Goal: Task Accomplishment & Management: Use online tool/utility

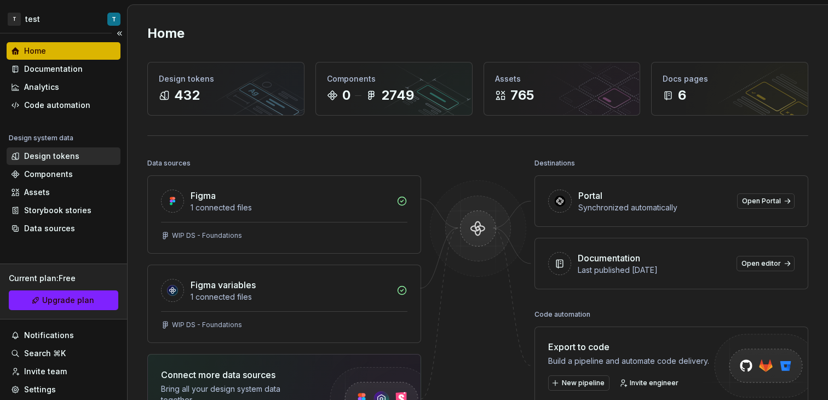
click at [68, 154] on div "Design tokens" at bounding box center [51, 156] width 55 height 11
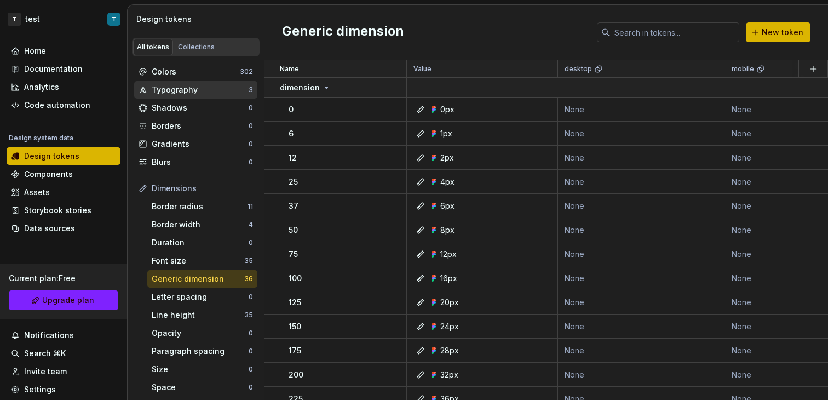
click at [181, 100] on div "Shadows 0" at bounding box center [195, 108] width 123 height 18
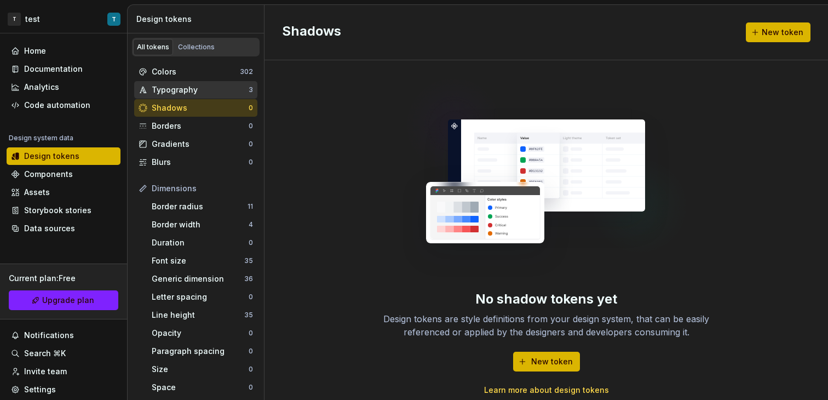
click at [181, 94] on div "Typography" at bounding box center [200, 89] width 97 height 11
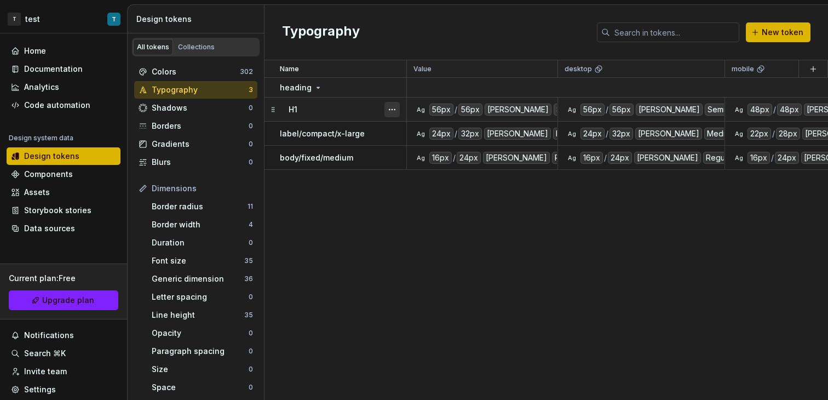
click at [390, 108] on button "button" at bounding box center [391, 109] width 15 height 15
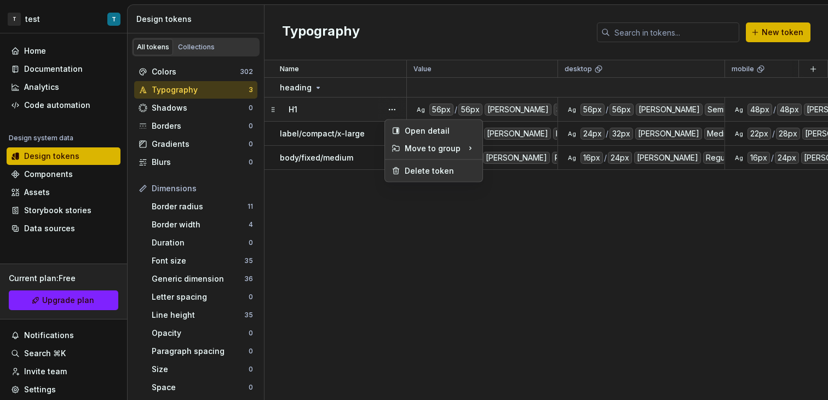
click at [277, 109] on html "T test T Home Documentation Analytics Code automation Design system data Design…" at bounding box center [414, 200] width 828 height 400
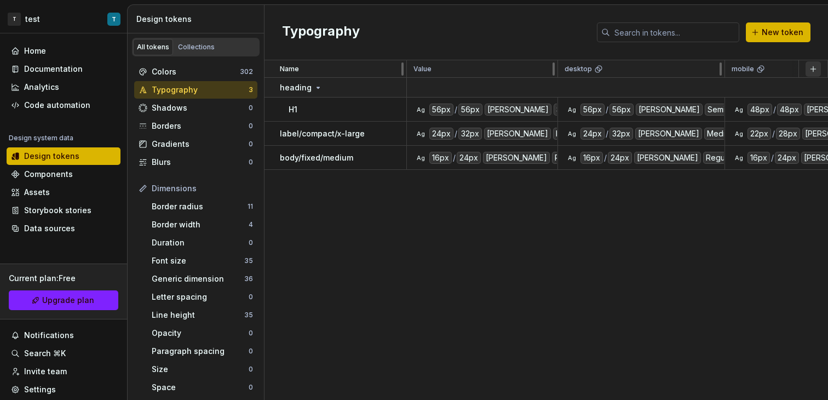
click at [814, 68] on button "button" at bounding box center [813, 68] width 15 height 15
click at [697, 210] on div "Name Value desktop mobile Collection Token set Description Last updated heading…" at bounding box center [547, 230] width 564 height 340
click at [816, 67] on button "button" at bounding box center [813, 68] width 15 height 15
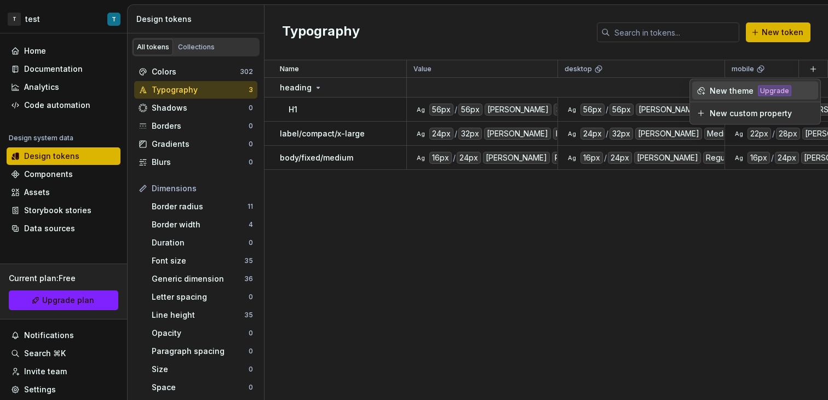
drag, startPoint x: 814, startPoint y: 68, endPoint x: 761, endPoint y: 116, distance: 71.0
click at [761, 116] on div "New custom property" at bounding box center [751, 113] width 82 height 11
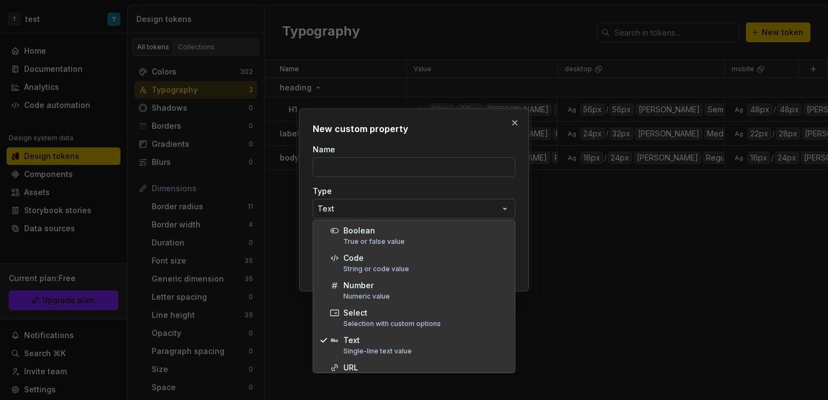
click at [394, 205] on div "**********" at bounding box center [414, 200] width 828 height 400
drag, startPoint x: 761, startPoint y: 116, endPoint x: 383, endPoint y: 164, distance: 381.0
click at [383, 164] on div "**********" at bounding box center [414, 200] width 828 height 400
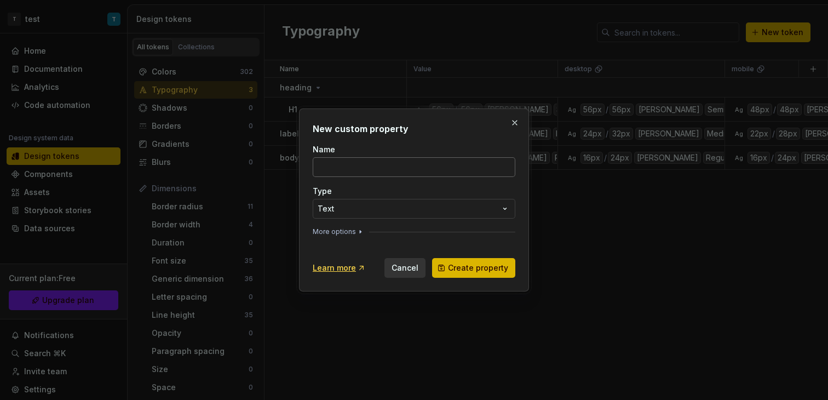
click at [383, 164] on input "Name" at bounding box center [414, 167] width 203 height 20
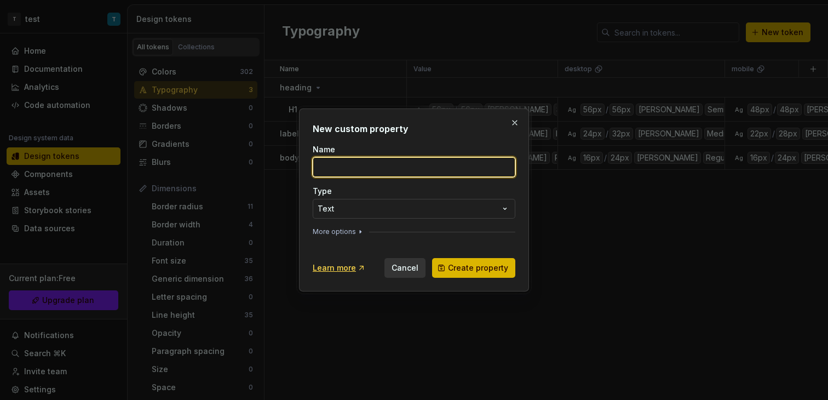
type input "heading"
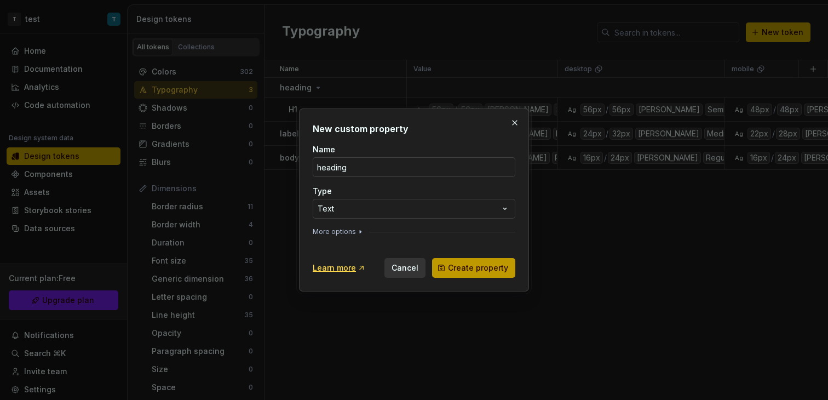
click at [467, 269] on span "Create property" at bounding box center [478, 267] width 60 height 11
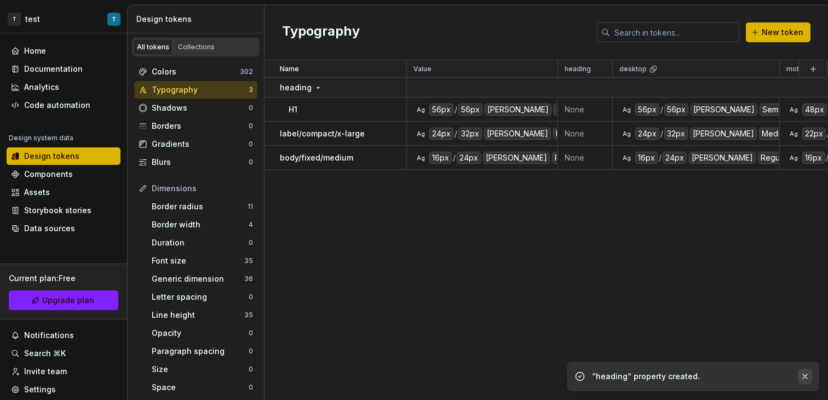
click at [812, 376] on button "button" at bounding box center [805, 376] width 14 height 15
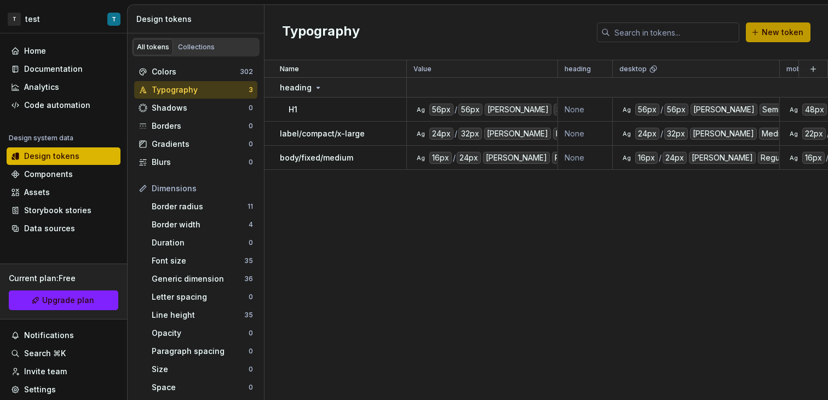
click at [781, 33] on span "New token" at bounding box center [783, 32] width 42 height 11
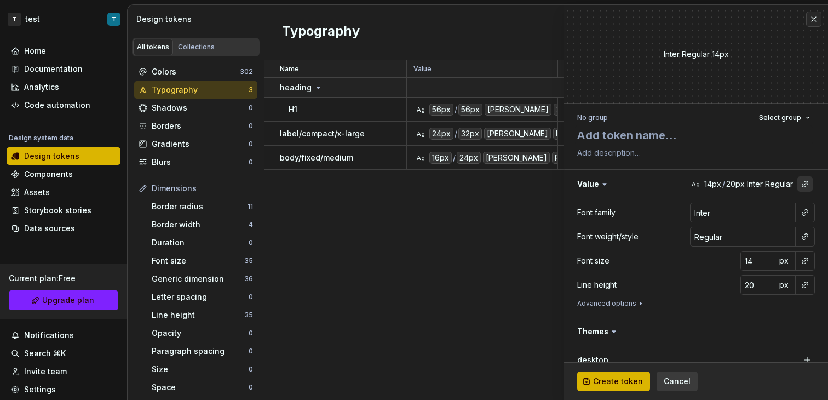
click at [797, 184] on button "button" at bounding box center [804, 183] width 15 height 15
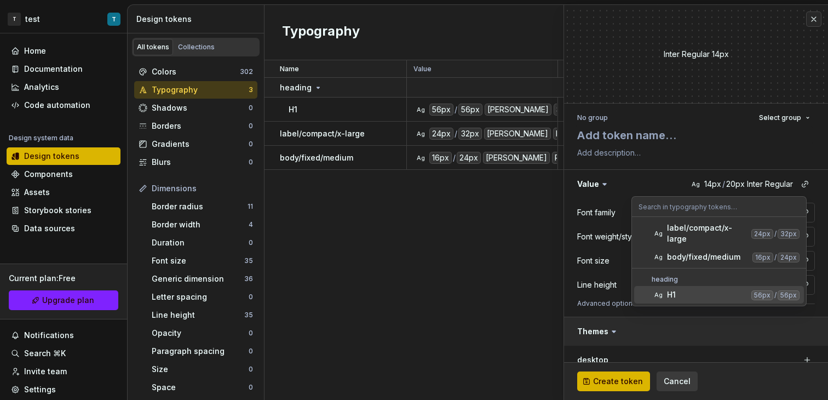
click at [707, 325] on html "T test T Home Documentation Analytics Code automation Design system data Design…" at bounding box center [414, 200] width 828 height 400
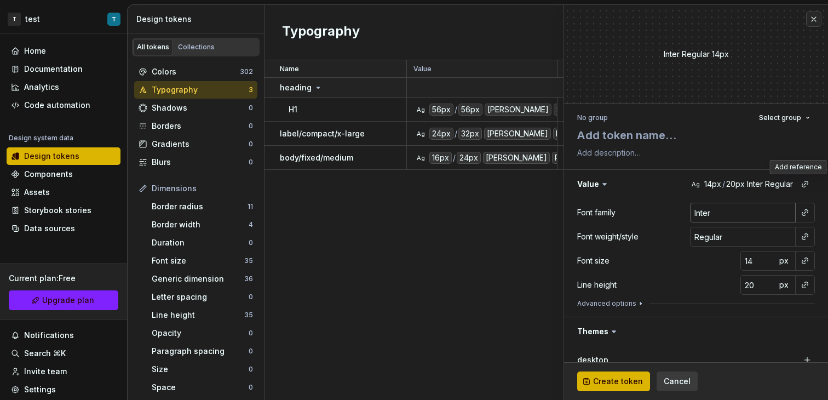
click at [736, 210] on input "Inter" at bounding box center [743, 213] width 106 height 20
click at [800, 213] on button "button" at bounding box center [804, 212] width 15 height 15
click at [371, 95] on html "T test T Home Documentation Analytics Code automation Design system data Design…" at bounding box center [414, 200] width 828 height 400
click at [344, 111] on div "H1" at bounding box center [347, 109] width 117 height 11
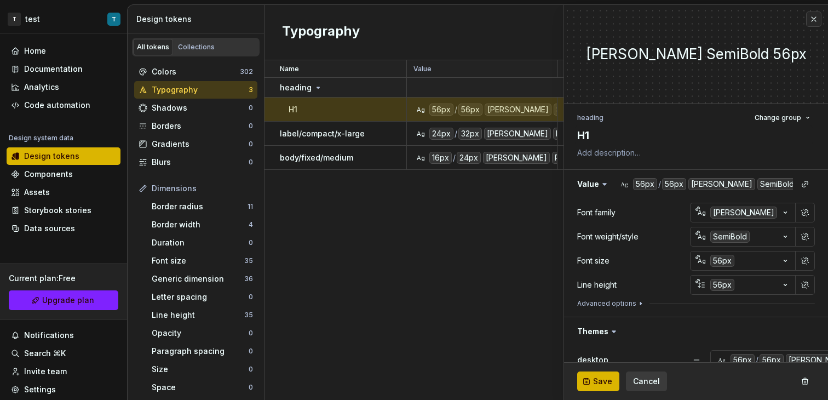
click at [378, 228] on div "Name Value heading desktop mobile Collection Token set Description Last updated…" at bounding box center [547, 230] width 564 height 340
click at [642, 373] on button "Cancel" at bounding box center [646, 381] width 41 height 20
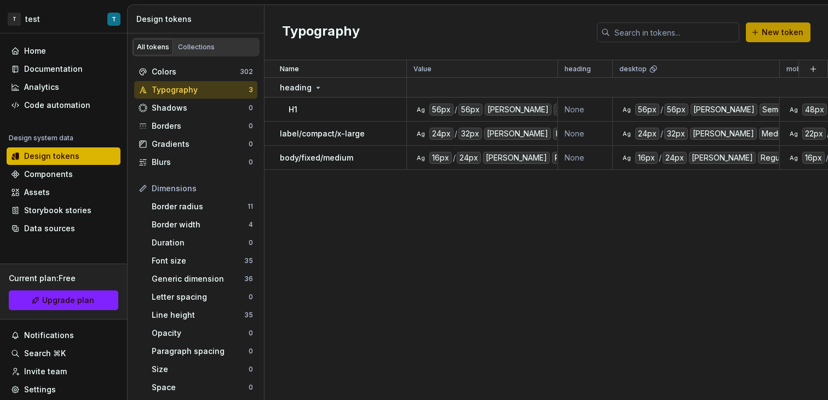
click at [777, 36] on span "New token" at bounding box center [783, 32] width 42 height 11
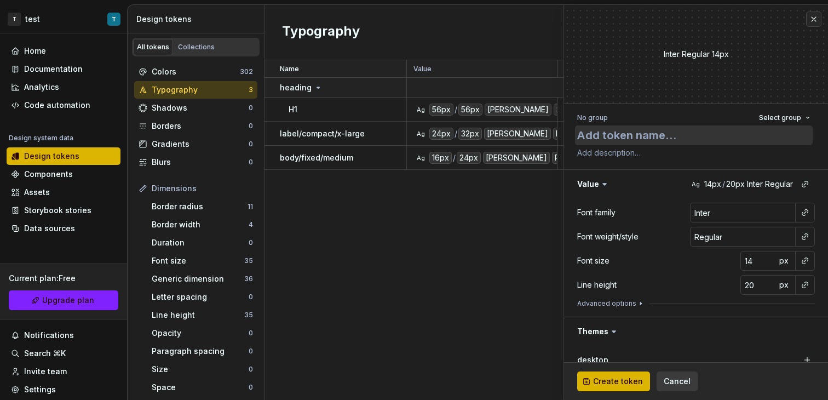
type textarea "*"
type textarea "H"
type textarea "*"
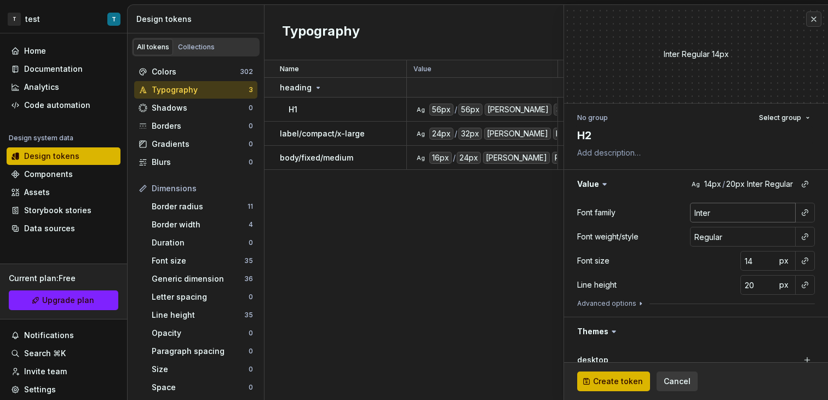
type textarea "H2"
click at [726, 221] on input "Inter" at bounding box center [743, 213] width 106 height 20
click at [797, 215] on button "button" at bounding box center [804, 212] width 15 height 15
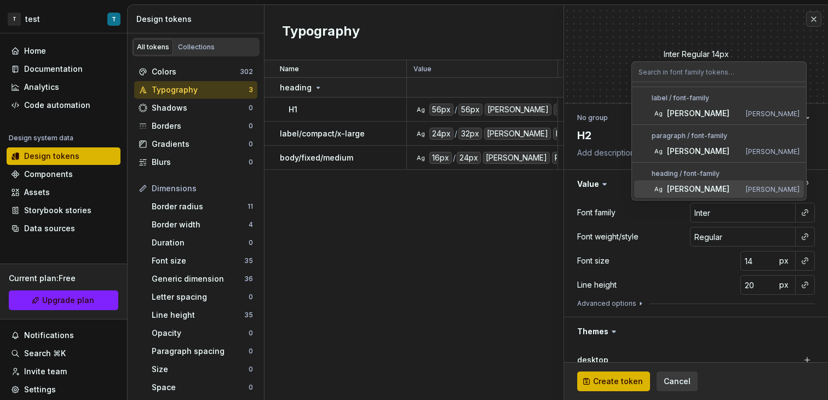
click at [724, 186] on div "[PERSON_NAME]" at bounding box center [704, 188] width 74 height 11
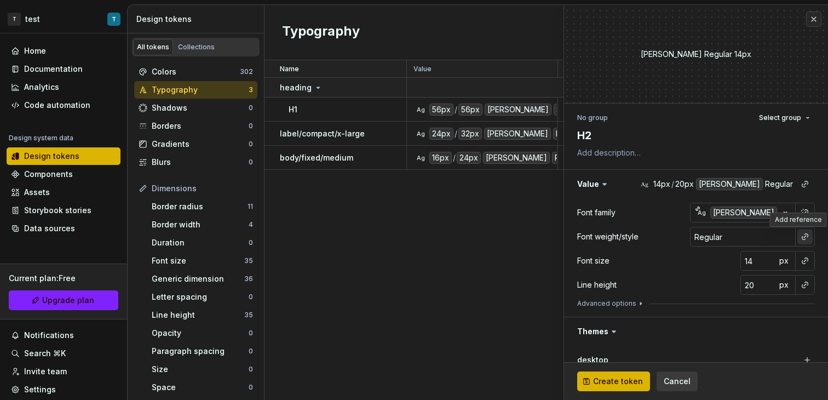
click at [797, 237] on button "button" at bounding box center [804, 236] width 15 height 15
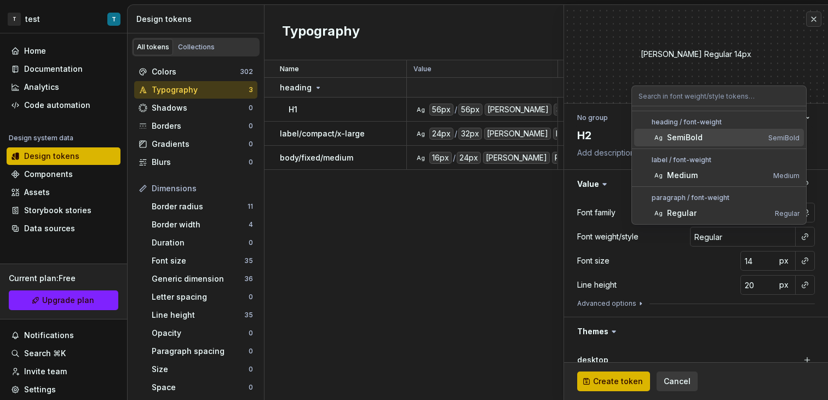
click at [724, 136] on div "SemiBold" at bounding box center [715, 137] width 97 height 11
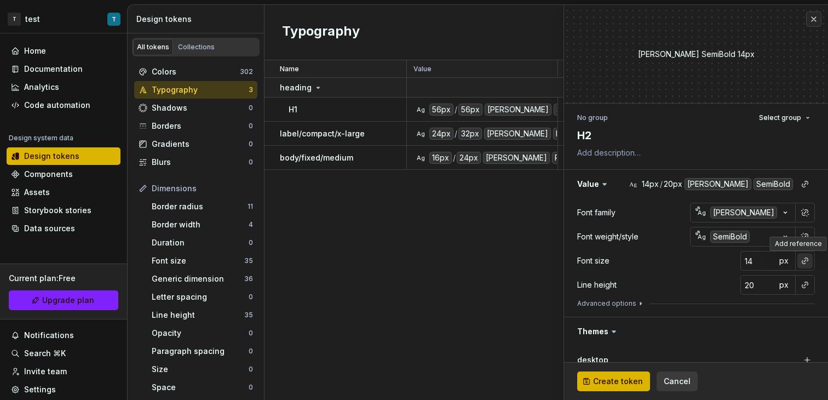
click at [797, 262] on button "button" at bounding box center [804, 260] width 15 height 15
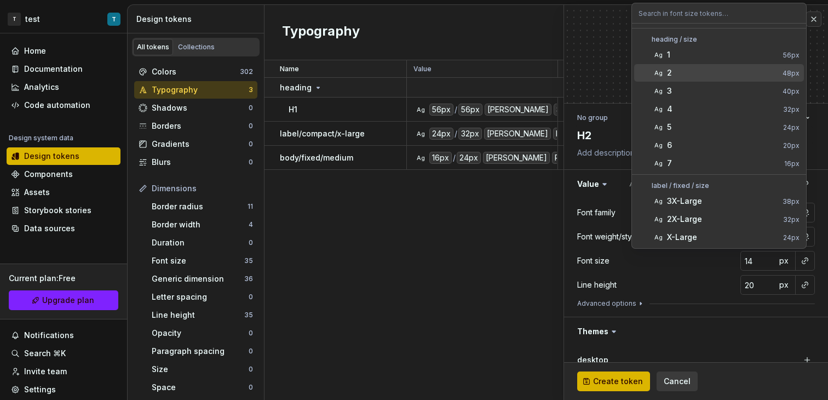
click at [696, 75] on div "2" at bounding box center [722, 72] width 111 height 11
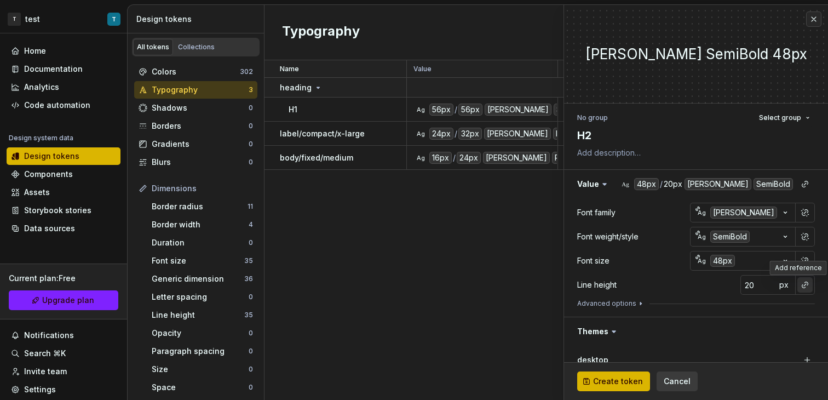
click at [800, 286] on button "button" at bounding box center [804, 284] width 15 height 15
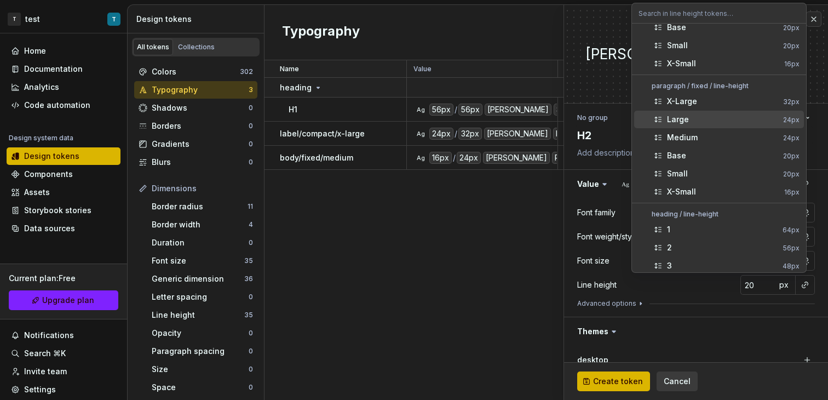
scroll to position [487, 0]
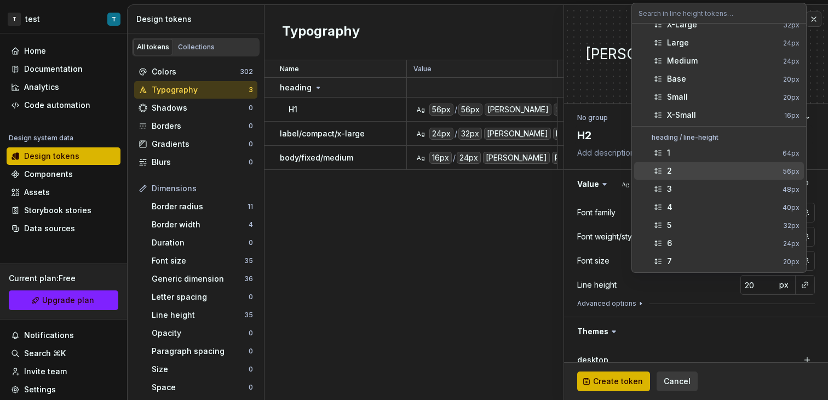
click at [710, 173] on div "2" at bounding box center [723, 170] width 112 height 11
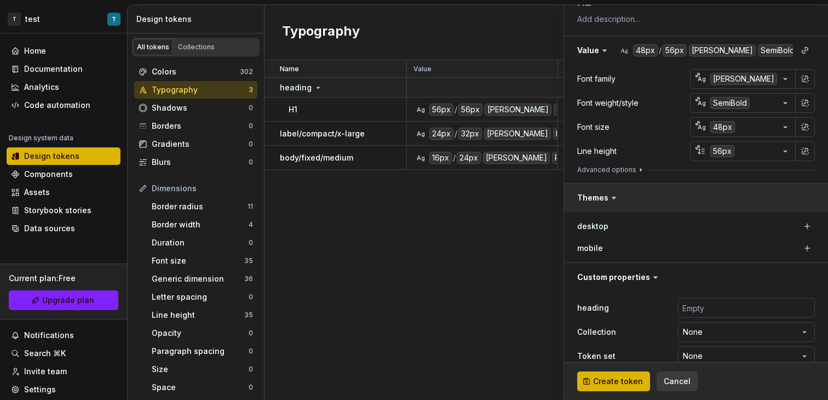
scroll to position [150, 0]
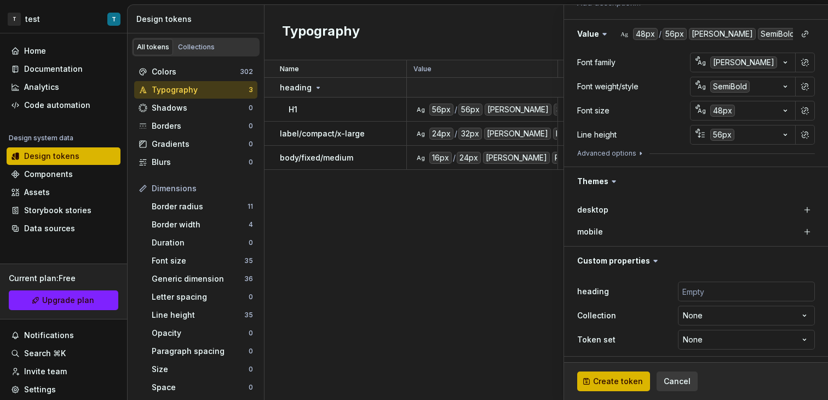
click at [700, 204] on div "desktop" at bounding box center [696, 209] width 238 height 15
click at [801, 208] on button "button" at bounding box center [807, 209] width 15 height 15
click at [800, 233] on button "button" at bounding box center [807, 231] width 15 height 15
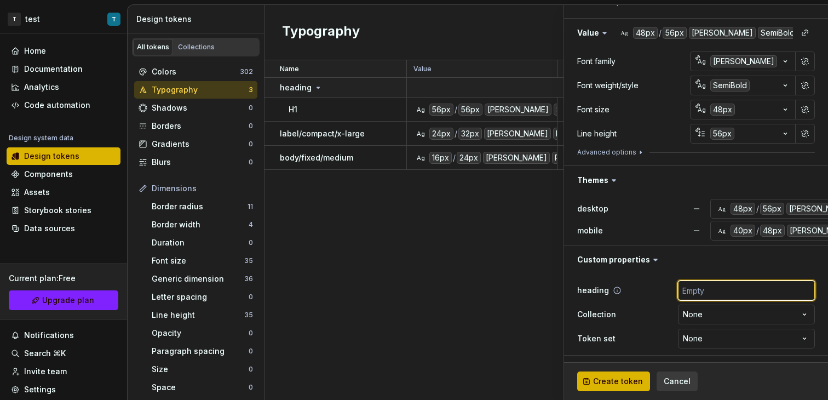
click at [720, 295] on input "text" at bounding box center [746, 290] width 137 height 20
click at [717, 320] on html "T test T Home Documentation Analytics Code automation Design system data Design…" at bounding box center [414, 200] width 828 height 400
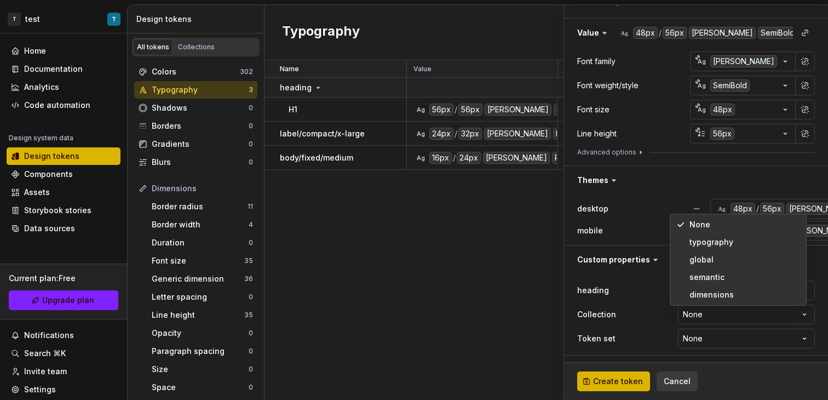
click at [635, 296] on html "T test T Home Documentation Analytics Code automation Design system data Design…" at bounding box center [414, 200] width 828 height 400
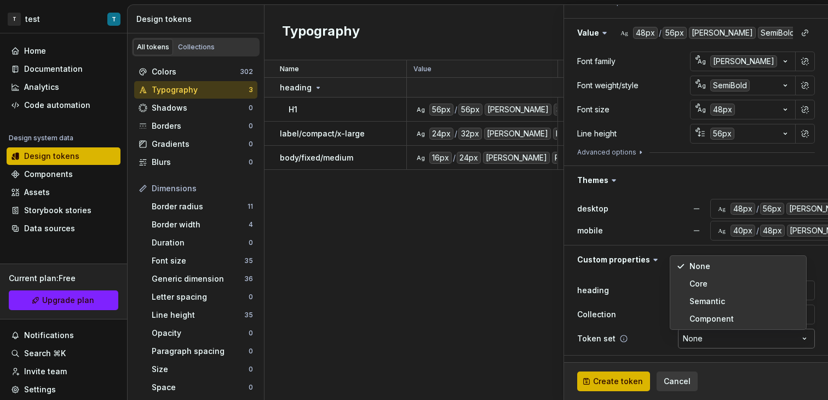
click at [685, 332] on html "T test T Home Documentation Analytics Code automation Design system data Design…" at bounding box center [414, 200] width 828 height 400
click at [691, 336] on html "T test T Home Documentation Analytics Code automation Design system data Design…" at bounding box center [414, 200] width 828 height 400
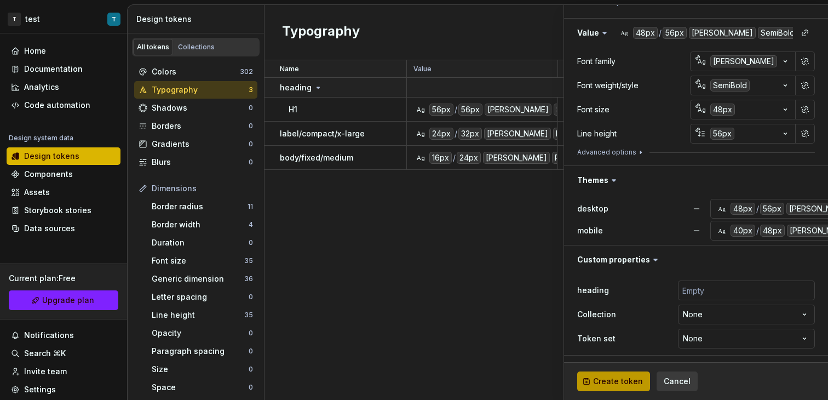
click at [629, 376] on span "Create token" at bounding box center [618, 381] width 50 height 11
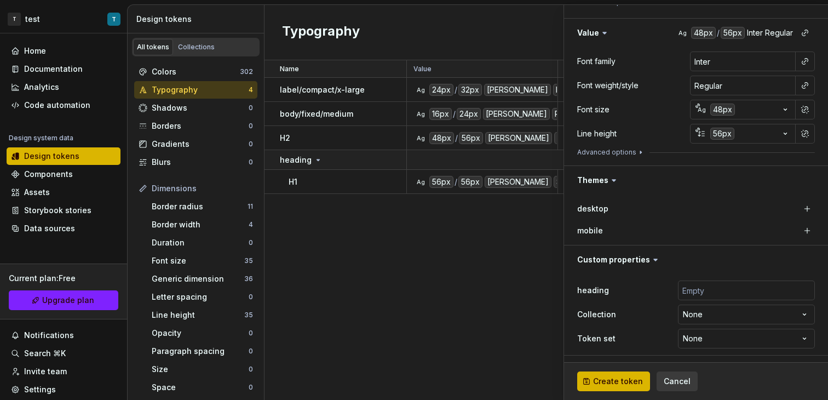
type textarea "*"
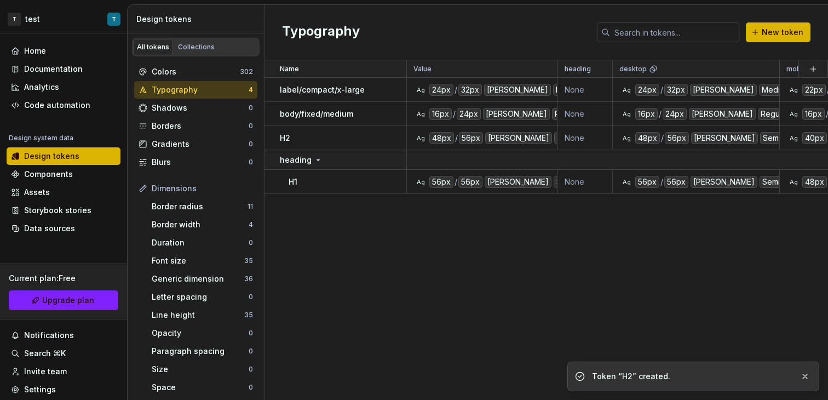
click at [366, 285] on div "Name Value heading desktop mobile Collection Token set Description Last updated…" at bounding box center [547, 230] width 564 height 340
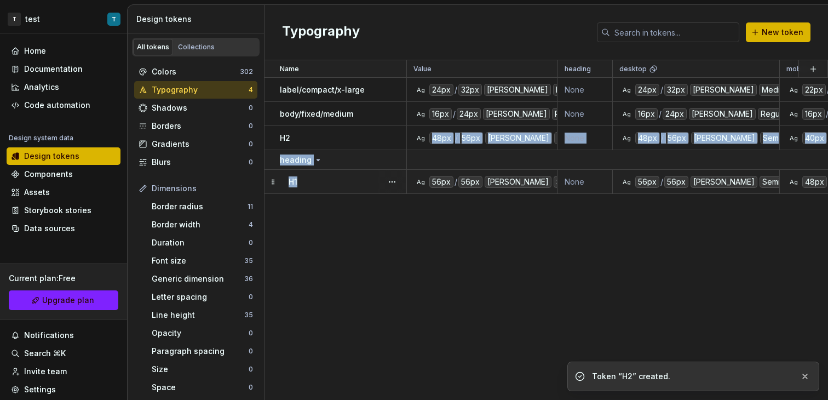
drag, startPoint x: 291, startPoint y: 137, endPoint x: 302, endPoint y: 181, distance: 45.2
click at [302, 182] on tbody "label/compact/x-large Ag 24px / 32px [PERSON_NAME] Medium None Ag 24px / 32px […" at bounding box center [784, 136] width 1038 height 116
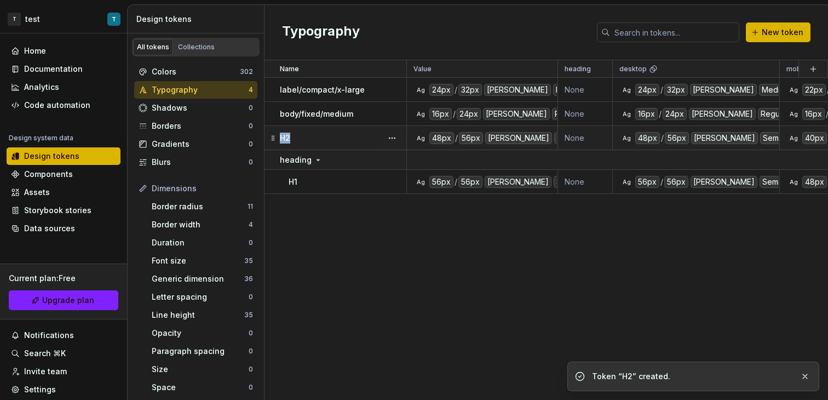
drag, startPoint x: 294, startPoint y: 140, endPoint x: 270, endPoint y: 141, distance: 23.6
click at [280, 141] on div "H2" at bounding box center [343, 138] width 126 height 11
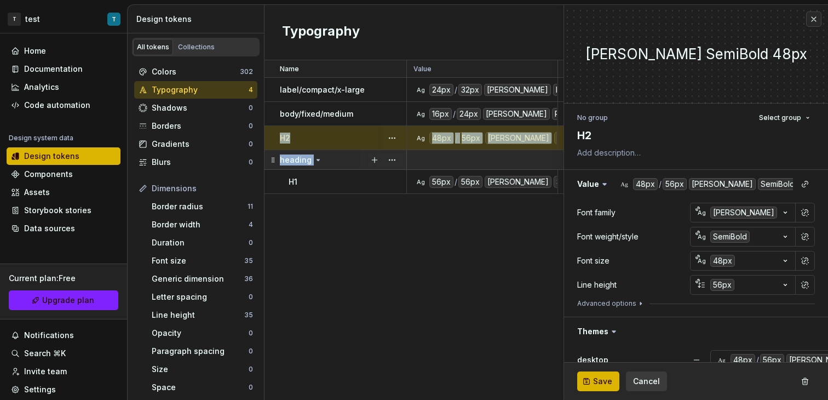
click at [280, 175] on tbody "label/compact/x-large Ag 24px / 32px [PERSON_NAME] Medium None Ag 24px / 32px […" at bounding box center [784, 136] width 1038 height 116
drag, startPoint x: 273, startPoint y: 134, endPoint x: 266, endPoint y: 137, distance: 8.1
click at [266, 137] on td "H2" at bounding box center [336, 138] width 142 height 24
click at [292, 228] on div "Name Value heading desktop mobile Collection Token set Description Last updated…" at bounding box center [547, 230] width 564 height 340
drag, startPoint x: 271, startPoint y: 136, endPoint x: 326, endPoint y: 205, distance: 88.9
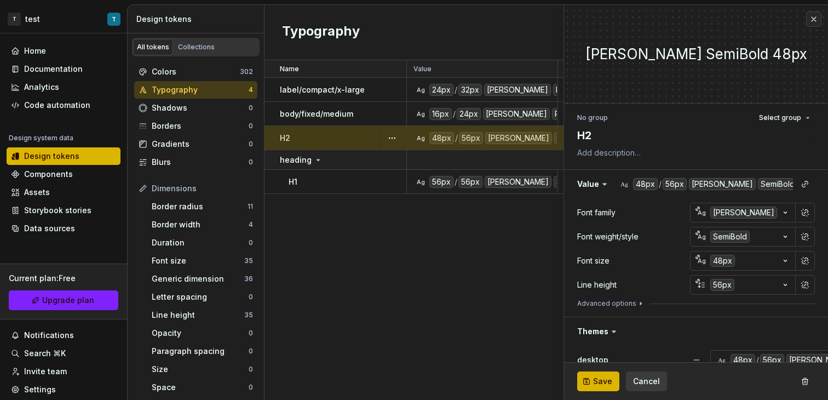
click at [265, 141] on td "H2" at bounding box center [336, 138] width 142 height 24
click at [784, 114] on span "Select group" at bounding box center [780, 117] width 42 height 9
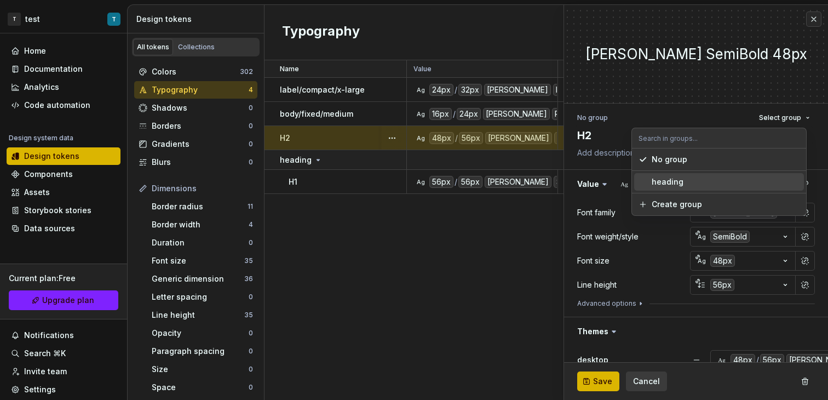
click at [697, 176] on div "heading" at bounding box center [726, 181] width 148 height 11
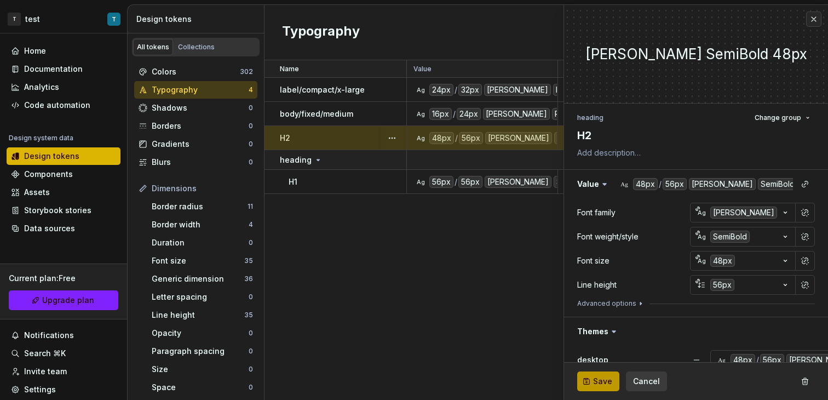
click at [609, 380] on span "Save" at bounding box center [602, 381] width 19 height 11
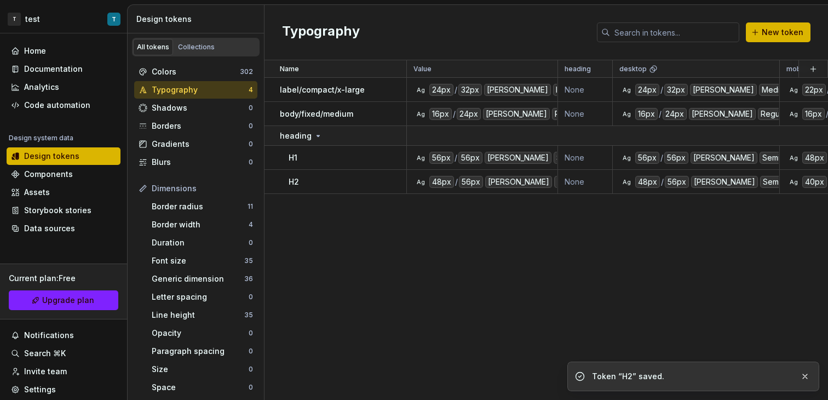
click at [376, 277] on div "Name Value heading desktop mobile Collection Token set Description Last updated…" at bounding box center [547, 230] width 564 height 340
click at [335, 183] on div "H2" at bounding box center [347, 181] width 117 height 11
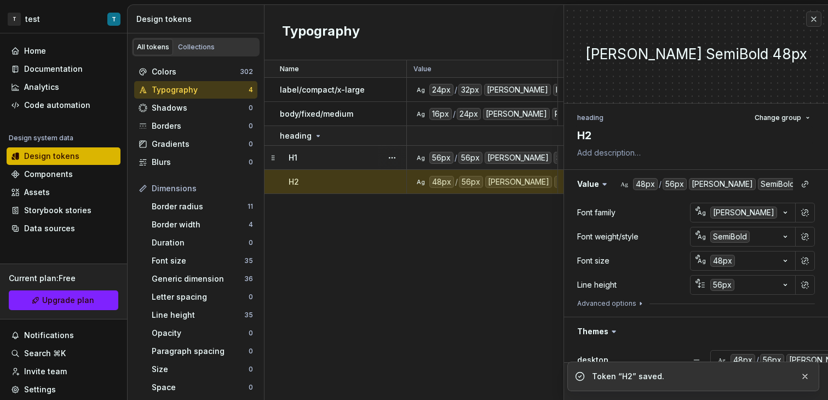
click at [352, 200] on div "Name Value heading desktop mobile Collection Token set Description Last updated…" at bounding box center [547, 230] width 564 height 340
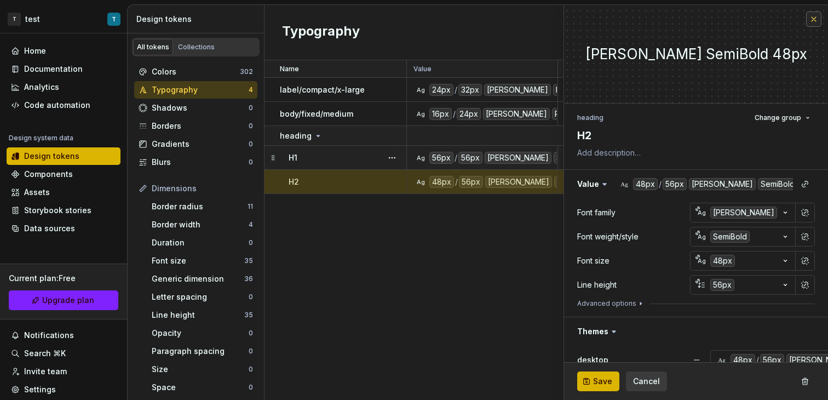
click at [806, 21] on button "button" at bounding box center [813, 19] width 15 height 15
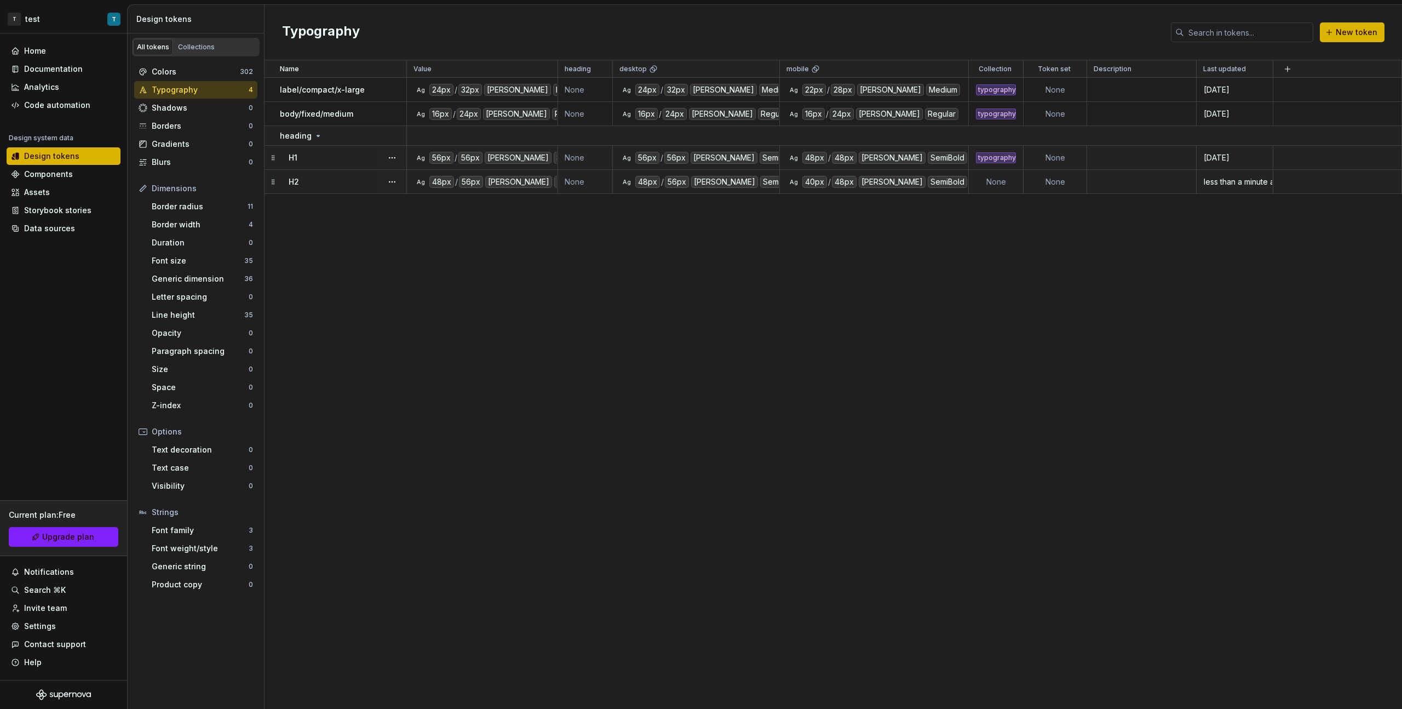
click at [828, 179] on td "None" at bounding box center [996, 182] width 55 height 24
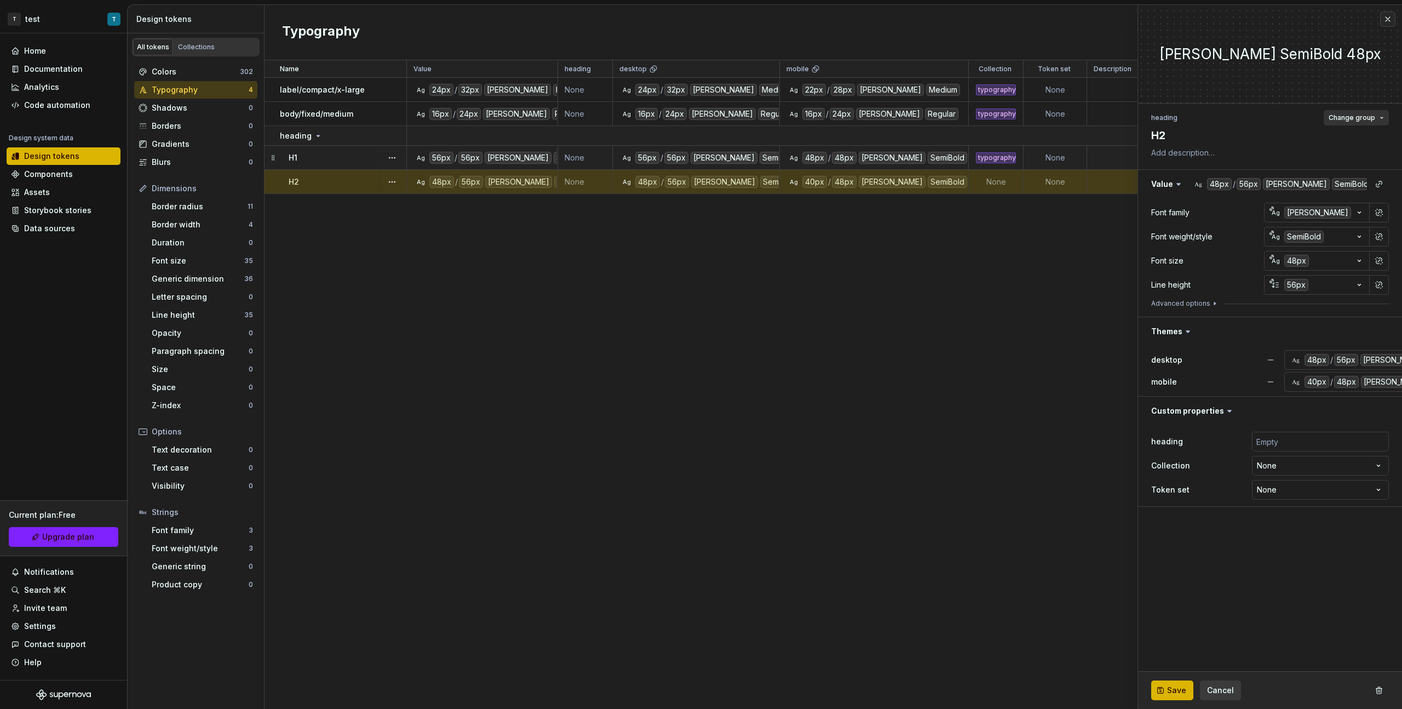
click at [828, 118] on span "Change group" at bounding box center [1352, 117] width 47 height 9
type textarea "*"
click at [828, 399] on html "T test T Home Documentation Analytics Code automation Design system data Design…" at bounding box center [701, 354] width 1402 height 709
select select "**********"
click at [828, 399] on span "Save" at bounding box center [1176, 690] width 19 height 11
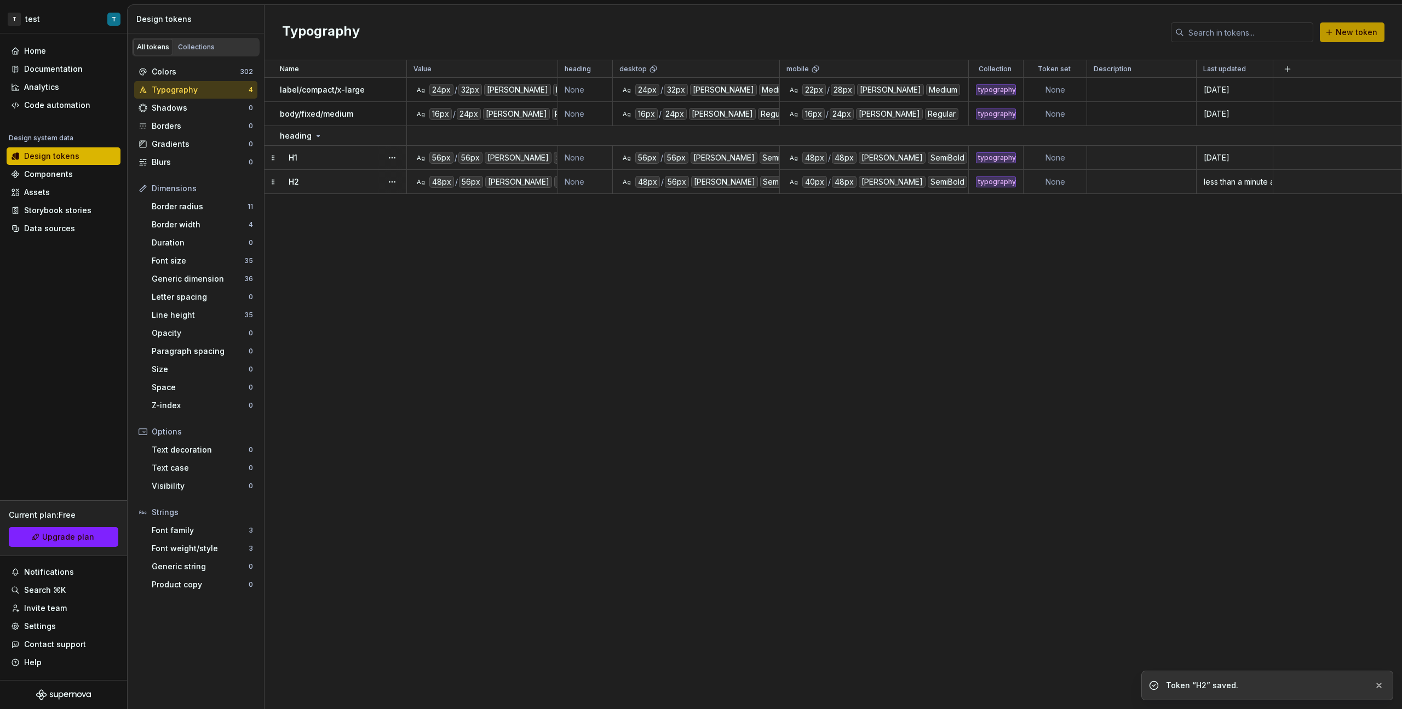
click at [828, 30] on span "New token" at bounding box center [1357, 32] width 42 height 11
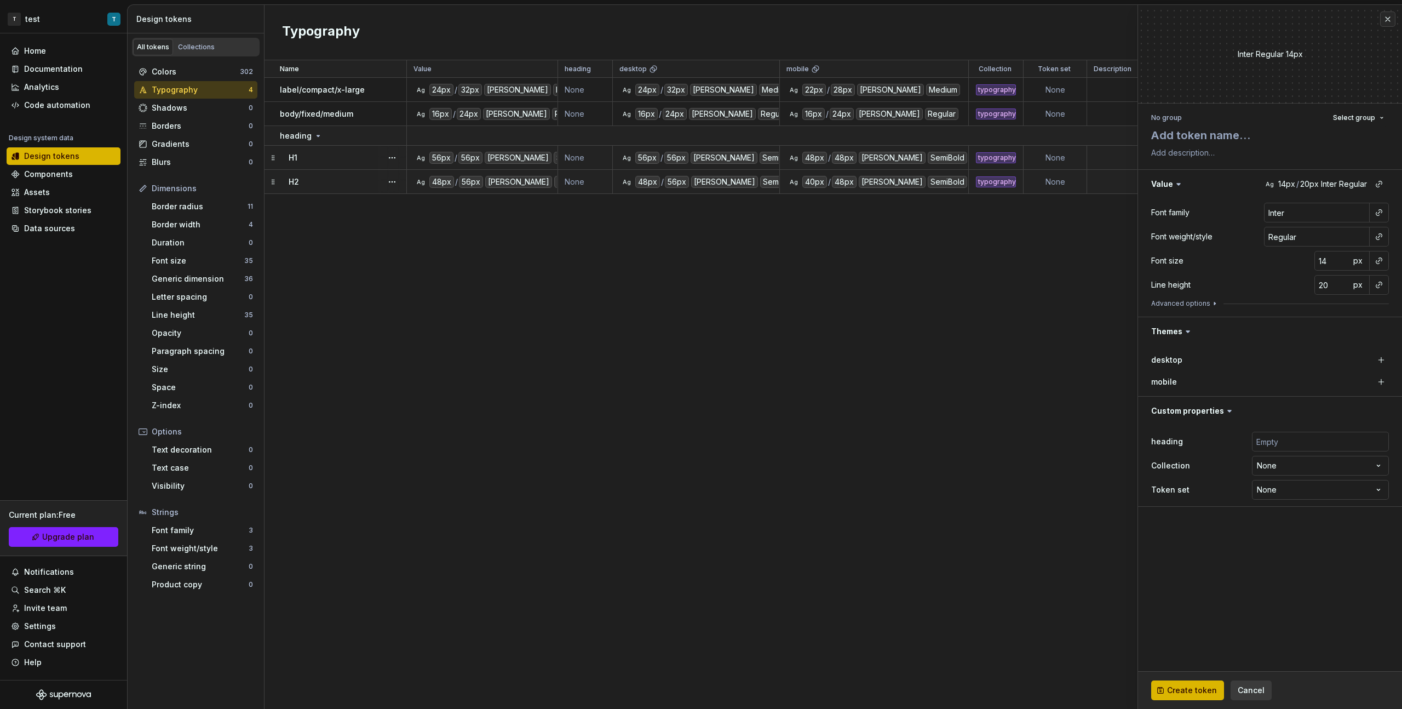
type textarea "*"
type textarea "H"
type textarea "*"
type textarea "H3"
click at [828, 211] on input "Inter" at bounding box center [1317, 213] width 106 height 20
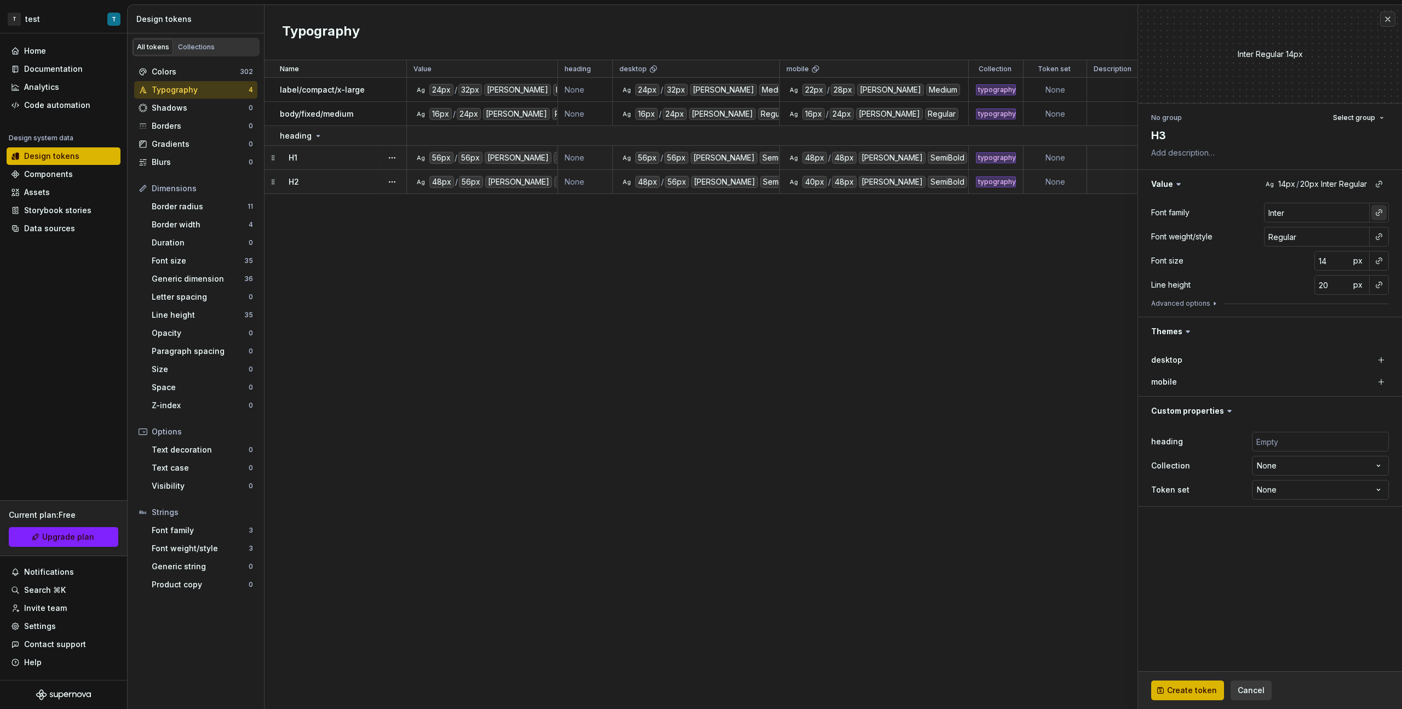
click at [828, 215] on button "button" at bounding box center [1378, 212] width 15 height 15
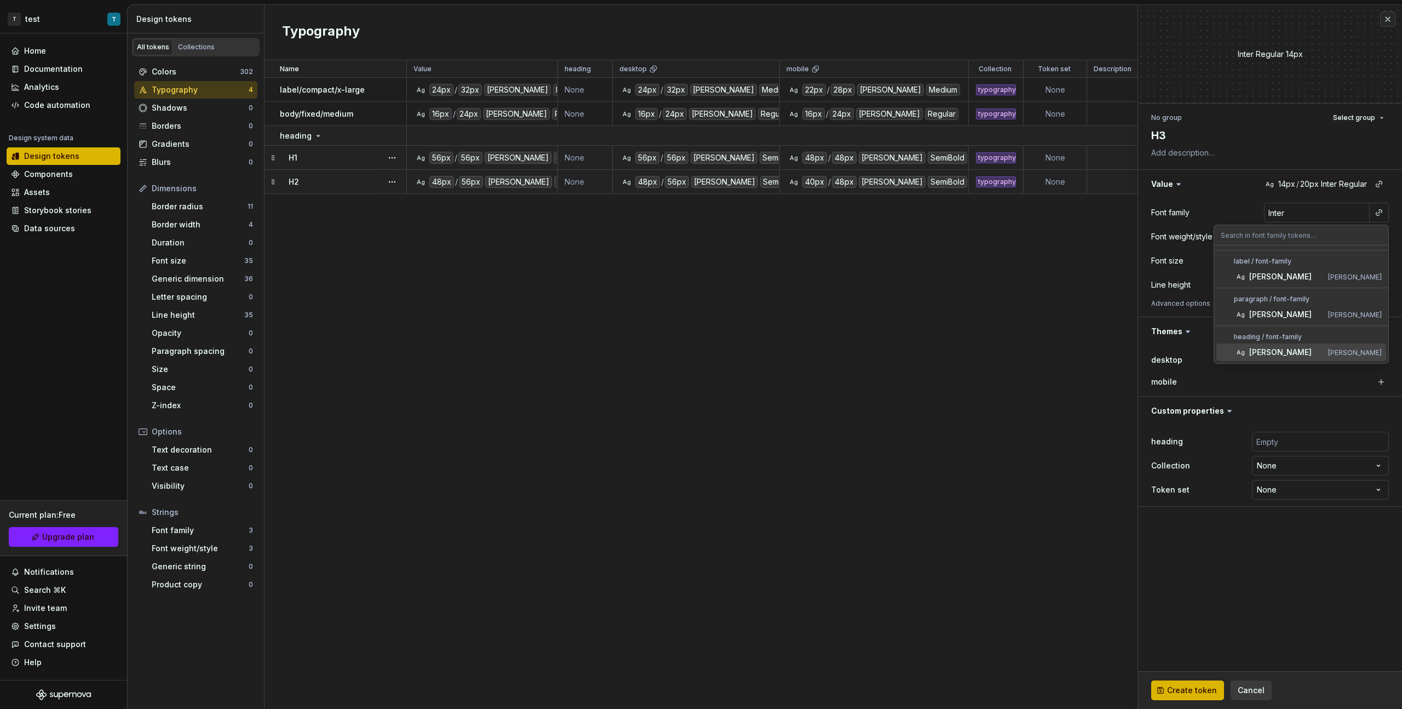
click at [828, 357] on div "[PERSON_NAME]" at bounding box center [1286, 352] width 74 height 11
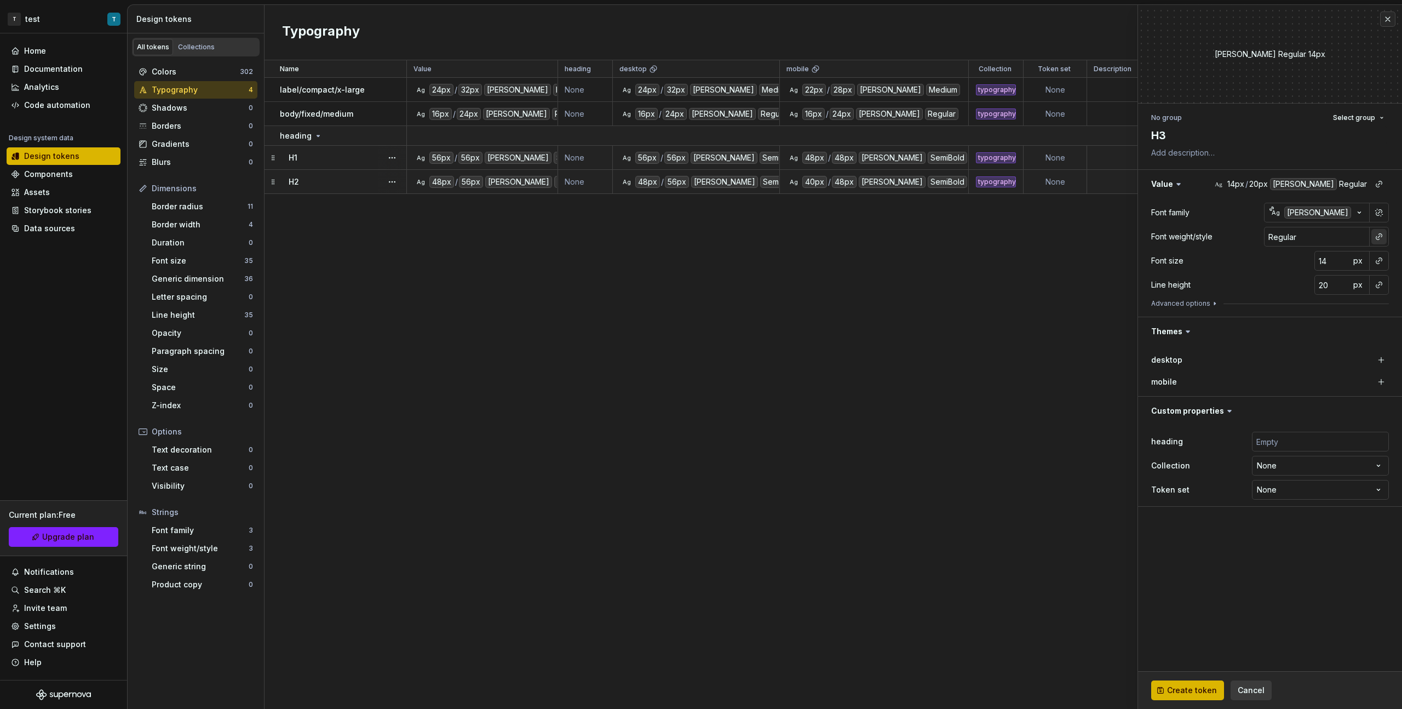
click at [828, 234] on button "button" at bounding box center [1378, 236] width 15 height 15
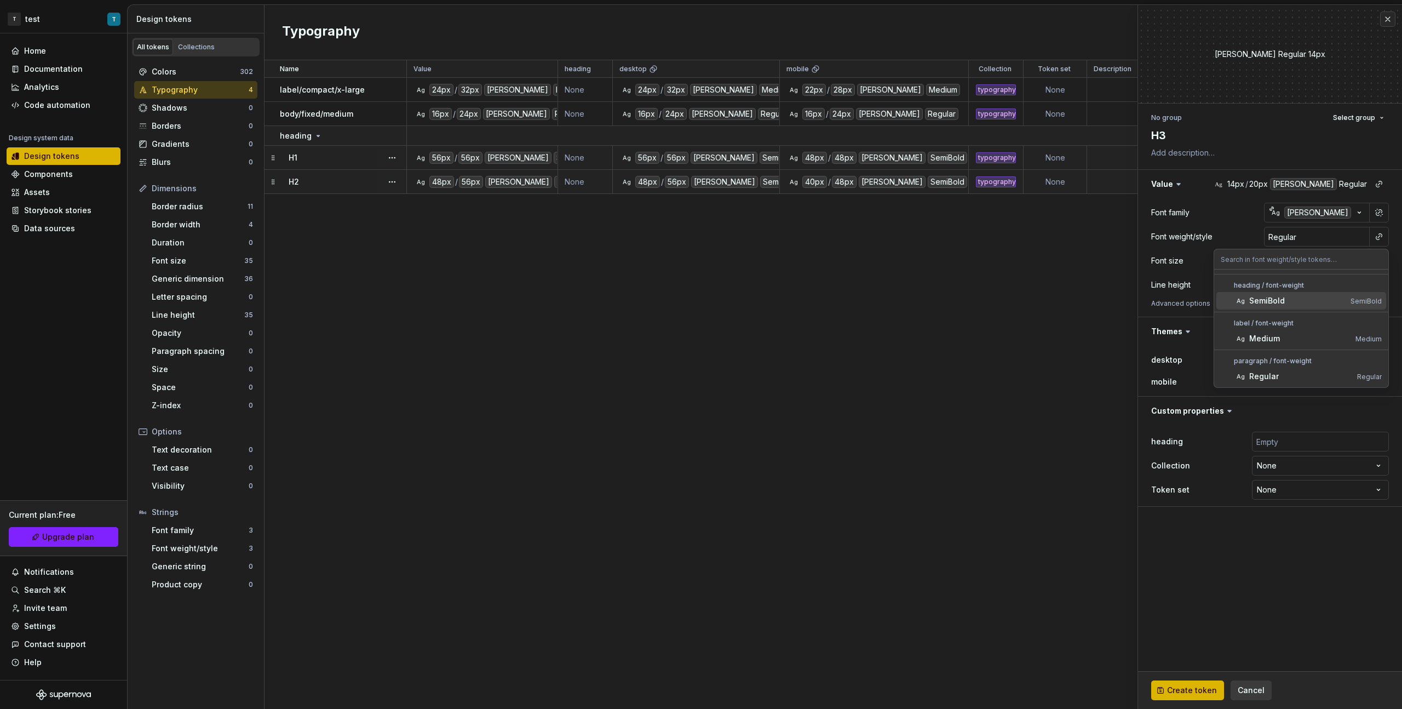
click at [828, 305] on div "SemiBold" at bounding box center [1267, 300] width 36 height 11
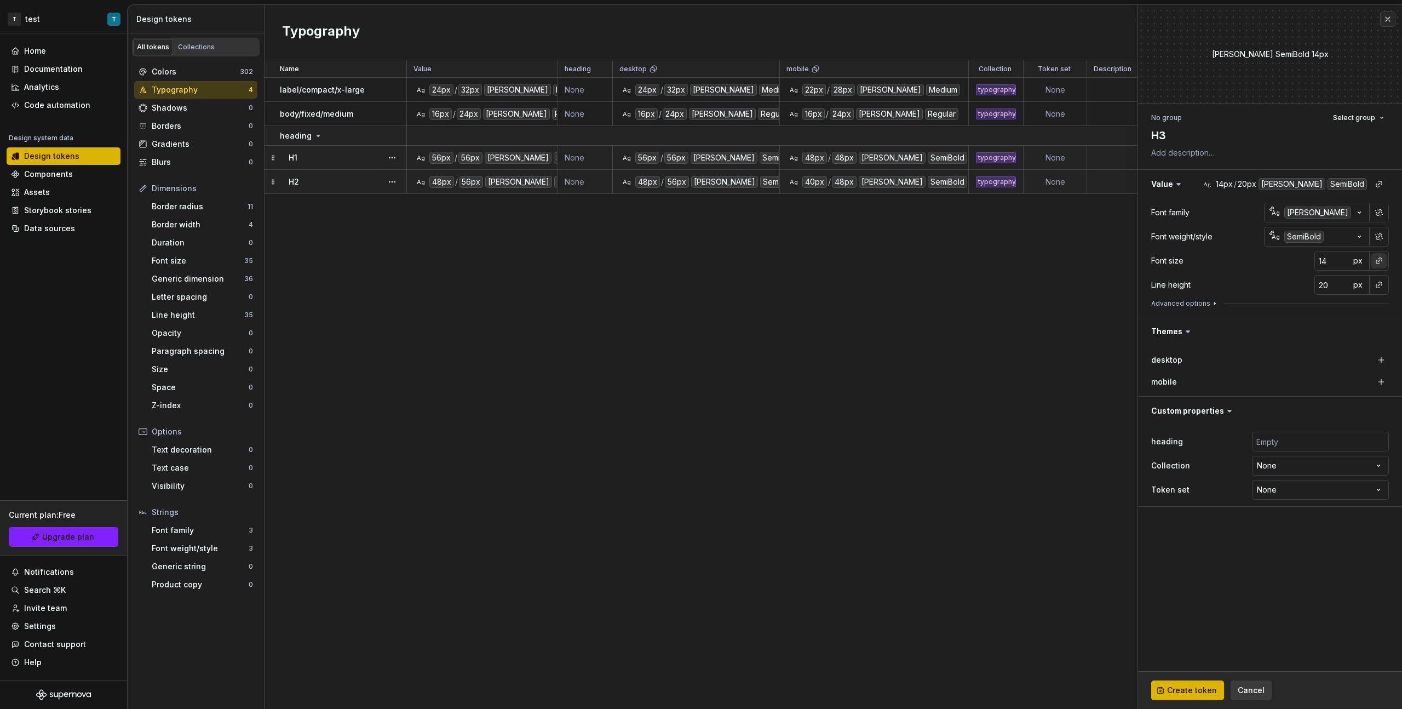
click at [828, 264] on button "button" at bounding box center [1378, 260] width 15 height 15
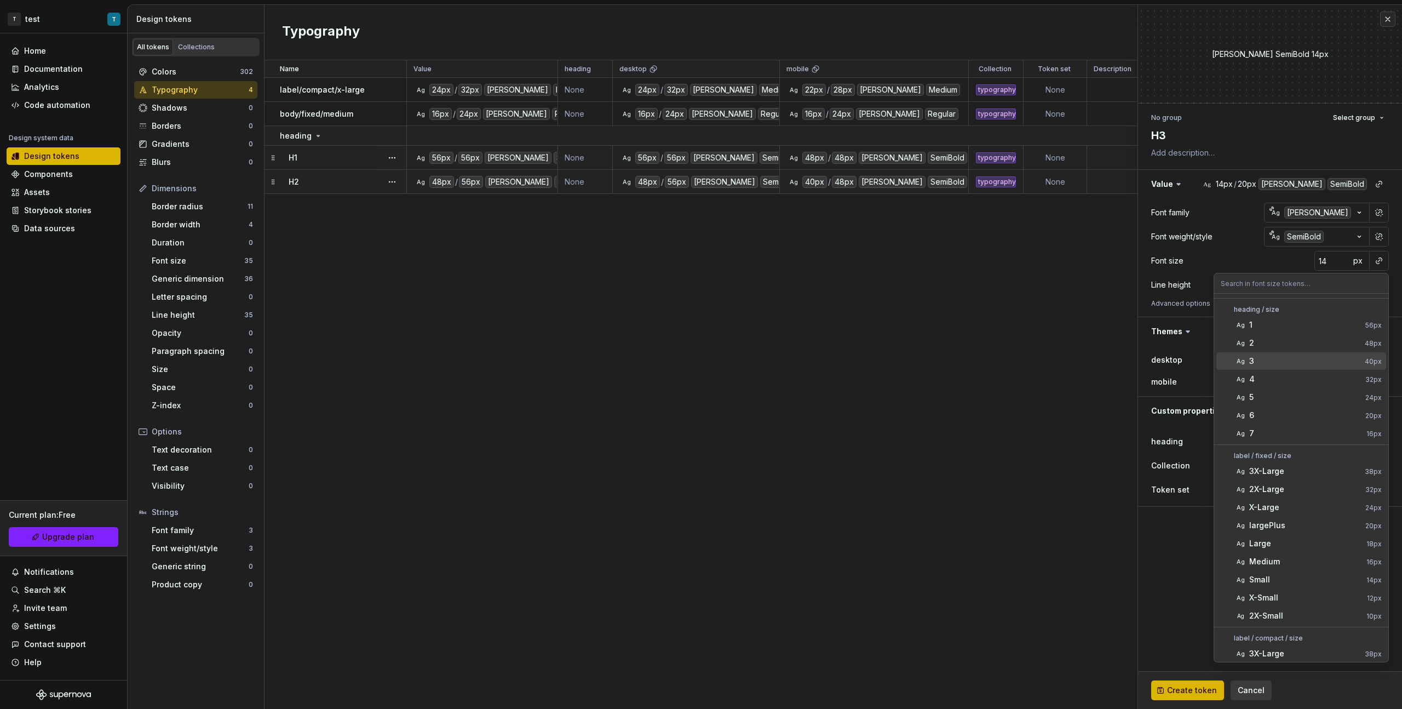
click at [828, 361] on div "3" at bounding box center [1304, 360] width 111 height 11
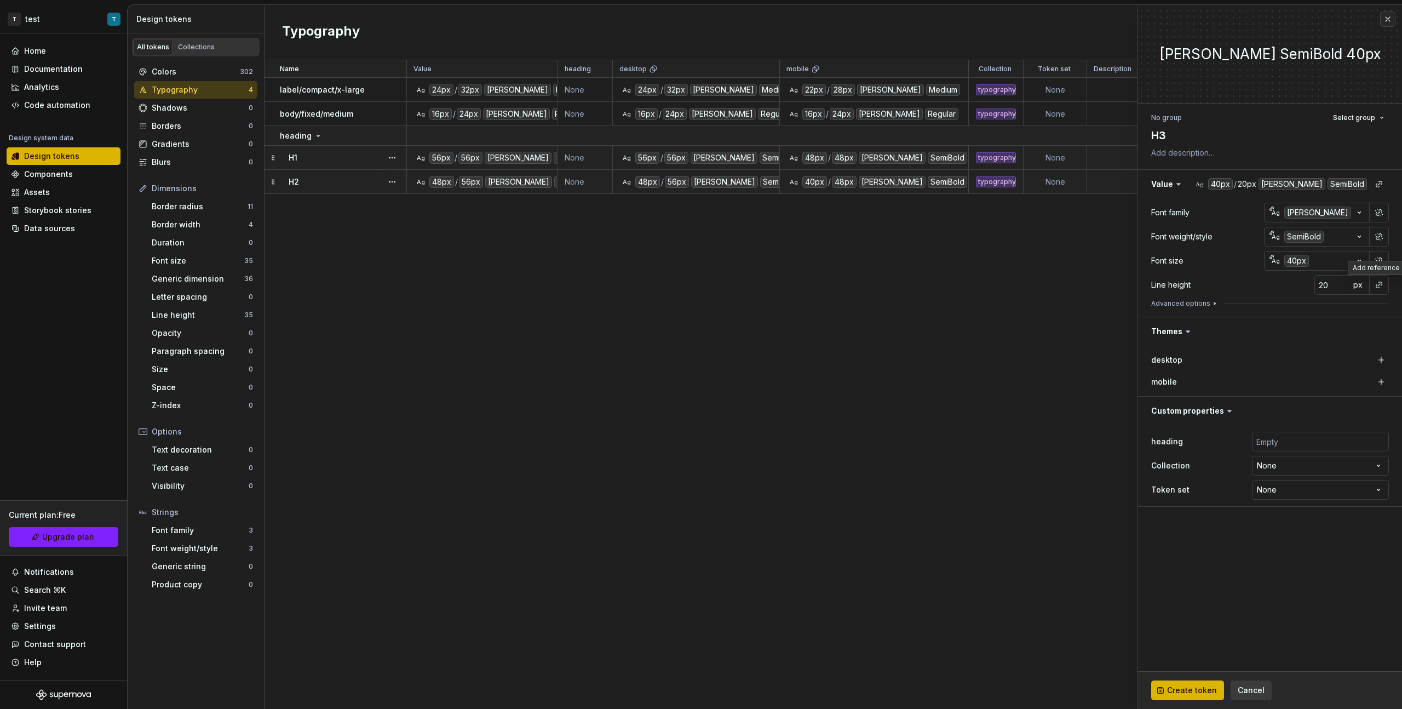
click at [828, 286] on button "button" at bounding box center [1378, 284] width 15 height 15
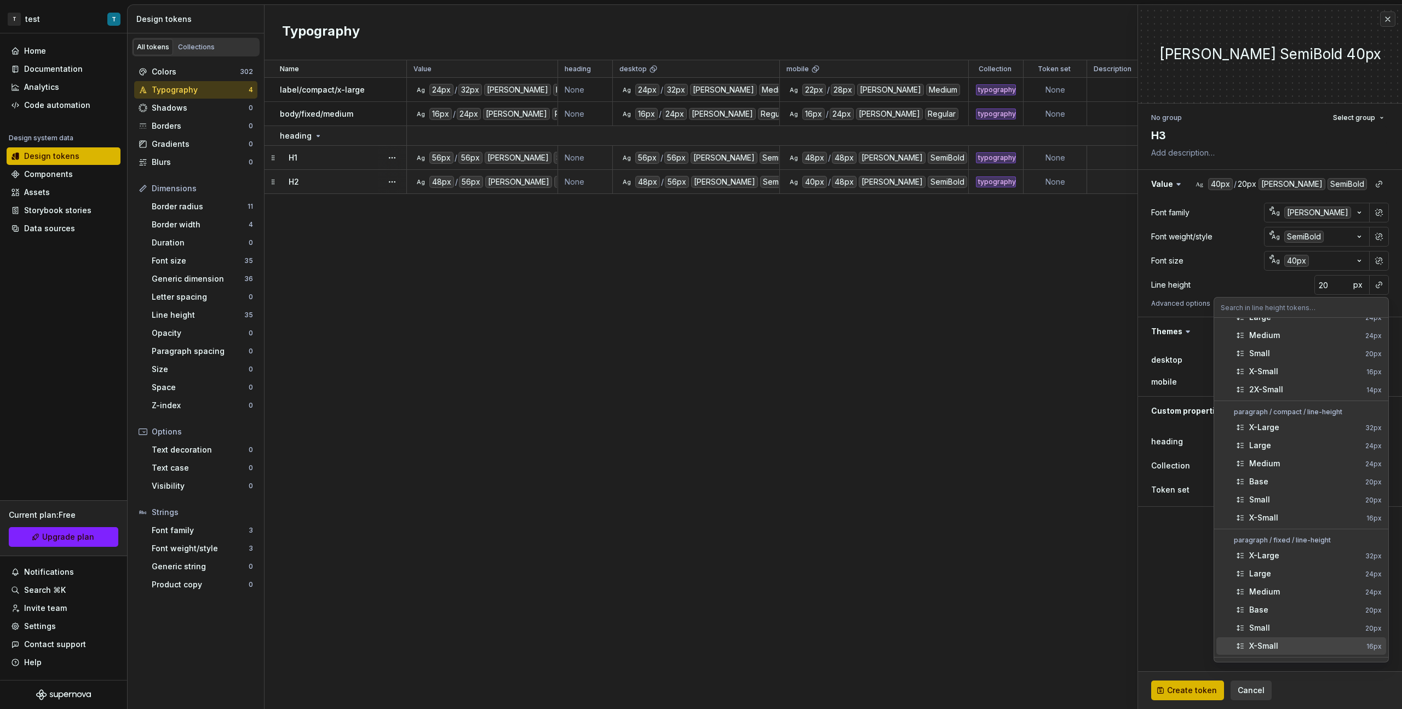
scroll to position [392, 0]
click at [828, 399] on div "3" at bounding box center [1304, 578] width 111 height 11
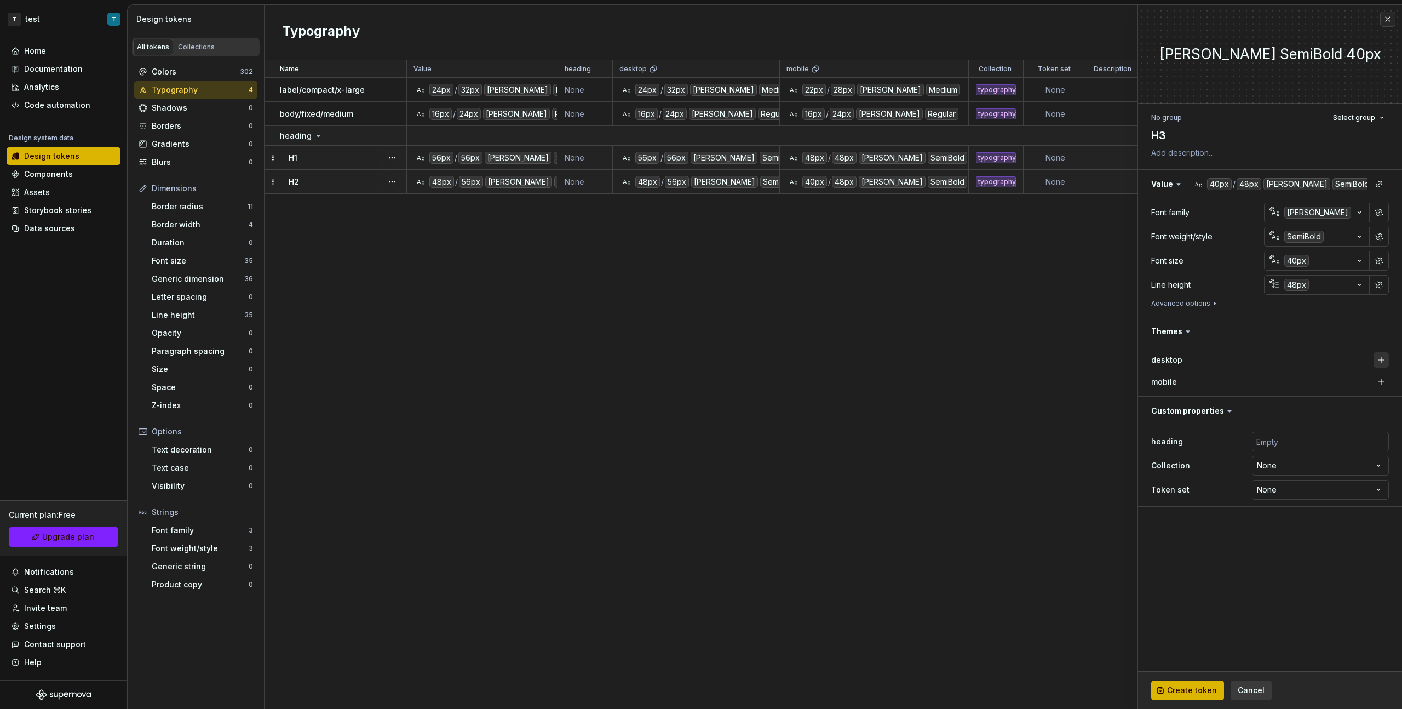
click at [828, 359] on button "button" at bounding box center [1381, 359] width 15 height 15
click at [828, 377] on button "button" at bounding box center [1381, 381] width 15 height 15
click at [828, 399] on div "**********" at bounding box center [1270, 465] width 238 height 72
click at [828, 399] on input "text" at bounding box center [1320, 442] width 137 height 20
type textarea "*"
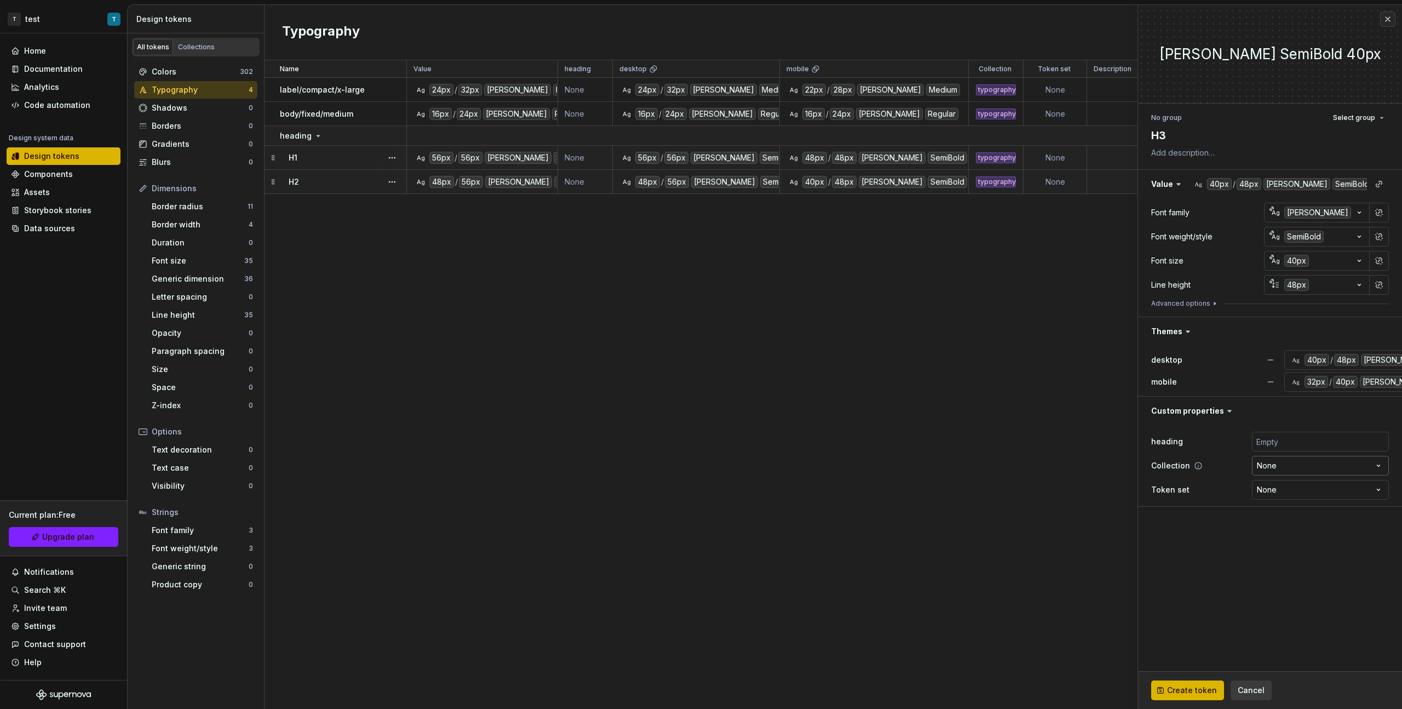
click at [828, 399] on html "T test T Home Documentation Analytics Code automation Design system data Design…" at bounding box center [701, 354] width 1402 height 709
select select "**********"
click at [828, 399] on span "Create token" at bounding box center [1192, 690] width 50 height 11
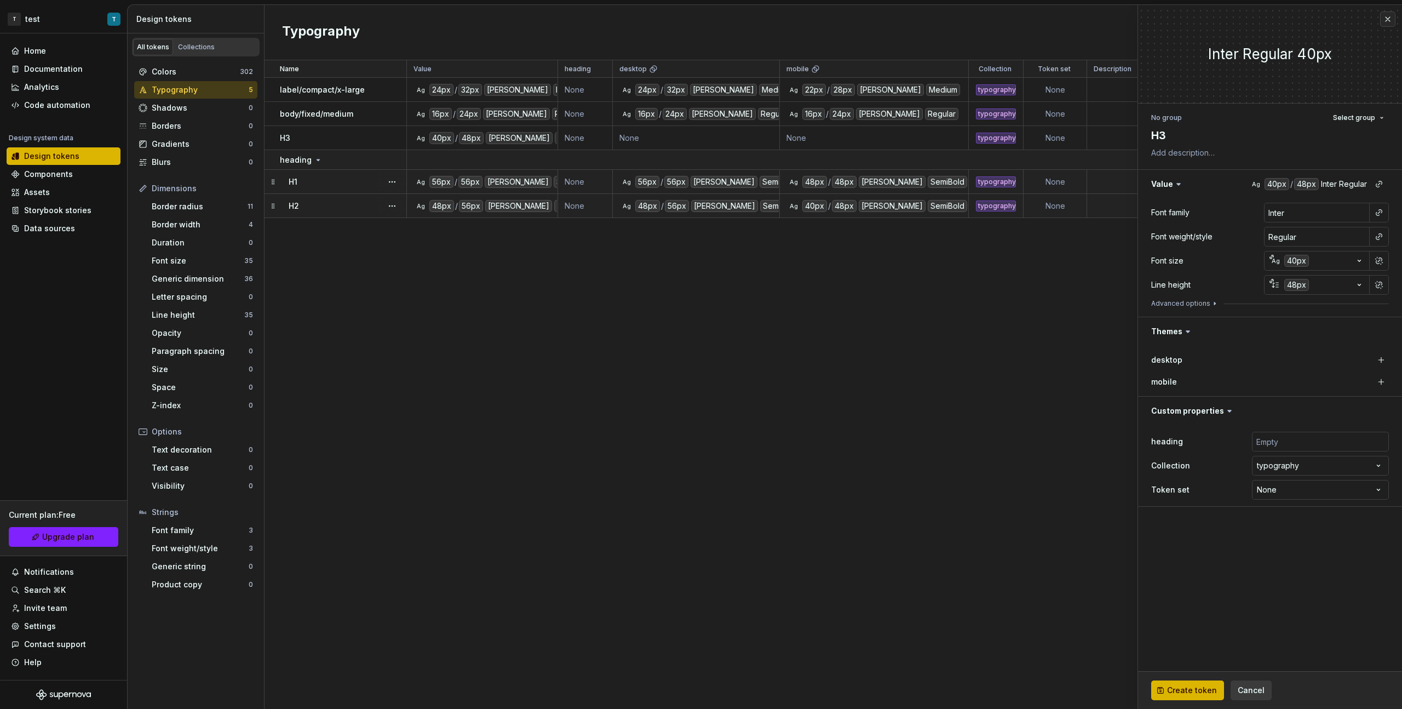
type textarea "*"
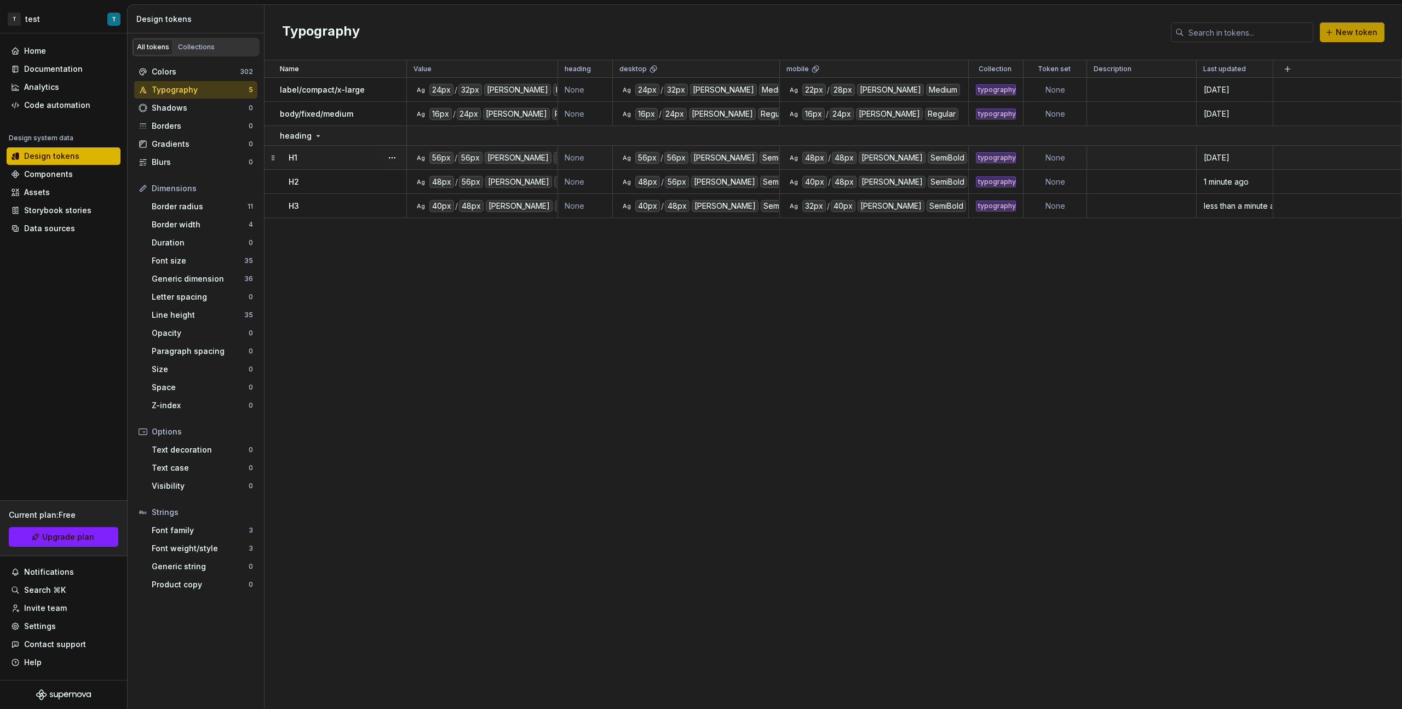
click at [828, 37] on span "New token" at bounding box center [1357, 32] width 42 height 11
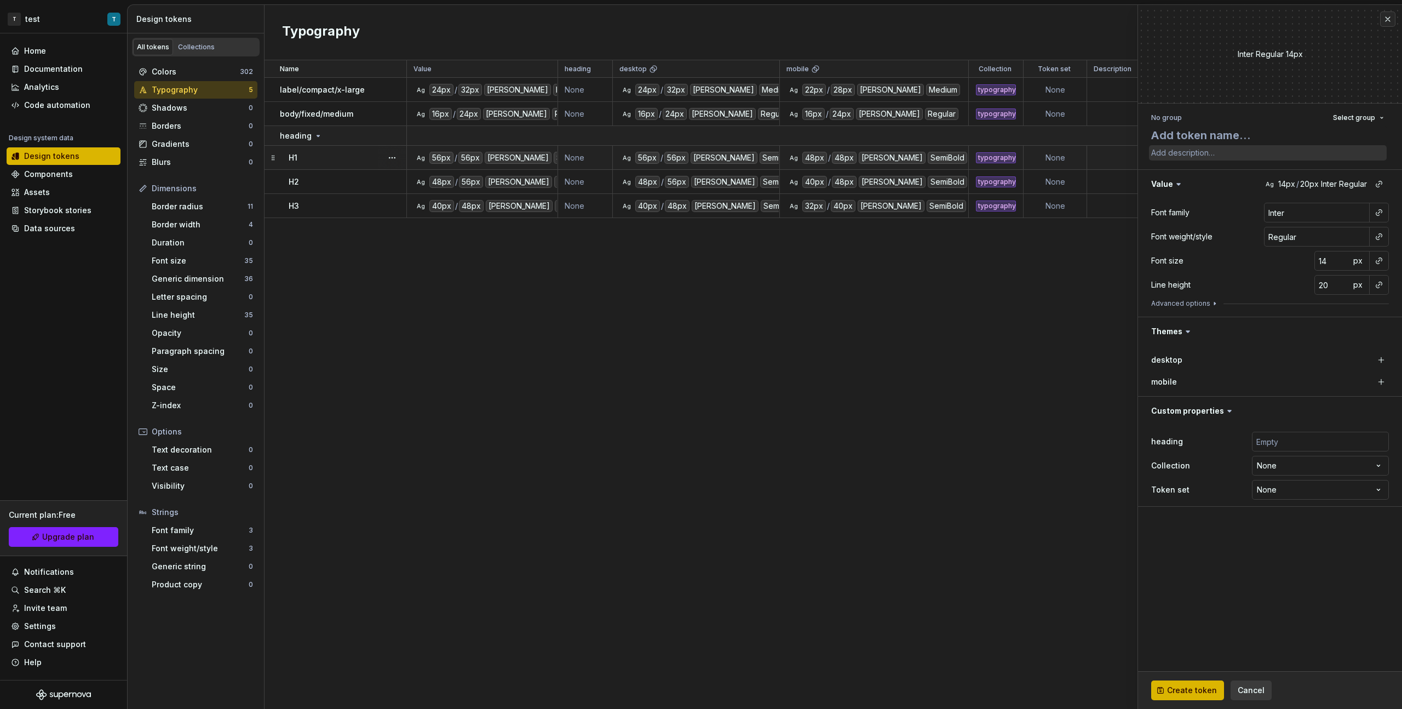
type textarea "*"
type textarea "H"
type textarea "*"
type textarea "H4"
click at [828, 114] on div "No group Select group" at bounding box center [1270, 117] width 238 height 15
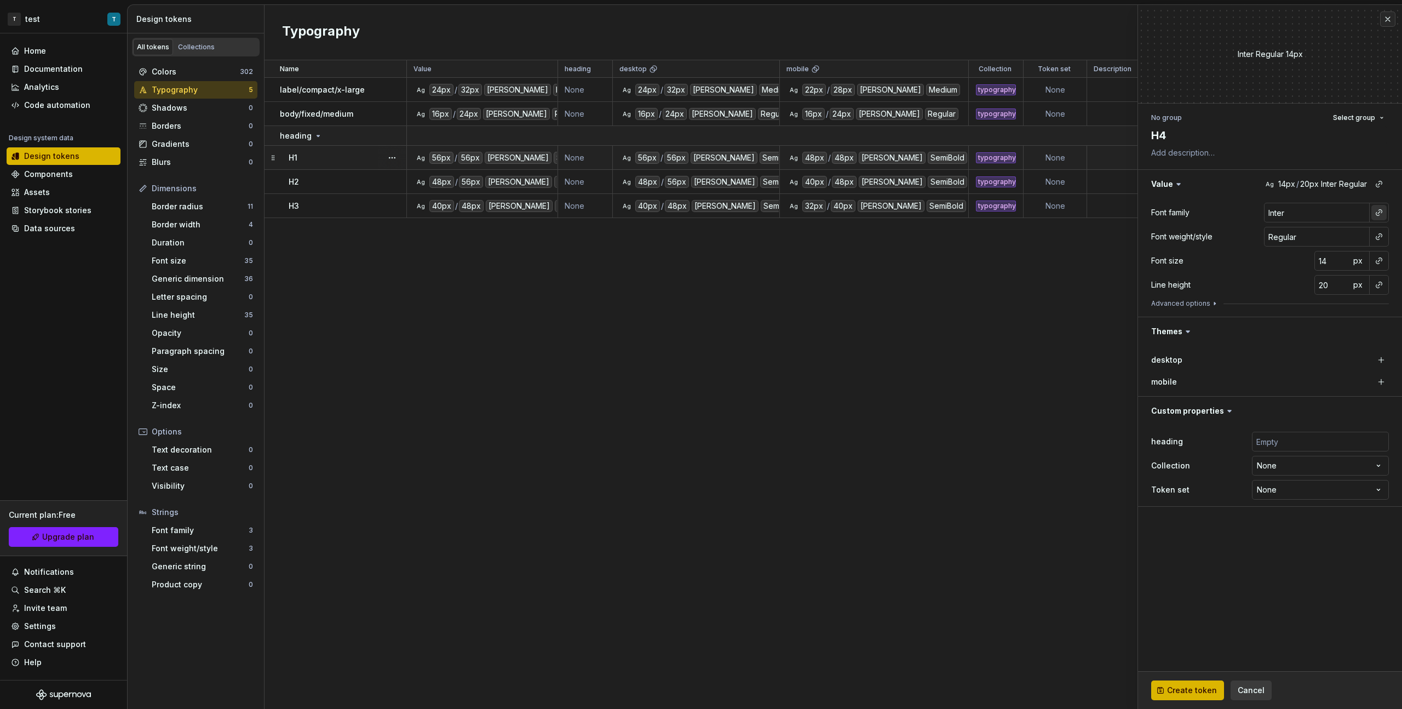
click at [828, 213] on button "button" at bounding box center [1378, 212] width 15 height 15
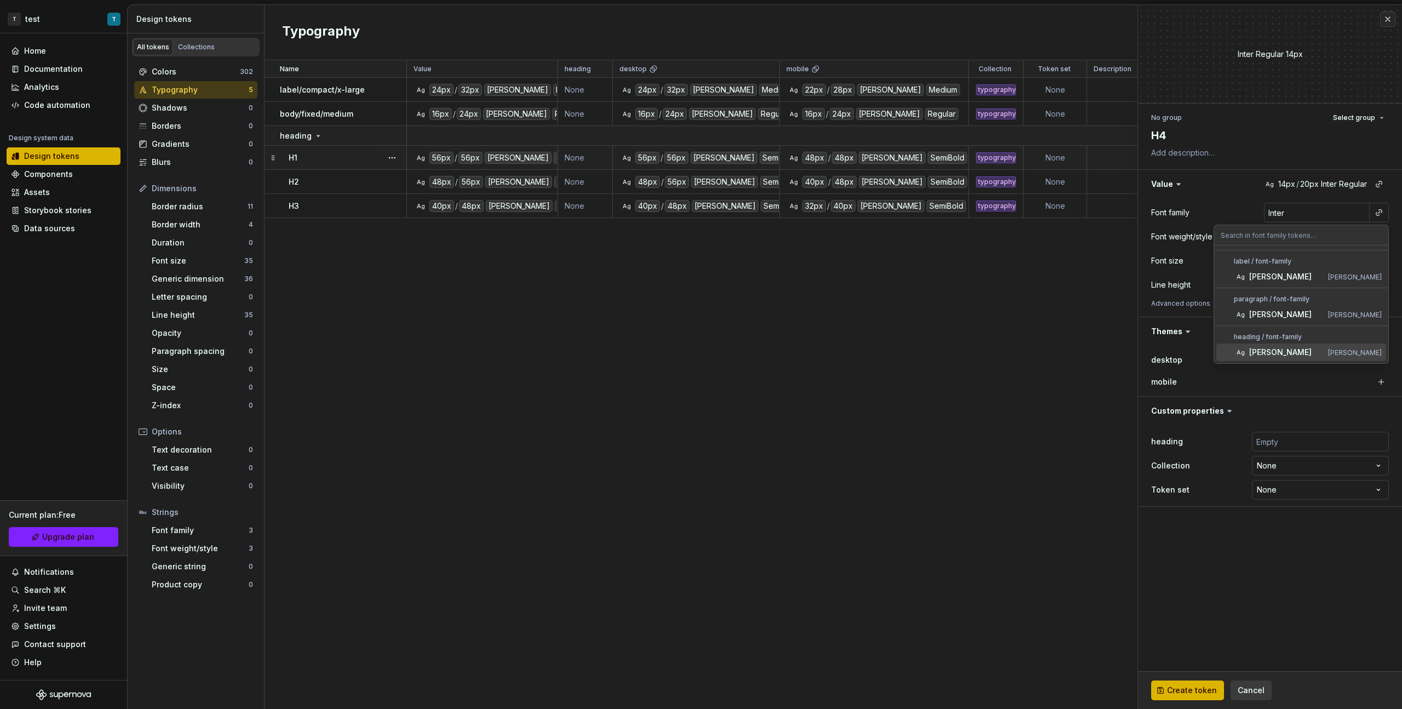
click at [828, 347] on div "[PERSON_NAME]" at bounding box center [1286, 352] width 74 height 11
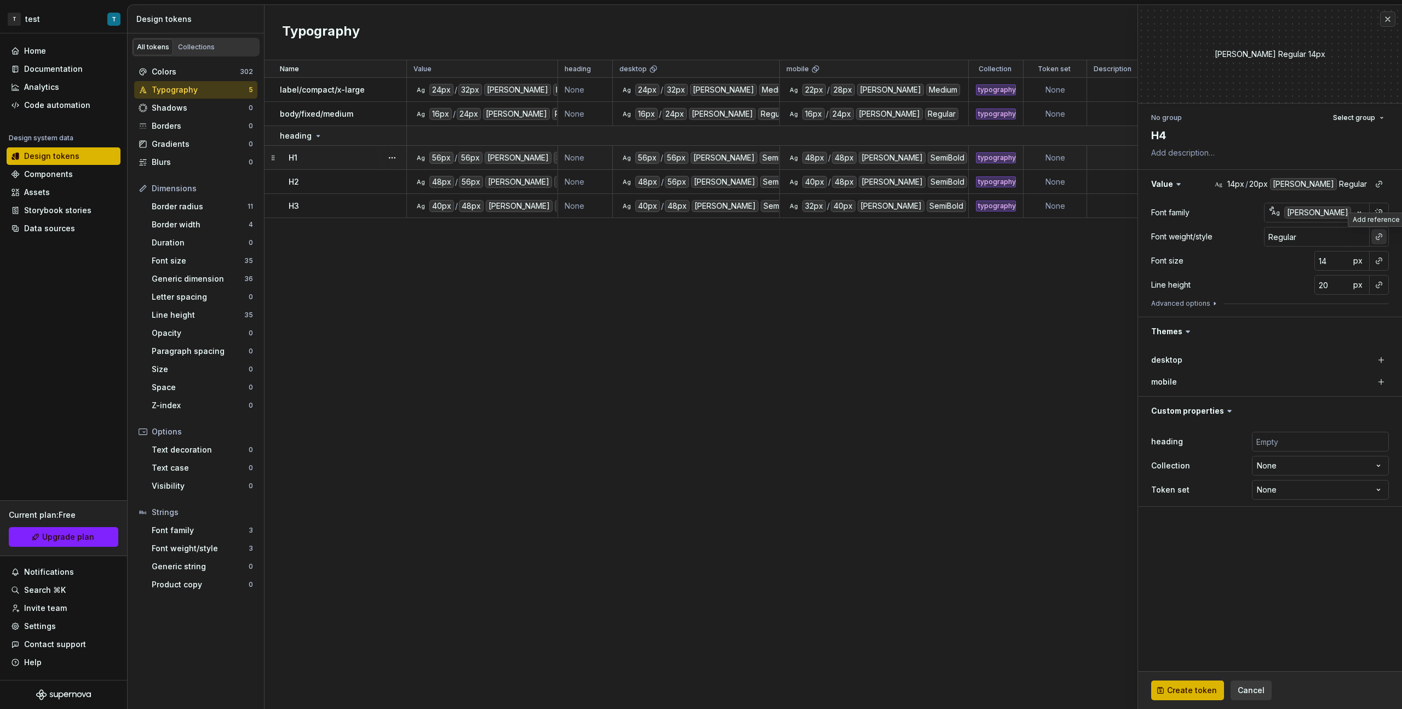
click at [828, 233] on button "button" at bounding box center [1378, 236] width 15 height 15
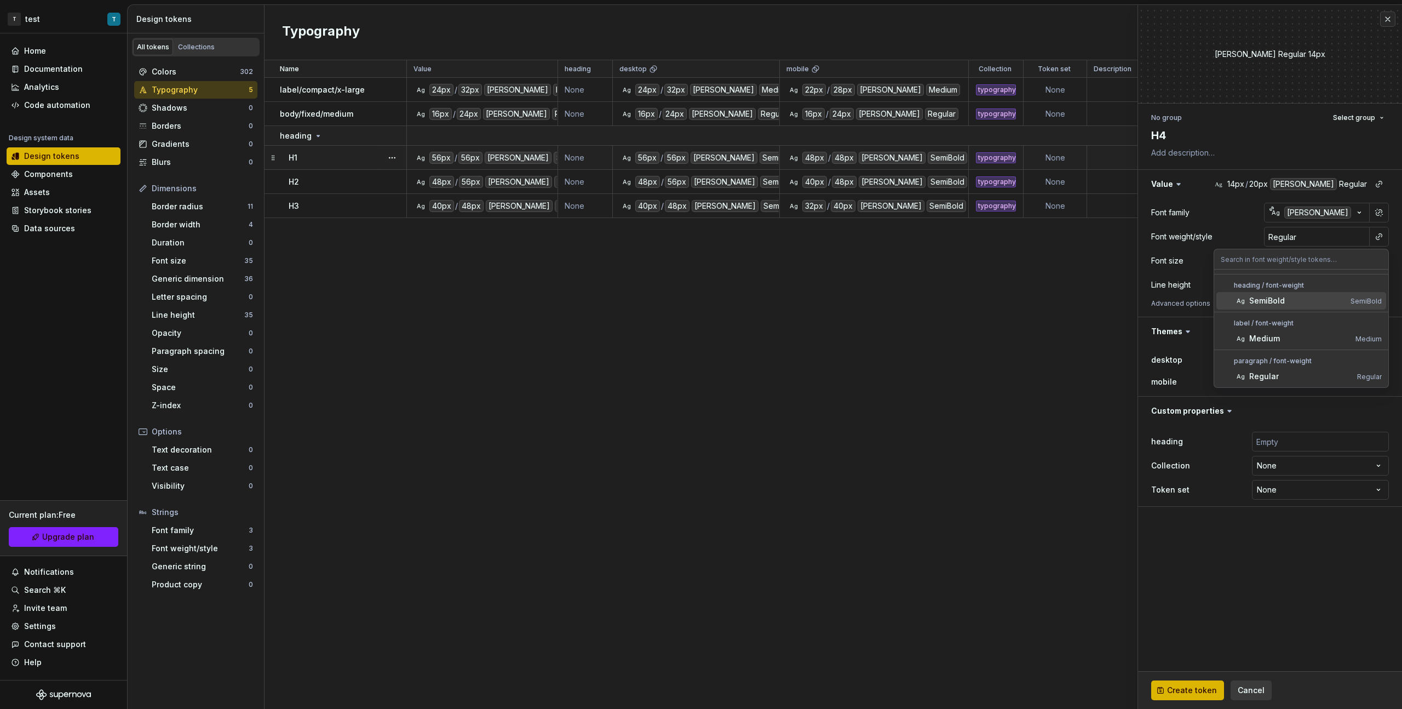
click at [828, 296] on div "SemiBold" at bounding box center [1267, 300] width 36 height 11
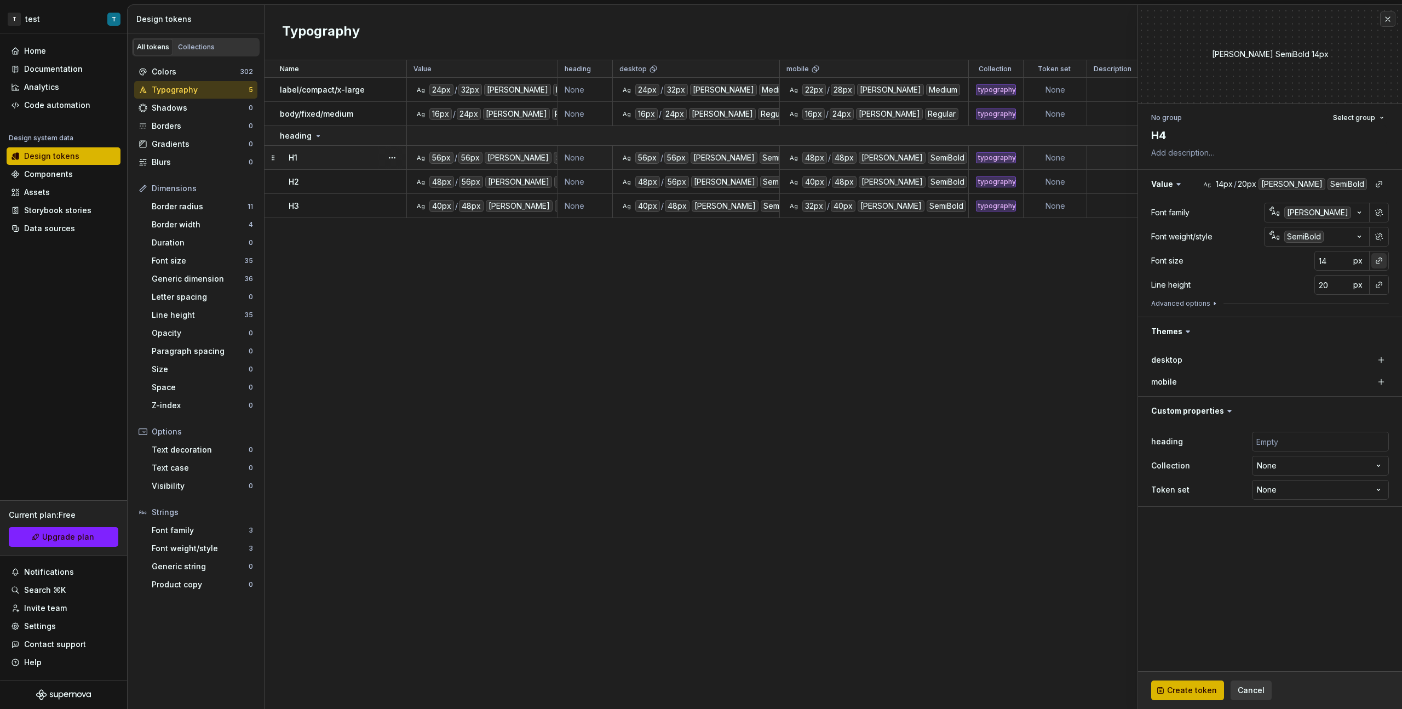
click at [828, 261] on button "button" at bounding box center [1378, 260] width 15 height 15
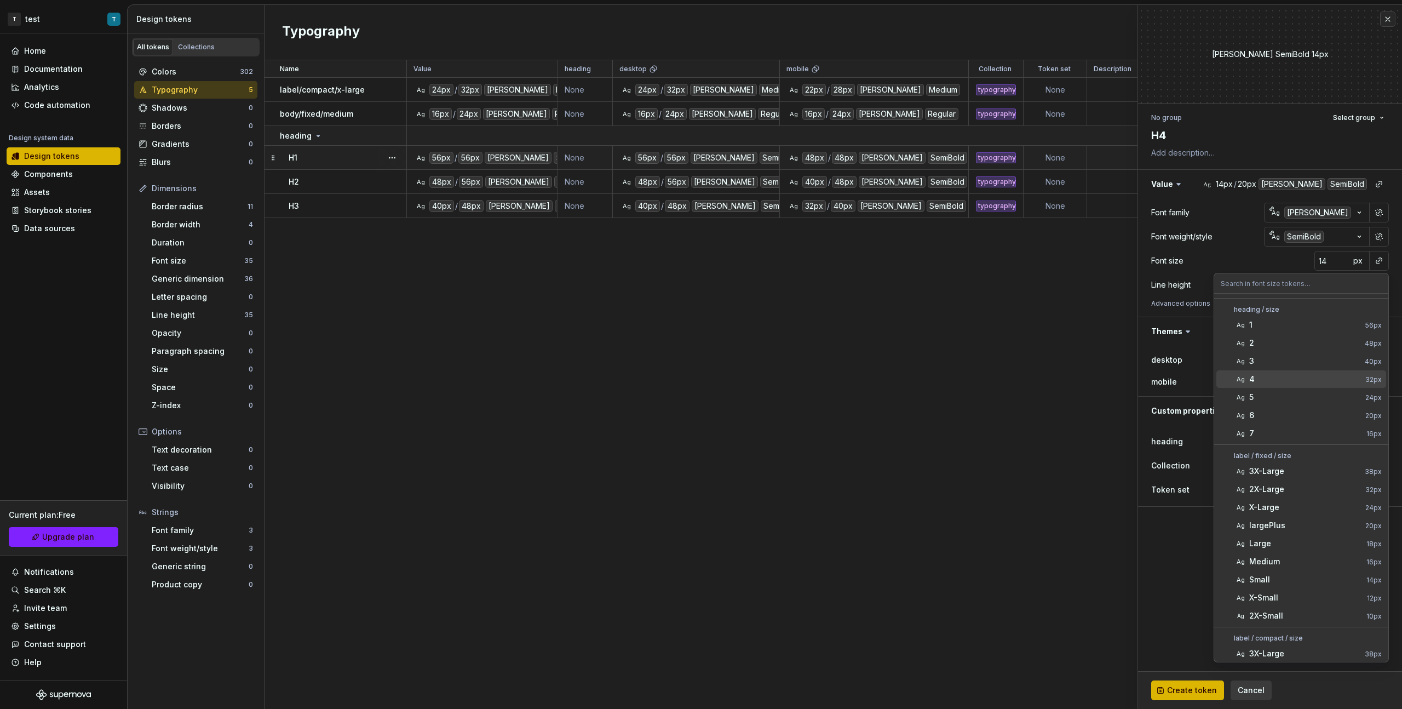
click at [828, 378] on div "4" at bounding box center [1305, 379] width 112 height 11
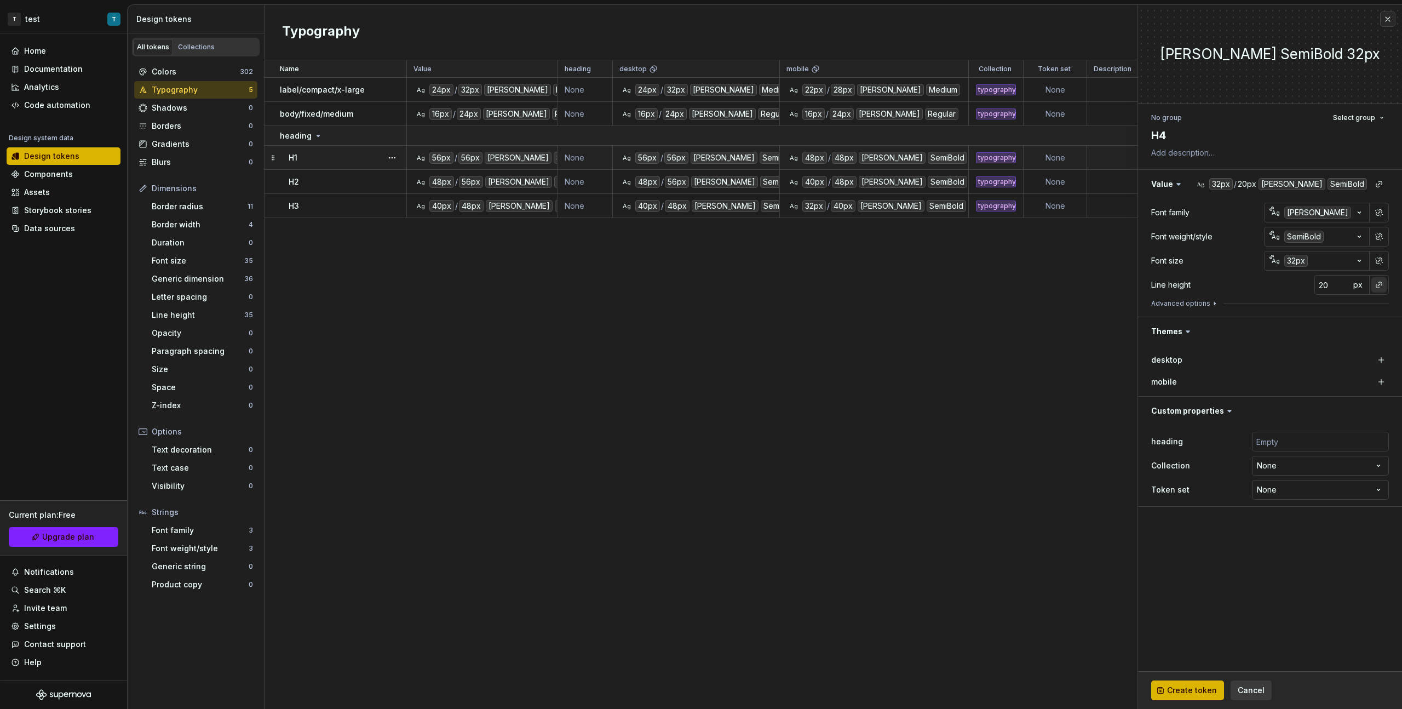
click at [828, 284] on button "button" at bounding box center [1378, 284] width 15 height 15
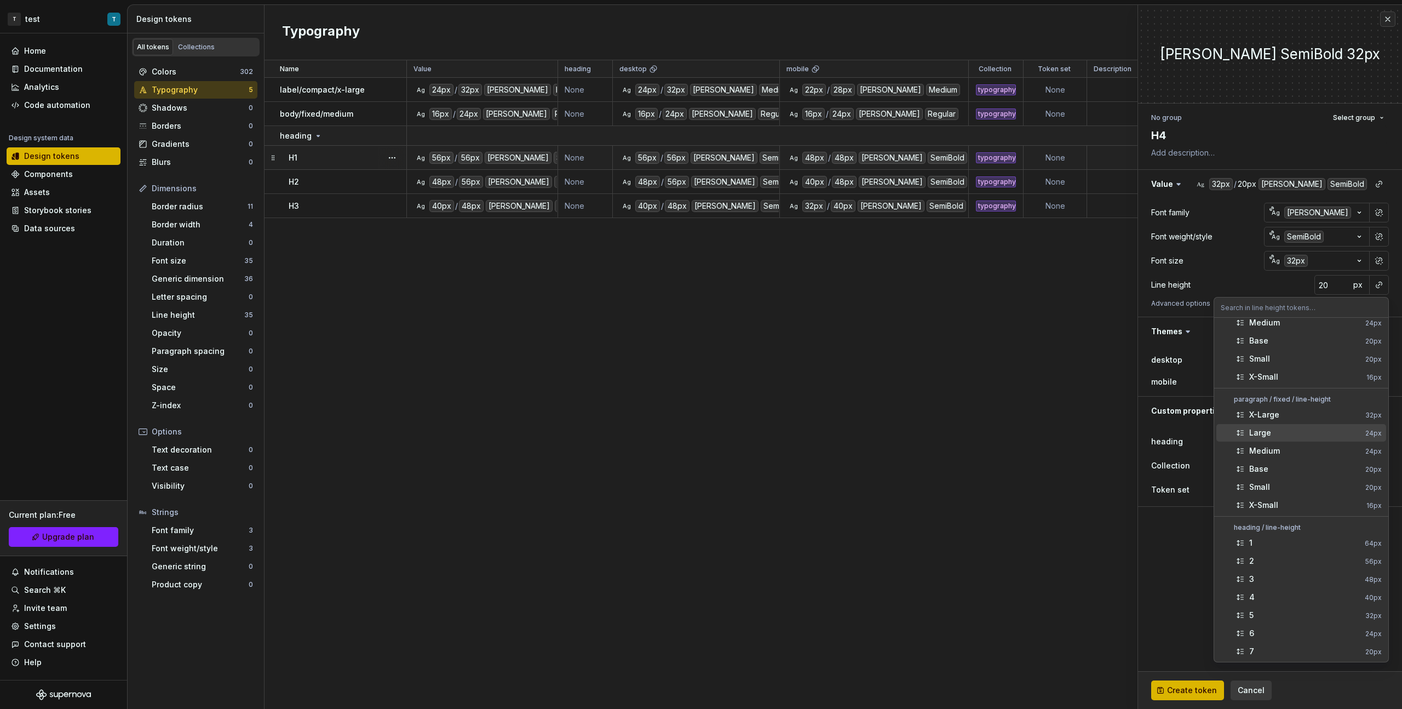
scroll to position [392, 0]
click at [828, 399] on span "4 40px" at bounding box center [1301, 597] width 170 height 18
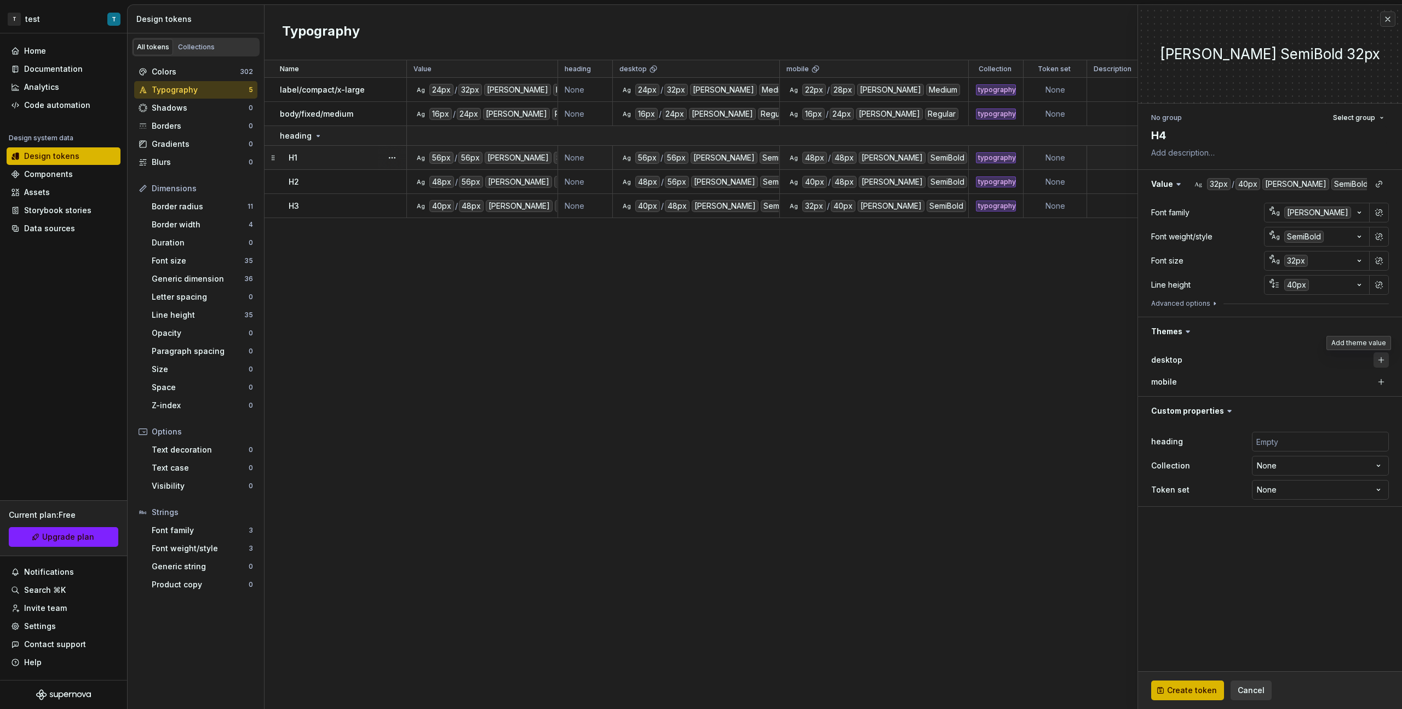
click at [828, 366] on div "desktop mobile" at bounding box center [1270, 371] width 264 height 50
click at [828, 361] on button "button" at bounding box center [1381, 359] width 15 height 15
click at [828, 382] on button "button" at bounding box center [1381, 381] width 15 height 15
click at [828, 399] on input "text" at bounding box center [1320, 442] width 137 height 20
type textarea "*"
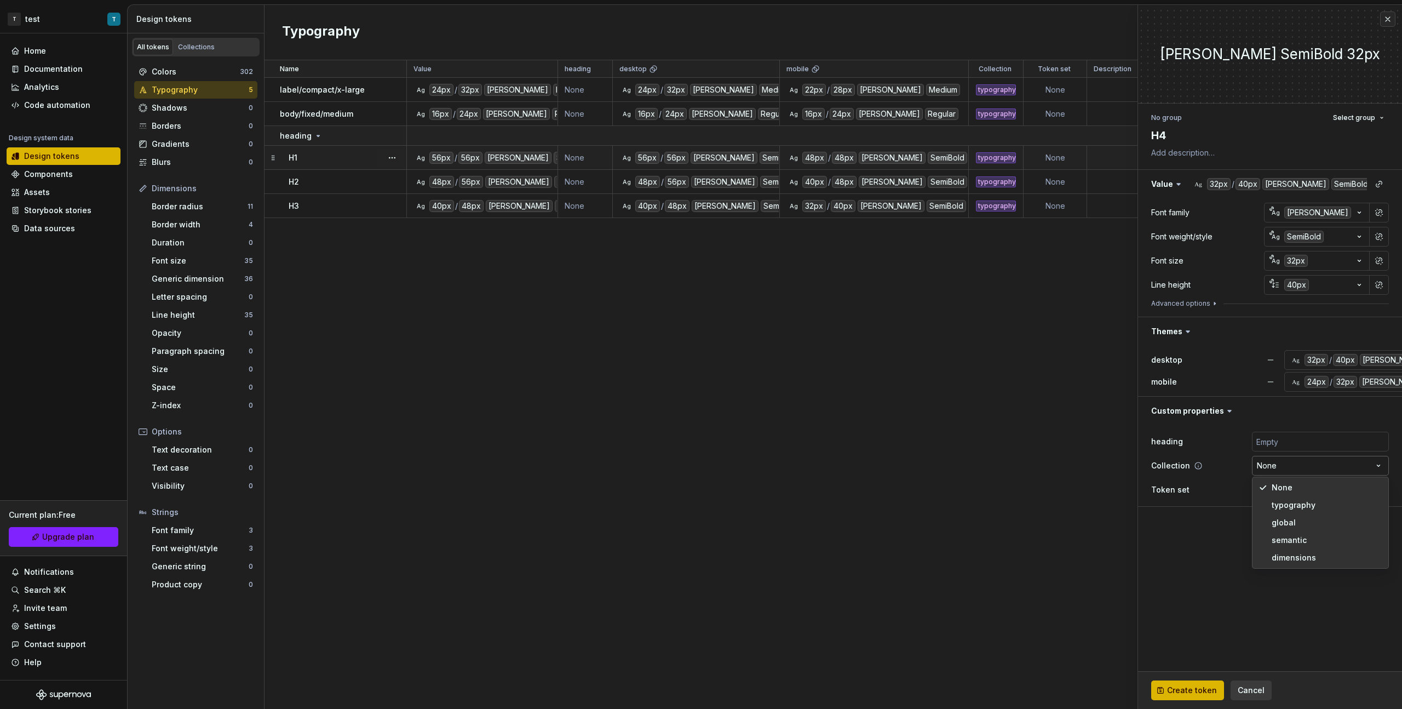
click at [828, 399] on body "T test T Home Documentation Analytics Code automation Design system data Design…" at bounding box center [701, 354] width 1402 height 709
select select "**********"
click at [828, 399] on button "Create token" at bounding box center [1187, 690] width 73 height 20
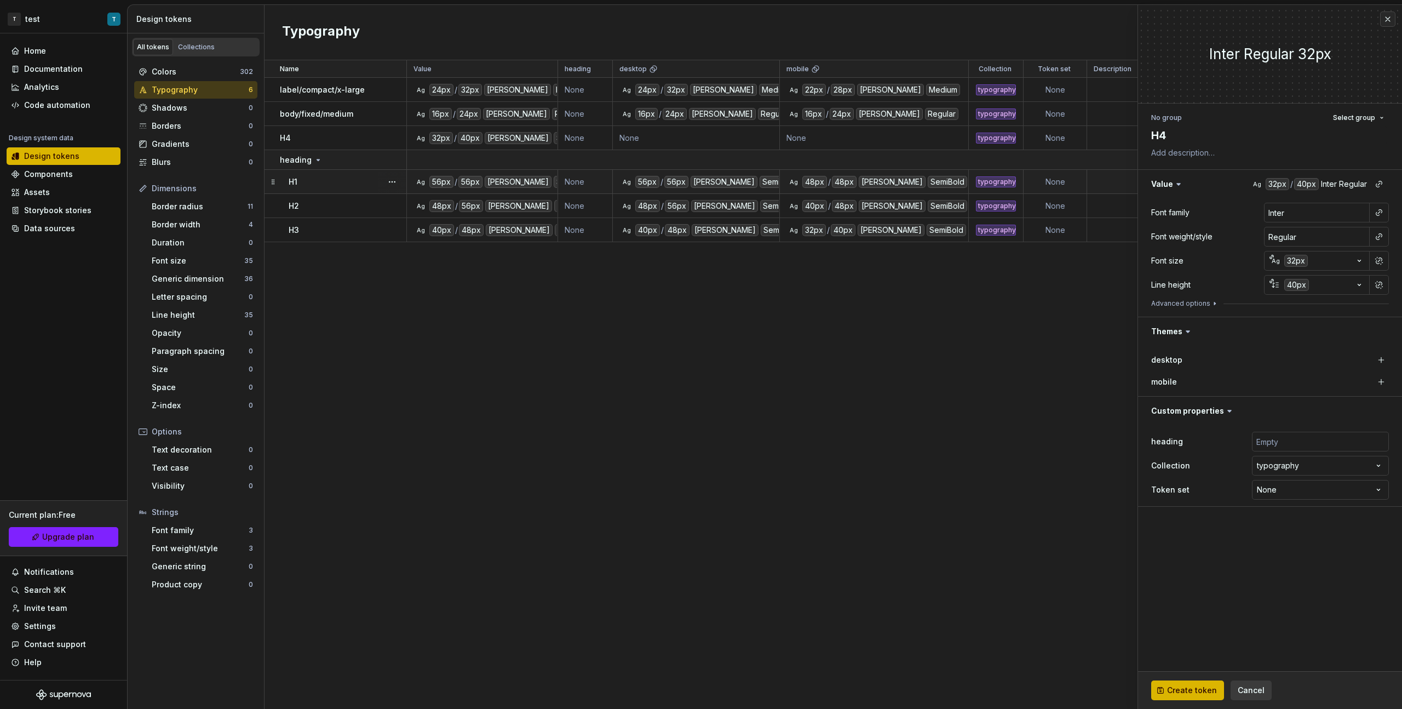
type textarea "*"
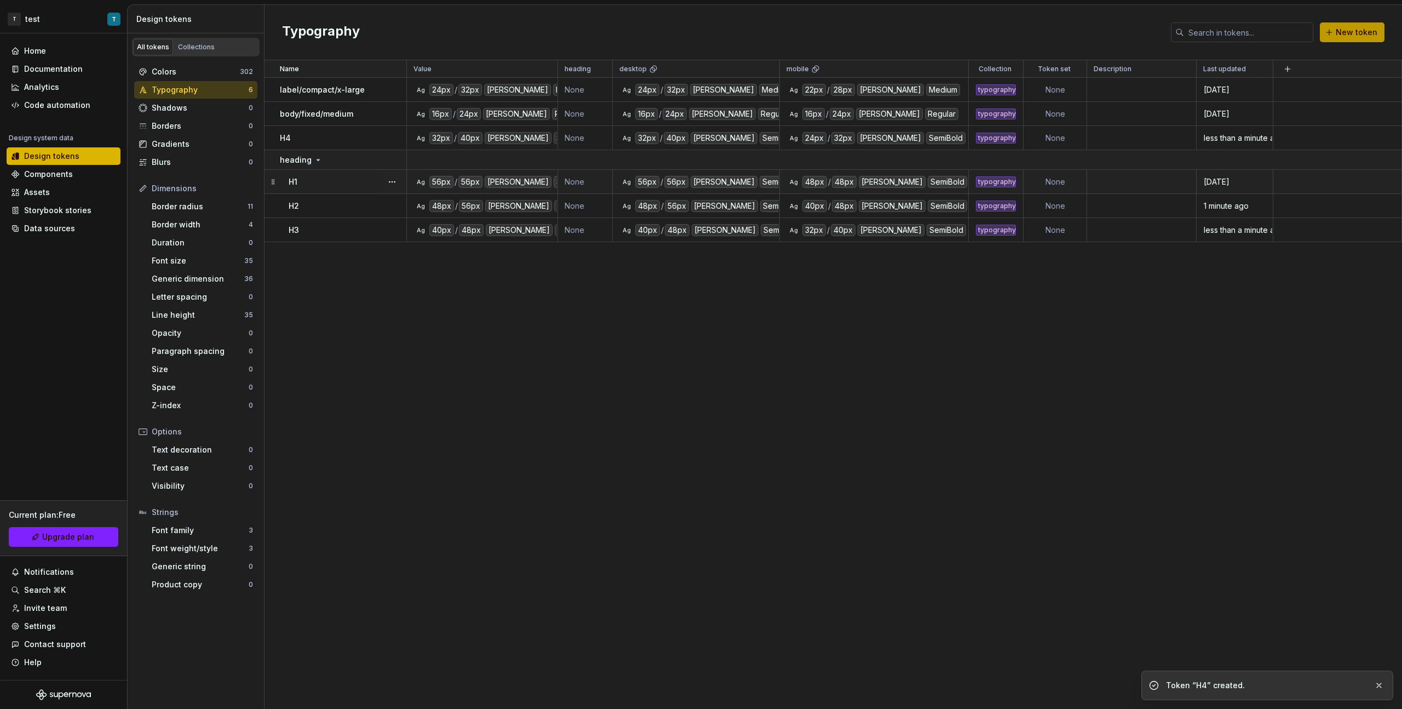
click at [828, 33] on span "New token" at bounding box center [1357, 32] width 42 height 11
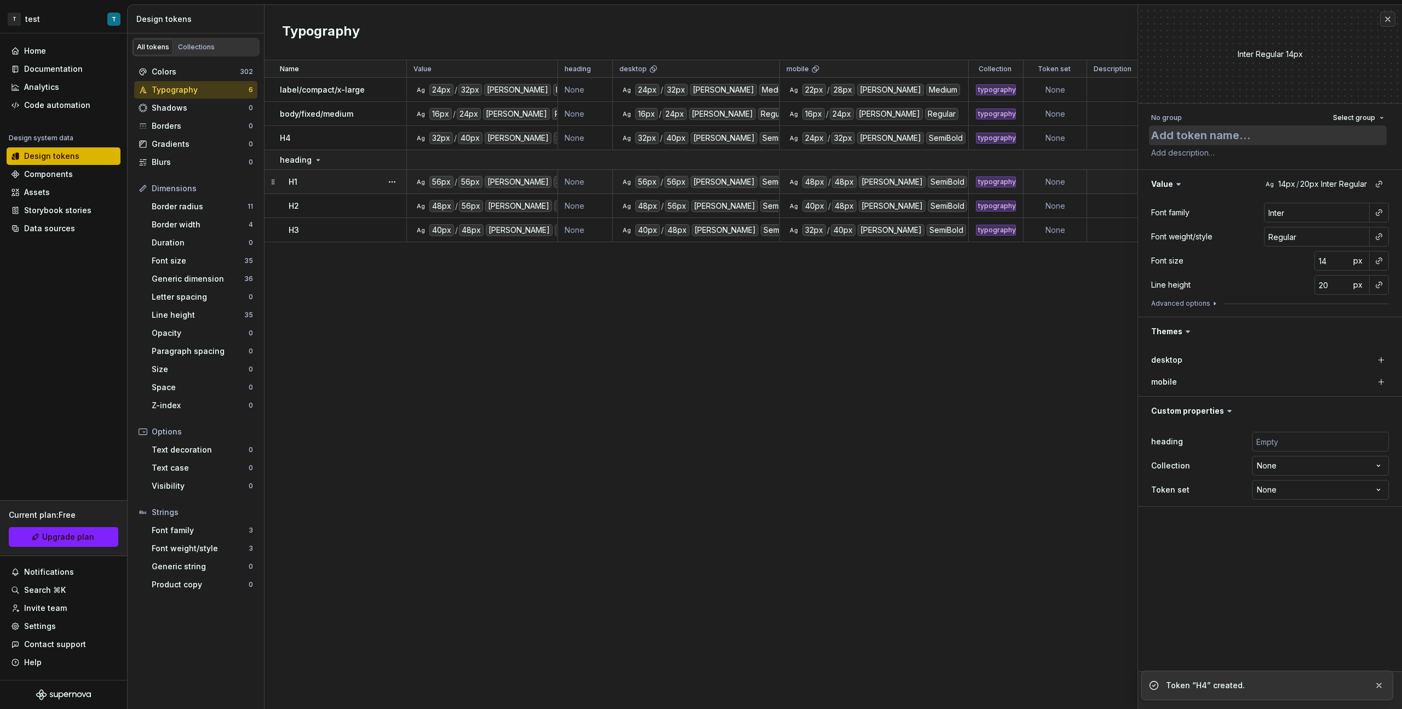
type textarea "*"
type textarea "H"
type textarea "*"
type textarea "H5"
type textarea "*"
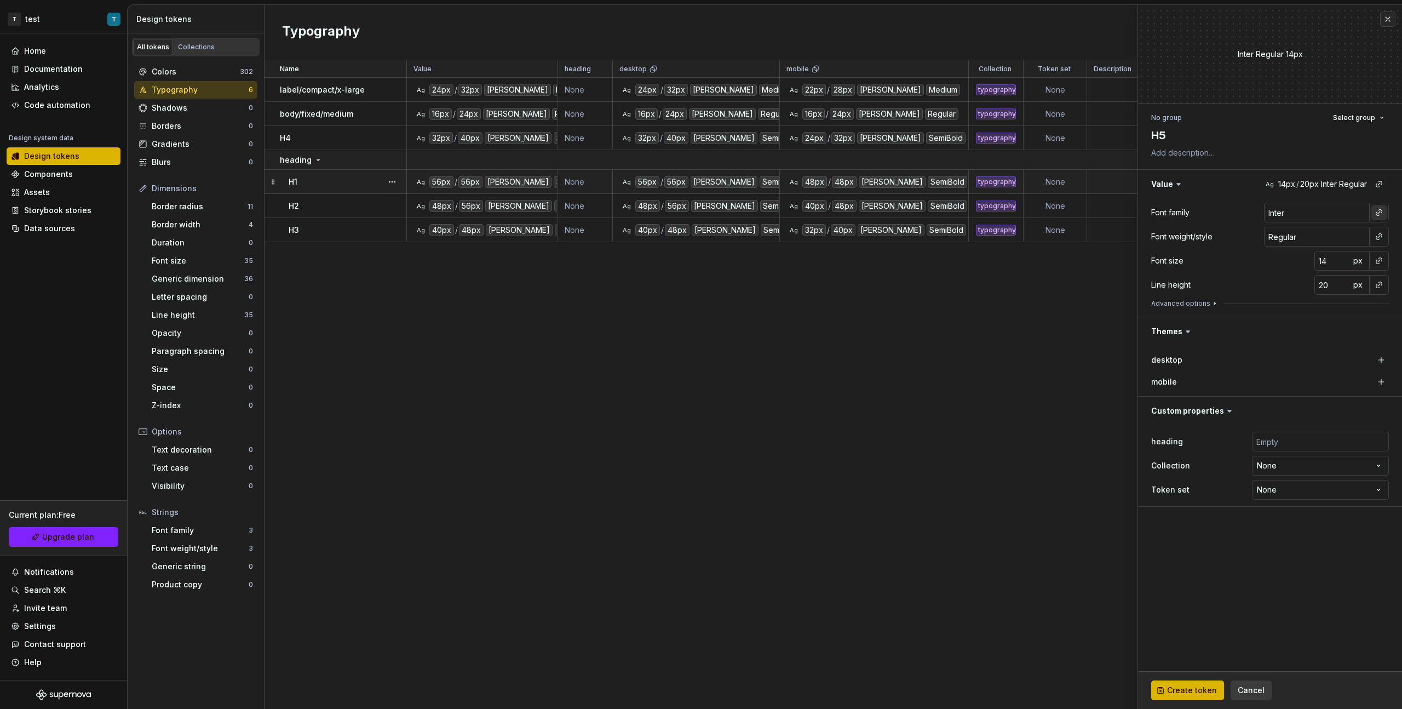
type textarea "H5"
click at [828, 213] on button "button" at bounding box center [1378, 212] width 15 height 15
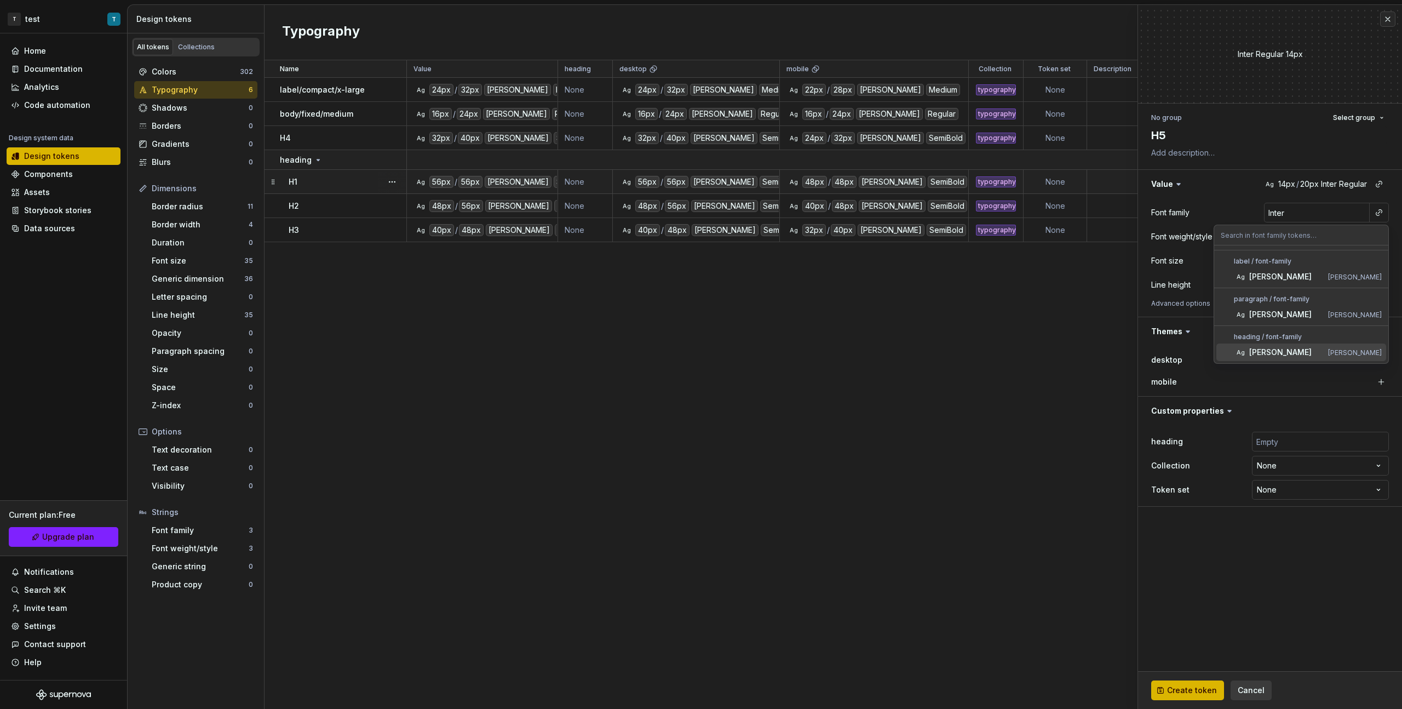
click at [828, 349] on div "[PERSON_NAME]" at bounding box center [1286, 352] width 74 height 11
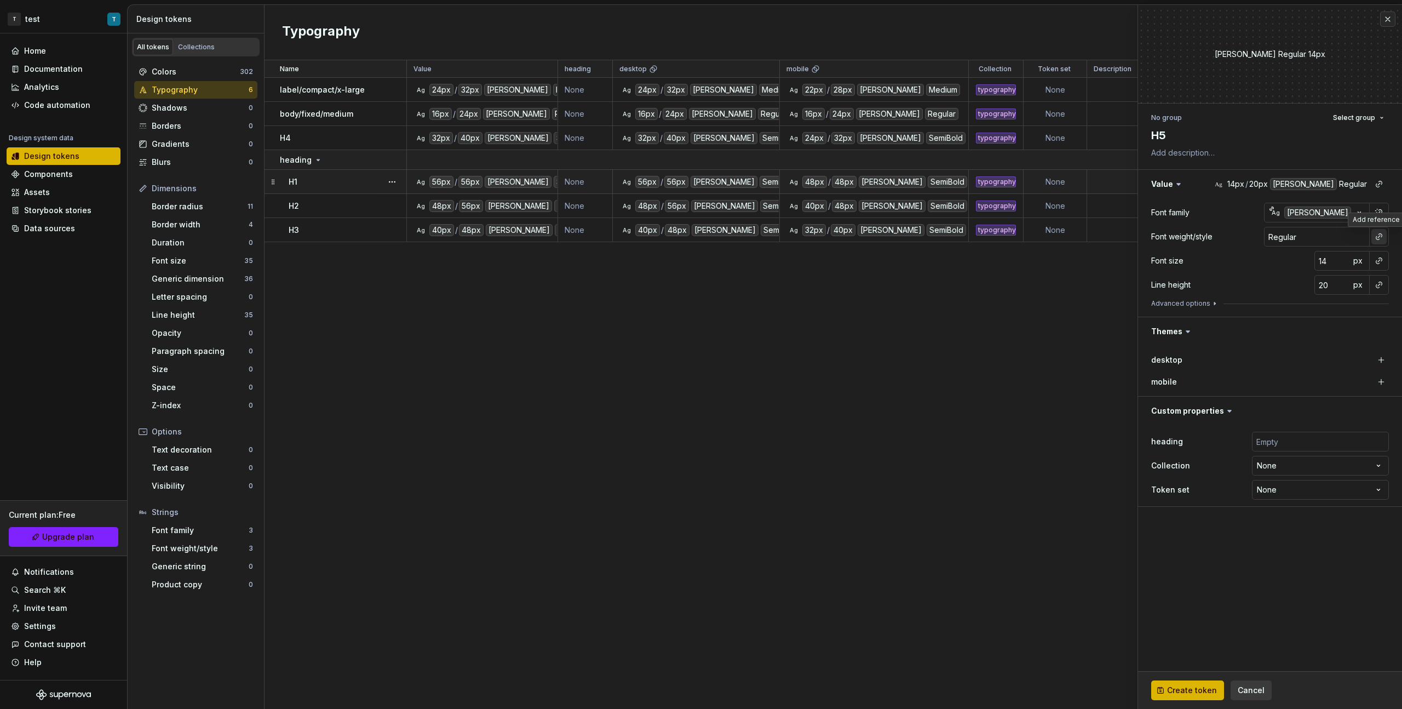
click at [828, 240] on button "button" at bounding box center [1378, 236] width 15 height 15
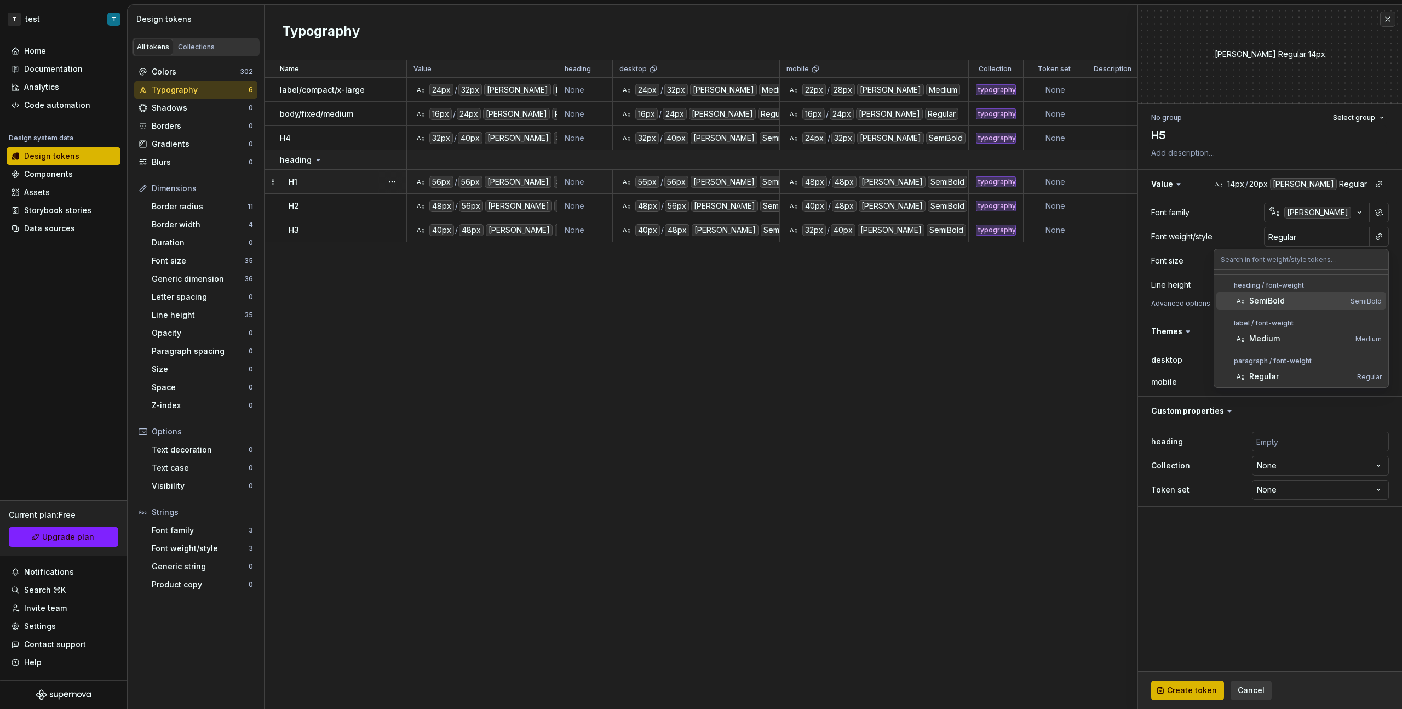
click at [828, 300] on div "SemiBold" at bounding box center [1297, 300] width 97 height 11
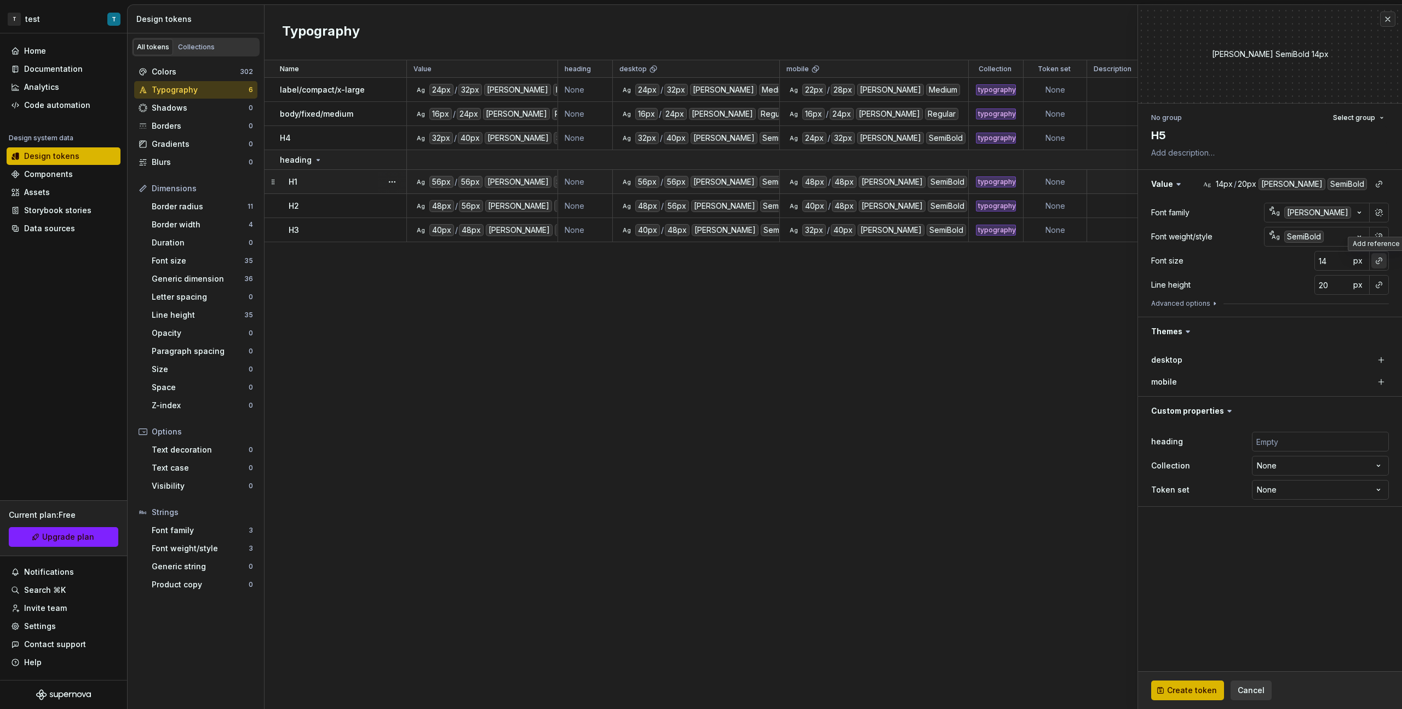
click at [828, 258] on button "button" at bounding box center [1378, 260] width 15 height 15
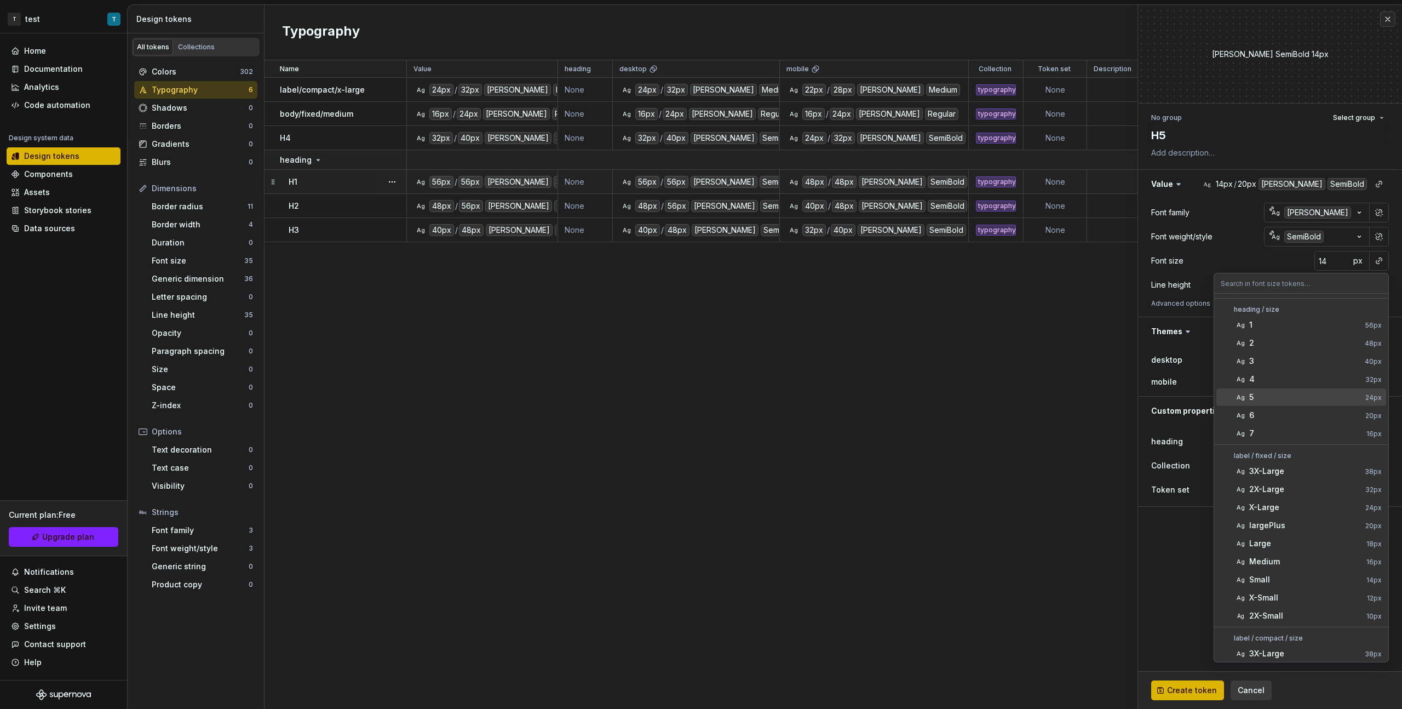
click at [828, 392] on div "5" at bounding box center [1305, 397] width 112 height 11
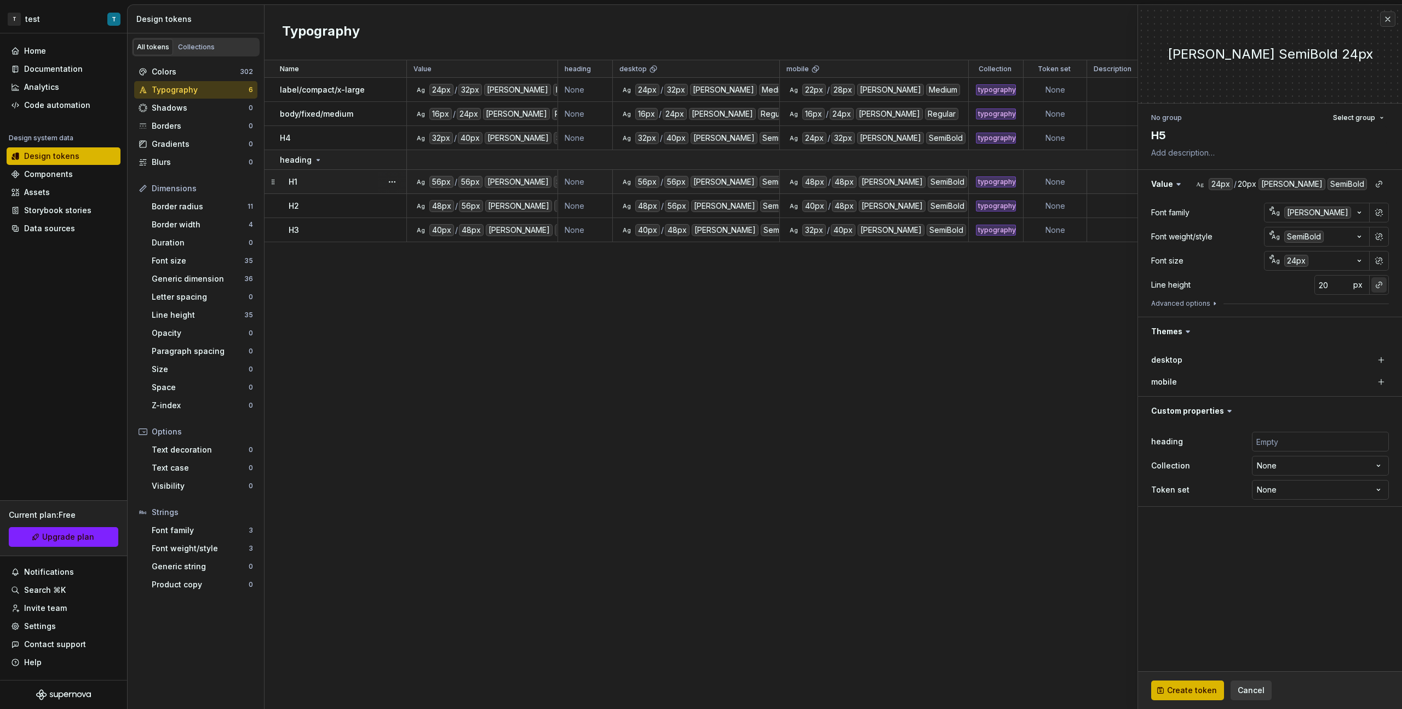
click at [828, 285] on button "button" at bounding box center [1378, 284] width 15 height 15
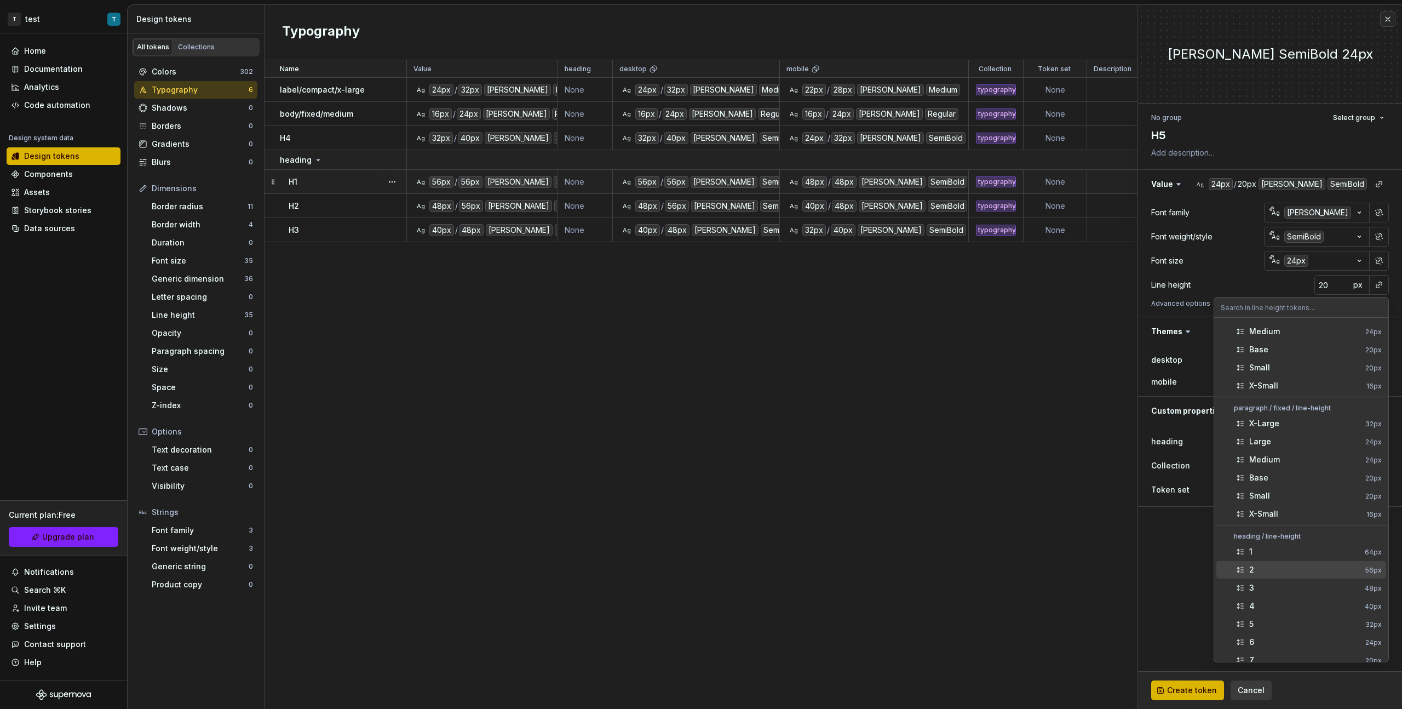
scroll to position [386, 0]
click at [828, 399] on div "5" at bounding box center [1305, 620] width 112 height 11
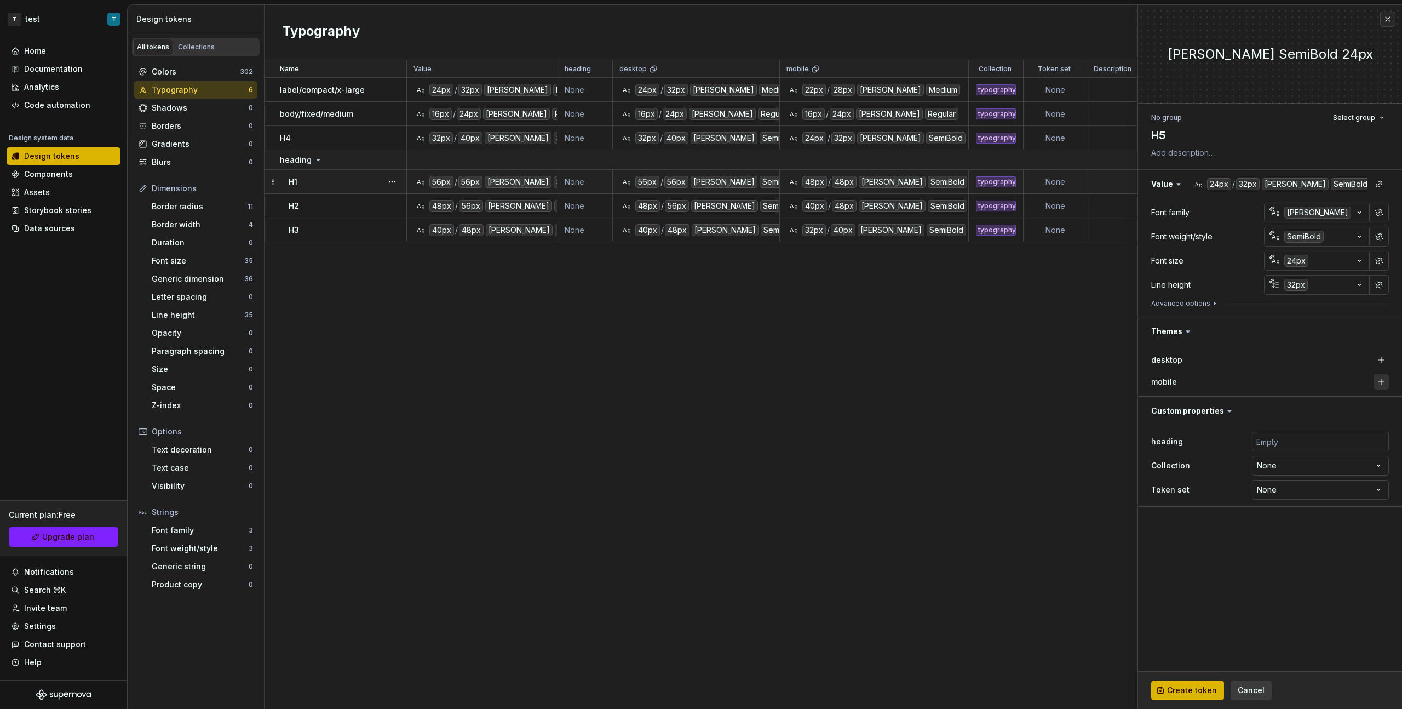
click at [828, 384] on button "button" at bounding box center [1381, 381] width 15 height 15
click at [828, 350] on div "desktop" at bounding box center [1270, 360] width 238 height 20
click at [828, 354] on button "button" at bounding box center [1381, 359] width 15 height 15
click at [828, 399] on input "text" at bounding box center [1320, 442] width 137 height 20
type textarea "*"
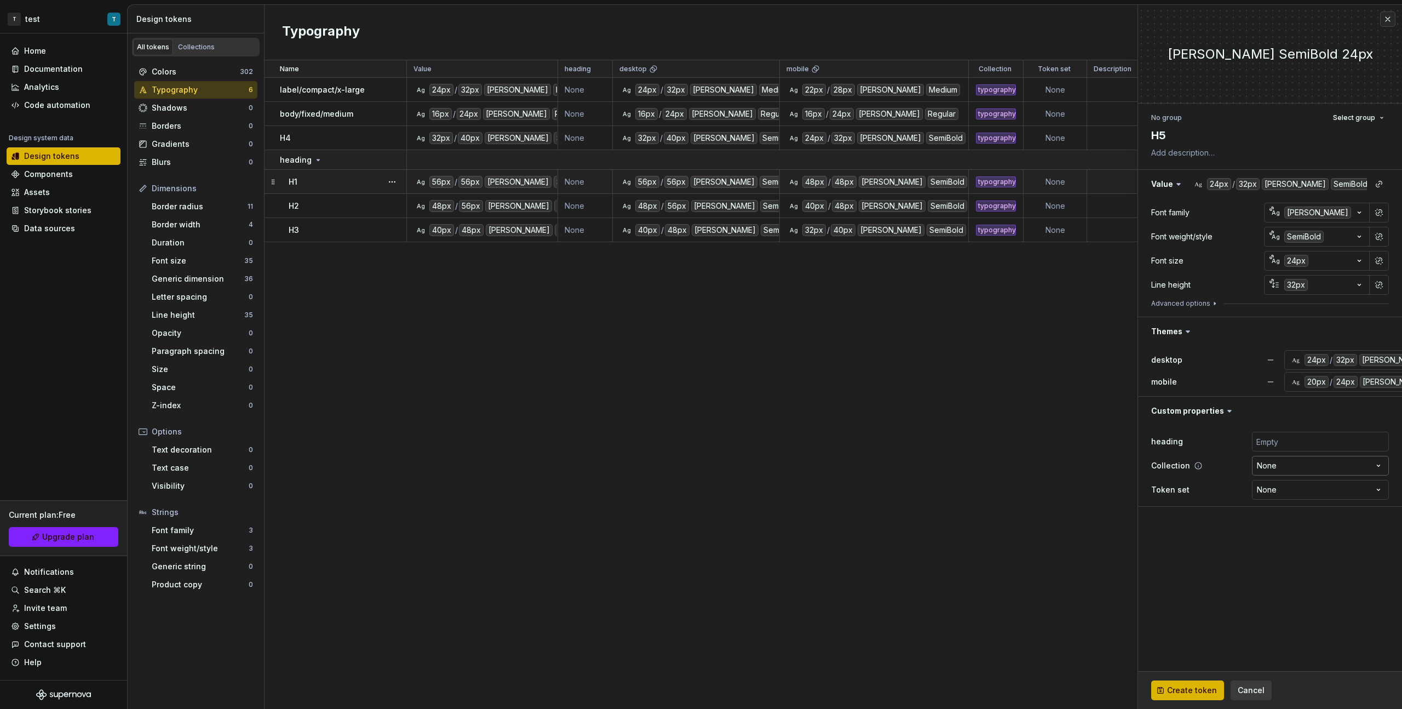
click at [828, 399] on html "T test T Home Documentation Analytics Code automation Design system data Design…" at bounding box center [701, 354] width 1402 height 709
select select "**********"
click at [828, 399] on button "Create token" at bounding box center [1187, 690] width 73 height 20
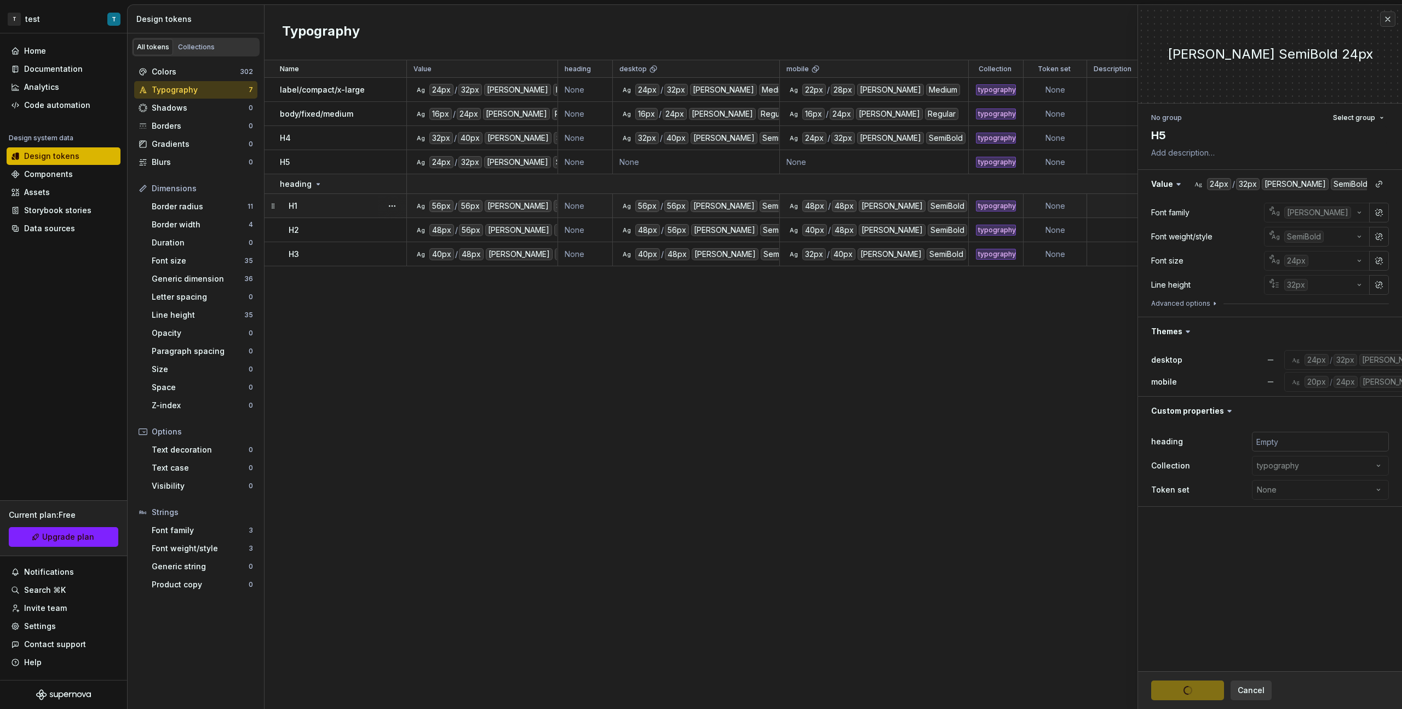
type textarea "*"
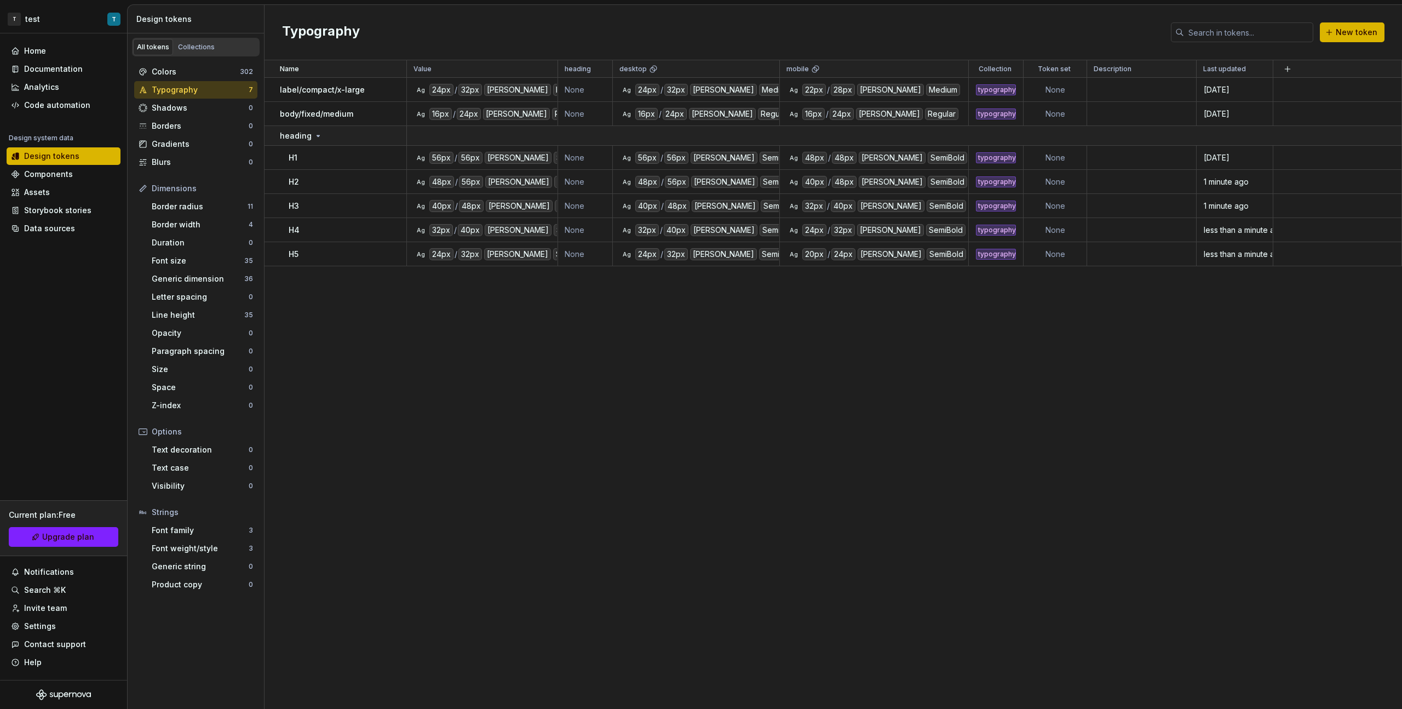
click at [450, 368] on div "Name Value heading desktop mobile Collection Token set Description Last updated…" at bounding box center [834, 384] width 1138 height 648
click at [828, 32] on span "New token" at bounding box center [1357, 32] width 42 height 11
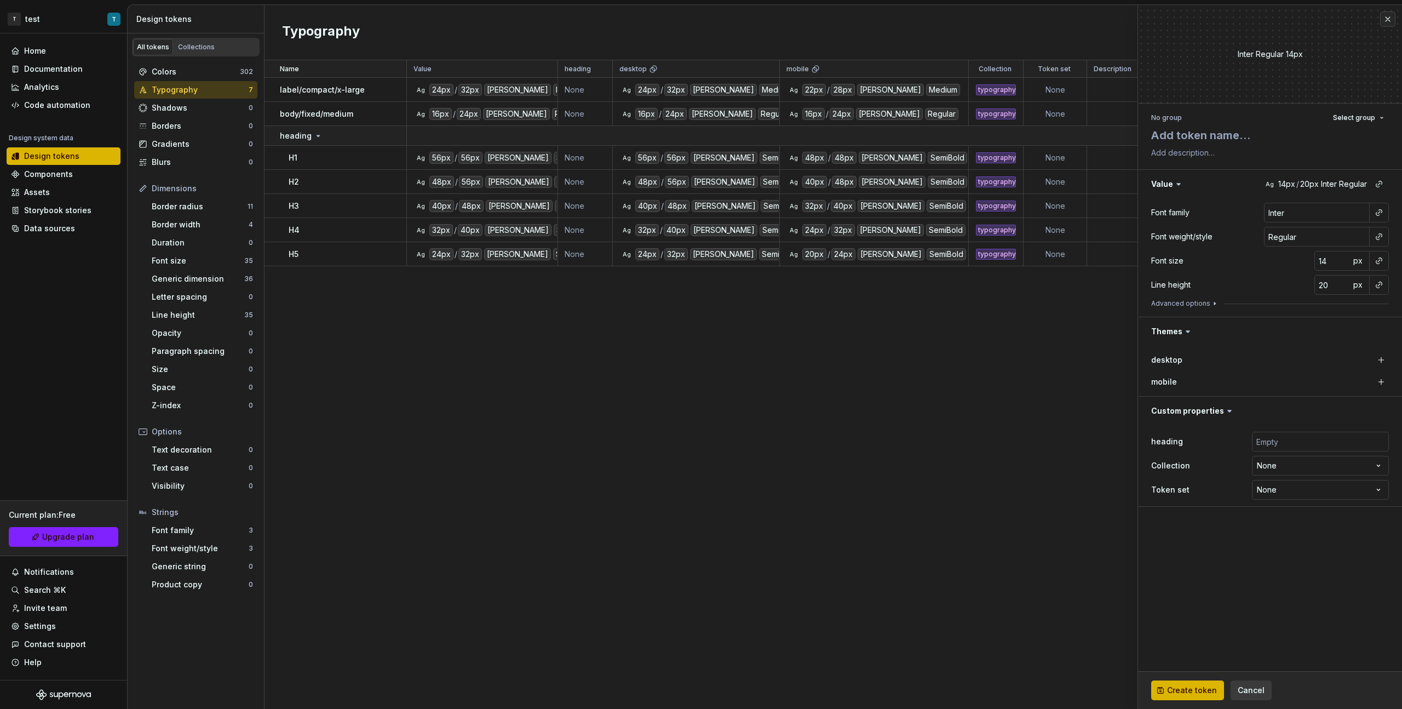
type textarea "*"
type textarea "H"
type textarea "*"
type textarea "H6"
click at [828, 218] on button "button" at bounding box center [1378, 212] width 15 height 15
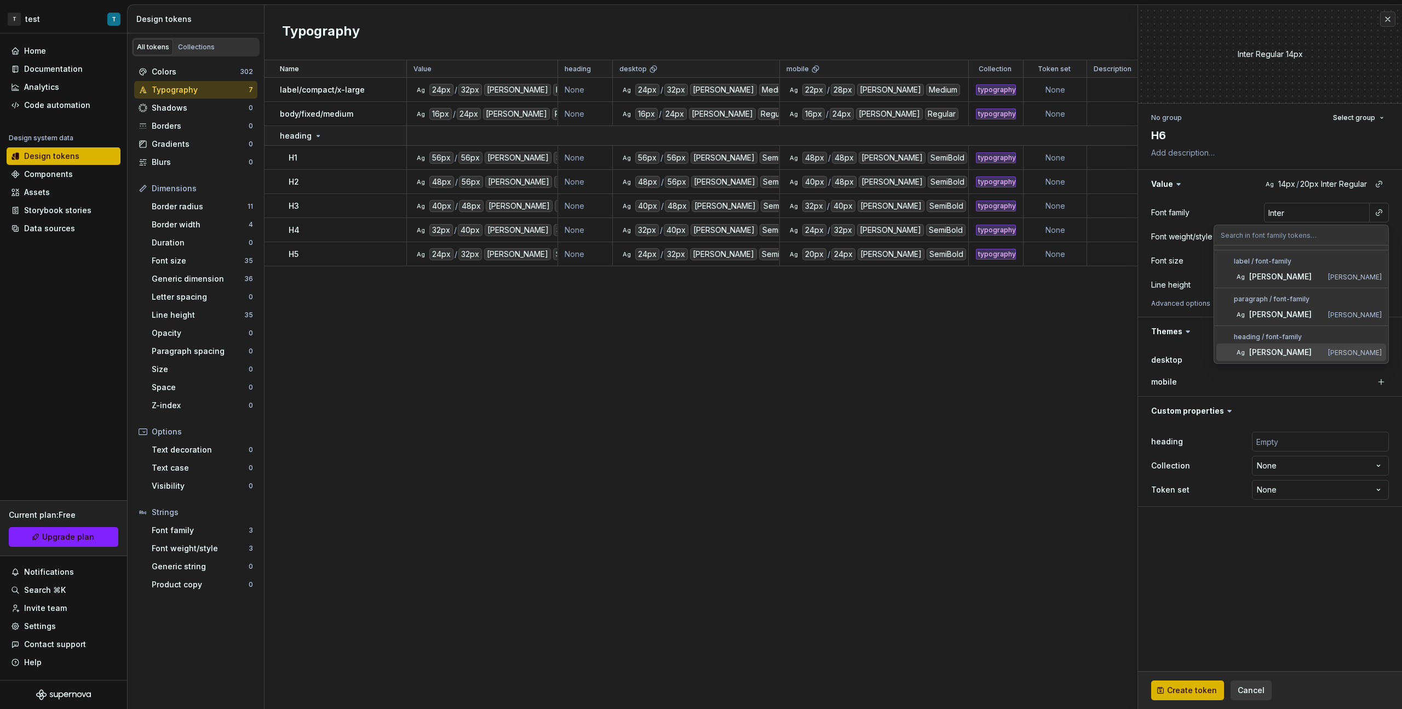
click at [828, 366] on html "T test T Home Documentation Analytics Code automation Design system data Design…" at bounding box center [701, 354] width 1402 height 709
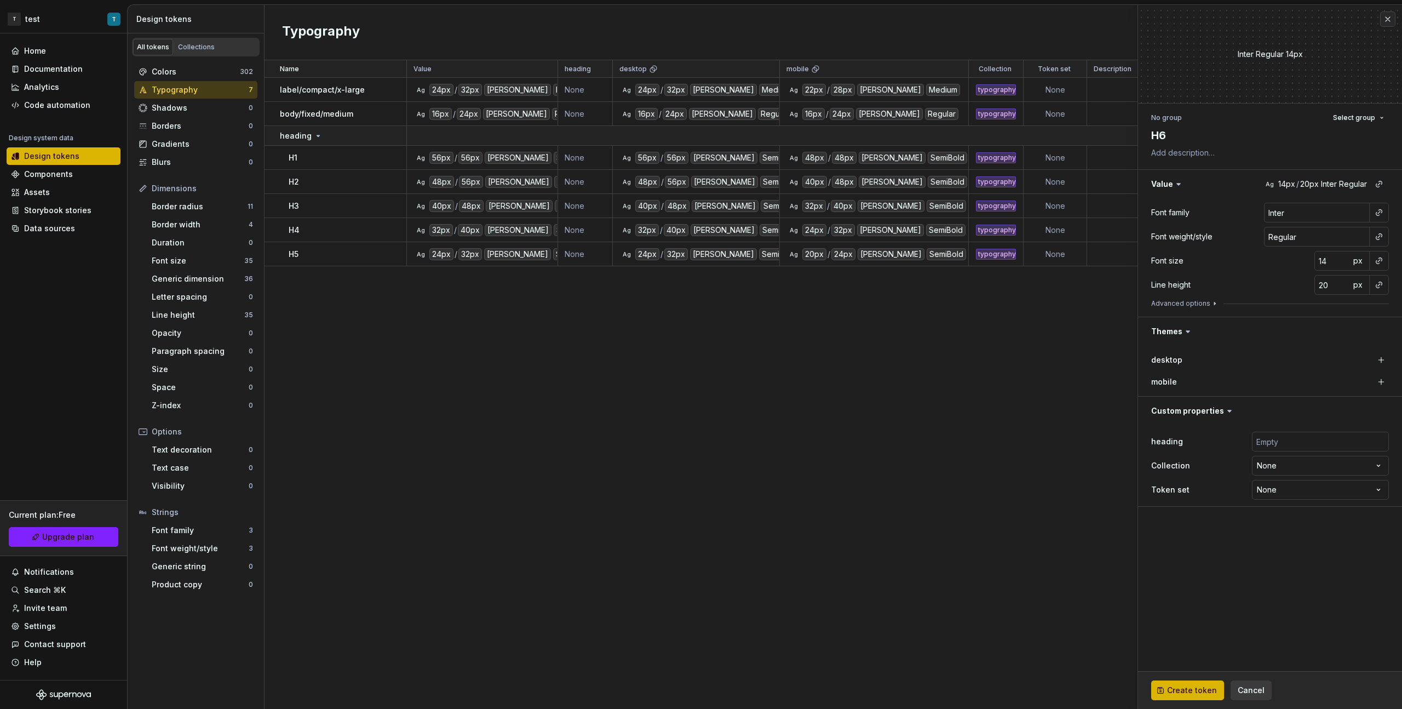
click at [828, 228] on div at bounding box center [1379, 237] width 20 height 20
click at [828, 232] on button "button" at bounding box center [1378, 236] width 15 height 15
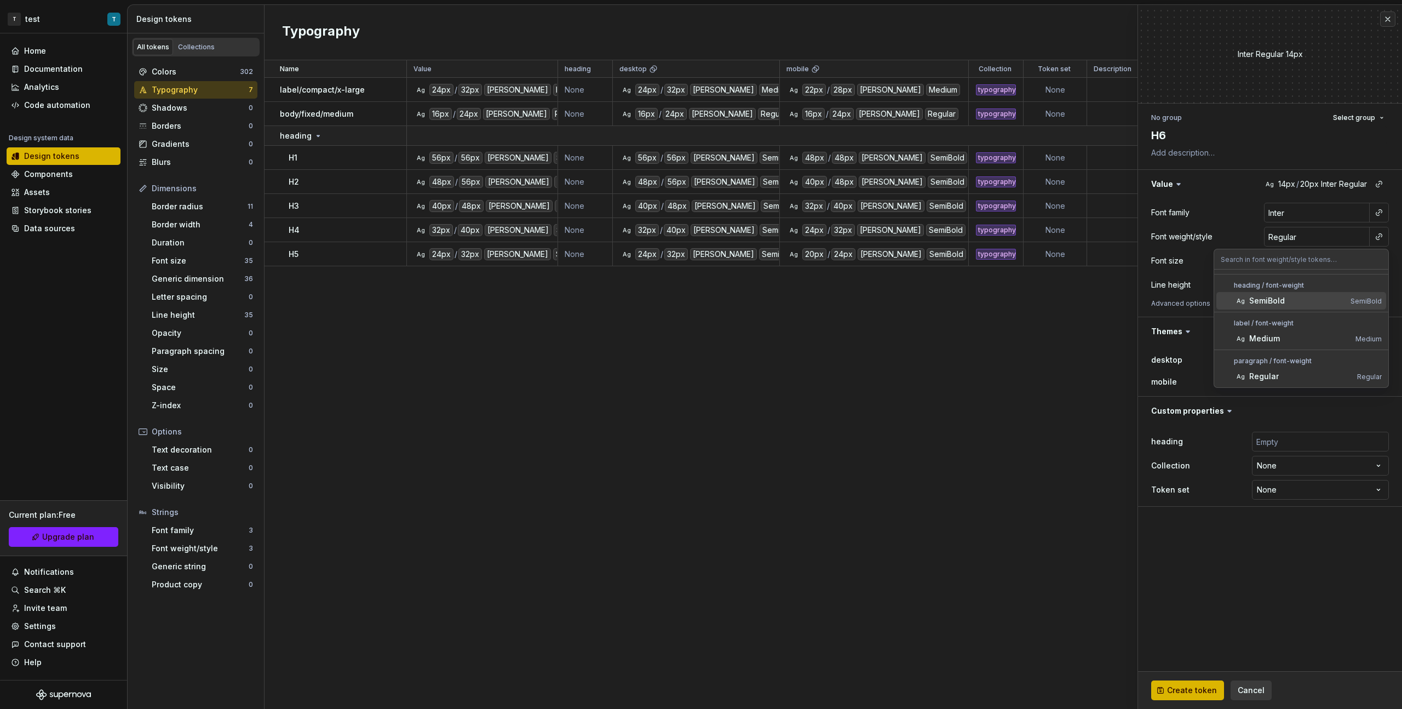
drag, startPoint x: 1304, startPoint y: 303, endPoint x: 1318, endPoint y: 283, distance: 24.5
click at [828, 302] on div "SemiBold" at bounding box center [1297, 300] width 97 height 11
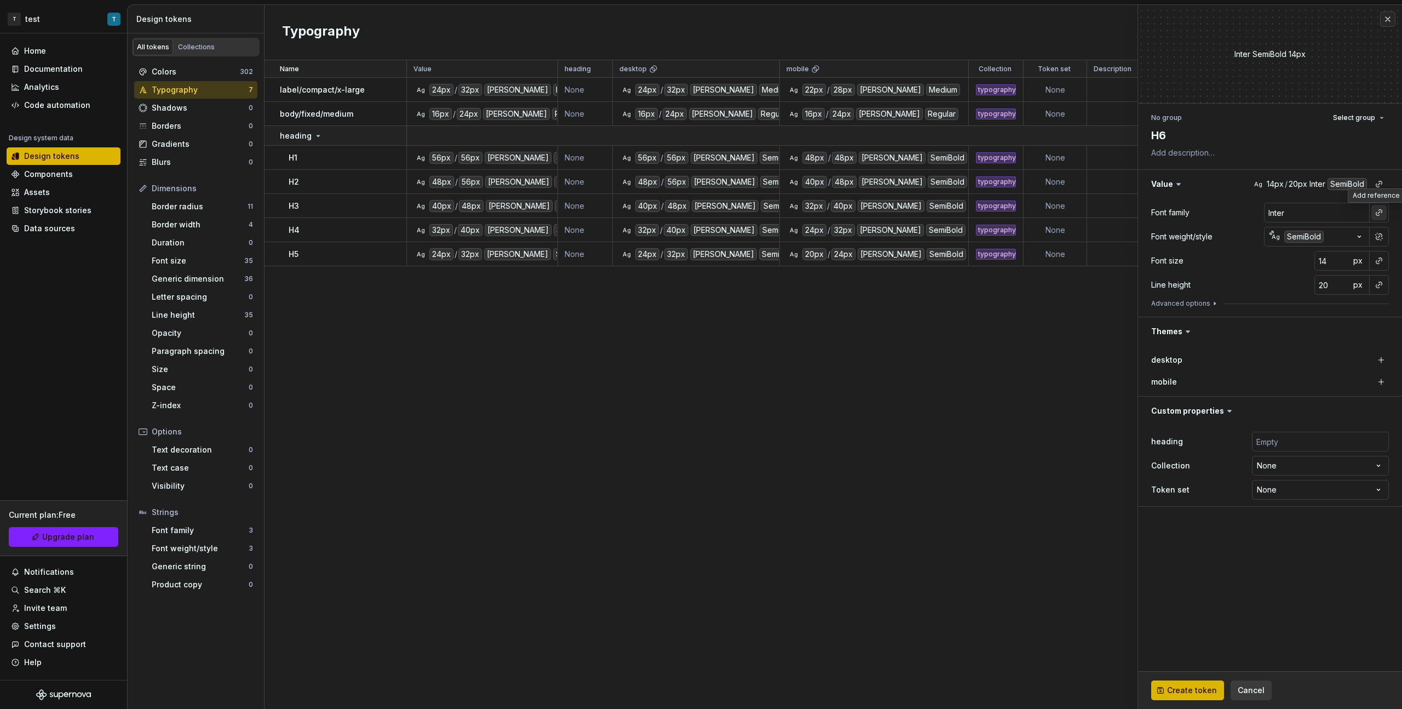
click at [828, 213] on button "button" at bounding box center [1378, 212] width 15 height 15
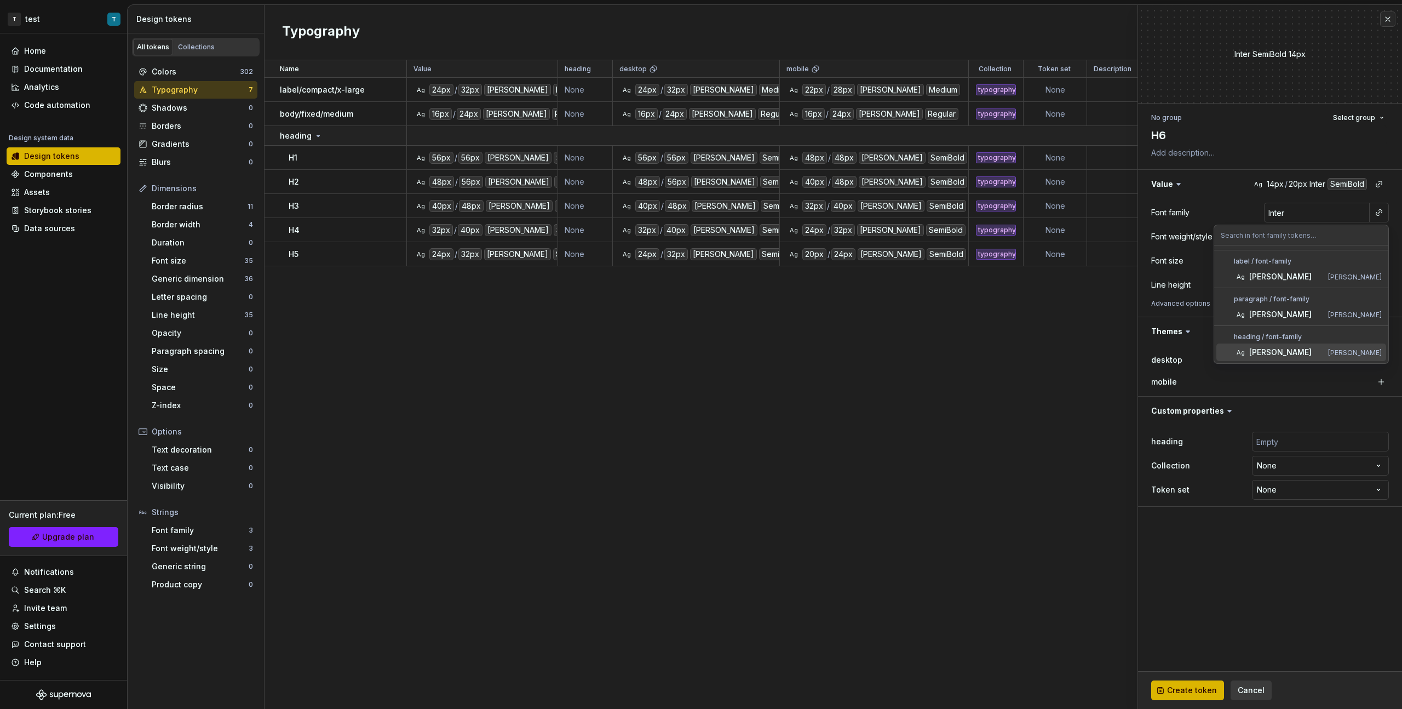
click at [828, 351] on div "[PERSON_NAME]" at bounding box center [1286, 352] width 74 height 11
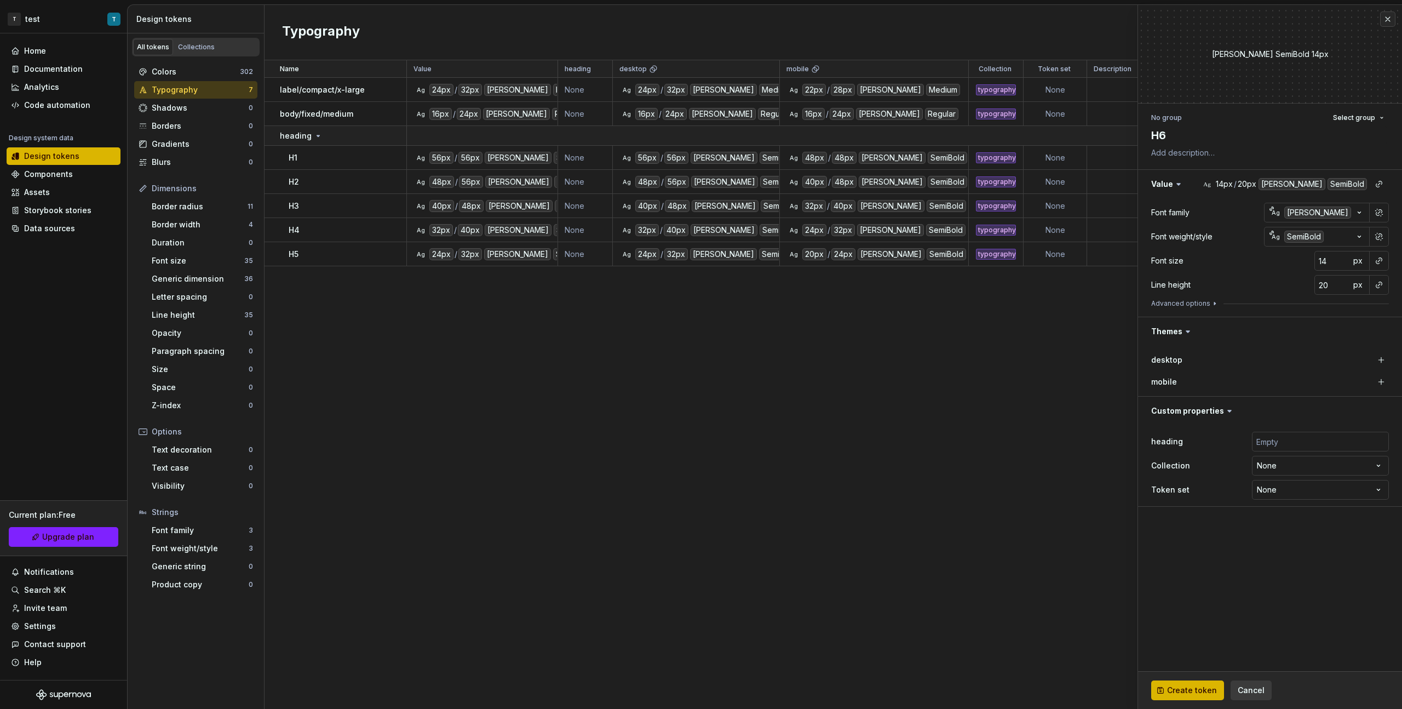
click at [828, 262] on button "button" at bounding box center [1378, 260] width 15 height 15
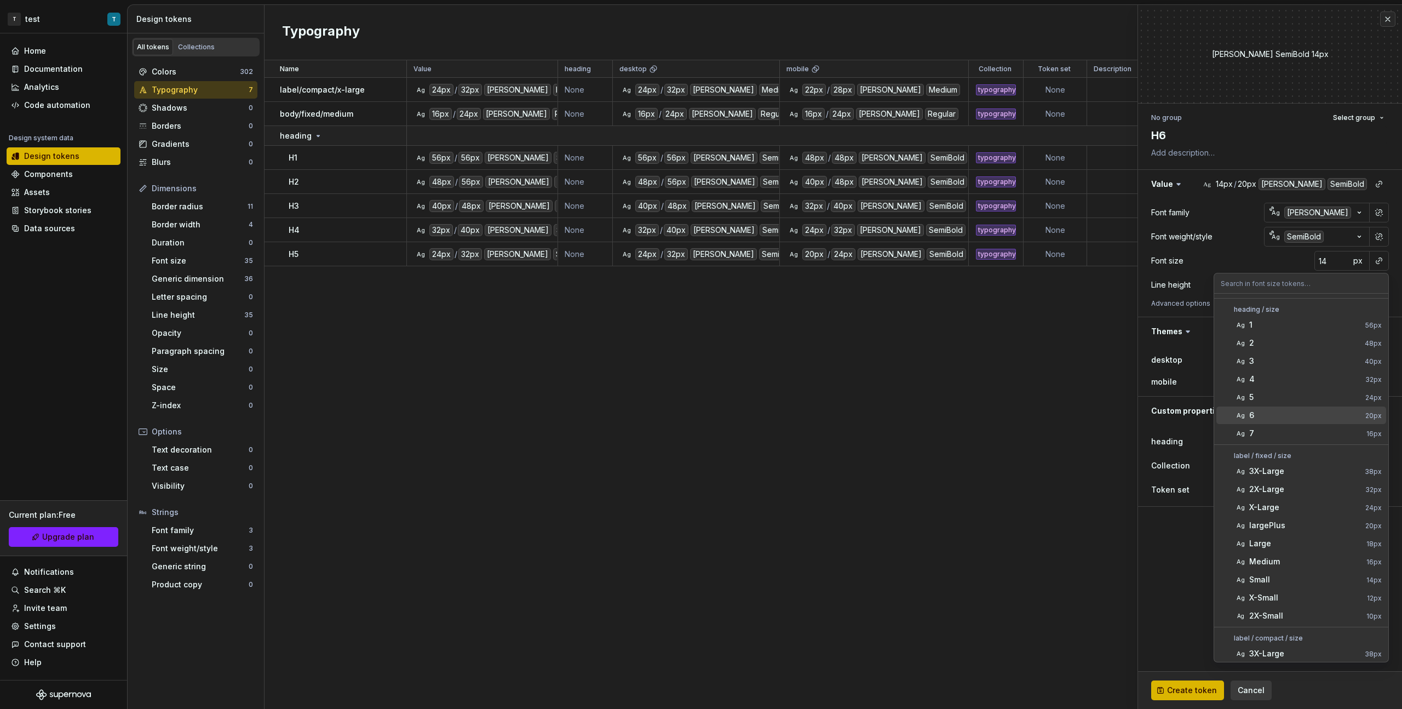
click at [828, 399] on div "6" at bounding box center [1305, 415] width 112 height 11
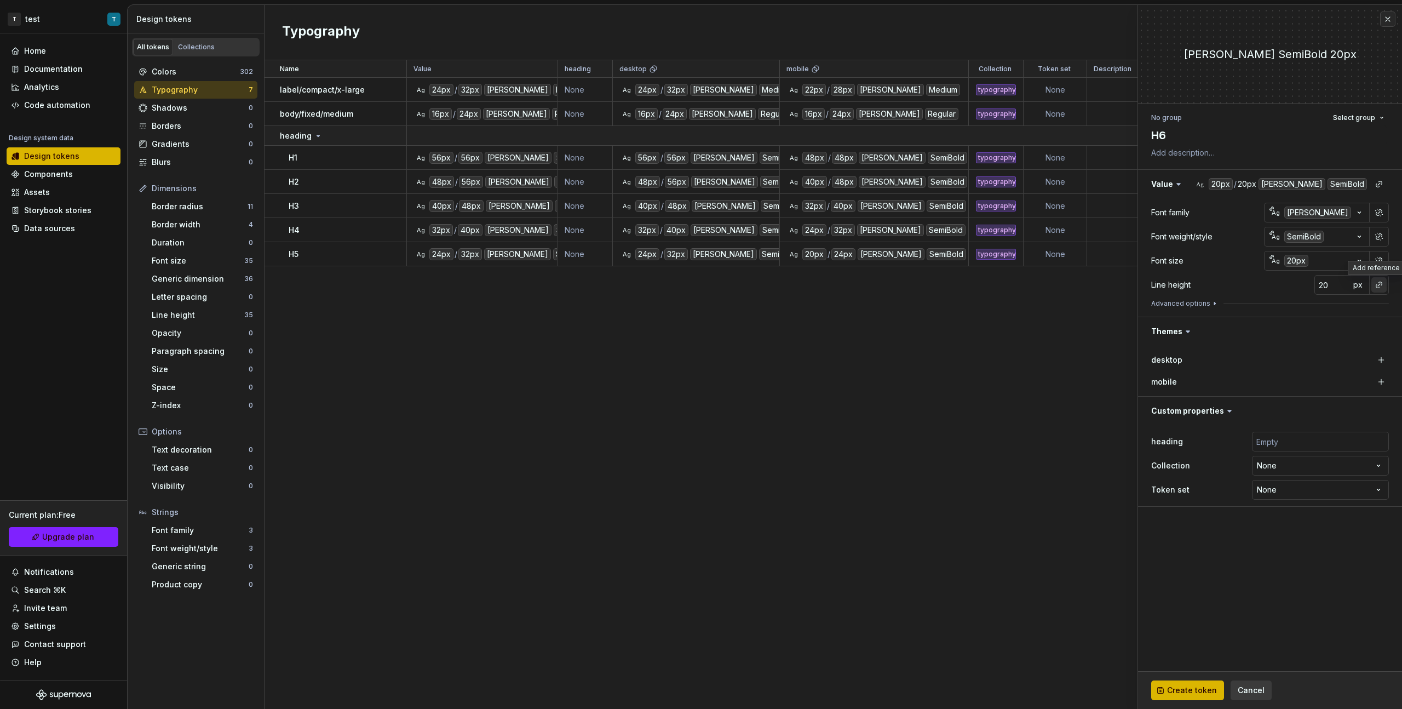
click at [828, 285] on button "button" at bounding box center [1378, 284] width 15 height 15
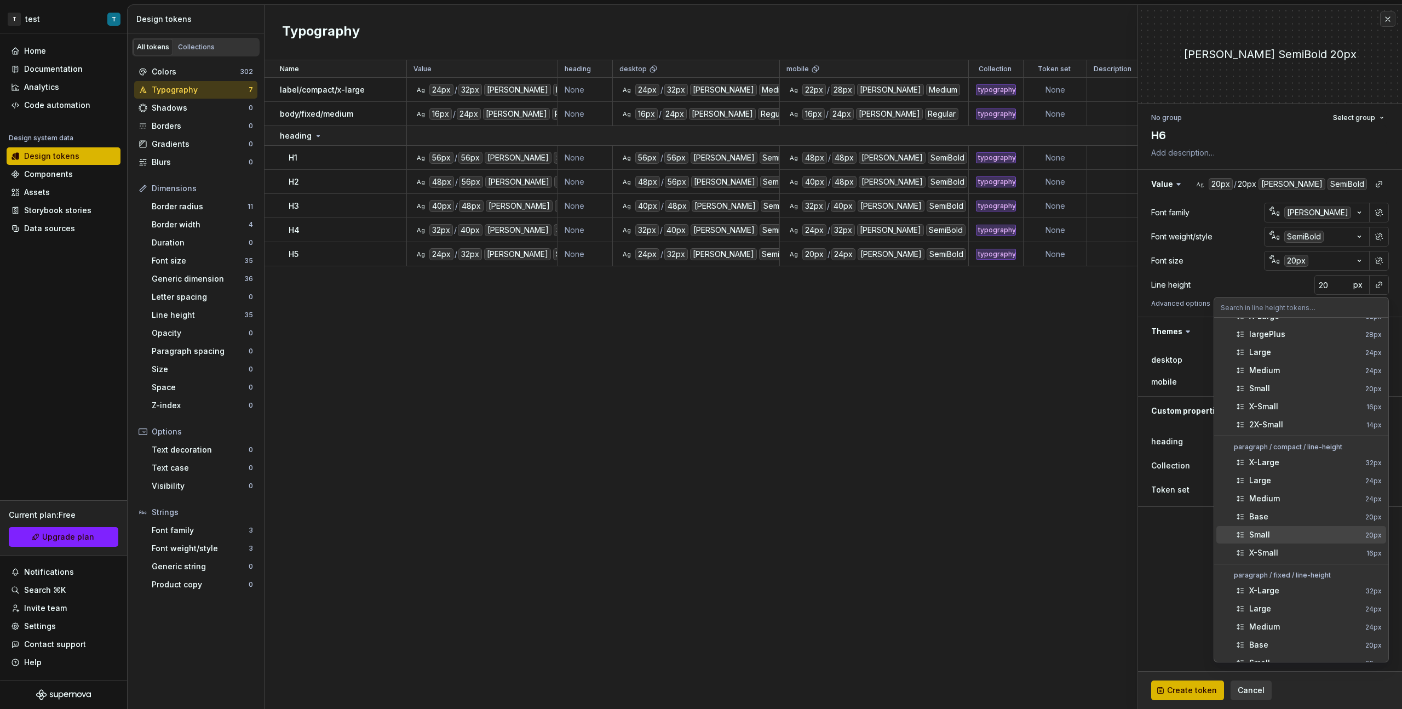
scroll to position [392, 0]
click at [828, 399] on div "6" at bounding box center [1305, 632] width 112 height 11
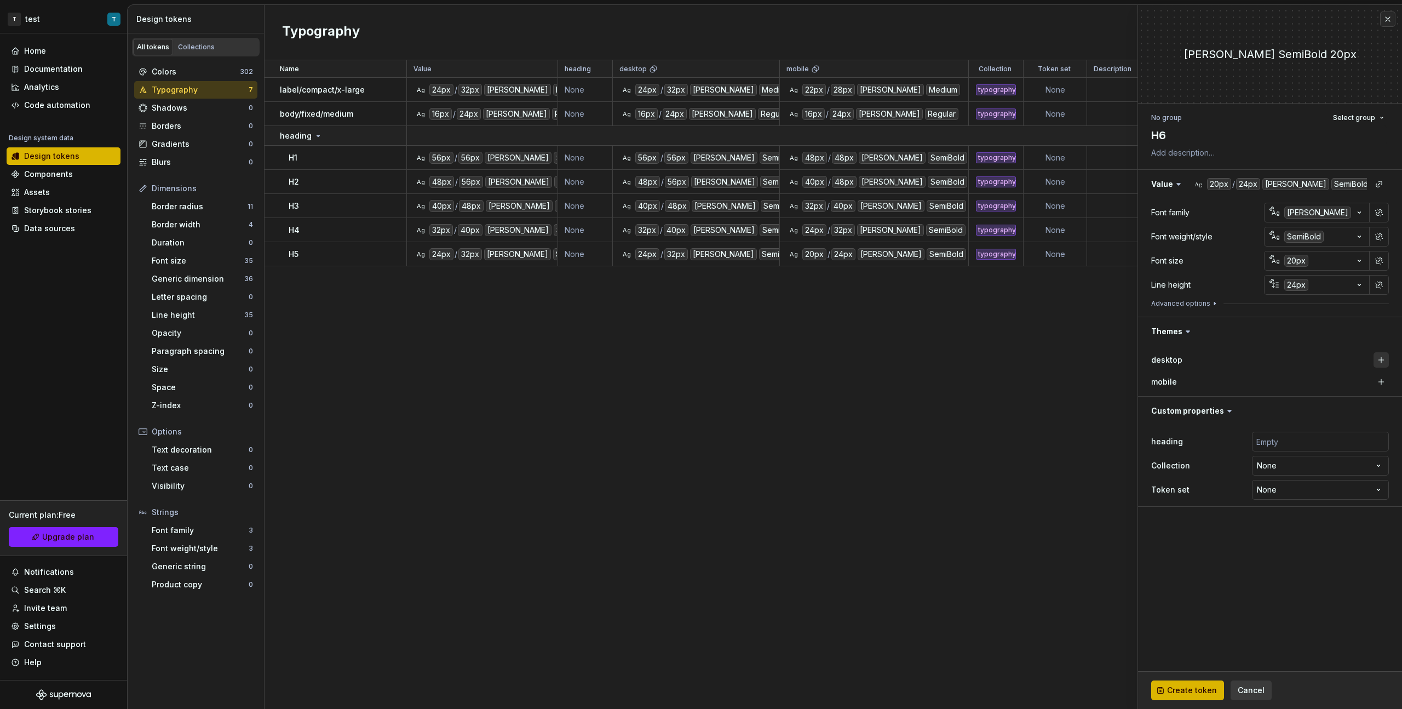
click at [828, 358] on div "desktop mobile" at bounding box center [1270, 371] width 264 height 50
click at [828, 360] on button "button" at bounding box center [1381, 359] width 15 height 15
click at [828, 381] on button "button" at bounding box center [1381, 381] width 15 height 15
type textarea "*"
click at [828, 399] on html "T test T Home Documentation Analytics Code automation Design system data Design…" at bounding box center [701, 354] width 1402 height 709
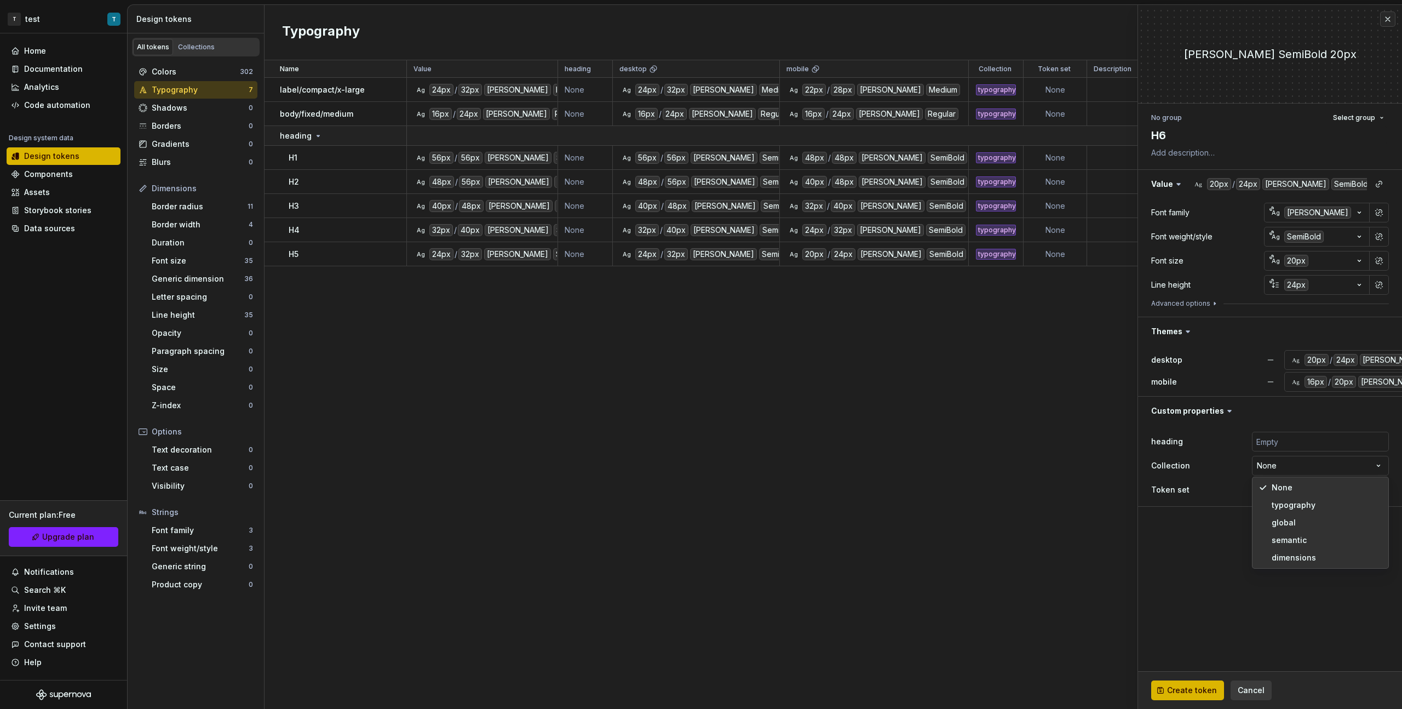
select select "**********"
click at [828, 399] on button "Create token" at bounding box center [1187, 690] width 73 height 20
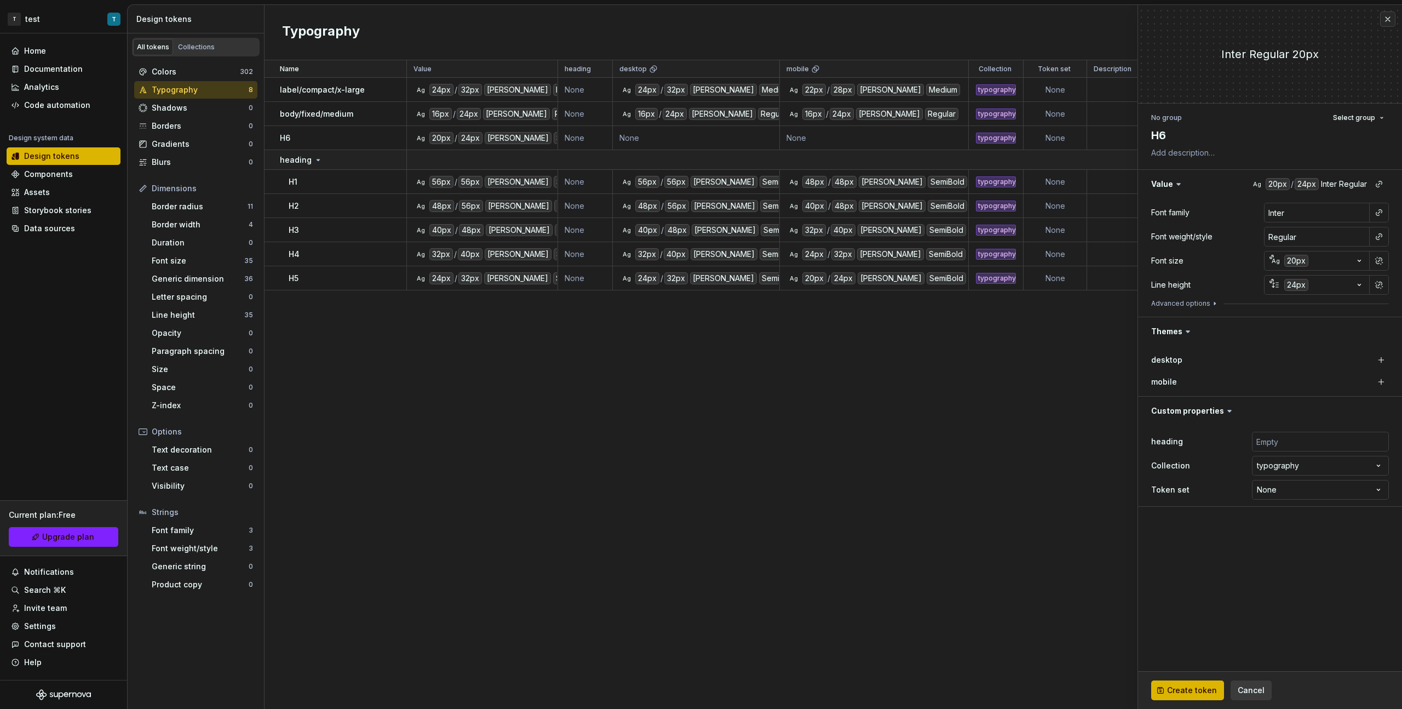
type textarea "*"
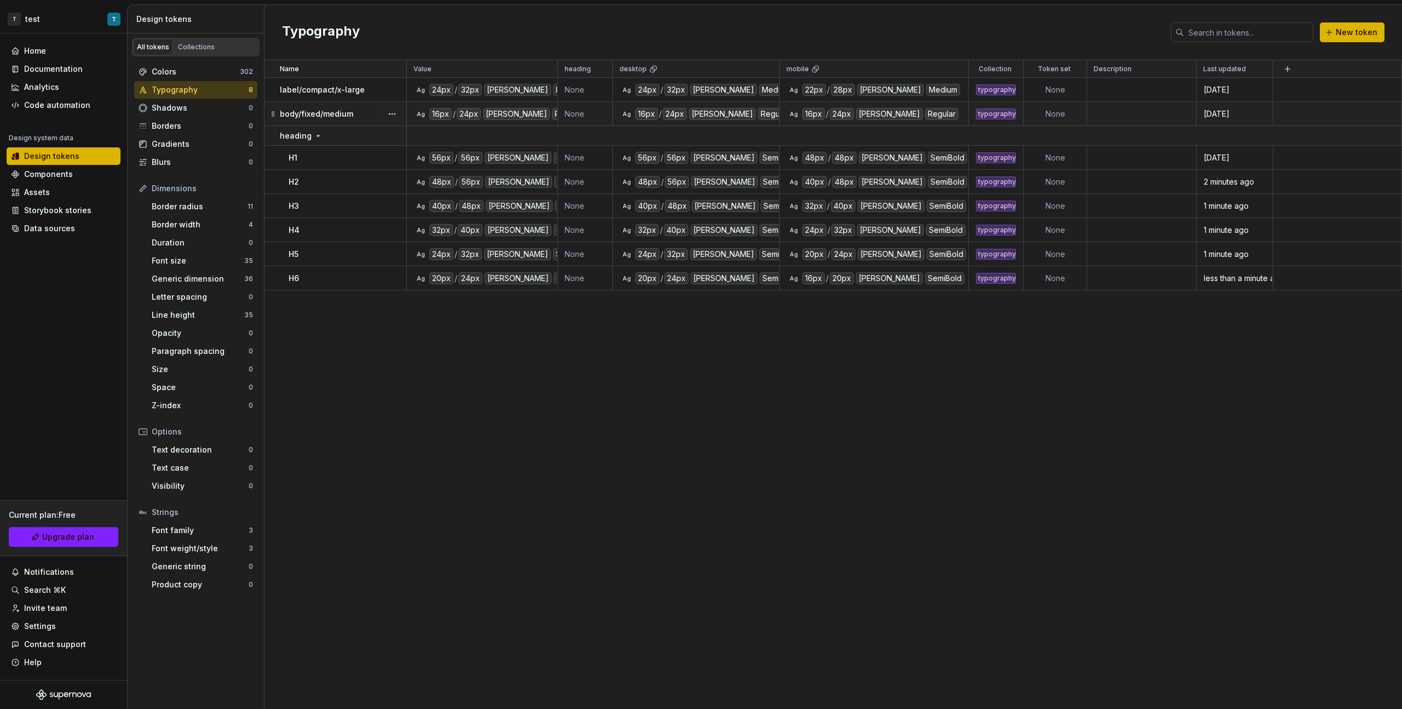
click at [323, 112] on p "body/fixed/medium" at bounding box center [316, 113] width 73 height 11
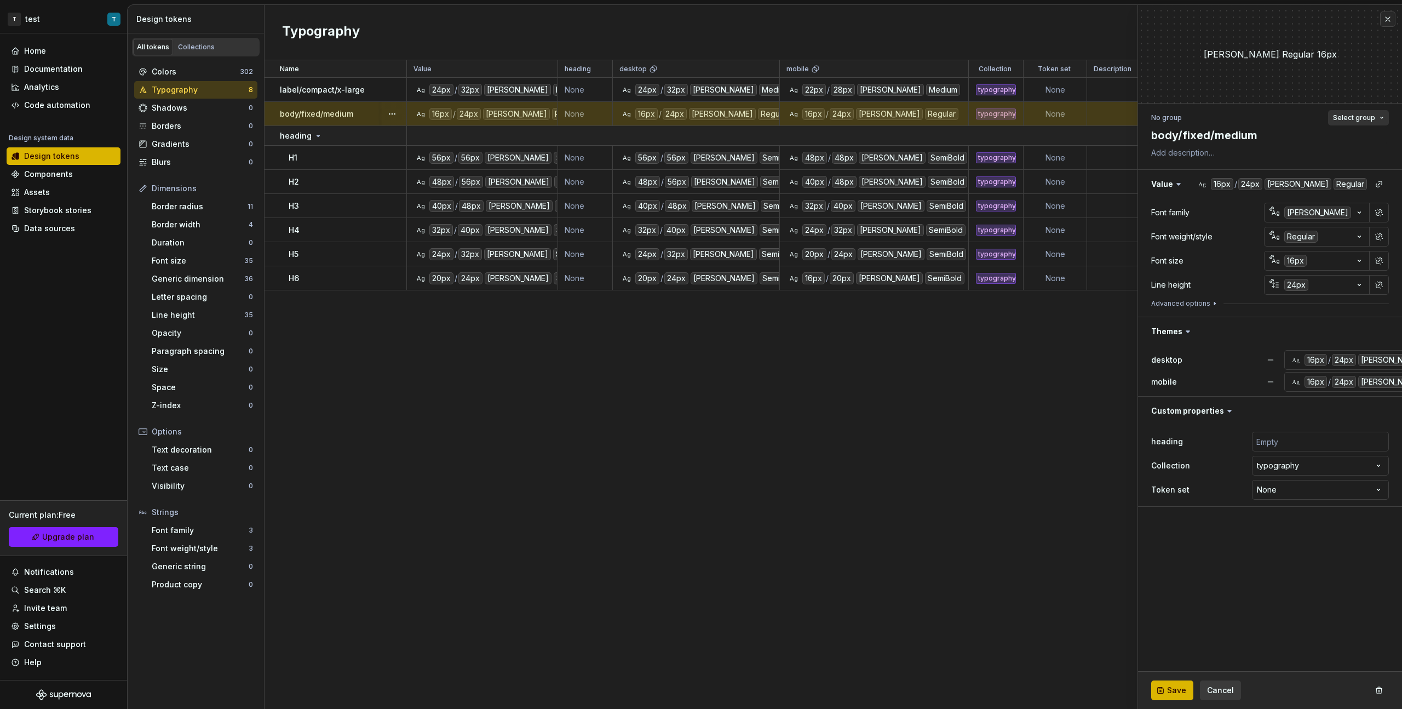
click at [828, 122] on span "Select group" at bounding box center [1354, 117] width 42 height 9
click at [828, 204] on div "Create group" at bounding box center [1259, 204] width 50 height 11
type textarea "*"
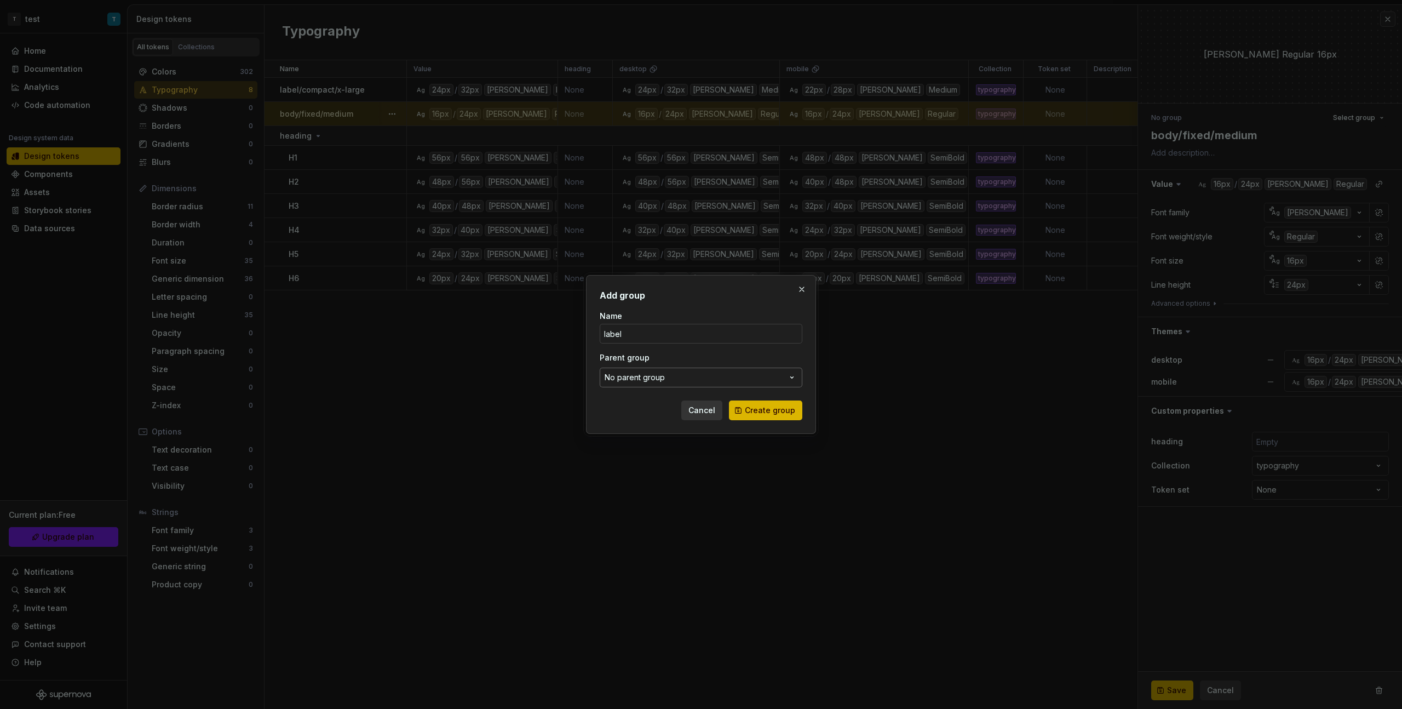
type input "label"
click at [720, 371] on button "No parent group" at bounding box center [701, 378] width 203 height 20
click at [716, 364] on div "Add group Name label Parent group No parent group Cancel Create group" at bounding box center [701, 354] width 1402 height 709
click at [766, 399] on span "Create group" at bounding box center [770, 410] width 50 height 11
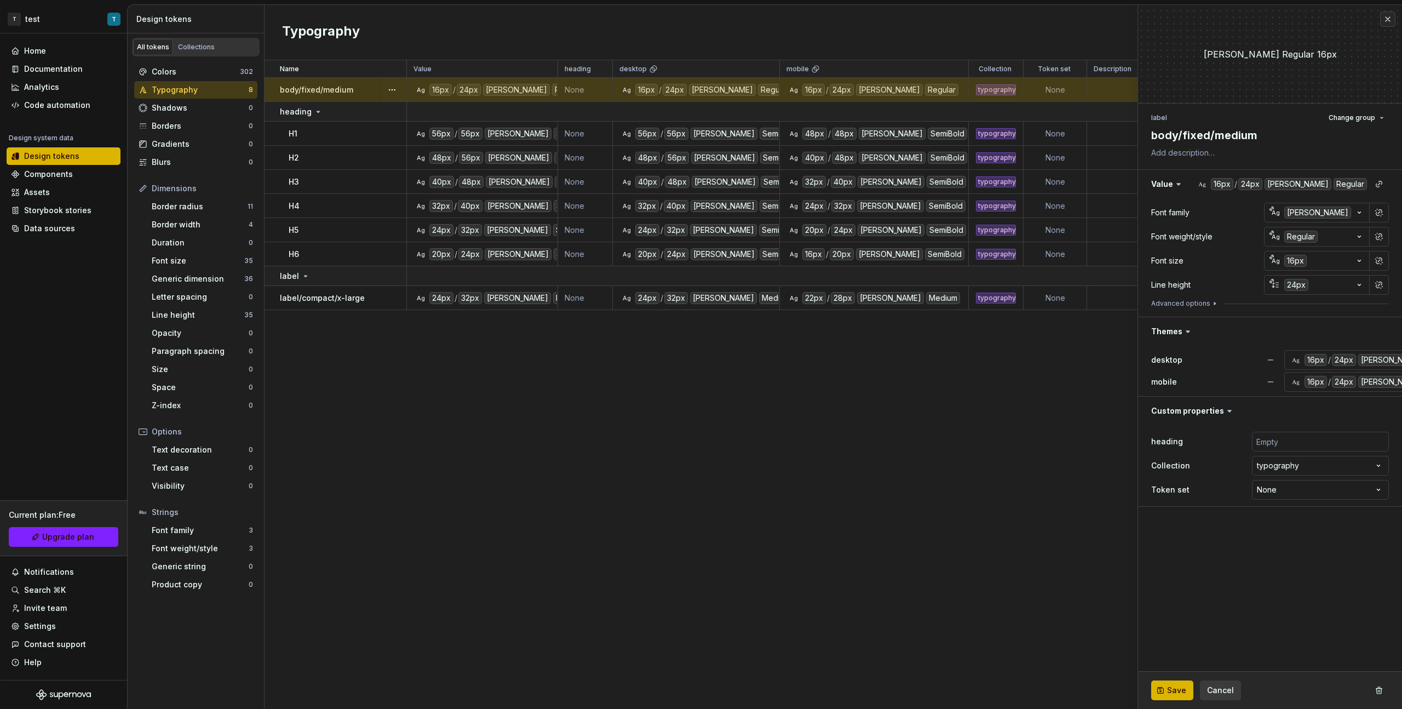
click at [470, 399] on div "Name Value heading desktop mobile Collection Token set Description Last updated…" at bounding box center [834, 384] width 1138 height 648
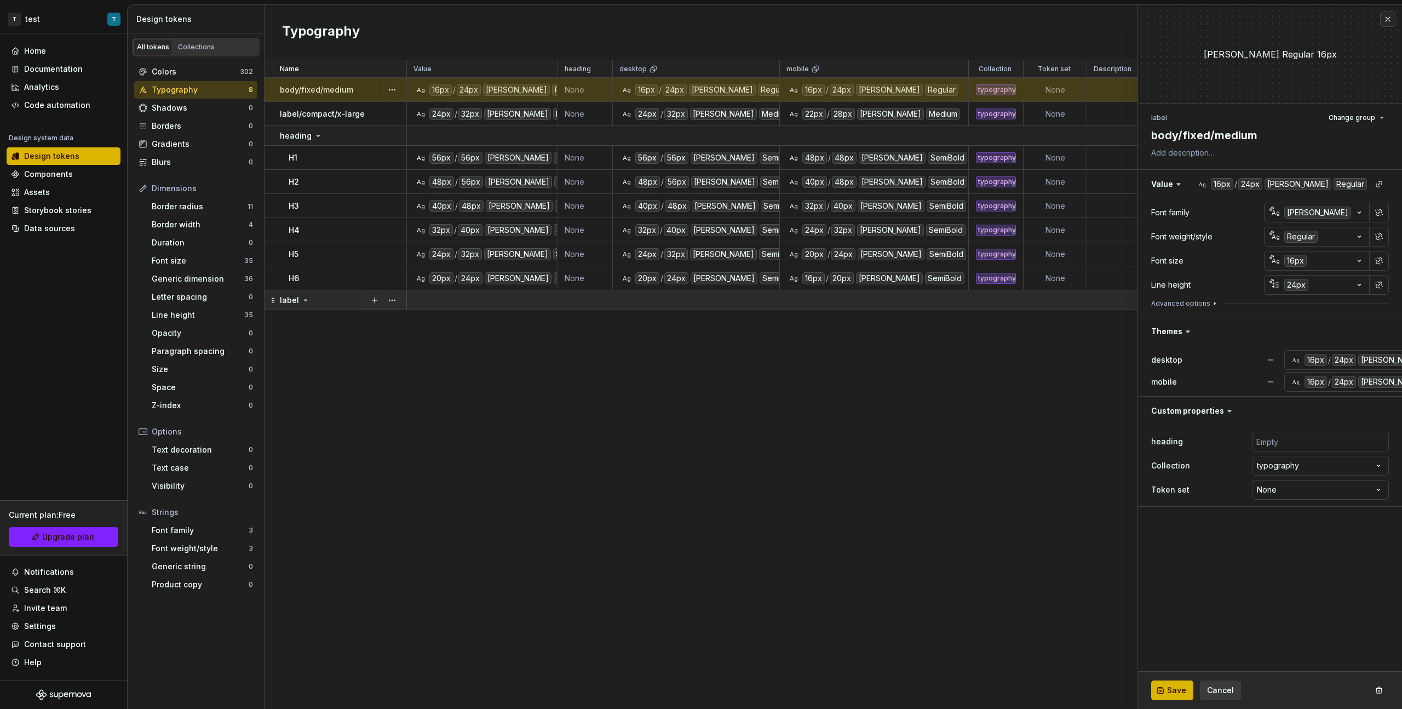
click at [305, 301] on icon at bounding box center [305, 300] width 9 height 9
click at [461, 366] on div "Name Value heading desktop mobile Collection Token set Description Last updated…" at bounding box center [834, 384] width 1138 height 648
click at [280, 300] on p "label" at bounding box center [289, 300] width 19 height 11
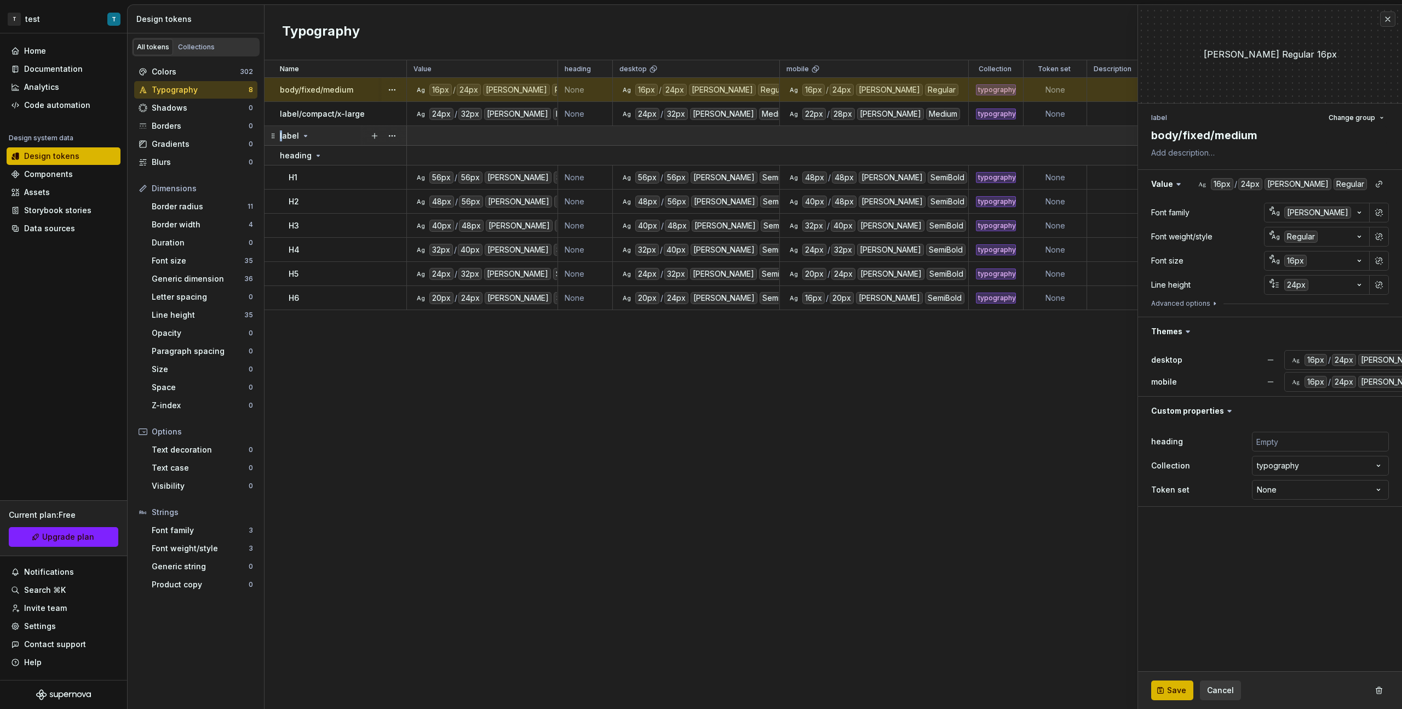
drag, startPoint x: 282, startPoint y: 135, endPoint x: 279, endPoint y: 126, distance: 9.7
click at [279, 126] on td "label" at bounding box center [336, 136] width 142 height 20
click at [299, 135] on div "label" at bounding box center [295, 135] width 30 height 11
click at [828, 118] on span "Change group" at bounding box center [1352, 117] width 47 height 9
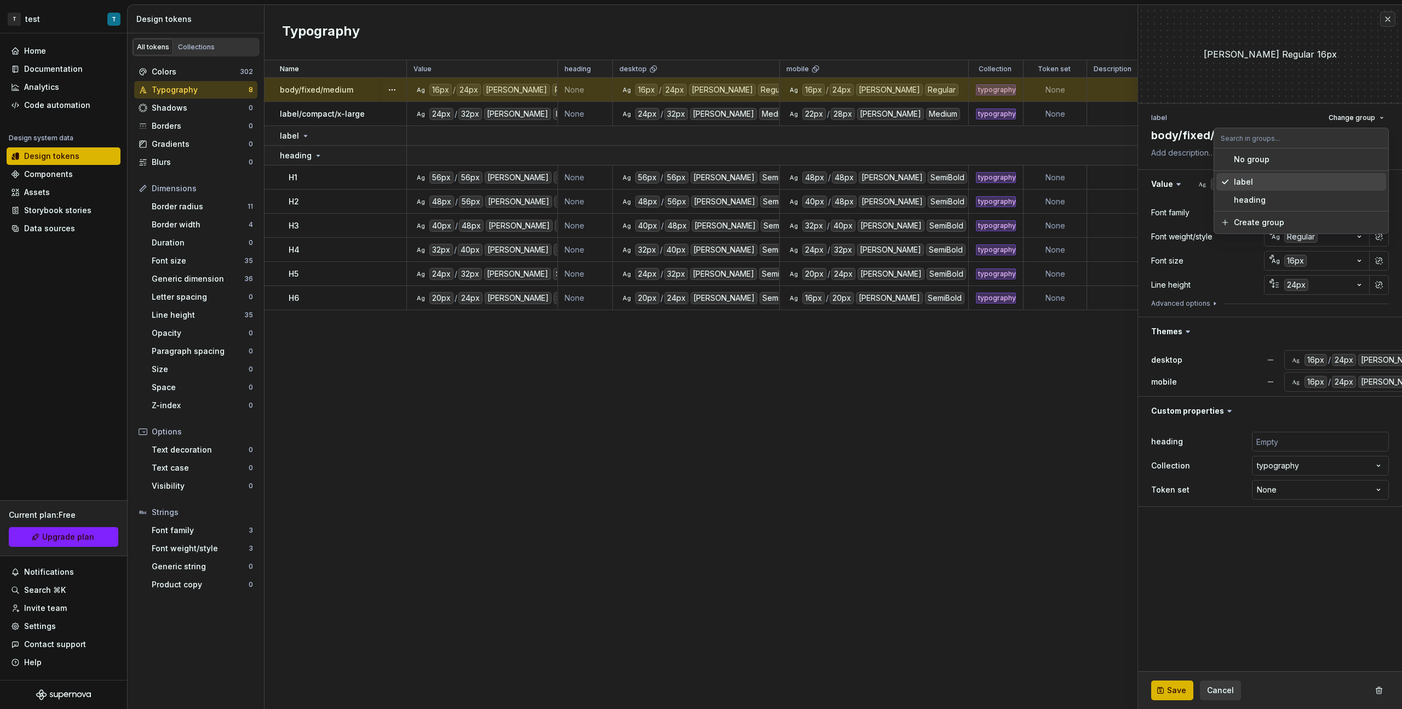
click at [828, 181] on div "label" at bounding box center [1308, 181] width 148 height 11
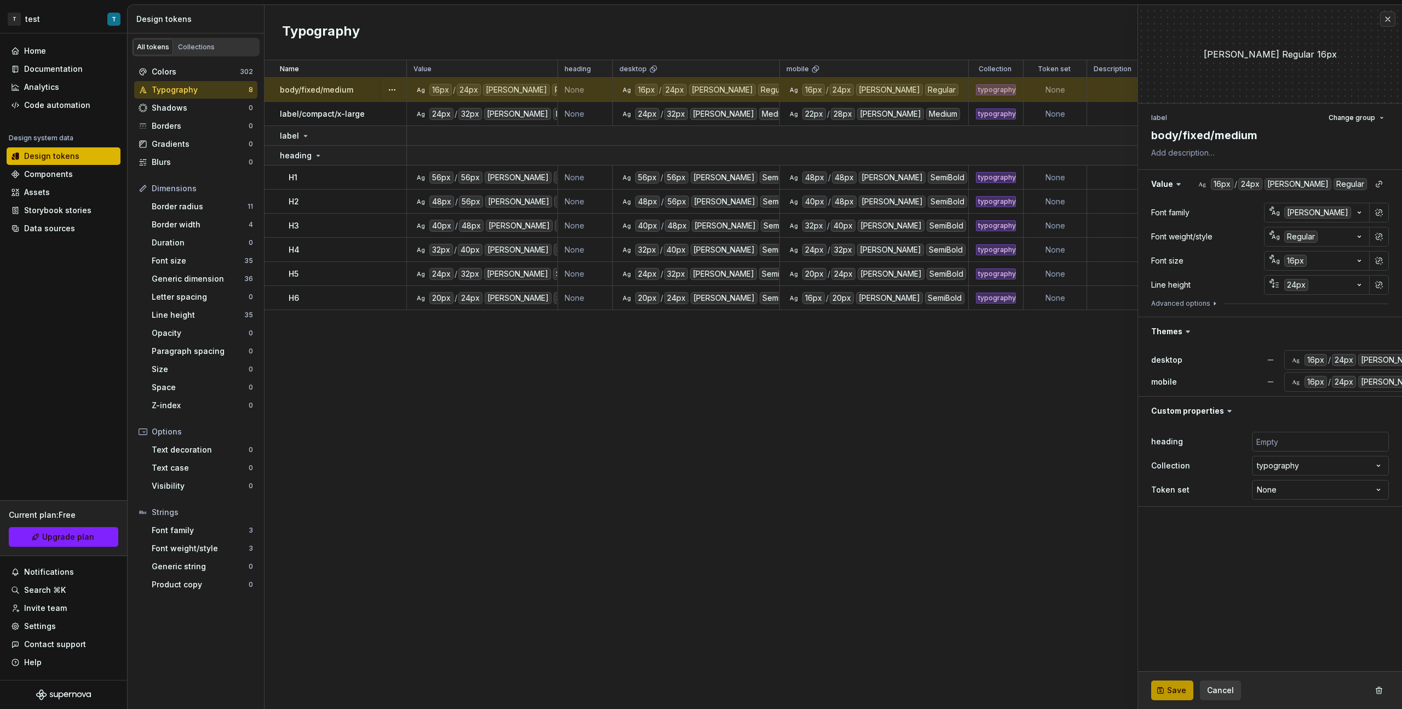
click at [828, 399] on button "Save" at bounding box center [1172, 690] width 42 height 20
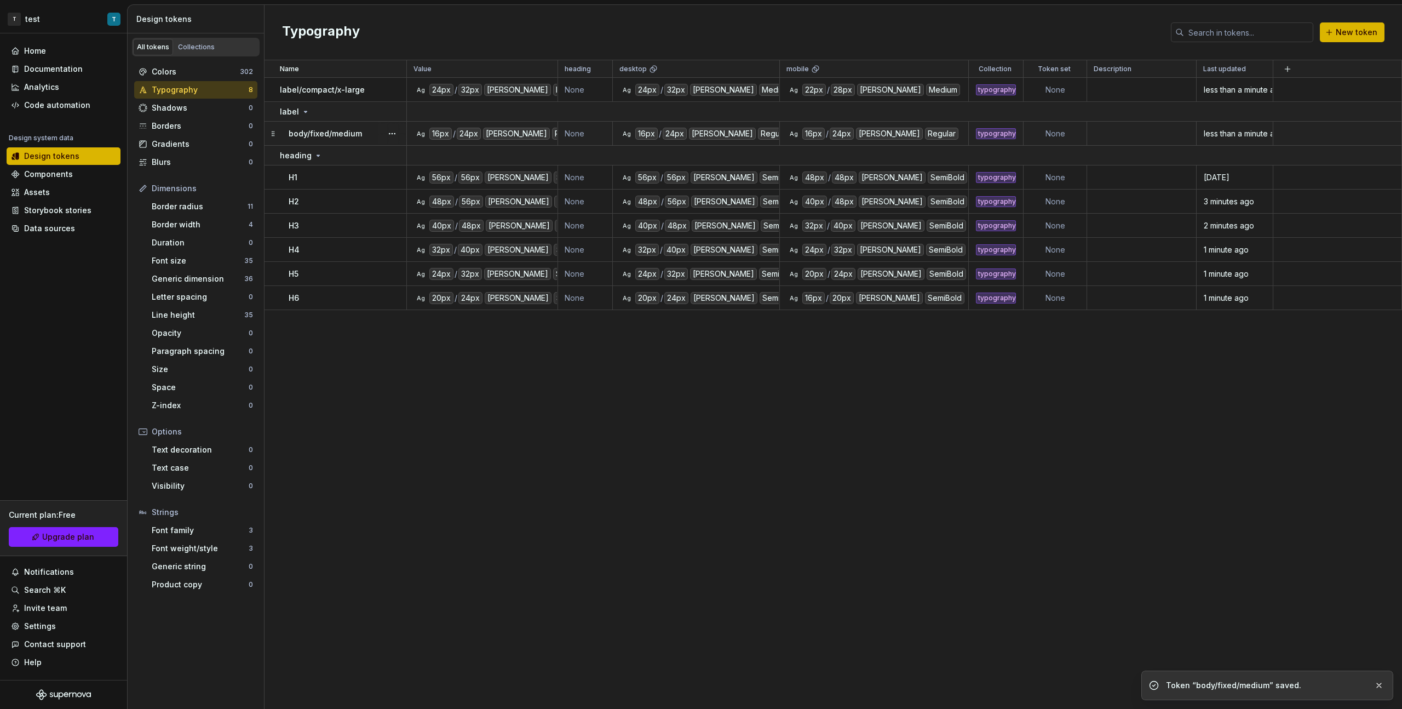
click at [351, 133] on p "body/fixed/medium" at bounding box center [325, 133] width 73 height 11
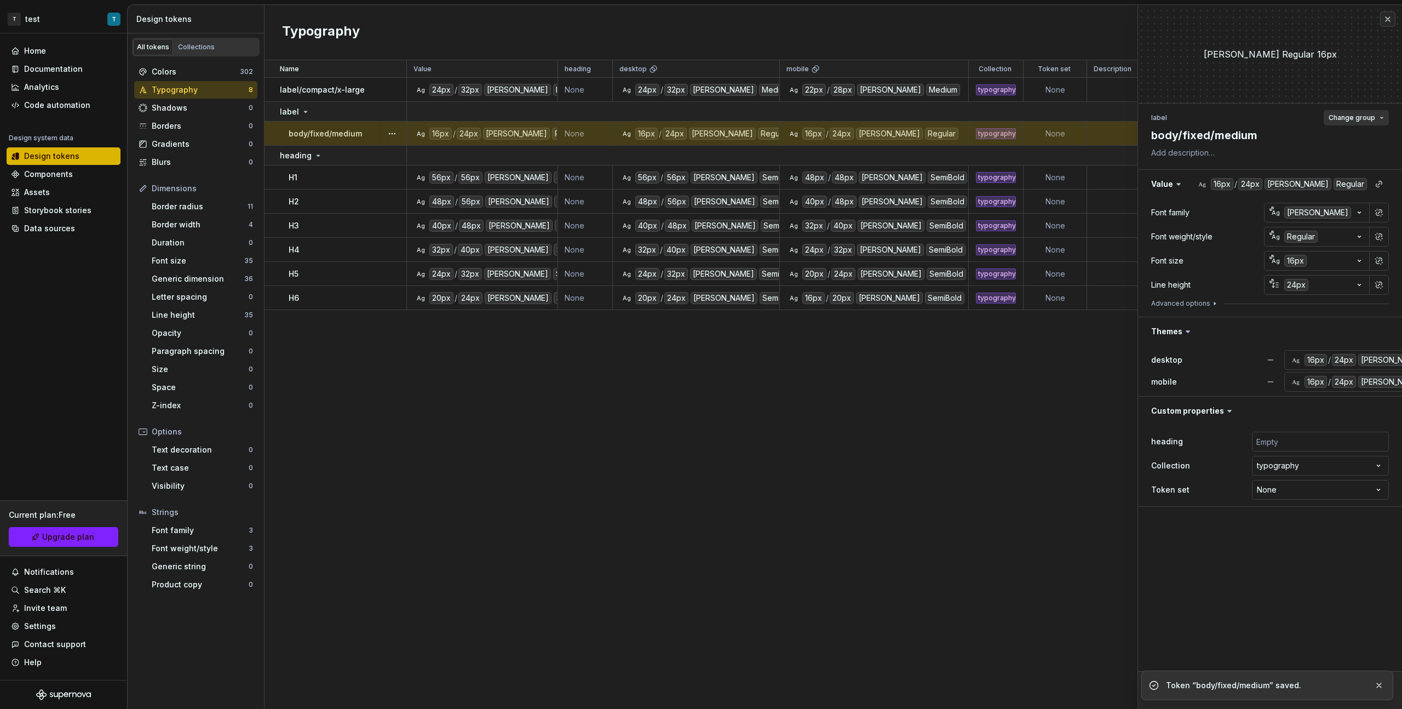
click at [828, 119] on span "Change group" at bounding box center [1352, 117] width 47 height 9
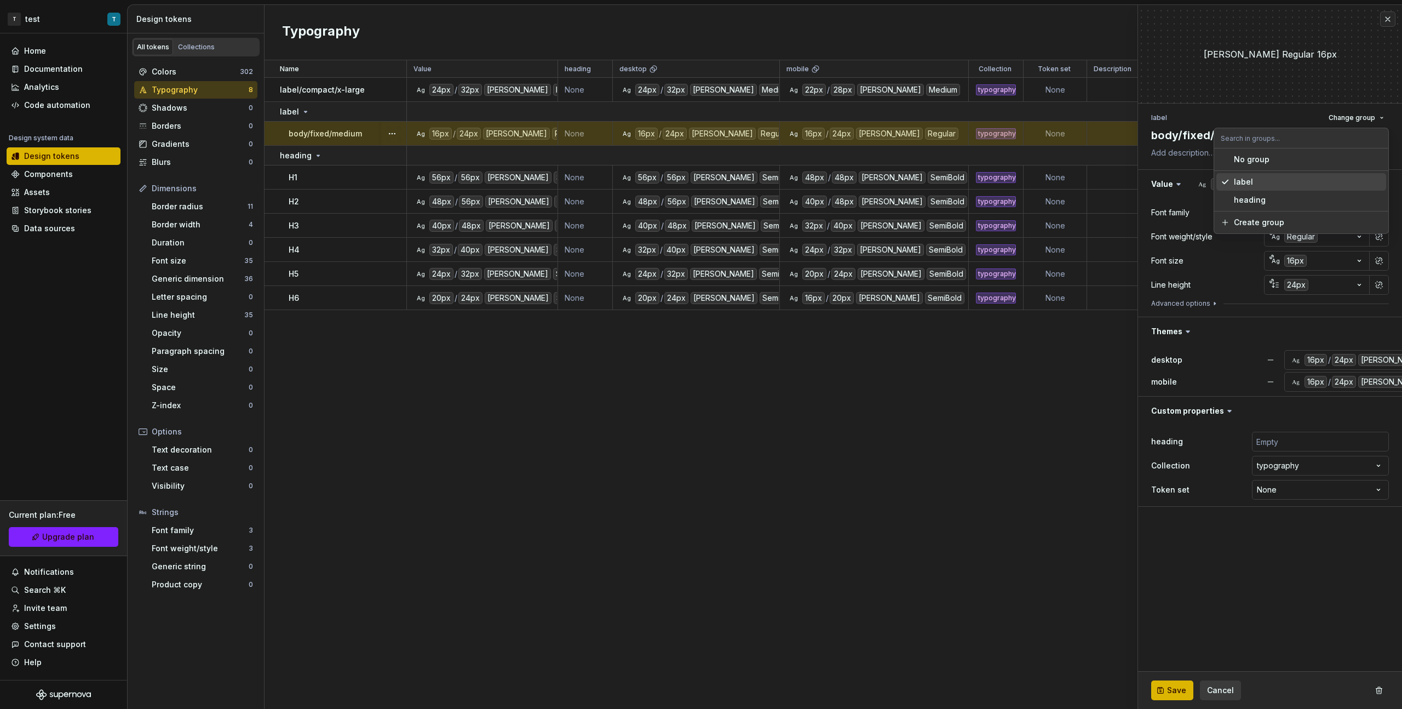
click at [828, 181] on div "label" at bounding box center [1308, 181] width 148 height 11
click at [828, 122] on button "Change group" at bounding box center [1356, 117] width 65 height 15
click at [828, 222] on div "Create group" at bounding box center [1259, 222] width 50 height 11
type textarea "*"
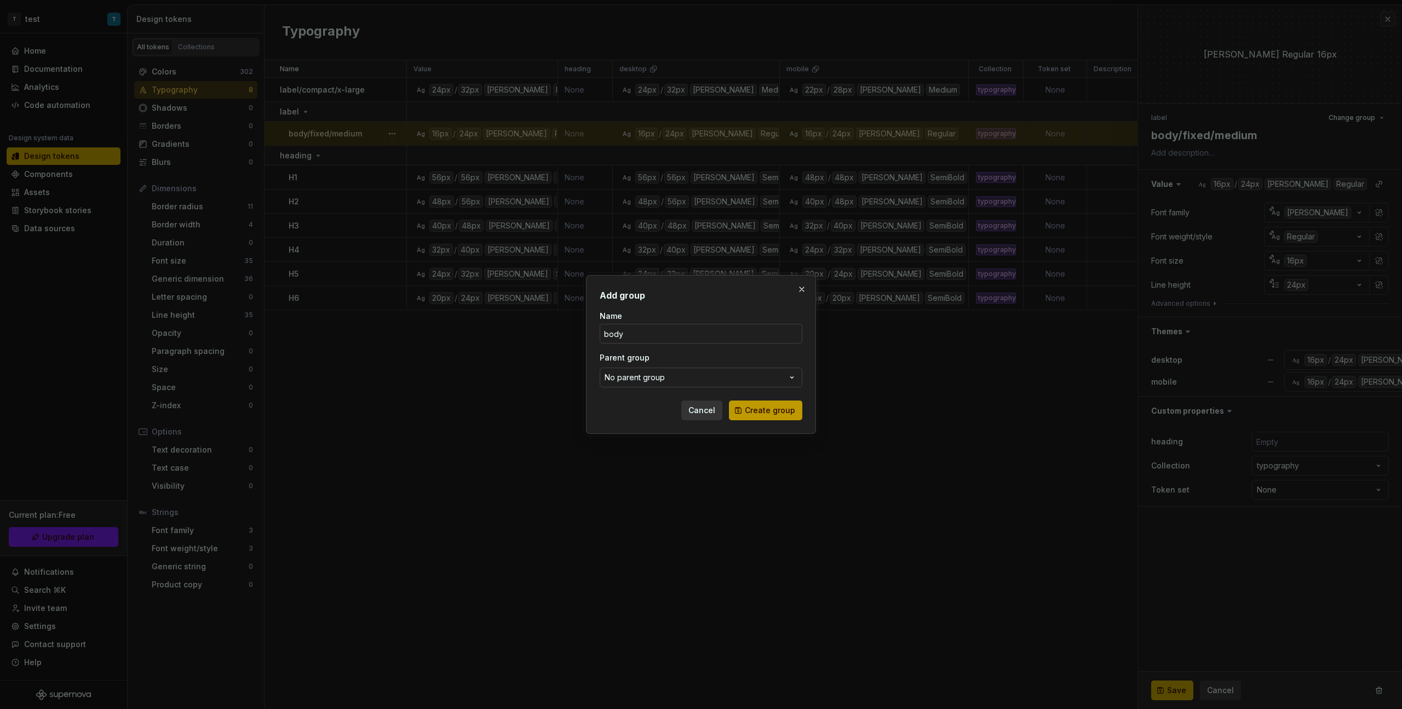
type input "body"
click at [763, 399] on button "Create group" at bounding box center [765, 410] width 73 height 20
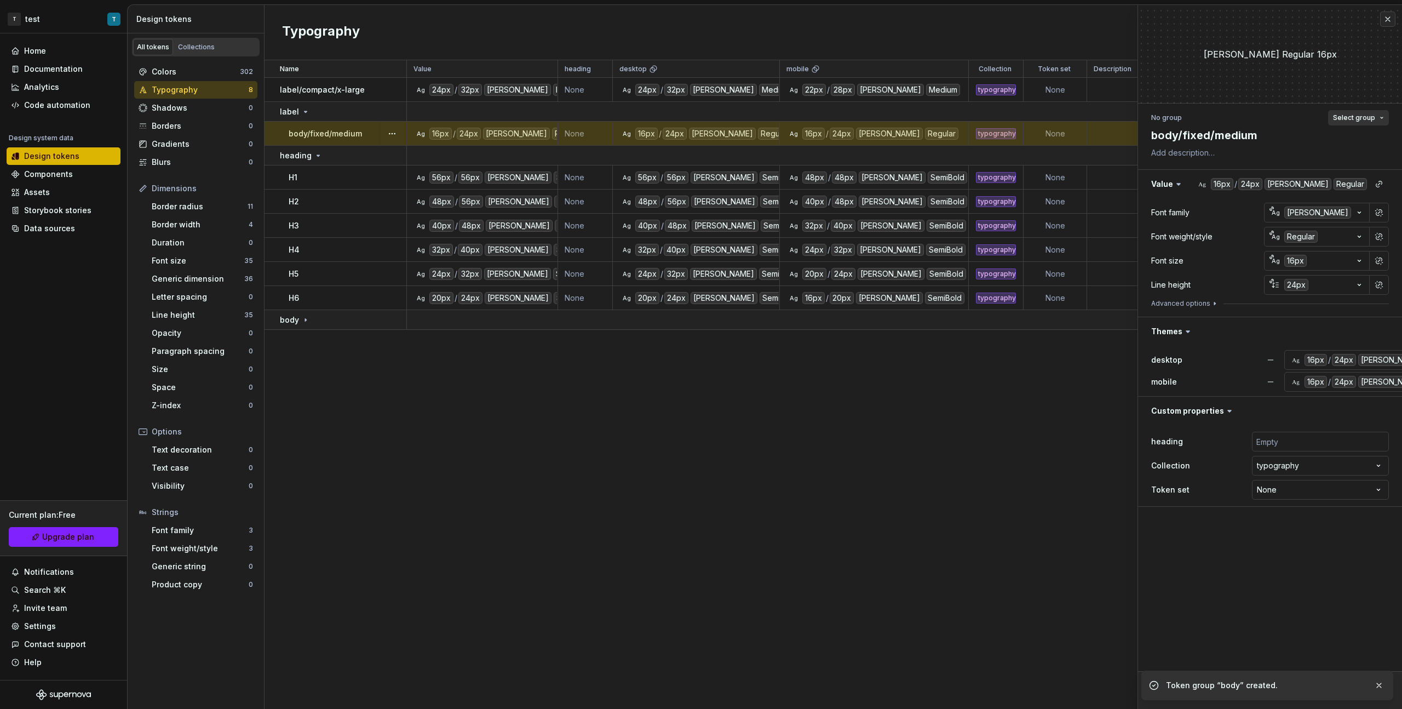
click at [828, 119] on span "Select group" at bounding box center [1354, 117] width 42 height 9
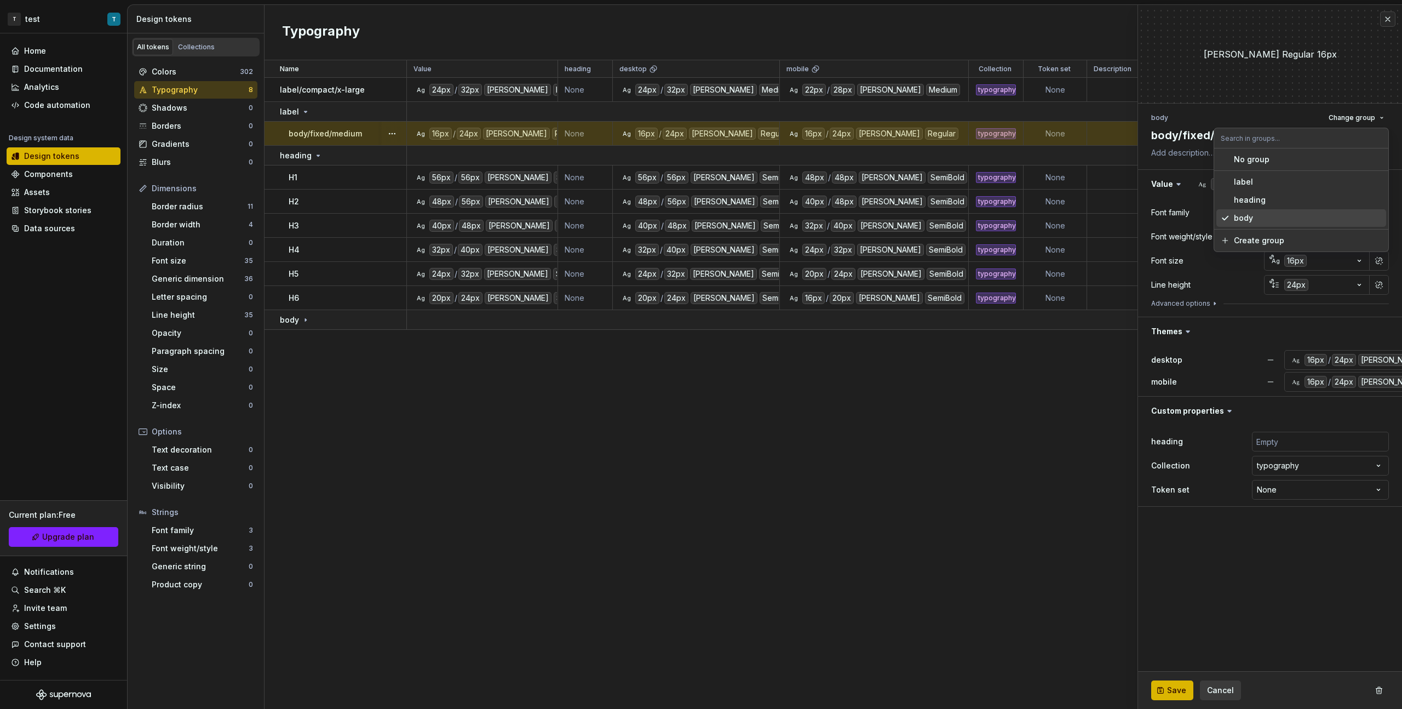
click at [828, 214] on div "body" at bounding box center [1308, 218] width 148 height 11
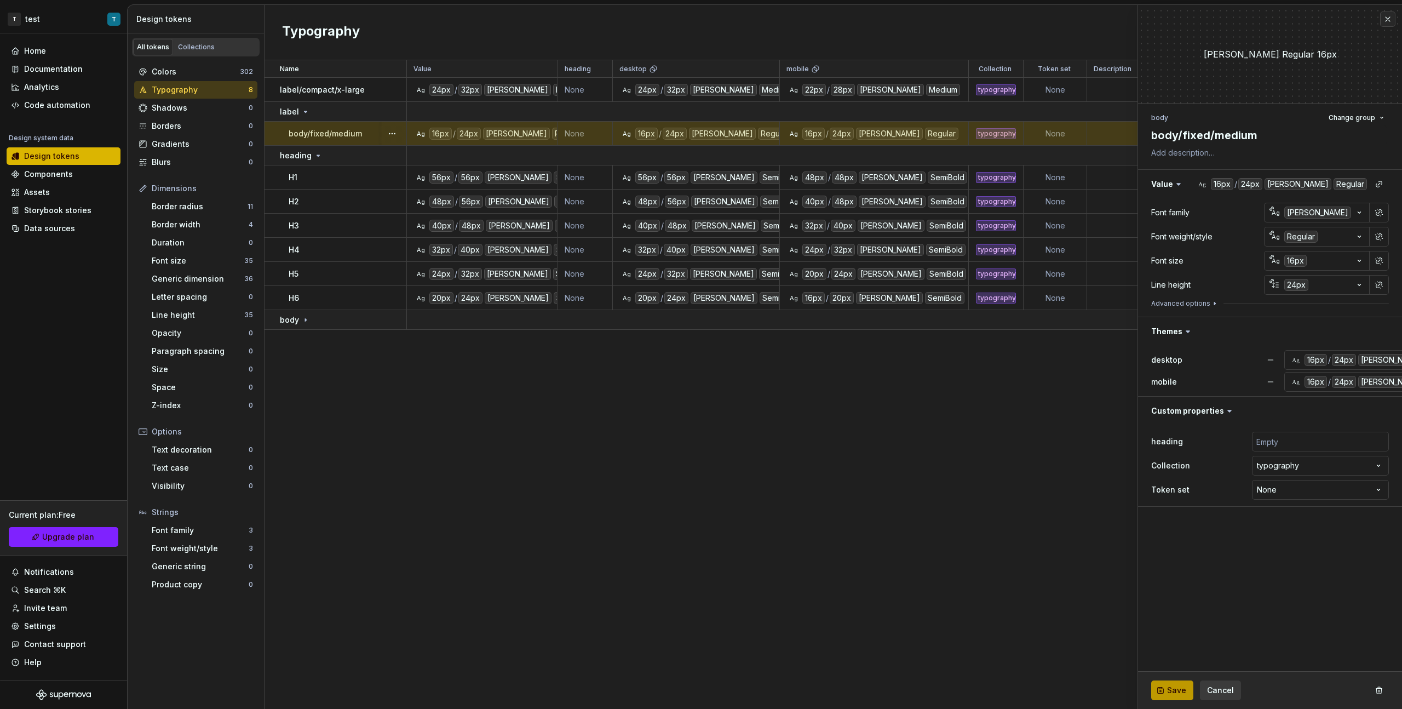
click at [828, 399] on button "Save" at bounding box center [1172, 690] width 42 height 20
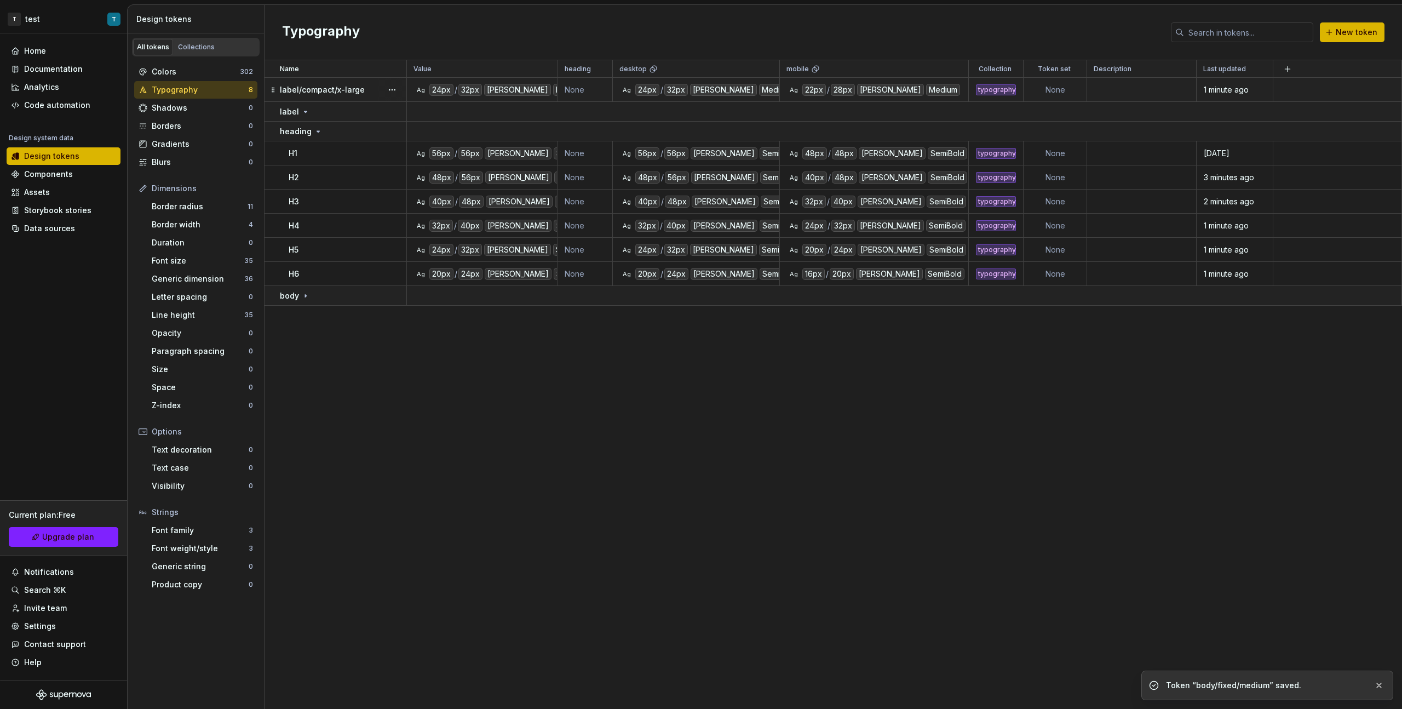
click at [324, 92] on p "label/compact/x-large" at bounding box center [322, 89] width 85 height 11
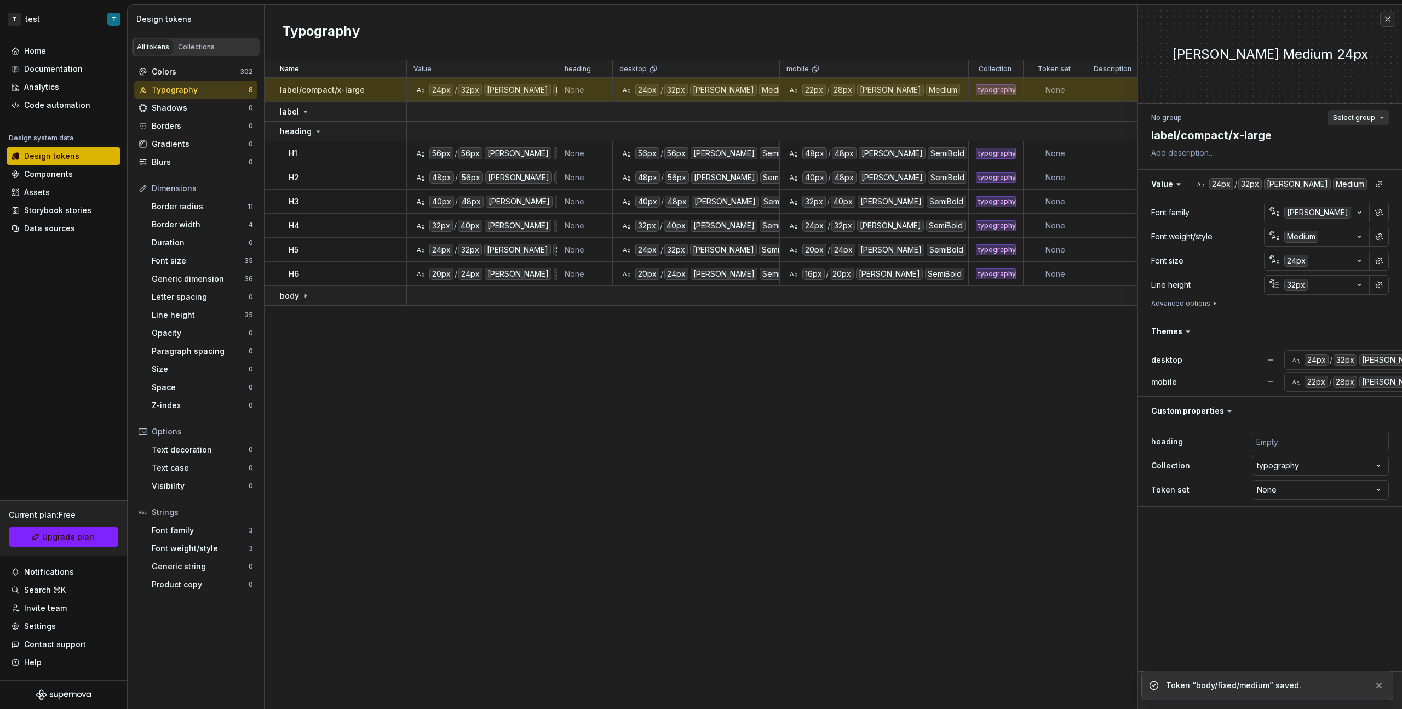
click at [828, 121] on span "Select group" at bounding box center [1354, 117] width 42 height 9
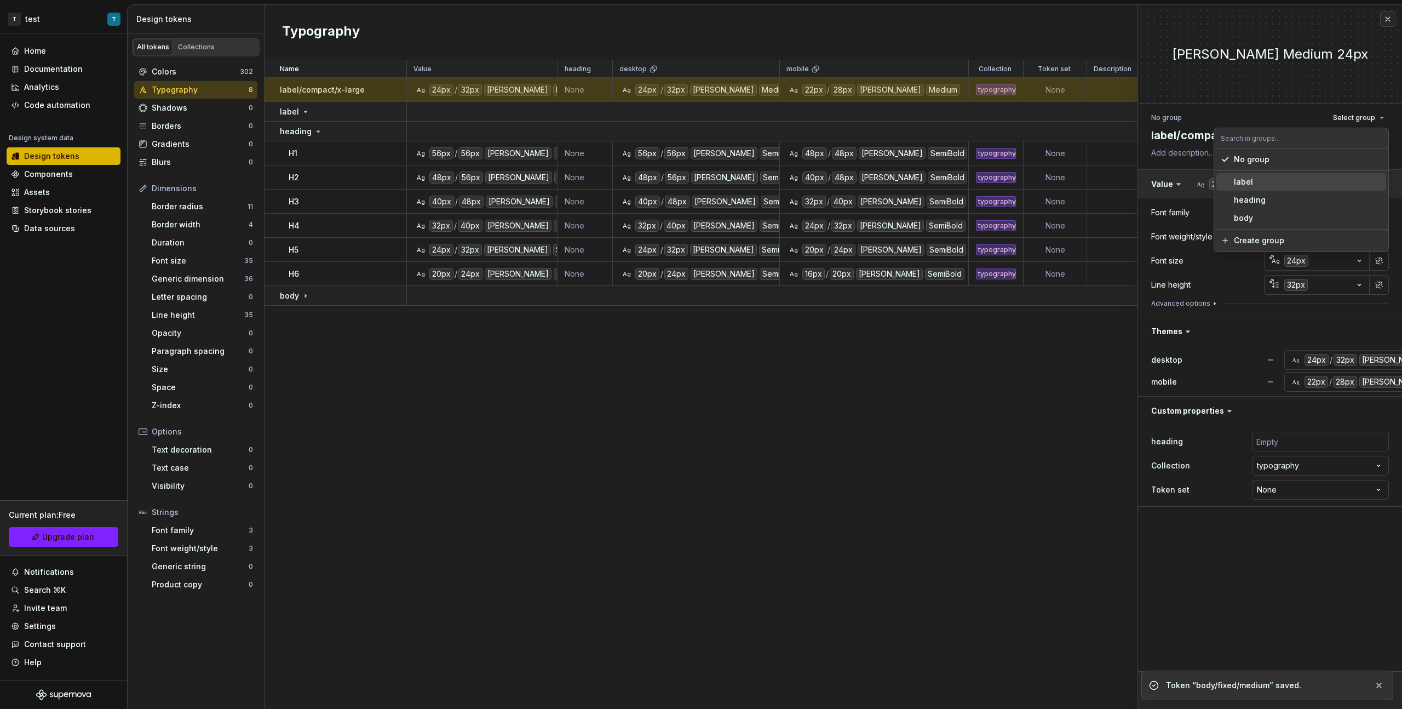
click at [828, 184] on div "label" at bounding box center [1308, 181] width 148 height 11
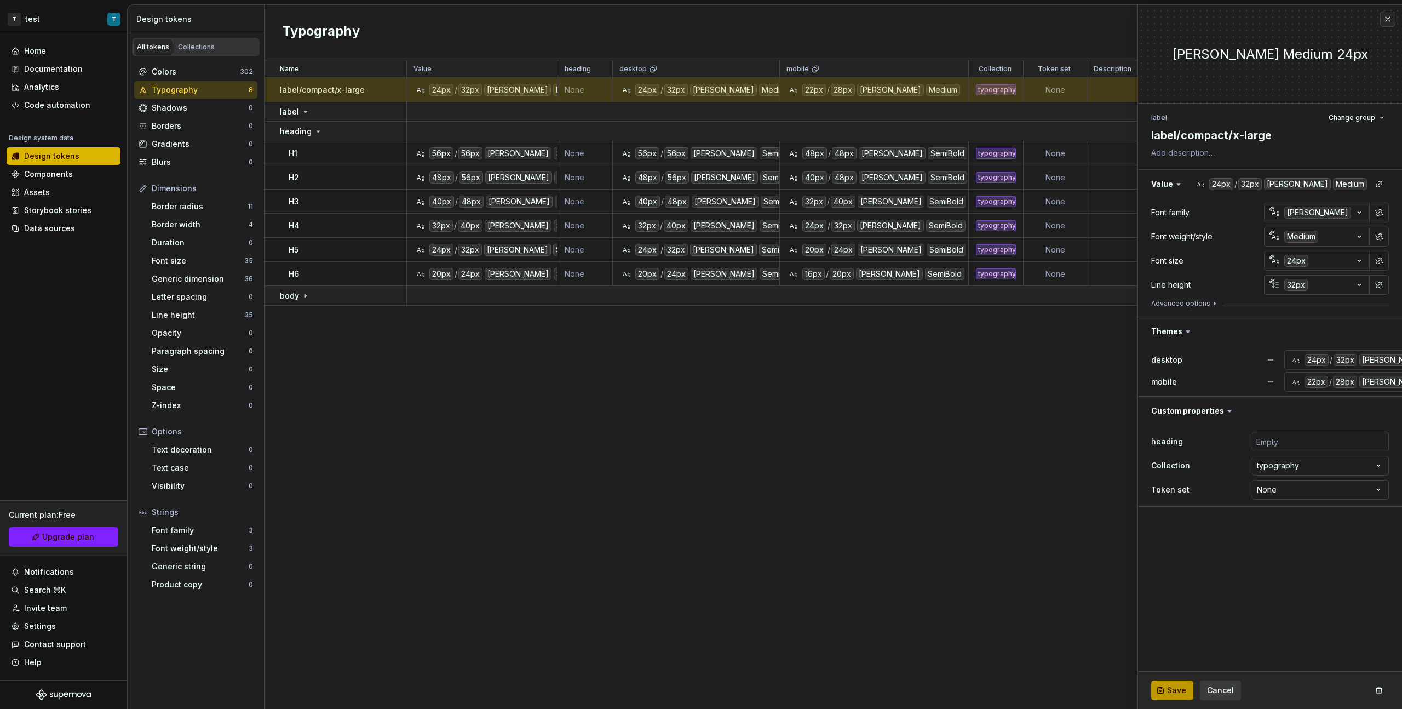
click at [828, 399] on span "Save" at bounding box center [1176, 690] width 19 height 11
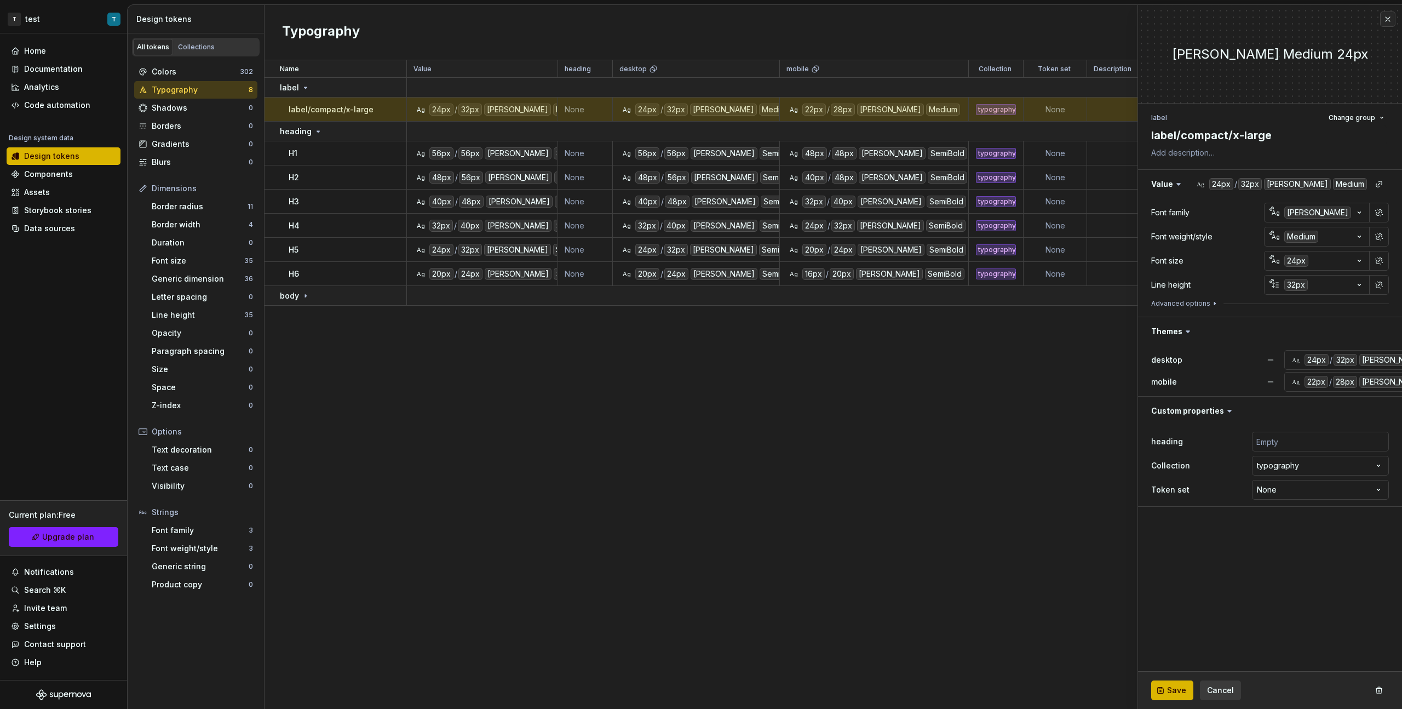
type textarea "*"
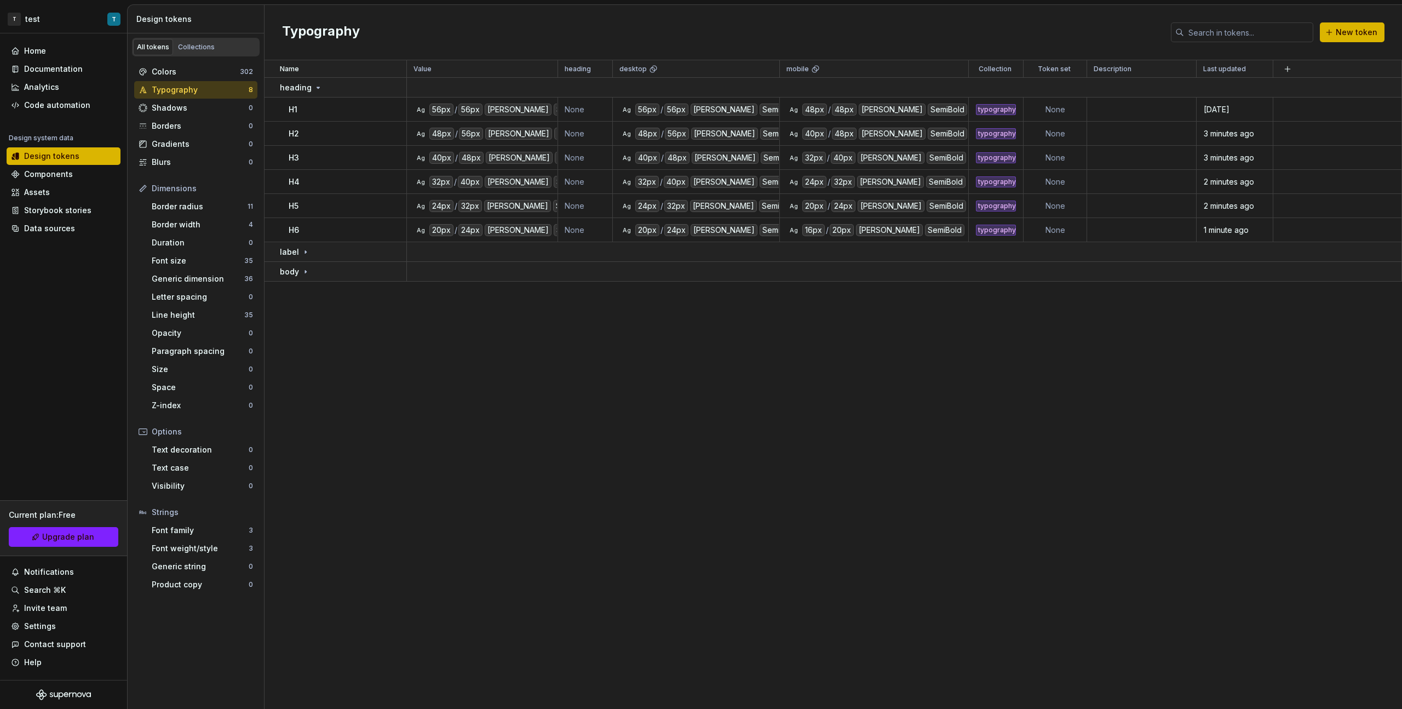
click at [351, 342] on div "Name Value heading desktop mobile Collection Token set Description Last updated…" at bounding box center [834, 384] width 1138 height 648
click at [303, 267] on icon at bounding box center [305, 271] width 9 height 9
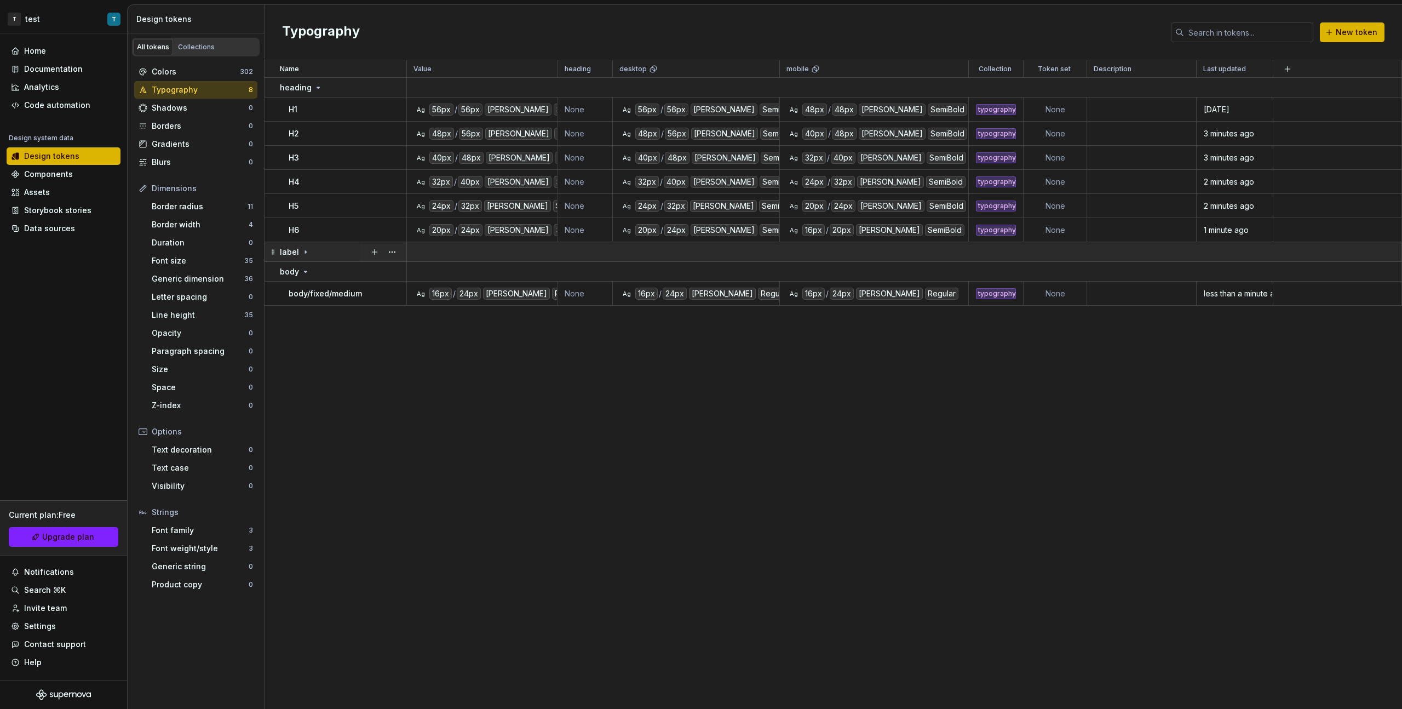
click at [304, 254] on icon at bounding box center [305, 252] width 9 height 9
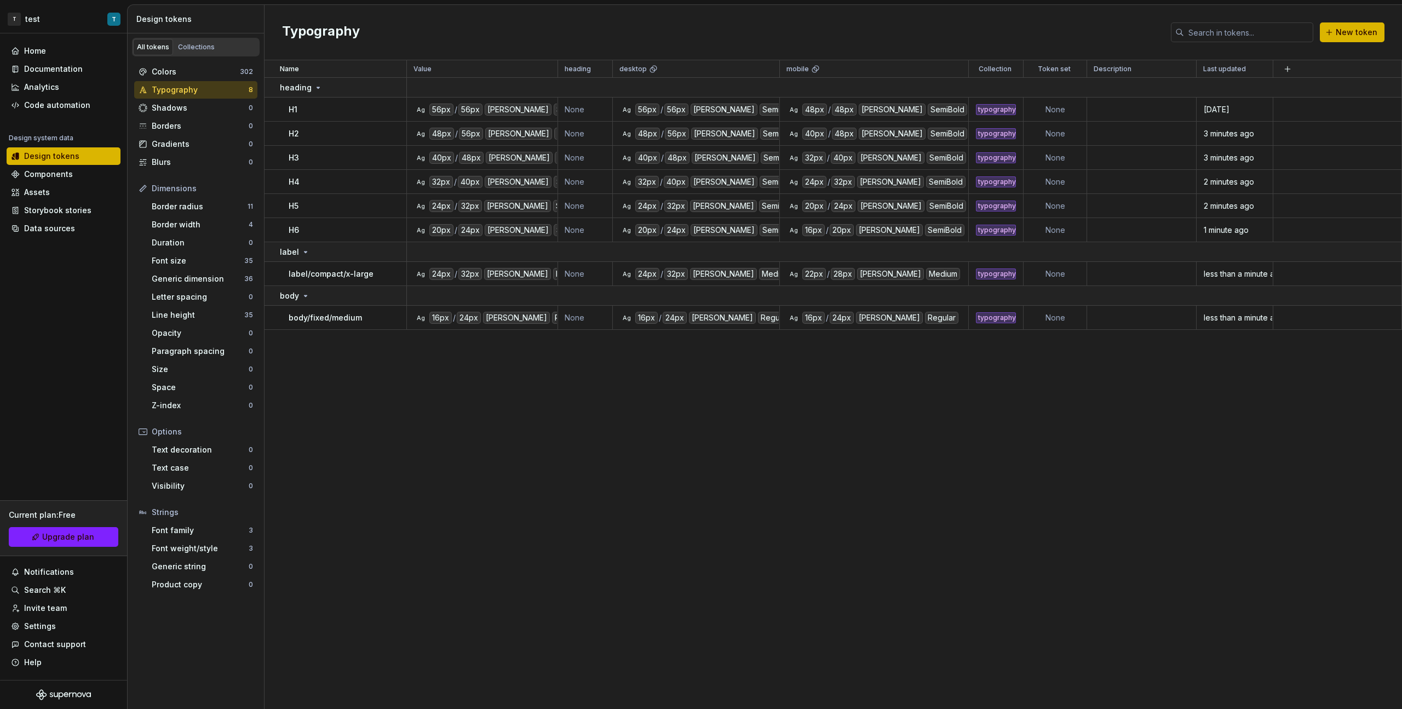
click at [424, 387] on div "Name Value heading desktop mobile Collection Token set Description Last updated…" at bounding box center [834, 384] width 1138 height 648
click at [828, 71] on html "T test T Home Documentation Analytics Code automation Design system data Design…" at bounding box center [701, 354] width 1402 height 709
click at [828, 149] on div "Delete property" at bounding box center [1120, 152] width 71 height 11
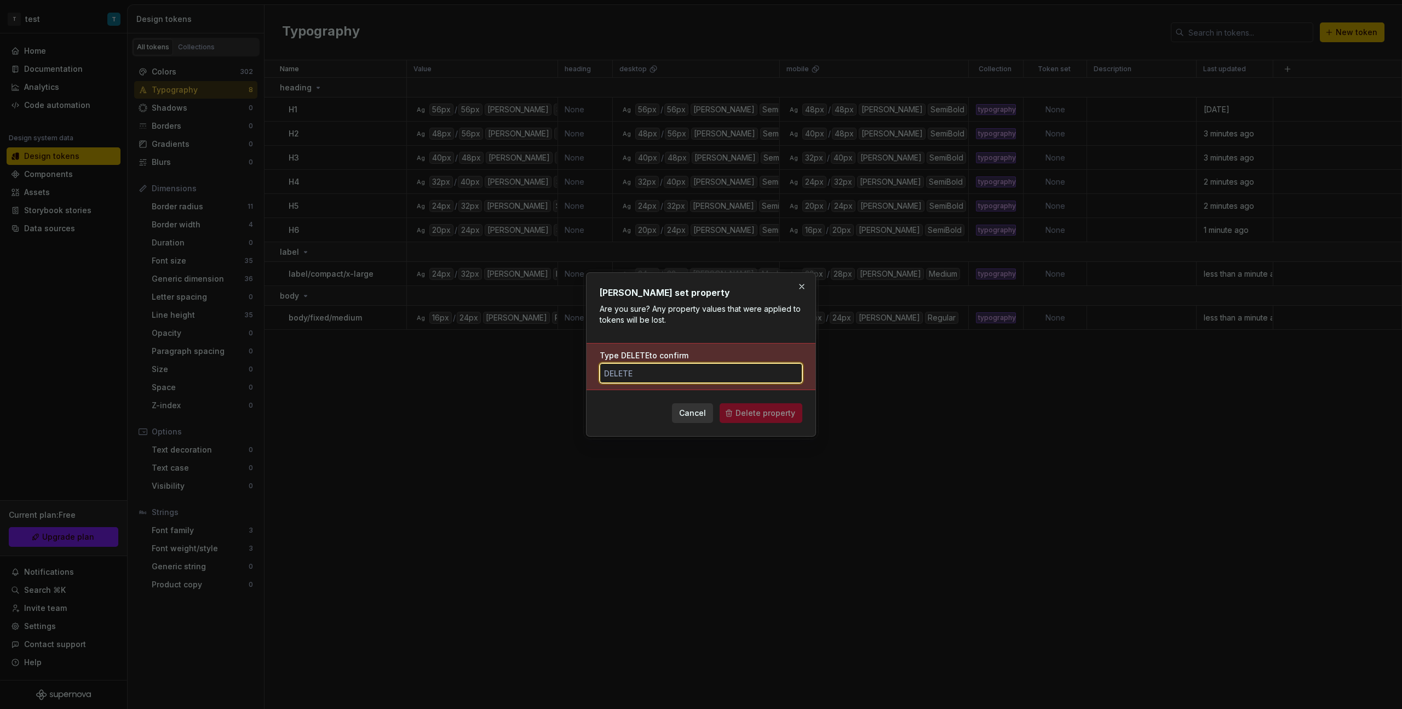
click at [737, 374] on input "Type DELETE to confirm" at bounding box center [701, 373] width 203 height 20
type input "DELETE"
click at [769, 399] on button "Delete property" at bounding box center [761, 413] width 83 height 20
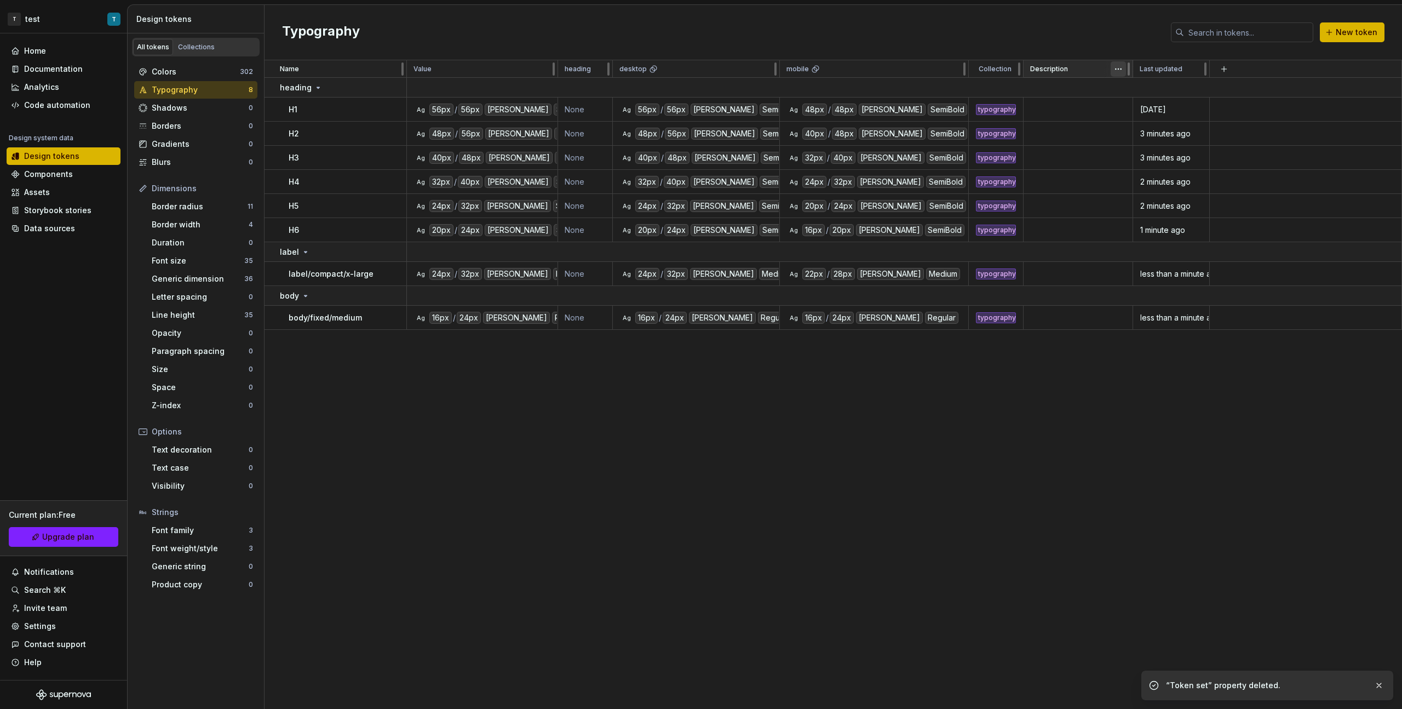
click at [828, 70] on html "T test T Home Documentation Analytics Code automation Design system data Design…" at bounding box center [701, 354] width 1402 height 709
click at [828, 389] on html "T test T Home Documentation Analytics Code automation Design system data Design…" at bounding box center [701, 354] width 1402 height 709
click at [360, 274] on p "label/compact/x-large" at bounding box center [331, 273] width 85 height 11
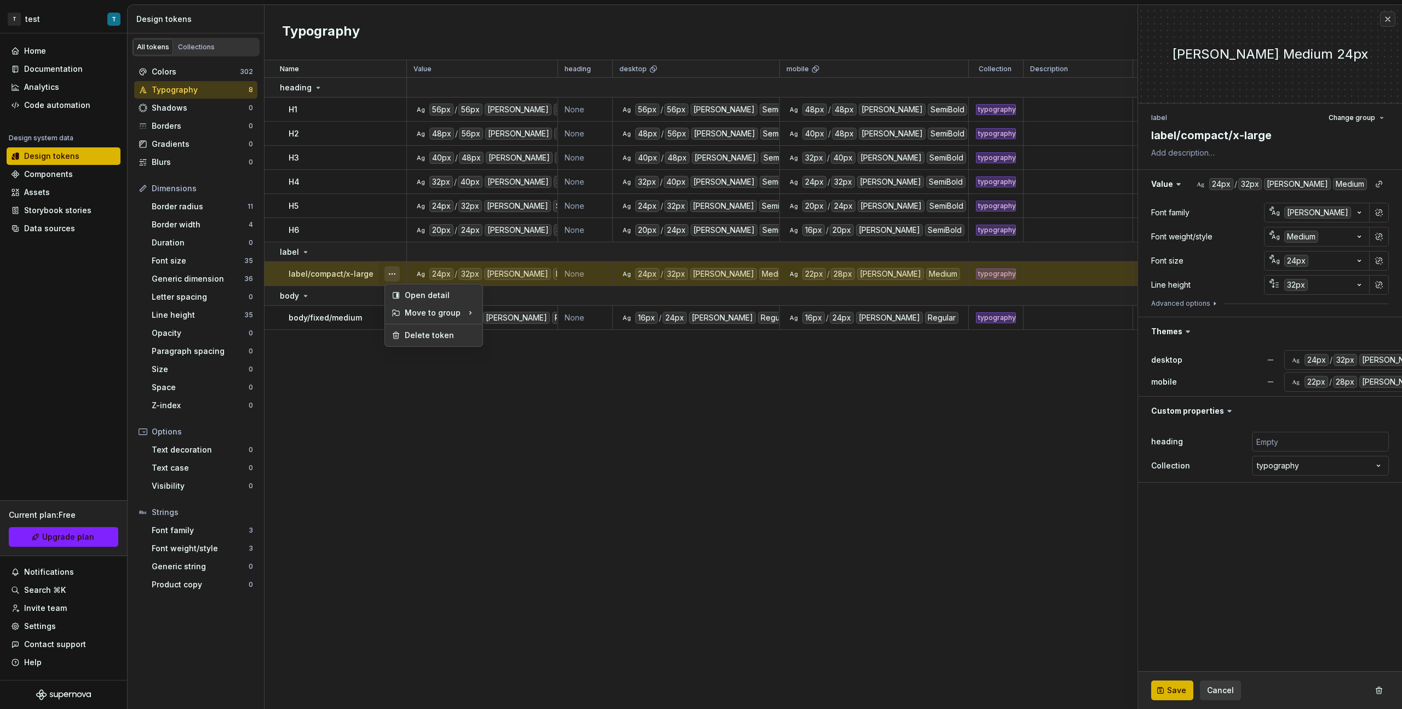
click at [388, 274] on button "button" at bounding box center [391, 273] width 15 height 15
click at [828, 399] on html "T test T Home Documentation Analytics Code automation Design system data Design…" at bounding box center [701, 354] width 1402 height 709
click at [578, 399] on div "Name Value heading desktop mobile Collection Description Last updated heading H…" at bounding box center [834, 384] width 1138 height 648
click at [828, 22] on button "button" at bounding box center [1387, 19] width 15 height 15
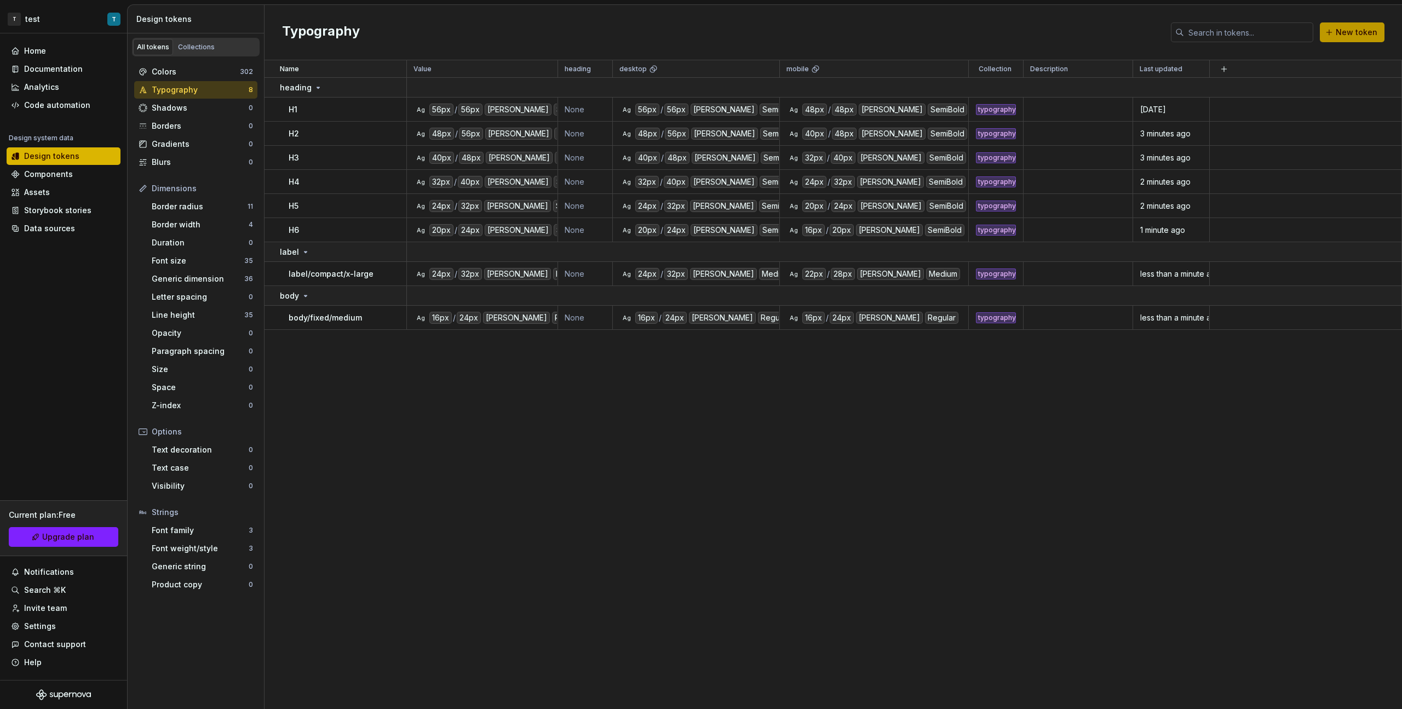
click at [828, 33] on span "New token" at bounding box center [1357, 32] width 42 height 11
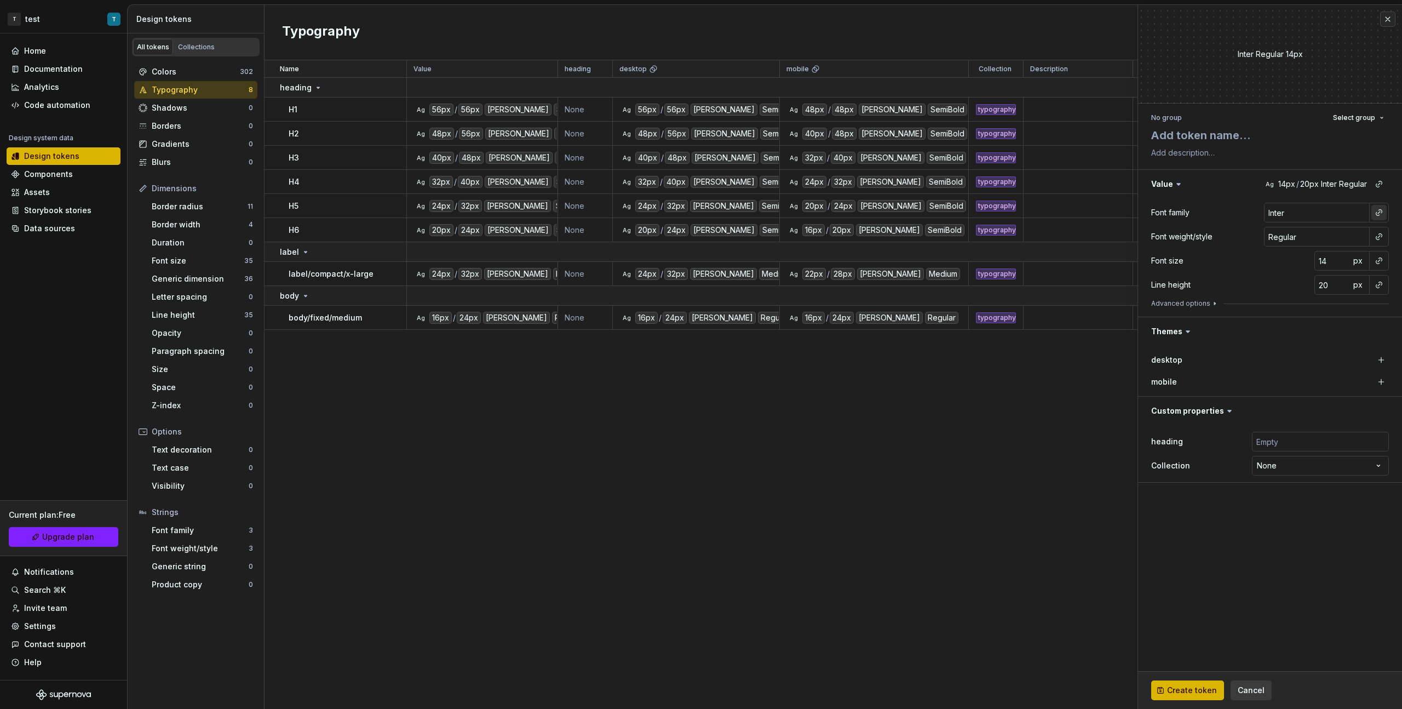
click at [828, 209] on button "button" at bounding box center [1378, 212] width 15 height 15
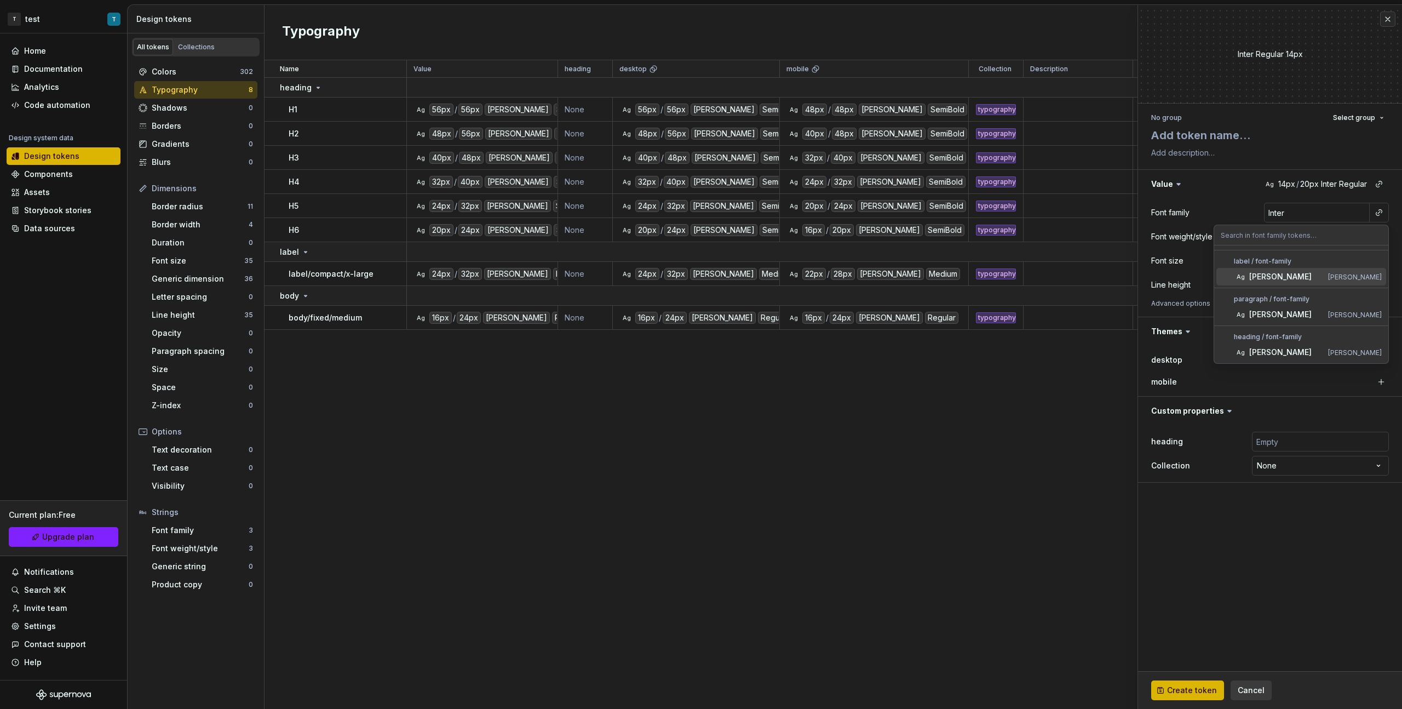
click at [828, 281] on div "[PERSON_NAME]" at bounding box center [1286, 276] width 74 height 11
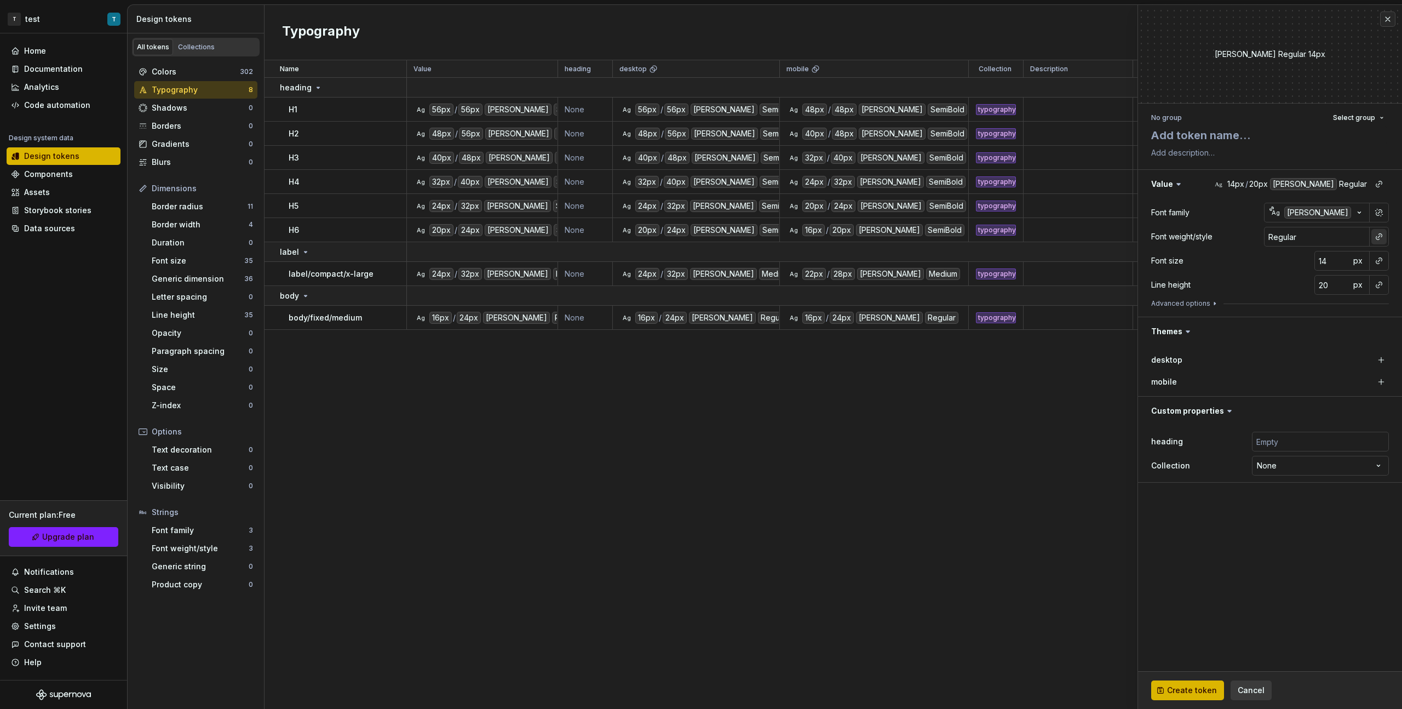
click at [828, 237] on button "button" at bounding box center [1378, 236] width 15 height 15
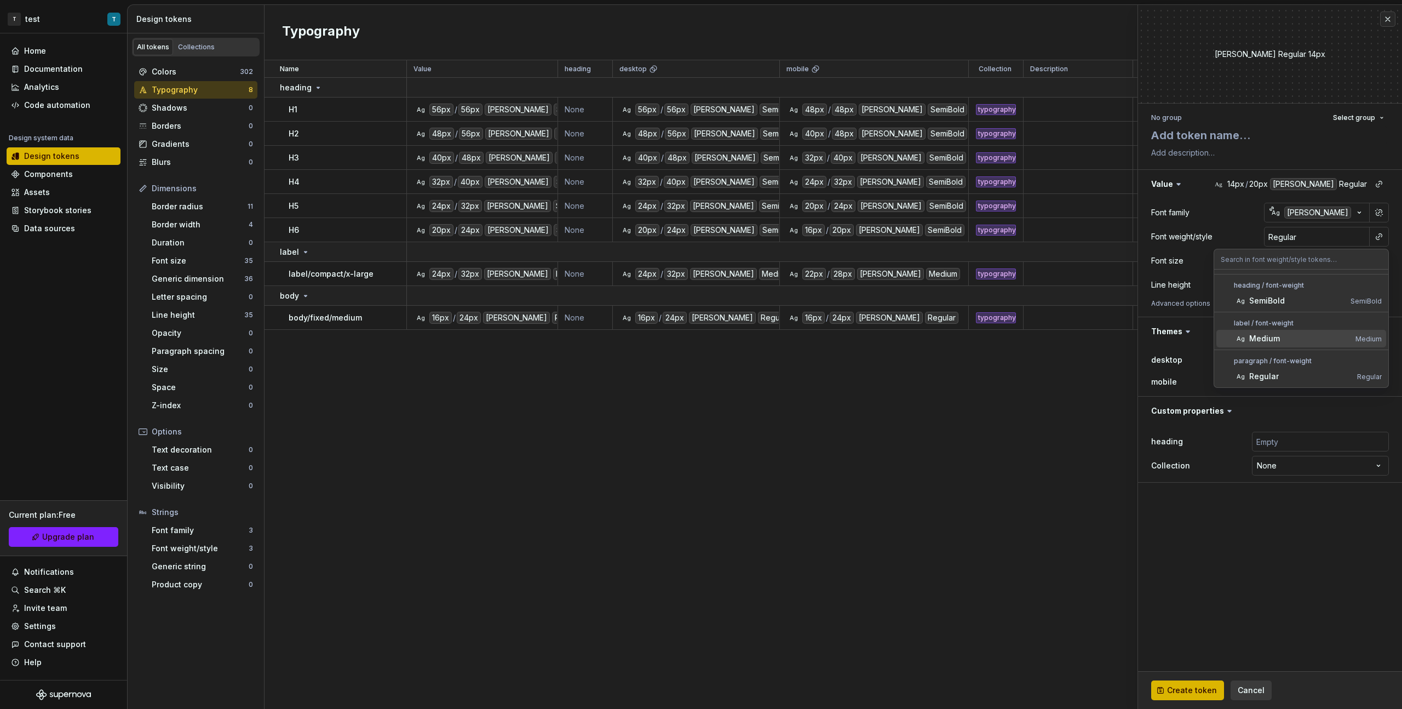
click at [828, 341] on div "Medium" at bounding box center [1300, 338] width 102 height 11
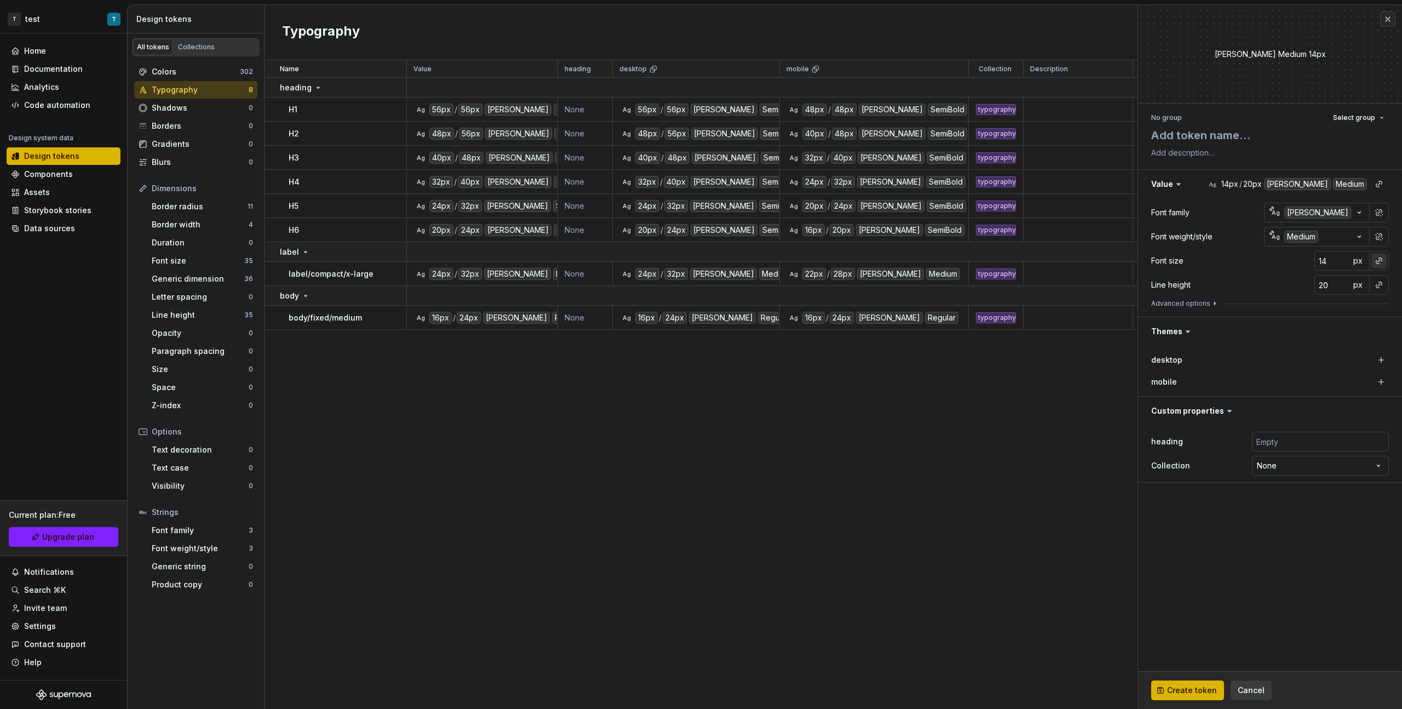
click at [828, 264] on div "Font family [PERSON_NAME] Font weight/style Ag Medium Font size 14 px Line heig…" at bounding box center [1270, 257] width 264 height 118
click at [828, 263] on button "button" at bounding box center [1378, 260] width 15 height 15
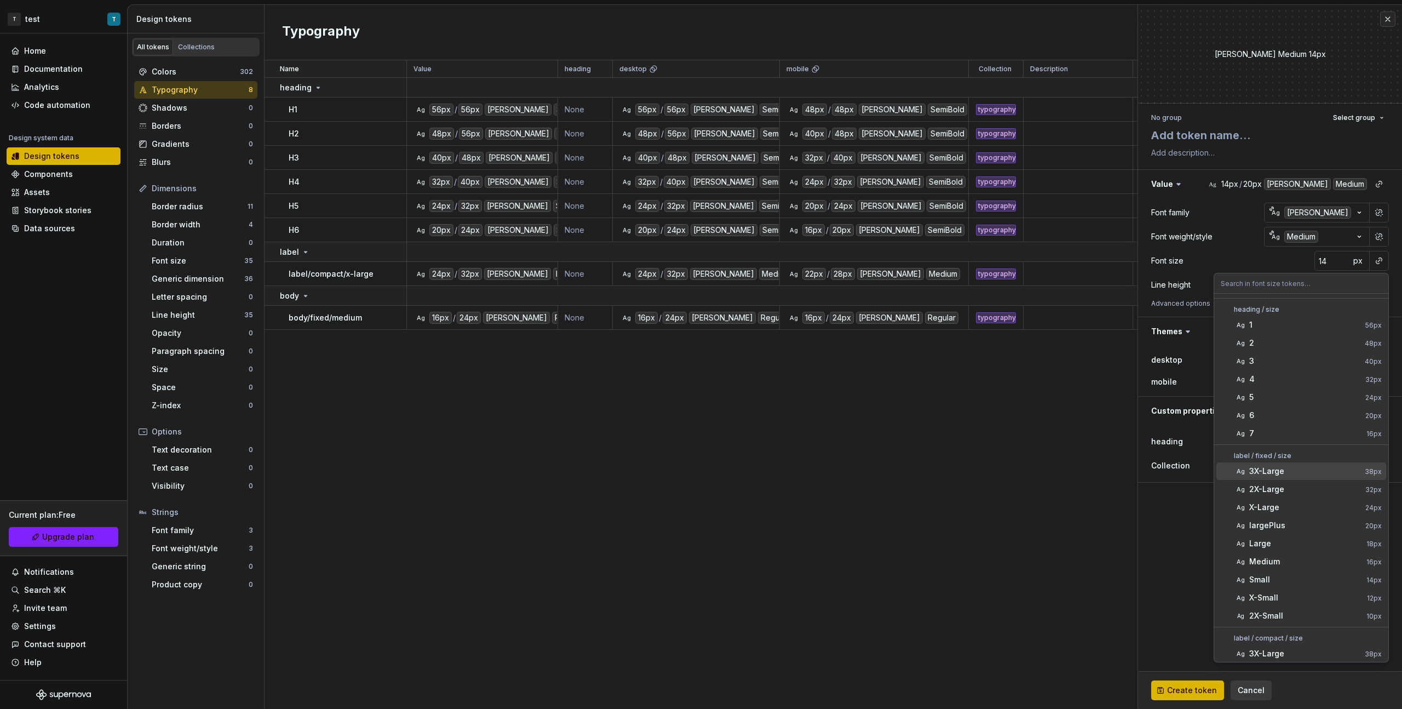
click at [828, 399] on div "3X-Large" at bounding box center [1304, 471] width 111 height 11
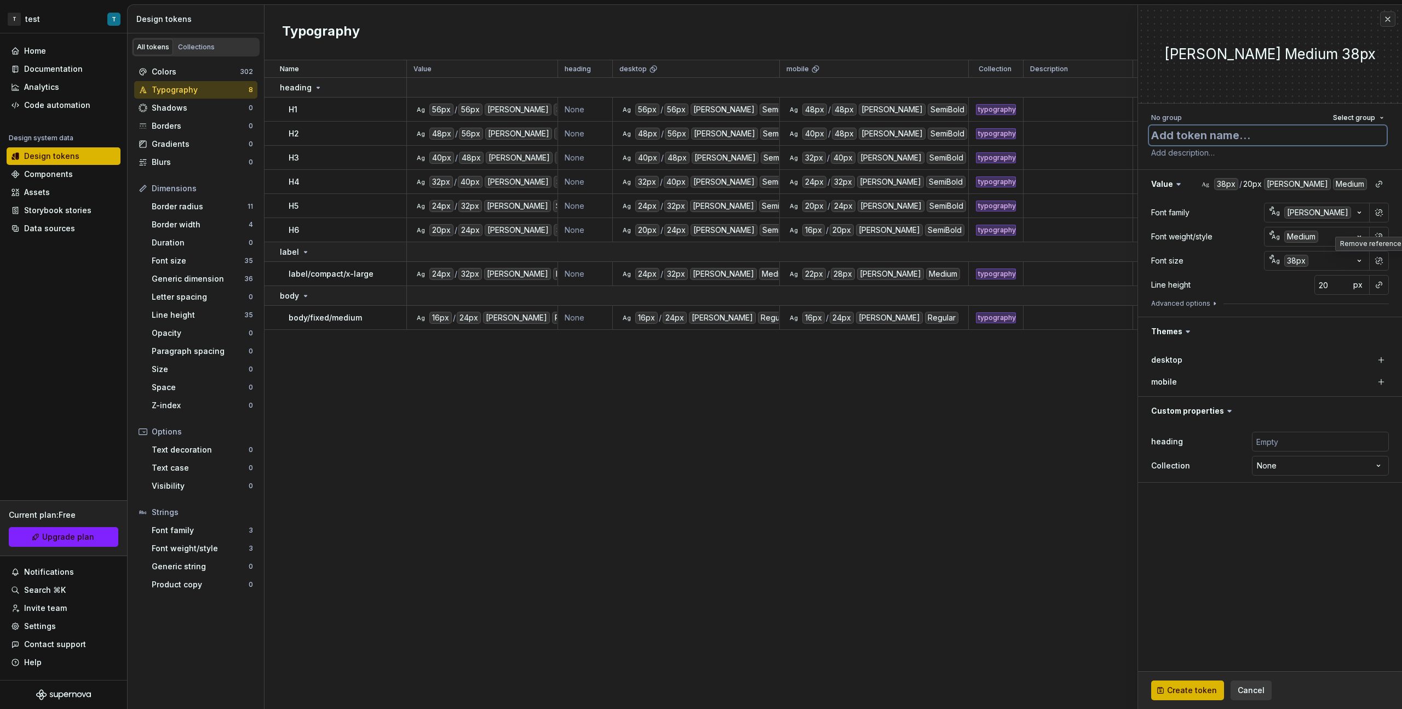
click at [828, 137] on textarea at bounding box center [1268, 135] width 238 height 20
type textarea "*"
type textarea "f"
type textarea "*"
type textarea "fi"
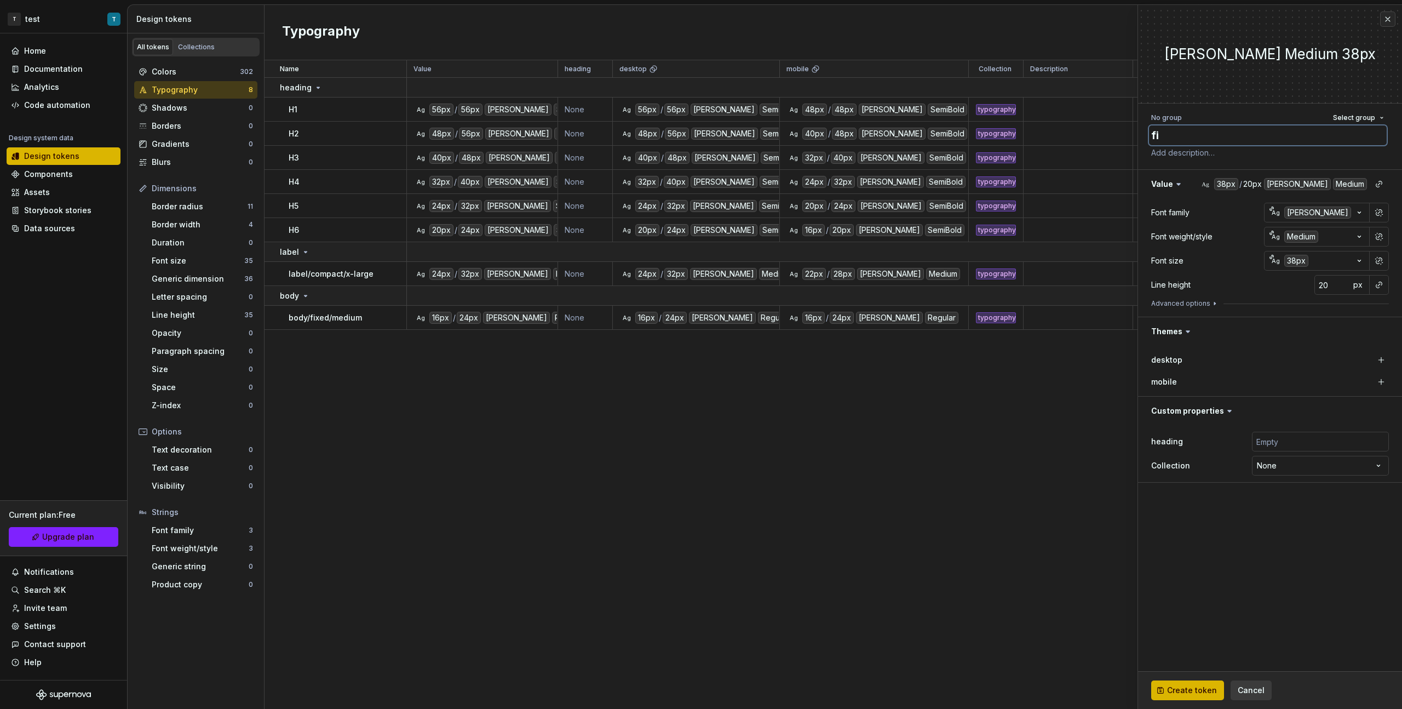
type textarea "*"
type textarea "fix"
type textarea "*"
type textarea "fixe"
type textarea "*"
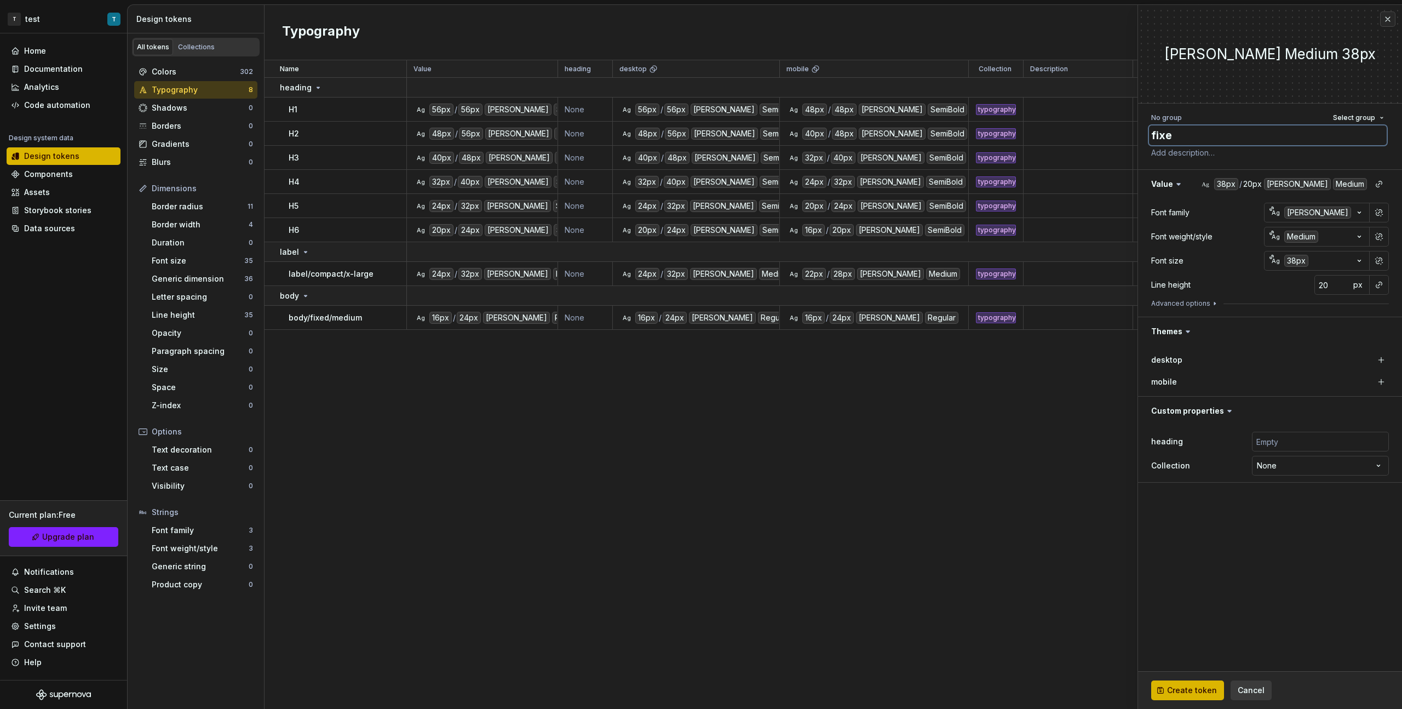
type textarea "fixed"
type textarea "*"
type textarea "fixed/"
type textarea "*"
type textarea "fixed/3"
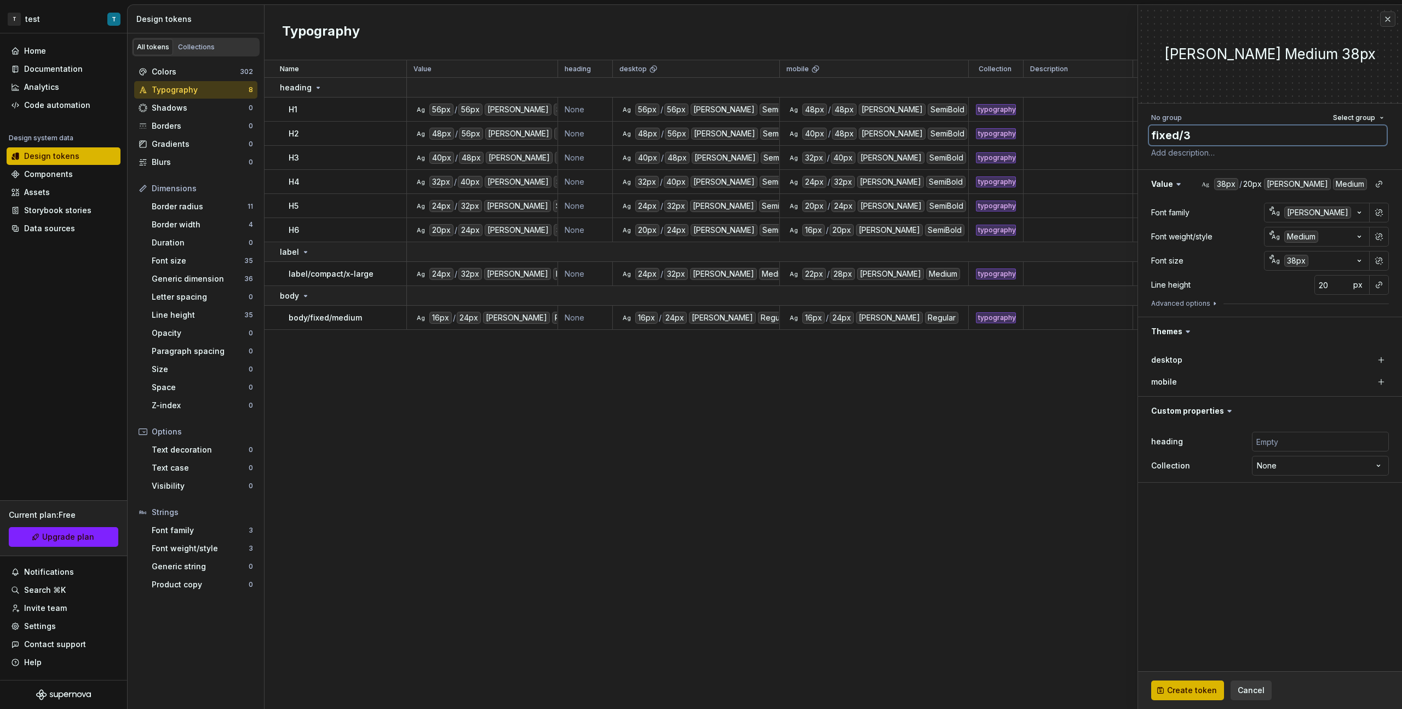
type textarea "*"
type textarea "fixed/3x"
type textarea "*"
type textarea "fixed/3x-"
type textarea "*"
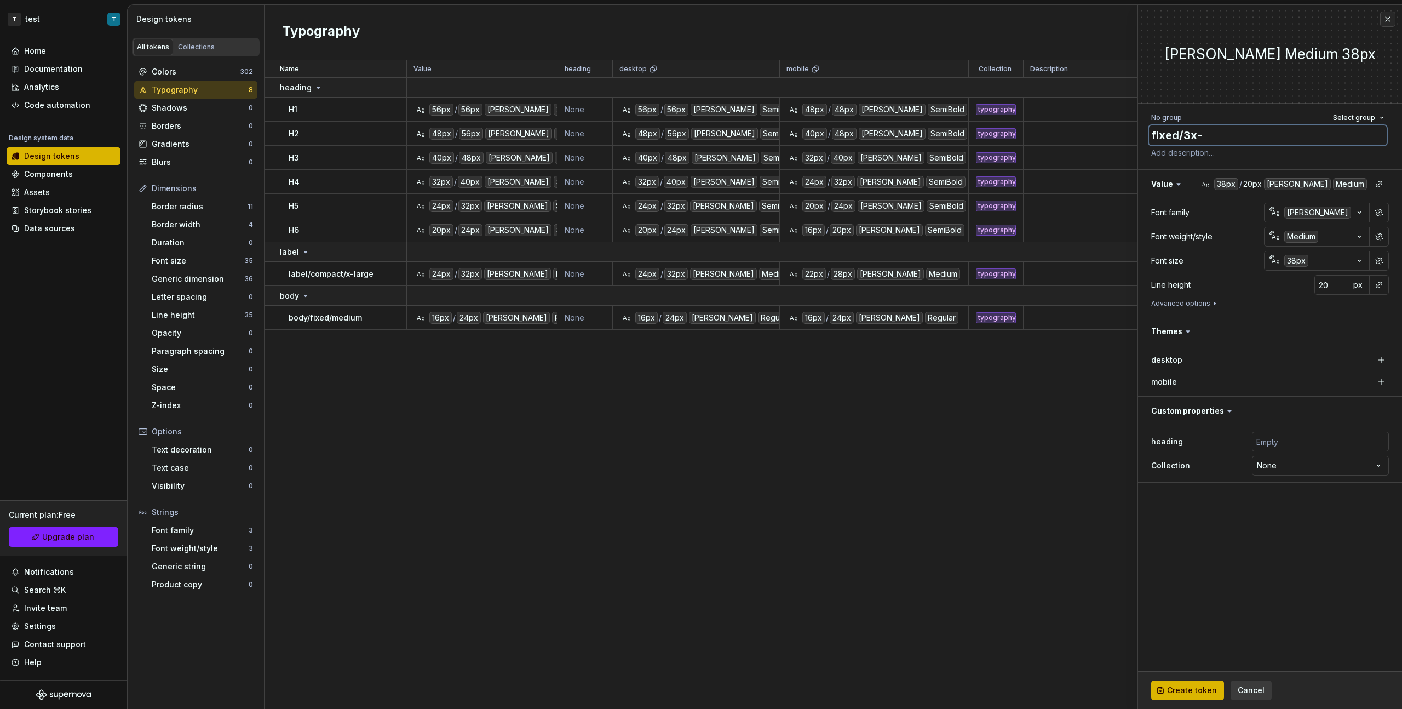
type textarea "fixed/3x-l"
type textarea "*"
type textarea "fixed/3x-la"
type textarea "*"
type textarea "fixed/3x-lar"
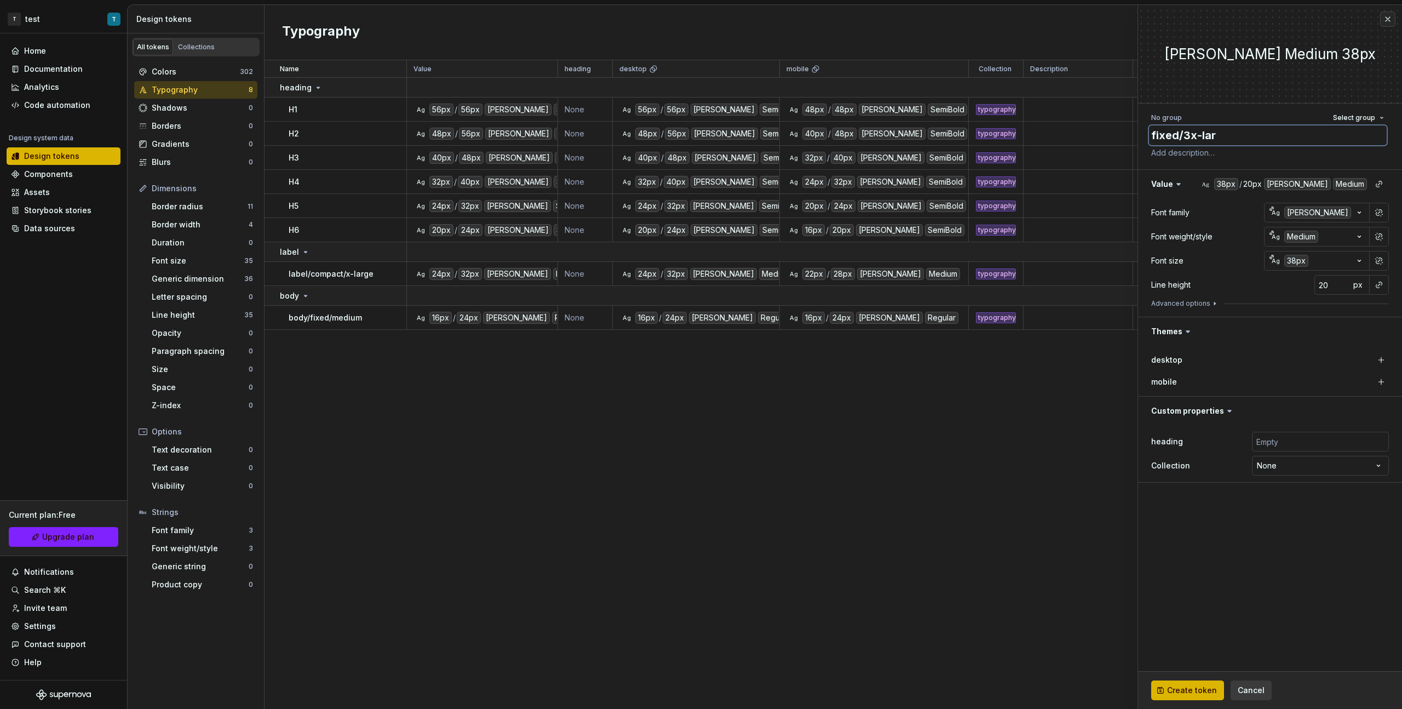
type textarea "*"
type textarea "fixed/3x-larg"
type textarea "*"
type textarea "fixed/3x-large"
click at [828, 264] on div "38px" at bounding box center [1296, 261] width 24 height 12
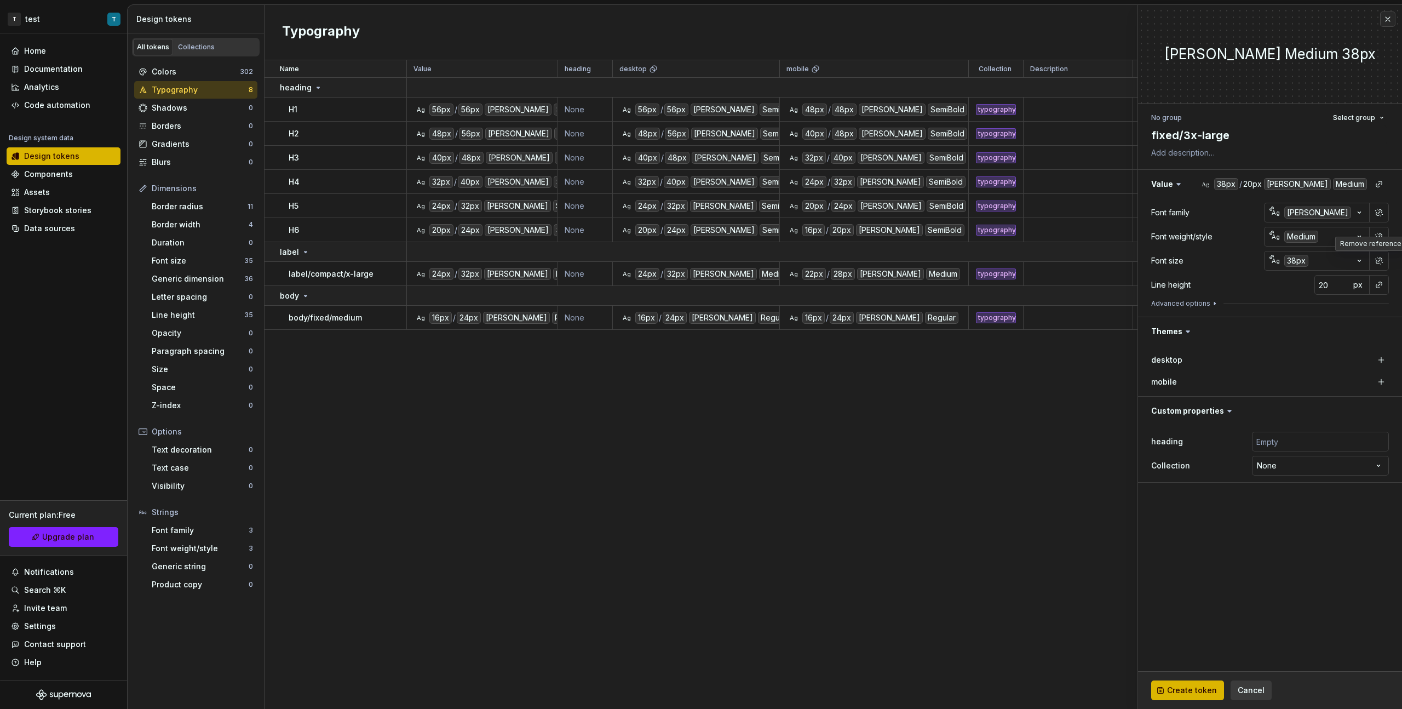
click at [828, 399] on html "T test T Home Documentation Analytics Code automation Design system data Design…" at bounding box center [701, 354] width 1402 height 709
click at [828, 106] on div "**********" at bounding box center [1270, 297] width 264 height 386
click at [828, 285] on button "button" at bounding box center [1378, 284] width 15 height 15
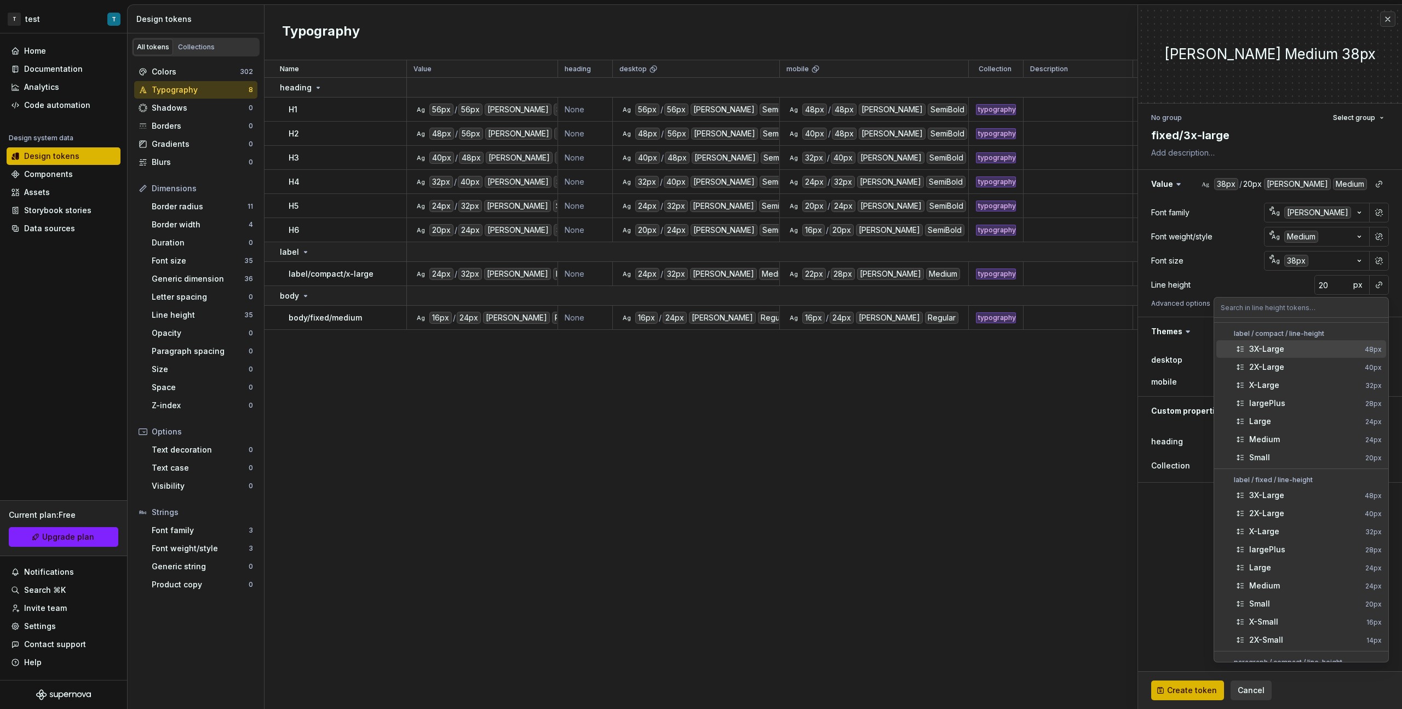
click at [828, 348] on div "3X-Large" at bounding box center [1304, 348] width 111 height 11
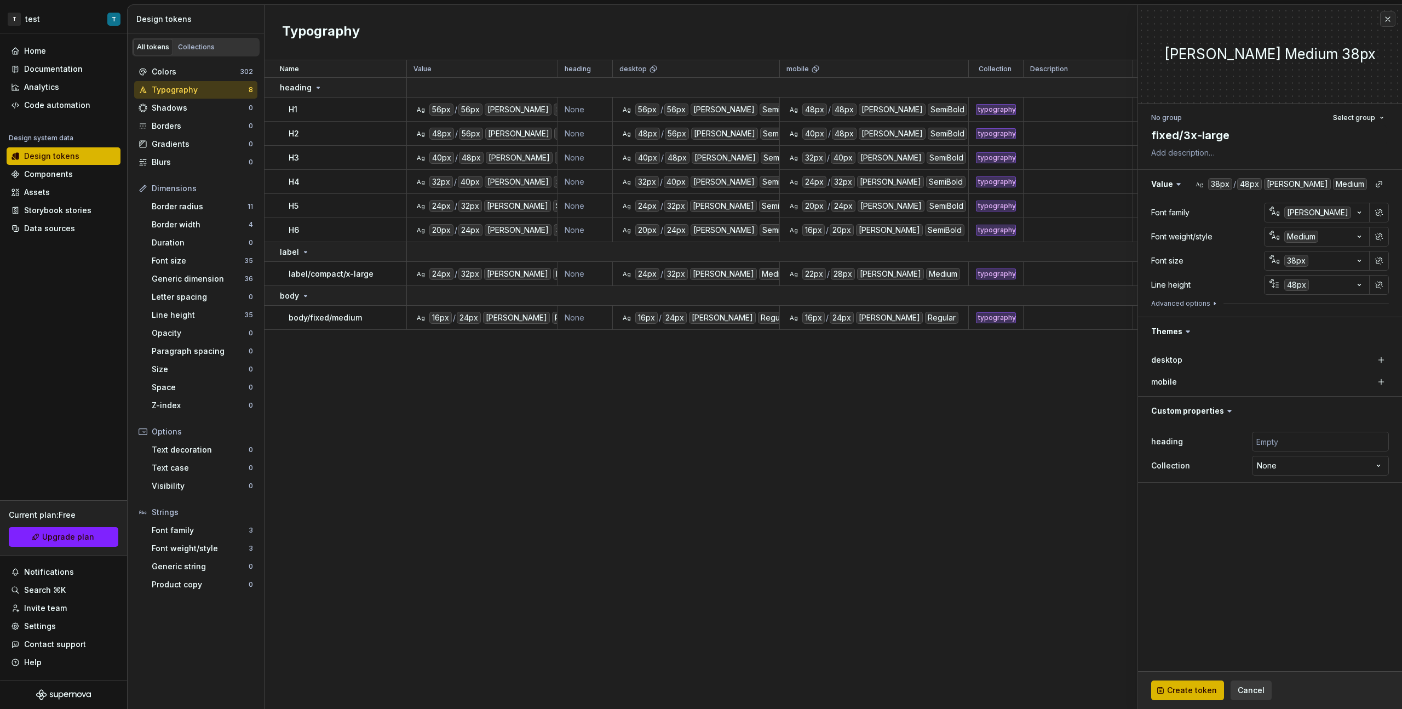
click at [828, 268] on button "Ag 38px" at bounding box center [1317, 261] width 106 height 20
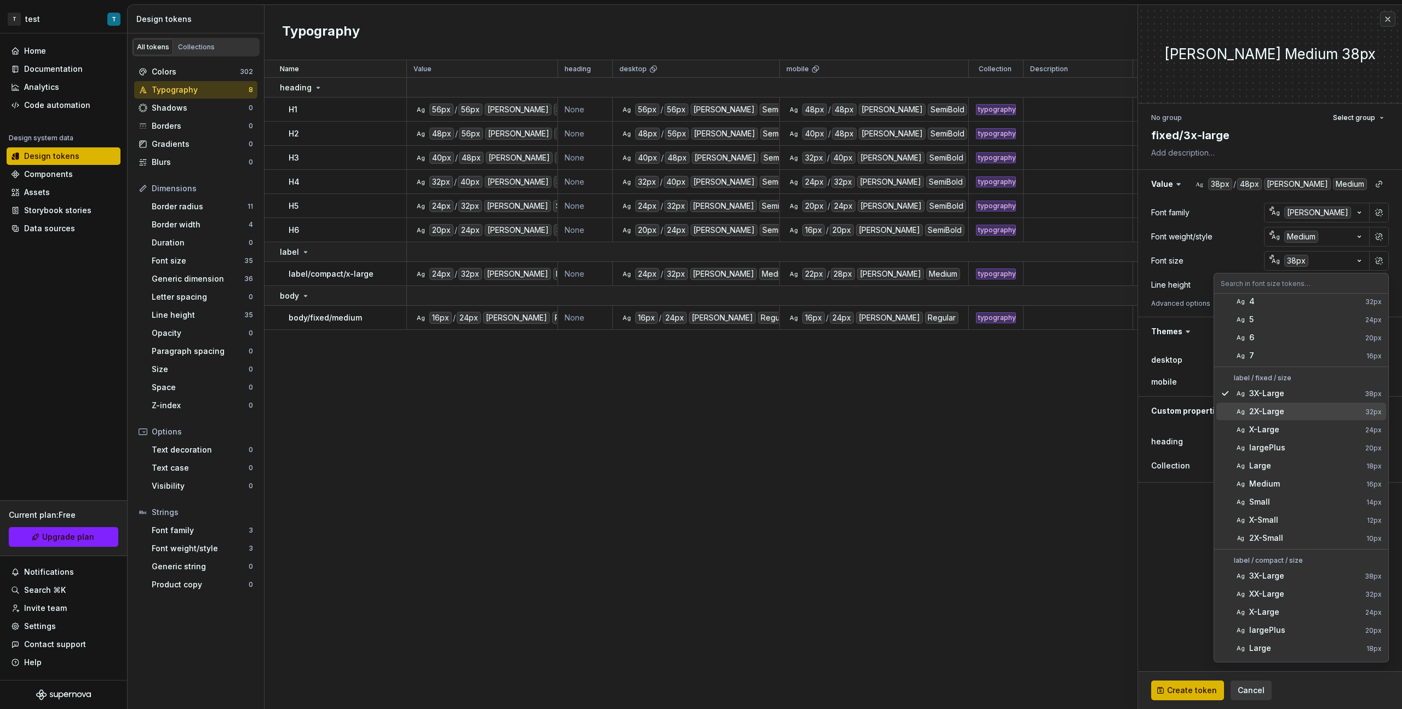
scroll to position [85, 0]
click at [828, 399] on div "3X-Large" at bounding box center [1304, 568] width 111 height 11
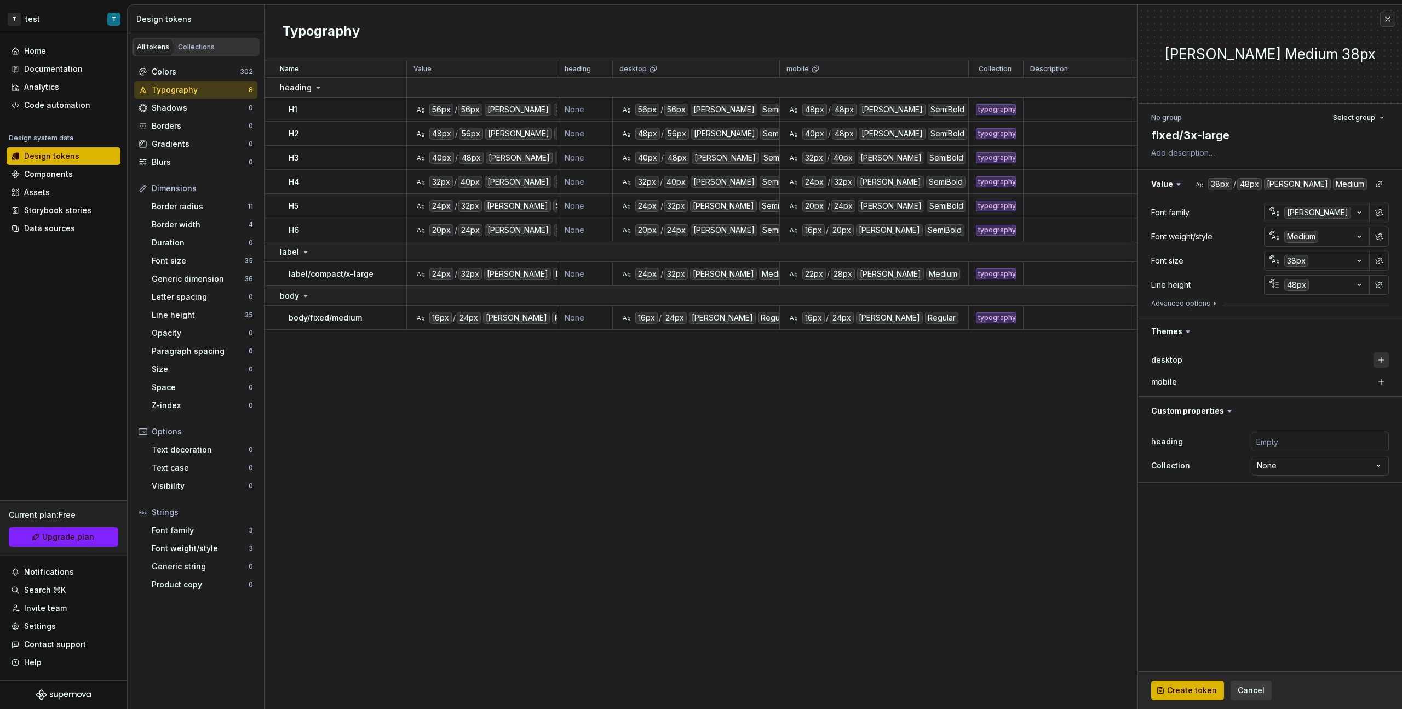
click at [828, 363] on button "button" at bounding box center [1381, 359] width 15 height 15
click at [828, 379] on button "button" at bounding box center [1381, 381] width 15 height 15
click at [828, 399] on div "**********" at bounding box center [1270, 453] width 238 height 48
click at [828, 399] on input "text" at bounding box center [1320, 442] width 137 height 20
type textarea "*"
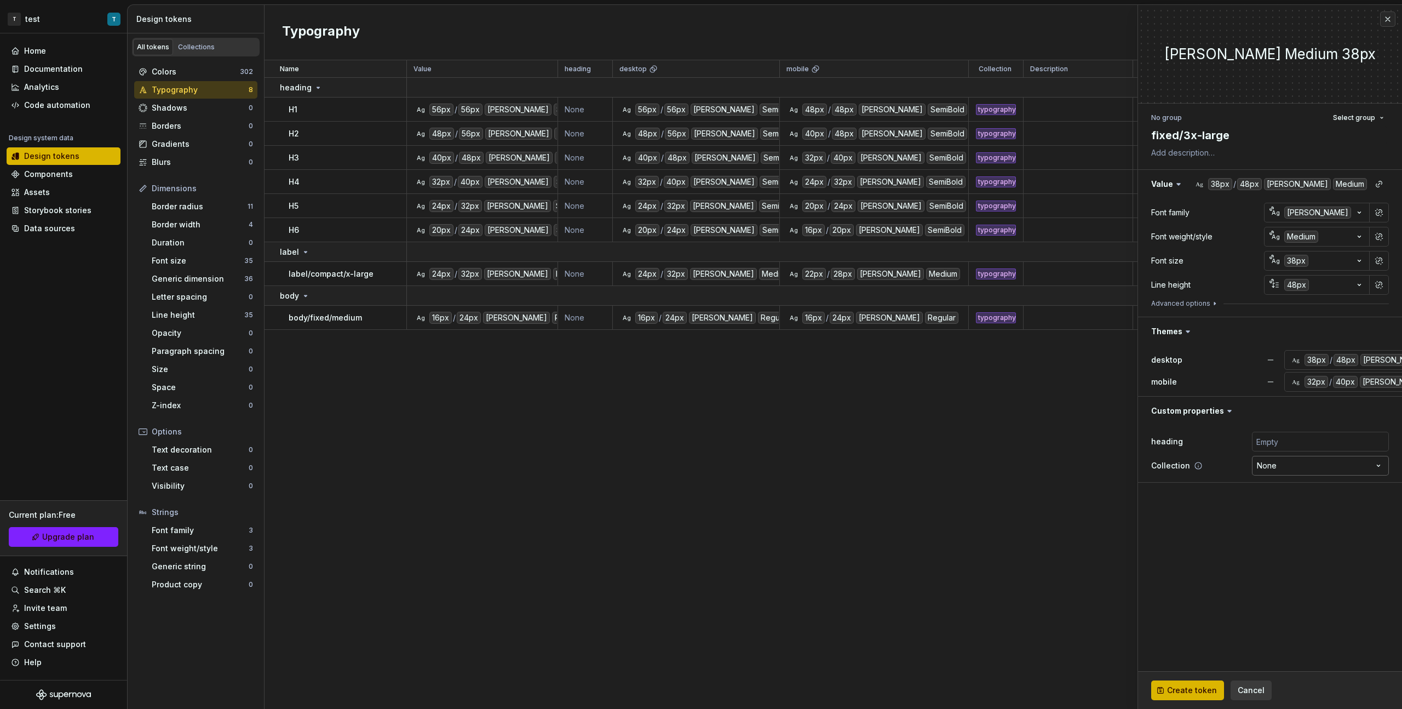
click at [828, 399] on html "T test T Home Documentation Analytics Code automation Design system data Design…" at bounding box center [701, 354] width 1402 height 709
select select "**********"
click at [828, 399] on span "Create token" at bounding box center [1192, 690] width 50 height 11
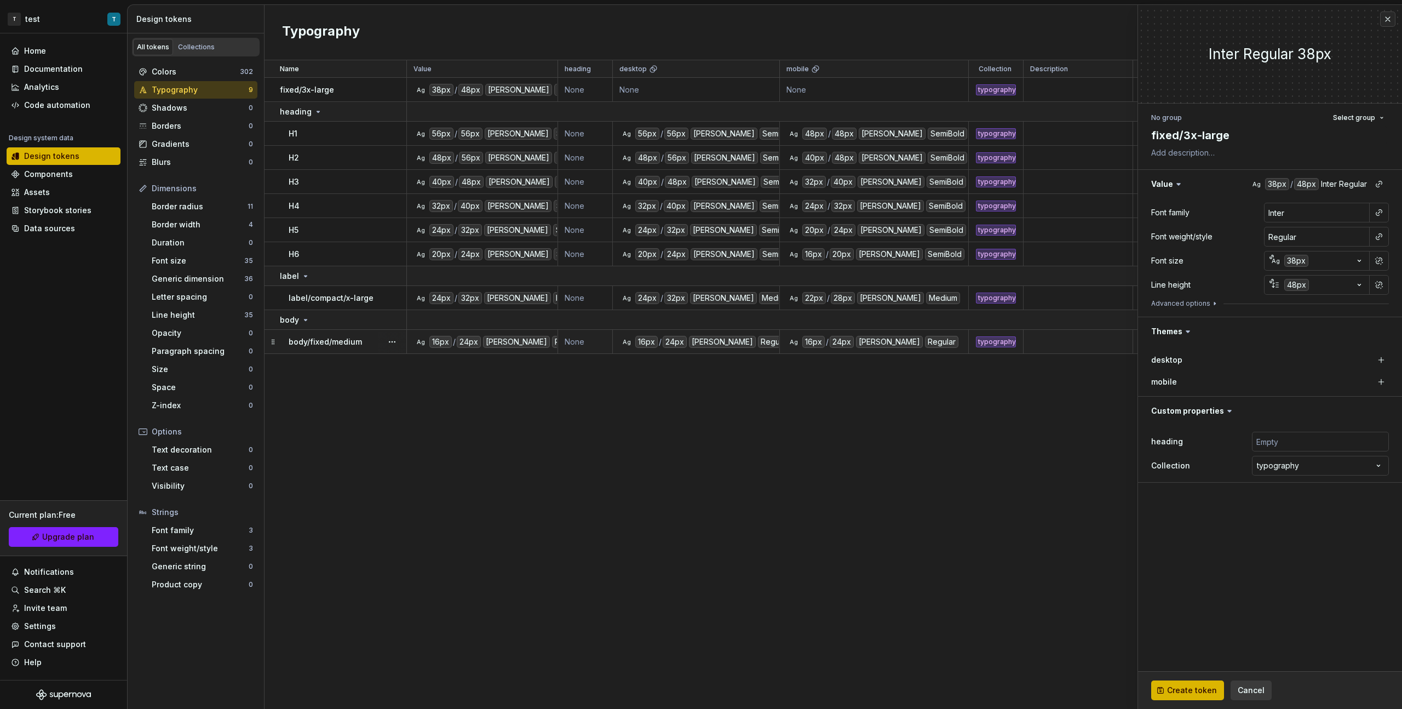
type textarea "*"
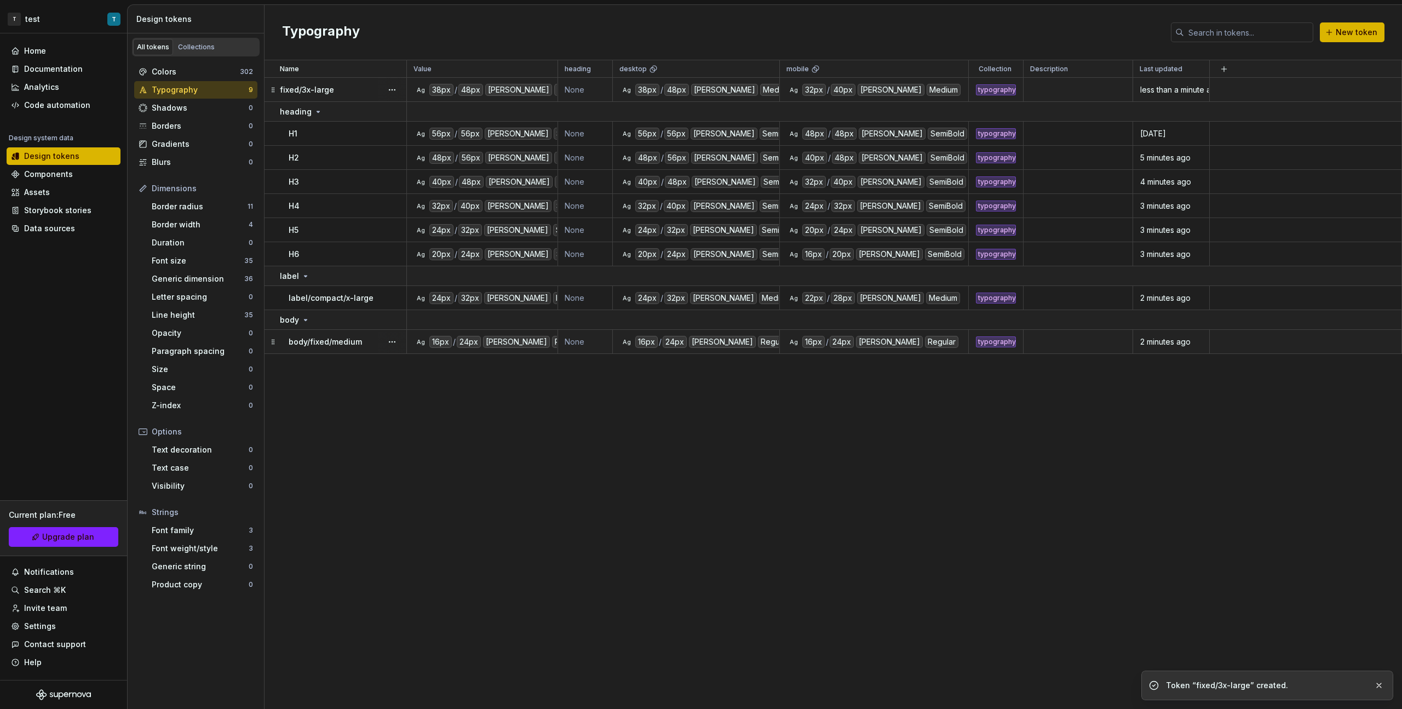
click at [322, 92] on p "fixed/3x-large" at bounding box center [307, 89] width 54 height 11
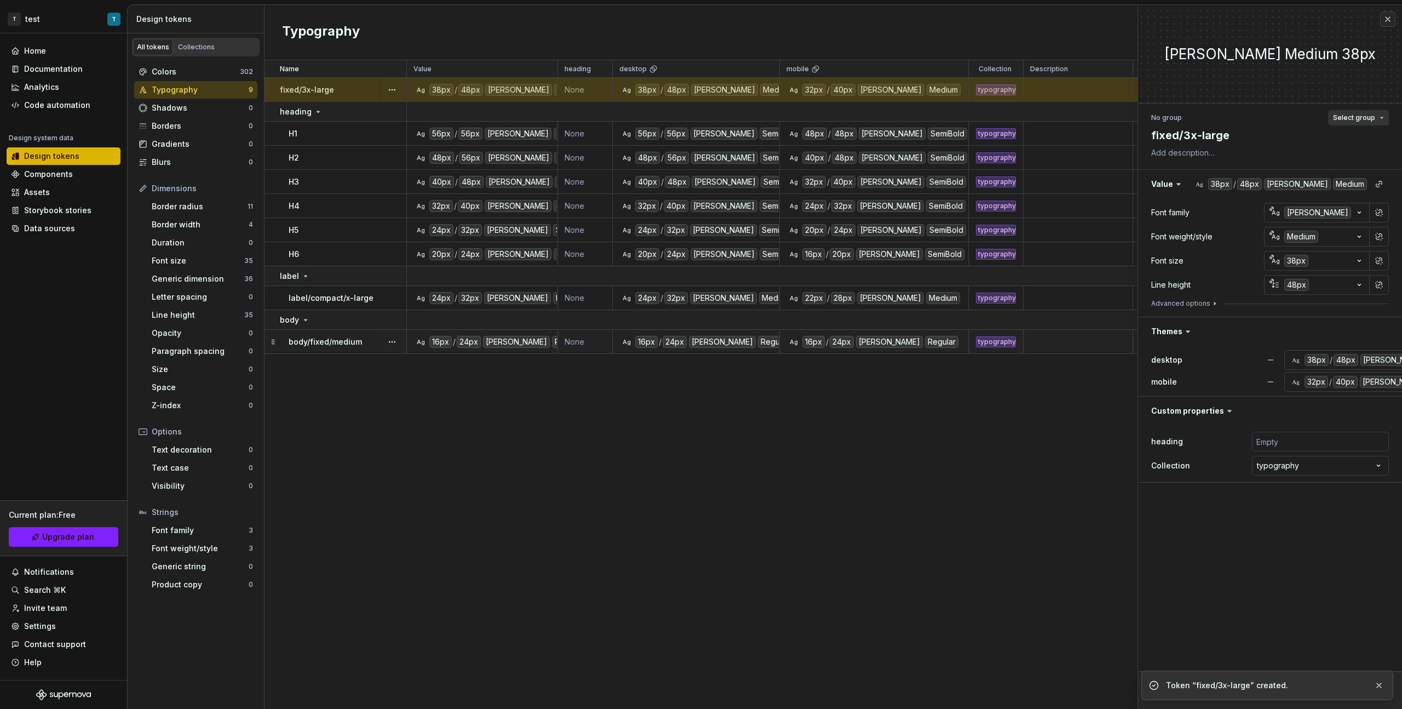
click at [828, 124] on button "Select group" at bounding box center [1358, 117] width 61 height 15
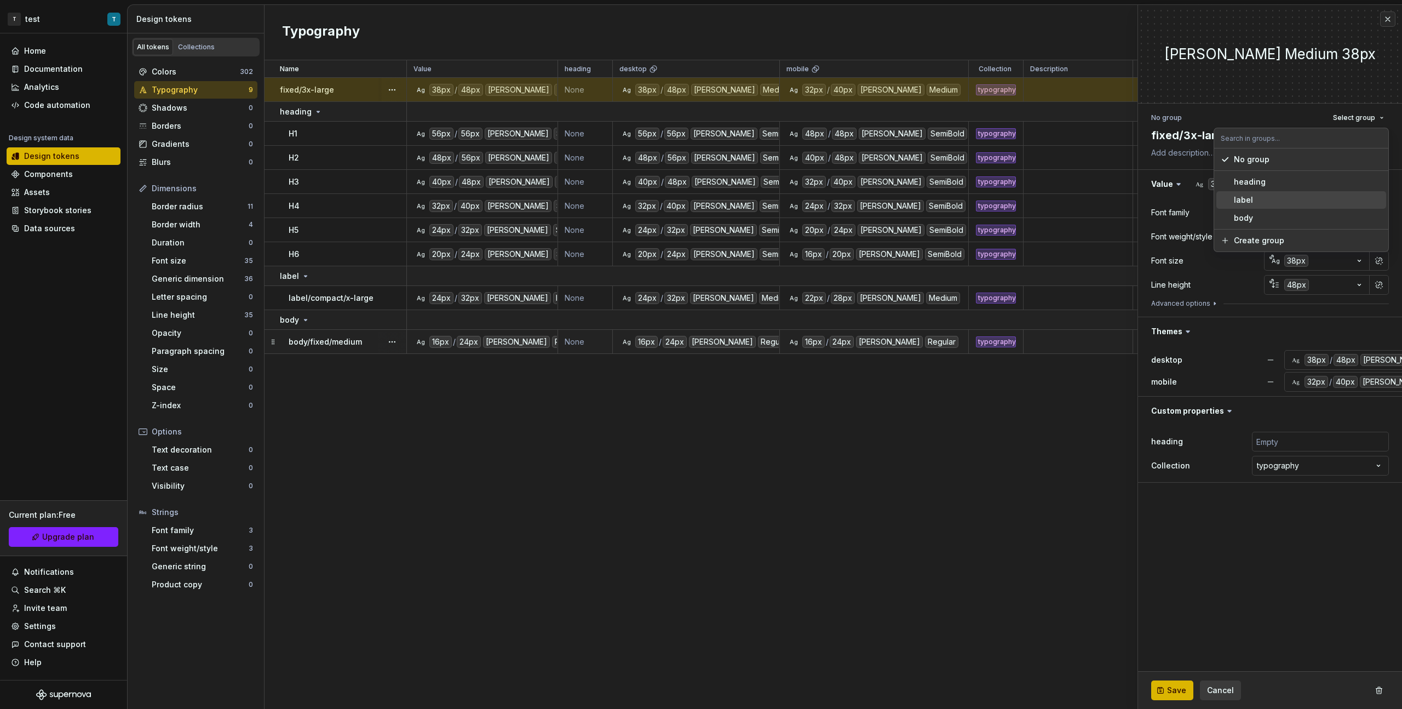
click at [828, 200] on div "label" at bounding box center [1308, 199] width 148 height 11
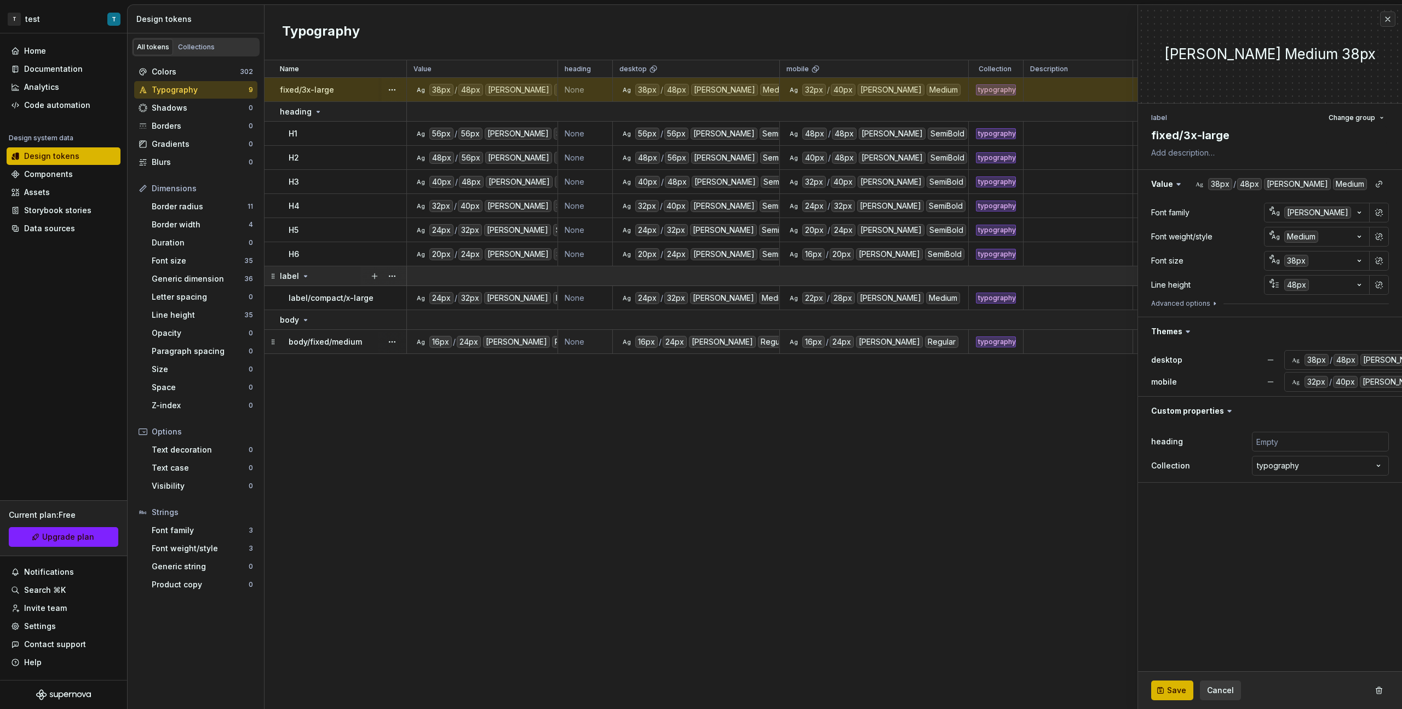
click at [296, 275] on p "label" at bounding box center [289, 276] width 19 height 11
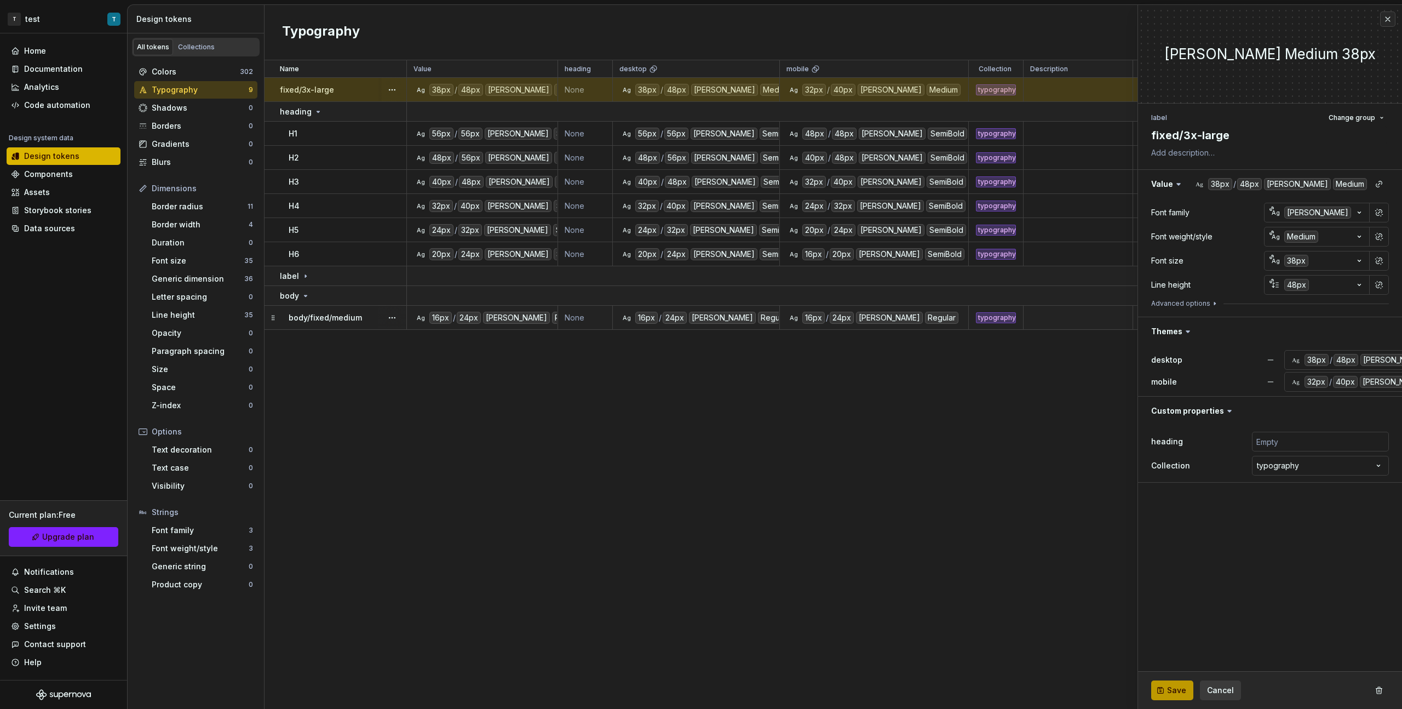
click at [828, 399] on button "Save" at bounding box center [1172, 690] width 42 height 20
click at [306, 278] on icon at bounding box center [305, 276] width 9 height 9
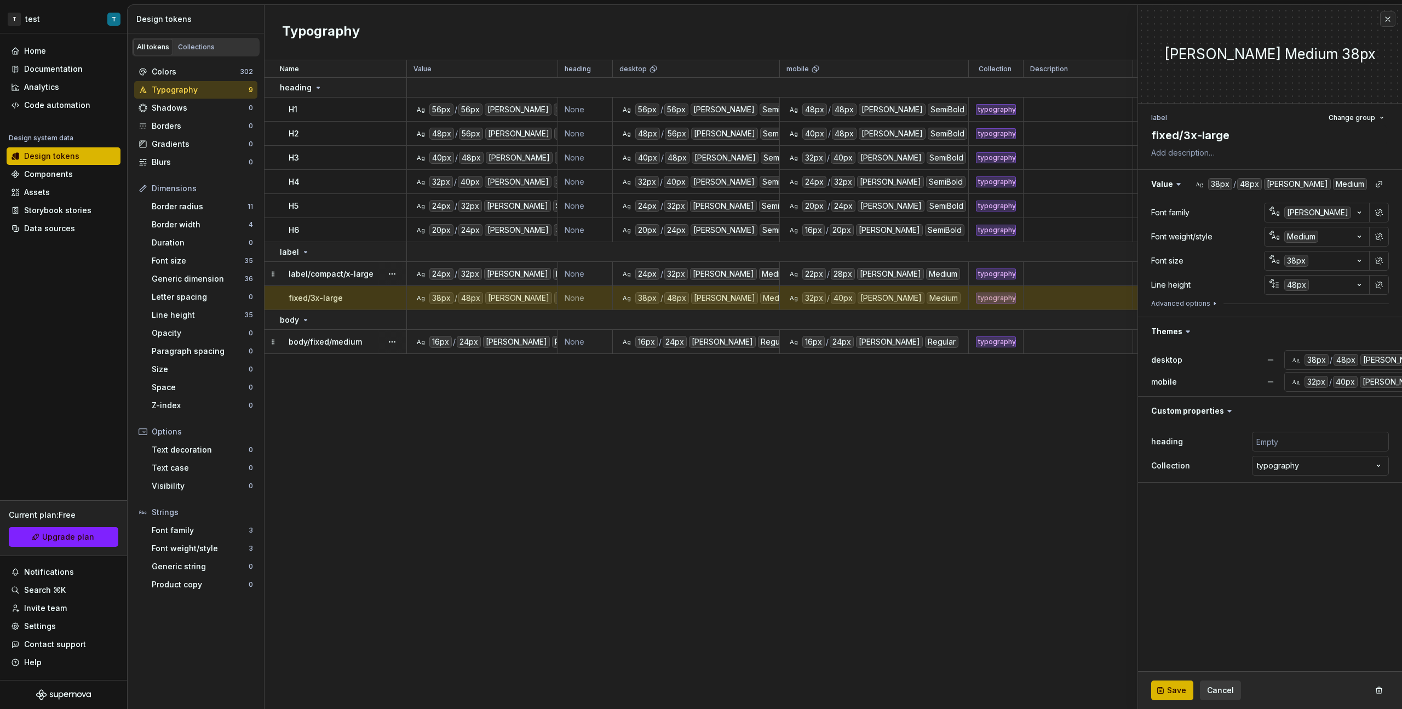
type textarea "*"
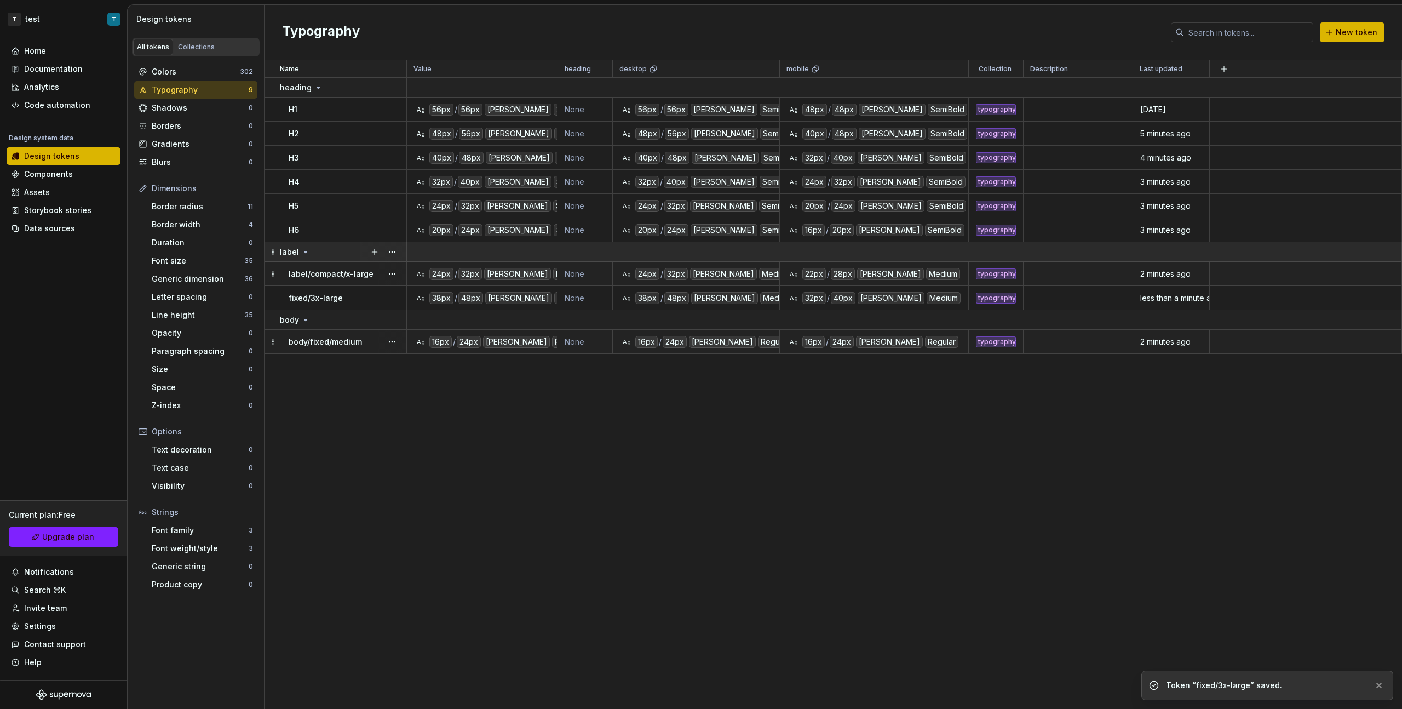
click at [301, 251] on icon at bounding box center [305, 252] width 9 height 9
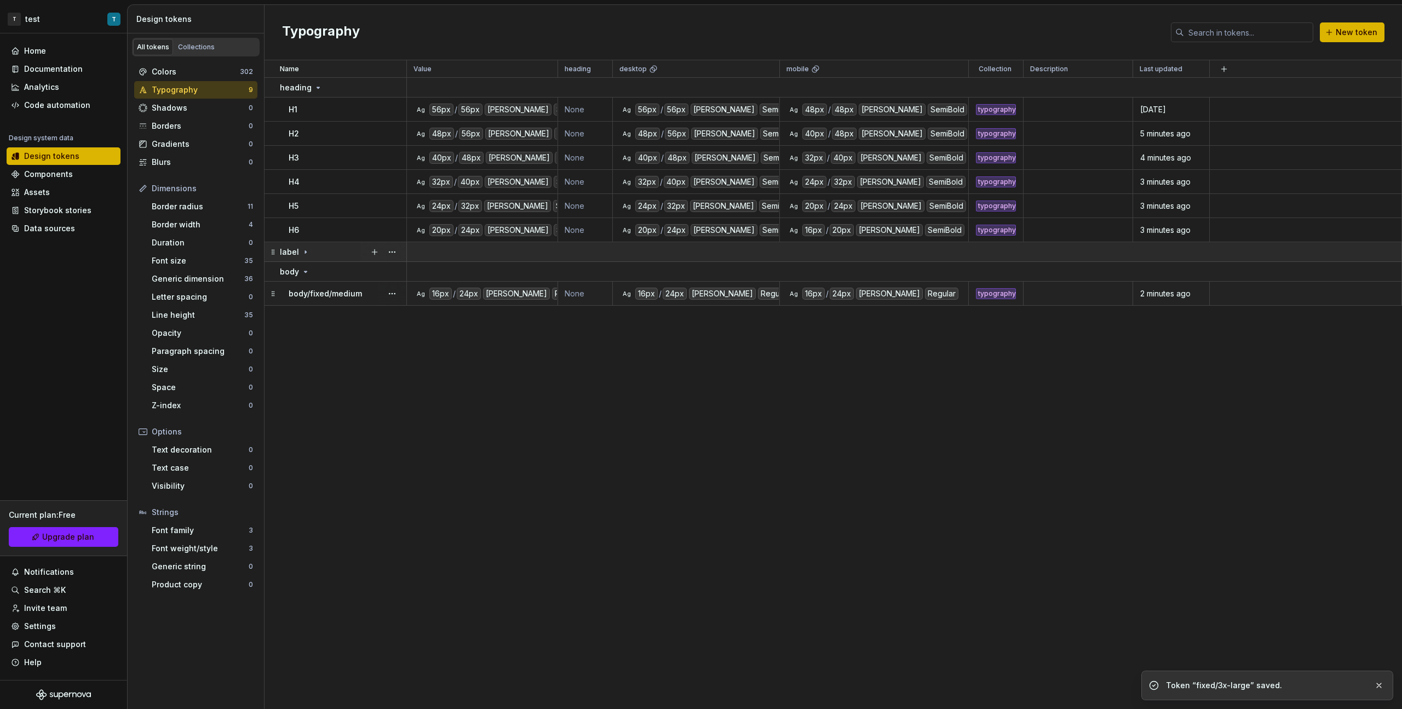
click at [301, 251] on icon at bounding box center [305, 252] width 9 height 9
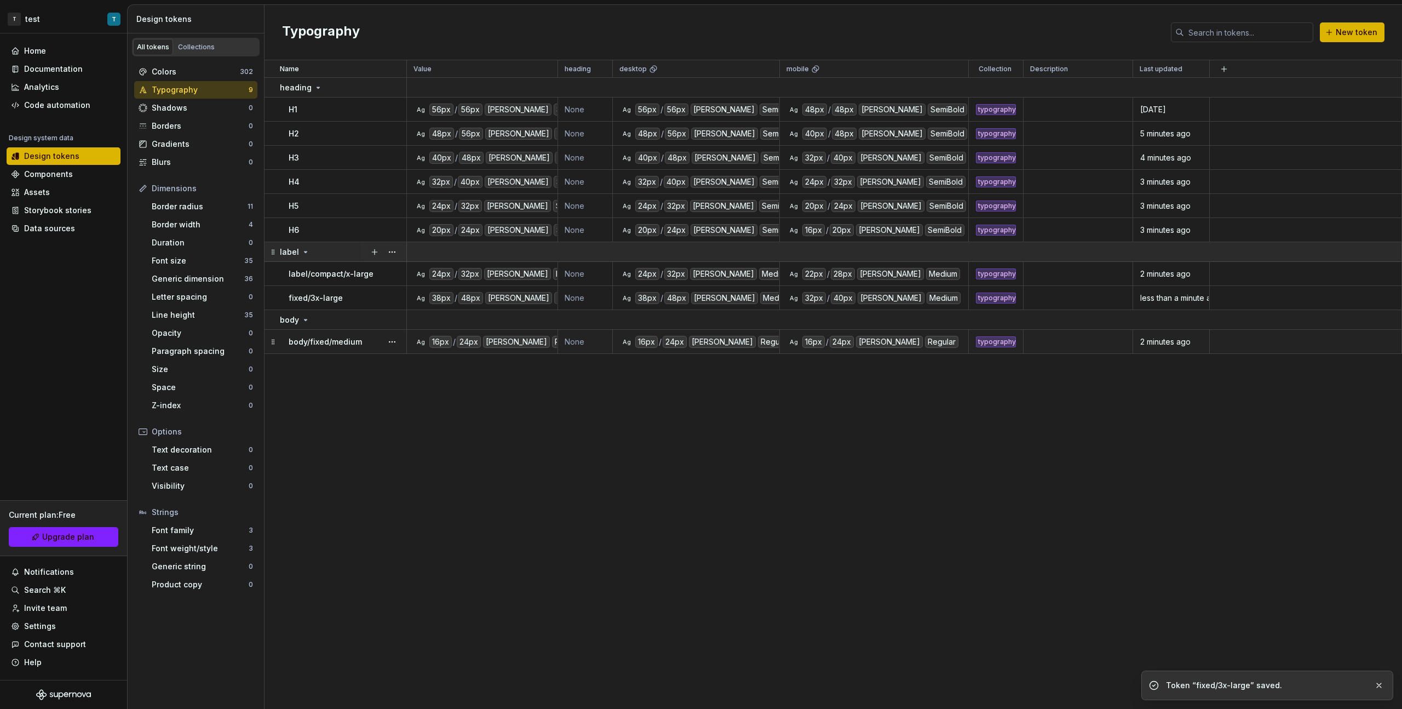
click at [297, 252] on div "label" at bounding box center [295, 251] width 30 height 11
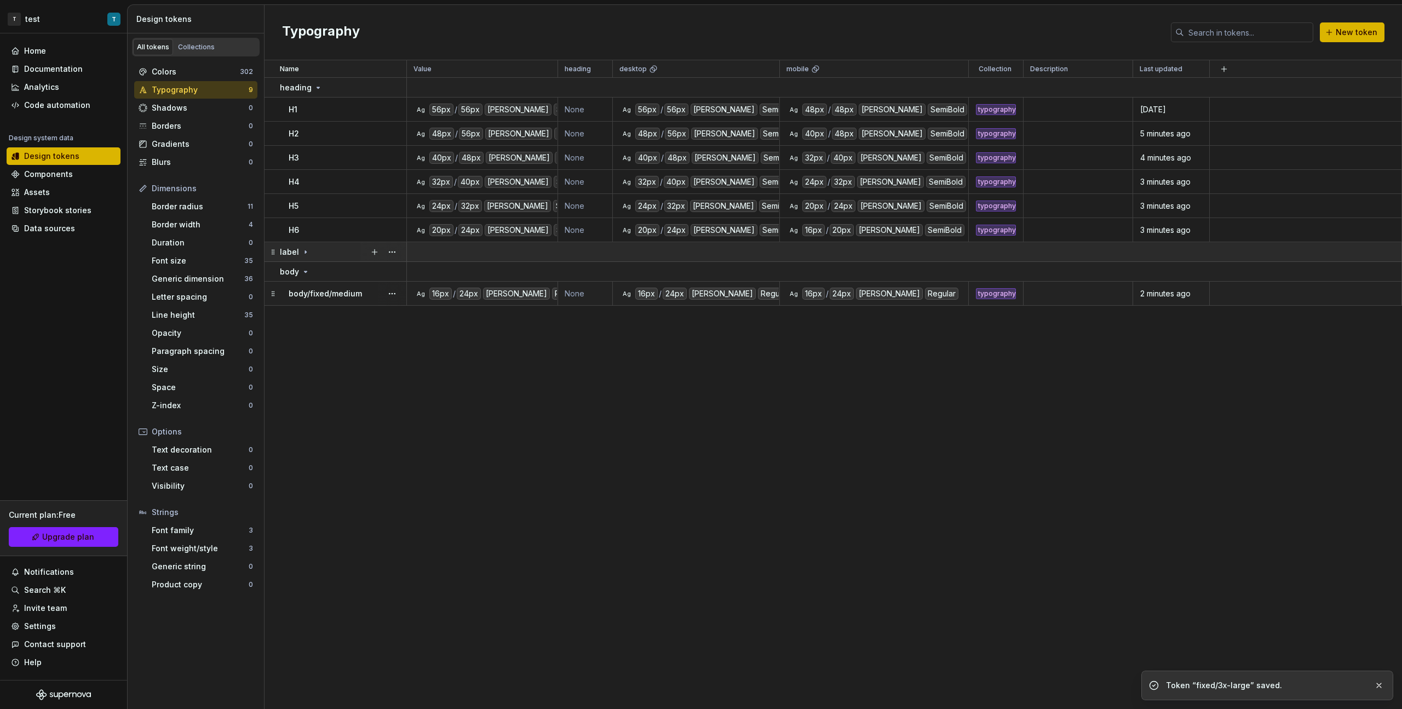
click at [291, 250] on p "label" at bounding box center [289, 251] width 19 height 11
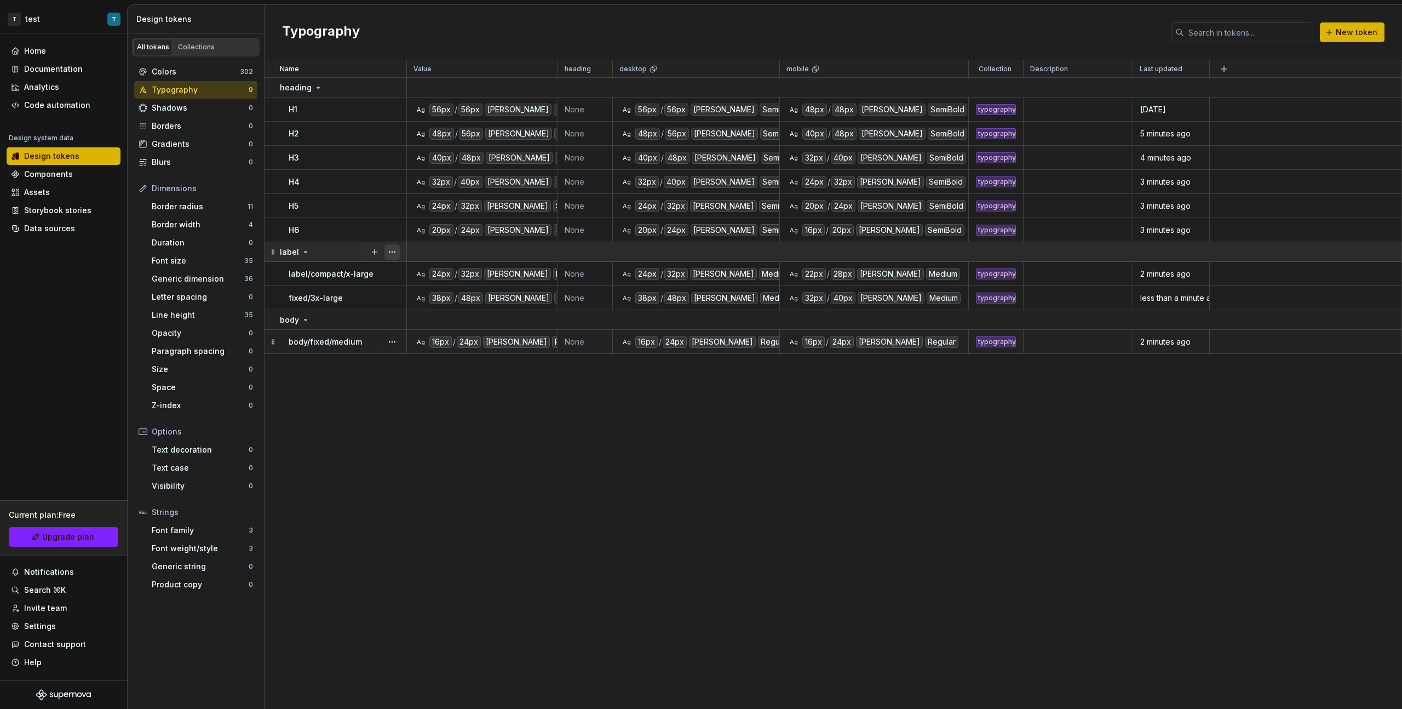
click at [395, 250] on button "button" at bounding box center [391, 251] width 15 height 15
click at [443, 278] on div "Rename" at bounding box center [440, 273] width 71 height 11
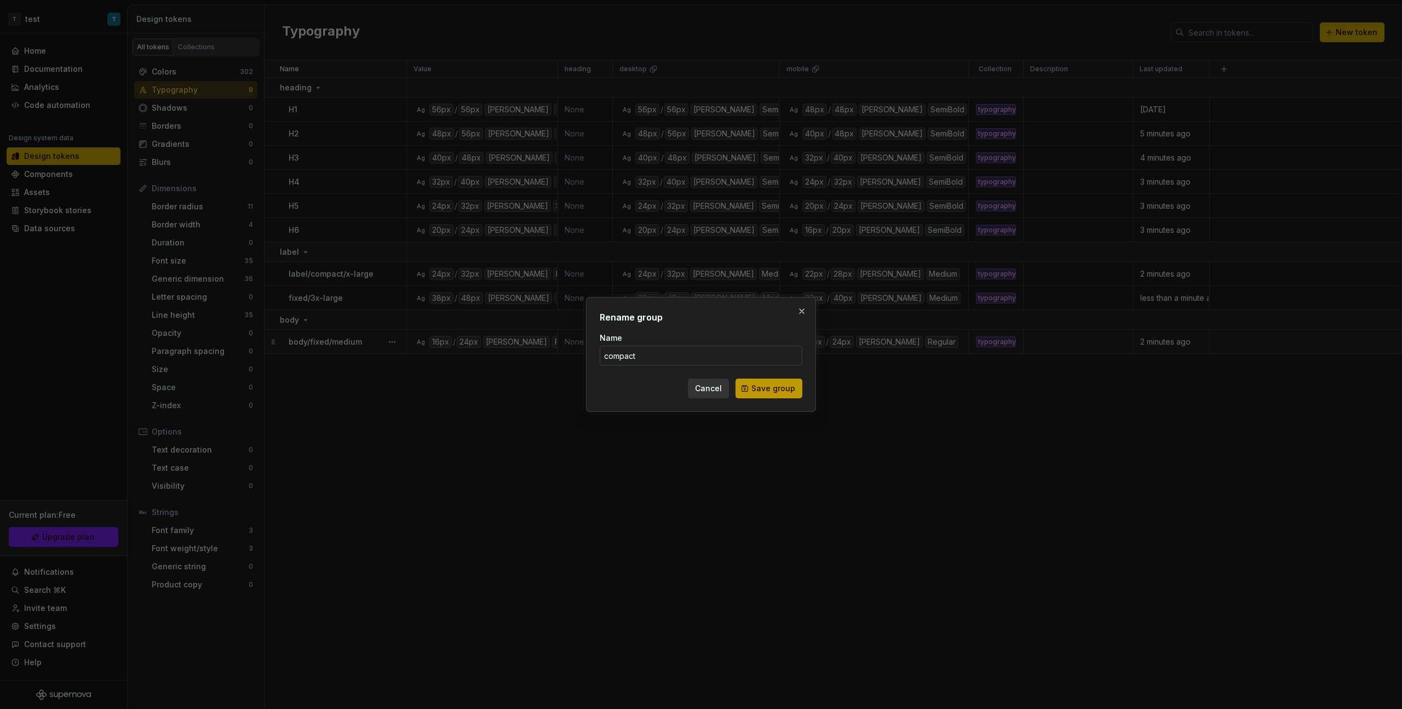
type input "compact"
click at [796, 397] on button "Save group" at bounding box center [769, 388] width 67 height 20
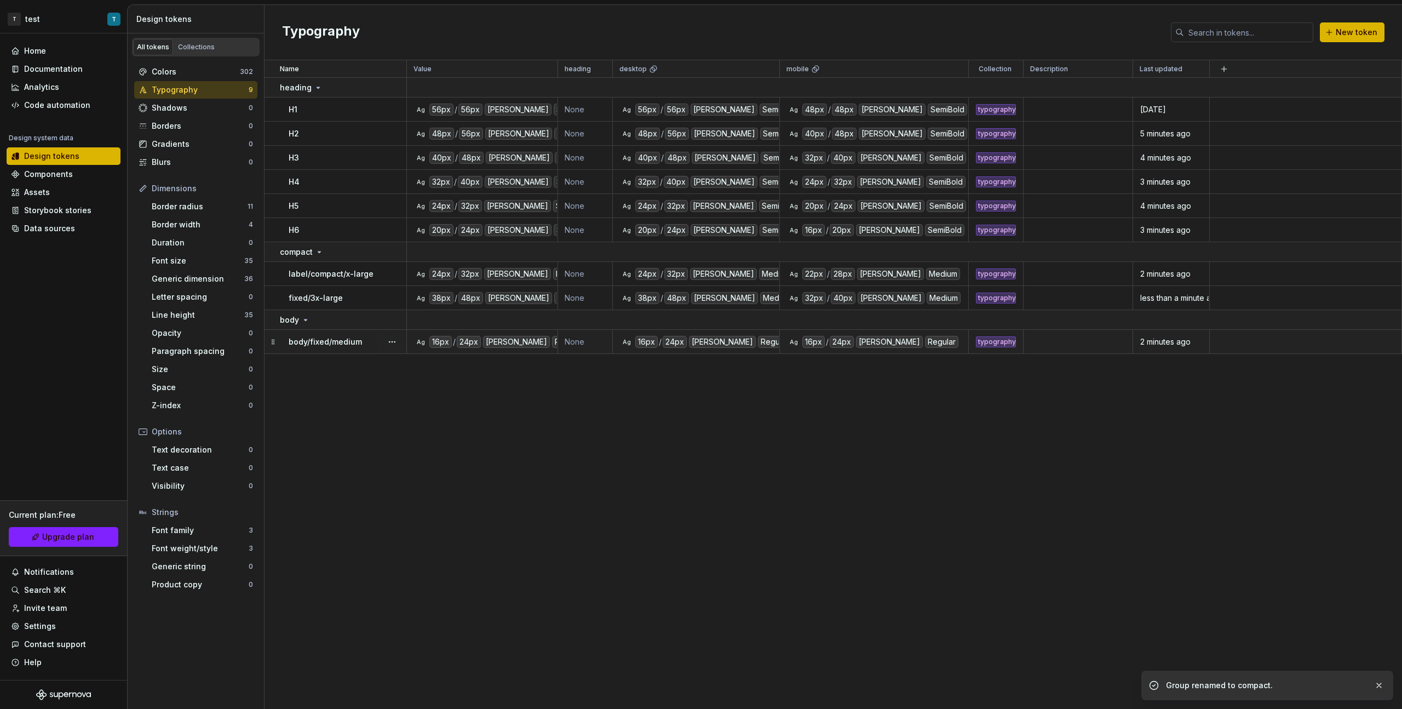
drag, startPoint x: 509, startPoint y: 428, endPoint x: 520, endPoint y: 429, distance: 10.4
click at [510, 399] on div "Name Value heading desktop mobile Collection Description Last updated heading H…" at bounding box center [834, 384] width 1138 height 648
click at [828, 25] on button "New token" at bounding box center [1352, 32] width 65 height 20
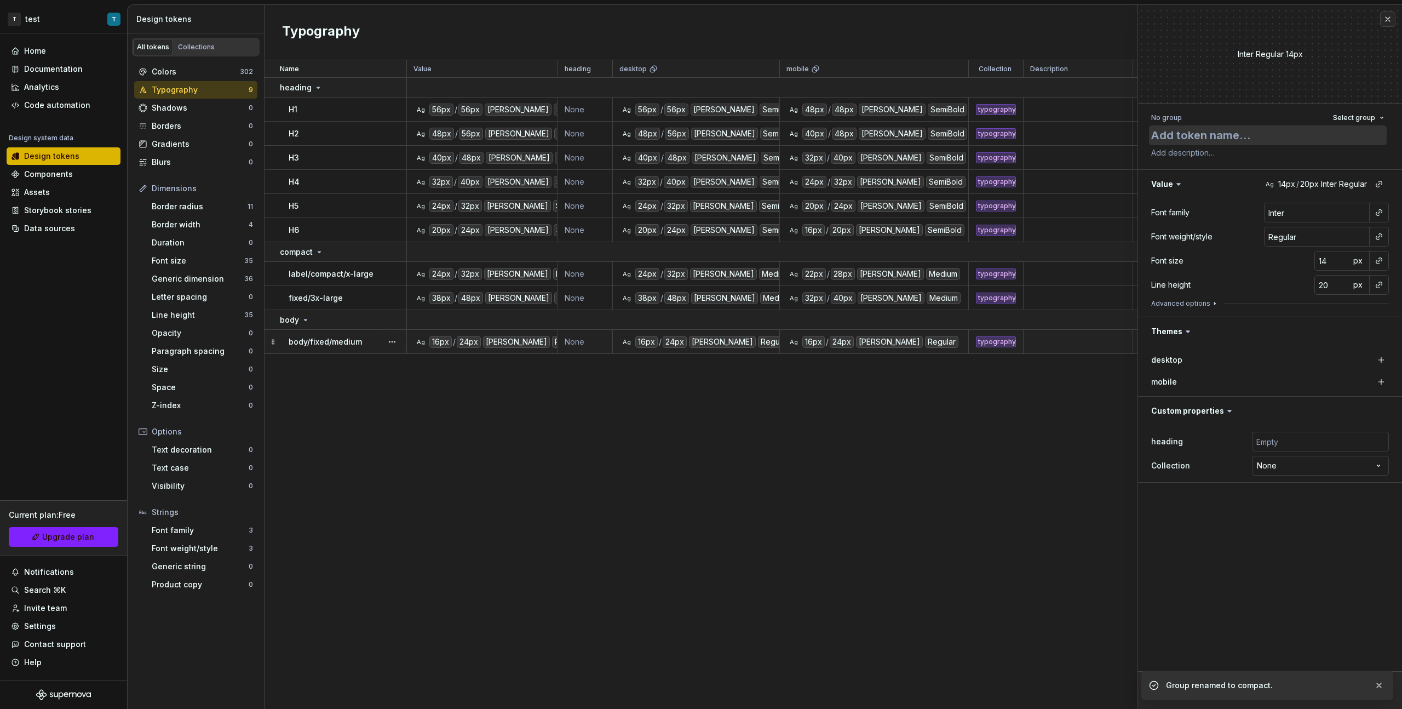
click at [828, 137] on textarea at bounding box center [1268, 135] width 238 height 20
click at [828, 211] on button "button" at bounding box center [1378, 212] width 15 height 15
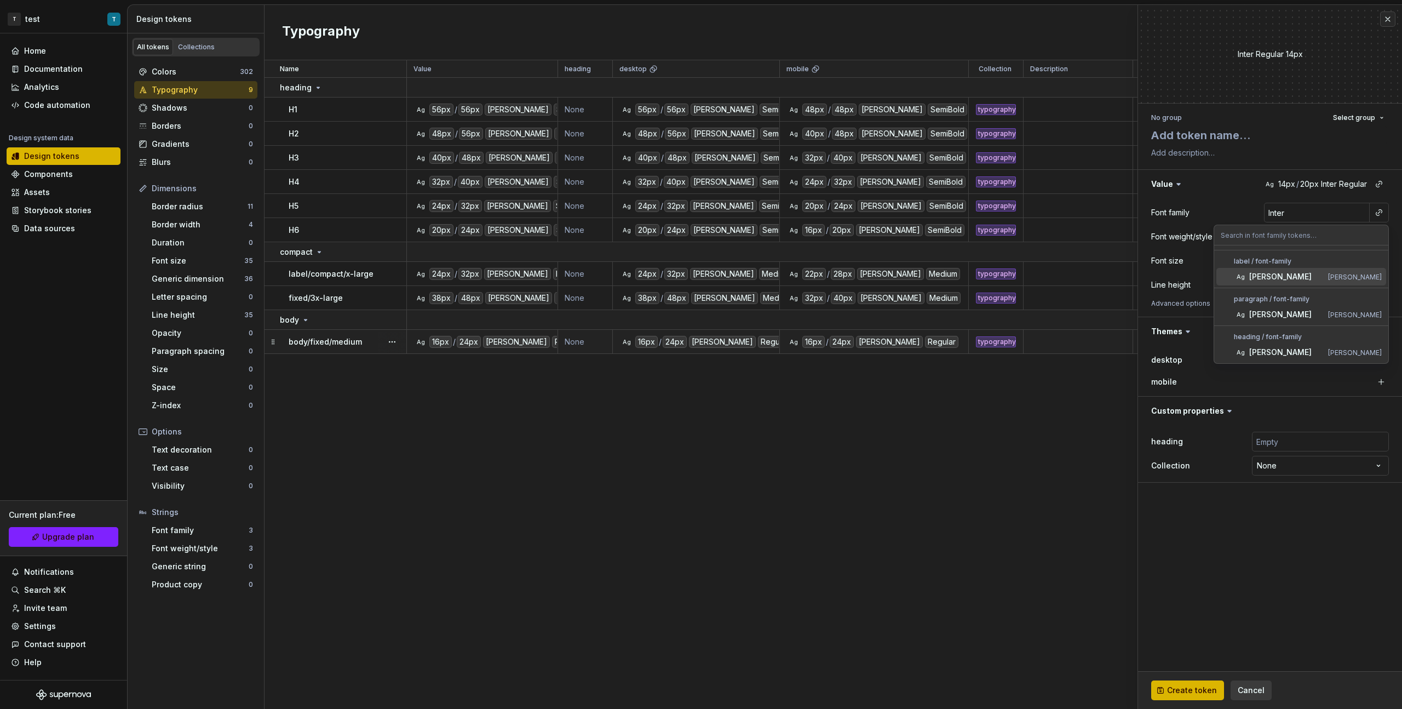
click at [828, 282] on span "[PERSON_NAME]" at bounding box center [1301, 277] width 170 height 18
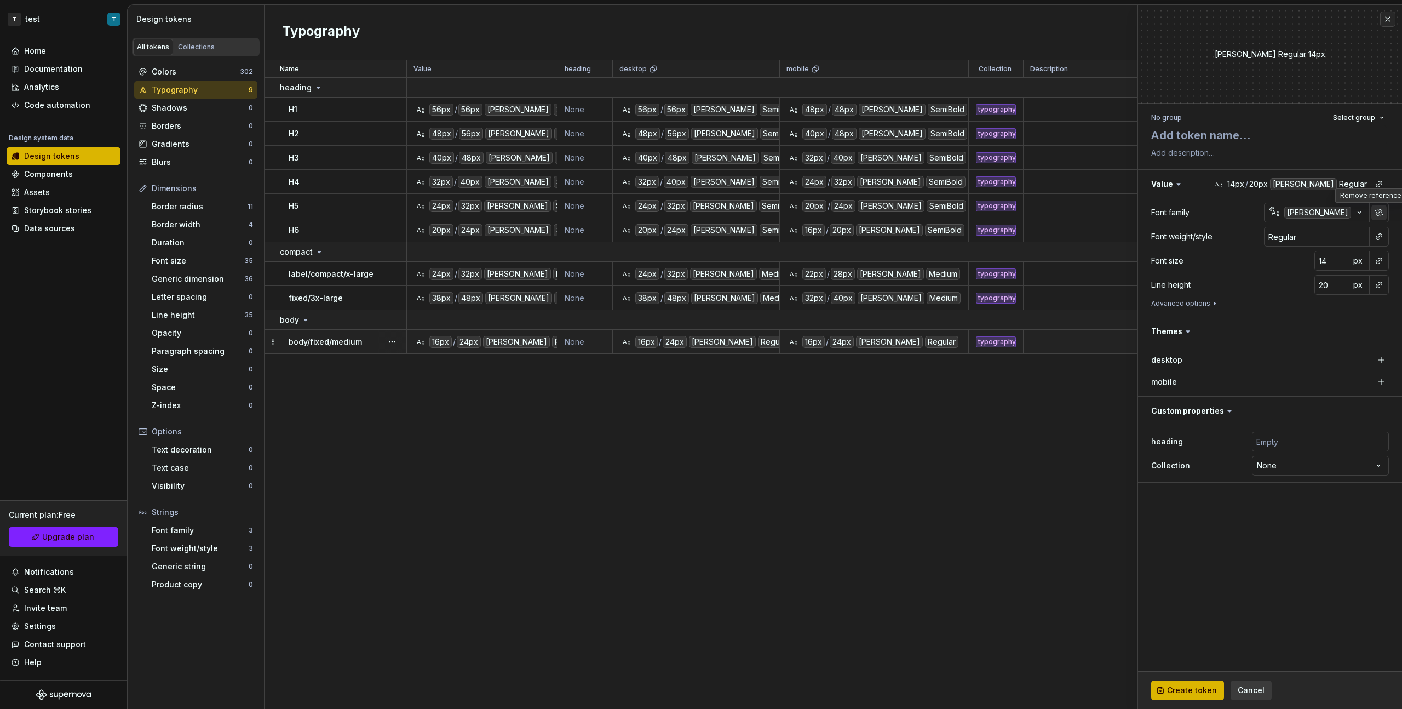
click at [828, 219] on button "button" at bounding box center [1378, 212] width 15 height 15
click at [828, 236] on button "button" at bounding box center [1378, 236] width 15 height 15
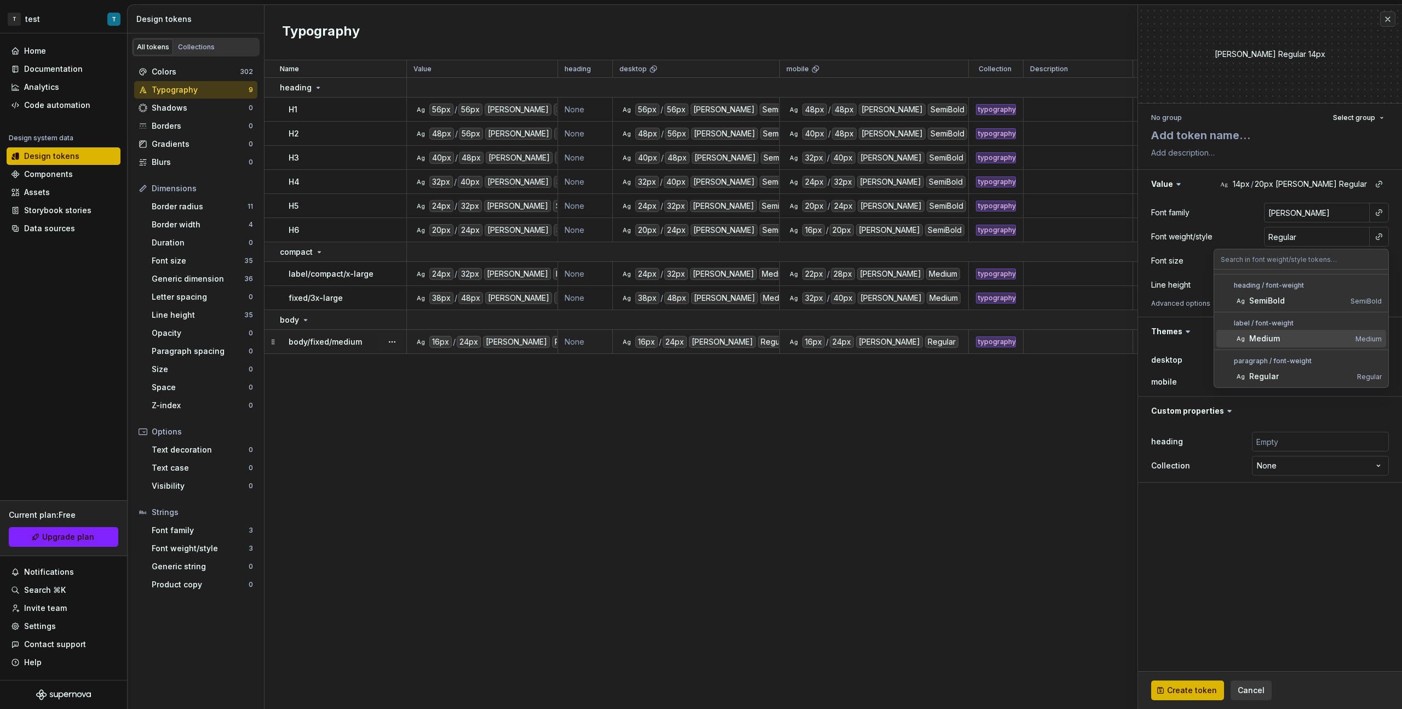
click at [828, 331] on span "Ag Medium Medium" at bounding box center [1301, 339] width 170 height 18
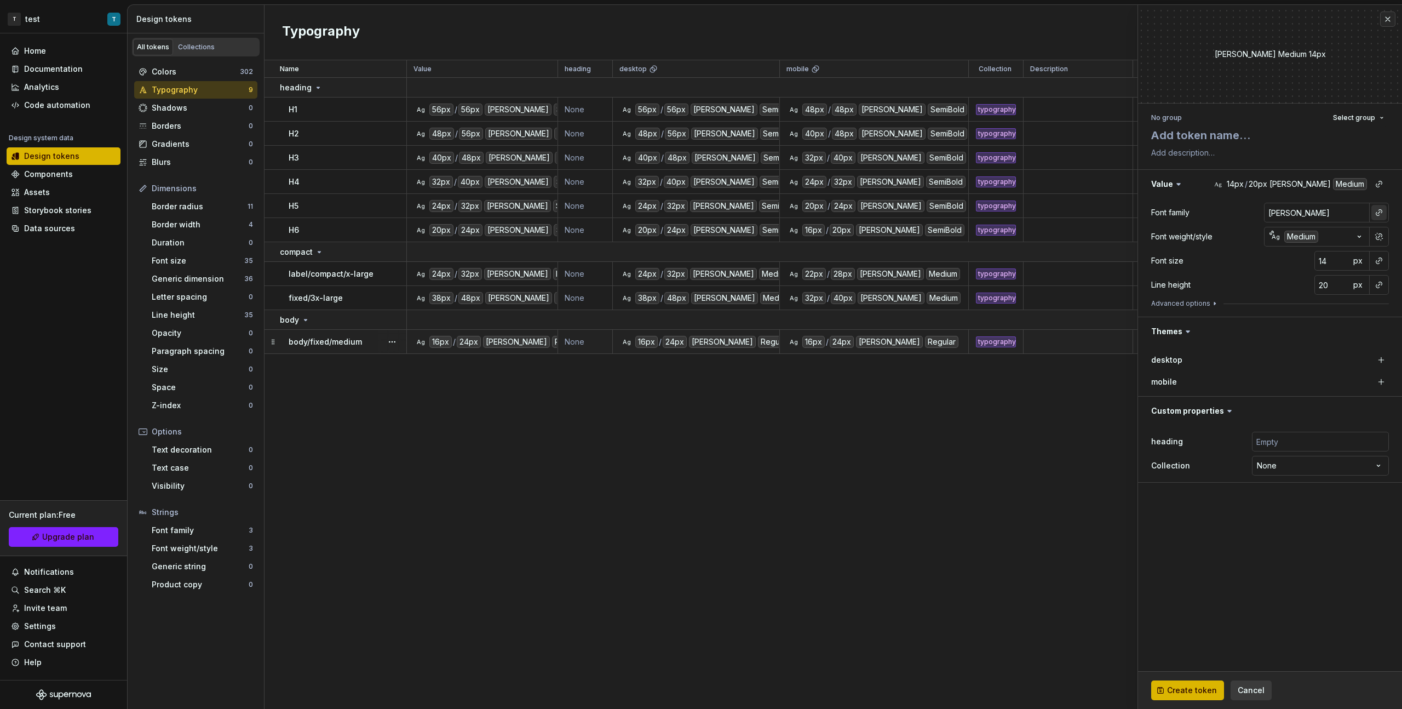
click at [828, 211] on button "button" at bounding box center [1378, 212] width 15 height 15
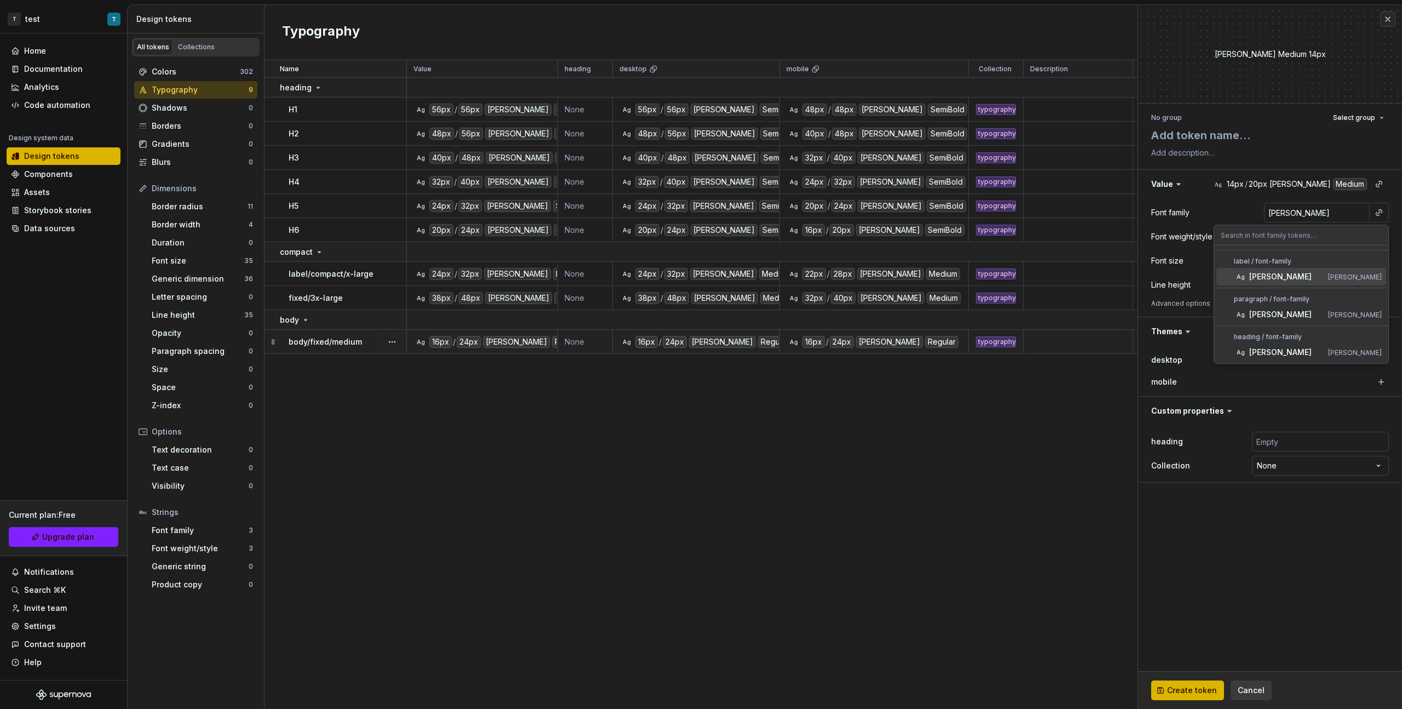
click at [828, 277] on div "[PERSON_NAME]" at bounding box center [1286, 276] width 74 height 11
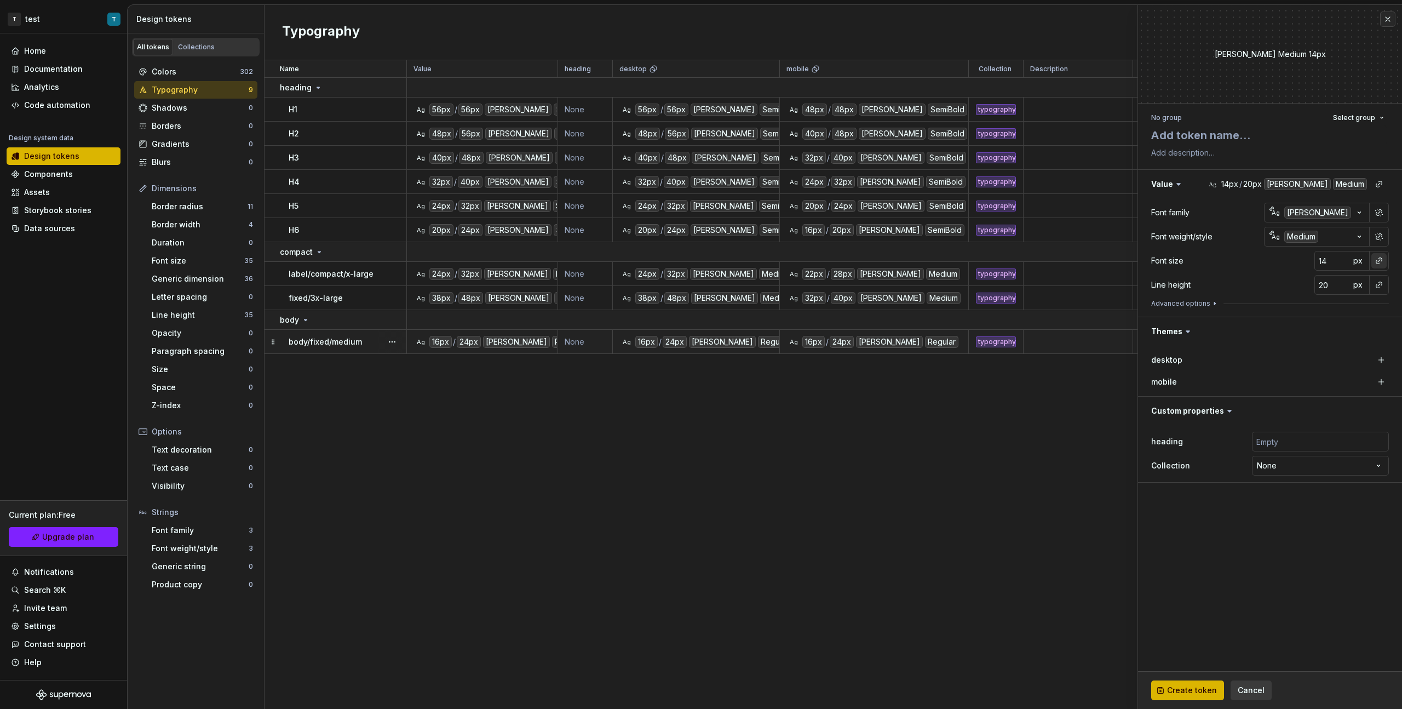
click at [828, 266] on button "button" at bounding box center [1378, 260] width 15 height 15
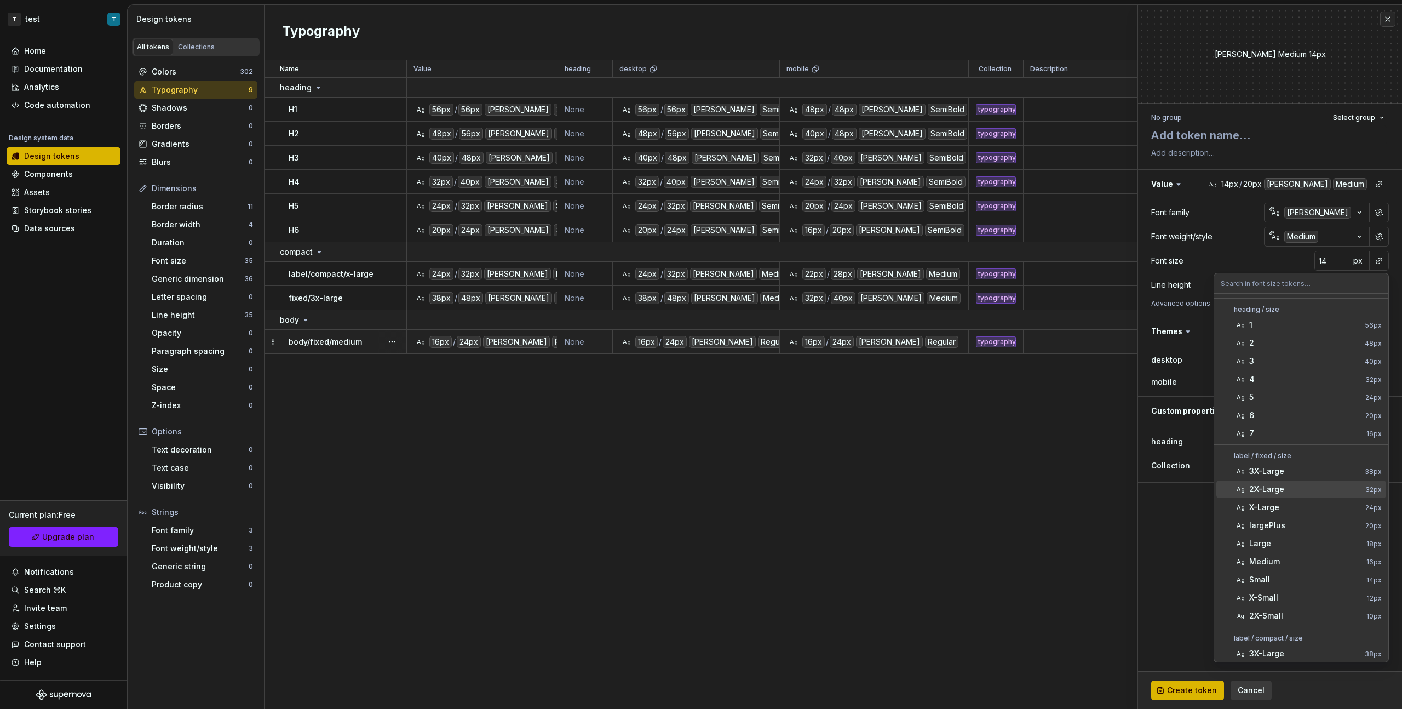
click at [828, 399] on div "2X-Large" at bounding box center [1305, 489] width 112 height 11
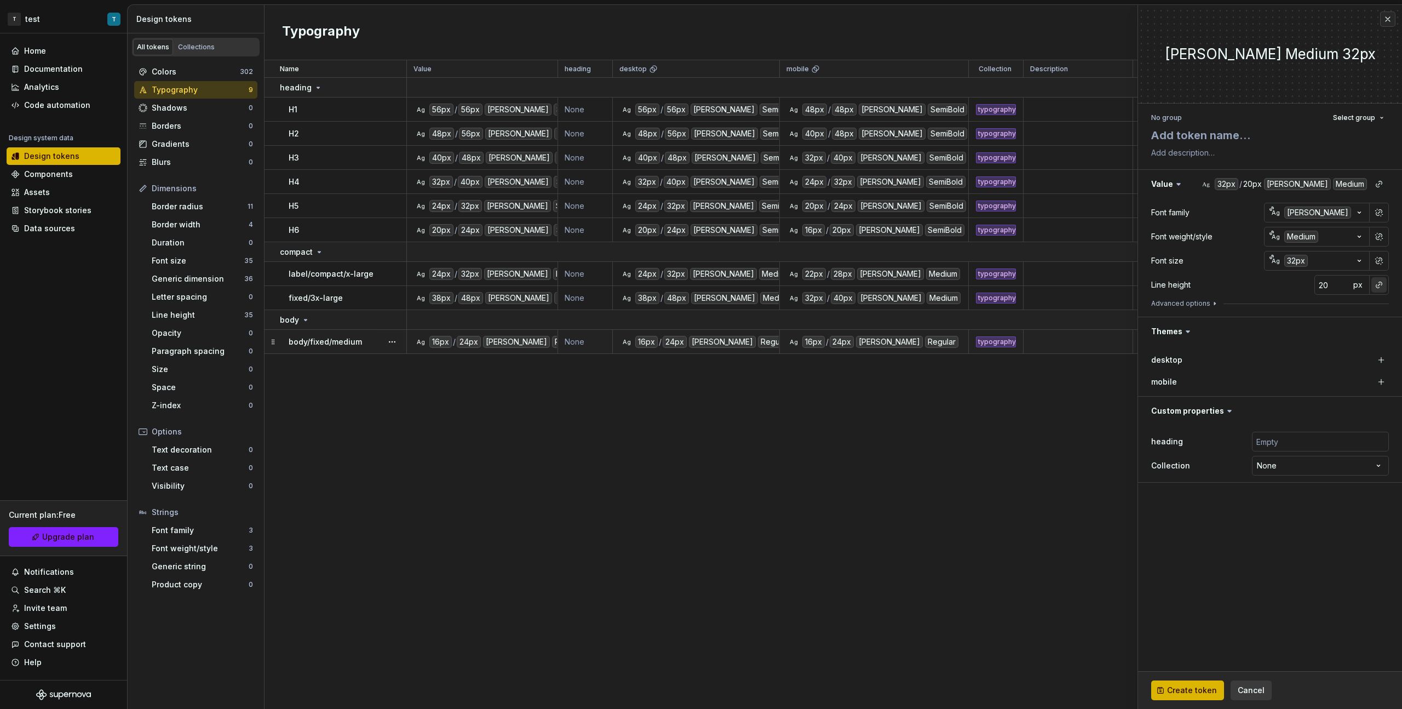
click at [828, 285] on button "button" at bounding box center [1378, 284] width 15 height 15
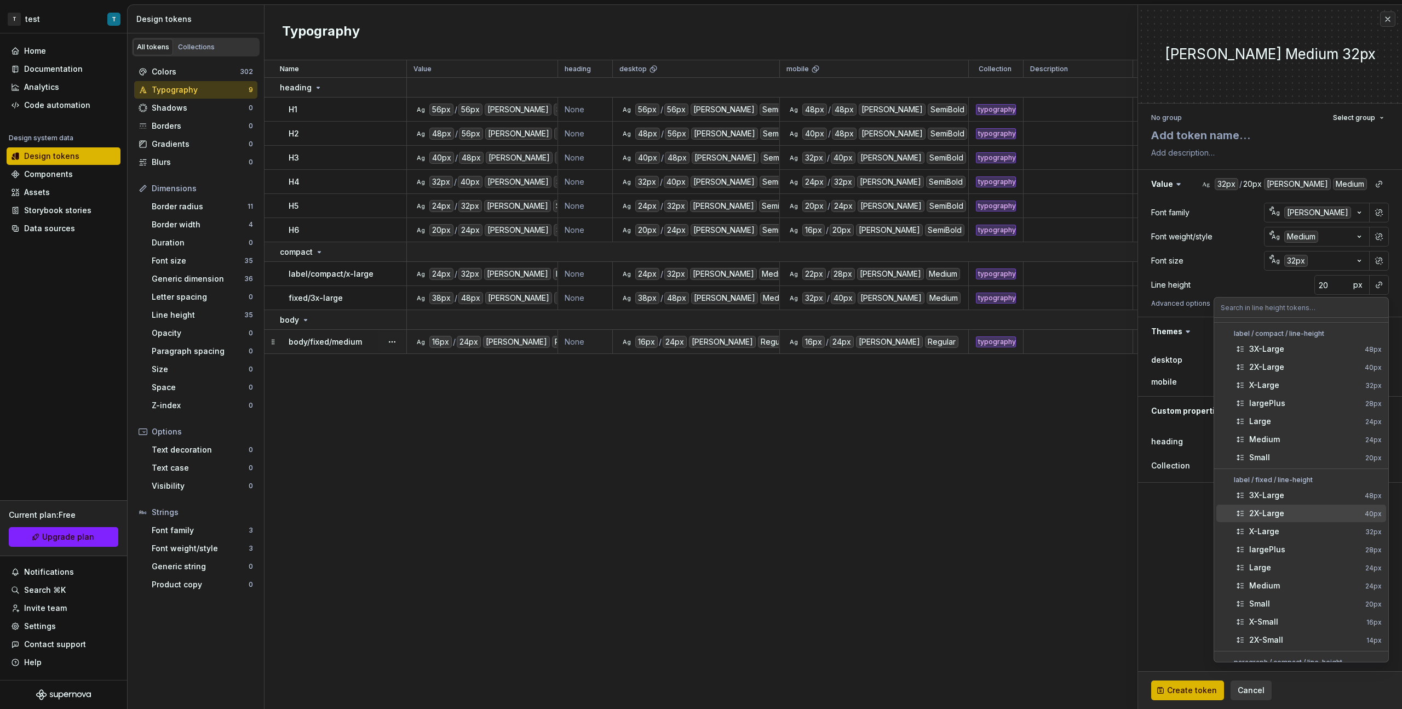
click at [828, 399] on div "2X-Large" at bounding box center [1304, 513] width 111 height 11
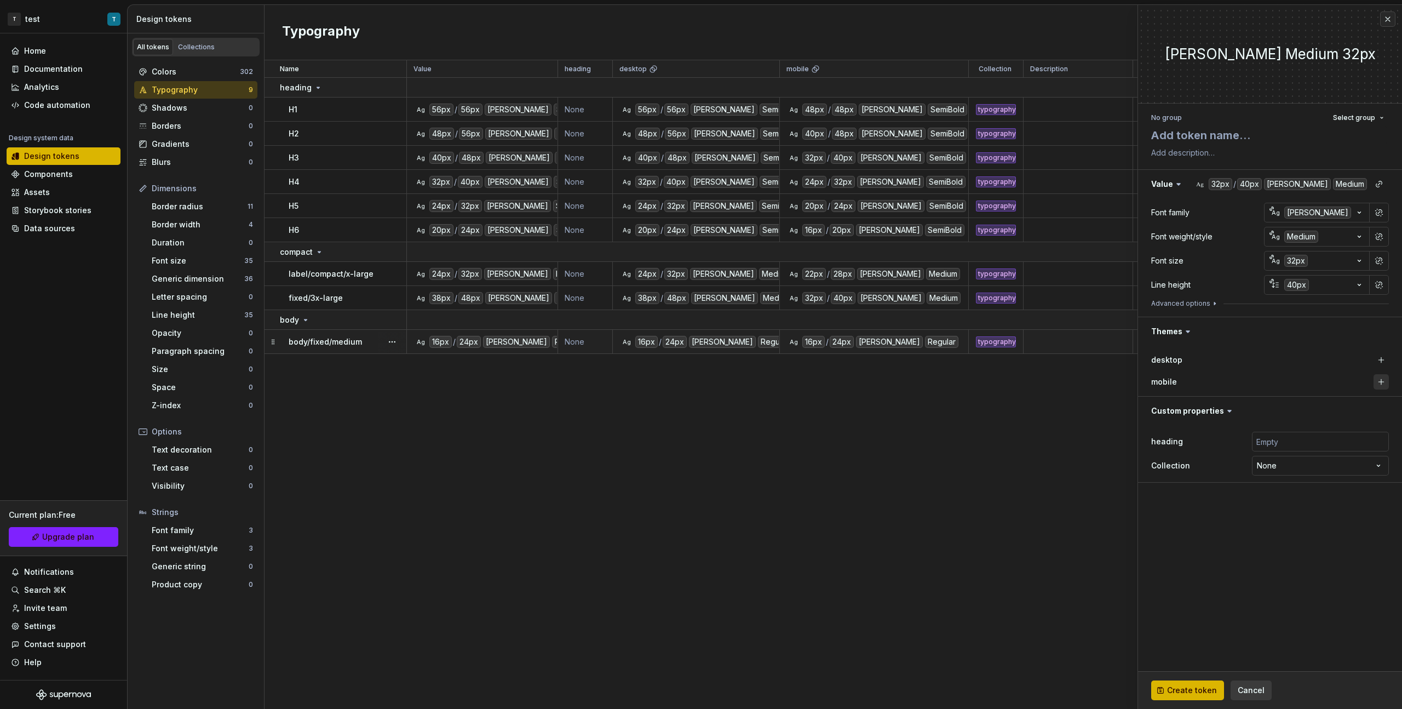
drag, startPoint x: 1379, startPoint y: 362, endPoint x: 1383, endPoint y: 378, distance: 16.9
click at [828, 362] on button "button" at bounding box center [1381, 359] width 15 height 15
click at [828, 383] on button "button" at bounding box center [1381, 381] width 15 height 15
click at [828, 399] on html "T test T Home Documentation Analytics Code automation Design system data Design…" at bounding box center [701, 354] width 1402 height 709
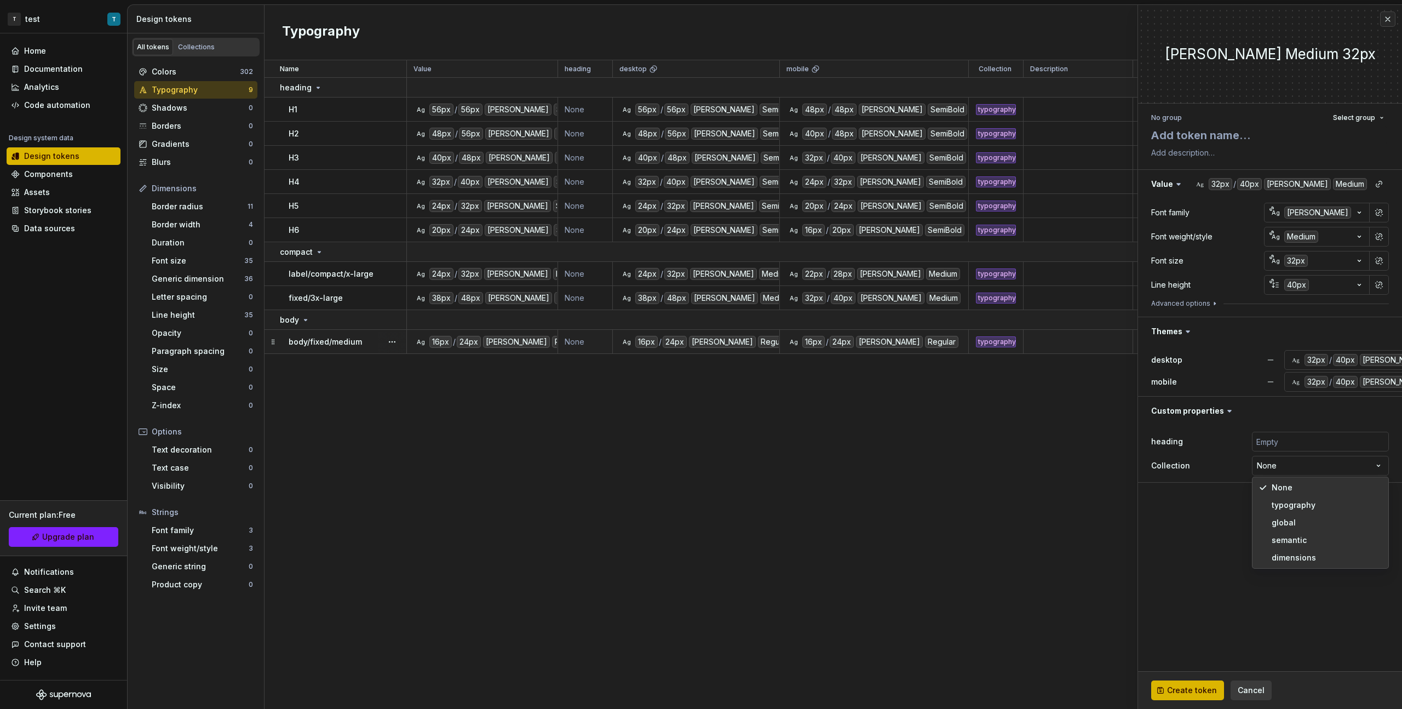
click at [828, 399] on html "T test T Home Documentation Analytics Code automation Design system data Design…" at bounding box center [701, 354] width 1402 height 709
click at [828, 114] on span "Select group" at bounding box center [1354, 117] width 42 height 9
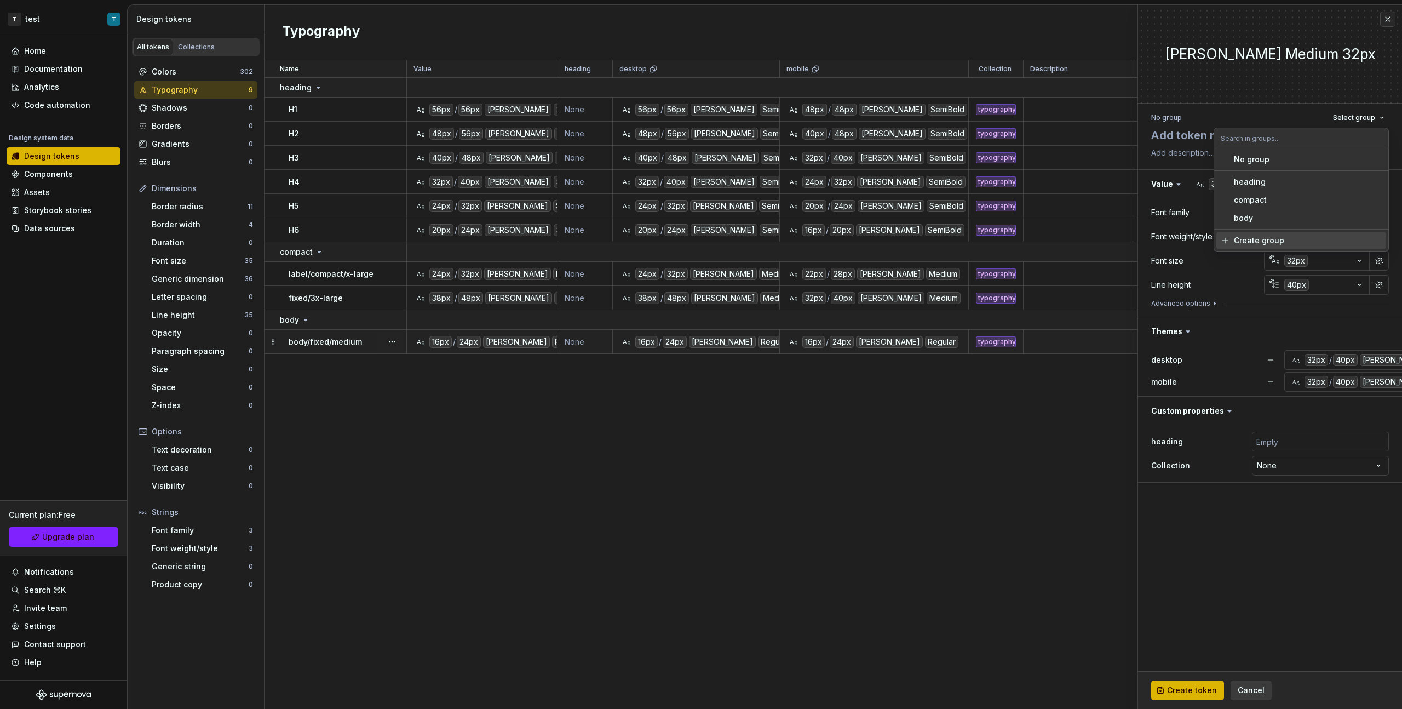
click at [828, 242] on div "Create group" at bounding box center [1308, 240] width 148 height 11
type textarea "*"
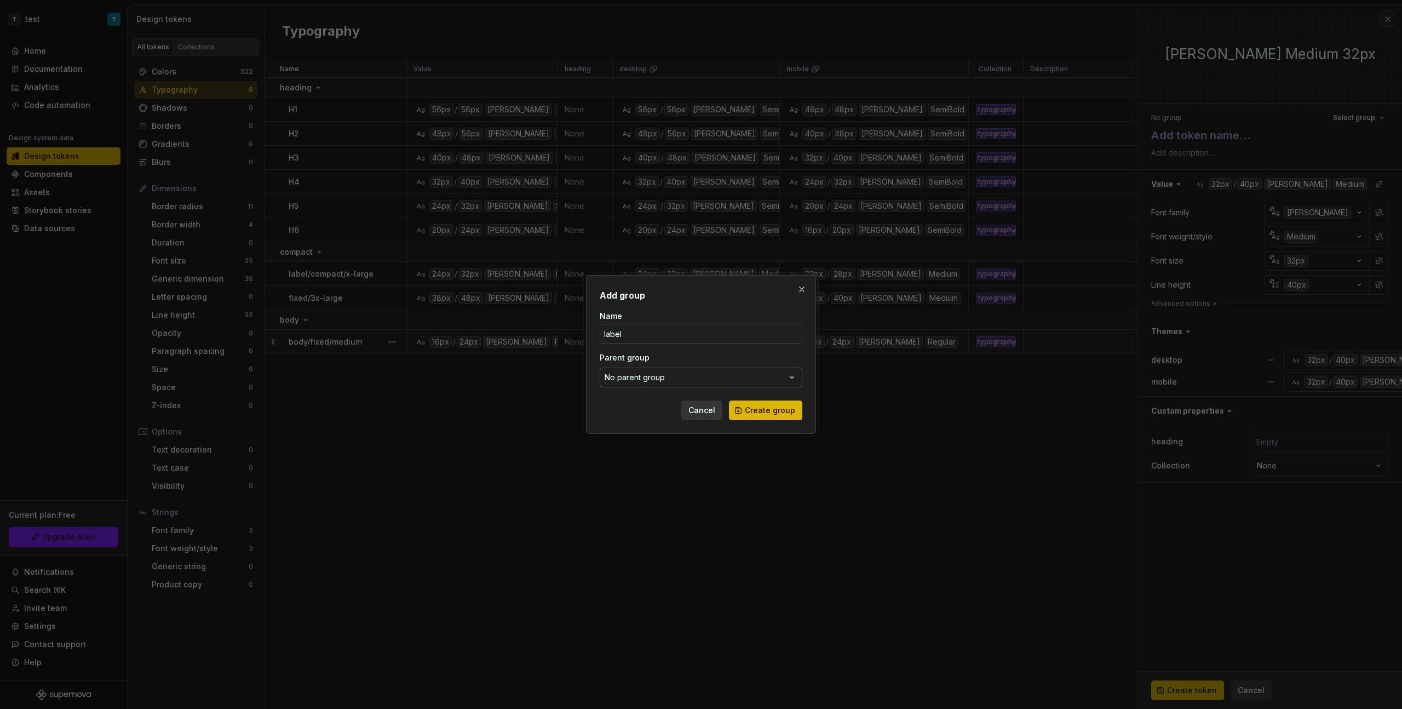
type input "label"
click at [707, 380] on button "No parent group" at bounding box center [701, 378] width 203 height 20
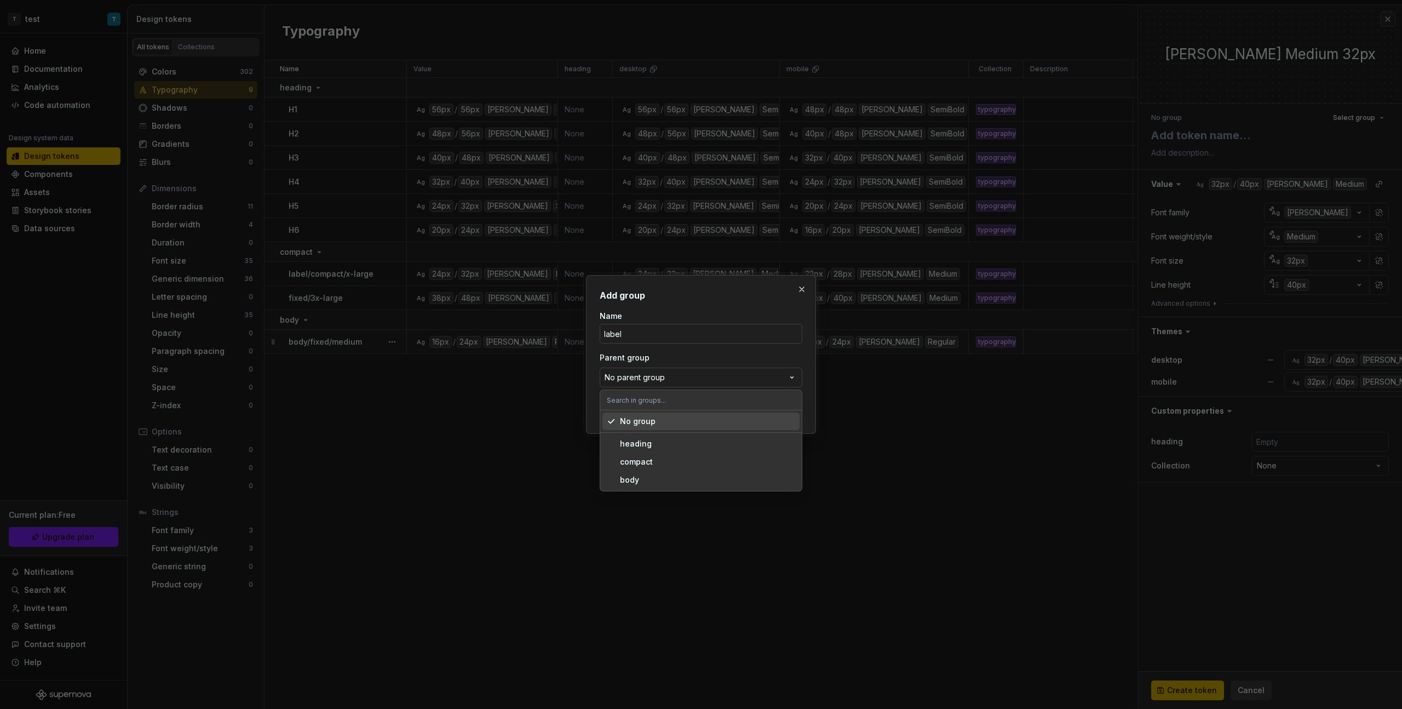
click at [671, 365] on div "Add group Name label Parent group No parent group Cancel Create group" at bounding box center [701, 354] width 1402 height 709
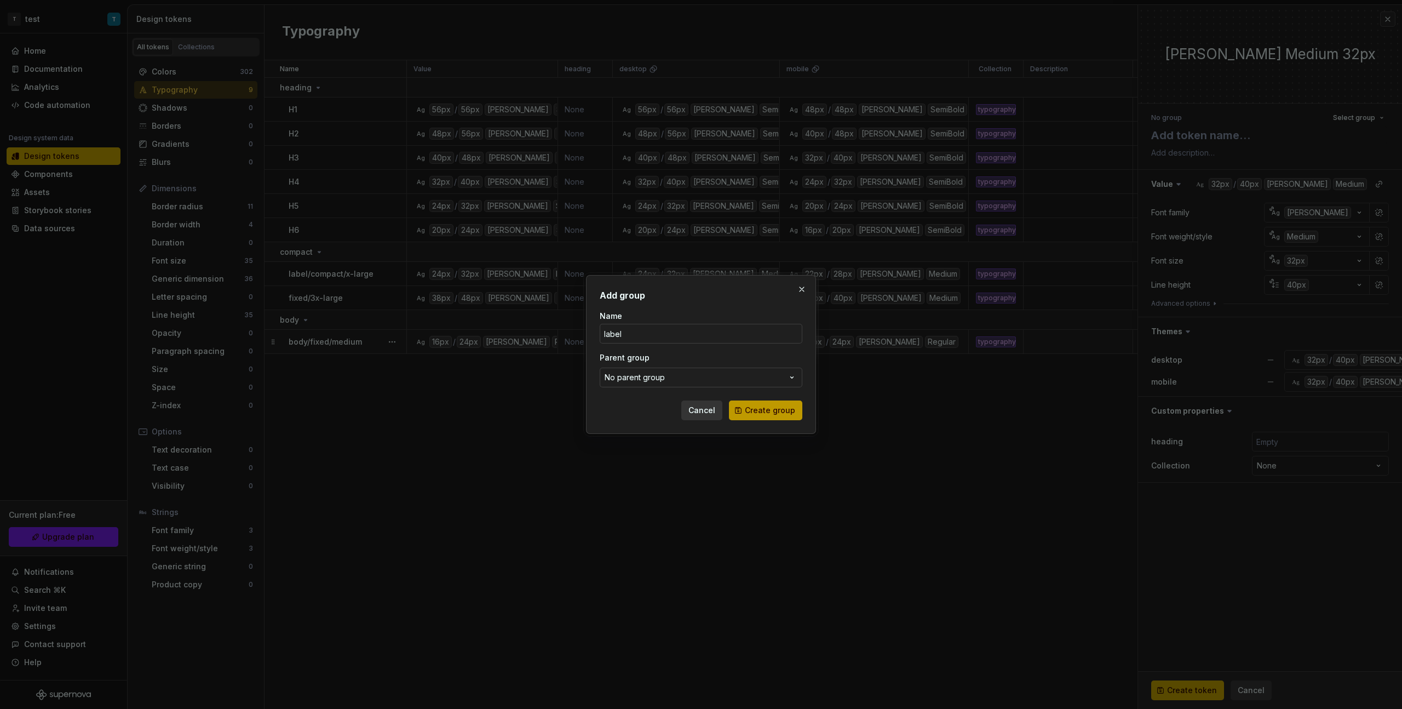
click at [756, 399] on button "Create group" at bounding box center [765, 410] width 73 height 20
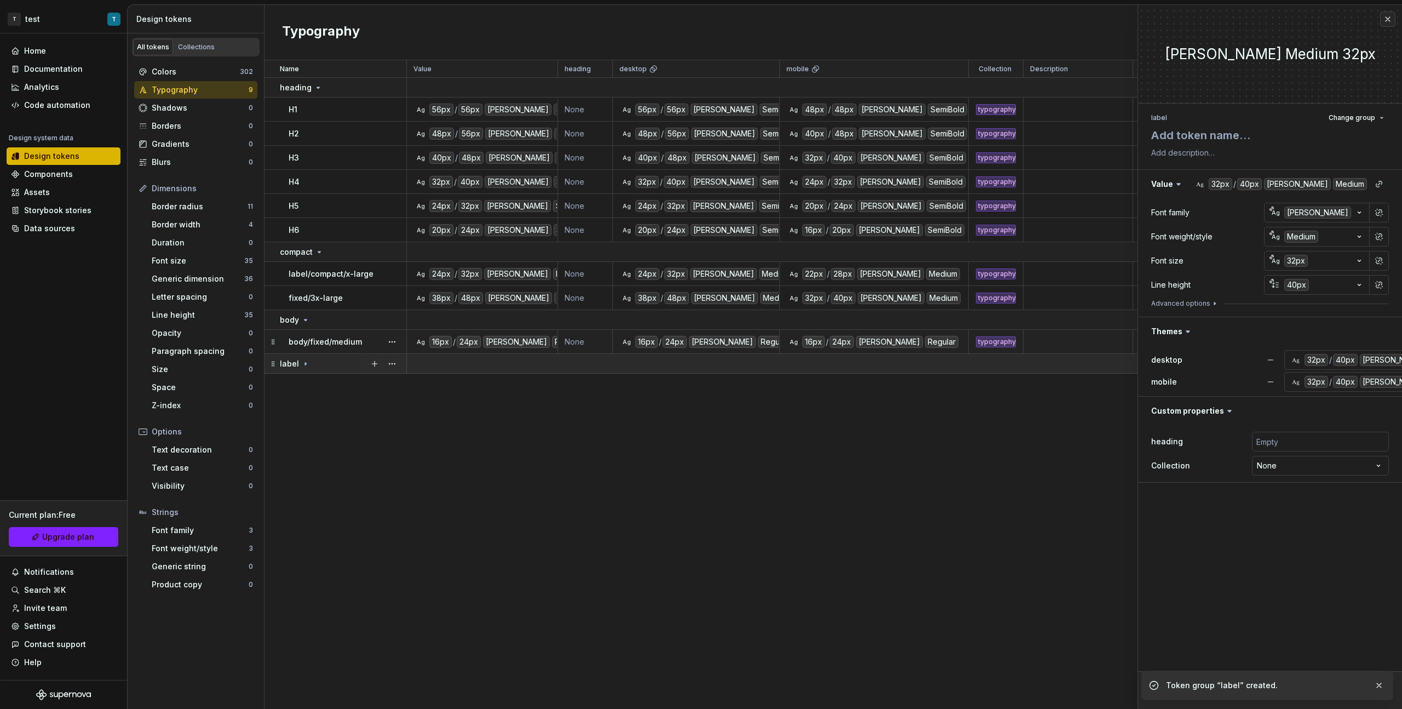
click at [301, 364] on icon at bounding box center [305, 363] width 9 height 9
click at [319, 302] on p "fixed/3x-large" at bounding box center [316, 297] width 54 height 11
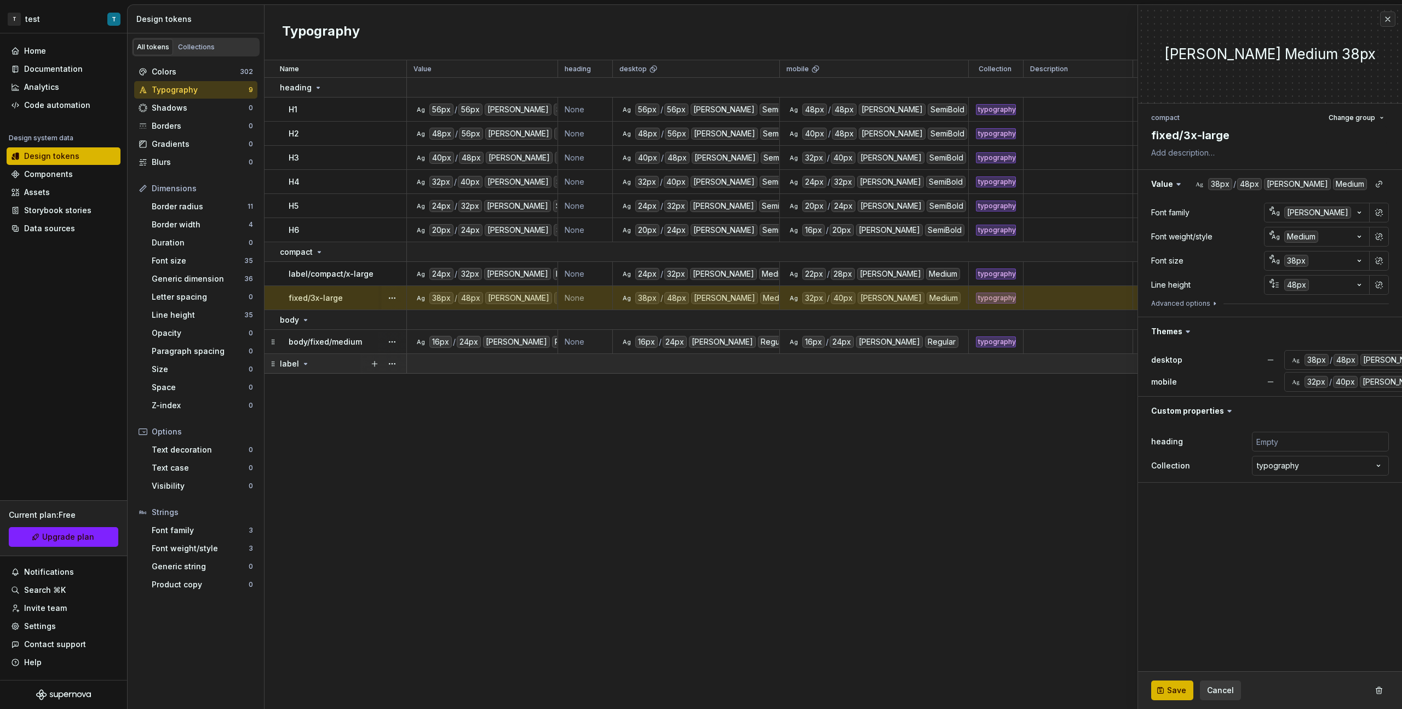
click at [301, 366] on icon at bounding box center [305, 363] width 9 height 9
click at [305, 363] on icon at bounding box center [305, 363] width 1 height 3
click at [828, 399] on button "Save" at bounding box center [1172, 690] width 42 height 20
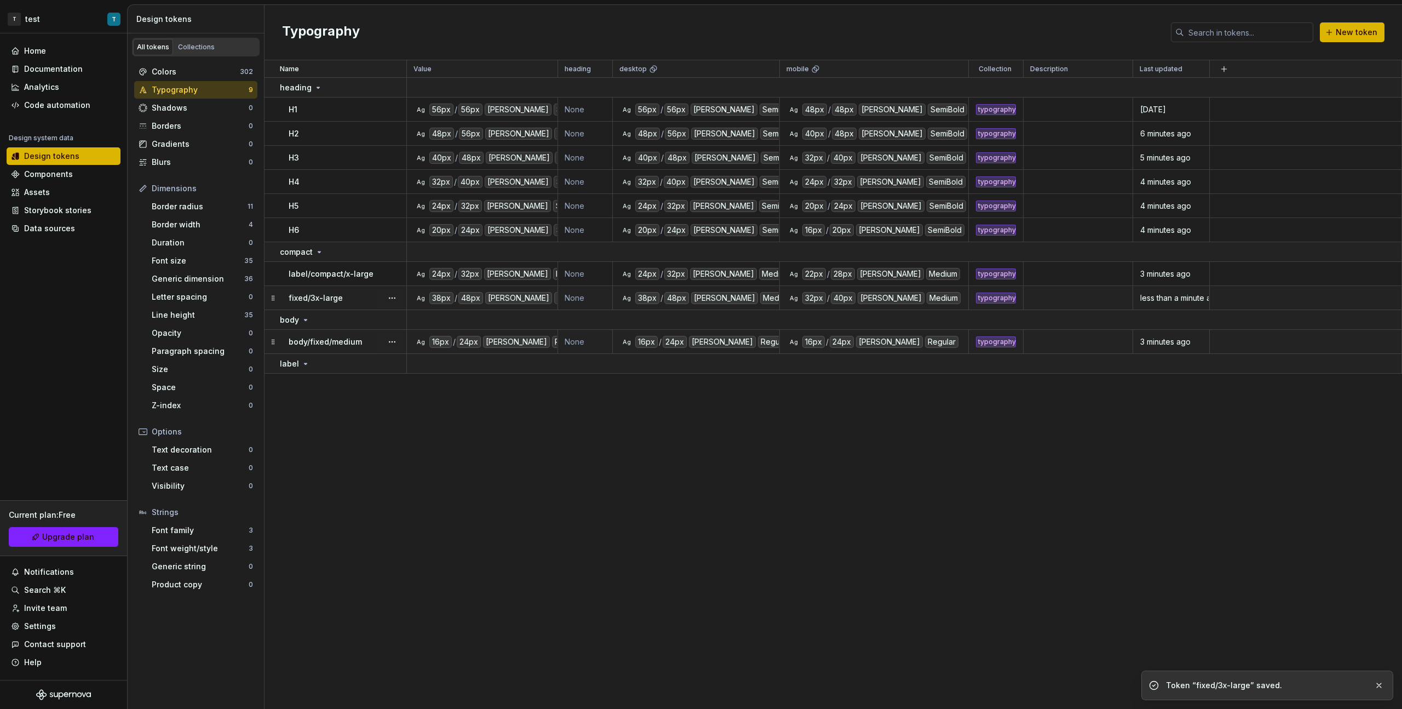
click at [328, 296] on p "fixed/3x-large" at bounding box center [316, 297] width 54 height 11
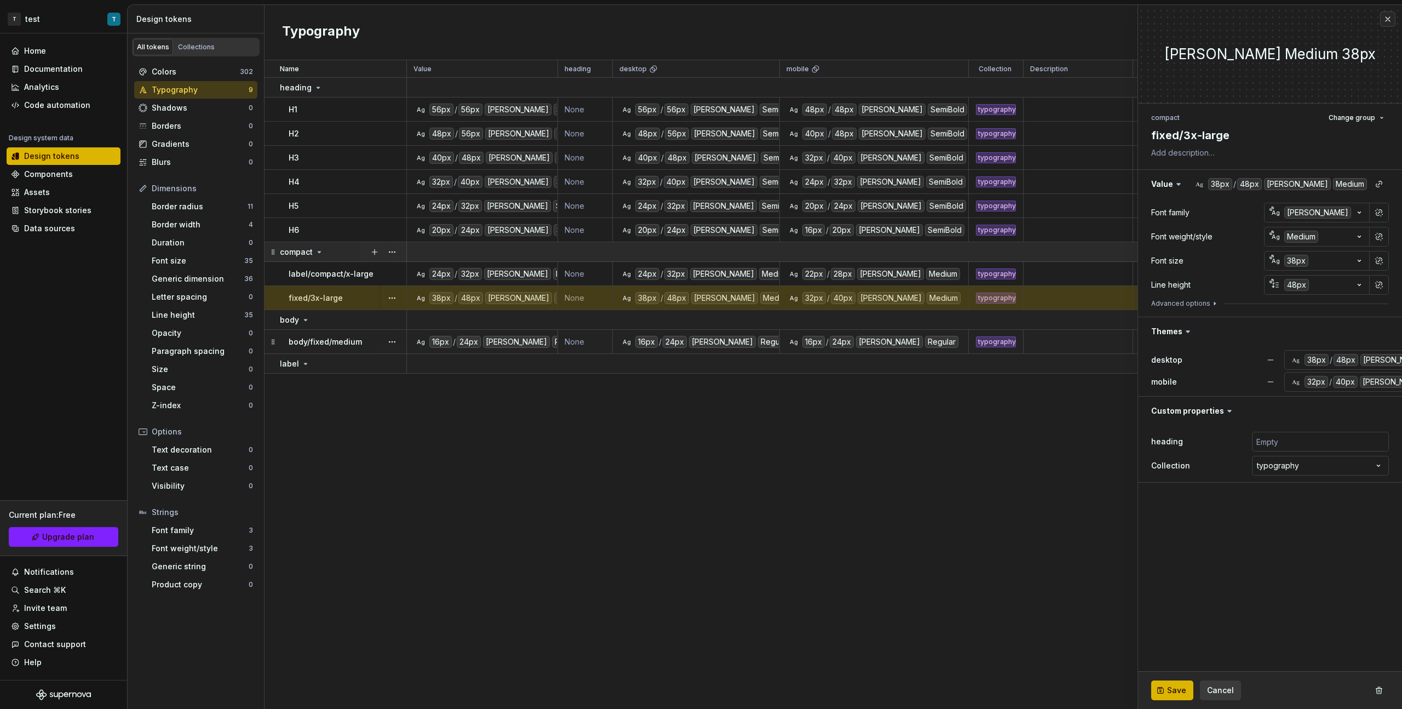
click at [320, 253] on icon at bounding box center [319, 252] width 9 height 9
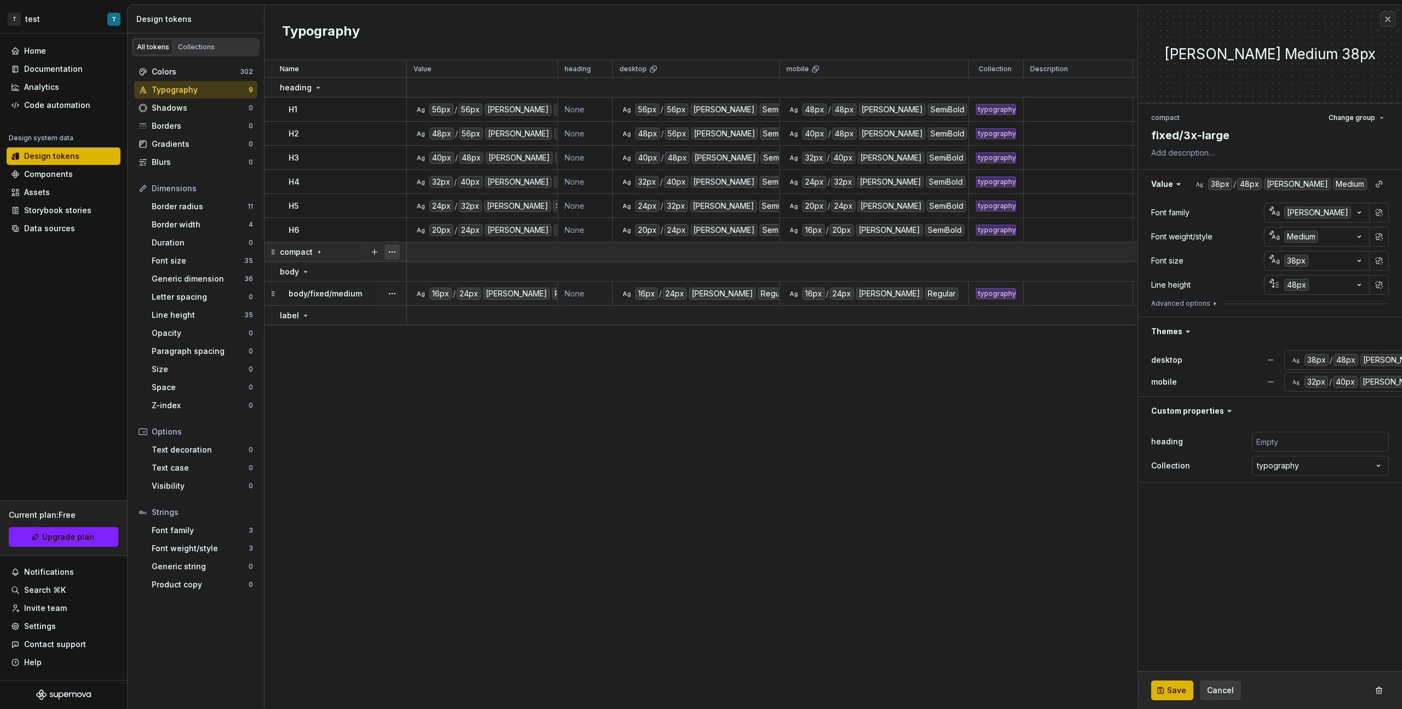
click at [397, 250] on button "button" at bounding box center [391, 251] width 15 height 15
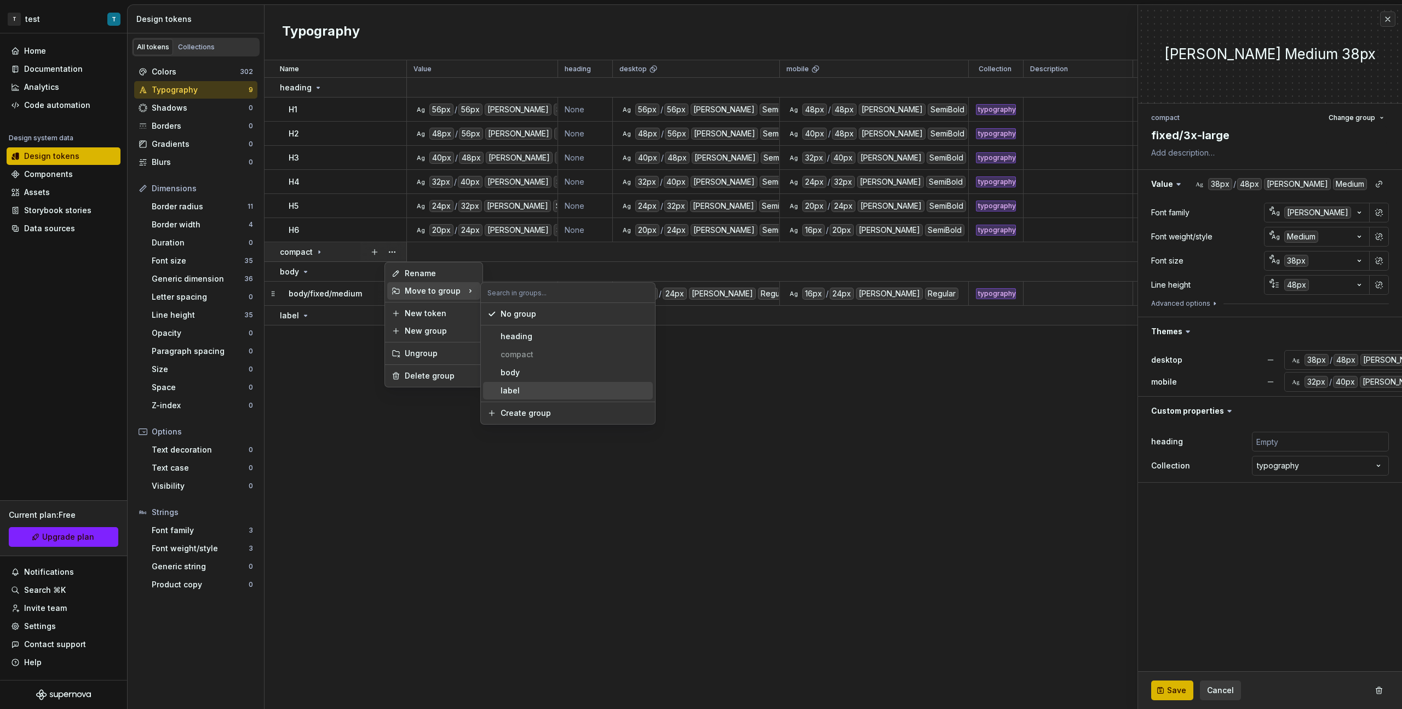
click at [535, 385] on div "label" at bounding box center [575, 390] width 148 height 11
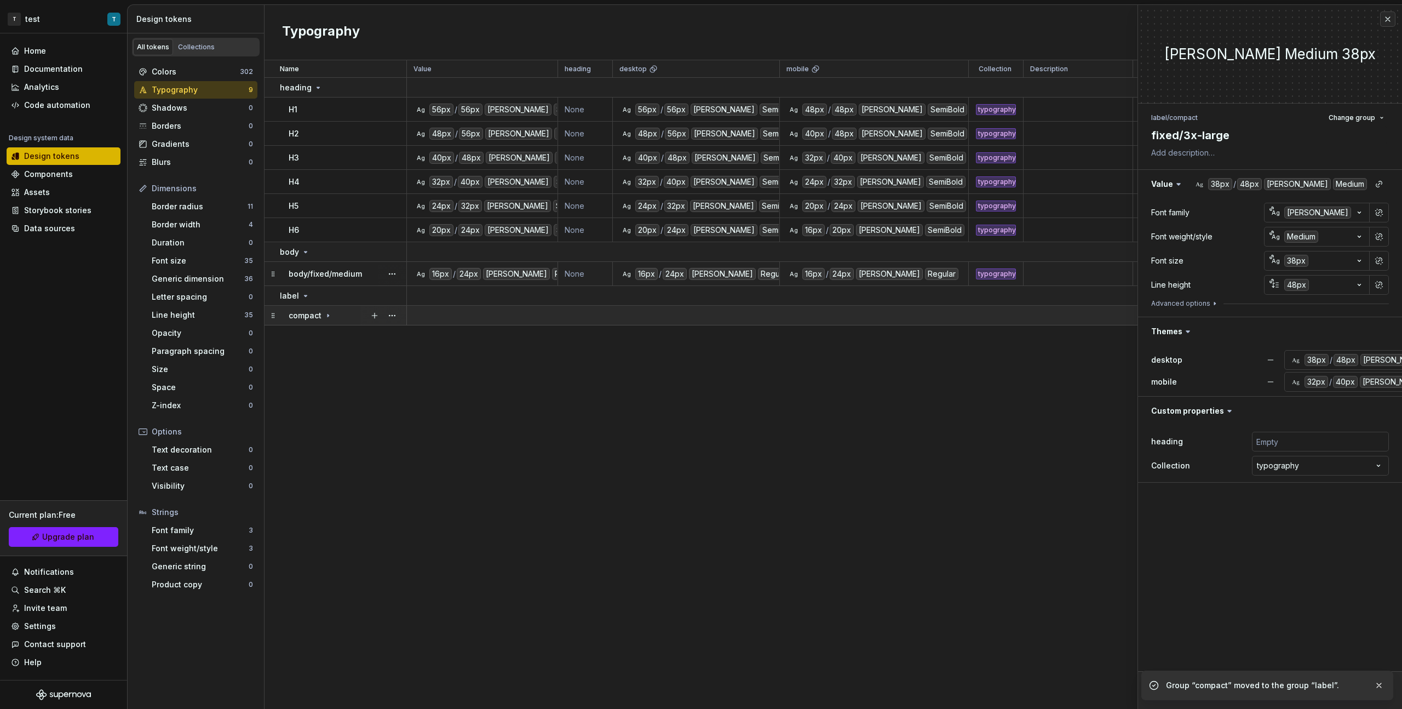
click at [331, 318] on icon at bounding box center [328, 315] width 9 height 9
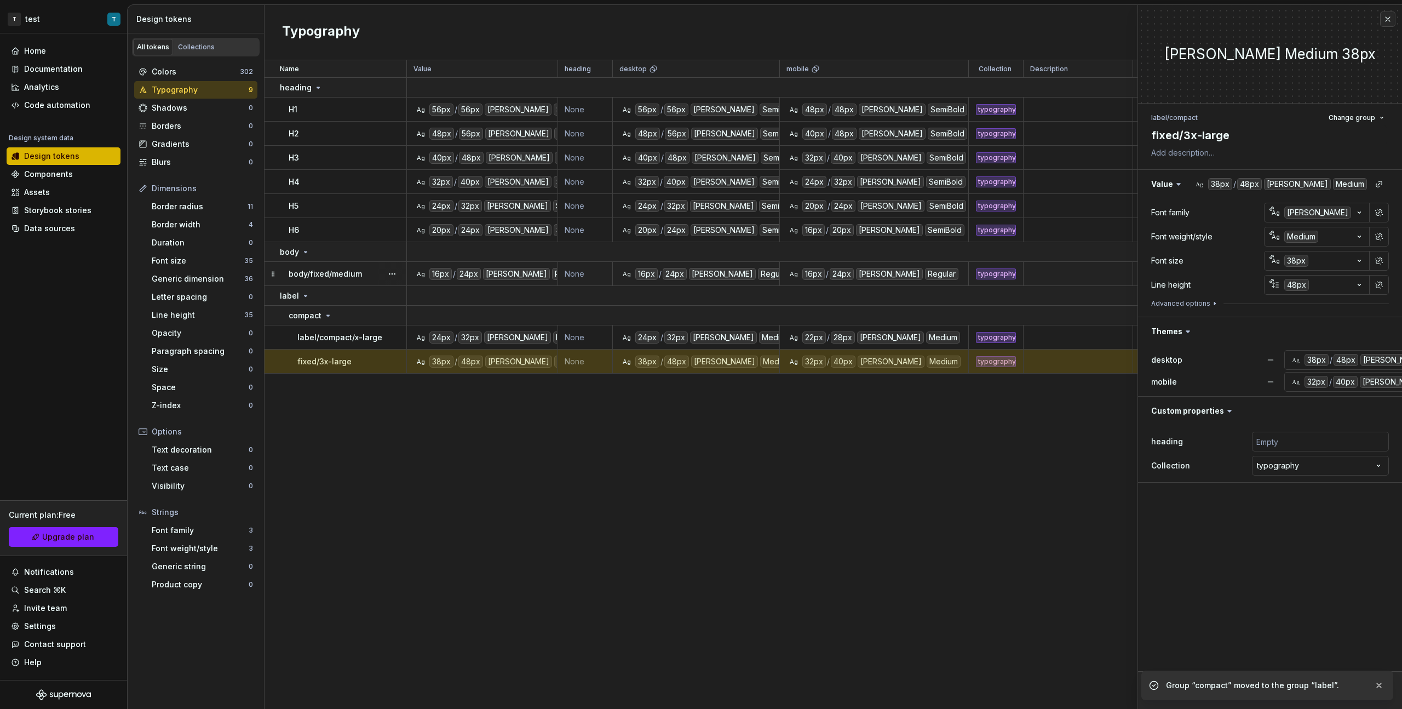
click at [484, 399] on div "Name Value heading desktop mobile Collection Description Last updated heading H…" at bounding box center [834, 384] width 1138 height 648
click at [364, 351] on td "fixed/3x-large" at bounding box center [336, 361] width 142 height 24
click at [368, 368] on td "fixed/3x-large" at bounding box center [336, 361] width 142 height 24
click at [828, 260] on div "38px" at bounding box center [1296, 261] width 24 height 12
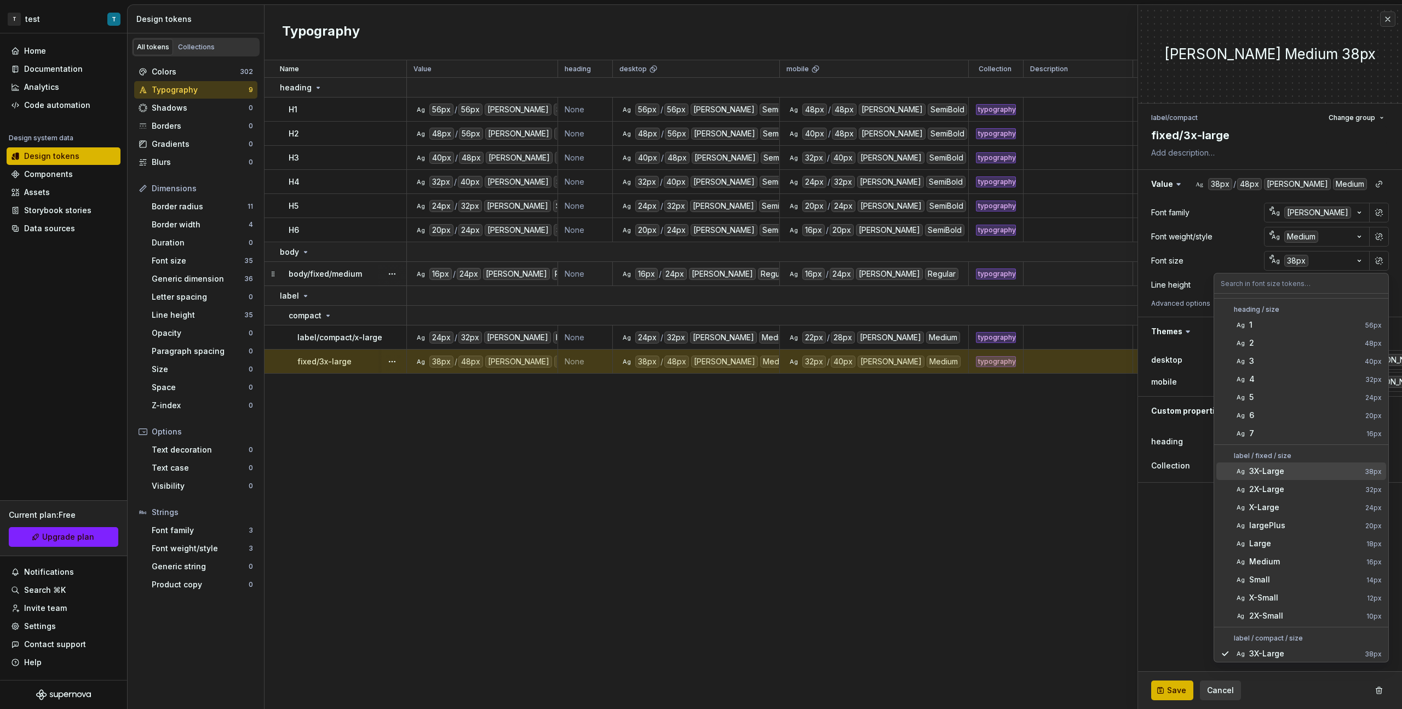
click at [828, 399] on div "3X-Large" at bounding box center [1304, 471] width 111 height 11
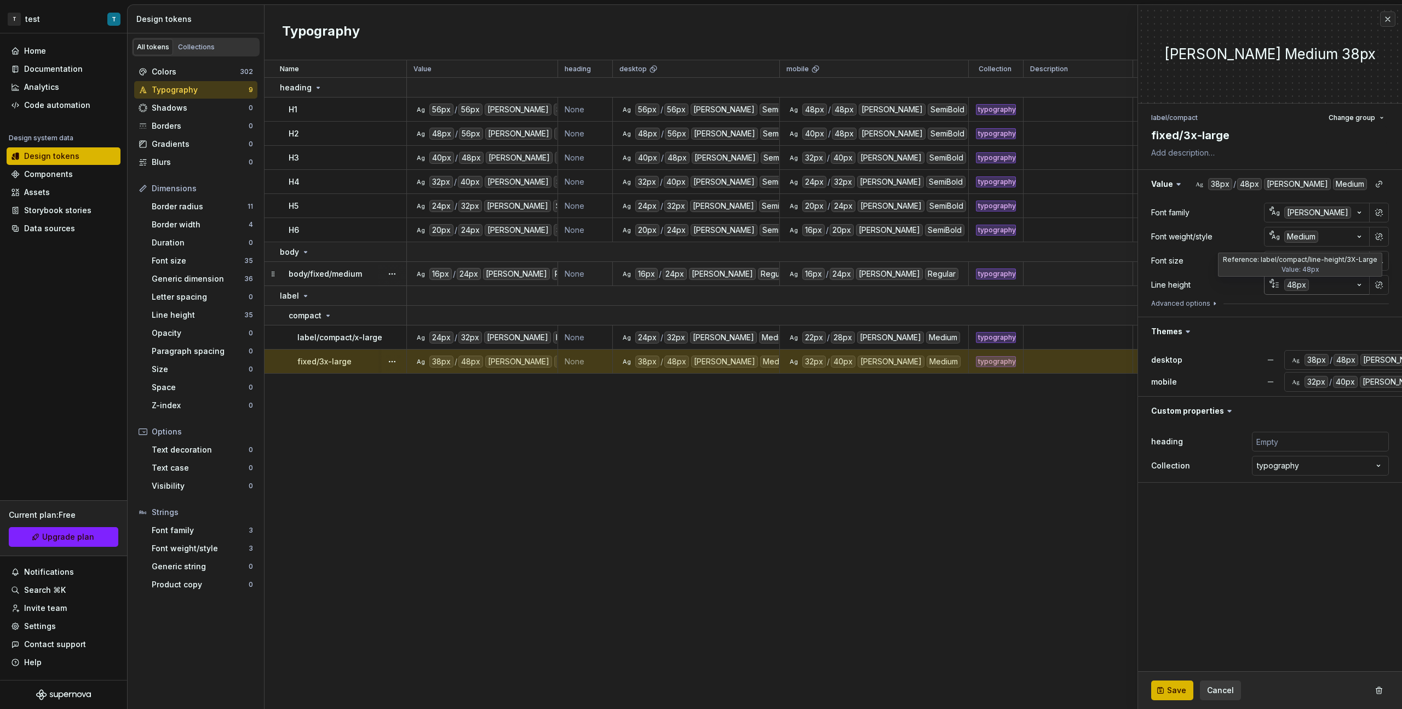
click at [828, 283] on div "48px" at bounding box center [1296, 285] width 25 height 12
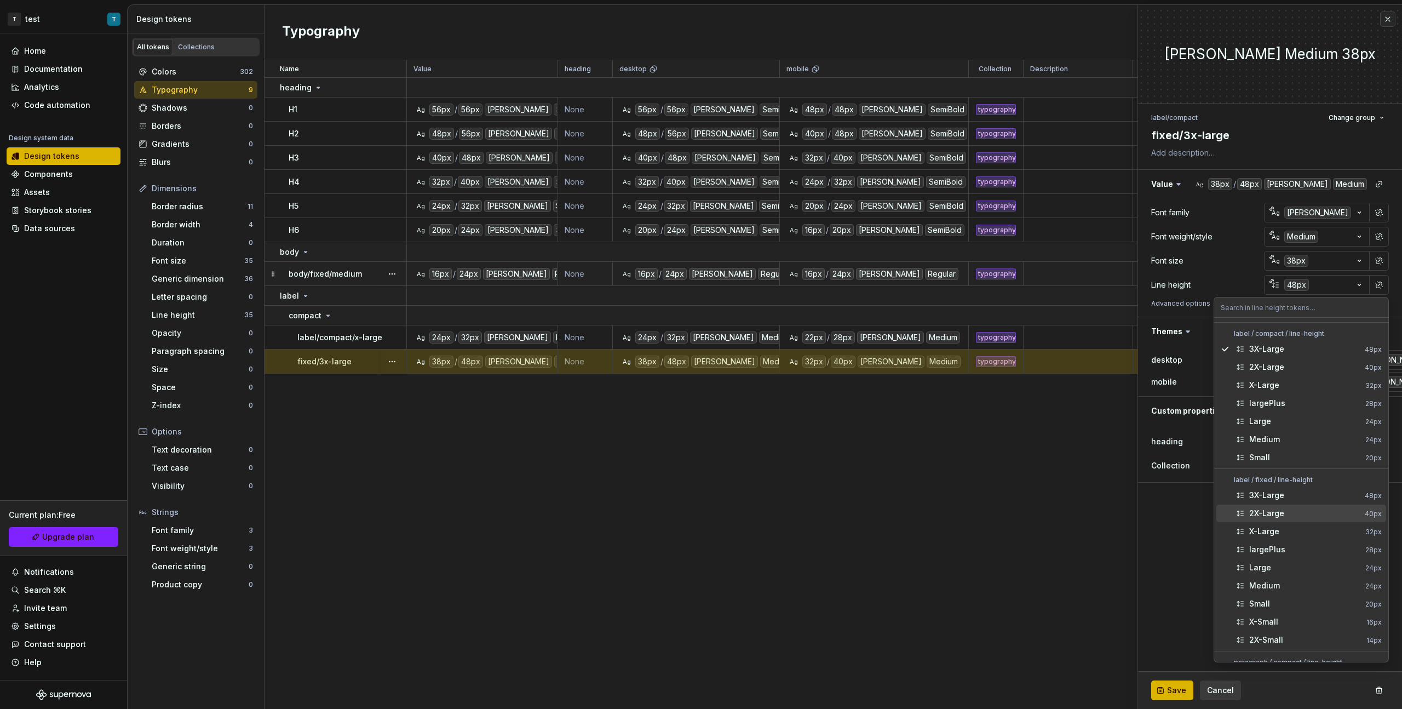
click at [828, 399] on span "2X-Large 40px" at bounding box center [1301, 513] width 170 height 18
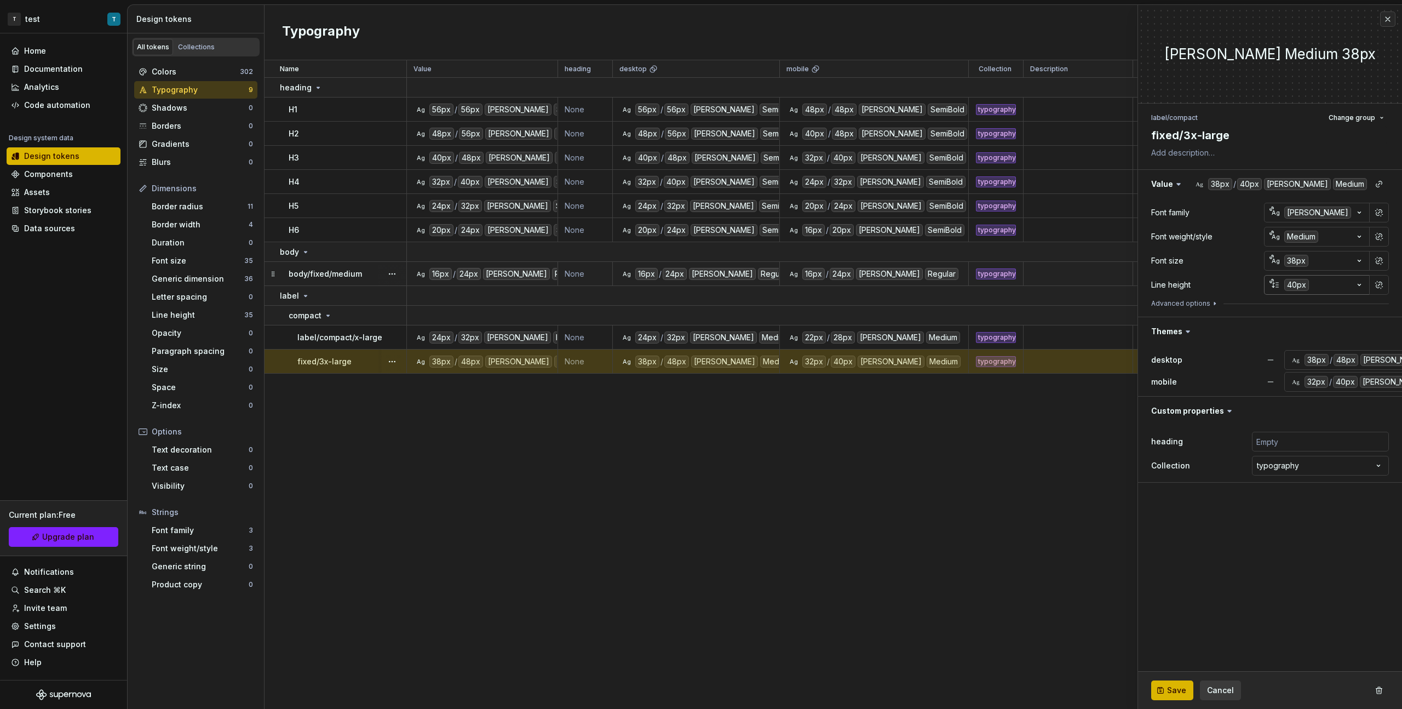
click at [828, 286] on div "40px" at bounding box center [1296, 285] width 25 height 12
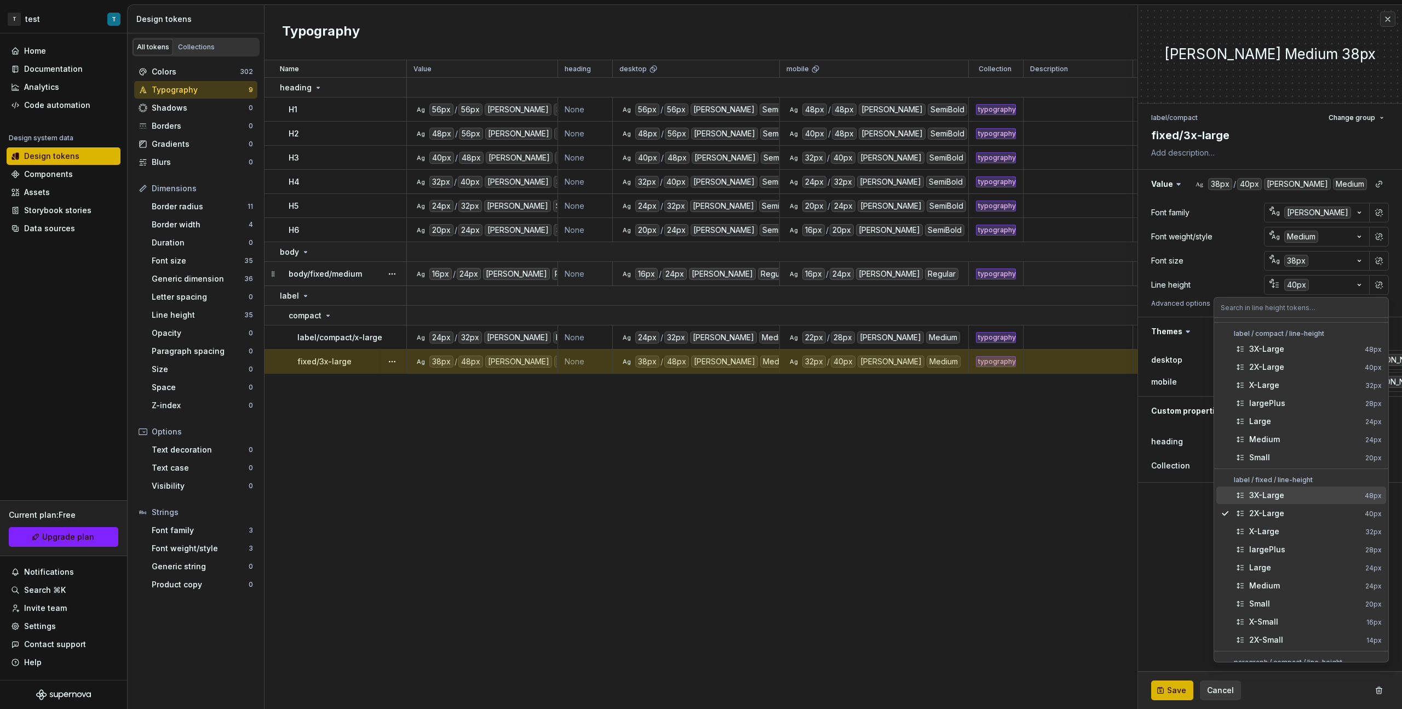
click at [828, 399] on div "3X-Large" at bounding box center [1304, 495] width 111 height 11
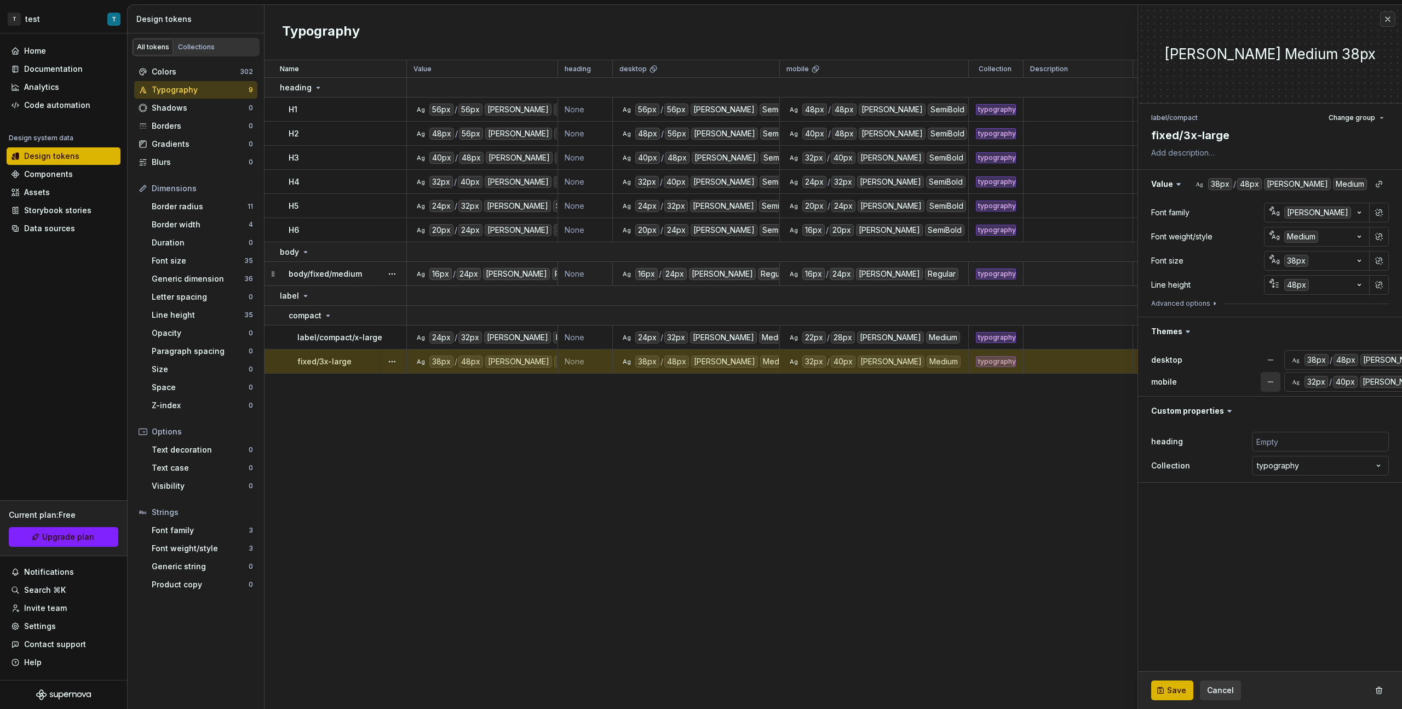
click at [828, 380] on button "button" at bounding box center [1271, 382] width 20 height 20
click at [828, 363] on button "button" at bounding box center [1271, 360] width 20 height 20
click at [828, 357] on button "button" at bounding box center [1381, 359] width 15 height 15
click at [828, 382] on button "button" at bounding box center [1381, 381] width 15 height 15
click at [828, 399] on span "Save" at bounding box center [1176, 690] width 19 height 11
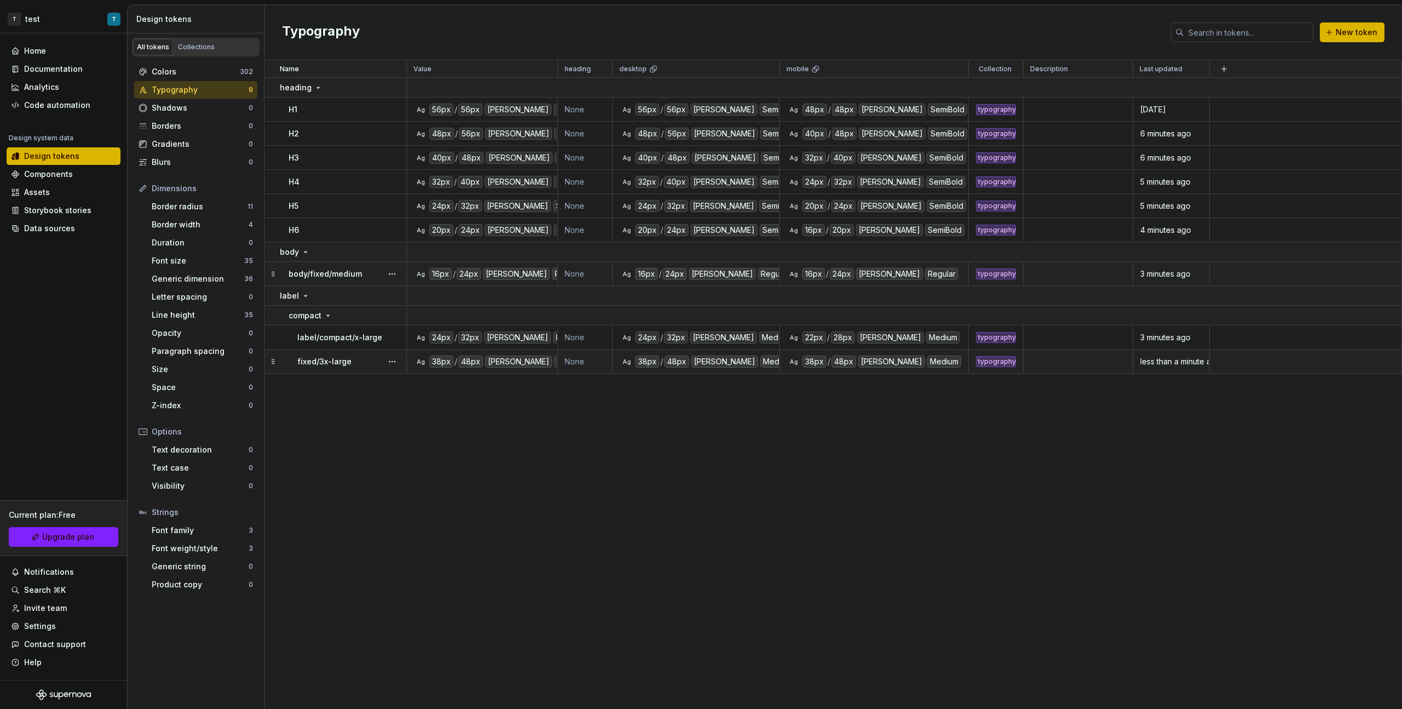
click at [378, 363] on div at bounding box center [392, 361] width 28 height 24
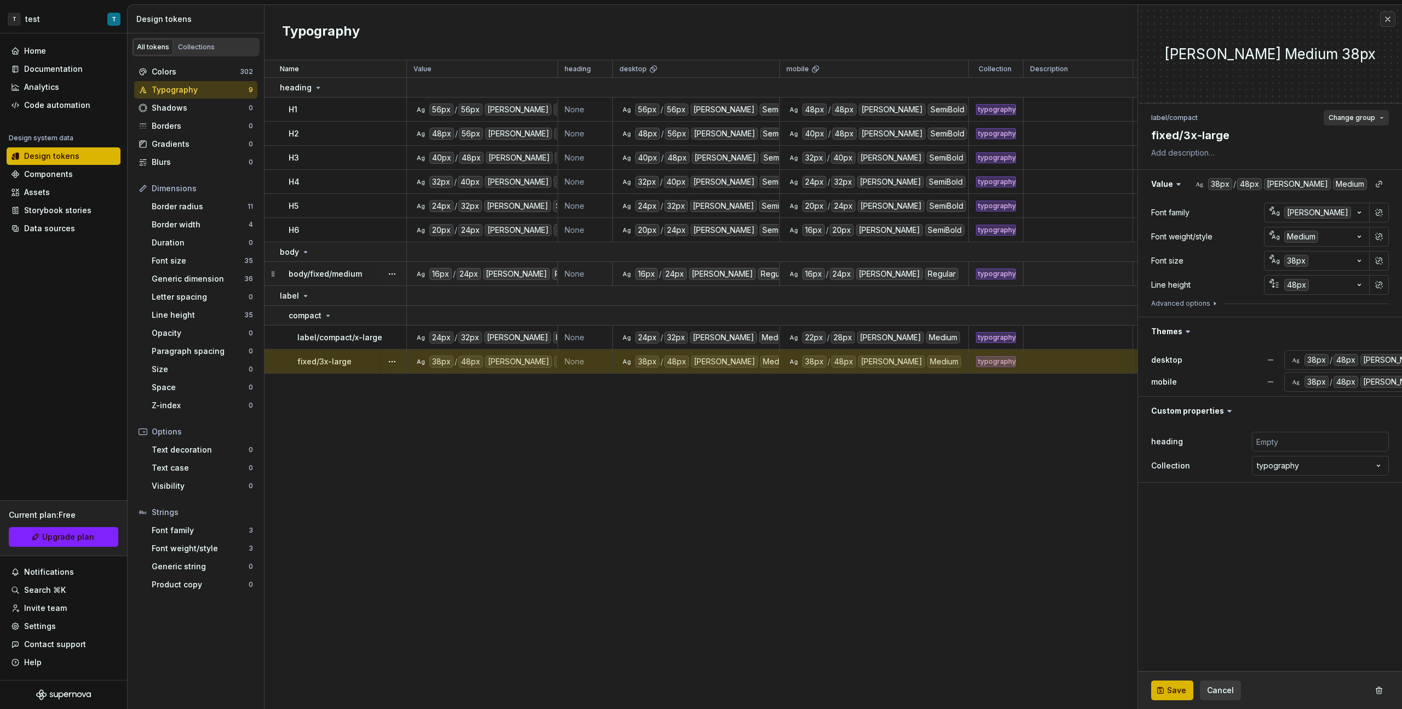
click at [828, 124] on button "Change group" at bounding box center [1356, 117] width 65 height 15
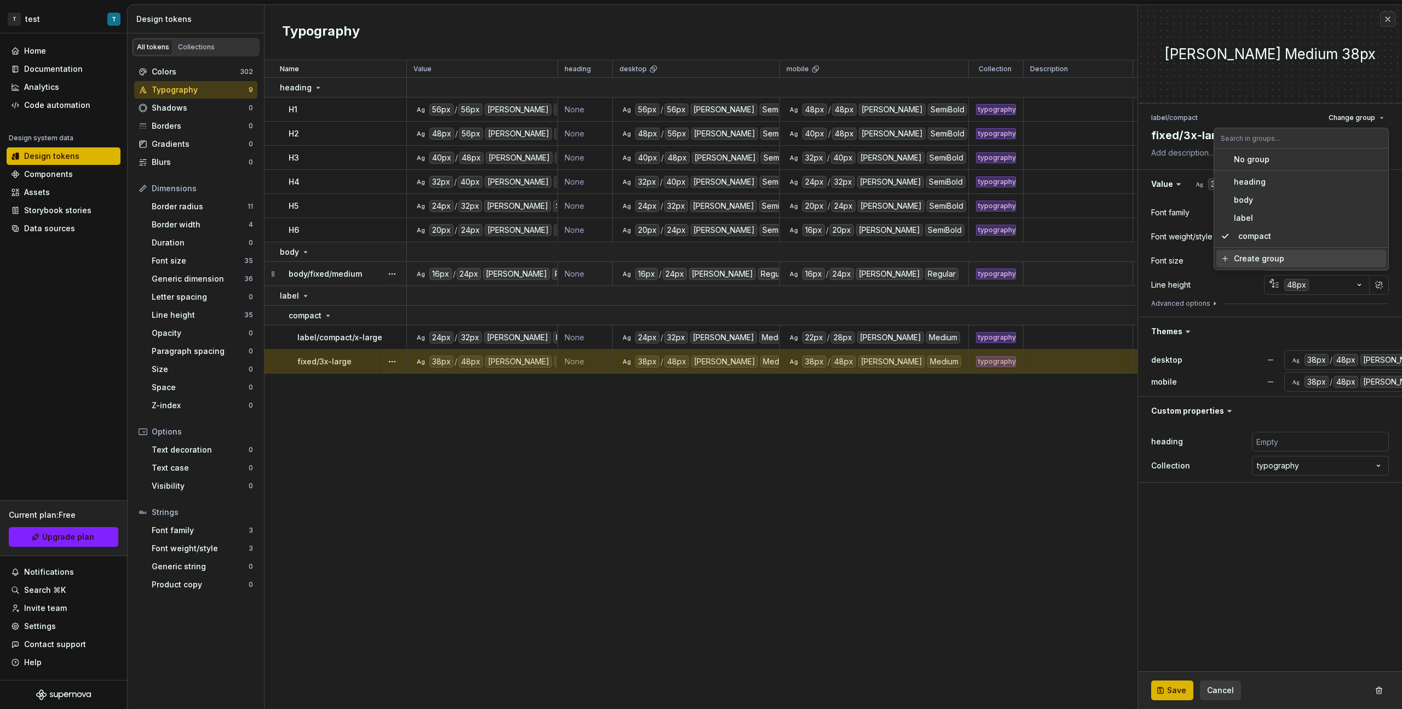
click at [828, 259] on div "Create group" at bounding box center [1308, 258] width 148 height 11
type textarea "*"
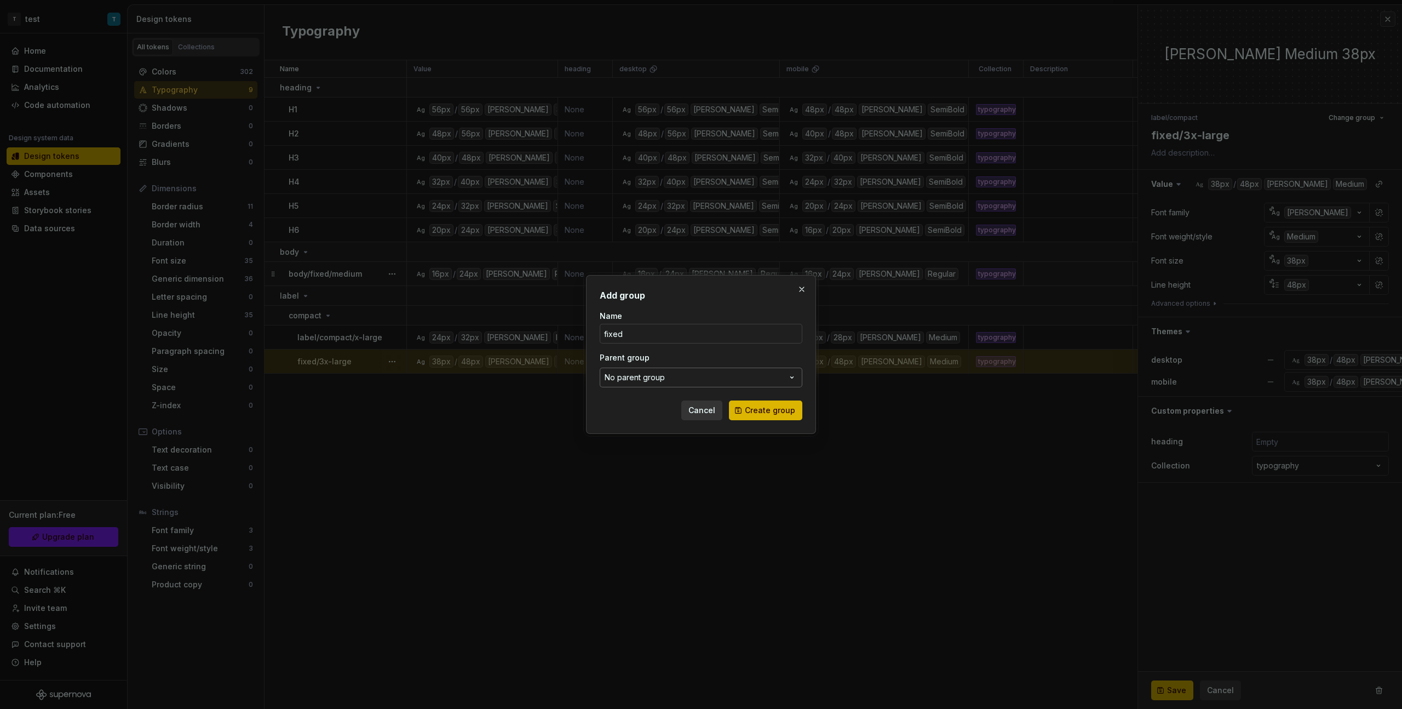
type input "fixed"
click at [742, 375] on button "No parent group" at bounding box center [701, 378] width 203 height 20
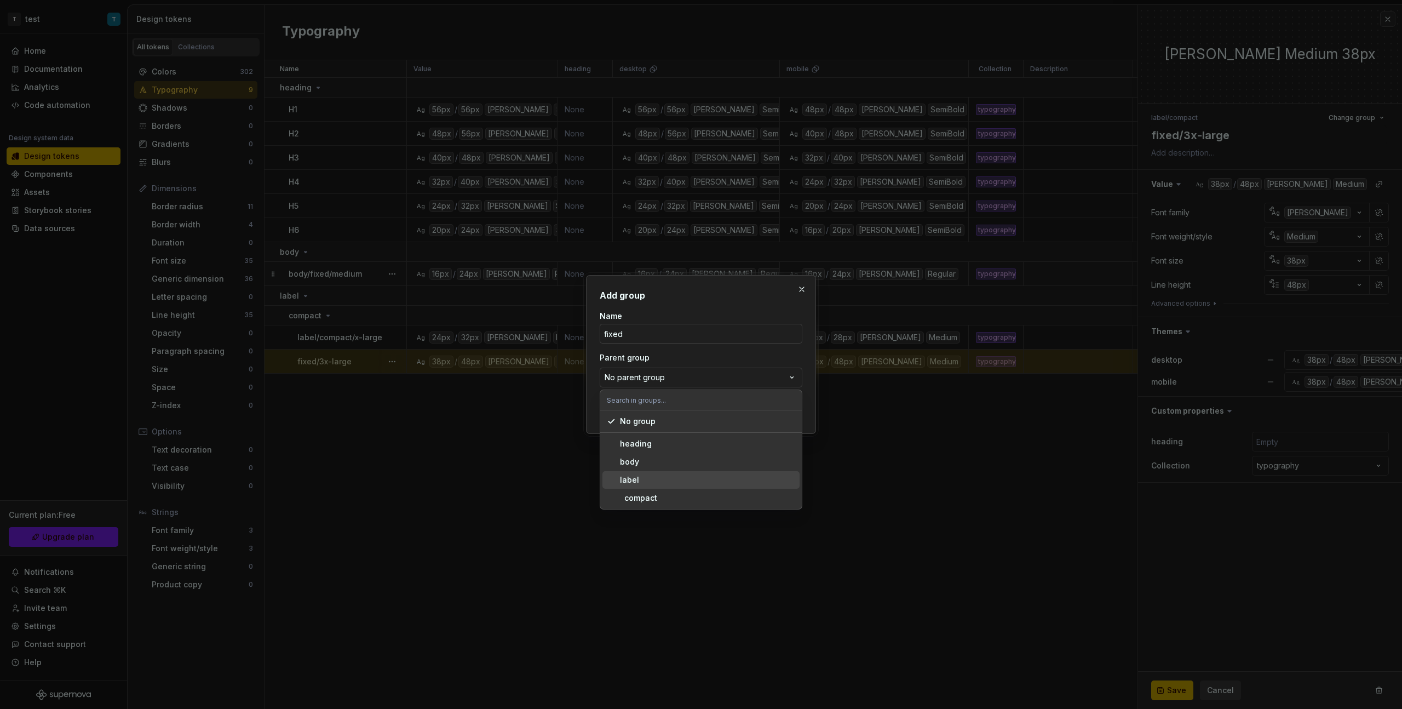
click at [679, 399] on span "label" at bounding box center [700, 480] width 197 height 18
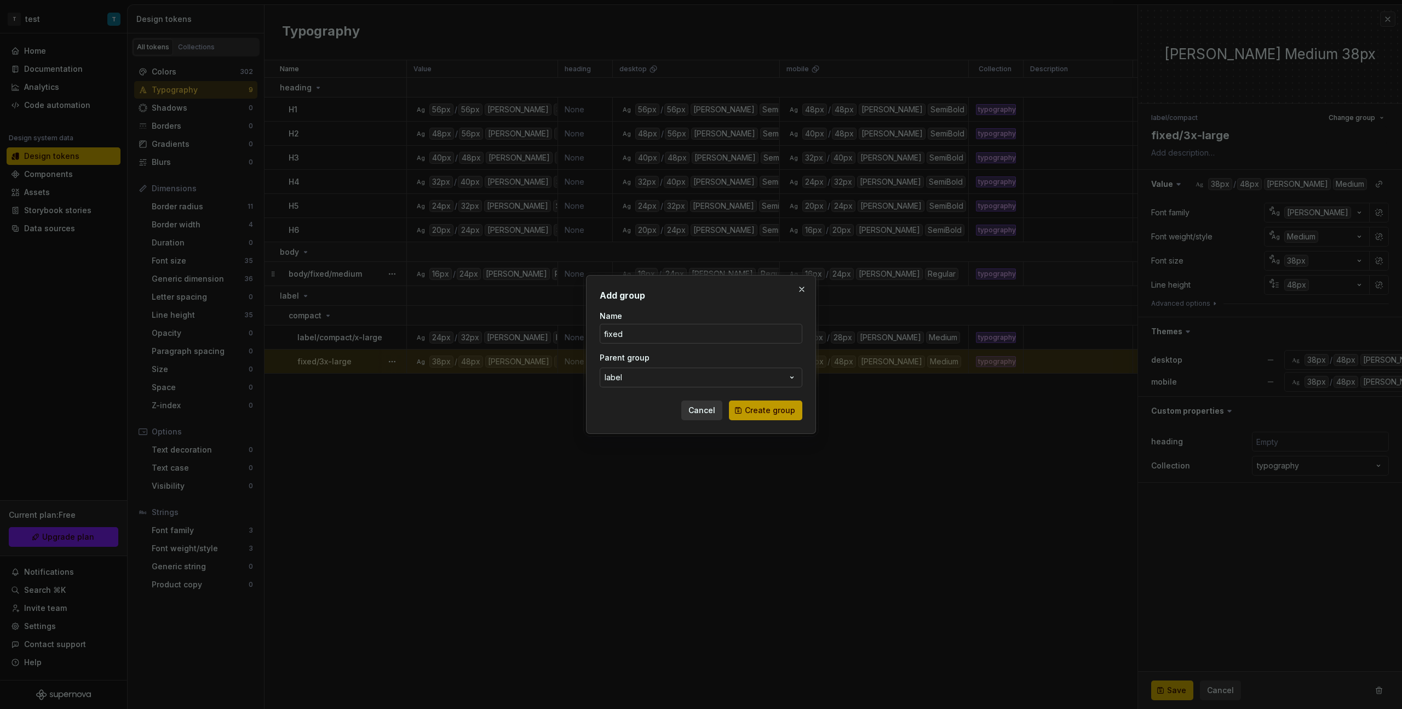
click at [767, 399] on span "Create group" at bounding box center [770, 410] width 50 height 11
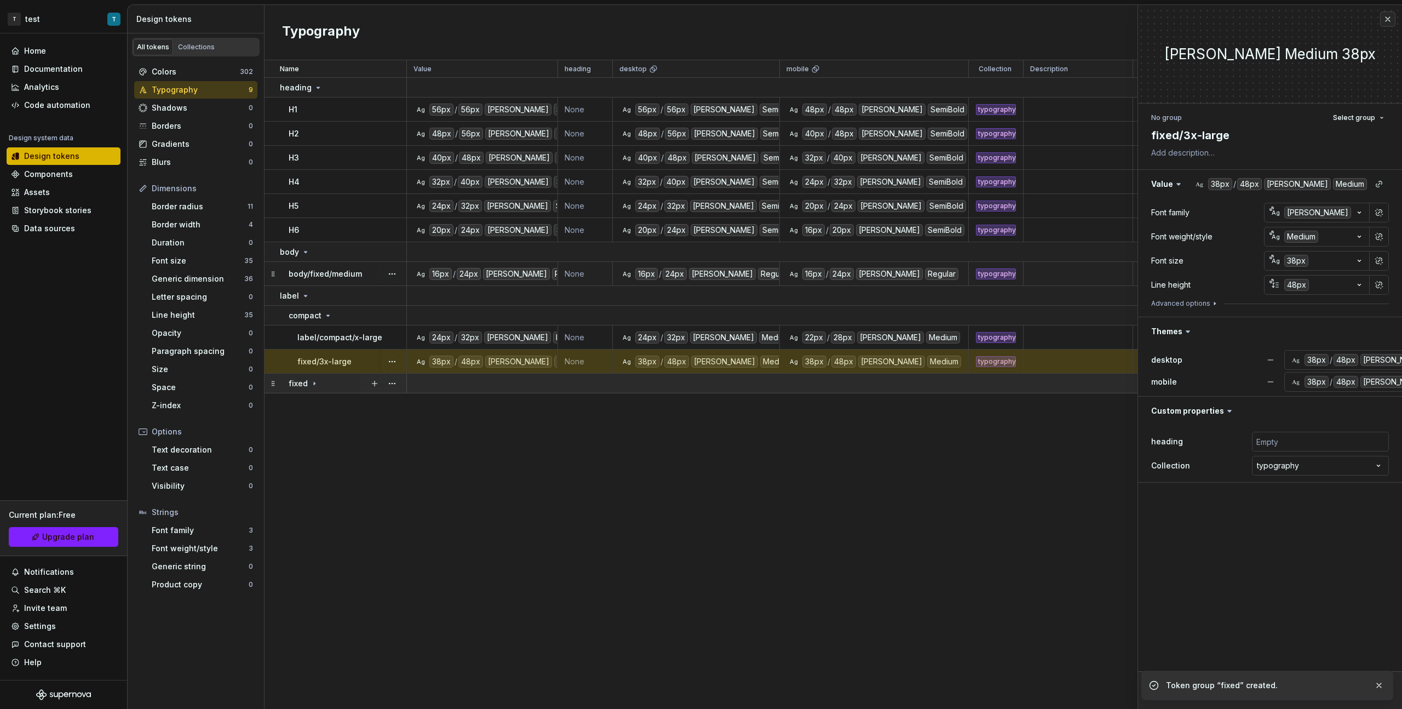
click at [315, 385] on icon at bounding box center [314, 383] width 9 height 9
click at [333, 362] on p "fixed/3x-large" at bounding box center [324, 361] width 54 height 11
click at [828, 114] on span "Change group" at bounding box center [1352, 117] width 47 height 9
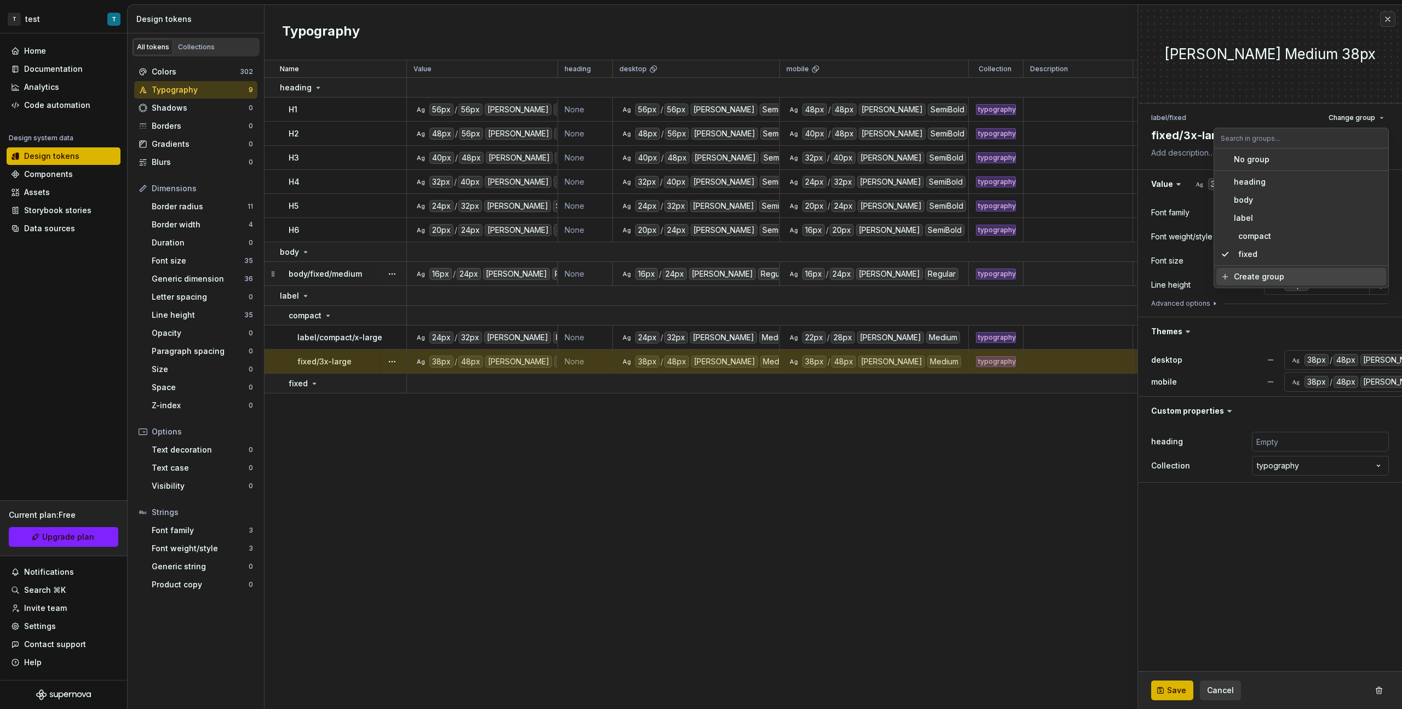
click at [828, 399] on button "Save" at bounding box center [1172, 690] width 42 height 20
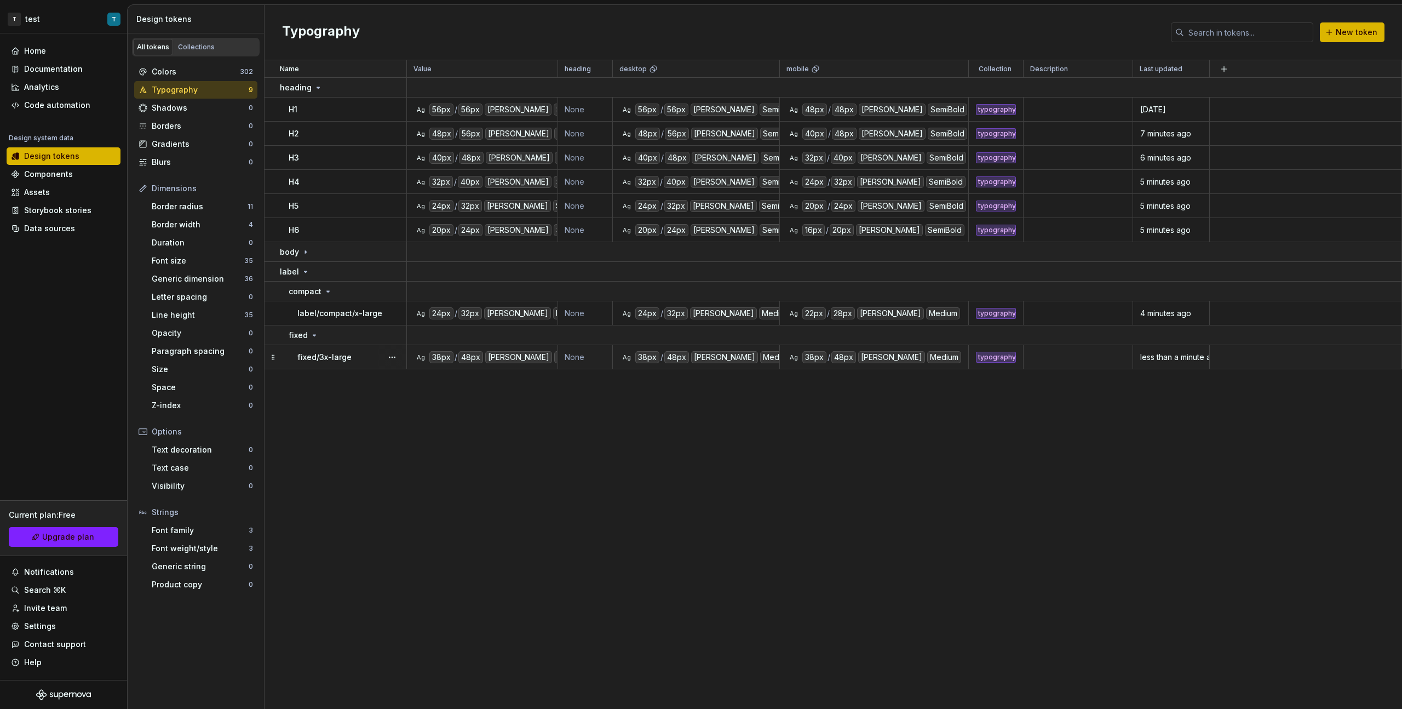
click at [347, 357] on p "fixed/3x-large" at bounding box center [324, 357] width 54 height 11
click at [828, 399] on div "Name Value heading desktop mobile Collection Description Last updated heading H…" at bounding box center [834, 384] width 1138 height 648
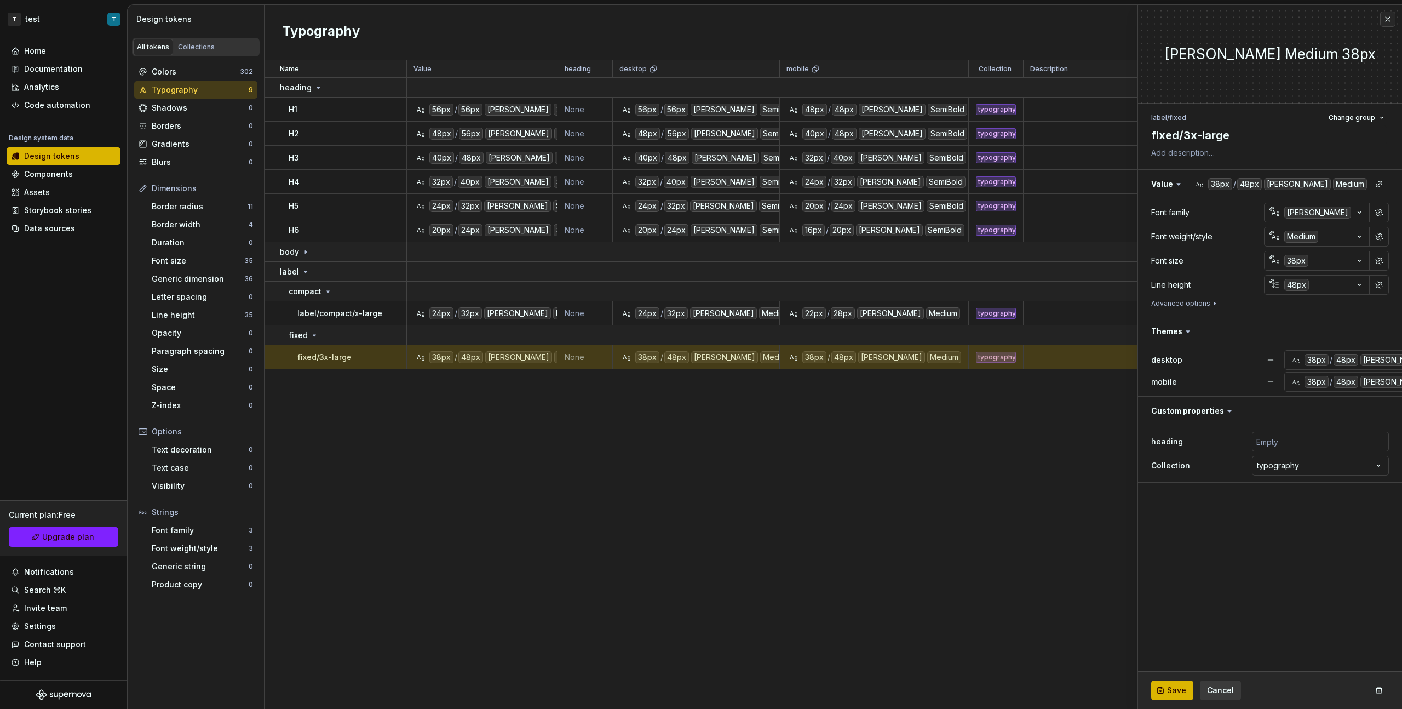
click at [828, 399] on div "Name Value heading desktop mobile Collection Description Last updated heading H…" at bounding box center [834, 384] width 1138 height 648
click at [828, 21] on button "button" at bounding box center [1387, 19] width 15 height 15
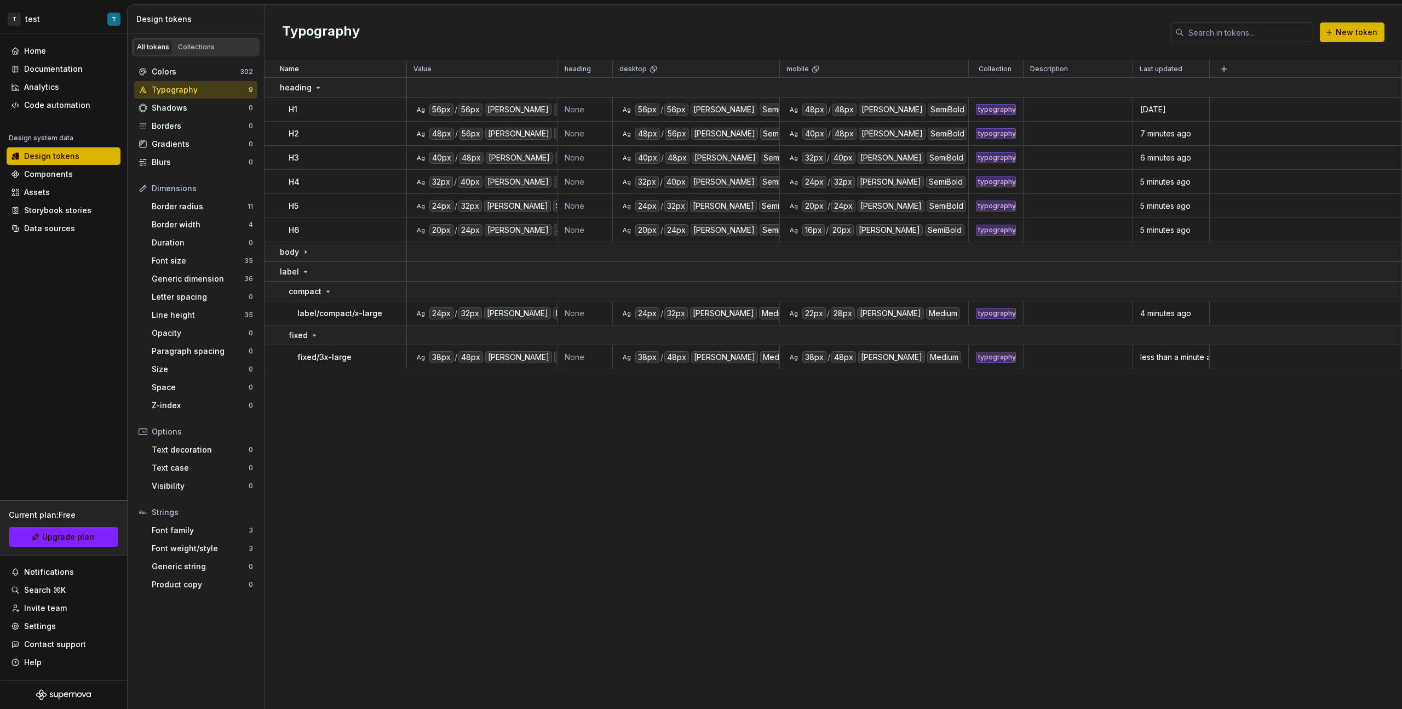
click at [578, 399] on div "Name Value heading desktop mobile Collection Description Last updated heading H…" at bounding box center [834, 384] width 1138 height 648
click at [305, 251] on icon at bounding box center [305, 251] width 1 height 3
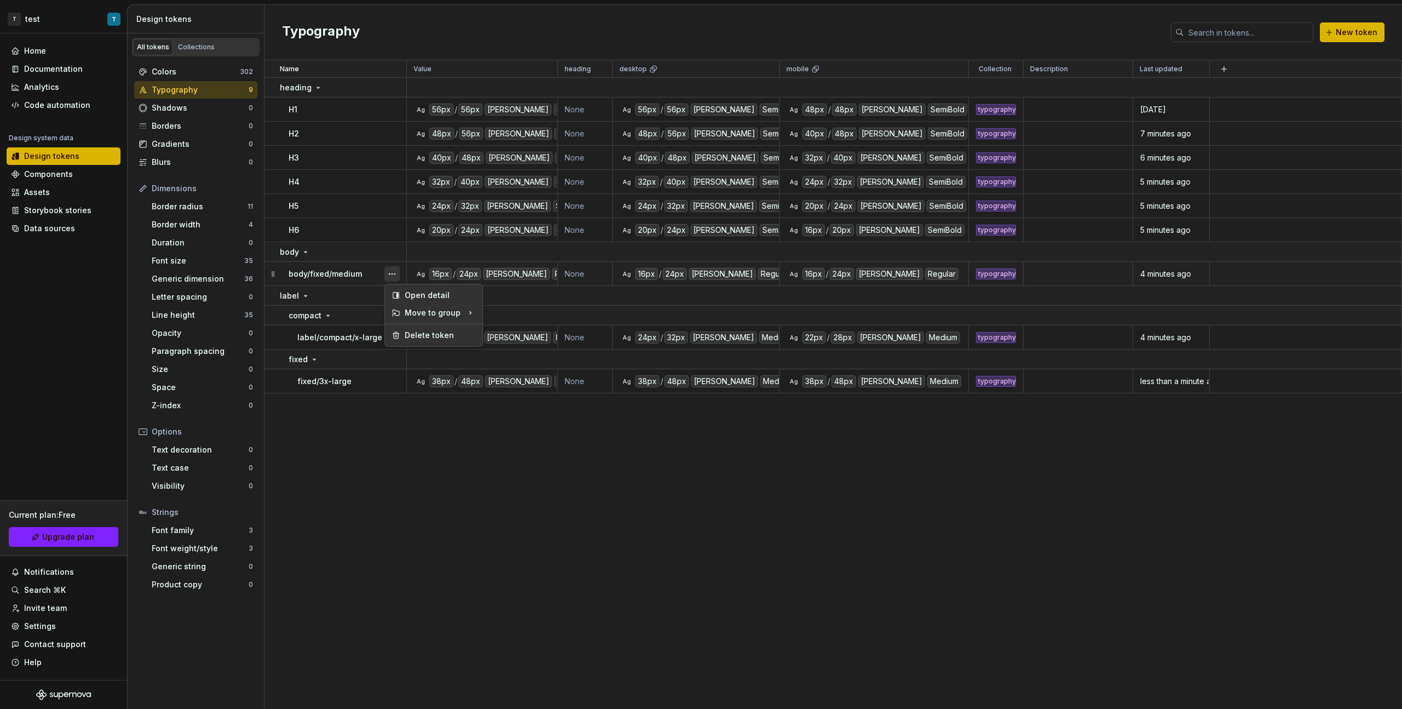
click at [396, 272] on button "button" at bounding box center [391, 273] width 15 height 15
click at [405, 286] on div "Open detail" at bounding box center [433, 295] width 93 height 18
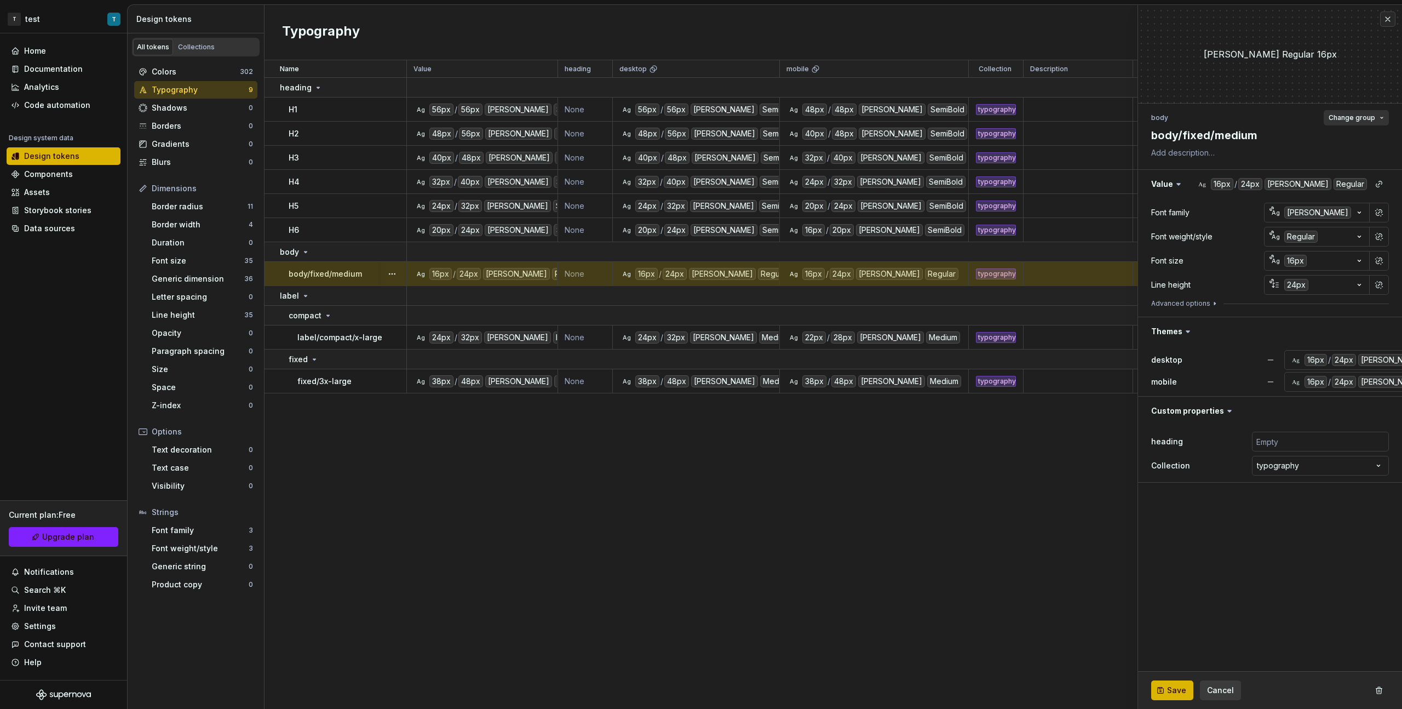
click at [828, 117] on span "Change group" at bounding box center [1352, 117] width 47 height 9
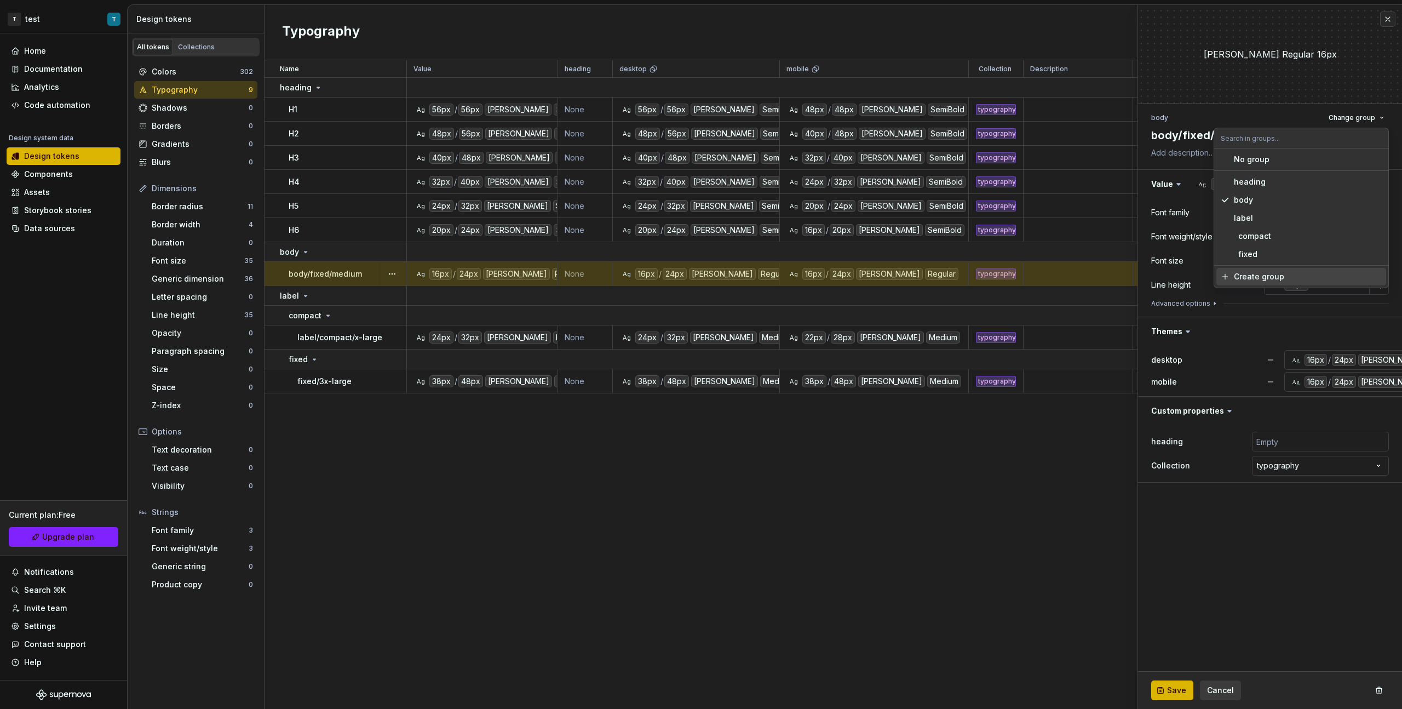
click at [828, 276] on div "Create group" at bounding box center [1259, 276] width 50 height 11
type textarea "*"
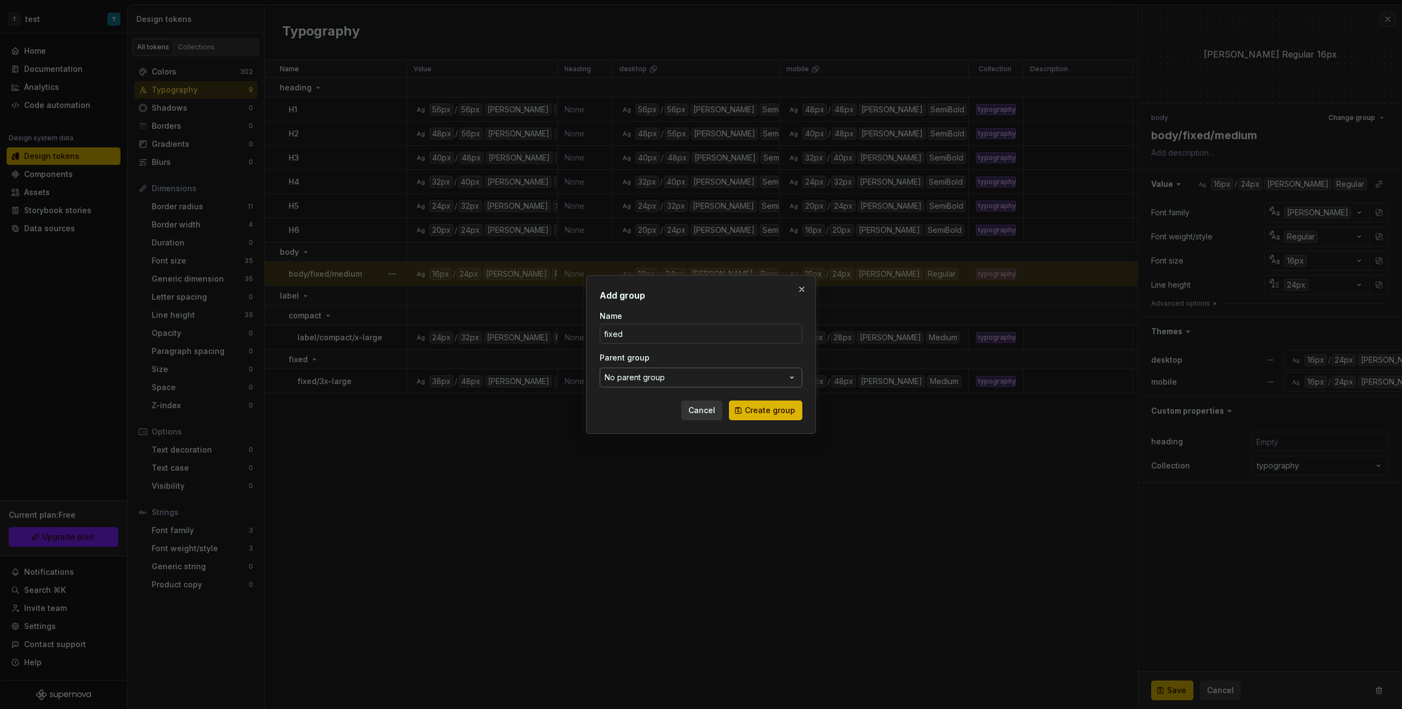
type input "fixed"
click at [756, 377] on button "No parent group" at bounding box center [701, 378] width 203 height 20
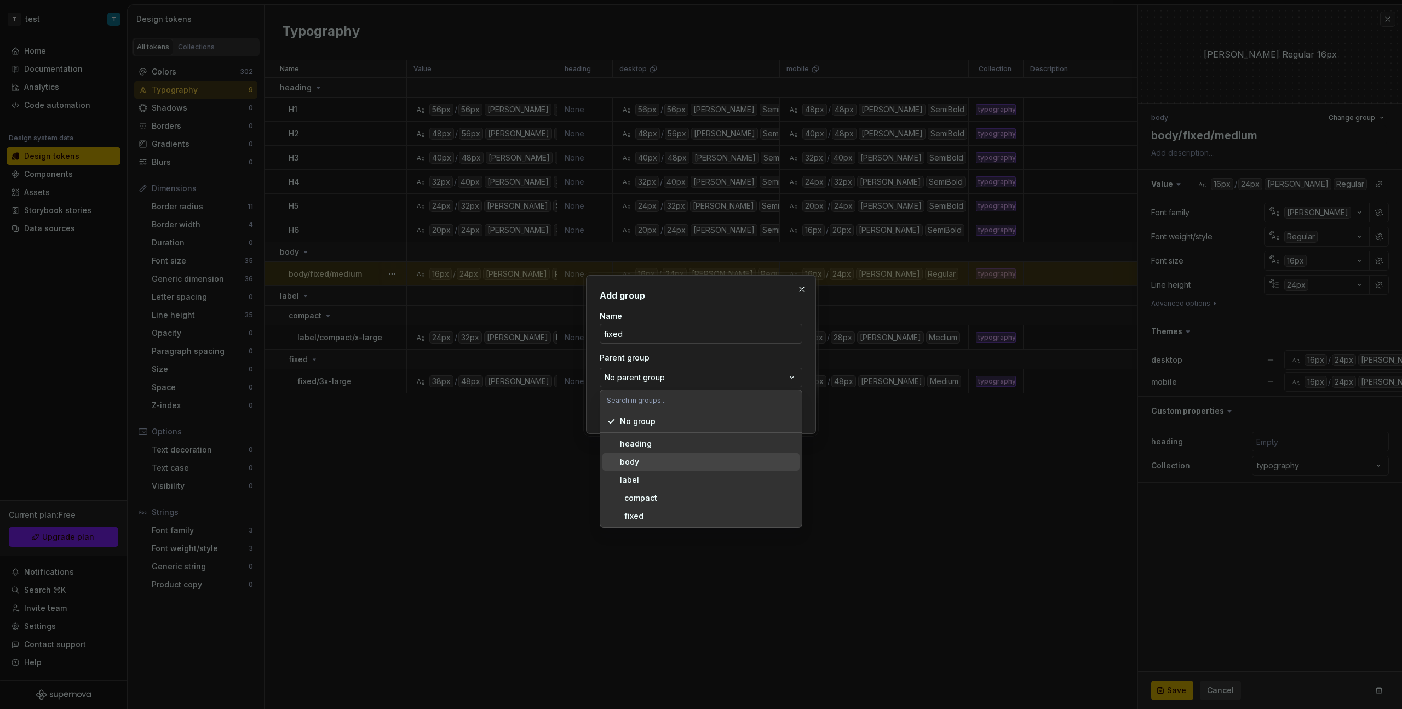
click at [656, 399] on div "body" at bounding box center [707, 461] width 175 height 11
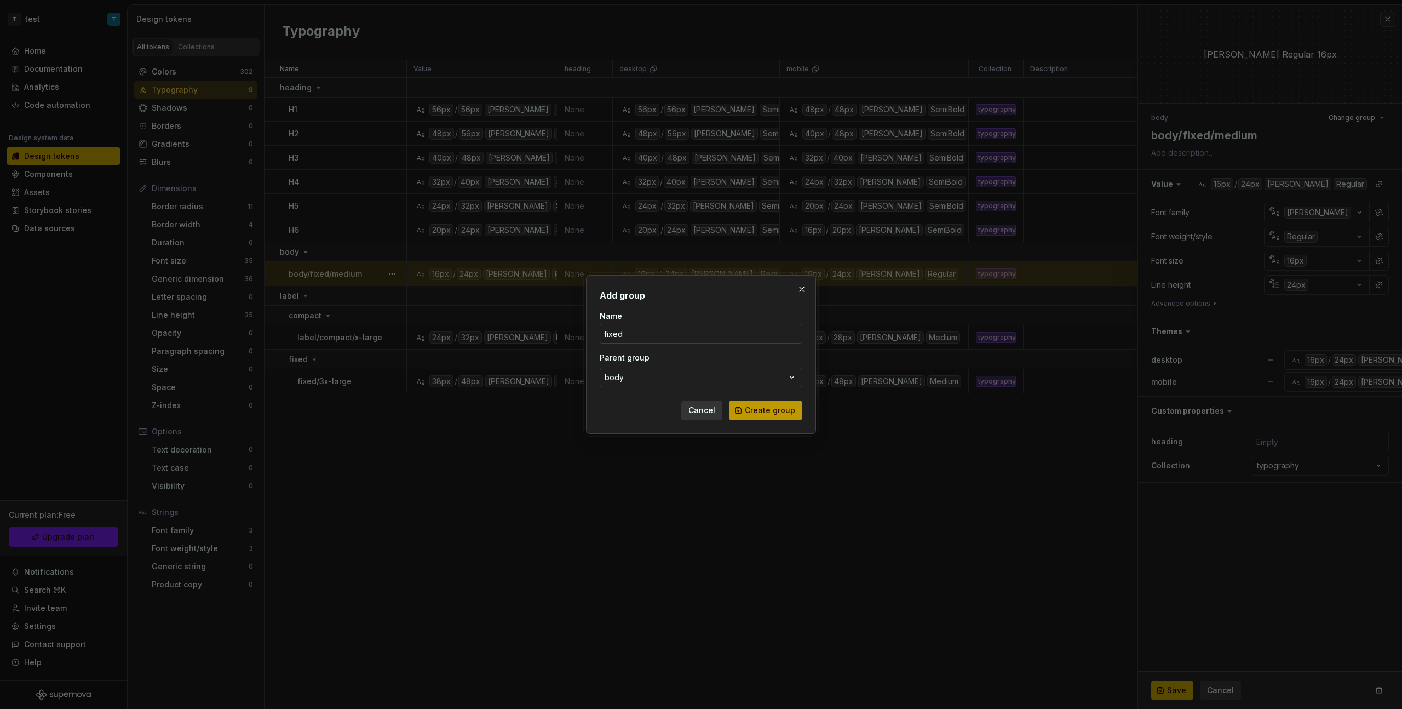
click at [769, 399] on span "Create group" at bounding box center [770, 410] width 50 height 11
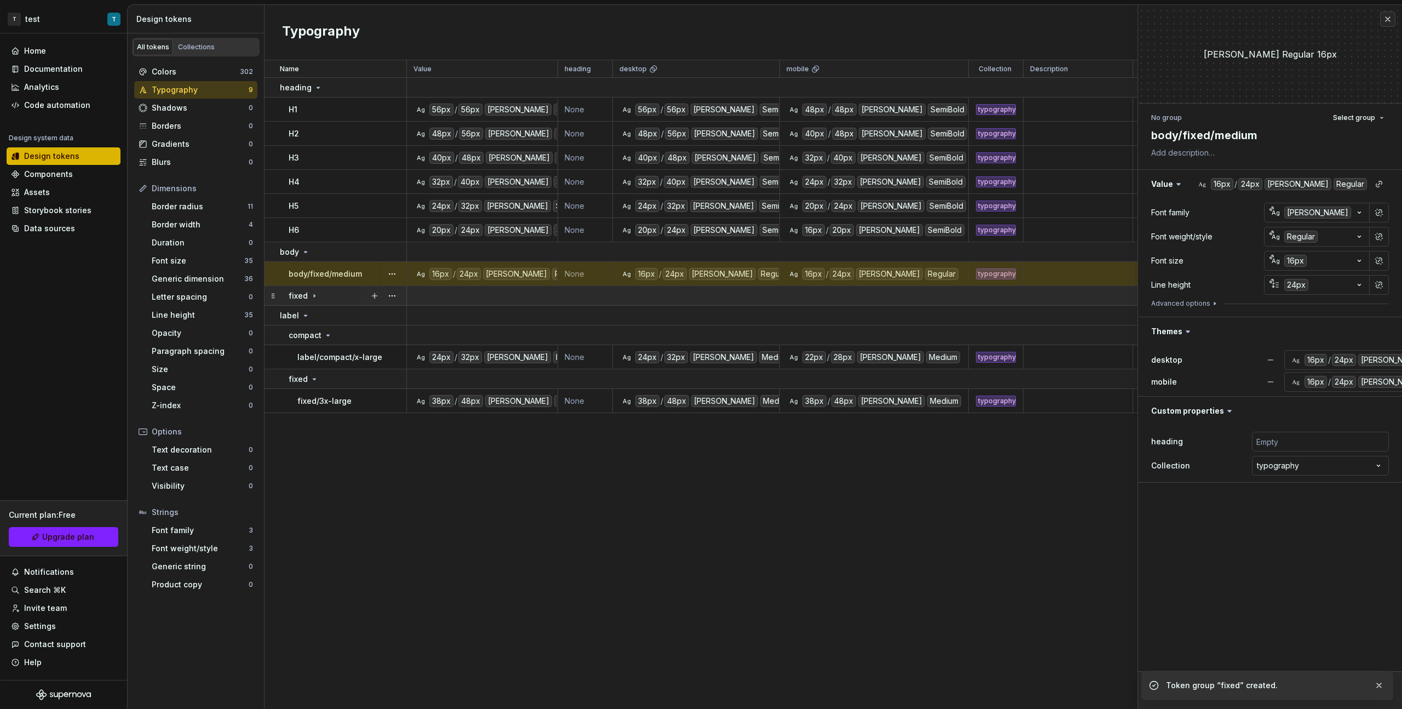
click at [311, 297] on icon at bounding box center [314, 295] width 9 height 9
click at [828, 399] on button "Save" at bounding box center [1172, 690] width 42 height 20
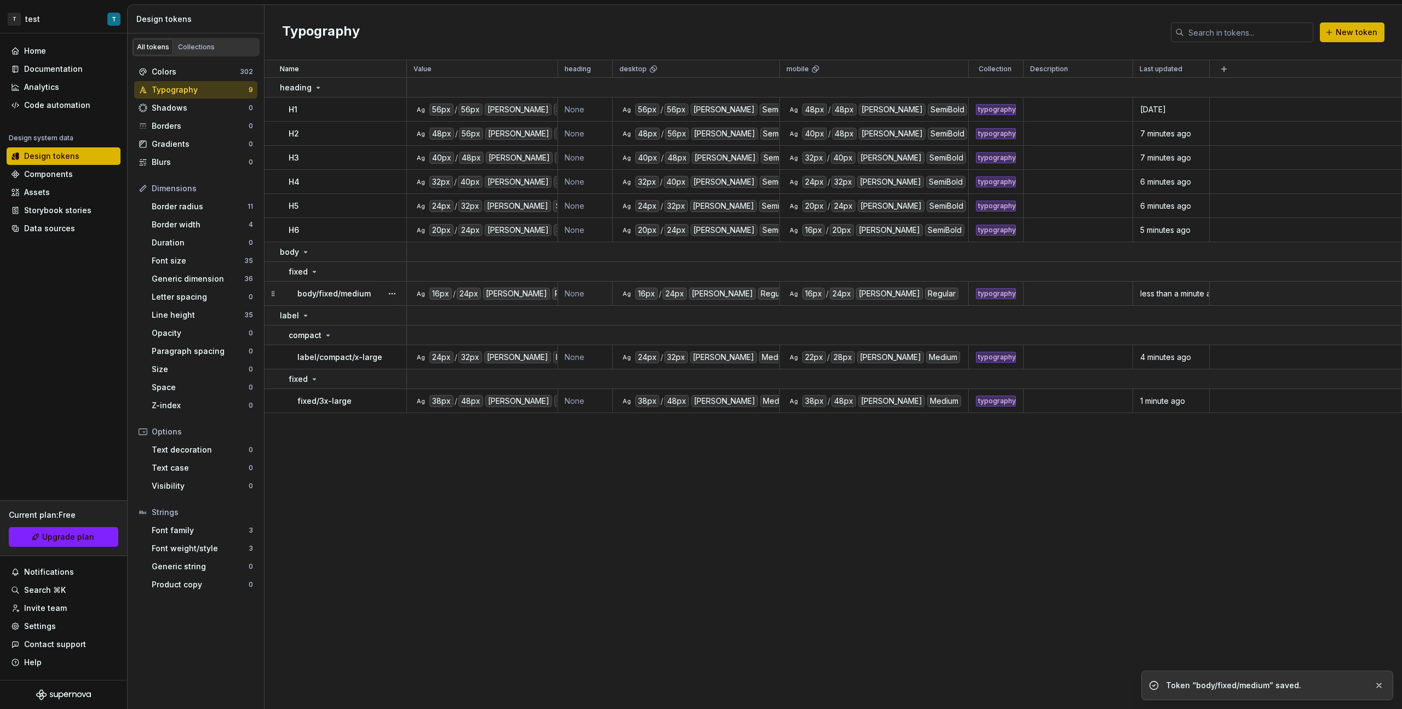
click at [320, 295] on p "body/fixed/medium" at bounding box center [333, 293] width 73 height 11
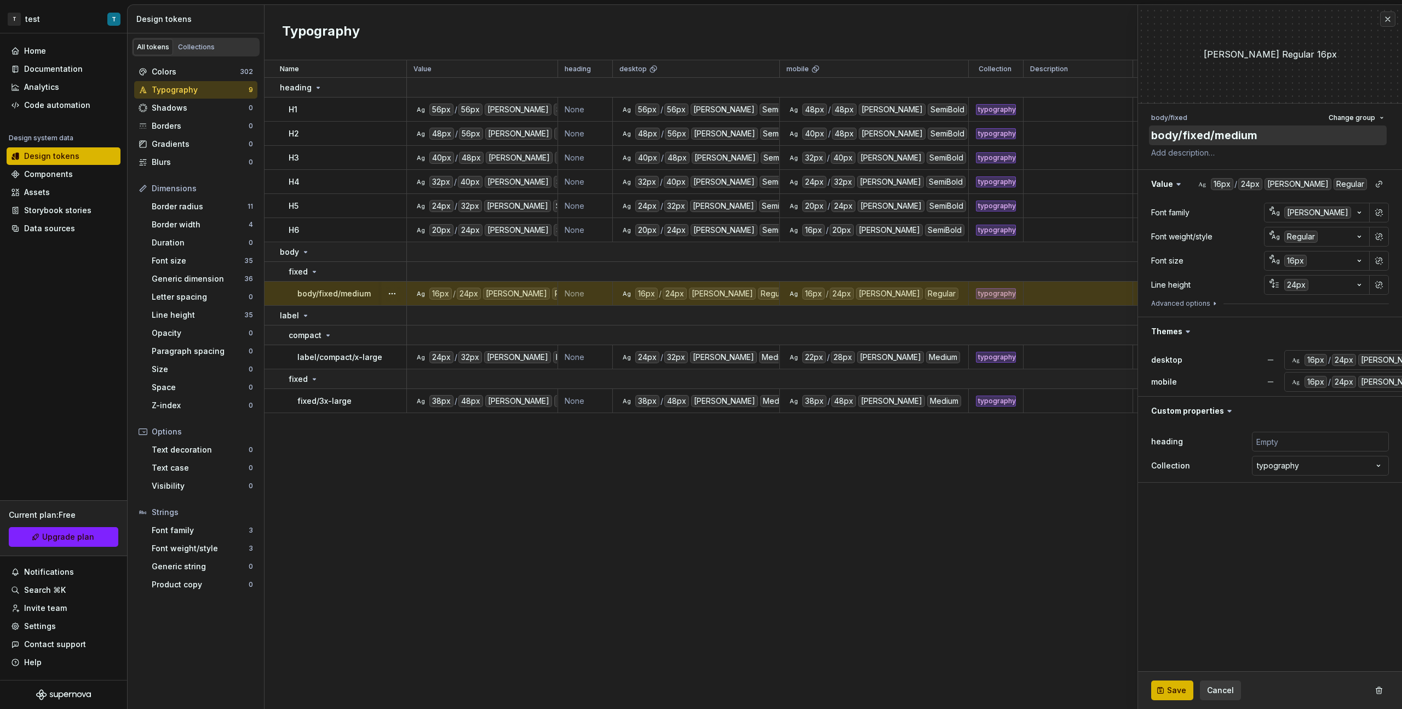
type textarea "*"
click at [828, 139] on textarea "body/fixed/medium" at bounding box center [1268, 135] width 238 height 20
click at [828, 137] on textarea "body/fixed/medium" at bounding box center [1268, 135] width 238 height 20
drag, startPoint x: 1212, startPoint y: 136, endPoint x: 1077, endPoint y: 136, distance: 135.3
click at [828, 136] on body "T test T Home Documentation Analytics Code automation Design system data Design…" at bounding box center [701, 354] width 1402 height 709
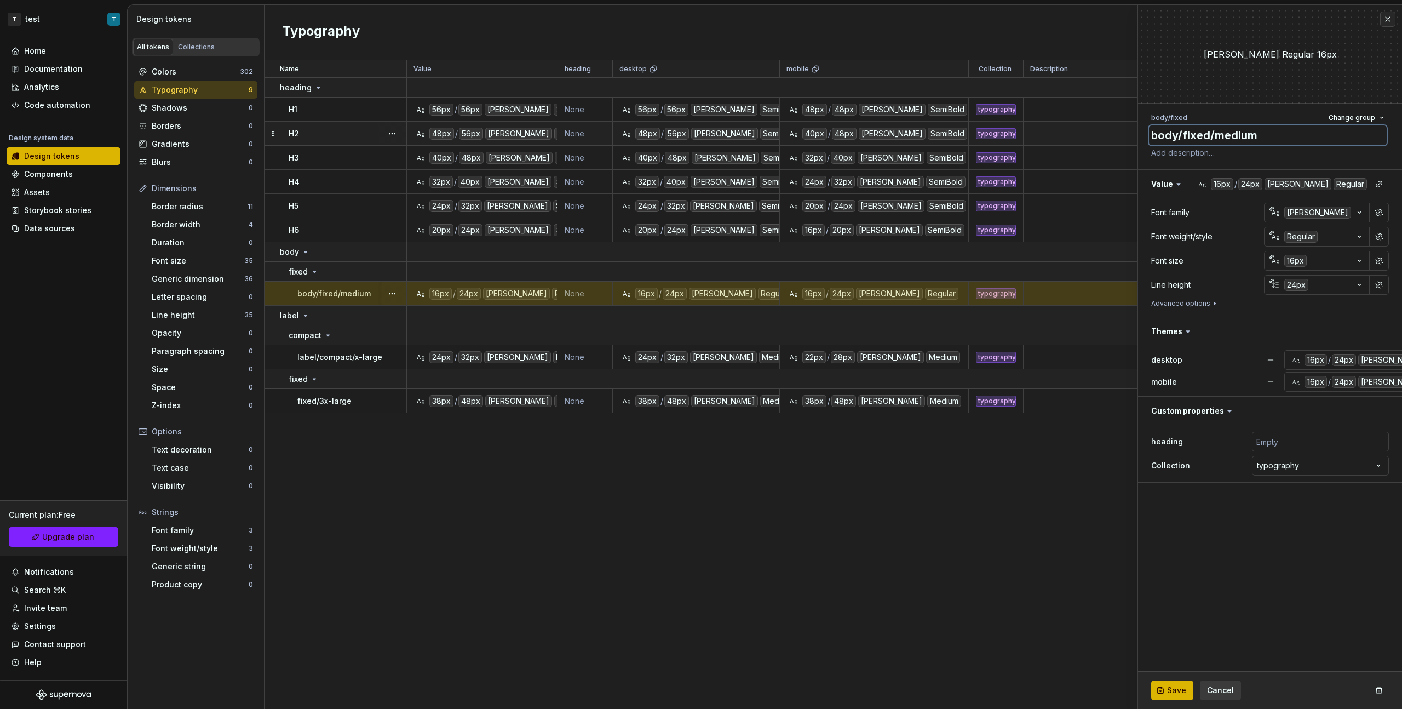
type textarea "medium"
type textarea "*"
type textarea "medium"
click at [828, 399] on span "Save" at bounding box center [1176, 690] width 19 height 11
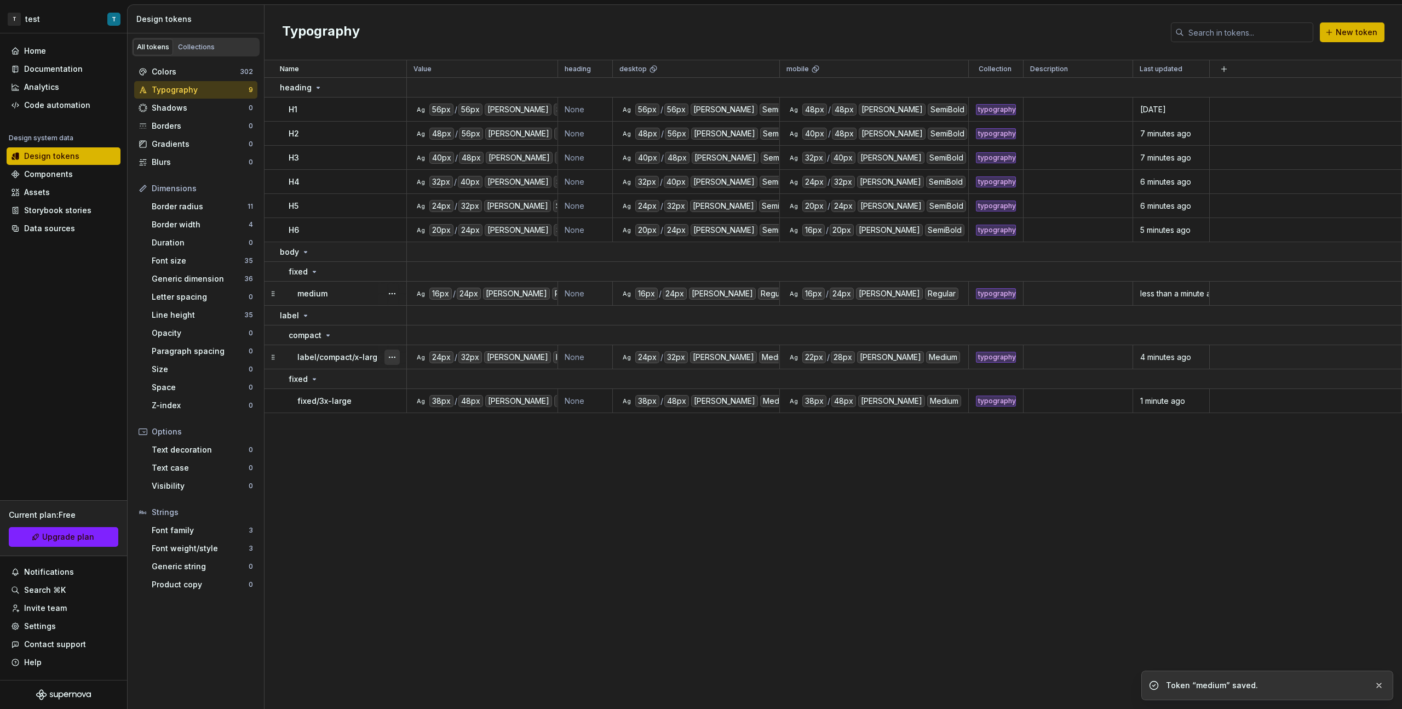
click at [393, 360] on button "button" at bounding box center [391, 356] width 15 height 15
click at [426, 380] on div "Open detail" at bounding box center [440, 378] width 71 height 11
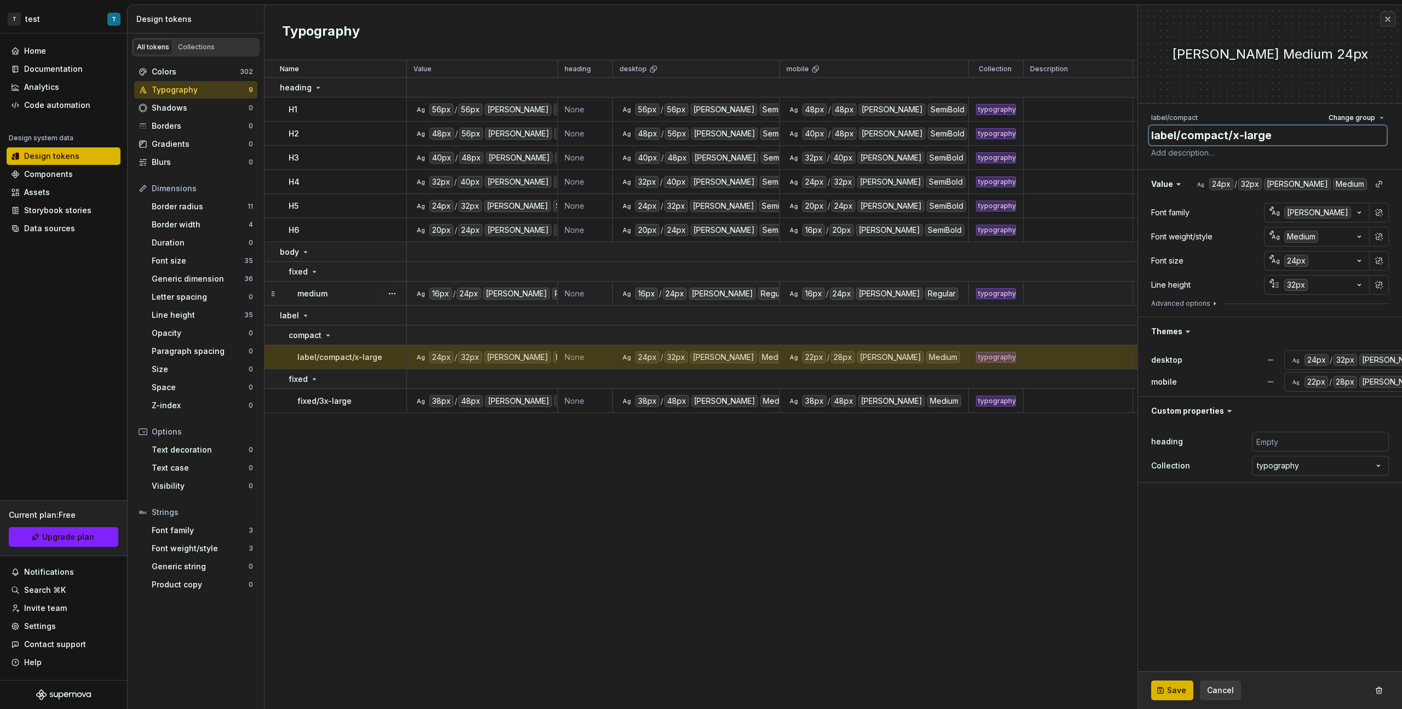
click at [828, 134] on textarea "label/compact/x-large" at bounding box center [1268, 135] width 238 height 20
click at [828, 136] on textarea "label/compact/x-large" at bounding box center [1268, 135] width 238 height 20
drag, startPoint x: 1231, startPoint y: 139, endPoint x: 1124, endPoint y: 146, distance: 107.0
click at [828, 141] on body "T test T Home Documentation Analytics Code automation Design system data Design…" at bounding box center [701, 354] width 1402 height 709
type textarea "*"
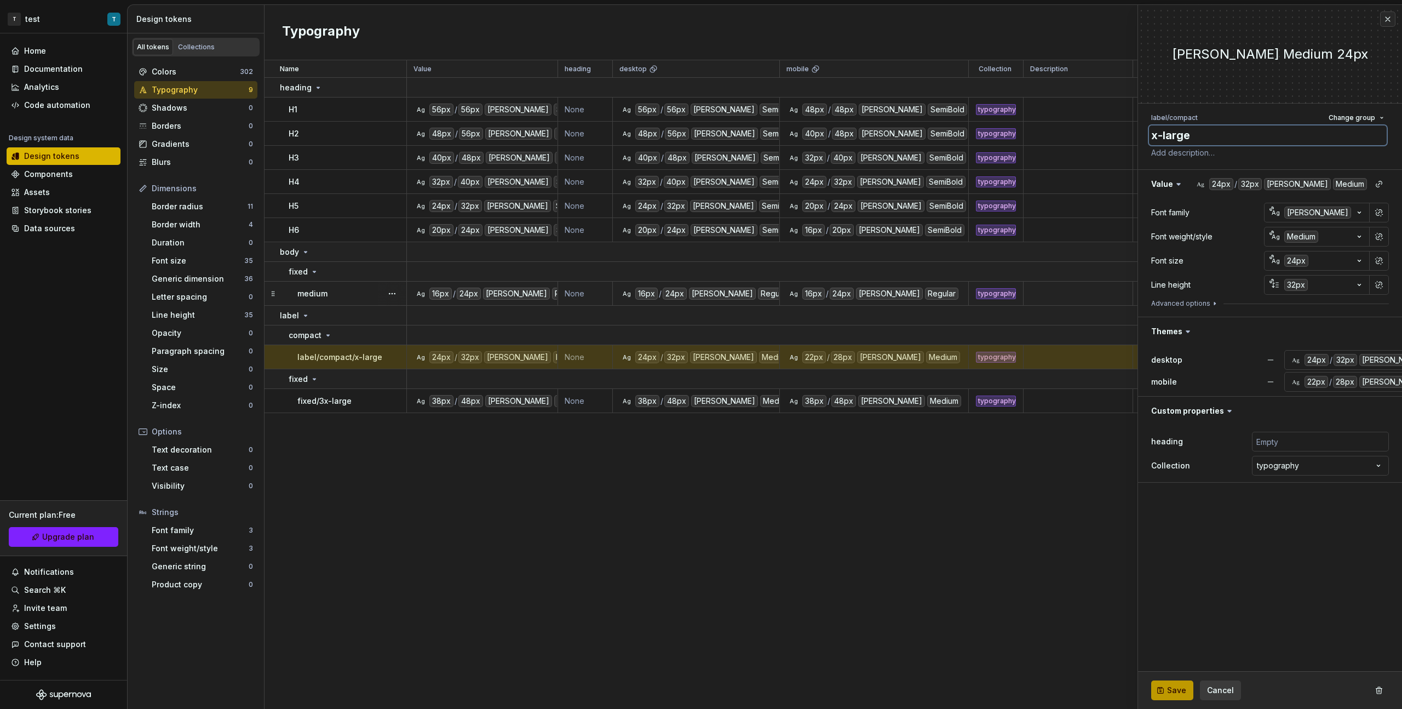
type textarea "x-large"
click at [828, 399] on span "Save" at bounding box center [1176, 690] width 19 height 11
click at [340, 399] on td "fixed/3x-large" at bounding box center [336, 401] width 142 height 24
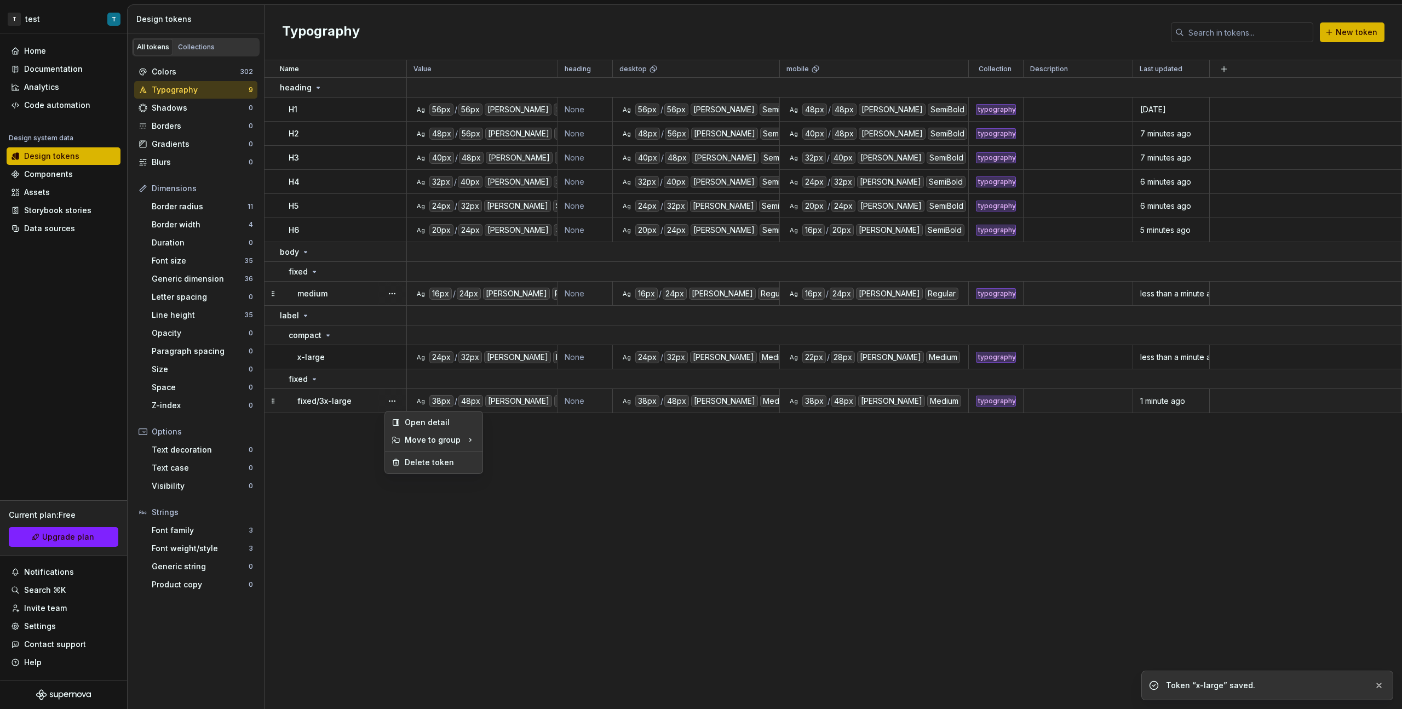
click at [389, 399] on button "button" at bounding box center [391, 400] width 15 height 15
click at [345, 399] on html "T test T Home Documentation Analytics Code automation Design system data Design…" at bounding box center [701, 354] width 1402 height 709
click at [346, 399] on p "fixed/3x-large" at bounding box center [324, 400] width 54 height 11
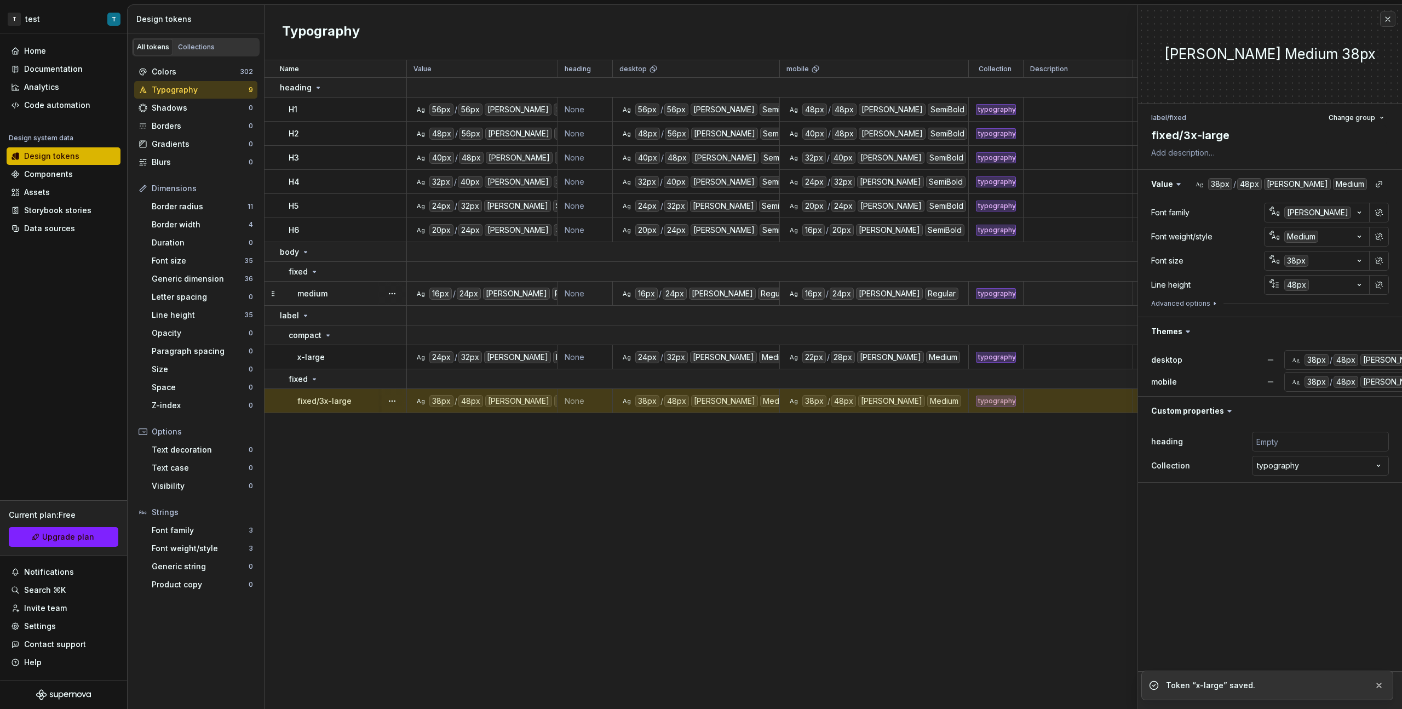
click at [828, 124] on div "label / fixed Change group" at bounding box center [1270, 117] width 238 height 15
click at [828, 136] on textarea "fixed/3x-large" at bounding box center [1268, 135] width 238 height 20
drag, startPoint x: 1182, startPoint y: 134, endPoint x: 1083, endPoint y: 160, distance: 103.0
click at [828, 142] on body "T test T Home Documentation Analytics Code automation Design system data Design…" at bounding box center [701, 354] width 1402 height 709
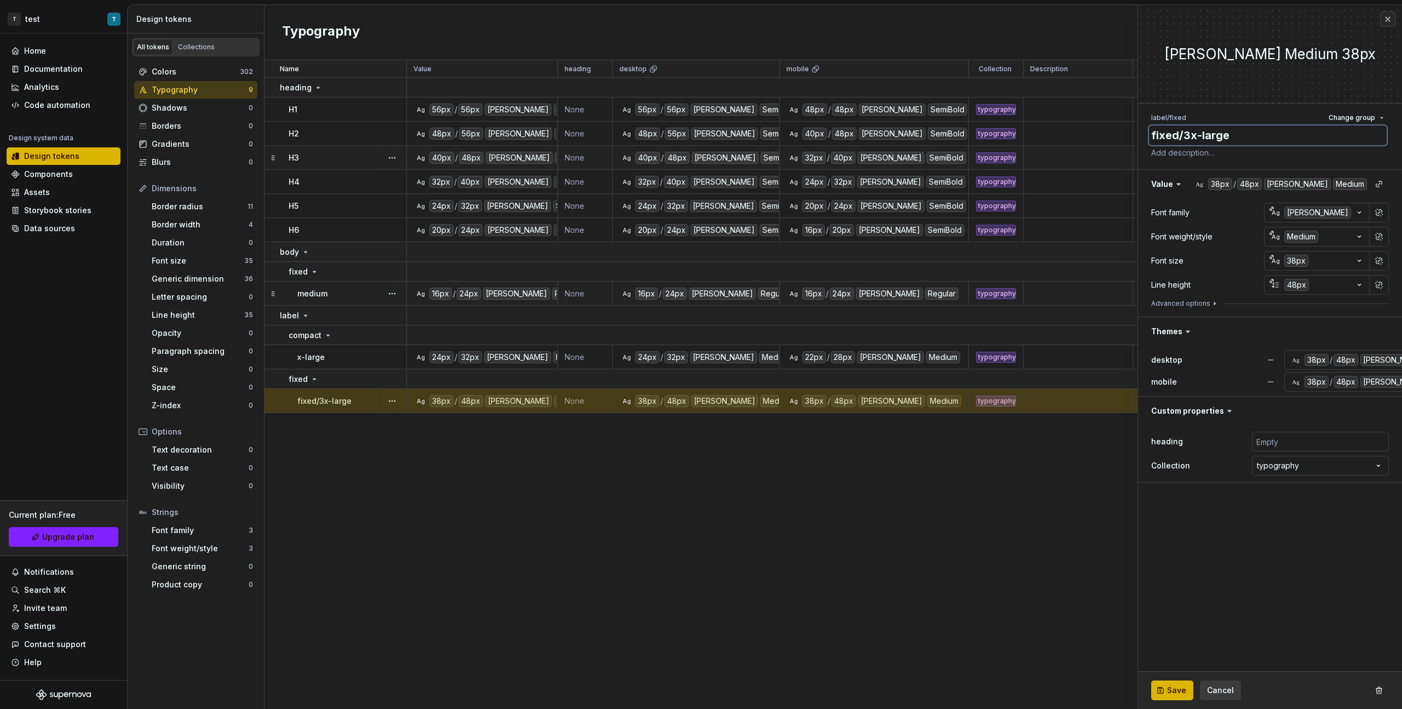
type textarea "*"
type textarea "3x-large"
click at [828, 399] on button "Save" at bounding box center [1172, 690] width 42 height 20
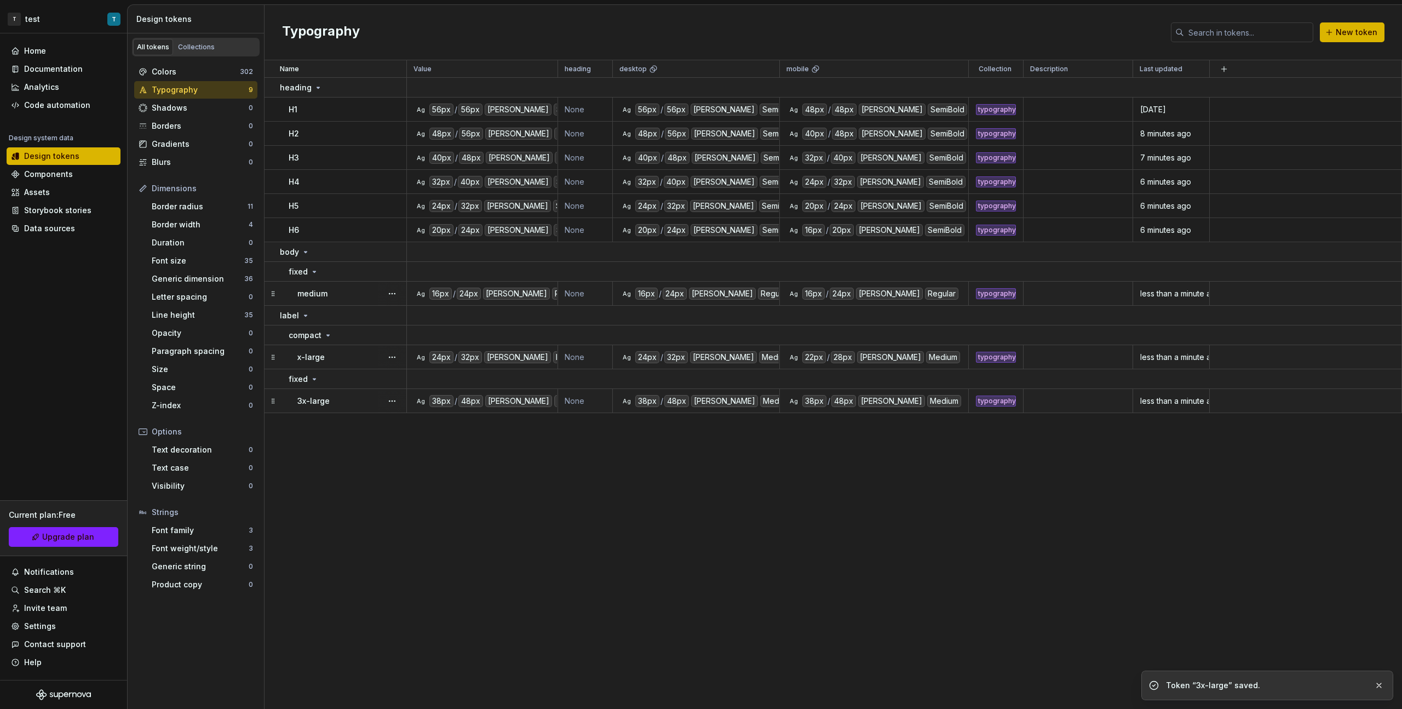
click at [363, 359] on div "x-large" at bounding box center [351, 357] width 108 height 11
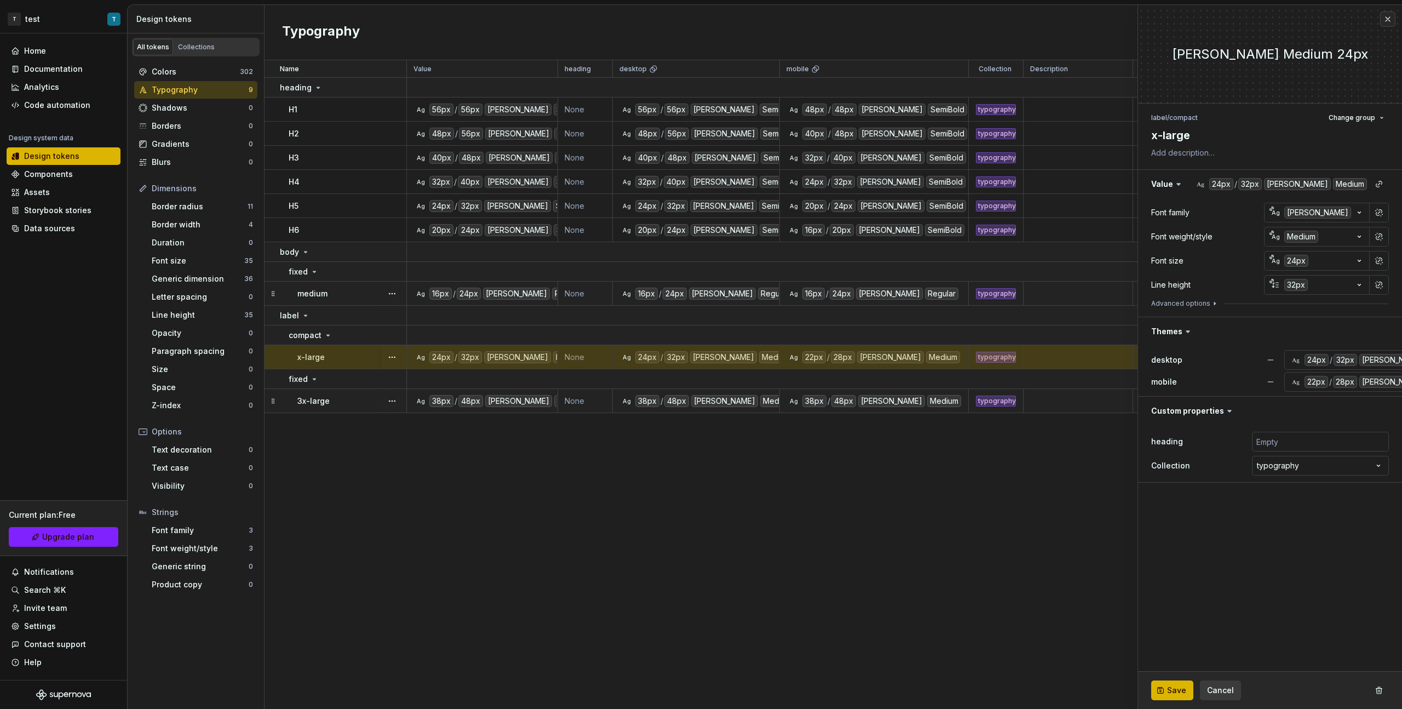
click at [353, 399] on td "3x-large" at bounding box center [336, 401] width 142 height 24
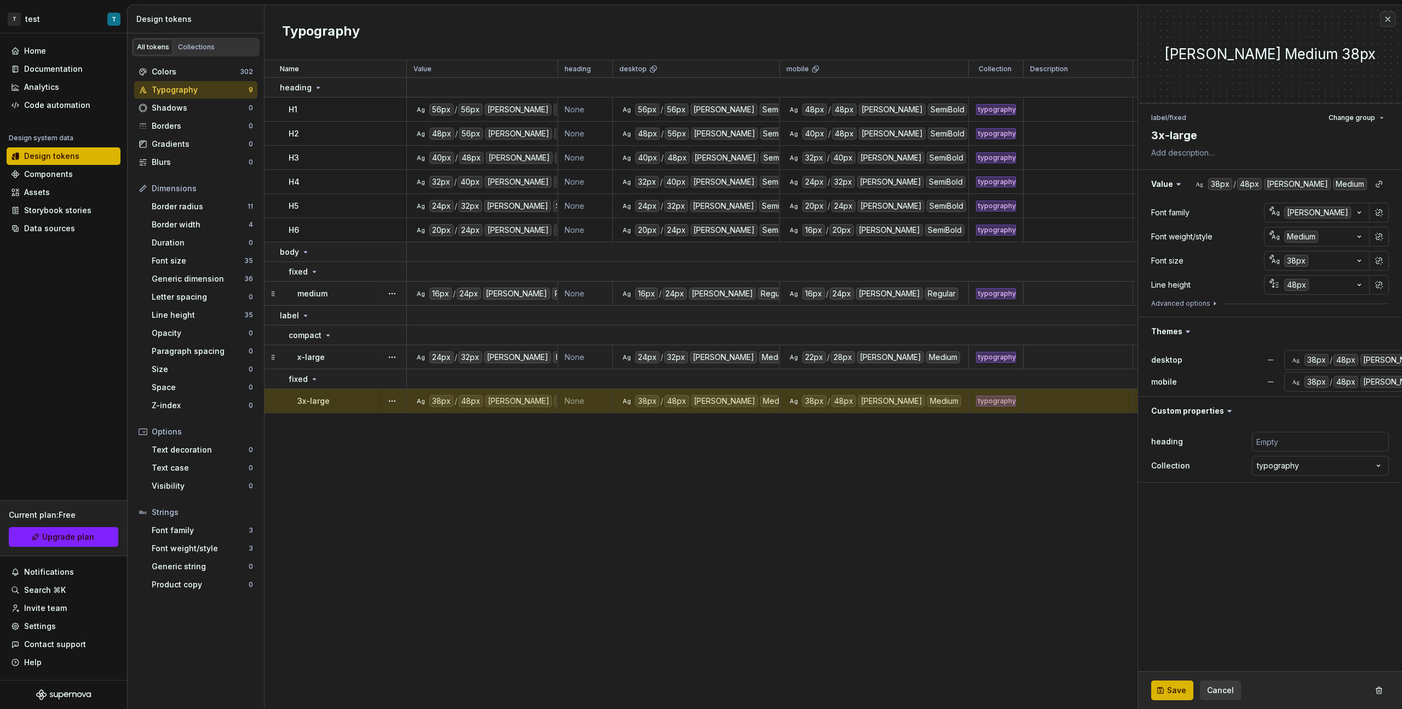
click at [418, 399] on div "Name Value heading desktop mobile Collection Description Last updated heading H…" at bounding box center [834, 384] width 1138 height 648
click at [828, 23] on button "button" at bounding box center [1387, 19] width 15 height 15
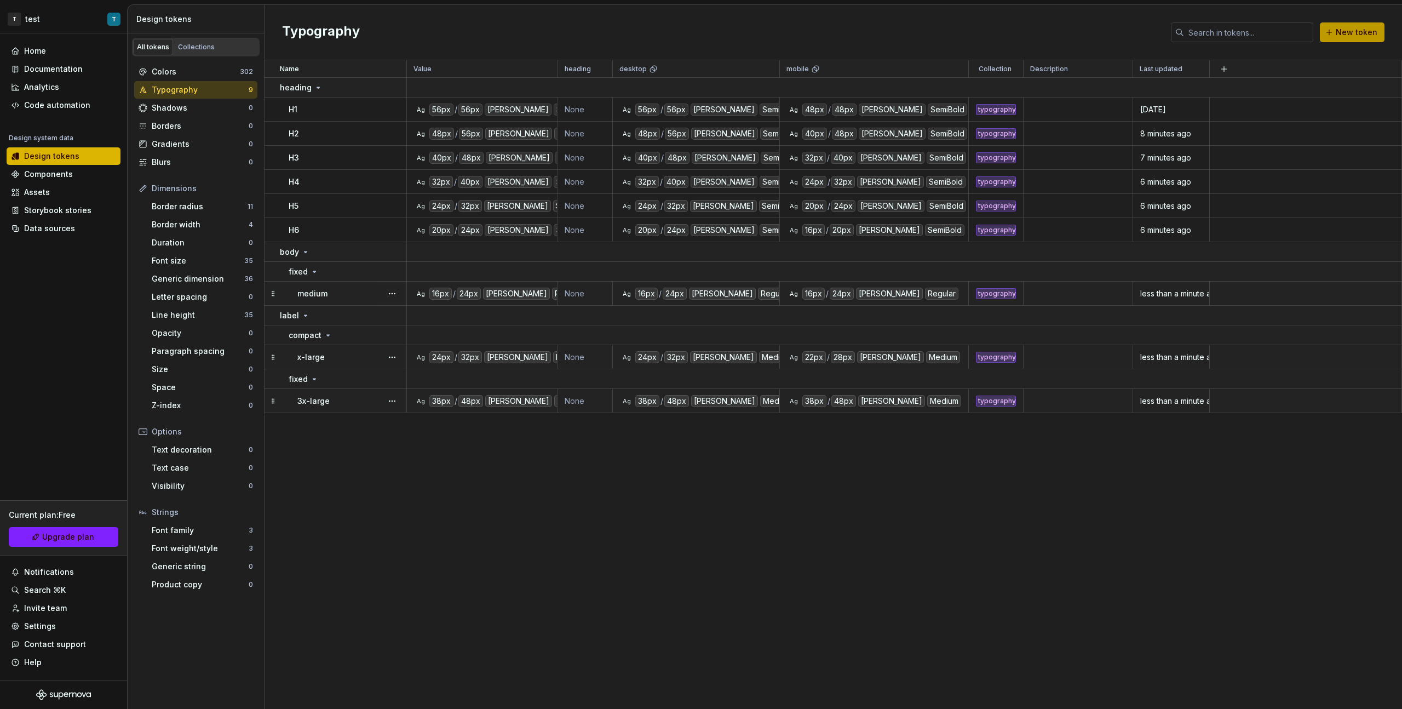
click at [828, 32] on span "New token" at bounding box center [1357, 32] width 42 height 11
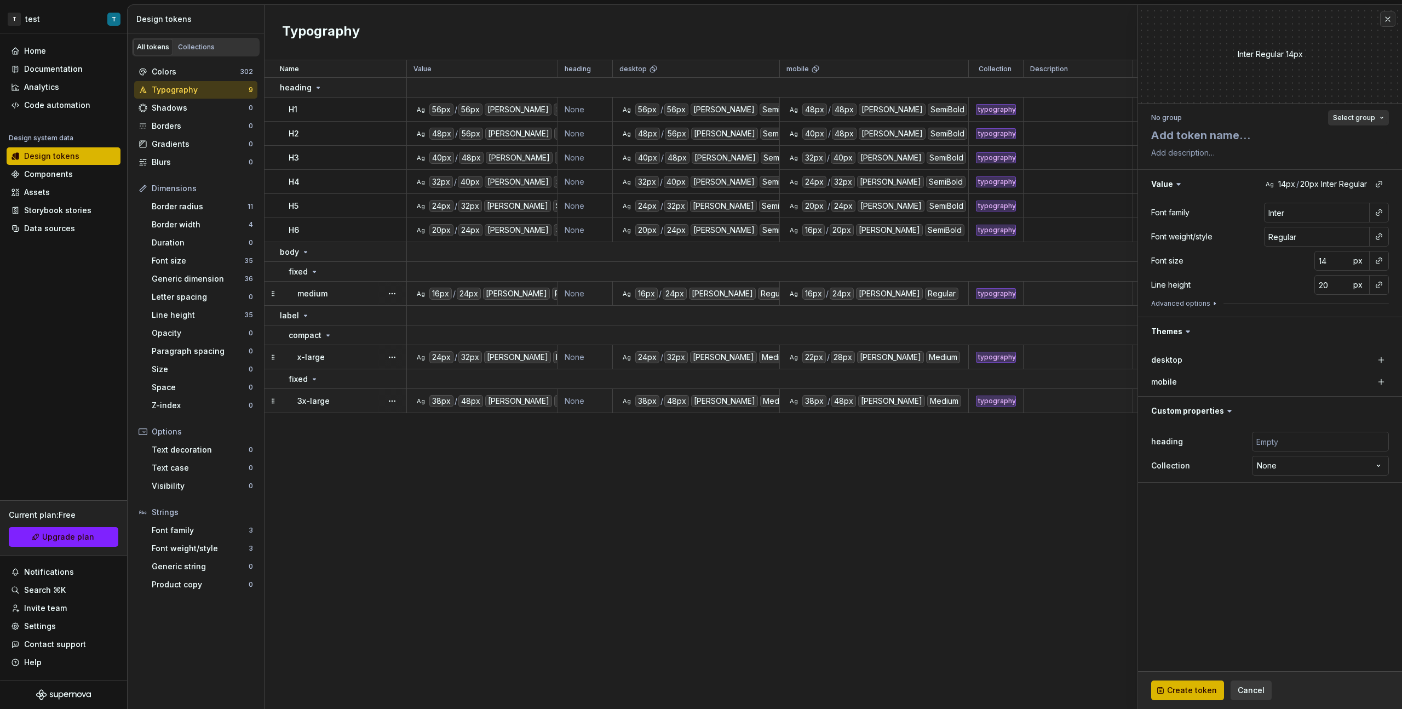
click at [828, 120] on span "Select group" at bounding box center [1354, 117] width 42 height 9
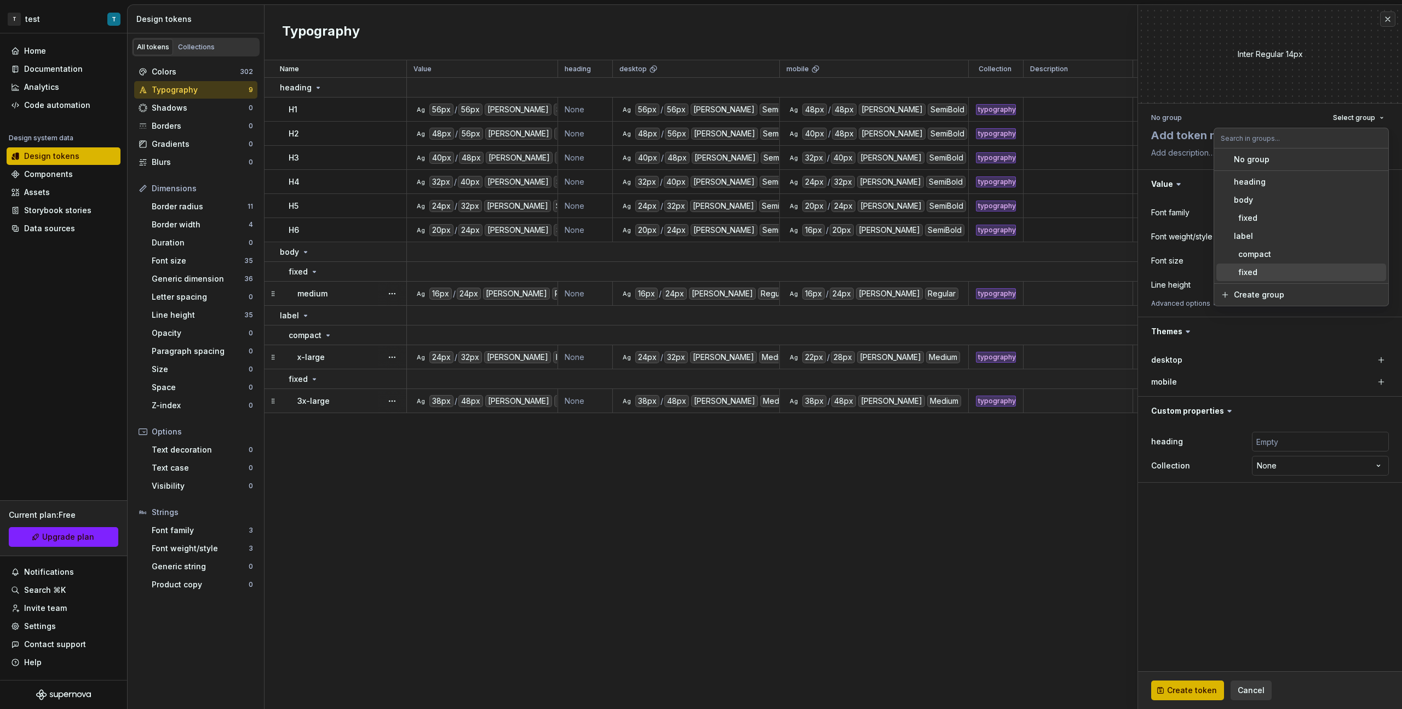
click at [828, 269] on div "fixed" at bounding box center [1308, 272] width 148 height 11
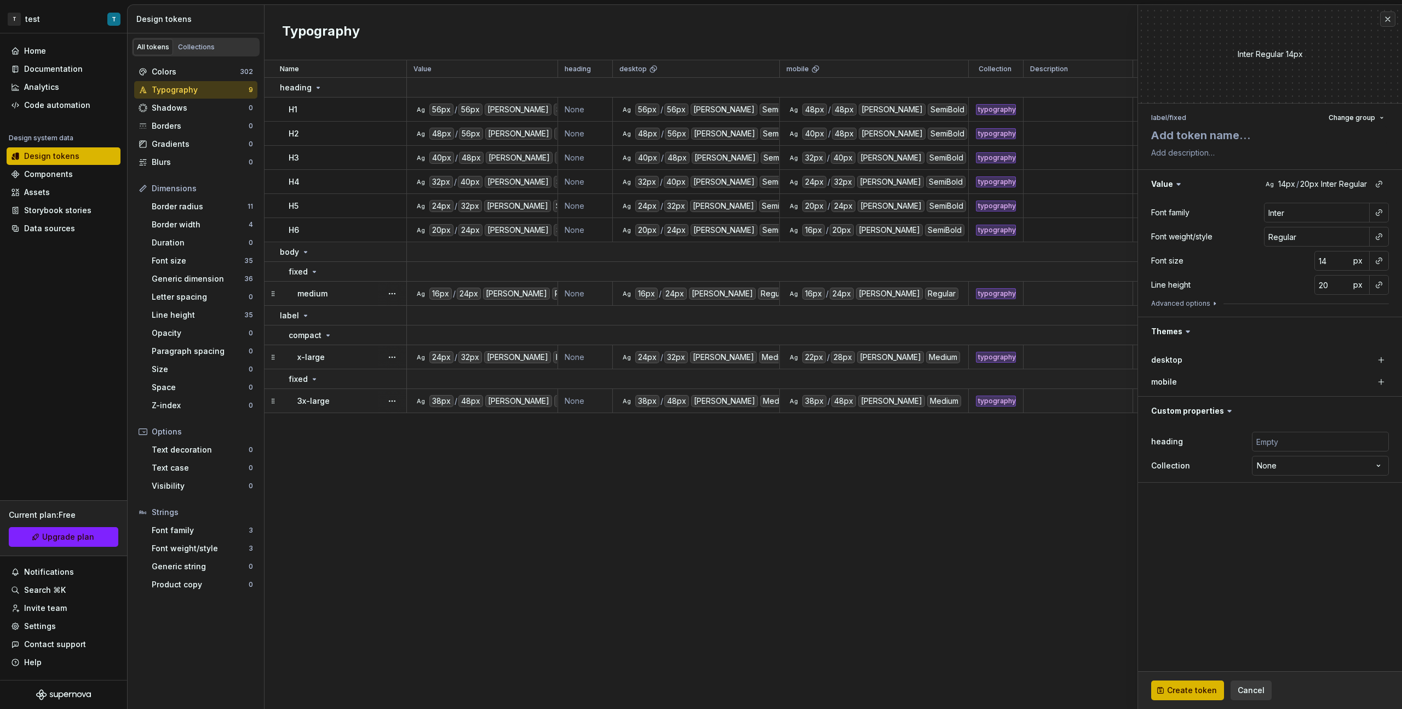
click at [828, 209] on button "button" at bounding box center [1378, 212] width 15 height 15
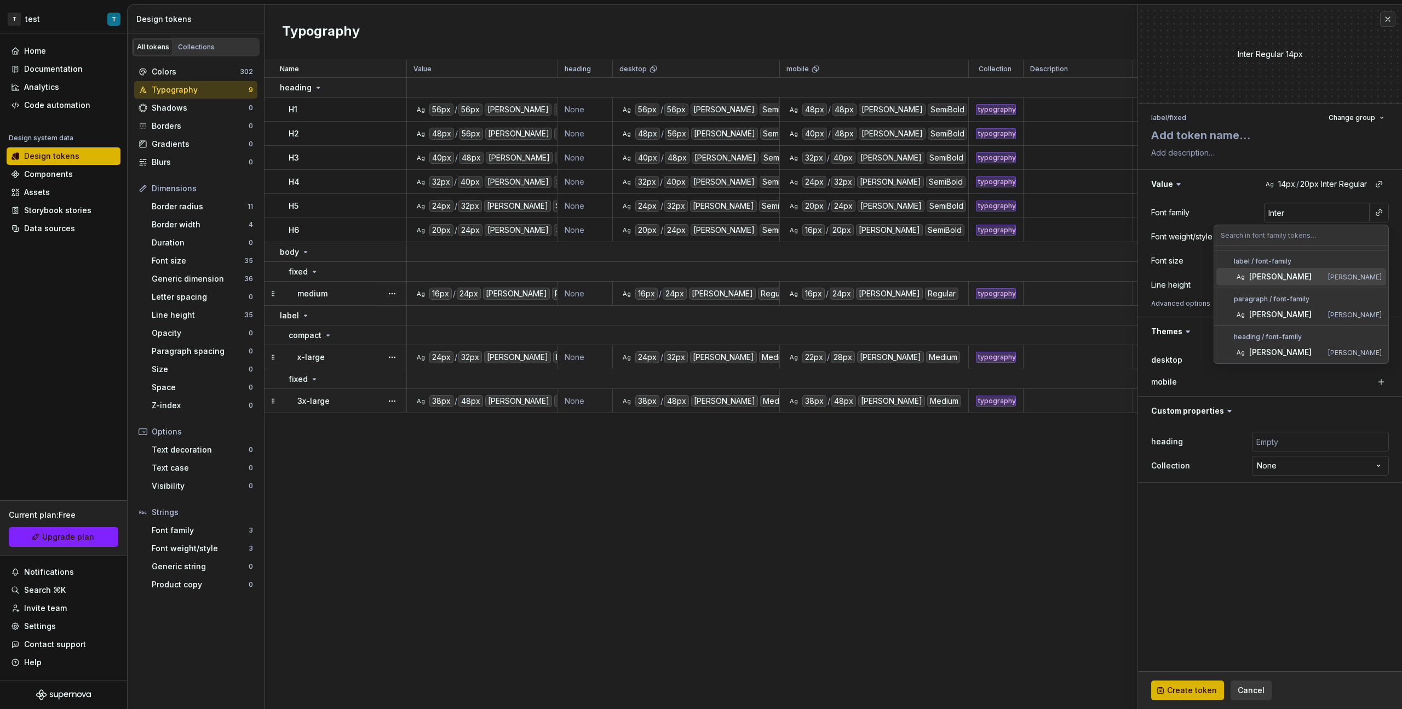
click at [828, 278] on div "[PERSON_NAME]" at bounding box center [1286, 276] width 74 height 11
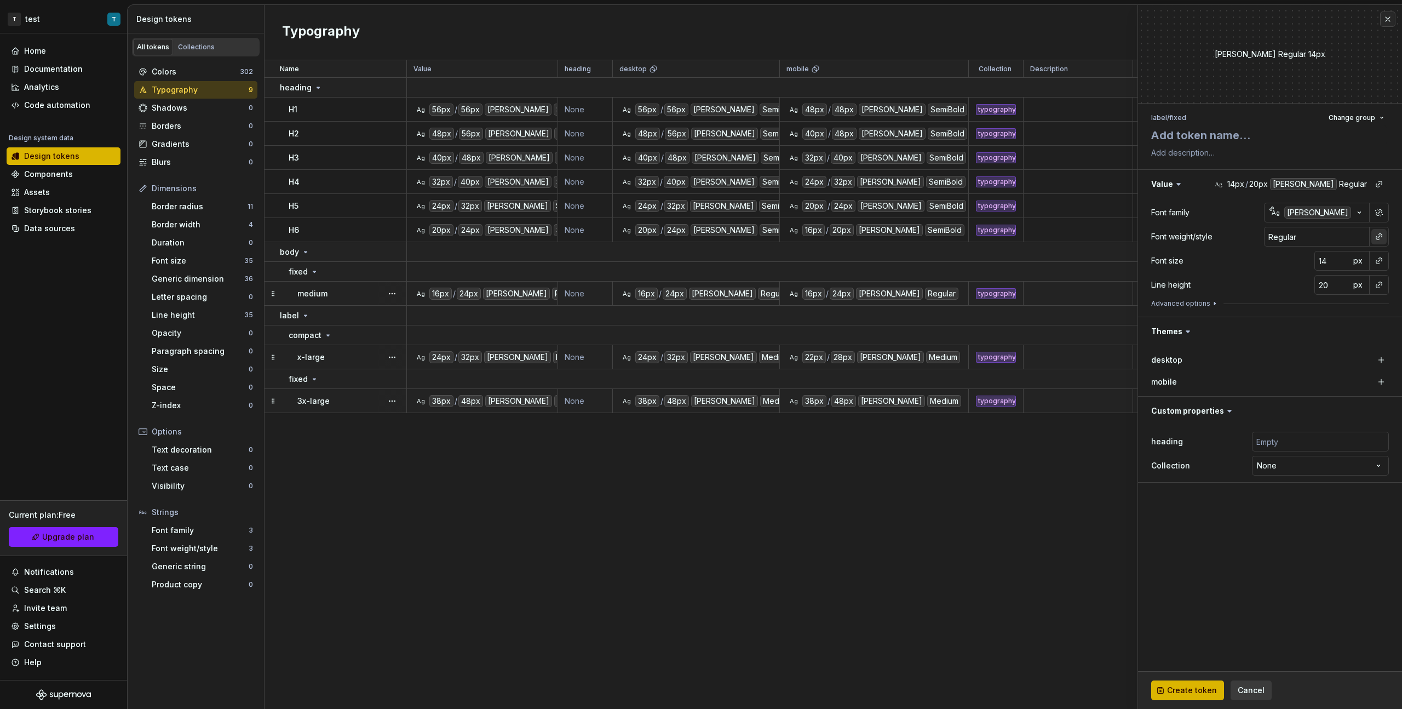
click at [828, 233] on button "button" at bounding box center [1378, 236] width 15 height 15
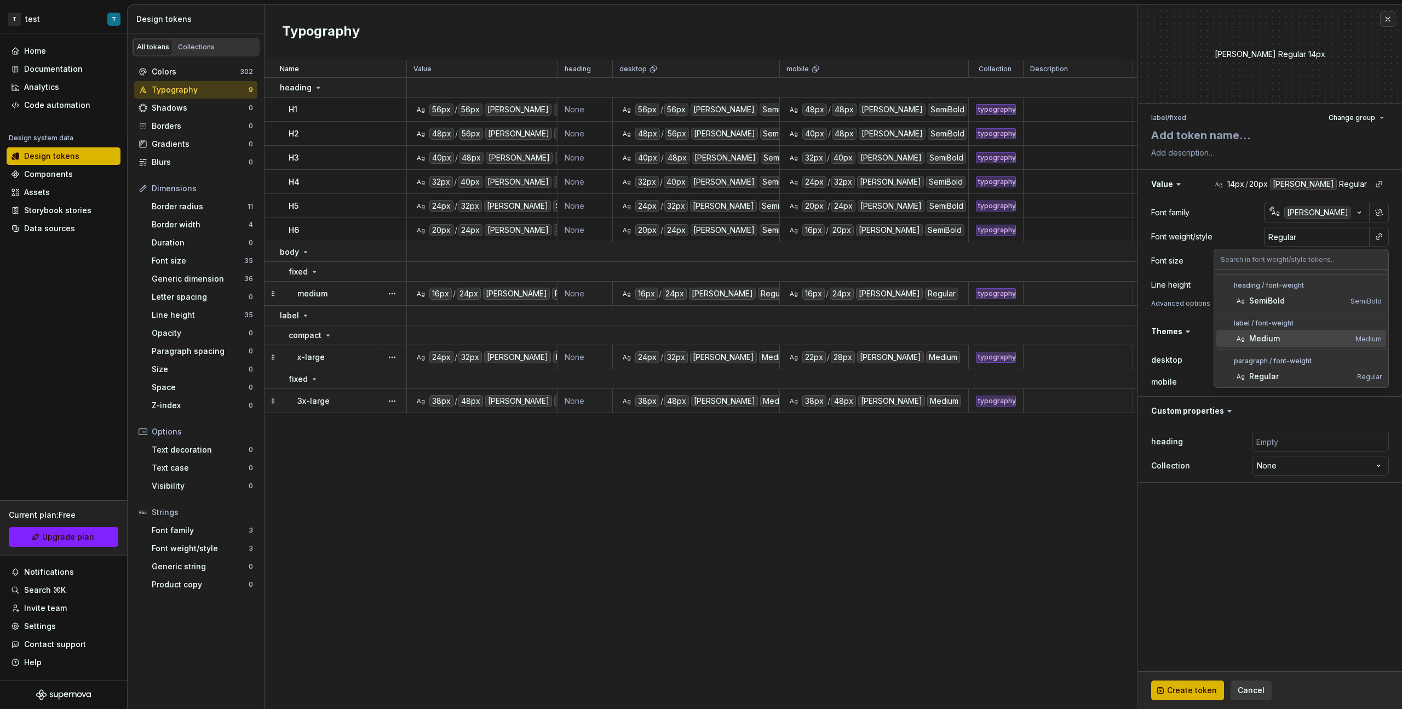
click at [828, 333] on span "Ag Medium Medium" at bounding box center [1301, 339] width 170 height 18
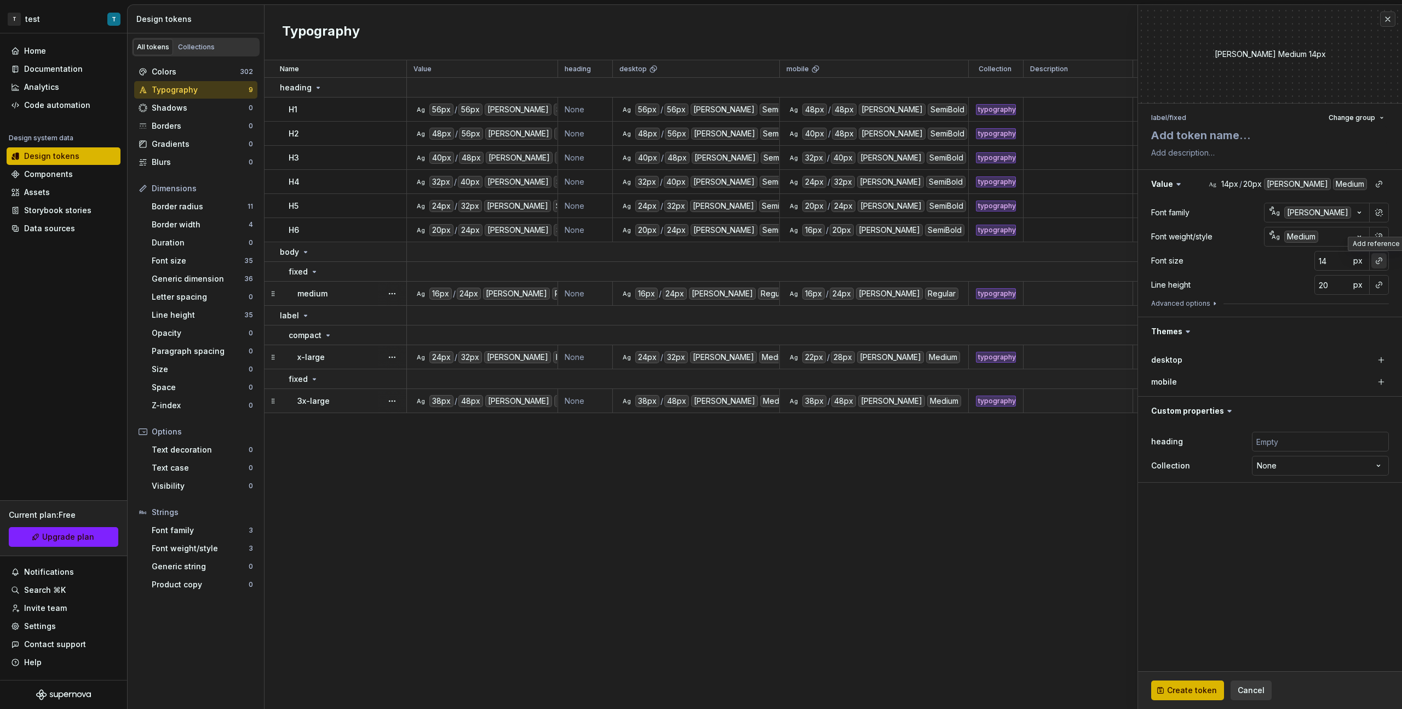
click at [828, 263] on button "button" at bounding box center [1378, 260] width 15 height 15
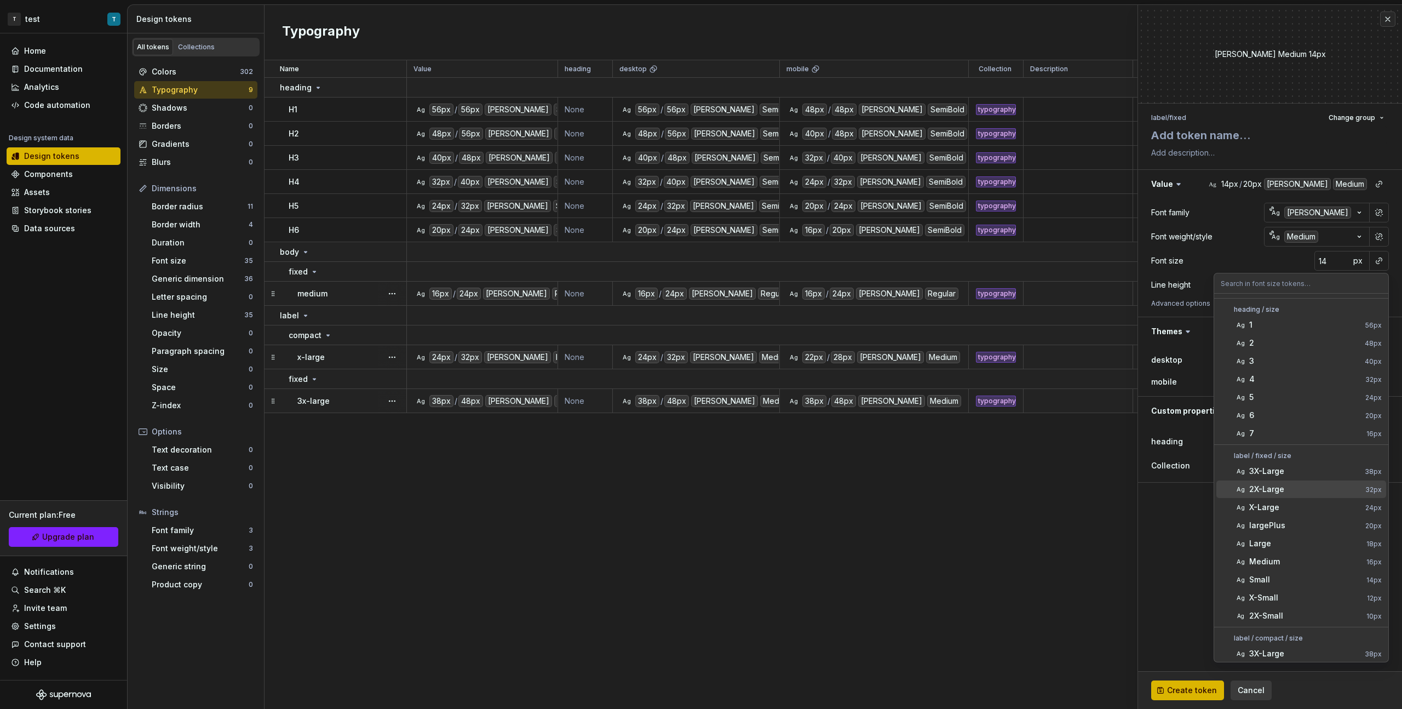
click at [828, 399] on div "2X-Large" at bounding box center [1305, 489] width 112 height 11
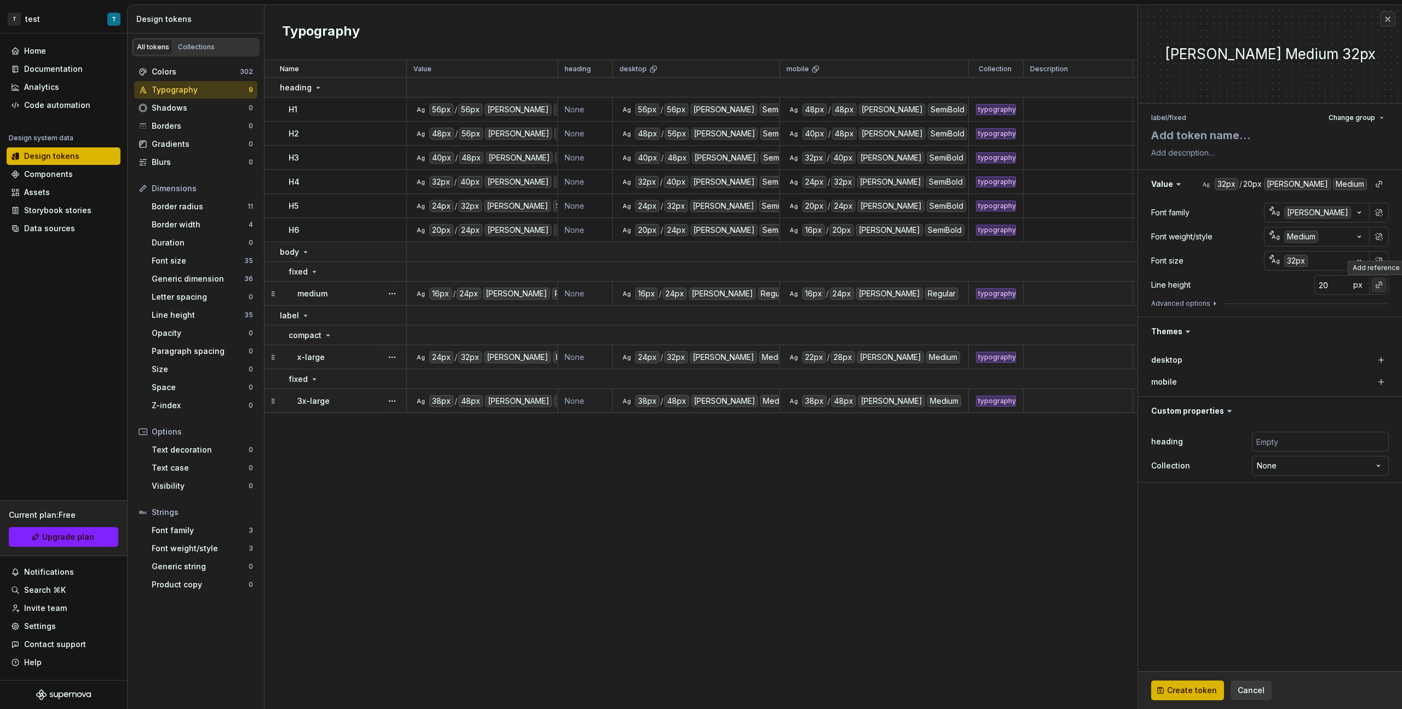
click at [828, 286] on button "button" at bounding box center [1378, 284] width 15 height 15
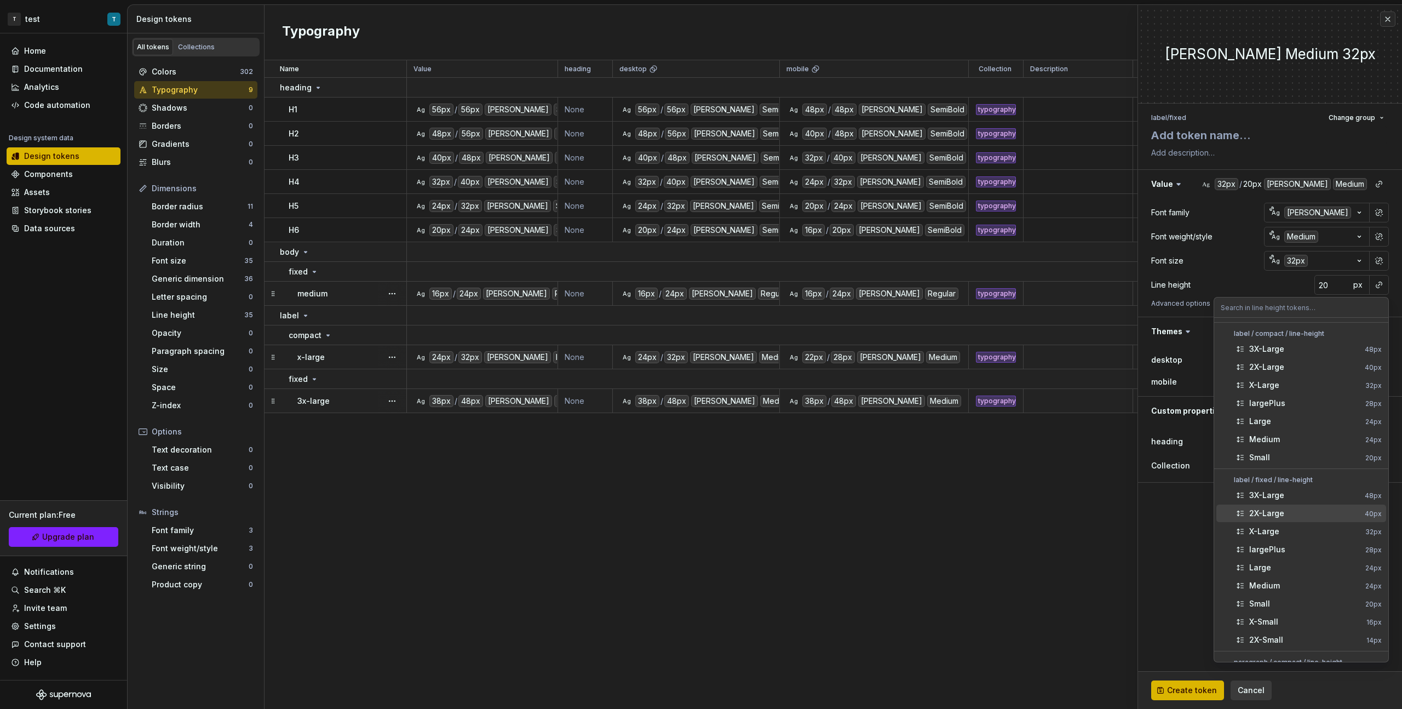
click at [828, 399] on div "2X-Large" at bounding box center [1304, 513] width 111 height 11
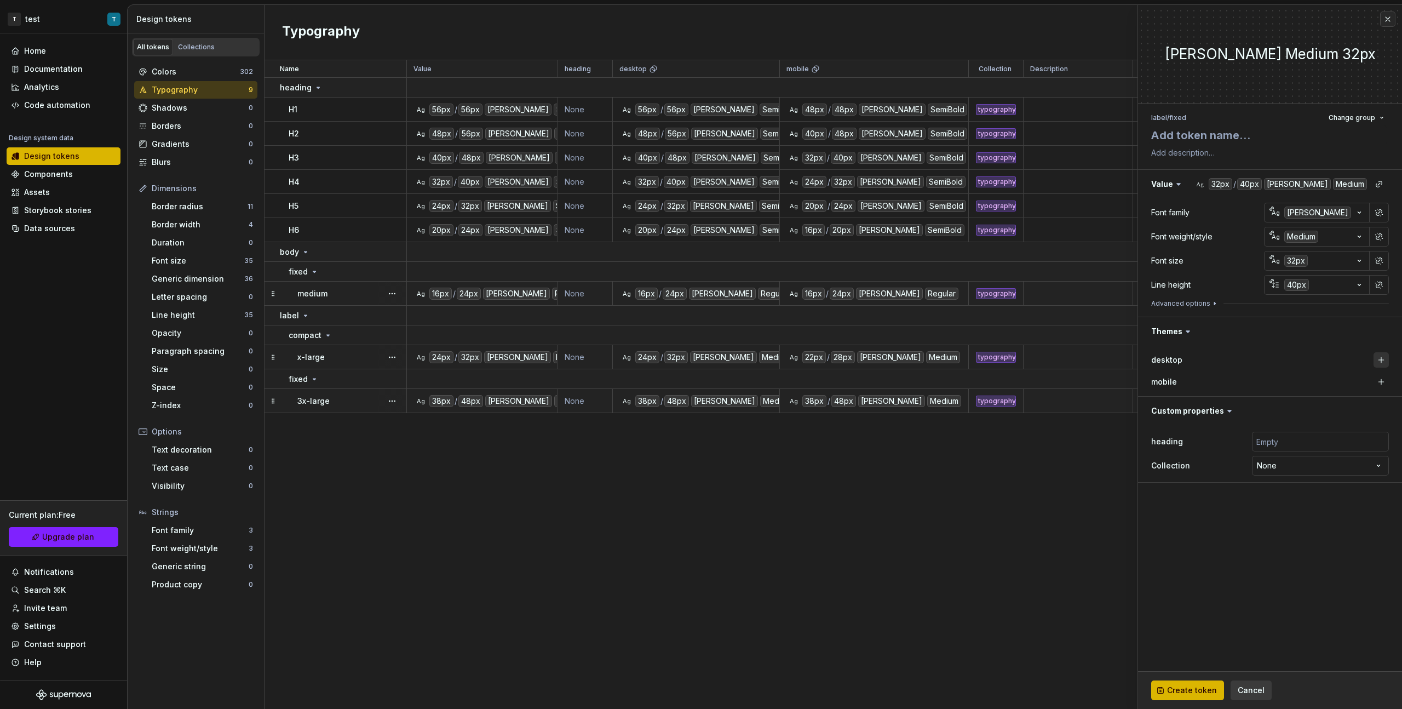
click at [828, 357] on button "button" at bounding box center [1381, 359] width 15 height 15
click at [828, 377] on button "button" at bounding box center [1381, 381] width 15 height 15
type textarea "*"
click at [828, 399] on html "T test T Home Documentation Analytics Code automation Design system data Design…" at bounding box center [701, 354] width 1402 height 709
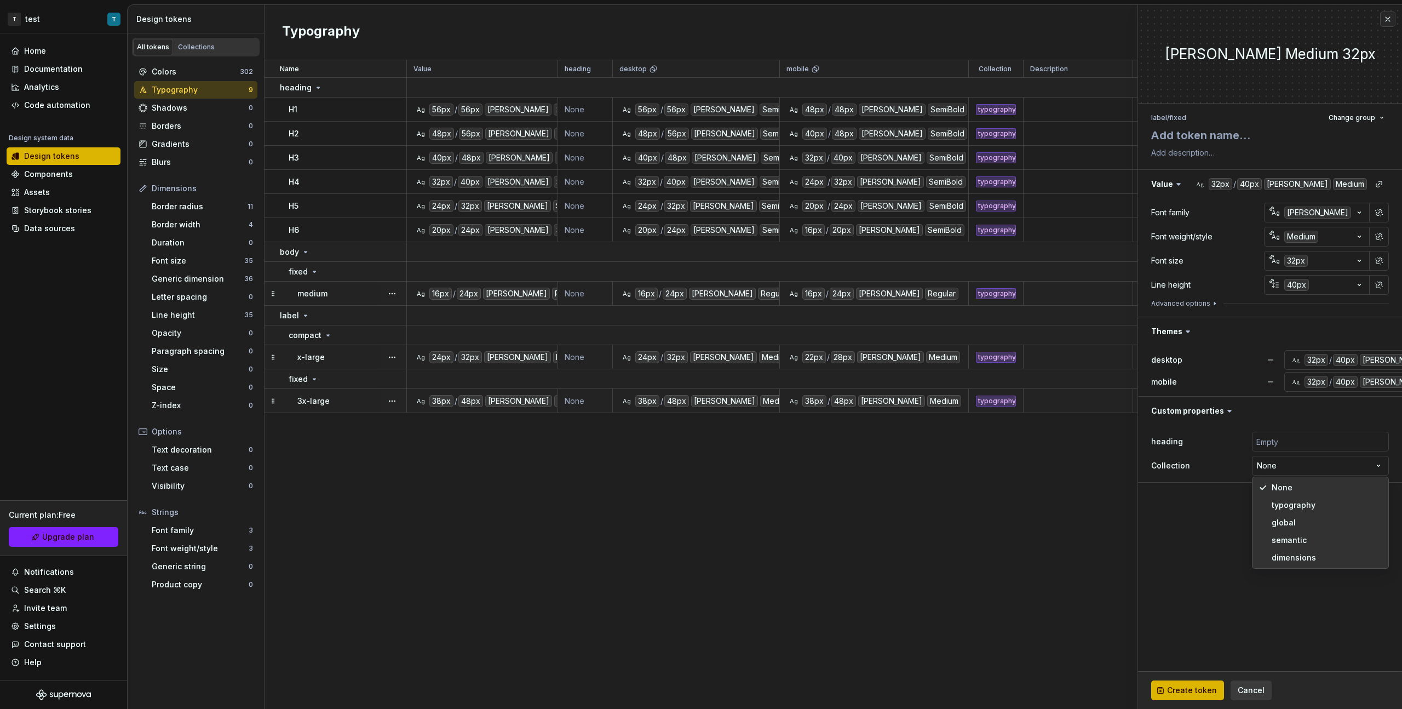
select select "**********"
click at [828, 140] on textarea at bounding box center [1268, 135] width 238 height 20
type textarea "*"
type textarea "2"
type textarea "*"
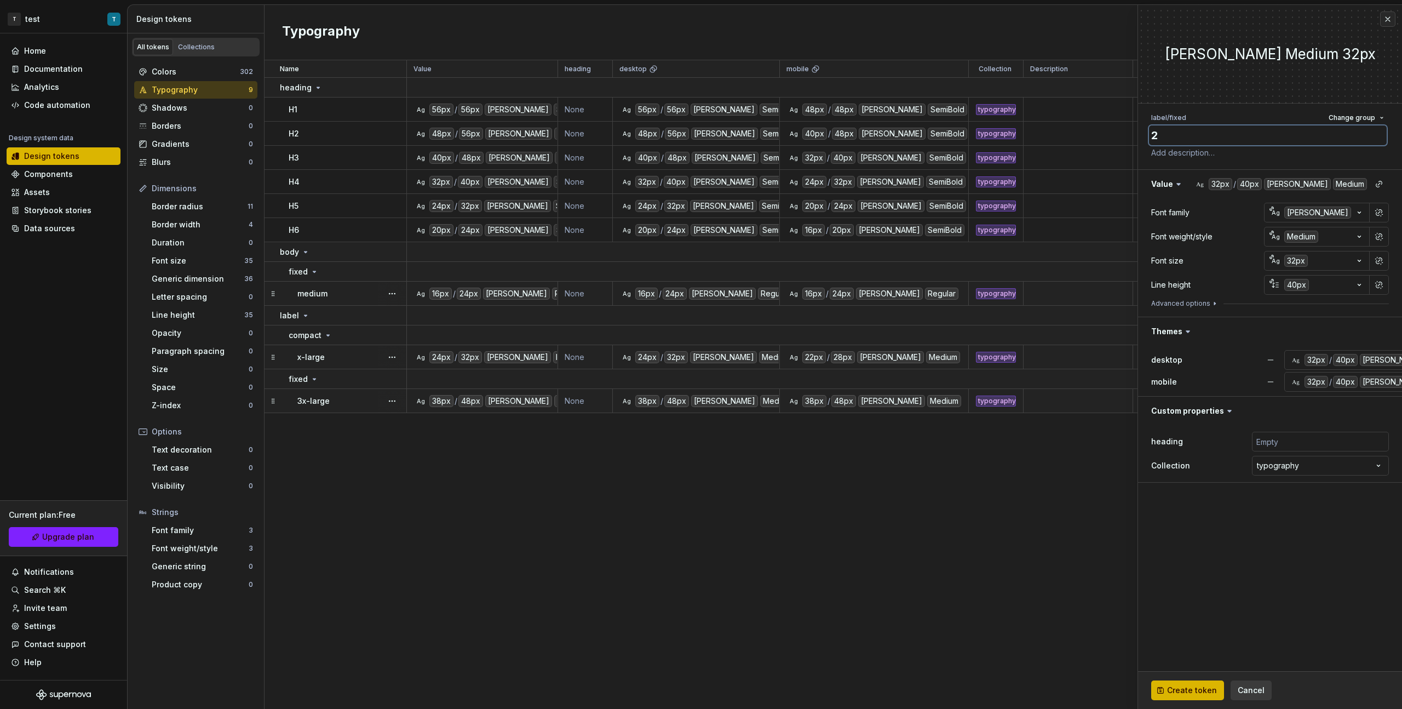
type textarea "22"
type textarea "*"
type textarea "22x"
type textarea "*"
type textarea "22"
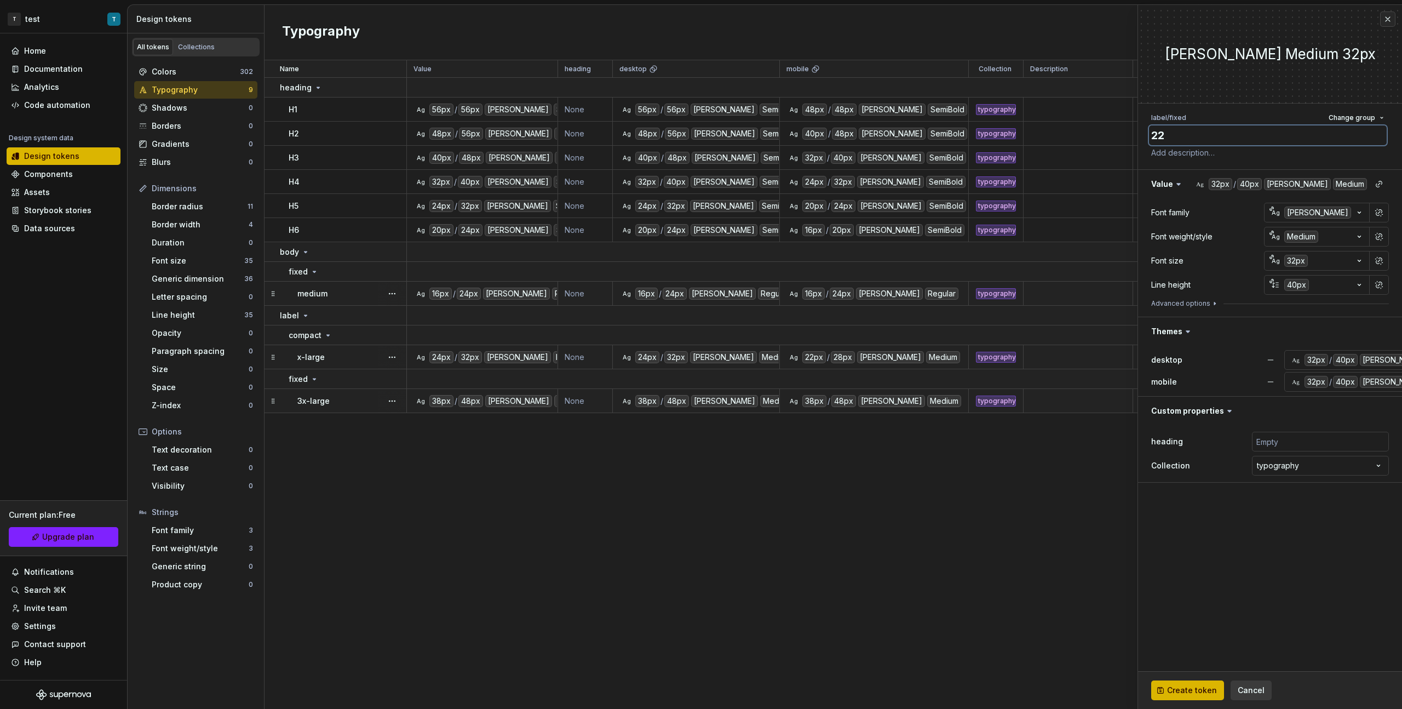
type textarea "*"
type textarea "2"
type textarea "*"
type textarea "2x"
type textarea "*"
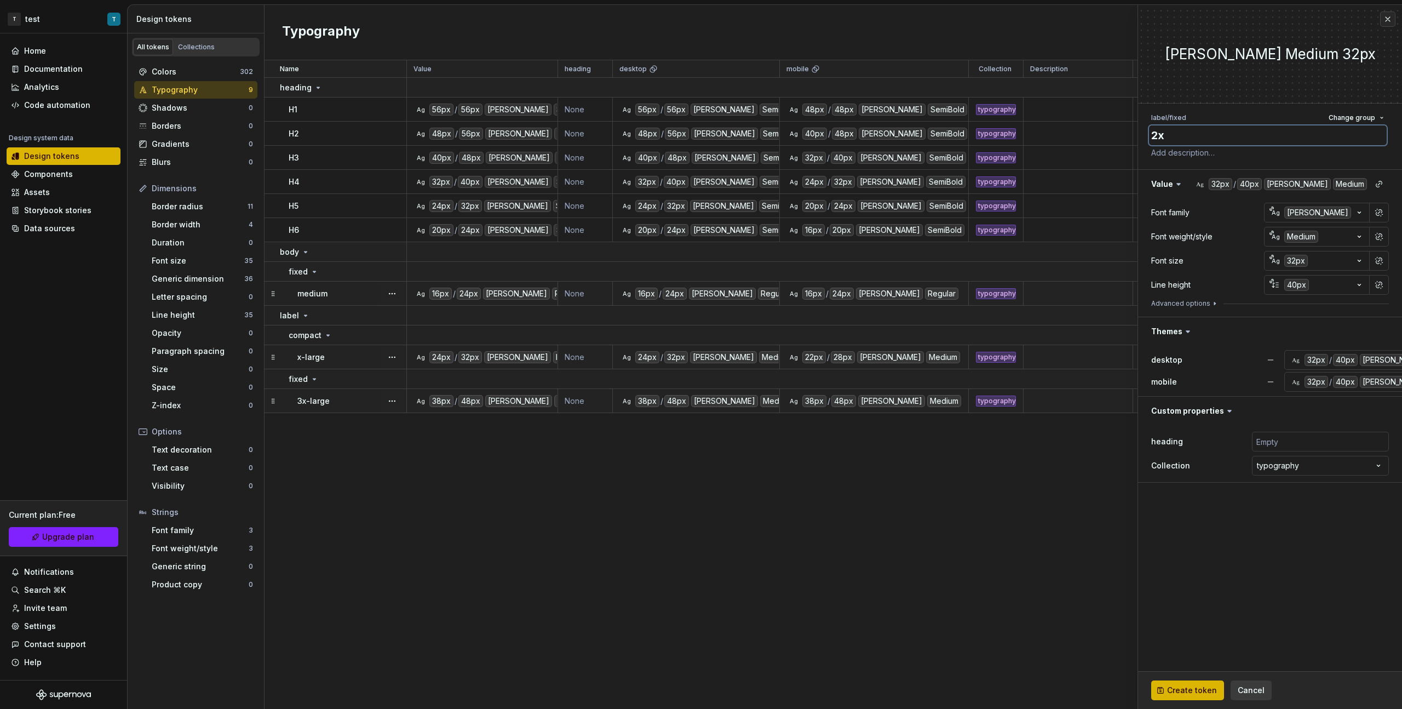
type textarea "2x-"
type textarea "*"
type textarea "2x-l"
type textarea "*"
type textarea "2x-la"
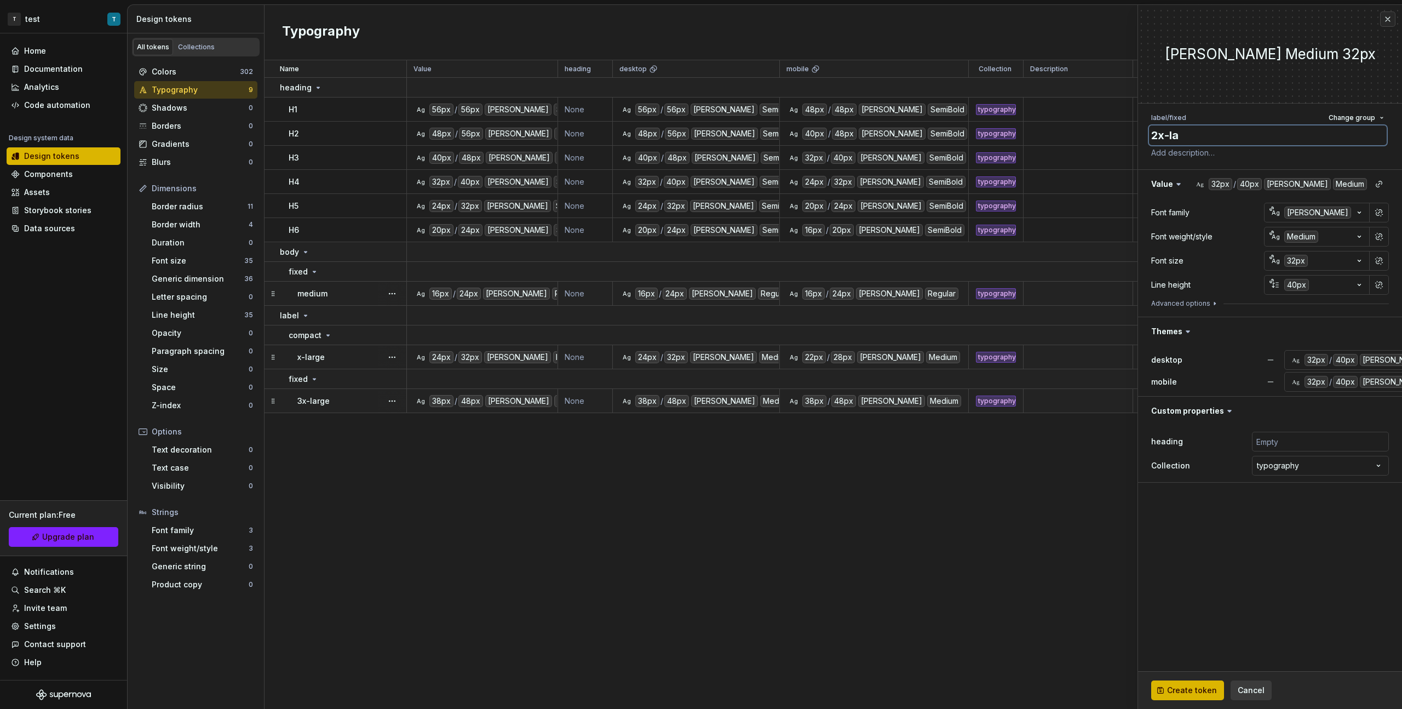
type textarea "*"
type textarea "2x-lar"
type textarea "*"
type textarea "2x-larg"
type textarea "*"
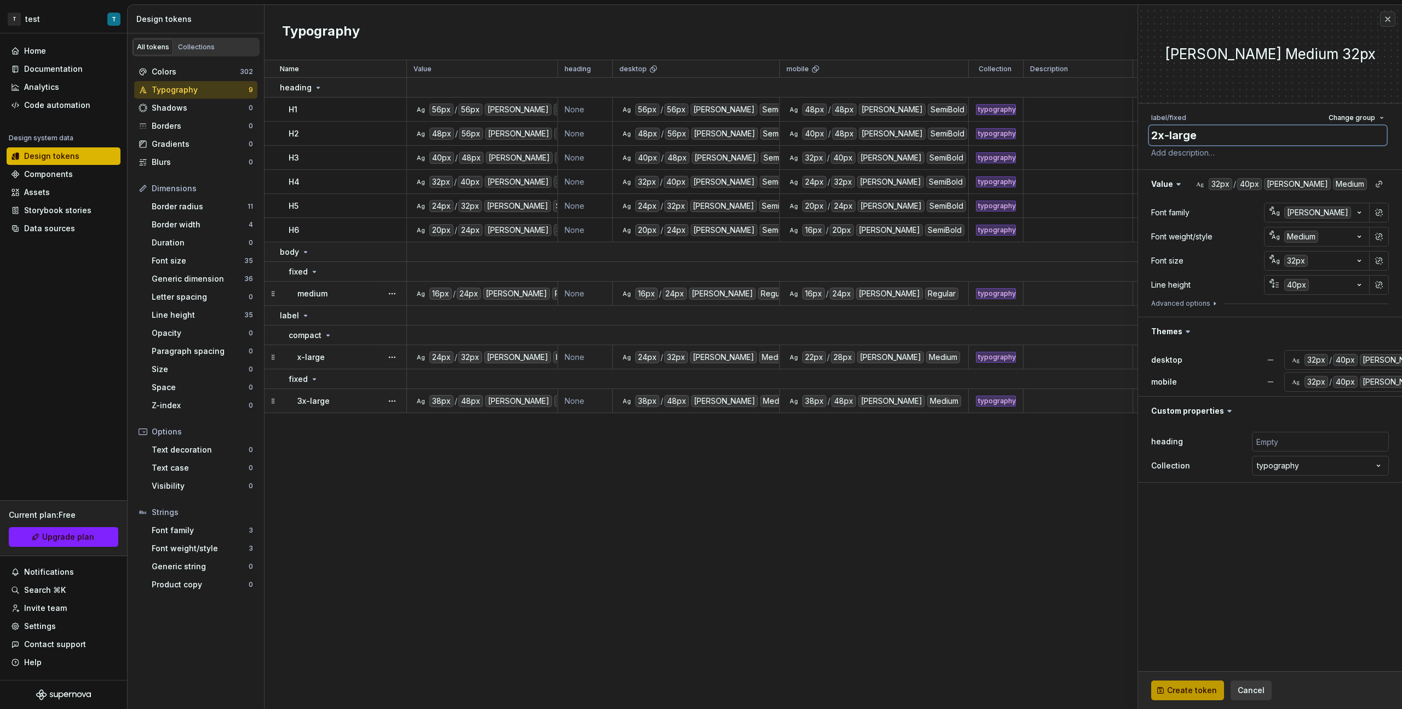
type textarea "2x-large"
click at [828, 399] on span "Create token" at bounding box center [1192, 690] width 50 height 11
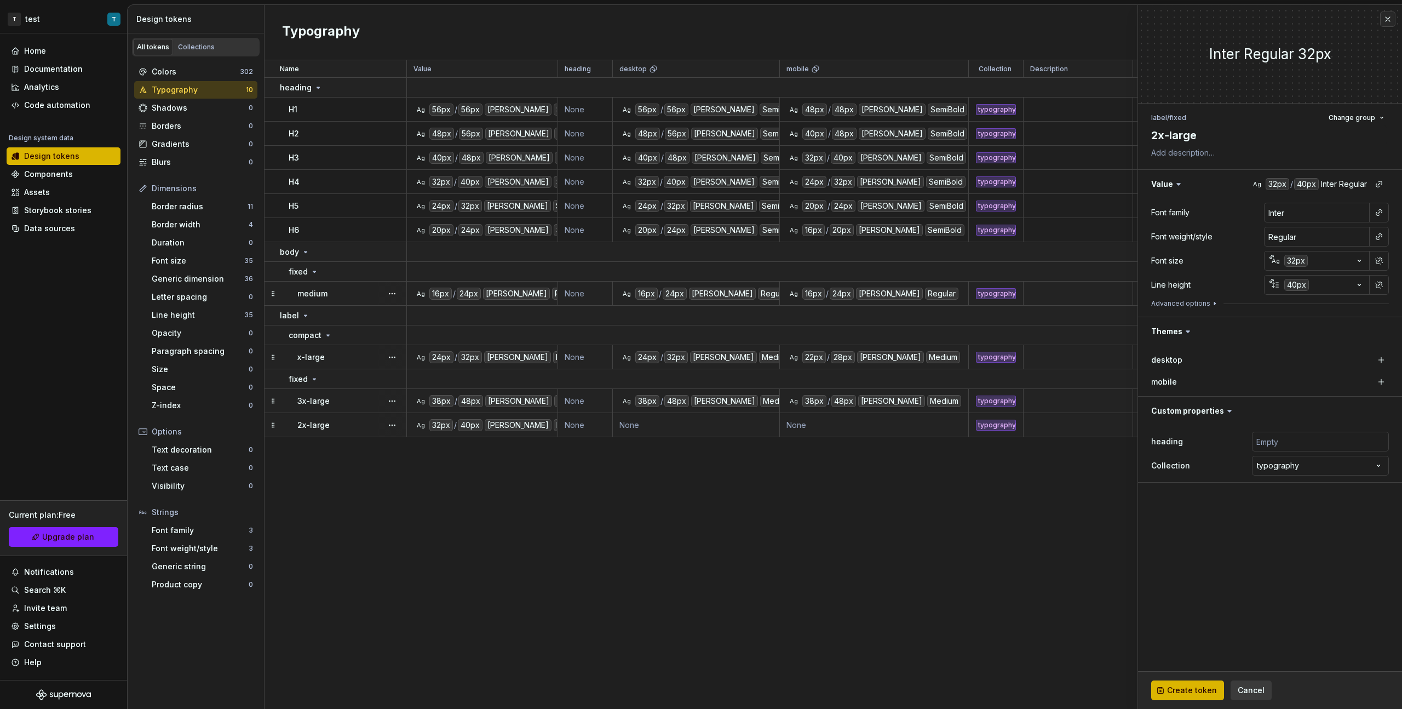
type textarea "*"
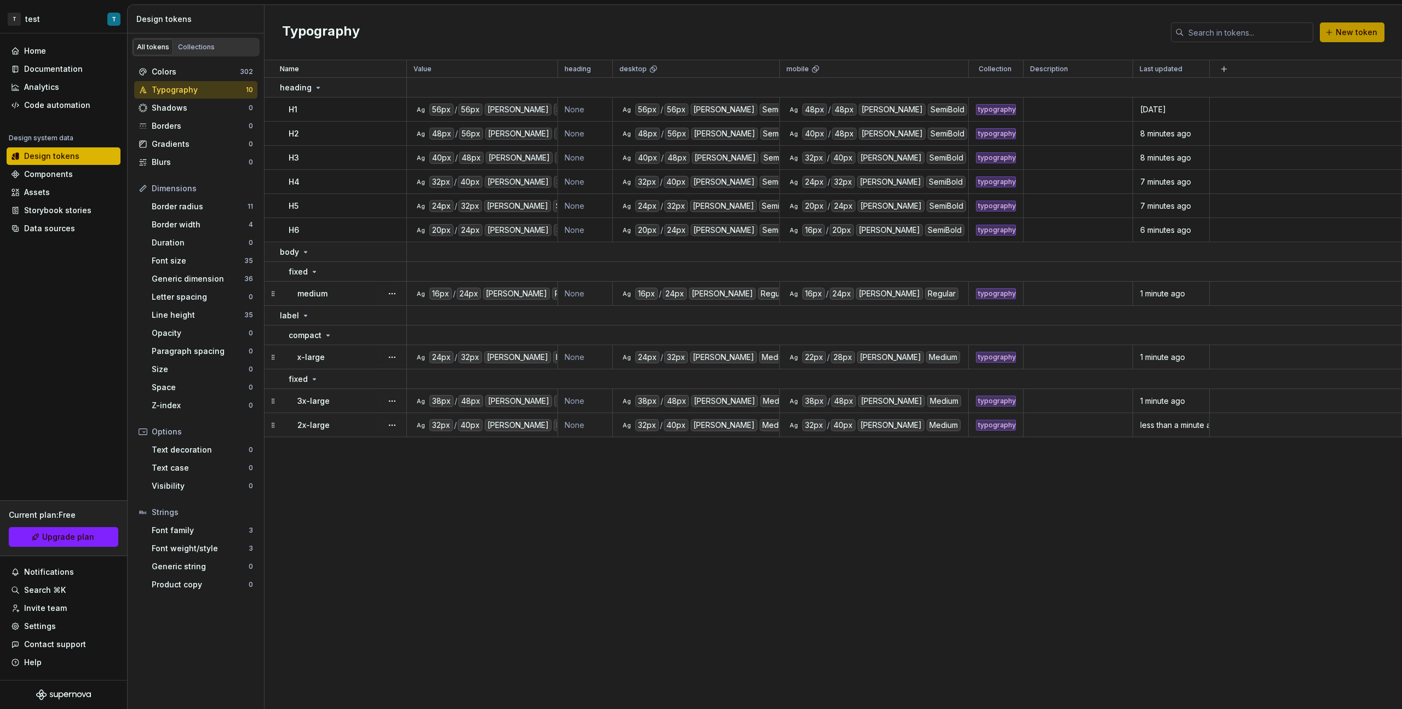
click at [828, 30] on span "New token" at bounding box center [1357, 32] width 42 height 11
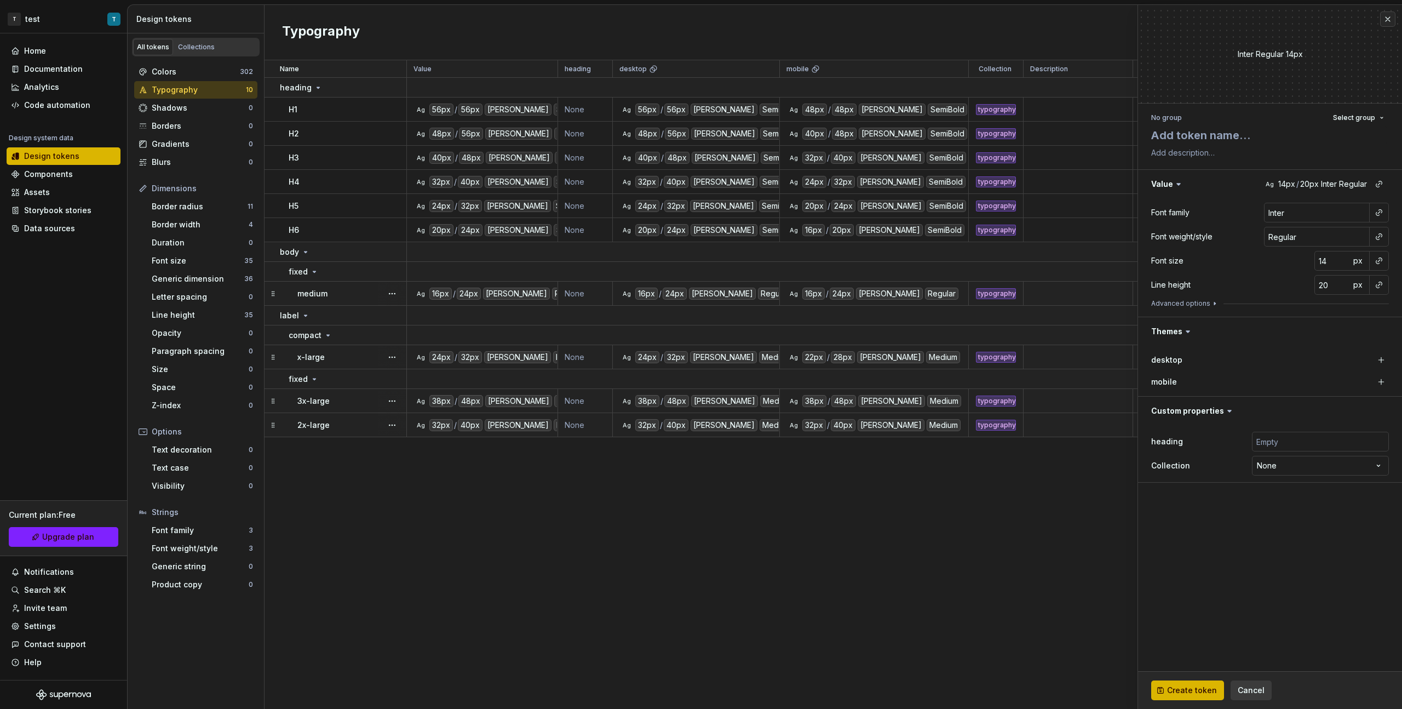
type textarea "*"
type textarea "l"
type textarea "*"
type textarea "la"
type textarea "*"
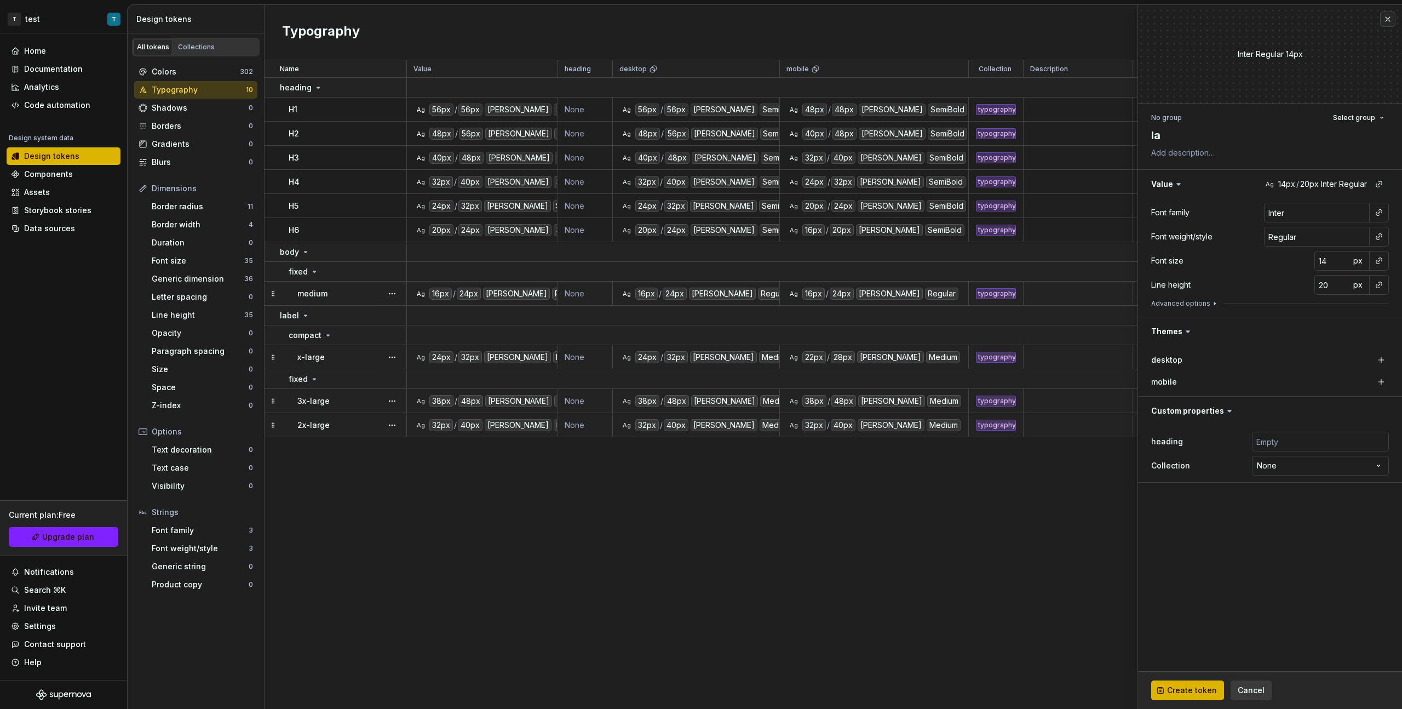
type textarea "lar"
type textarea "*"
type textarea "larg"
type textarea "*"
type textarea "large"
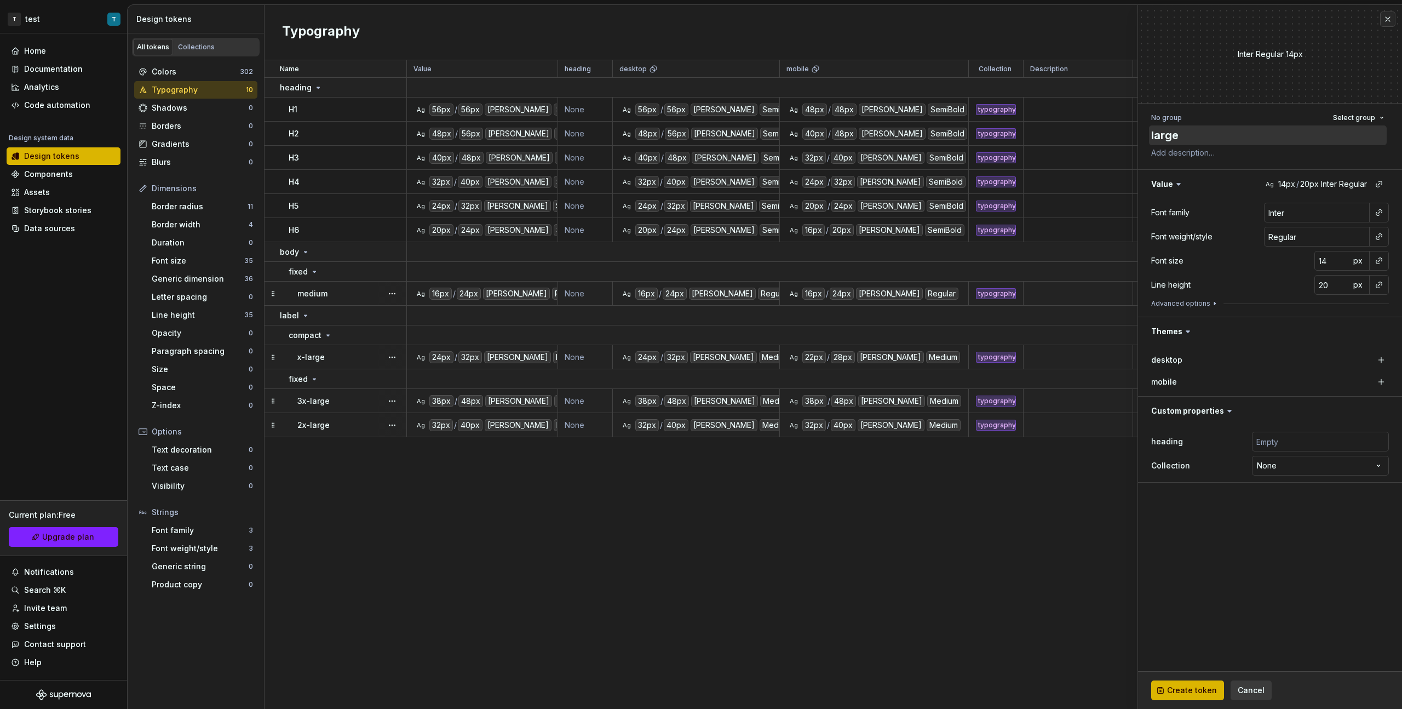
click at [828, 133] on textarea "large" at bounding box center [1268, 135] width 238 height 20
type textarea "*"
type textarea "xlarge"
type textarea "*"
type textarea "x-large"
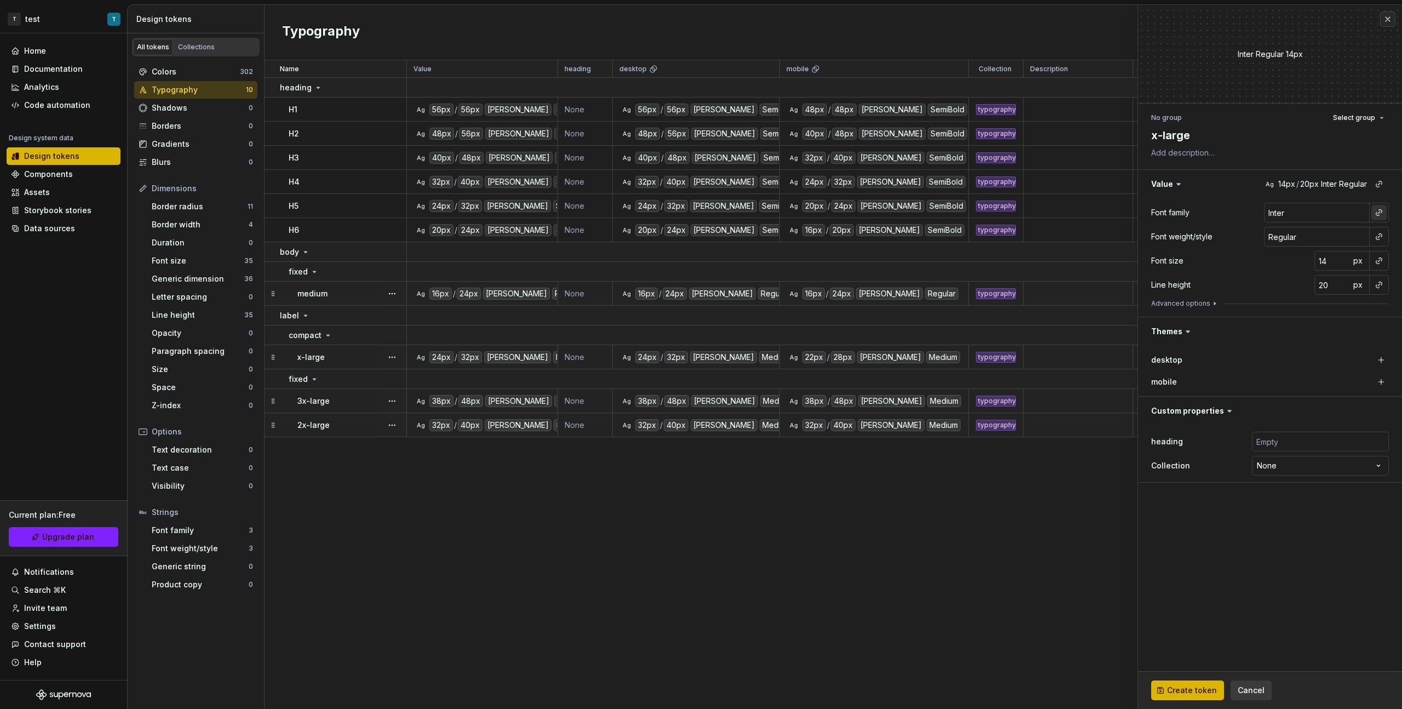
click at [828, 210] on button "button" at bounding box center [1378, 212] width 15 height 15
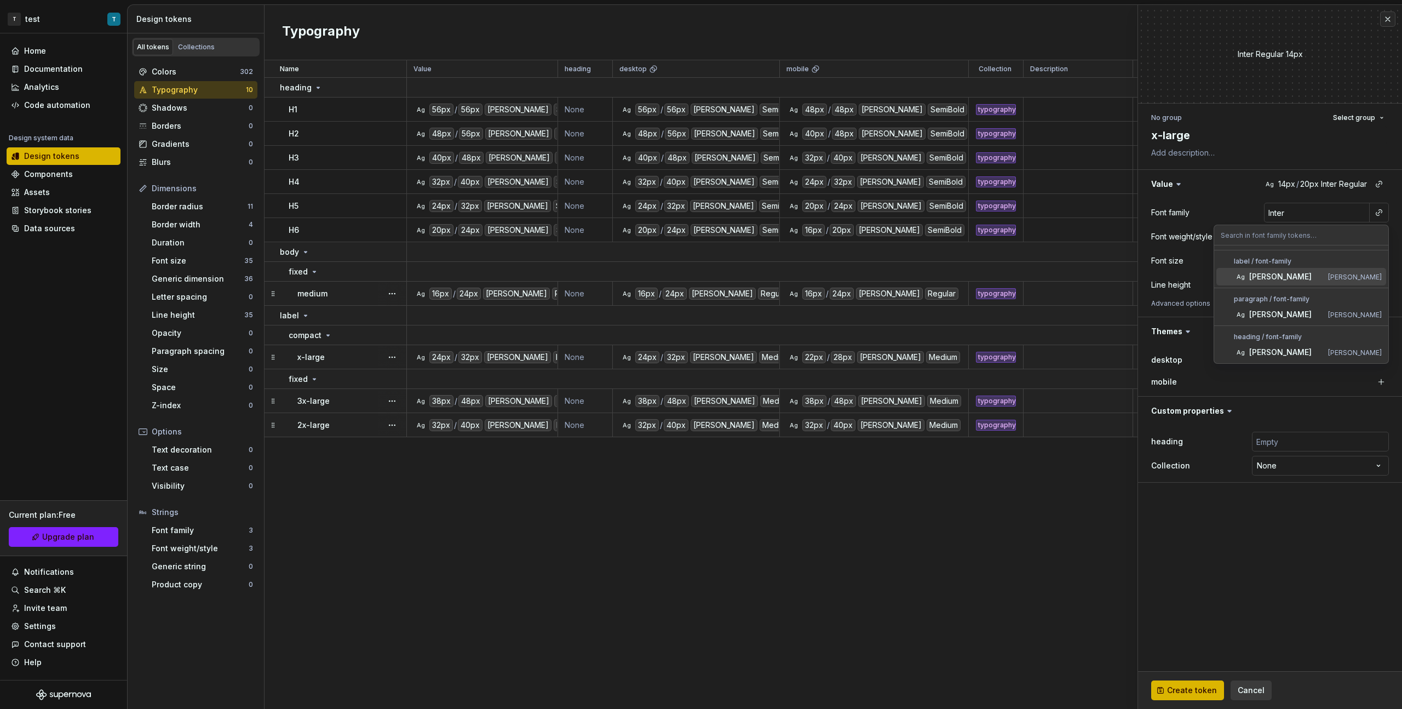
click at [828, 276] on div "[PERSON_NAME]" at bounding box center [1286, 276] width 74 height 11
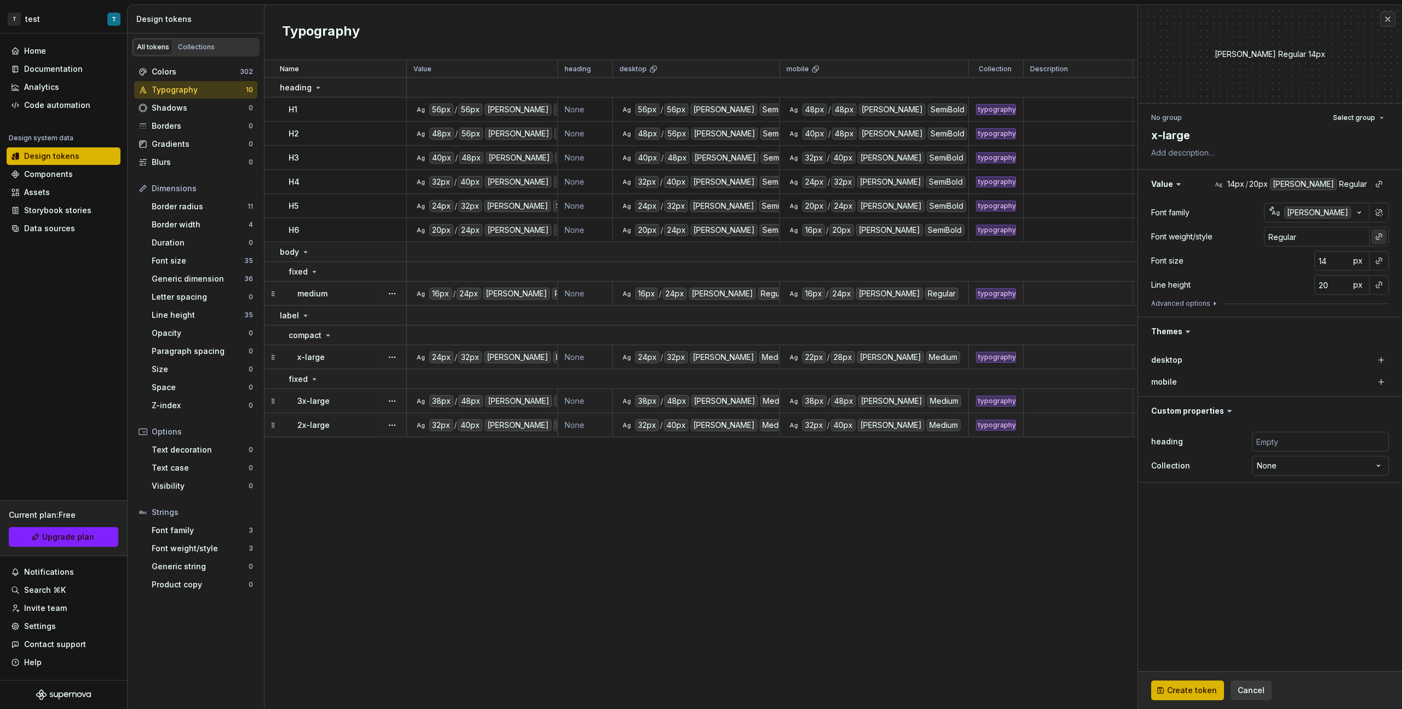
click at [828, 237] on button "button" at bounding box center [1378, 236] width 15 height 15
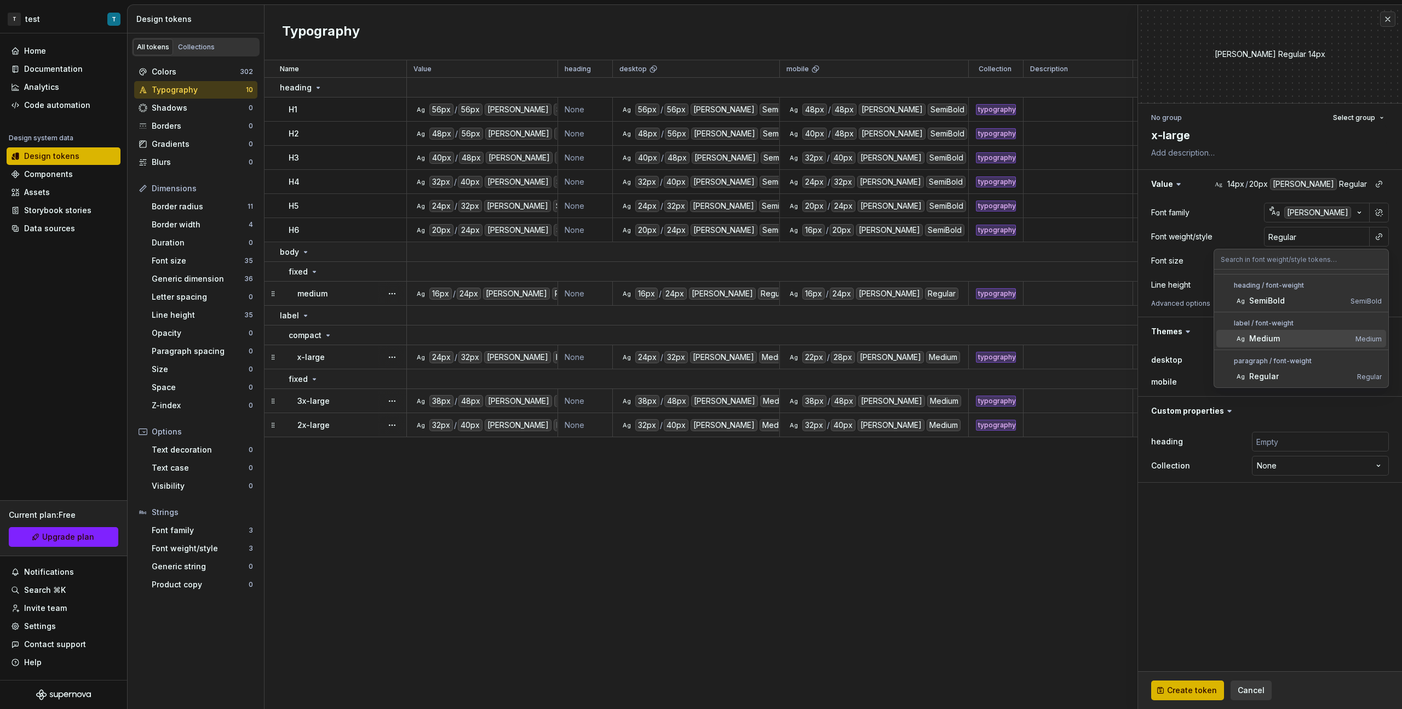
click at [828, 333] on div "Medium" at bounding box center [1300, 338] width 102 height 11
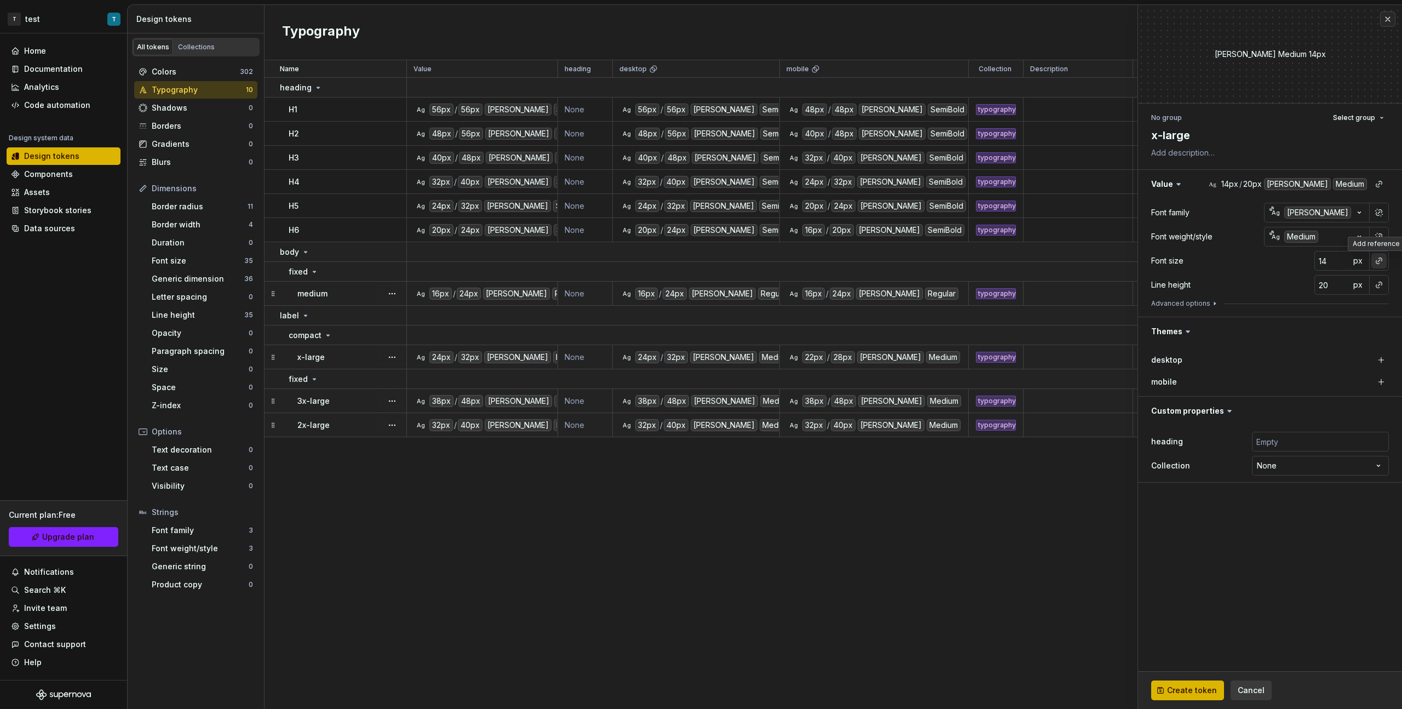
click at [828, 260] on button "button" at bounding box center [1378, 260] width 15 height 15
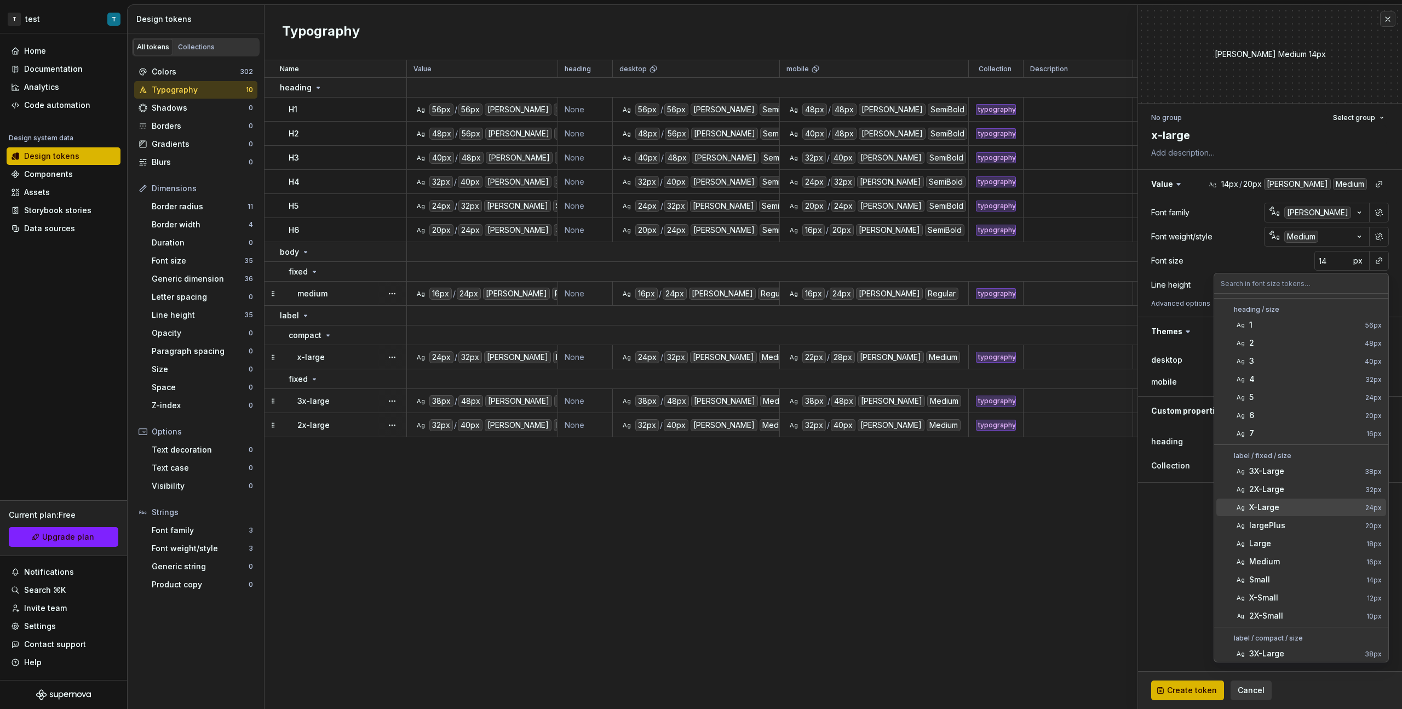
click at [828, 399] on div "X-Large" at bounding box center [1305, 507] width 112 height 11
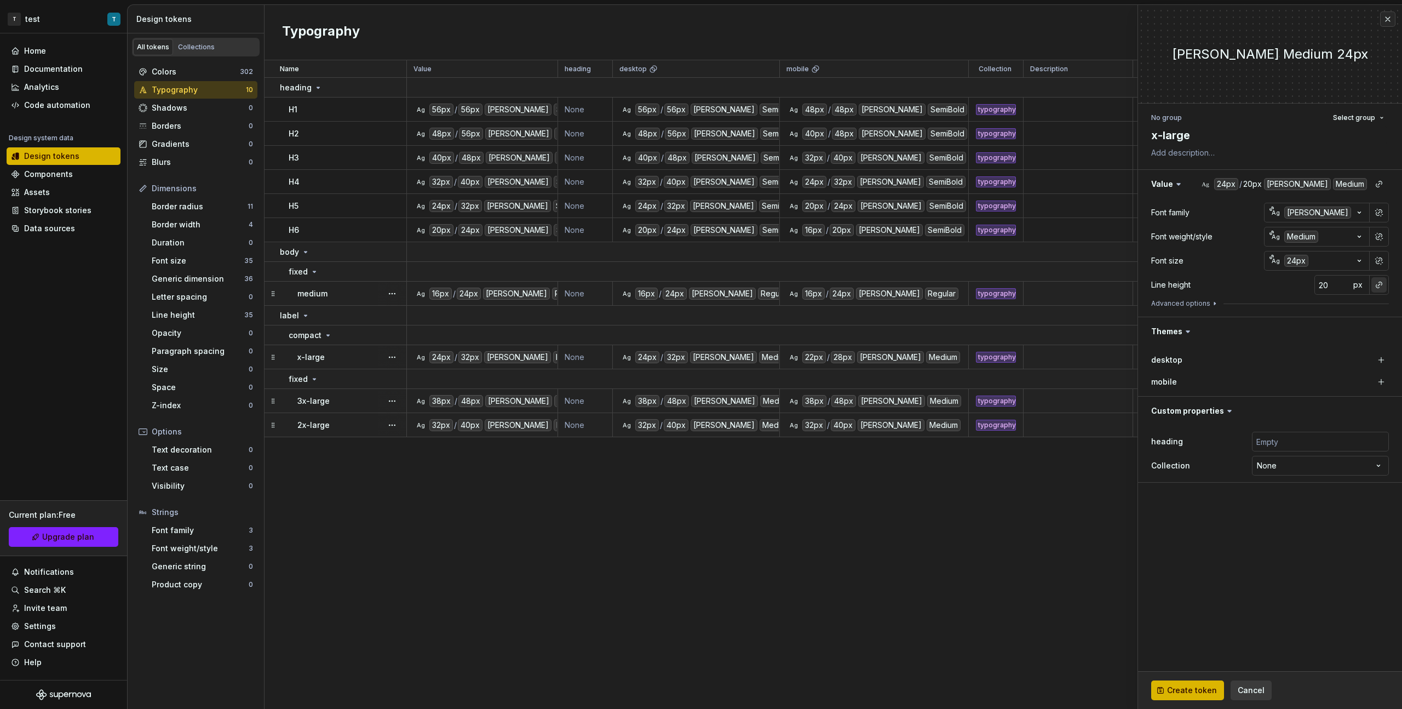
click at [828, 286] on button "button" at bounding box center [1378, 284] width 15 height 15
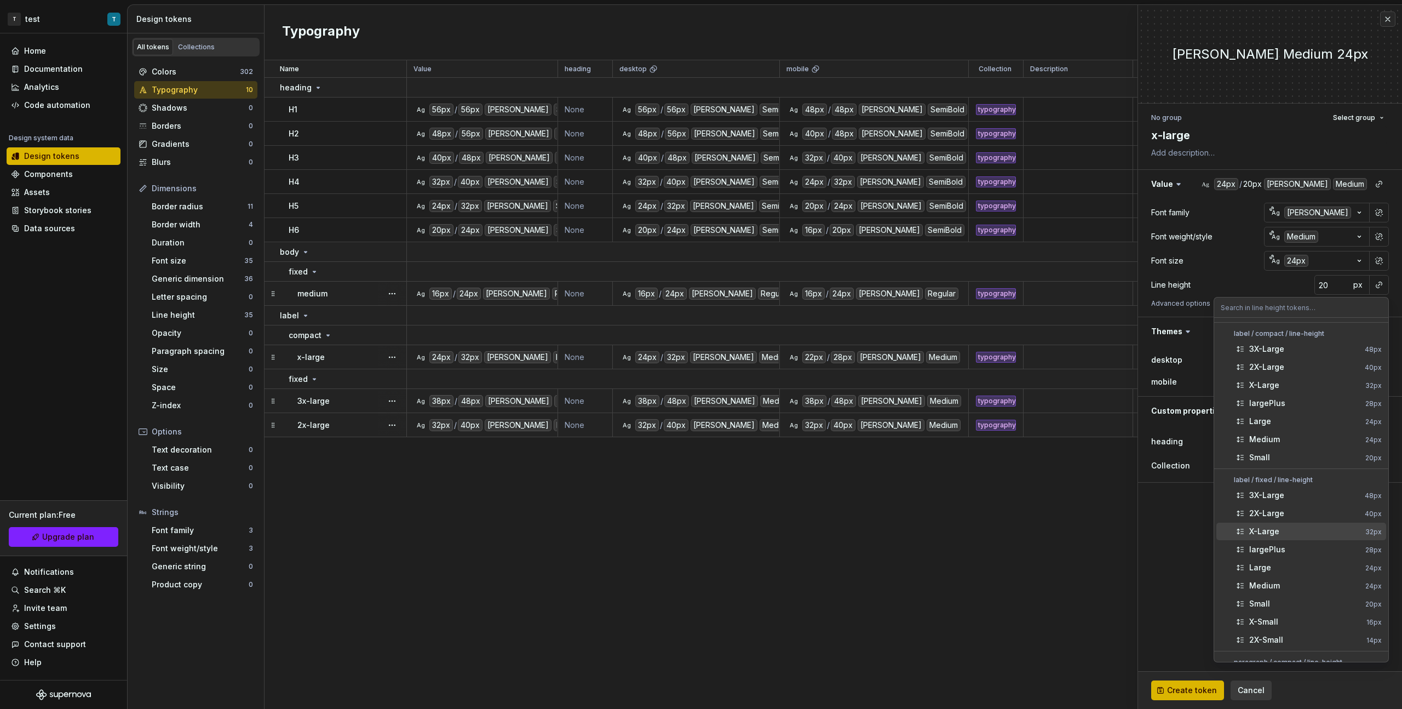
click at [828, 399] on div "X-Large" at bounding box center [1305, 531] width 112 height 11
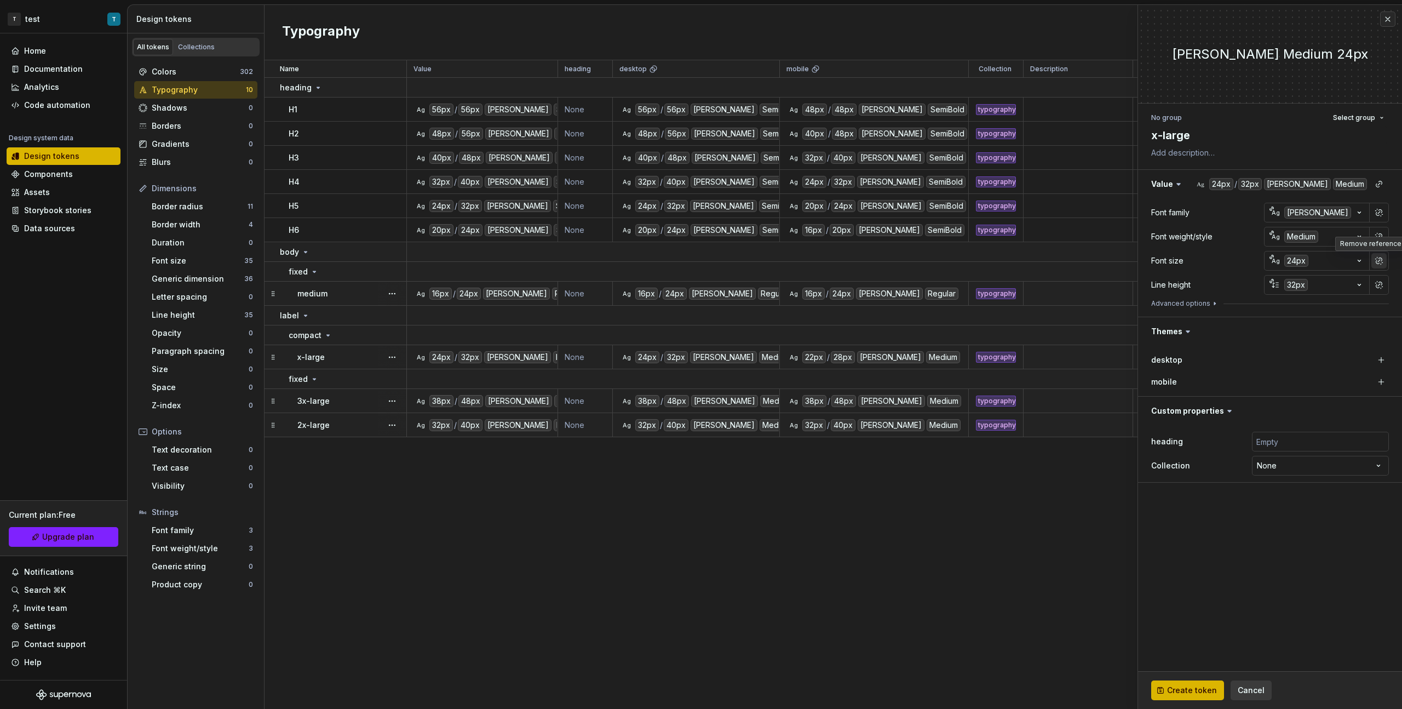
click at [828, 261] on button "button" at bounding box center [1378, 260] width 15 height 15
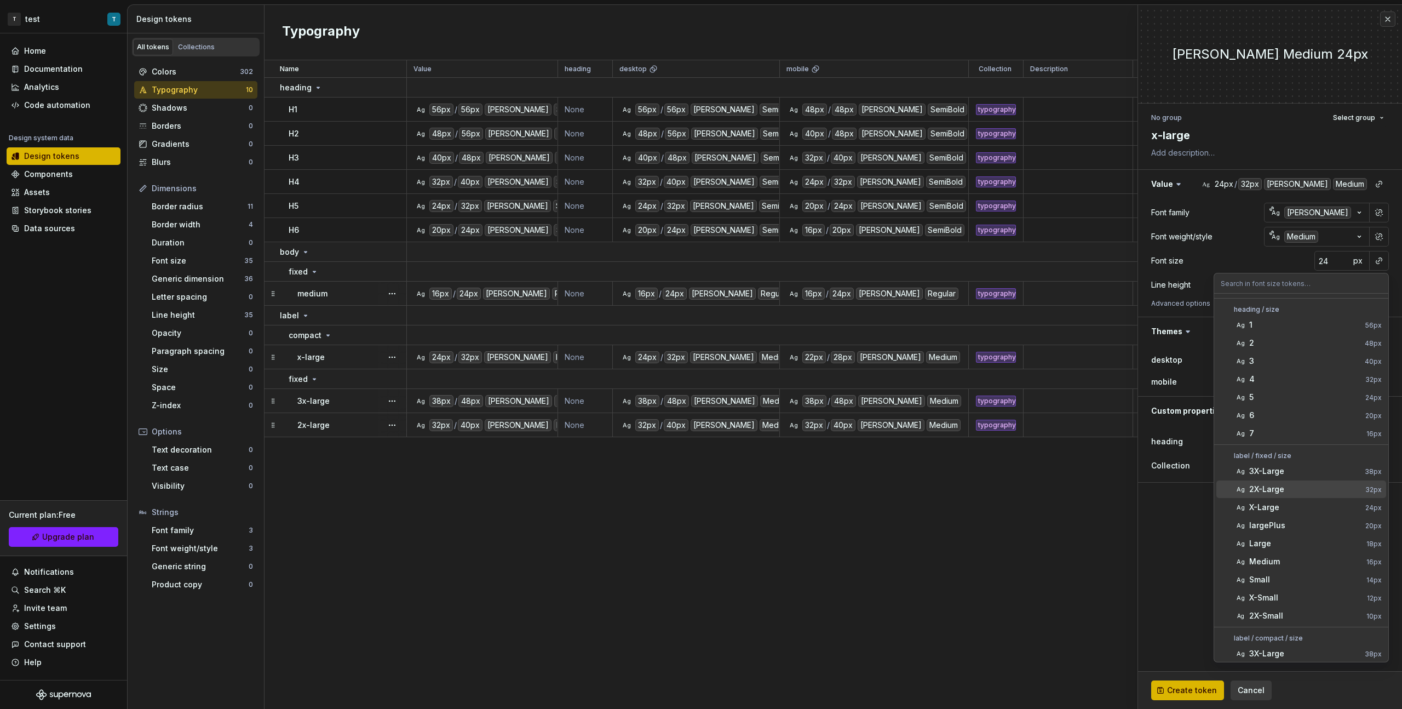
click at [828, 399] on div "2X-Large" at bounding box center [1305, 489] width 112 height 11
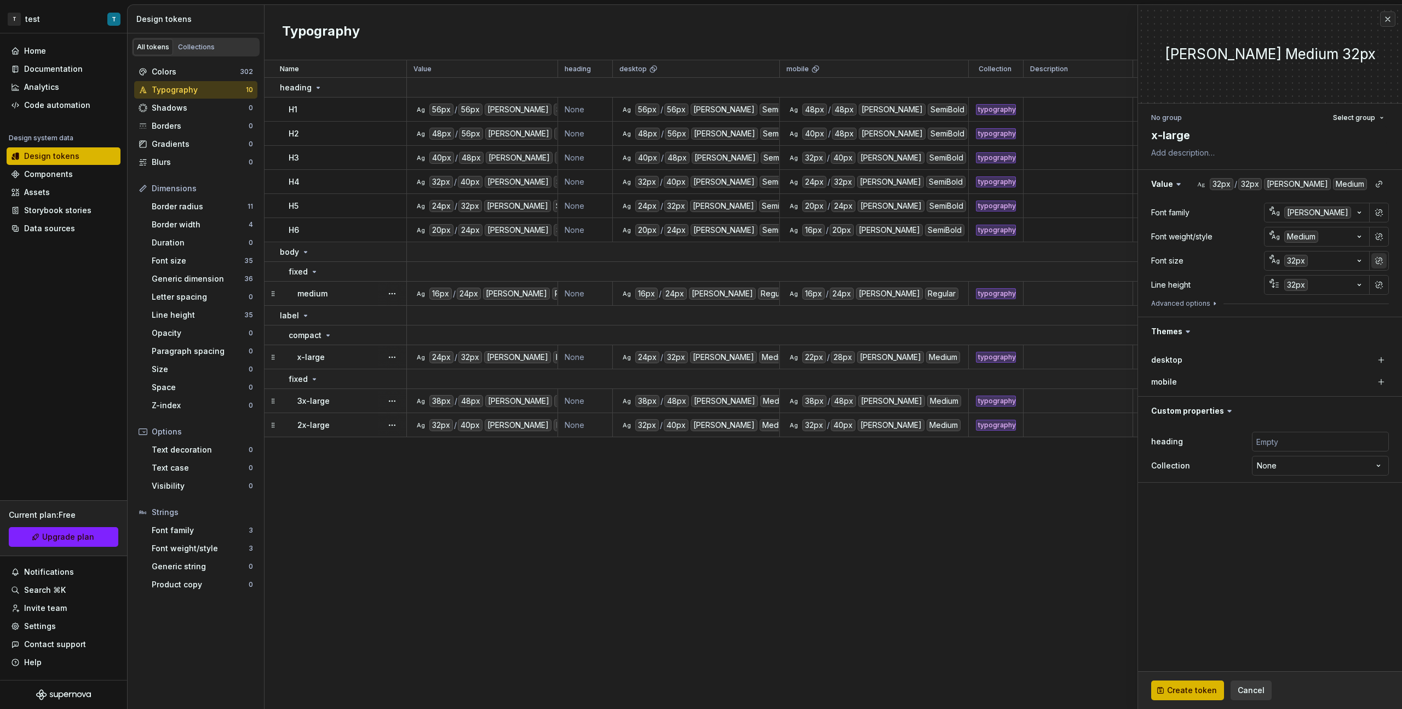
click at [828, 258] on button "button" at bounding box center [1378, 260] width 15 height 15
click at [828, 261] on button "button" at bounding box center [1378, 260] width 15 height 15
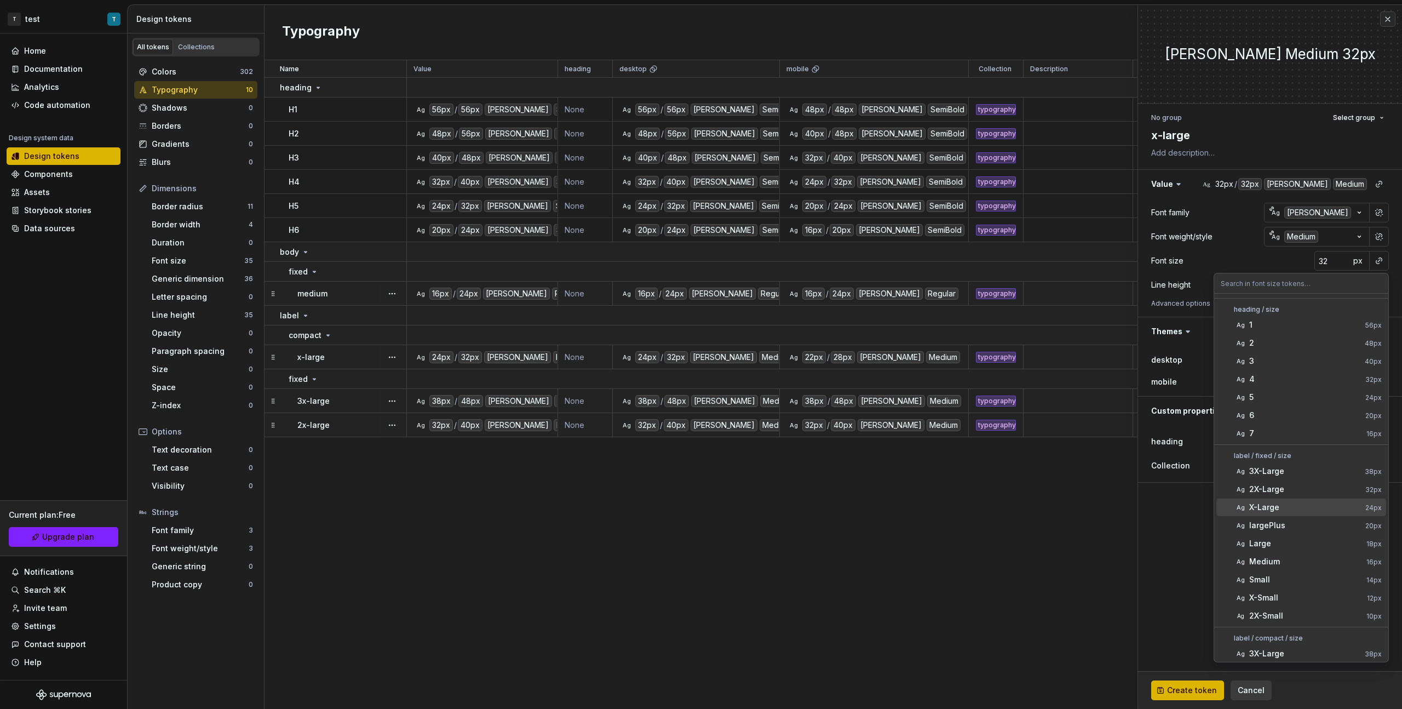
click at [828, 399] on div "X-Large" at bounding box center [1305, 507] width 112 height 11
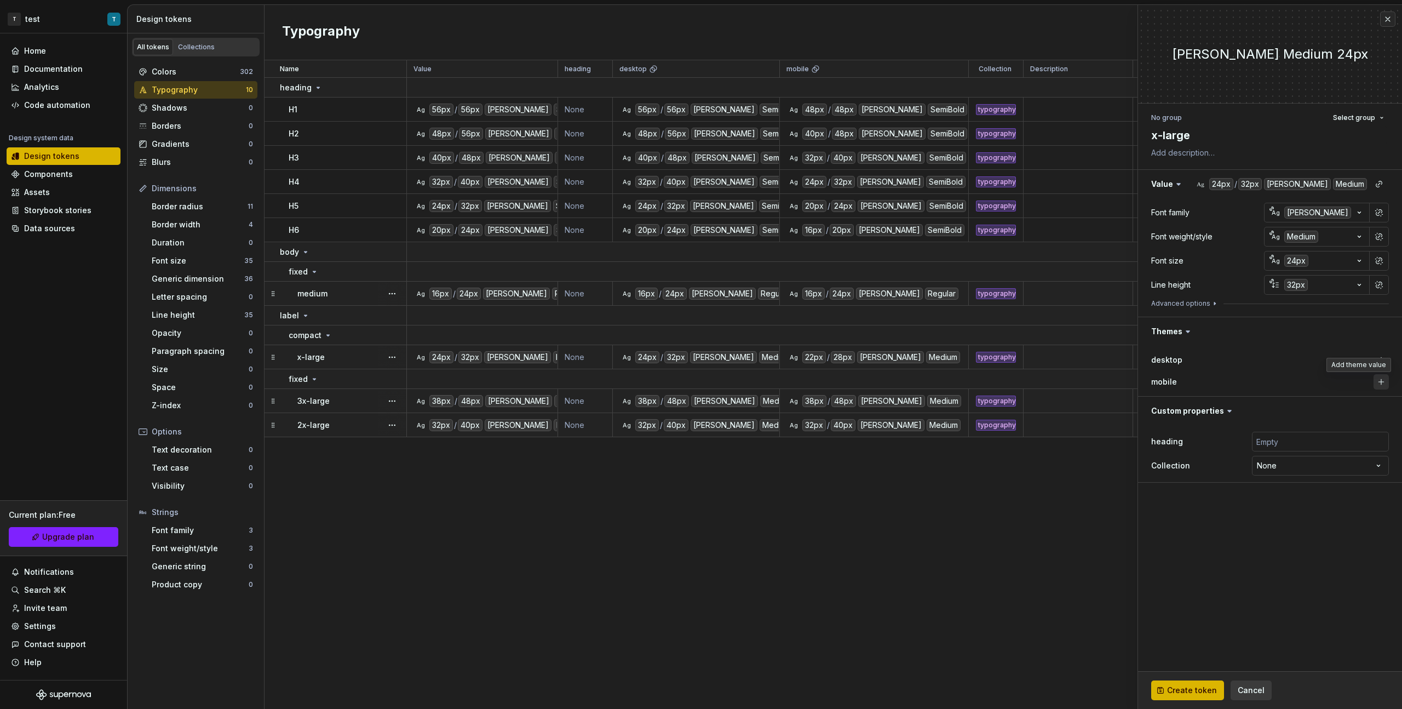
click at [828, 380] on button "button" at bounding box center [1381, 381] width 15 height 15
click at [828, 358] on button "button" at bounding box center [1381, 359] width 15 height 15
type textarea "*"
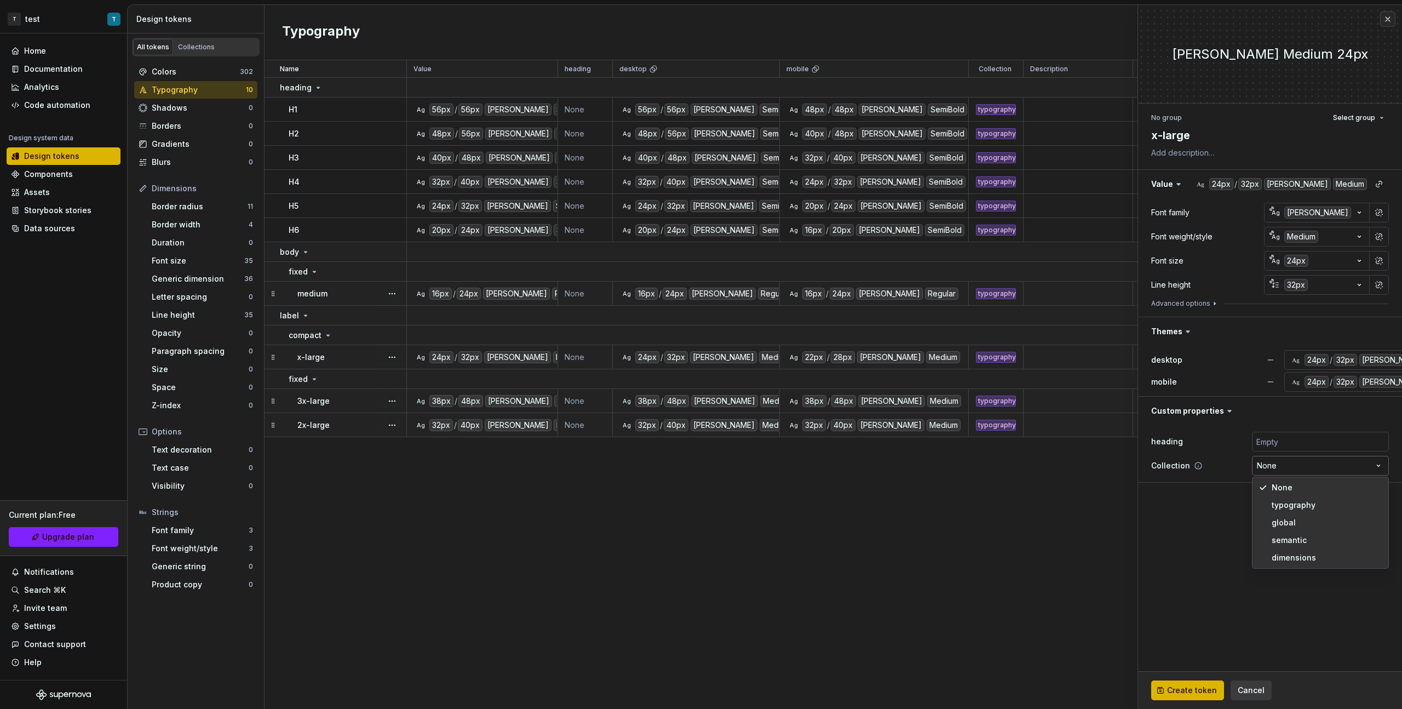
click at [828, 399] on html "T test T Home Documentation Analytics Code automation Design system data Design…" at bounding box center [701, 354] width 1402 height 709
select select "**********"
click at [828, 399] on span "Create token" at bounding box center [1192, 690] width 50 height 11
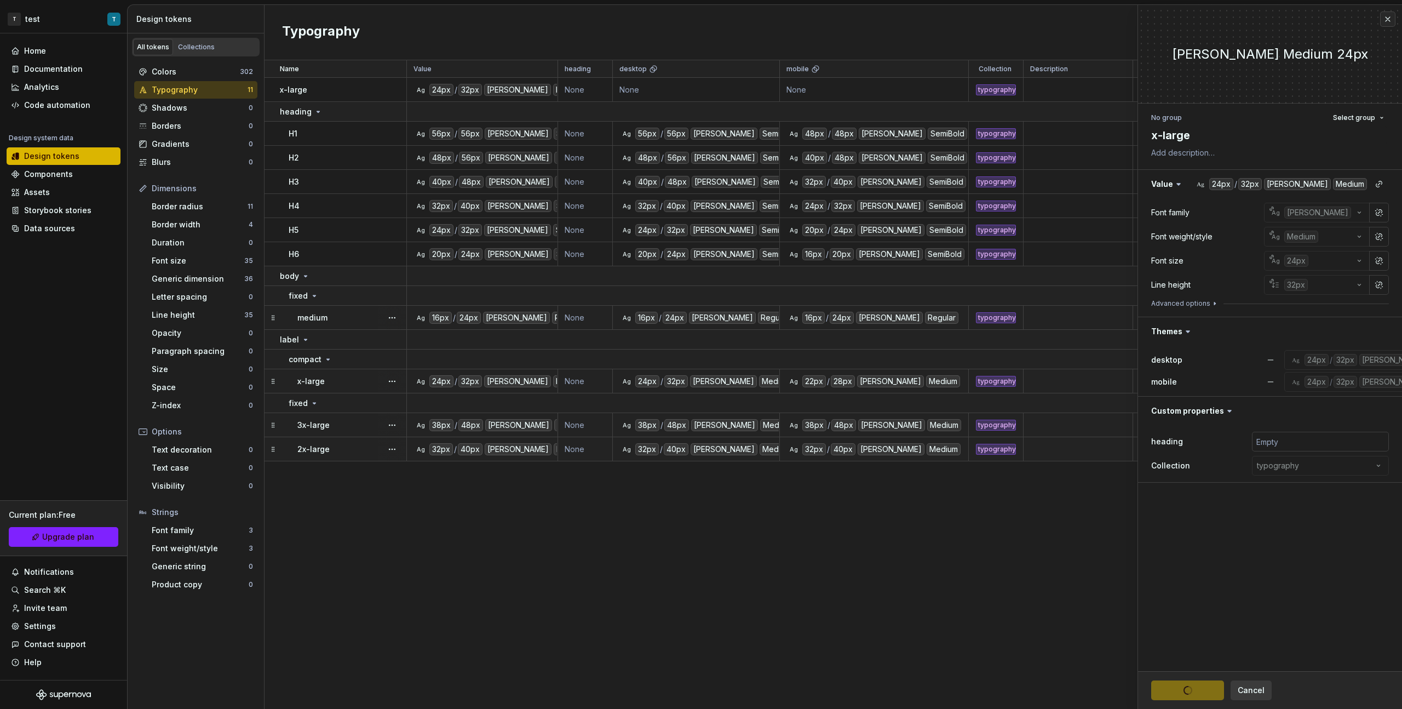
type textarea "*"
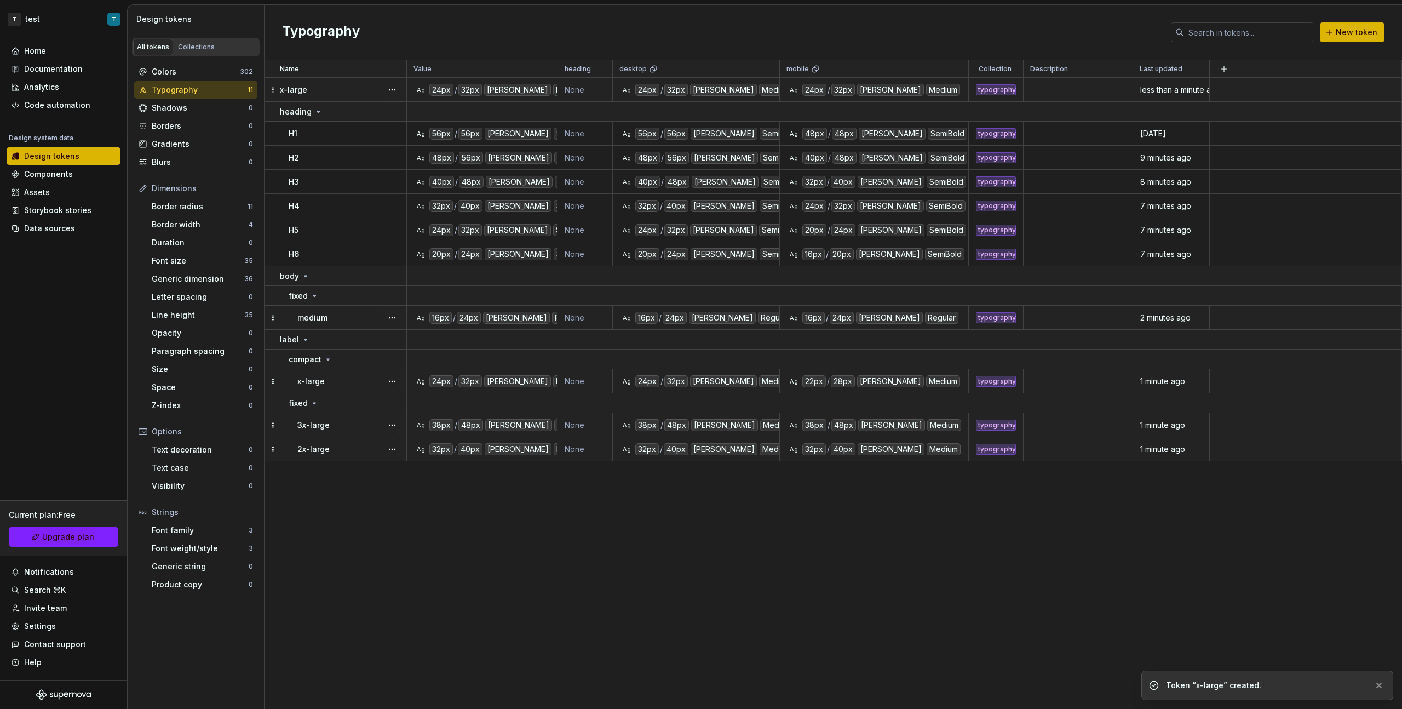
click at [332, 95] on td "x-large" at bounding box center [336, 90] width 142 height 24
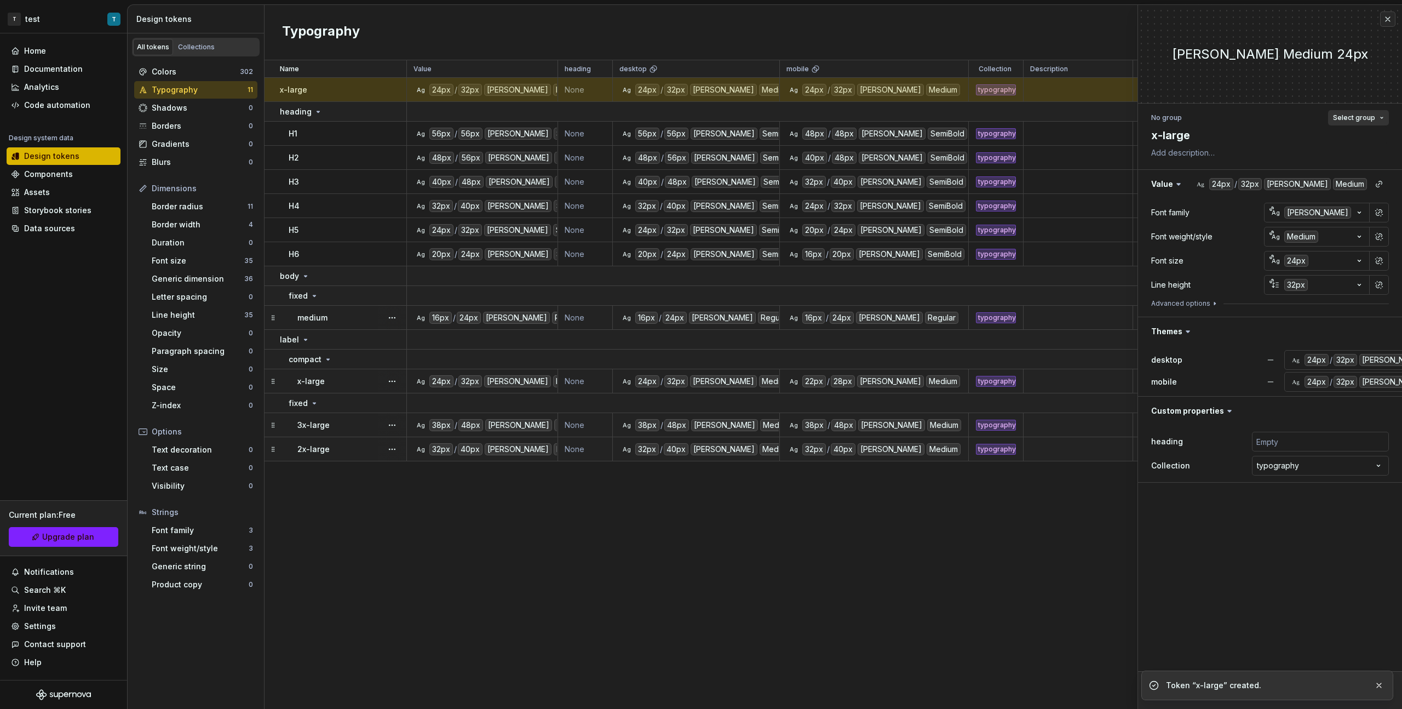
click at [828, 119] on span "Select group" at bounding box center [1354, 117] width 42 height 9
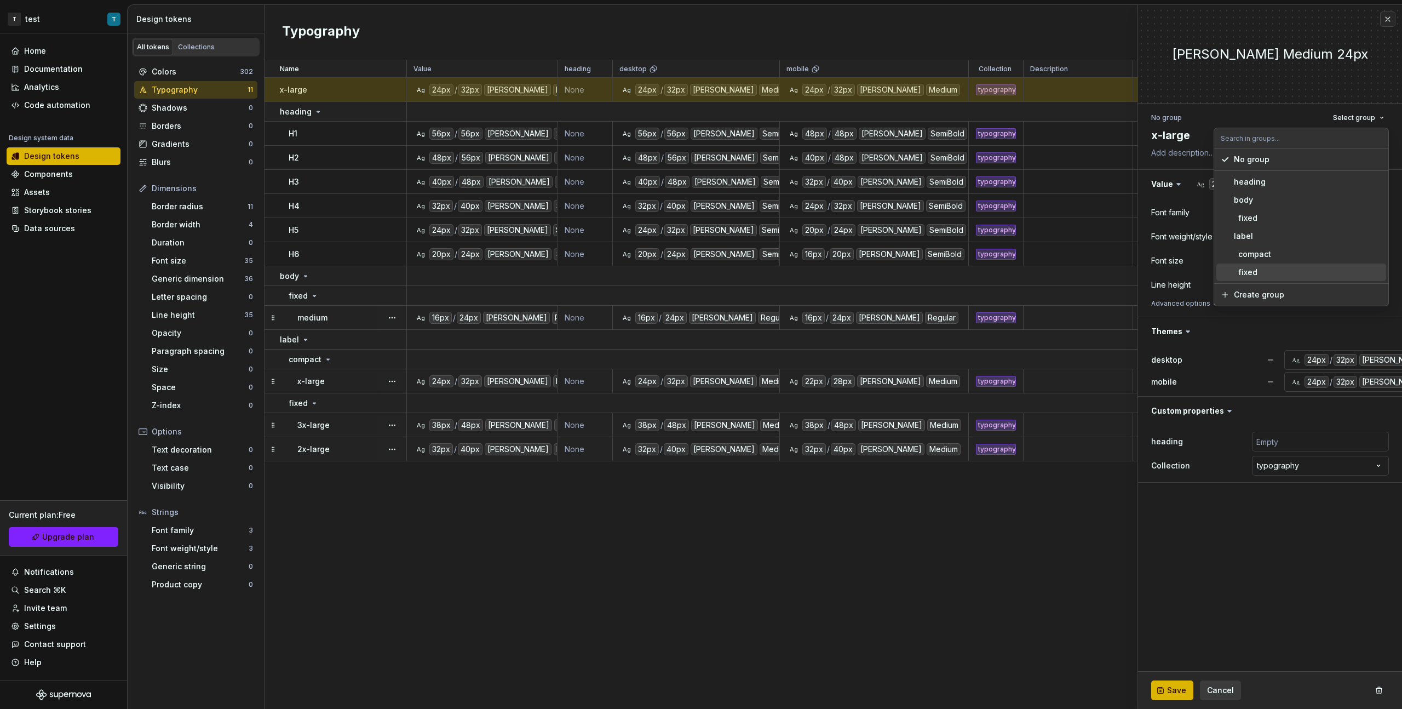
click at [828, 275] on div "fixed" at bounding box center [1308, 272] width 148 height 11
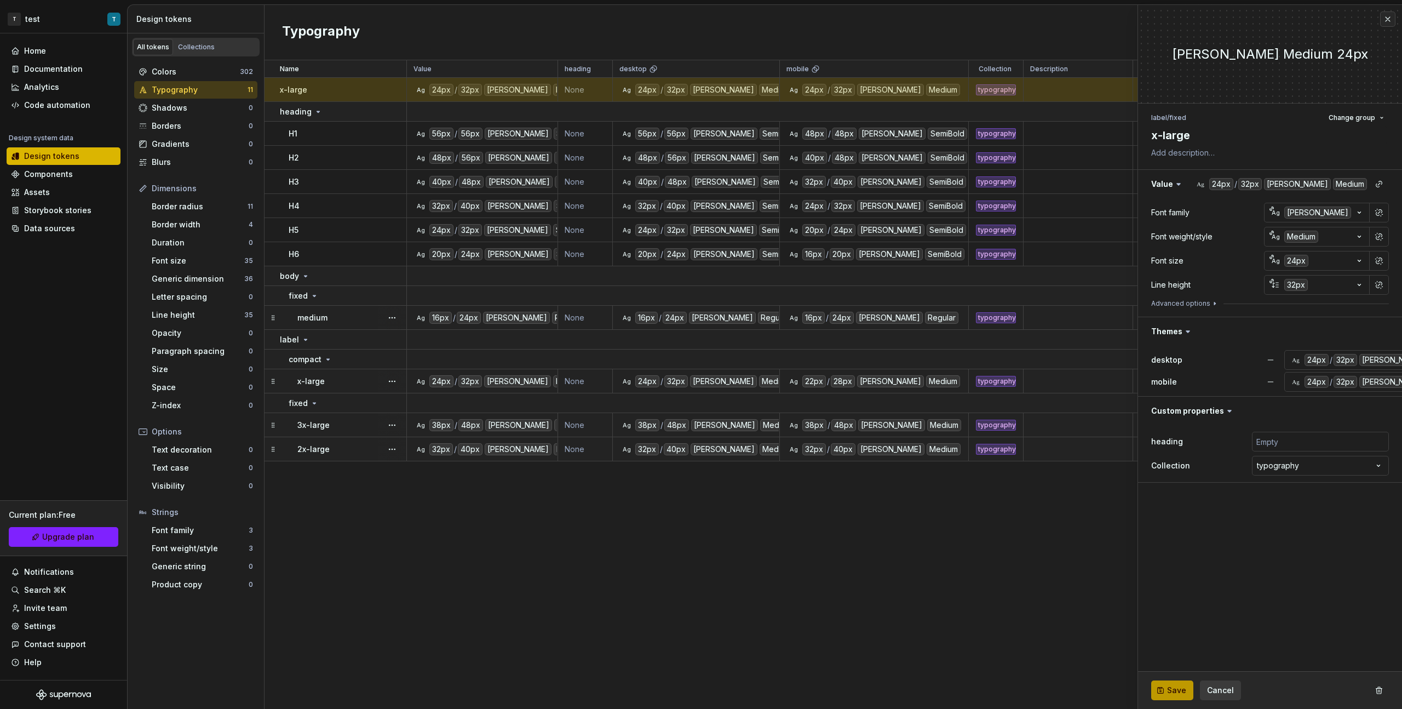
click at [828, 399] on span "Save" at bounding box center [1176, 690] width 19 height 11
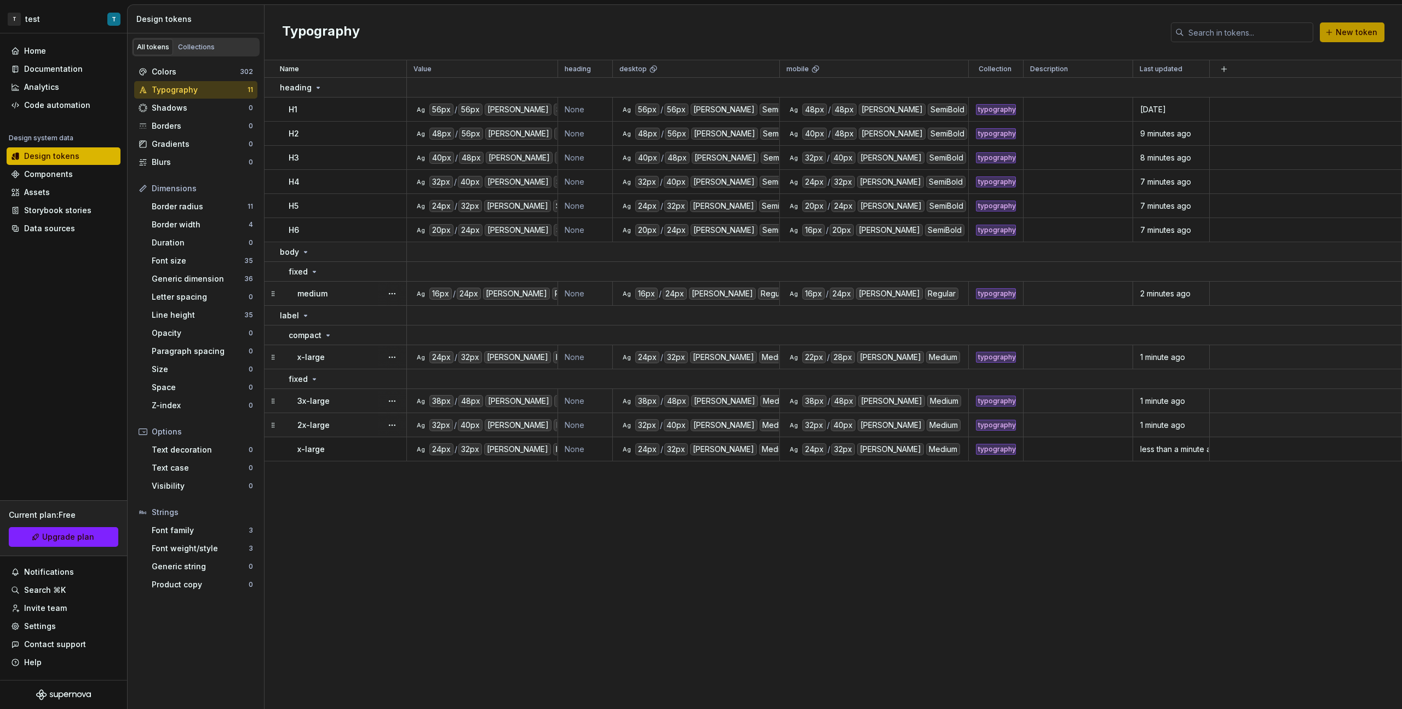
click at [828, 37] on button "New token" at bounding box center [1352, 32] width 65 height 20
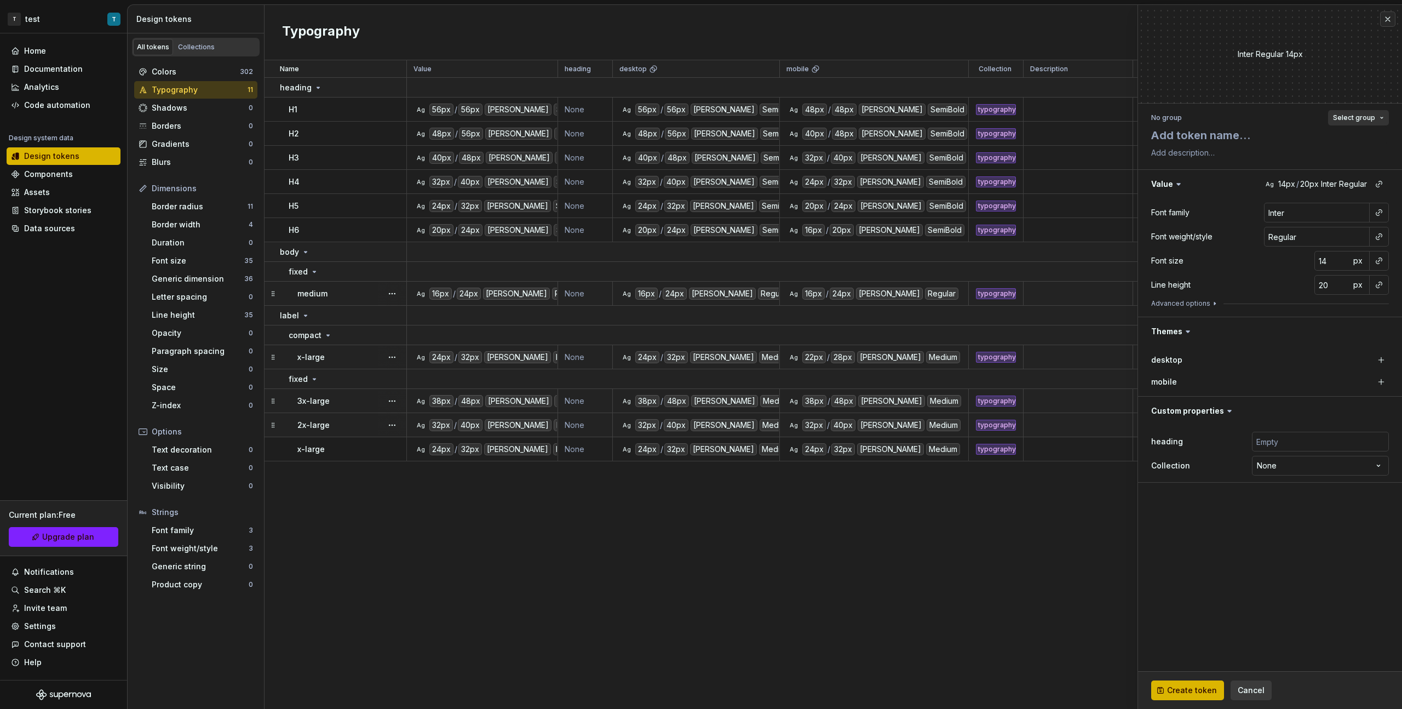
click at [828, 114] on span "Select group" at bounding box center [1354, 117] width 42 height 9
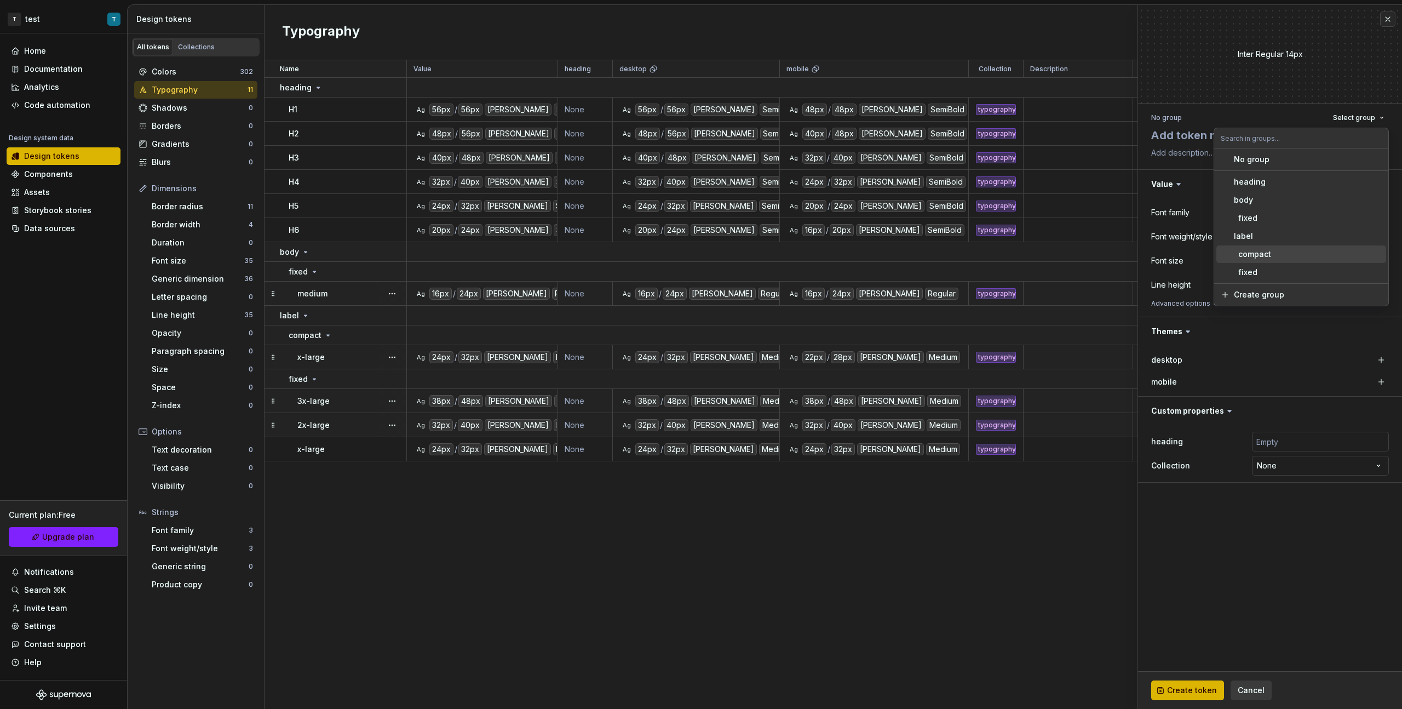
click at [828, 259] on div "compact" at bounding box center [1308, 254] width 148 height 11
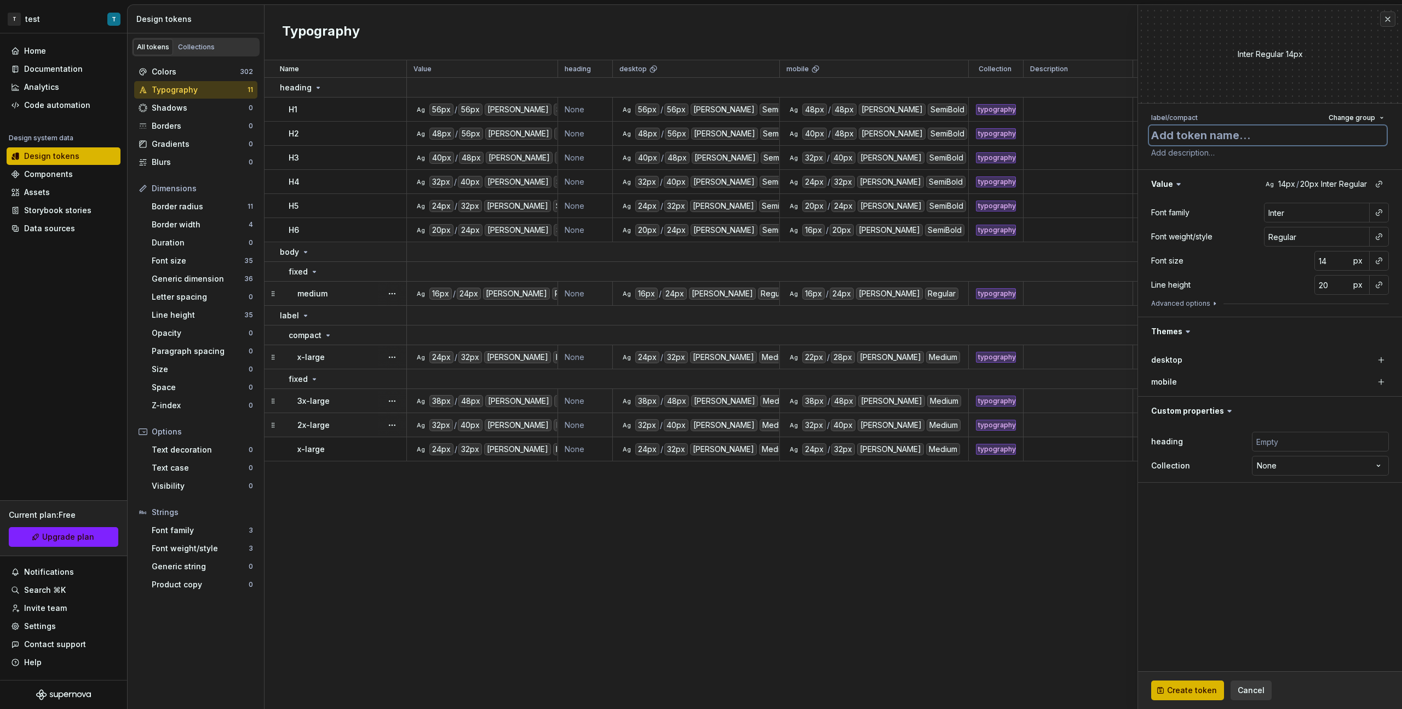
click at [828, 135] on textarea at bounding box center [1268, 135] width 238 height 20
type textarea "*"
type textarea "3"
type textarea "*"
type textarea "3x"
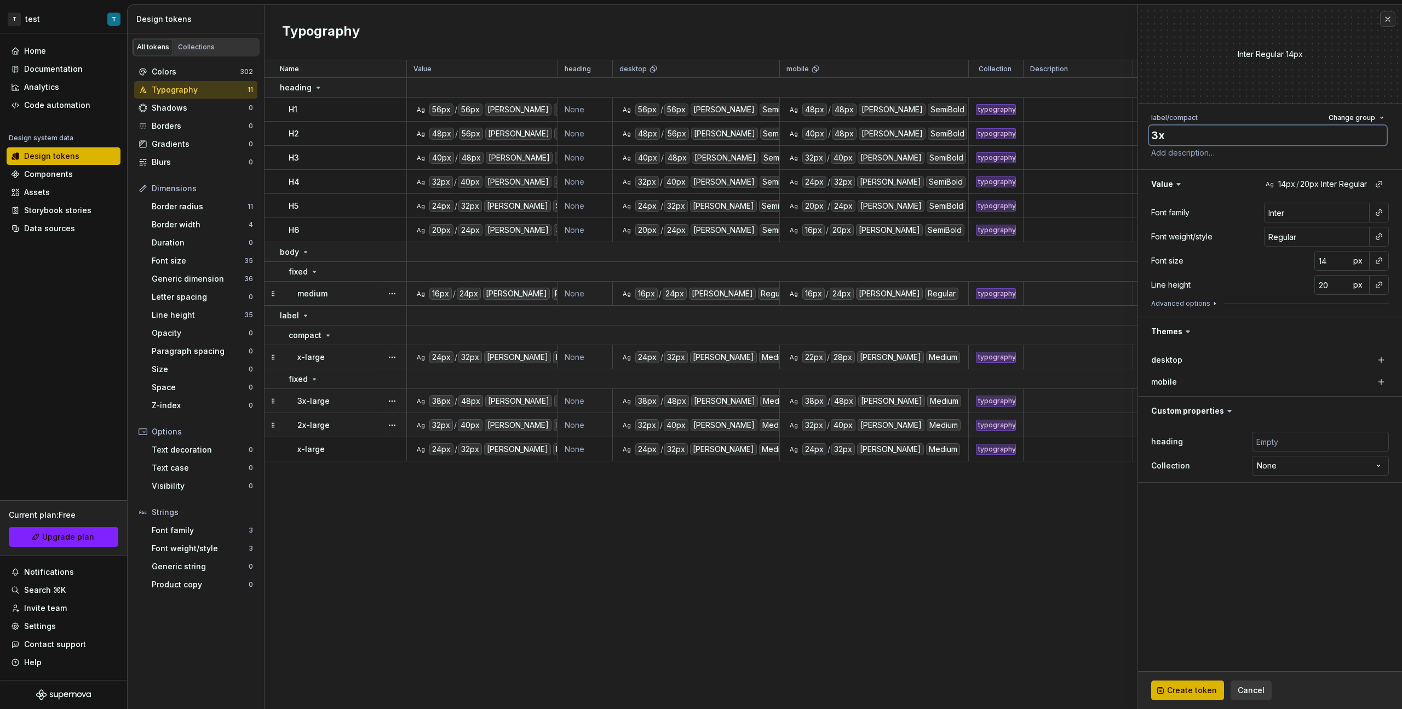
type textarea "*"
type textarea "3x-"
type textarea "*"
type textarea "3x-l"
type textarea "*"
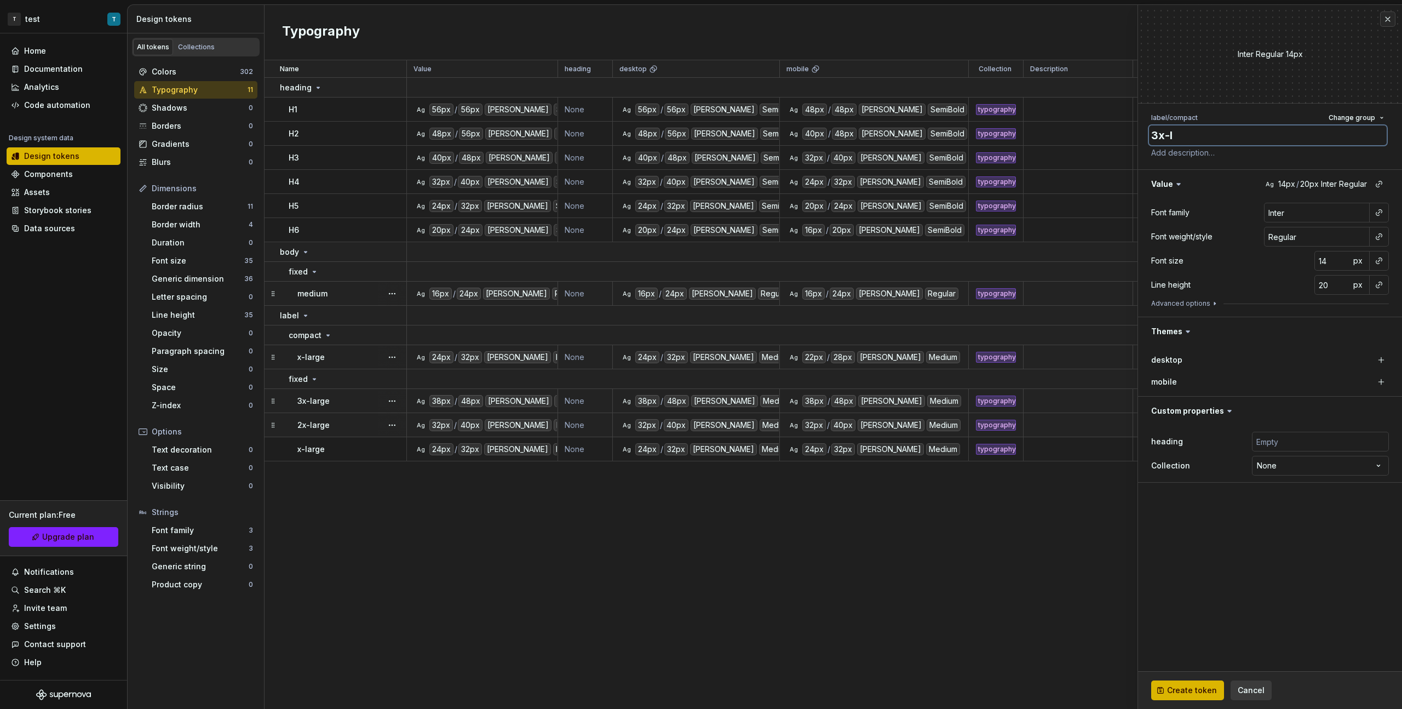
type textarea "3x-la"
type textarea "*"
type textarea "3x-lar"
type textarea "*"
type textarea "3x-larg"
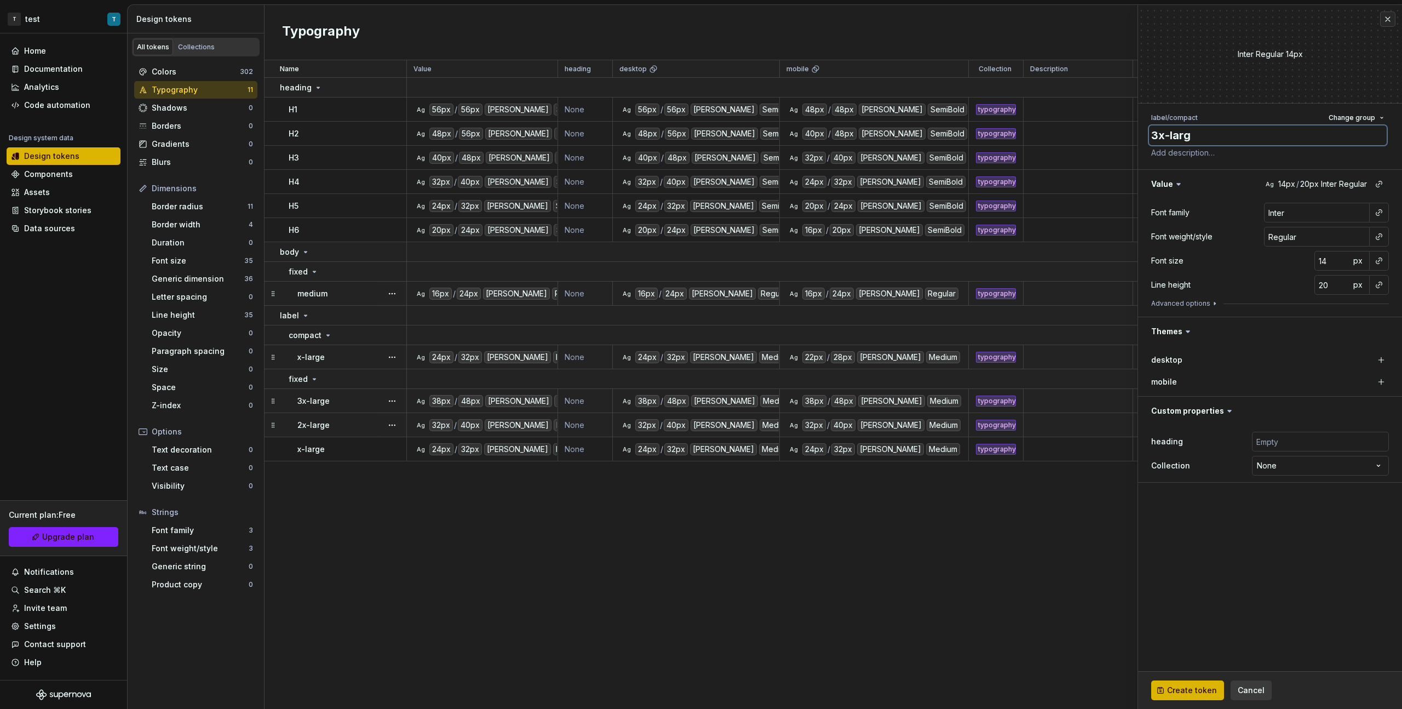
type textarea "*"
type textarea "3x-large"
click at [828, 120] on span "Change group" at bounding box center [1352, 117] width 47 height 9
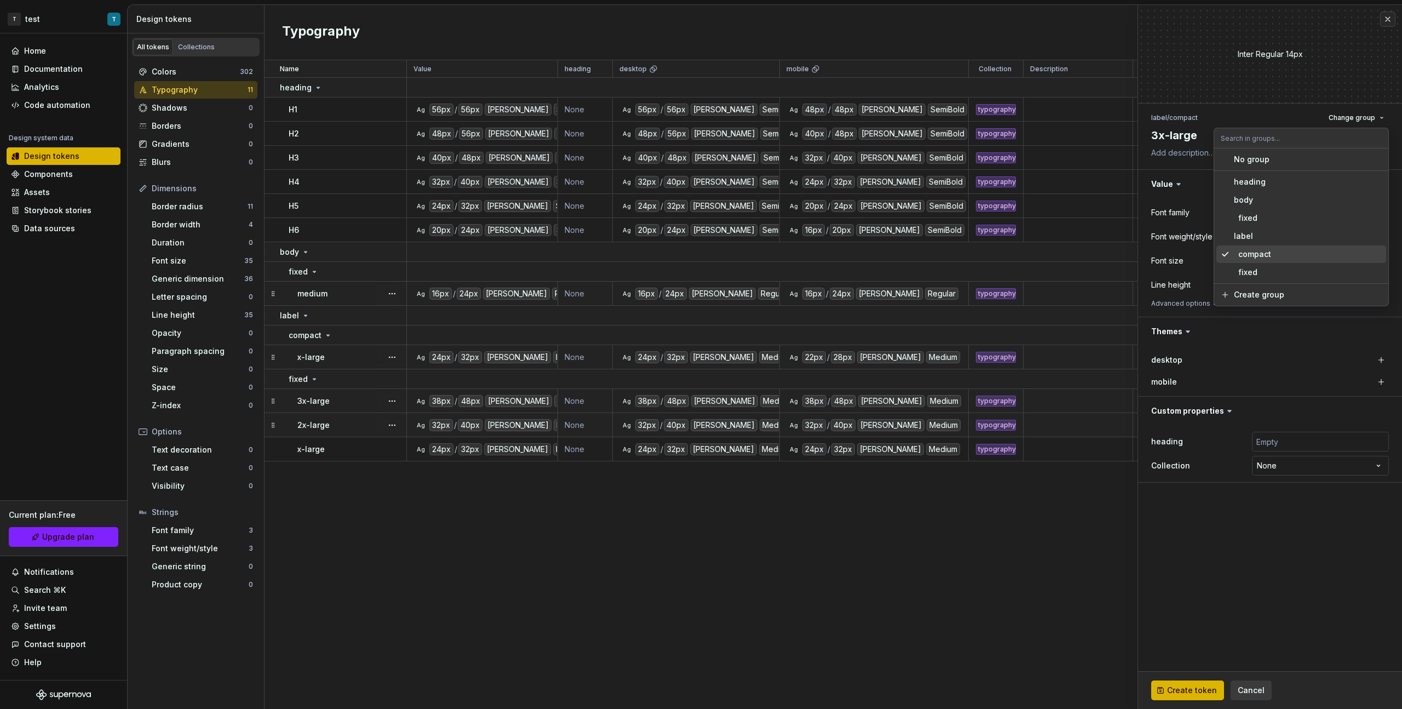
click at [828, 252] on div "compact" at bounding box center [1252, 254] width 37 height 11
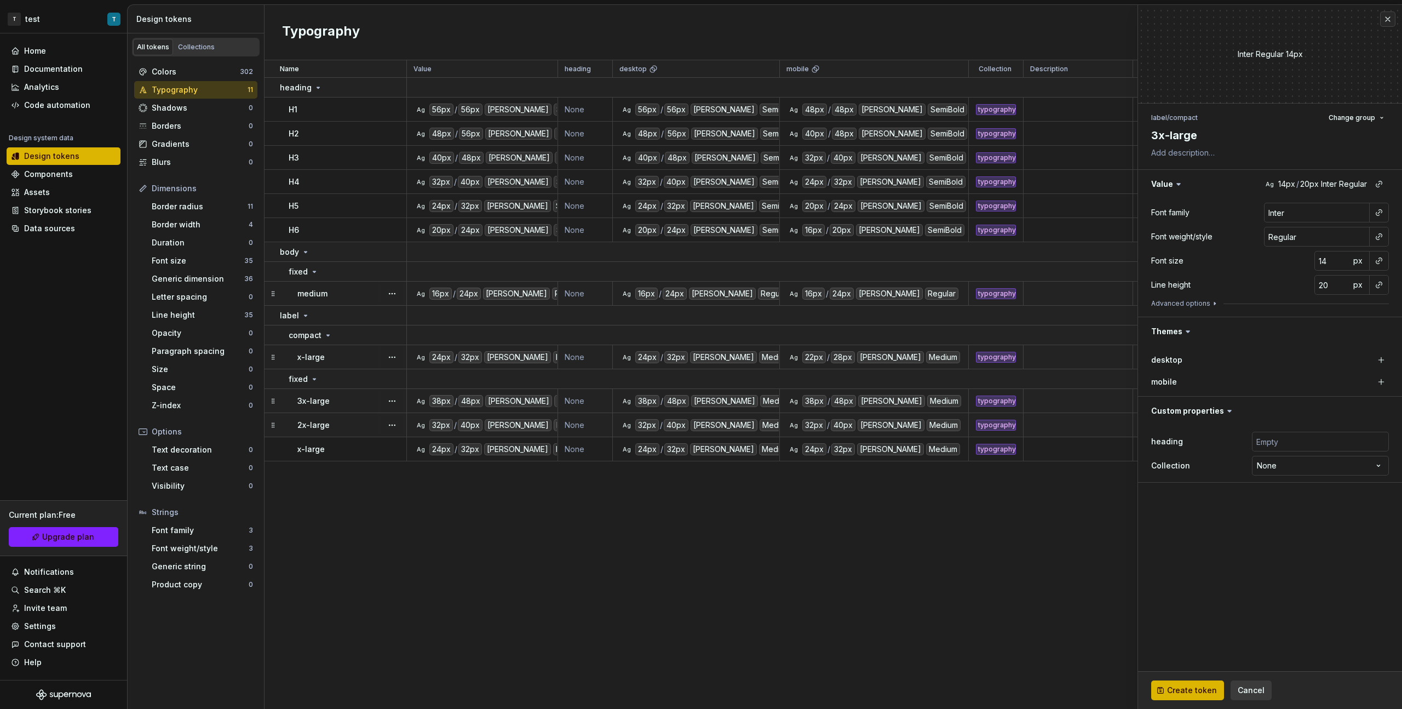
click at [828, 205] on div "Font family Inter Font weight/style Regular Font size 14 px Line height 20 px A…" at bounding box center [1270, 257] width 264 height 118
click at [828, 209] on button "button" at bounding box center [1378, 212] width 15 height 15
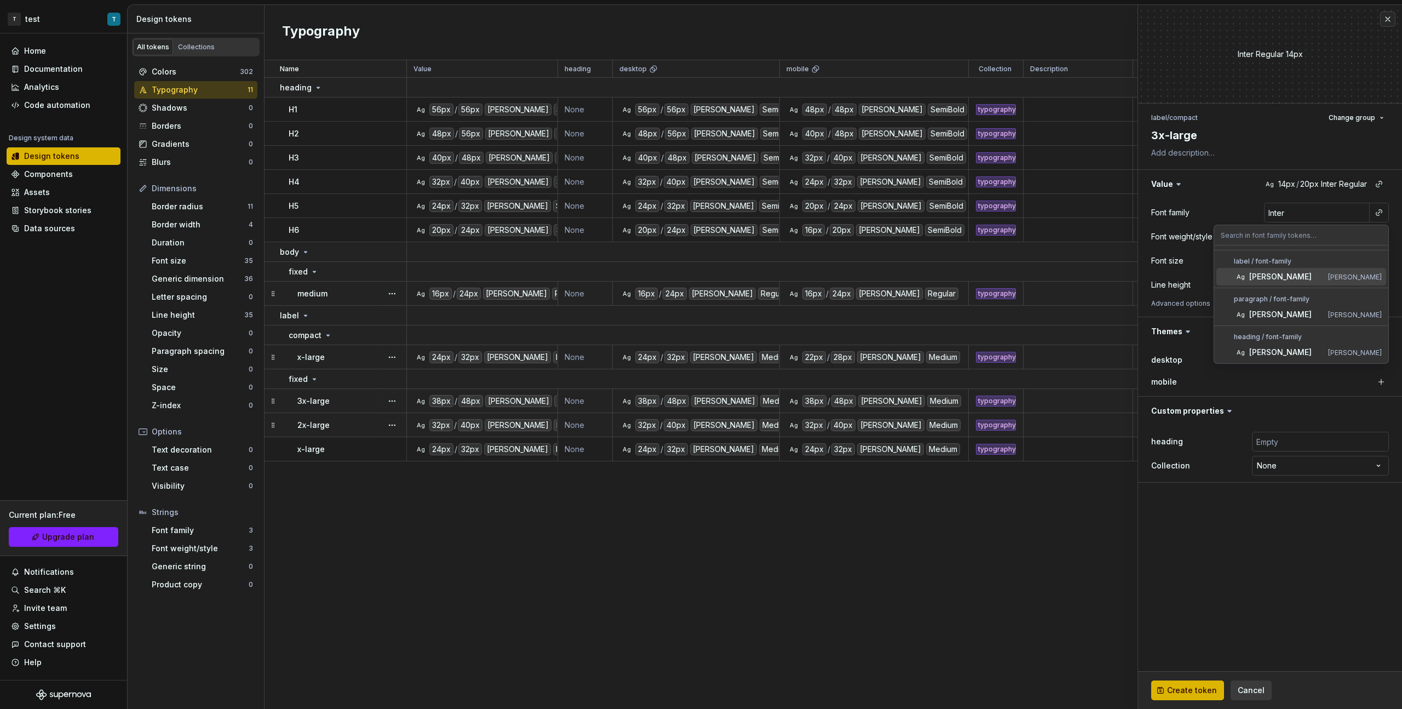
click at [828, 282] on span "[PERSON_NAME]" at bounding box center [1301, 277] width 170 height 18
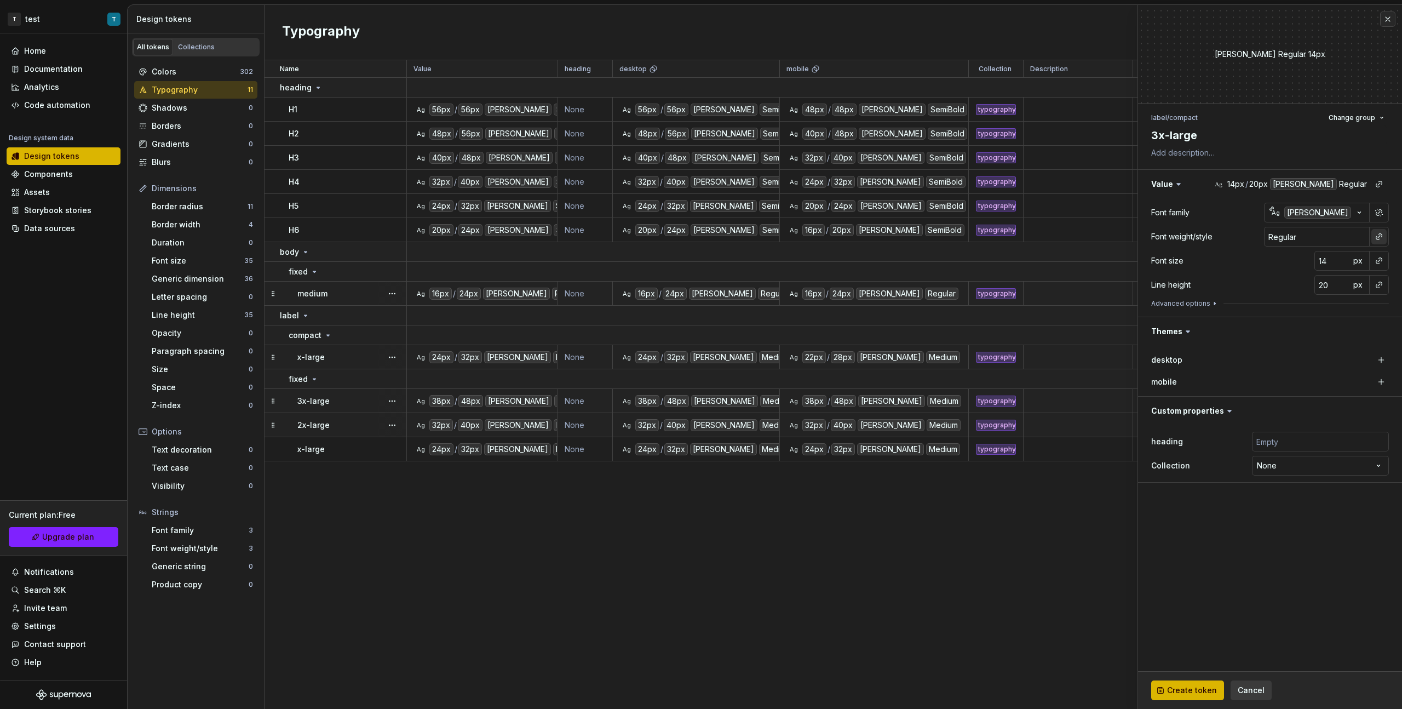
click at [828, 243] on button "button" at bounding box center [1378, 236] width 15 height 15
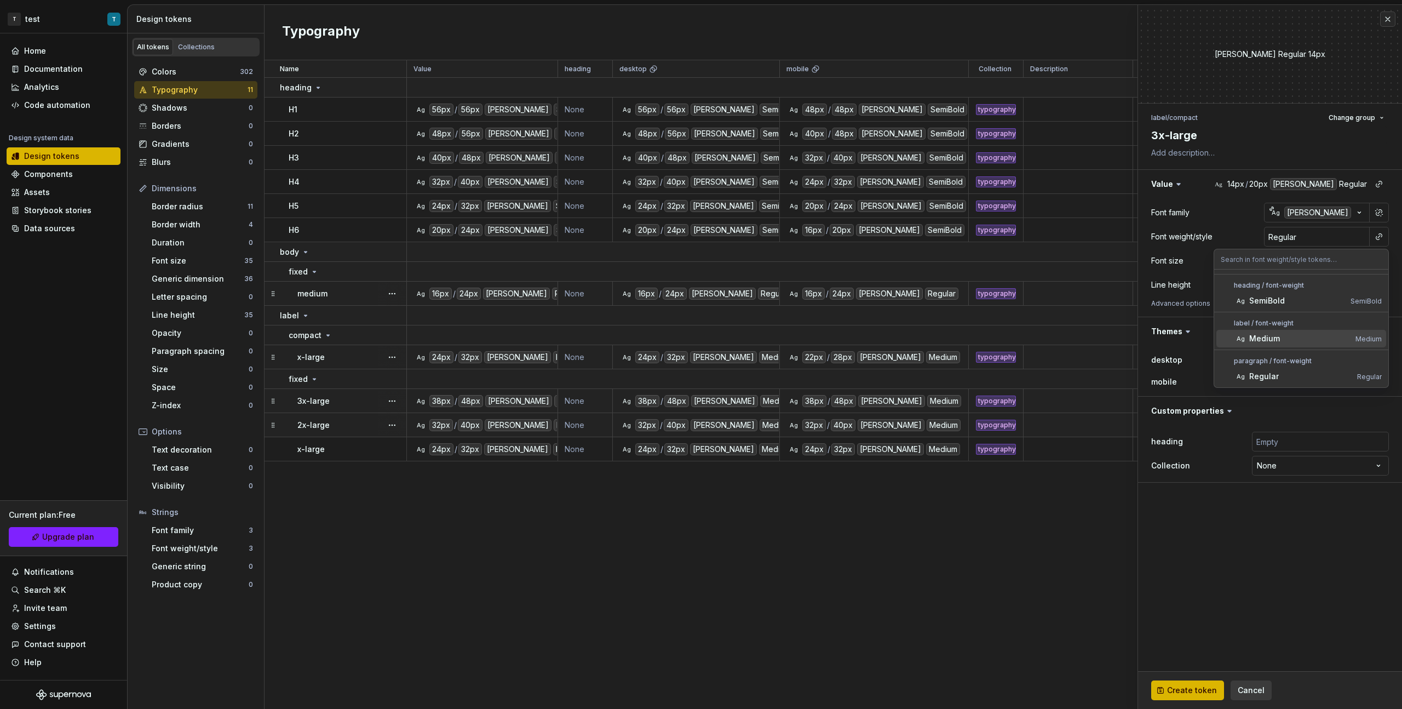
click at [828, 334] on div "Medium" at bounding box center [1300, 338] width 102 height 11
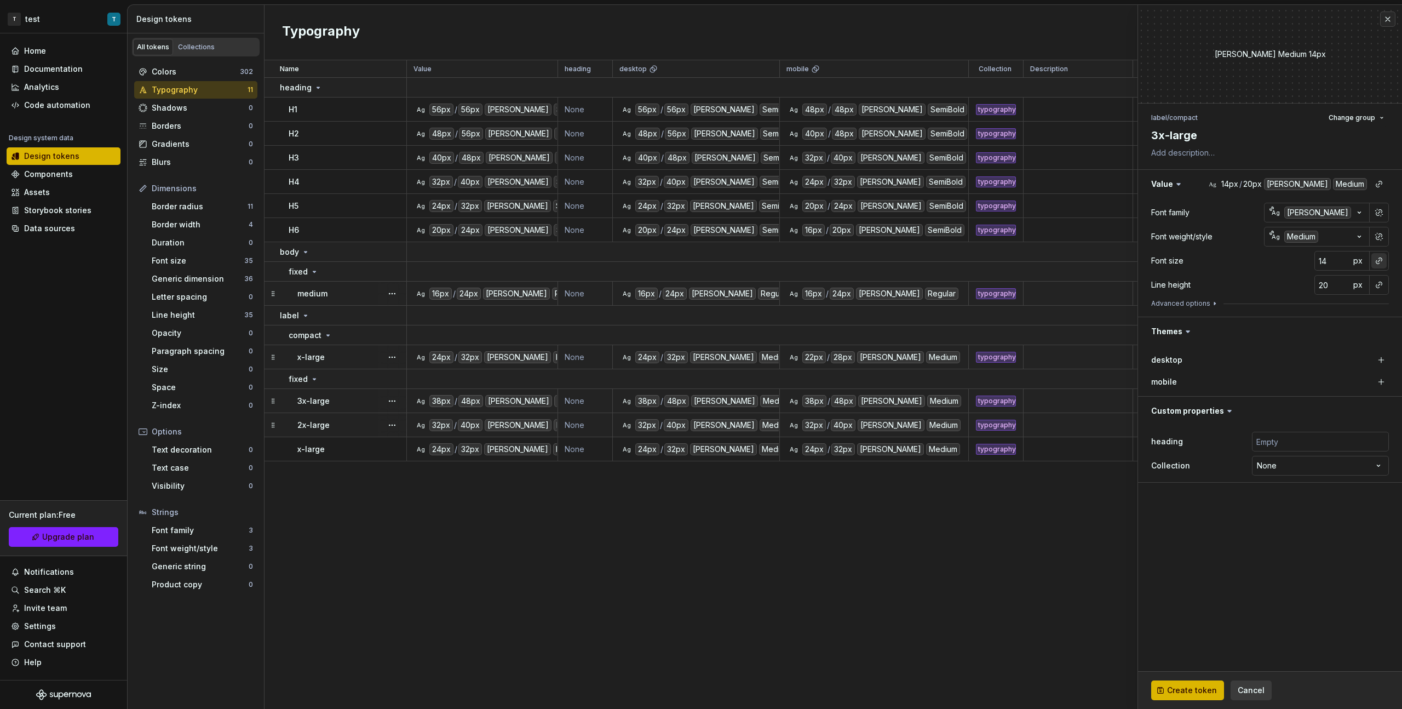
click at [828, 262] on button "button" at bounding box center [1378, 260] width 15 height 15
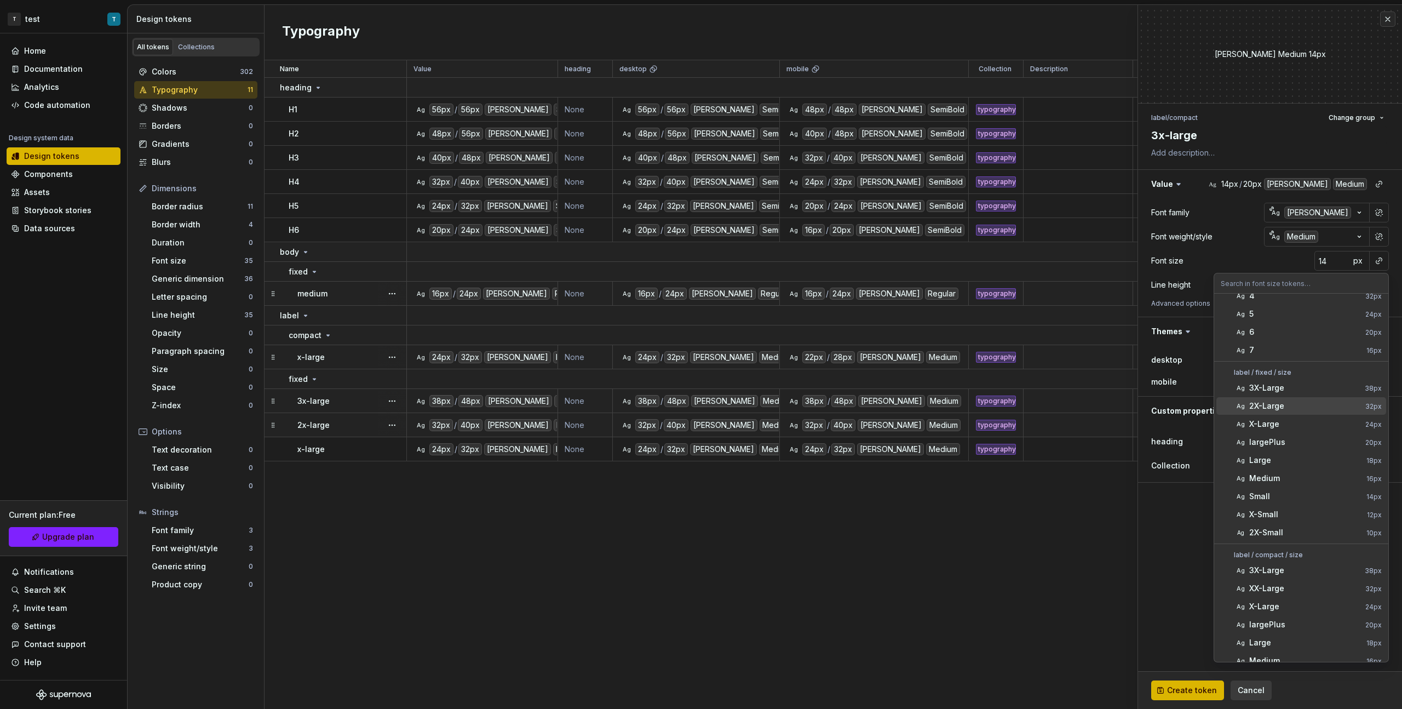
scroll to position [88, 0]
click at [828, 399] on div "3X-Large" at bounding box center [1304, 565] width 111 height 11
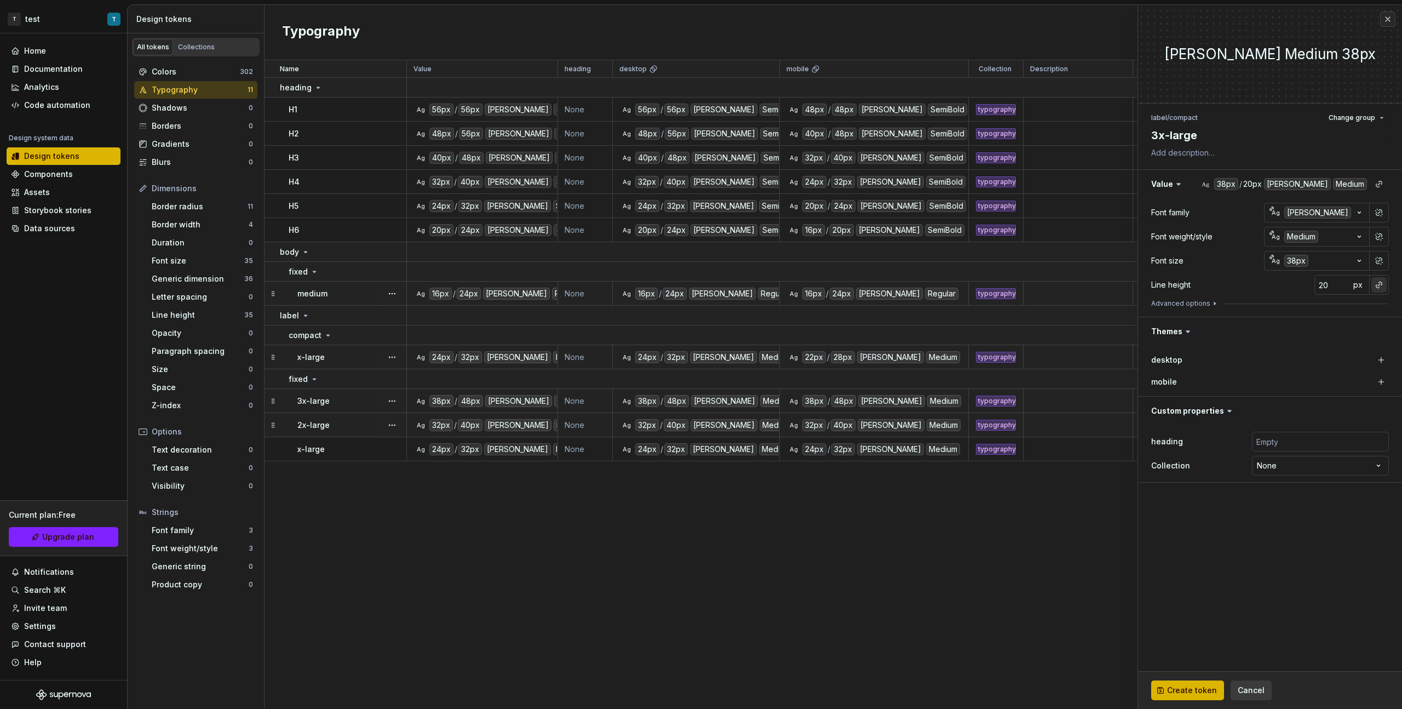
click at [828, 290] on button "button" at bounding box center [1378, 284] width 15 height 15
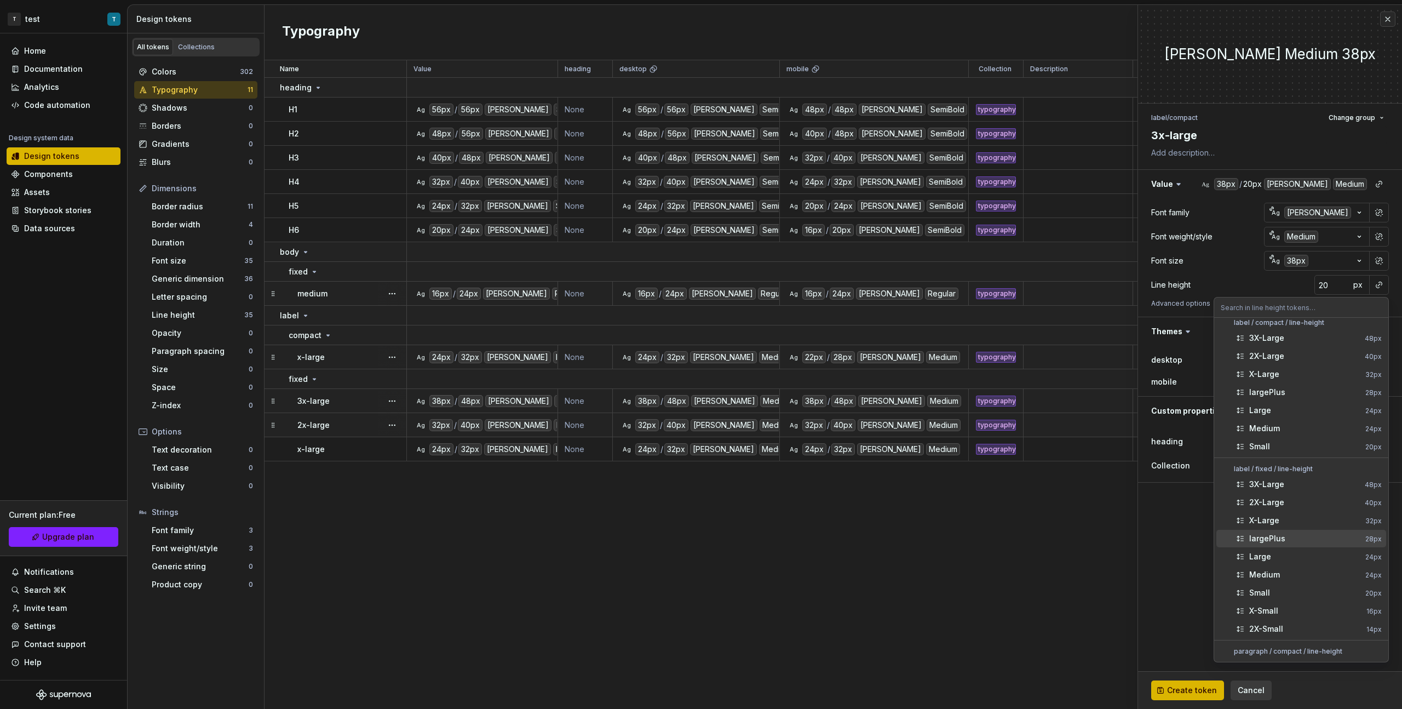
scroll to position [0, 0]
click at [828, 352] on div "3X-Large" at bounding box center [1304, 348] width 111 height 11
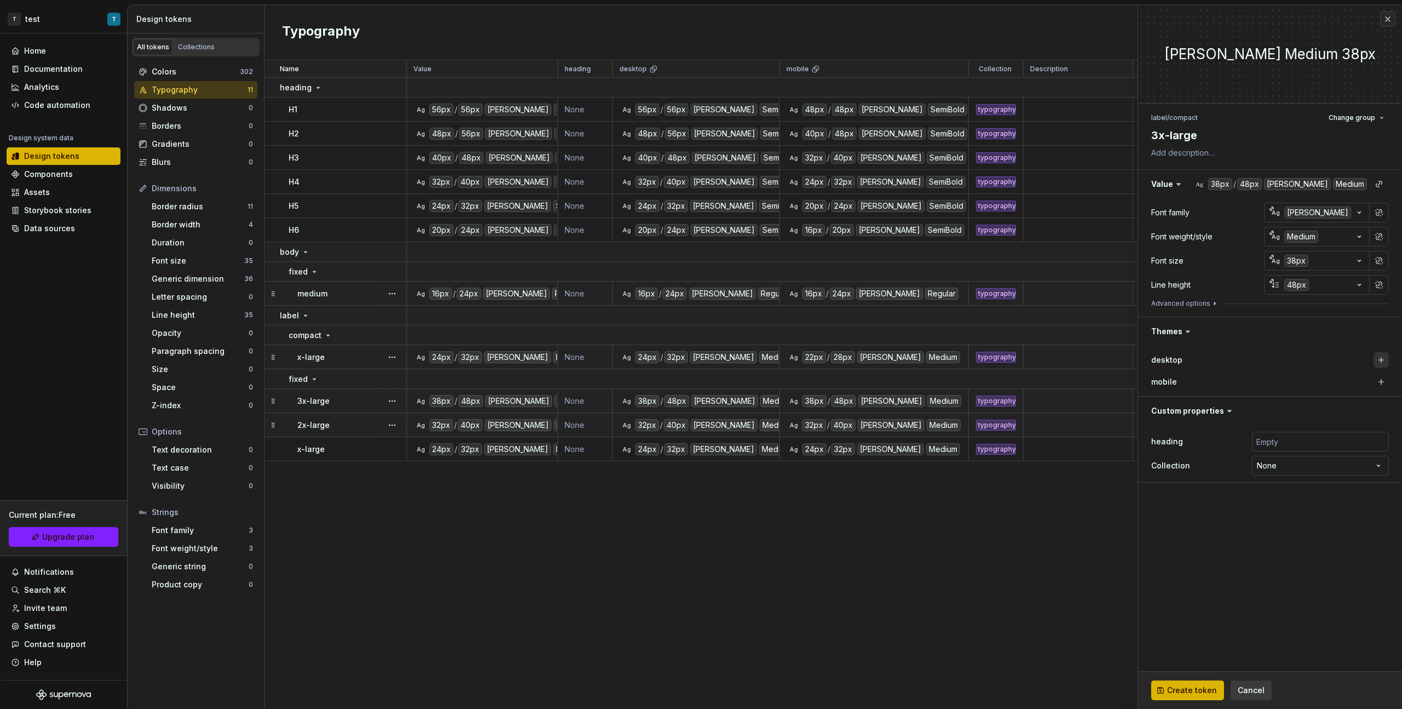
click at [828, 357] on button "button" at bounding box center [1381, 359] width 15 height 15
click at [828, 386] on button "button" at bounding box center [1381, 381] width 15 height 15
click at [828, 399] on input "text" at bounding box center [1320, 442] width 137 height 20
type textarea "*"
click at [828, 399] on html "T test T Home Documentation Analytics Code automation Design system data Design…" at bounding box center [701, 354] width 1402 height 709
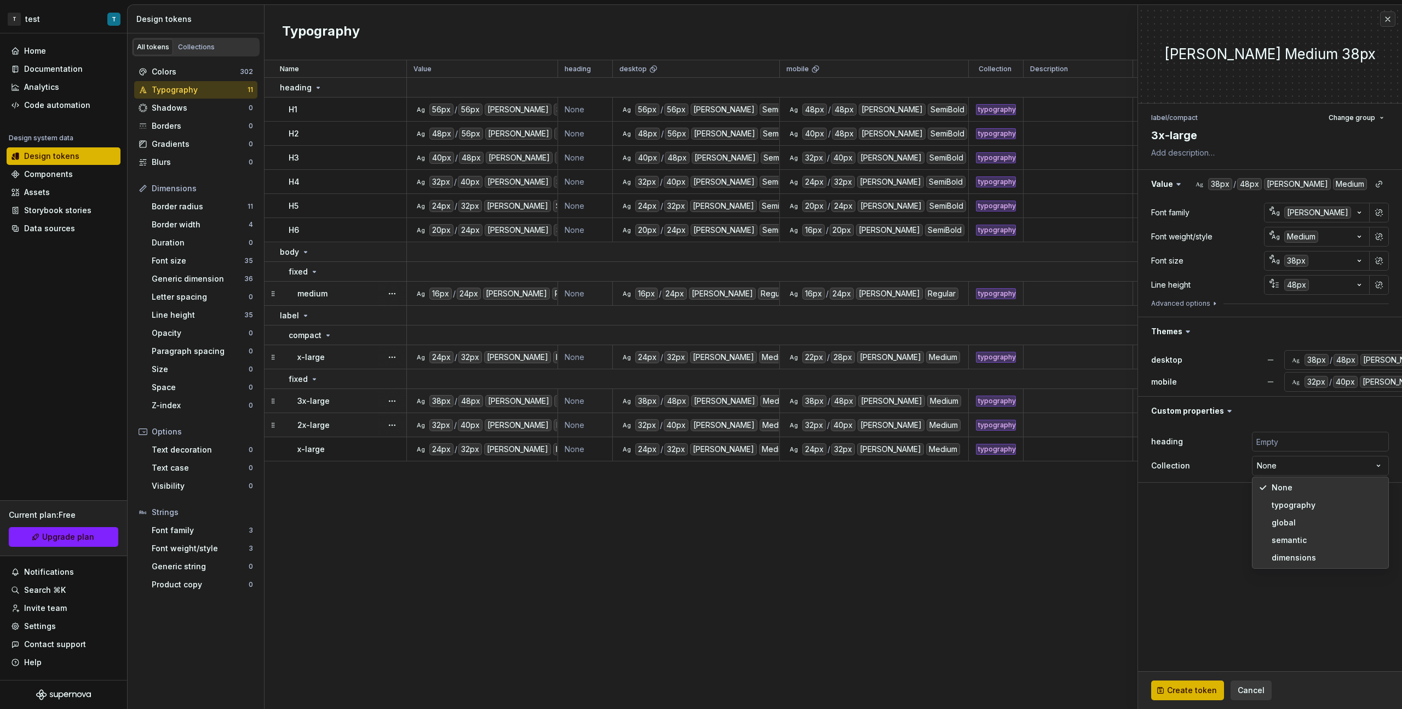
select select "**********"
click at [828, 399] on span "Create token" at bounding box center [1192, 690] width 50 height 11
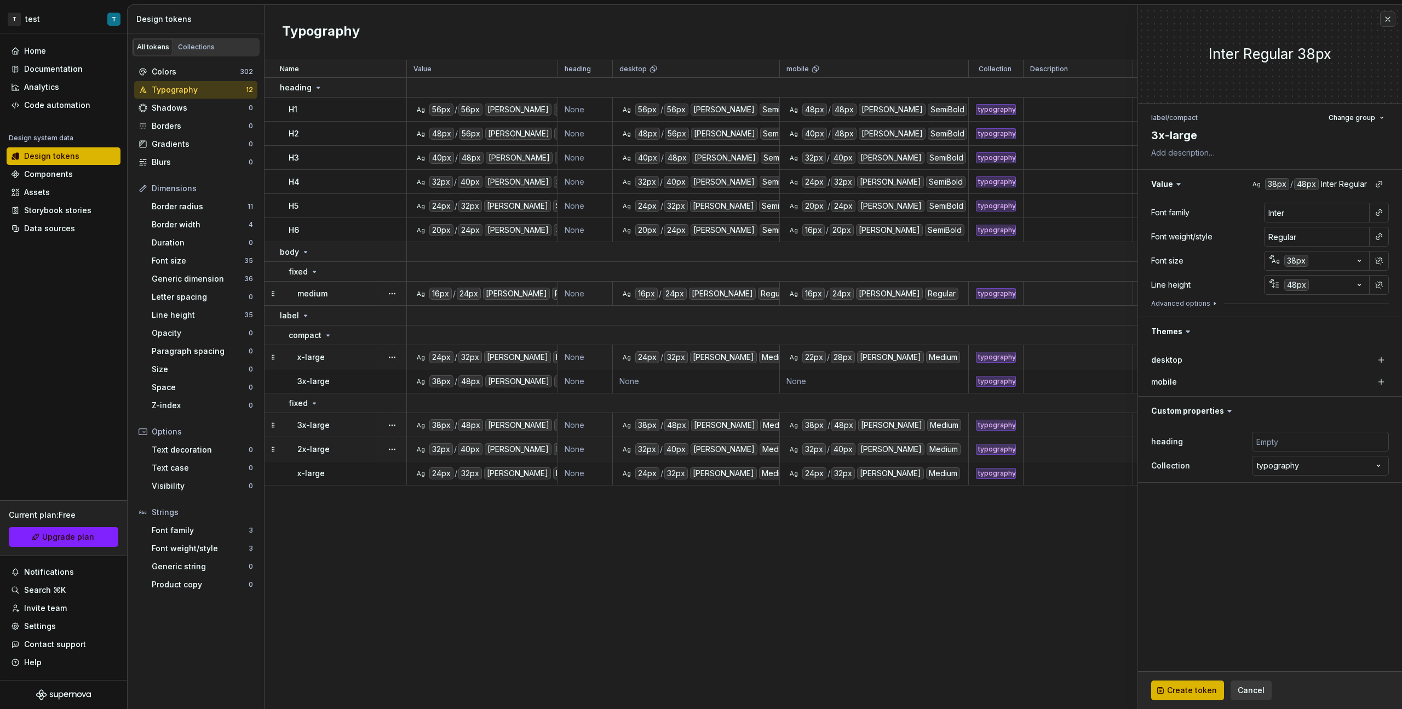
type textarea "*"
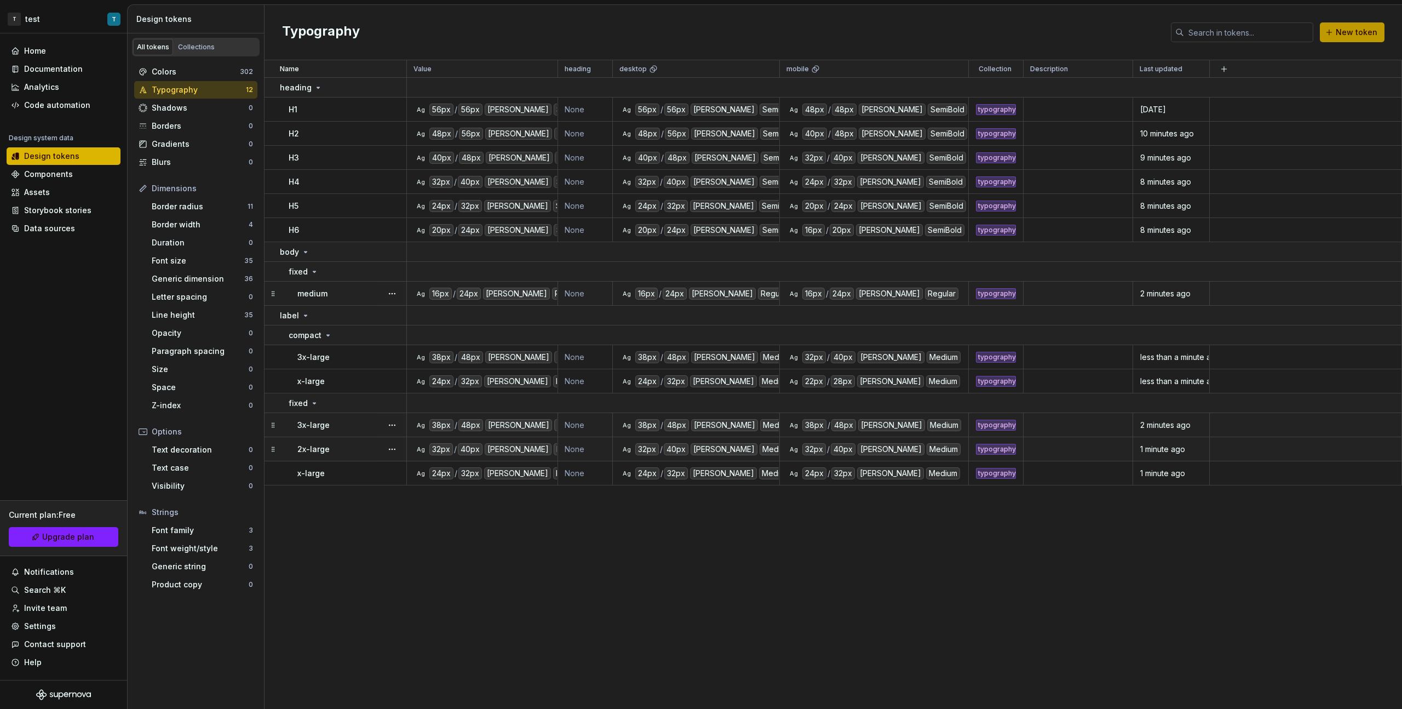
click at [828, 28] on span "New token" at bounding box center [1357, 32] width 42 height 11
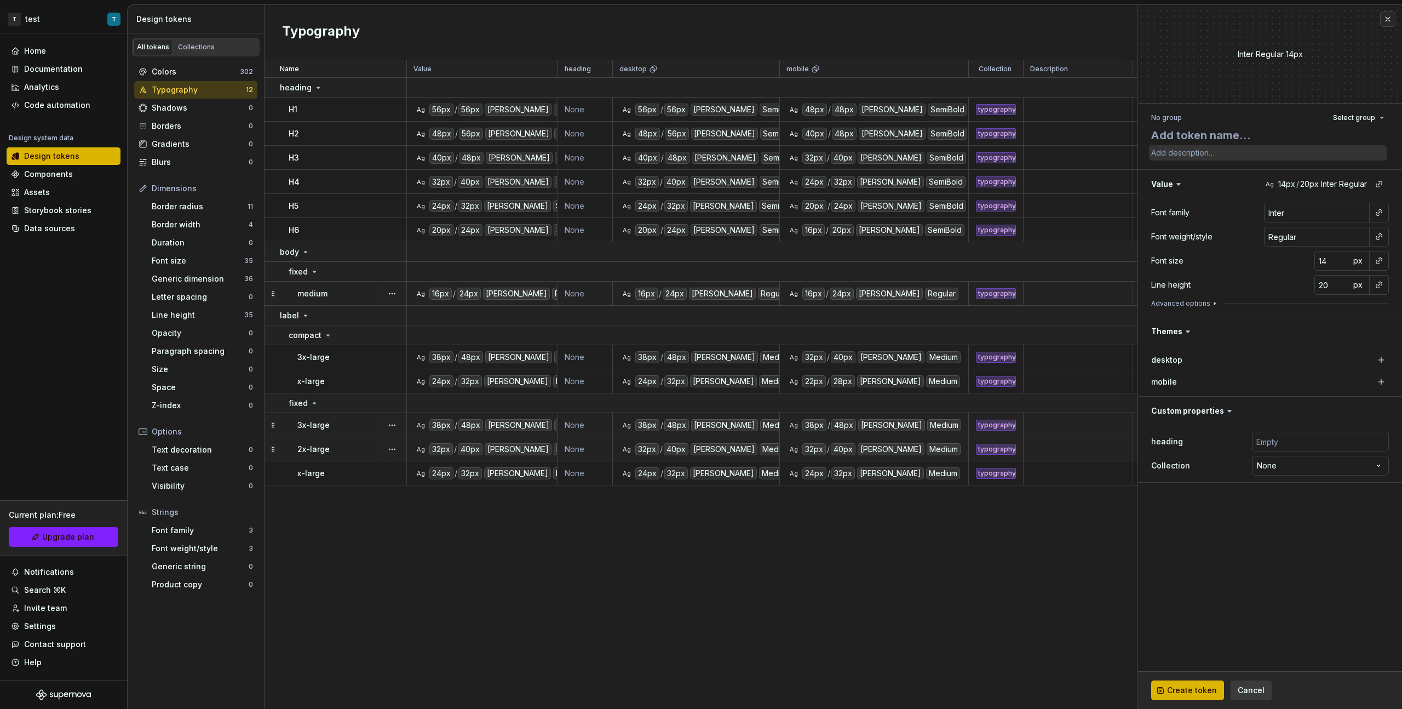
type textarea "*"
type textarea "2"
type textarea "*"
type textarea "2x"
type textarea "*"
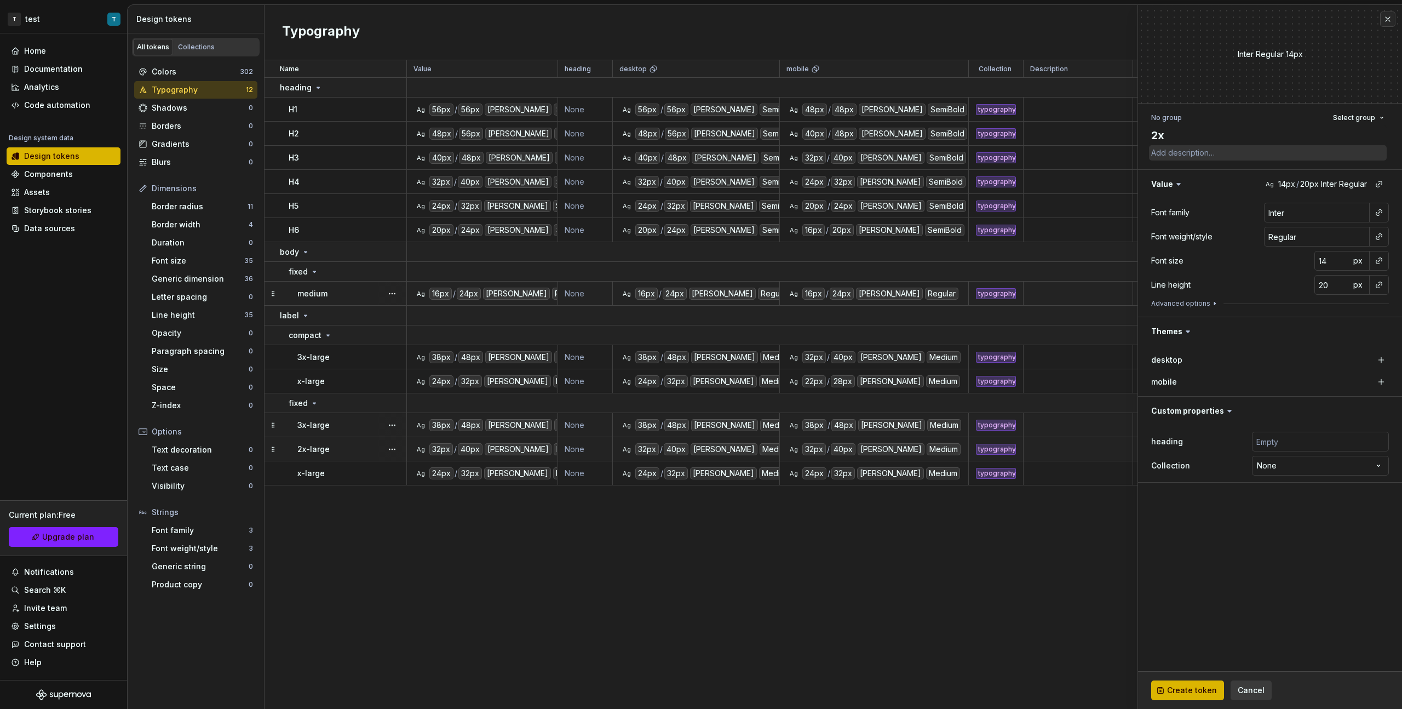
type textarea "2x-"
type textarea "*"
type textarea "2x-la"
type textarea "*"
type textarea "2x-lar"
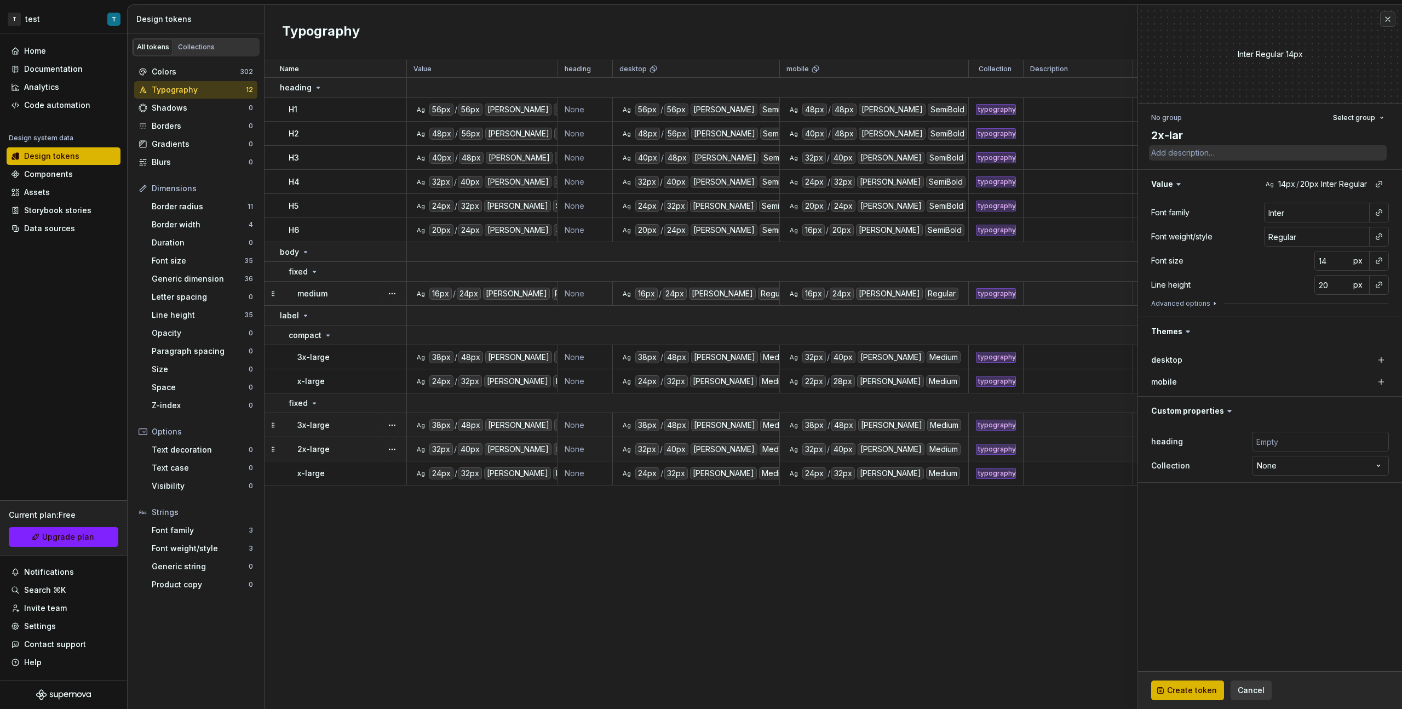
type textarea "*"
type textarea "2x-larr"
type textarea "*"
type textarea "2x-larrg"
type textarea "*"
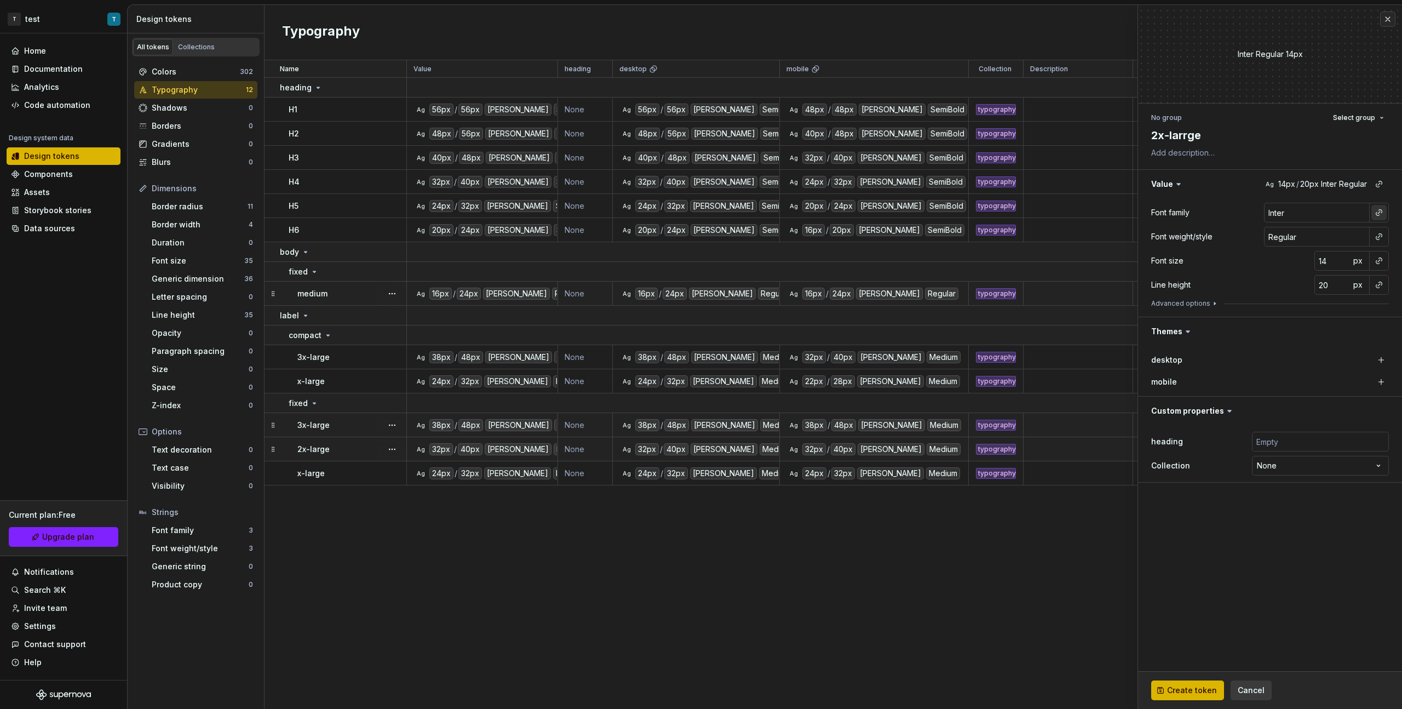
type textarea "2x-larrge"
click at [828, 211] on button "button" at bounding box center [1378, 212] width 15 height 15
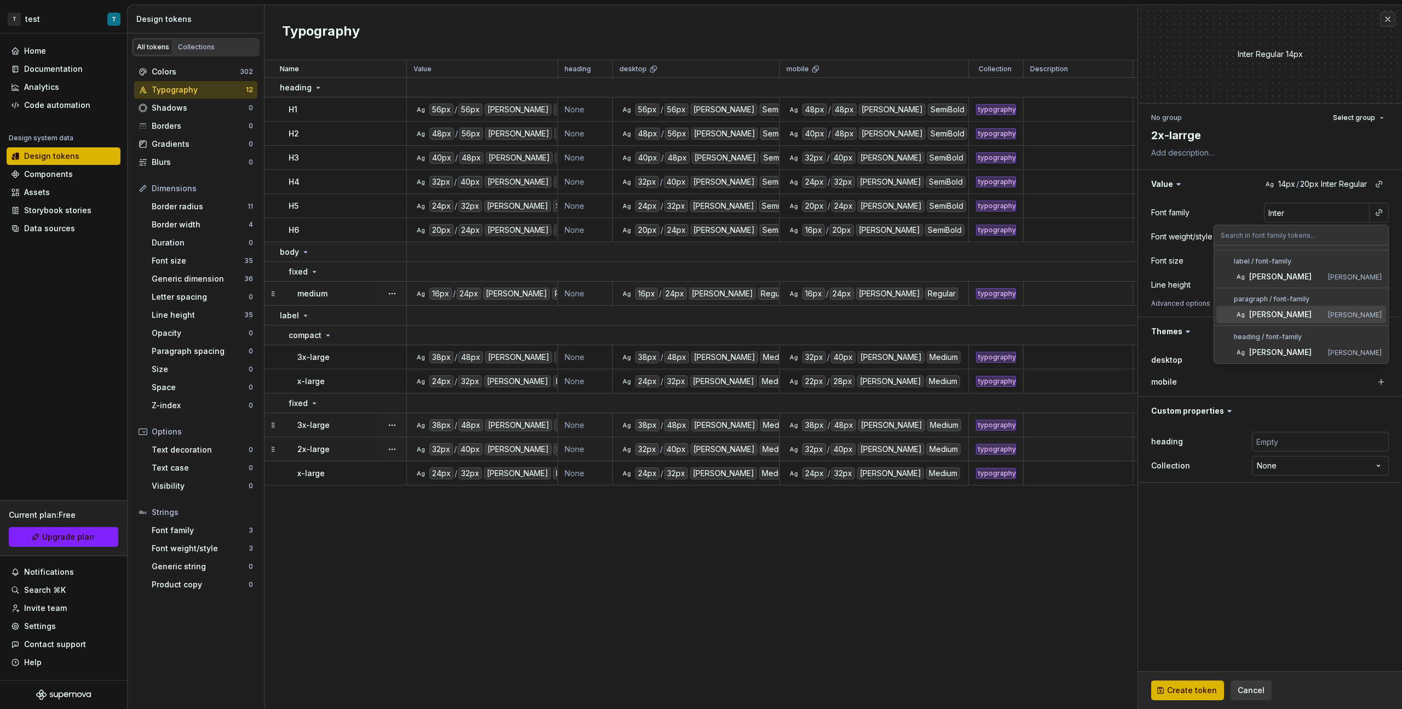
click at [828, 308] on span "[PERSON_NAME]" at bounding box center [1301, 315] width 170 height 18
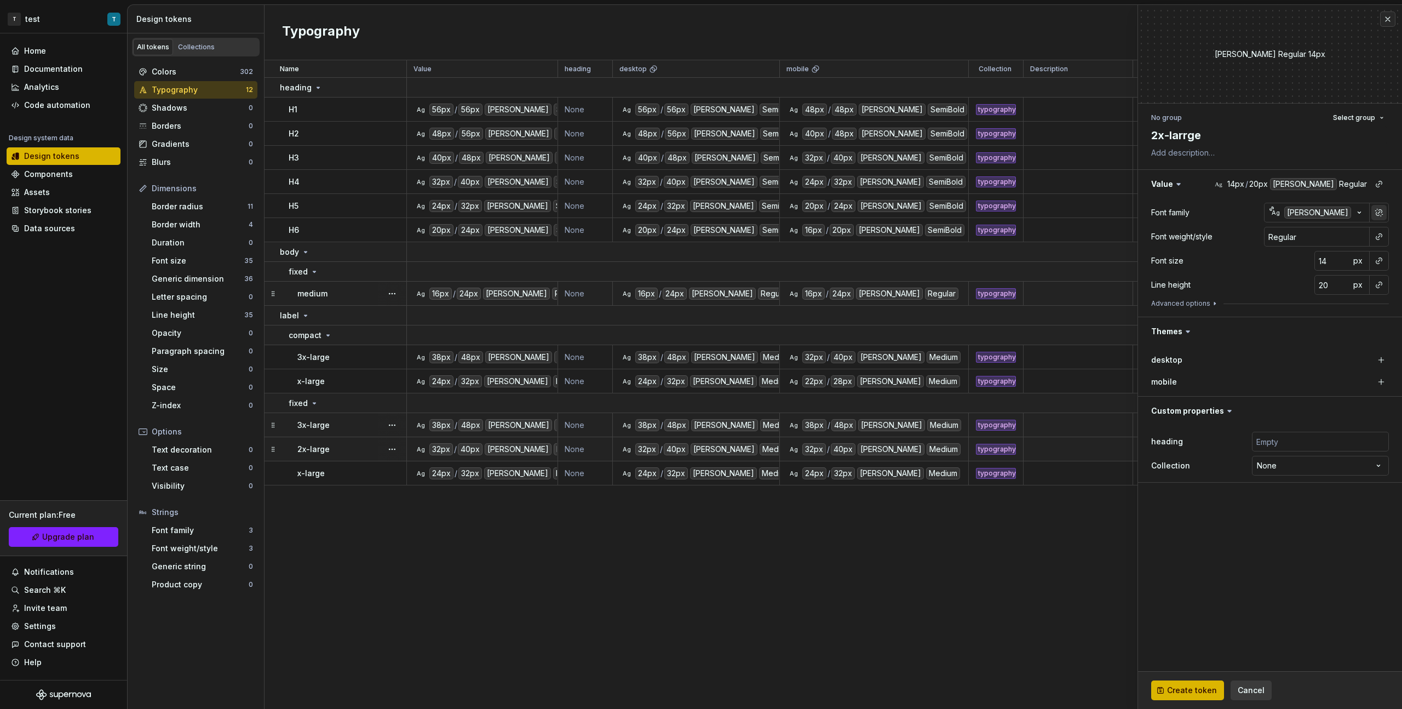
click at [828, 214] on button "button" at bounding box center [1378, 212] width 15 height 15
click at [828, 214] on div at bounding box center [1379, 213] width 20 height 20
click at [828, 213] on button "button" at bounding box center [1378, 212] width 15 height 15
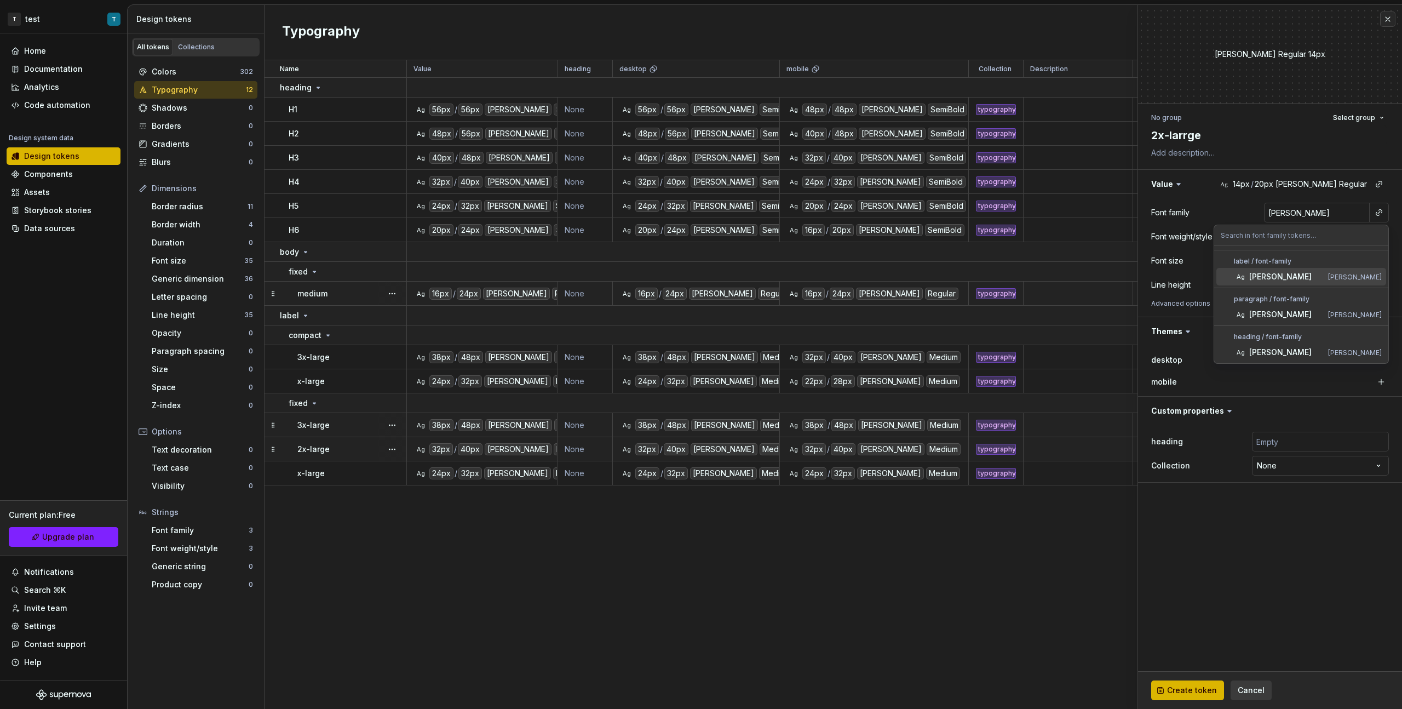
click at [828, 278] on div "[PERSON_NAME]" at bounding box center [1286, 276] width 74 height 11
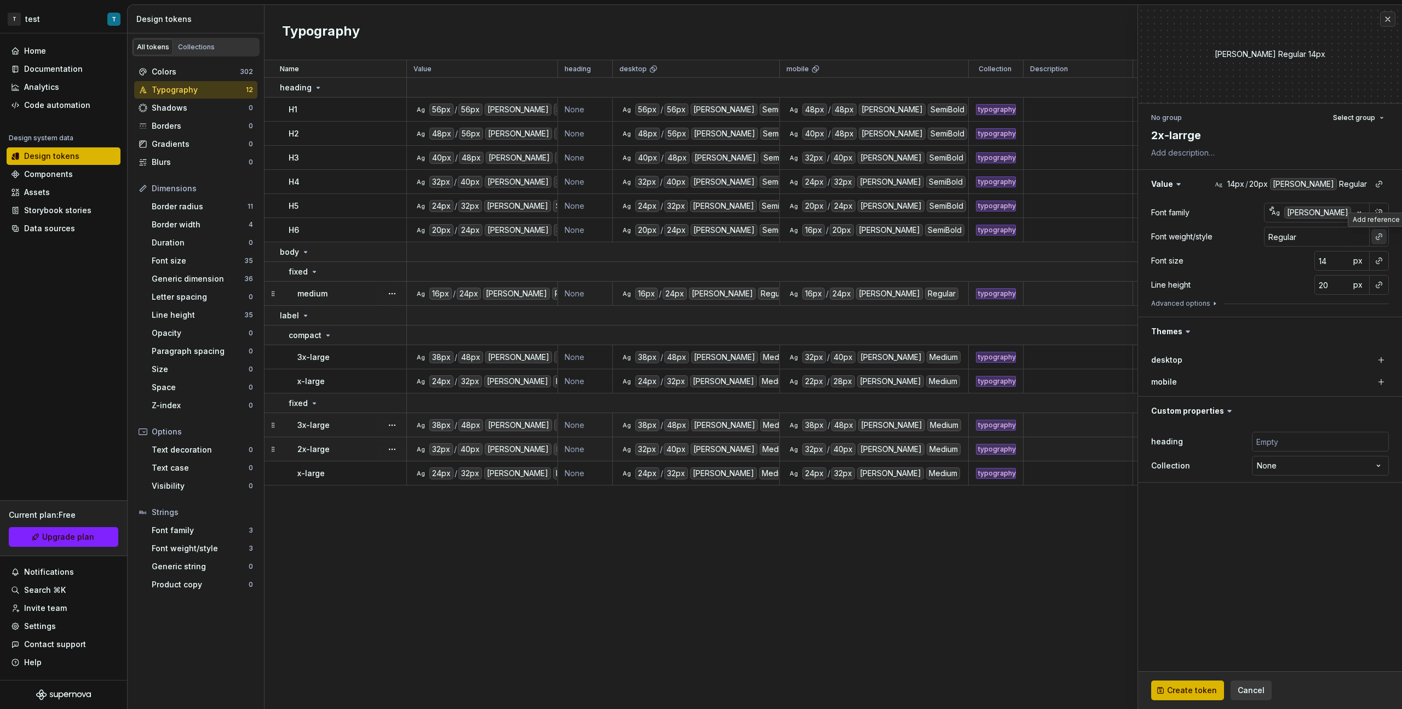
click at [828, 240] on button "button" at bounding box center [1378, 236] width 15 height 15
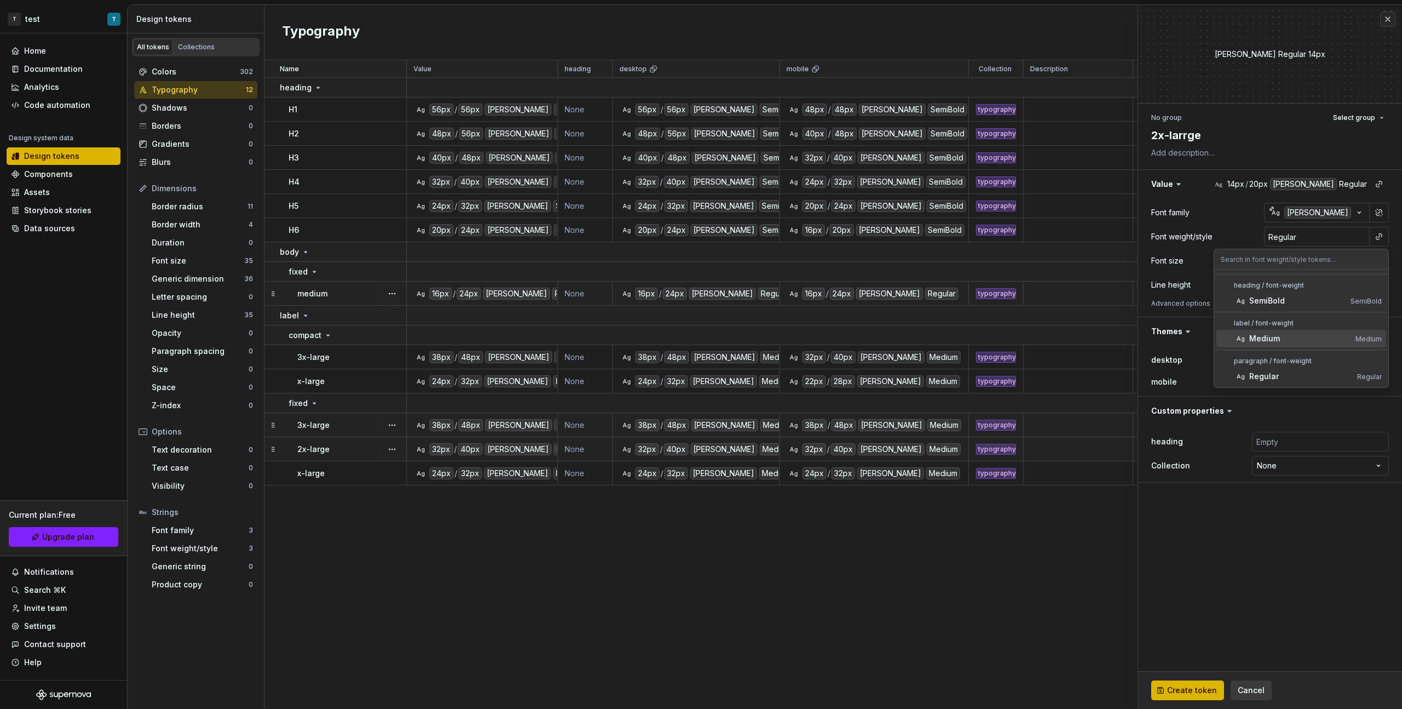
click at [828, 339] on div "Medium" at bounding box center [1300, 338] width 102 height 11
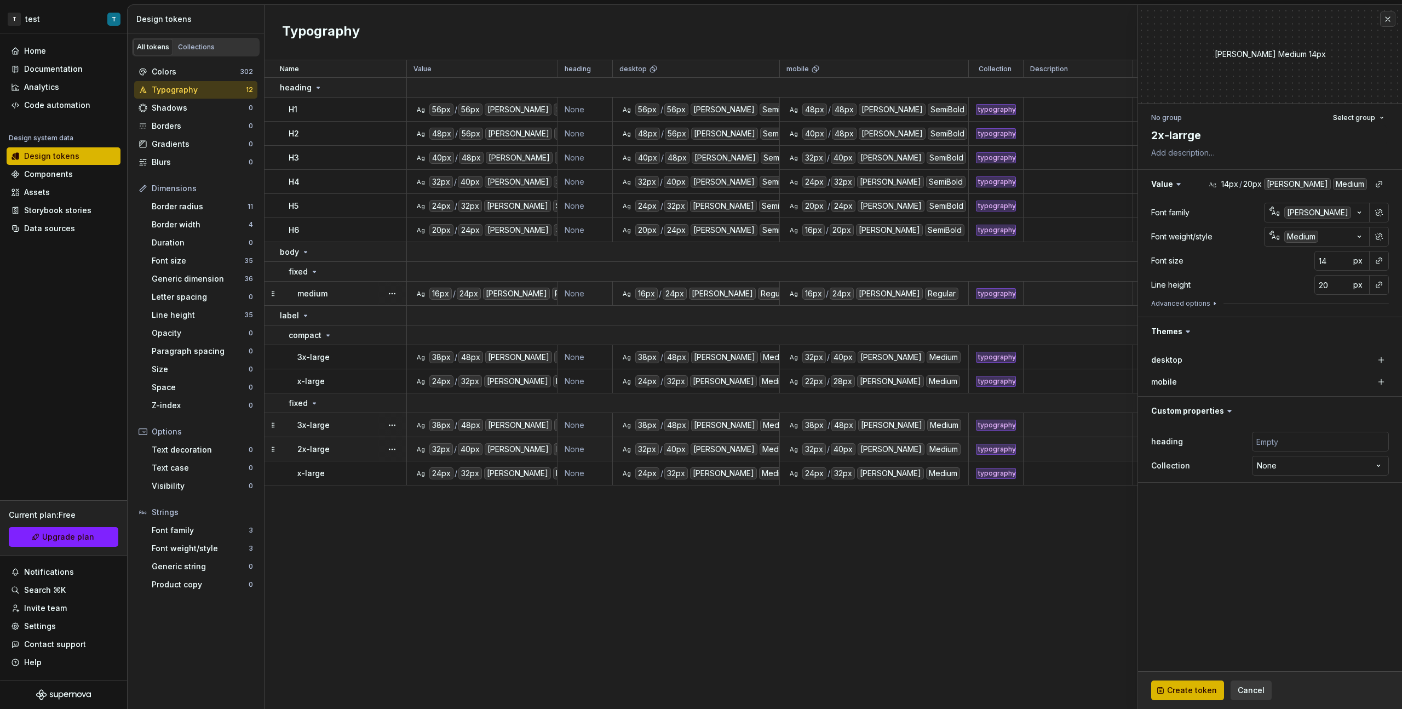
click at [828, 260] on button "button" at bounding box center [1378, 260] width 15 height 15
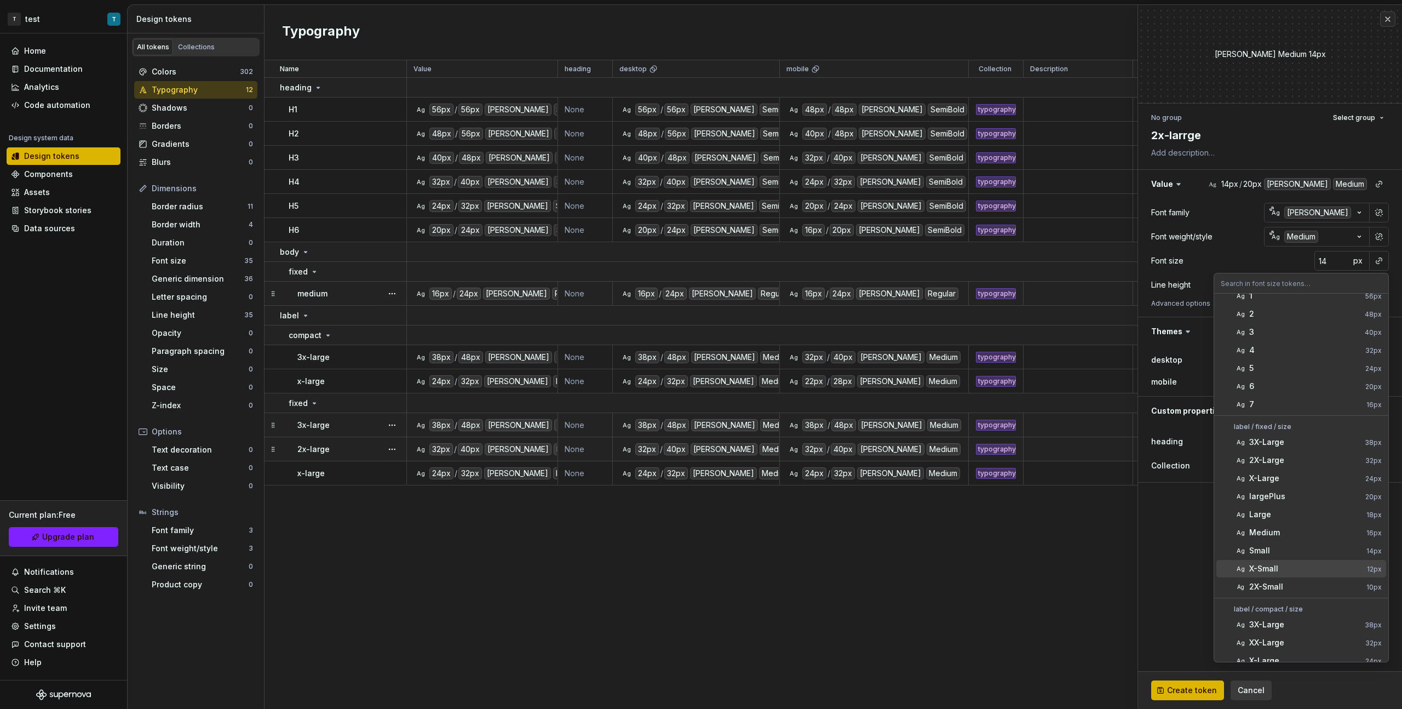
scroll to position [39, 0]
click at [828, 399] on div "X-Large" at bounding box center [1305, 650] width 112 height 11
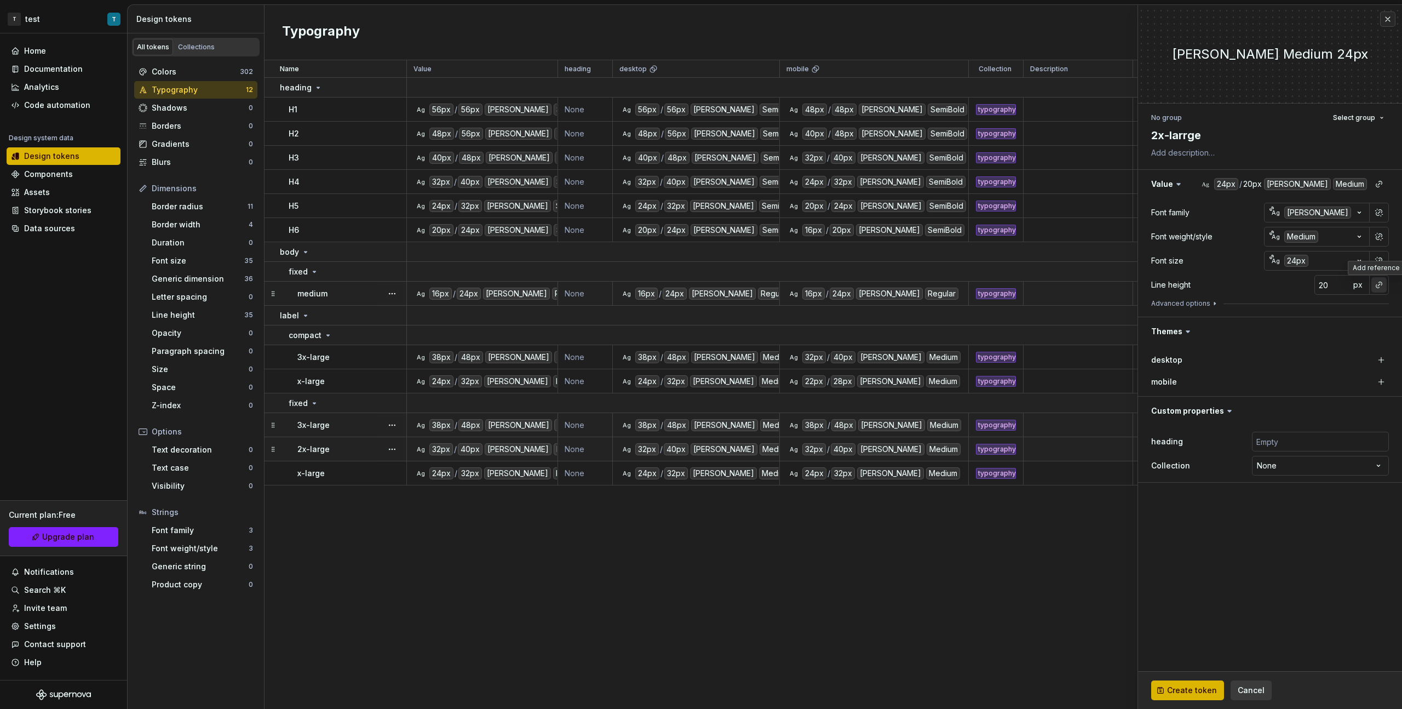
click at [828, 287] on button "button" at bounding box center [1378, 284] width 15 height 15
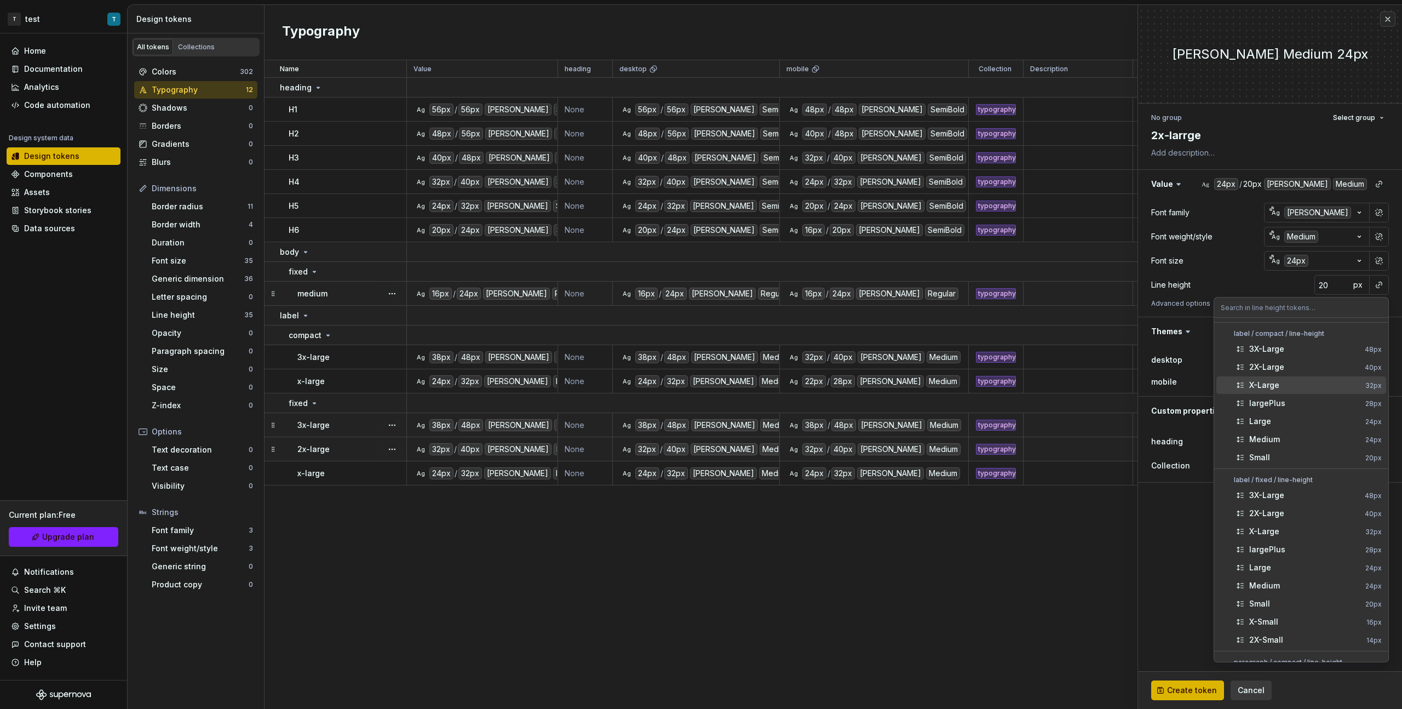
click at [828, 384] on div "X-Large" at bounding box center [1305, 385] width 112 height 11
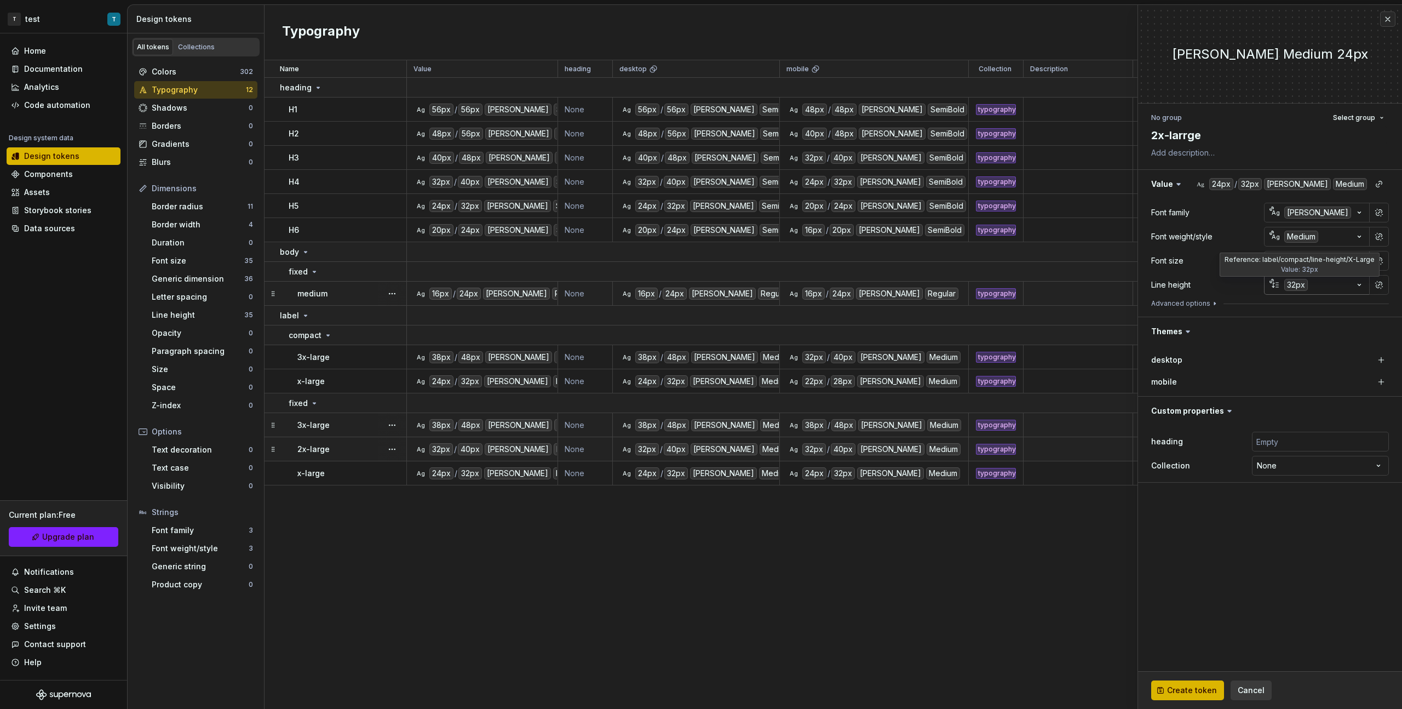
click at [828, 284] on div "32px" at bounding box center [1296, 285] width 24 height 12
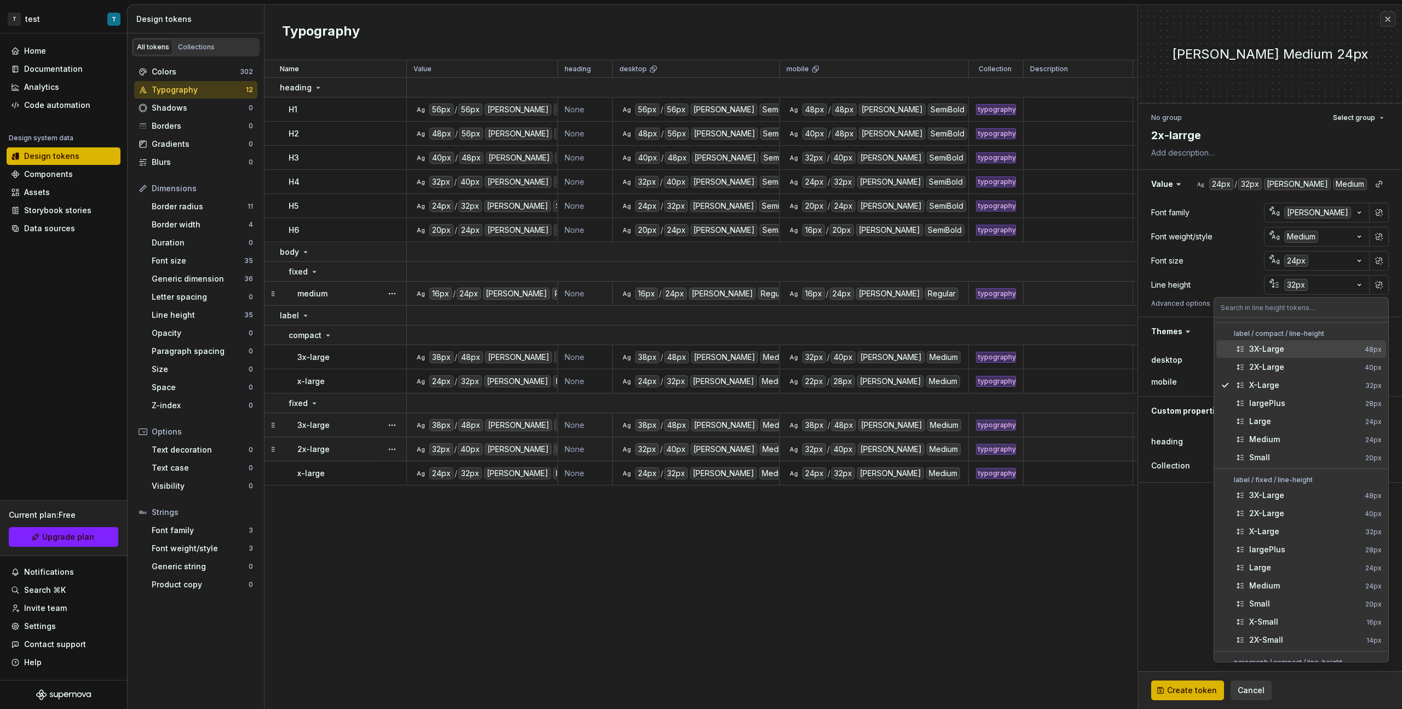
click at [828, 286] on html "T test T Home Documentation Analytics Code automation Design system data Design…" at bounding box center [701, 354] width 1402 height 709
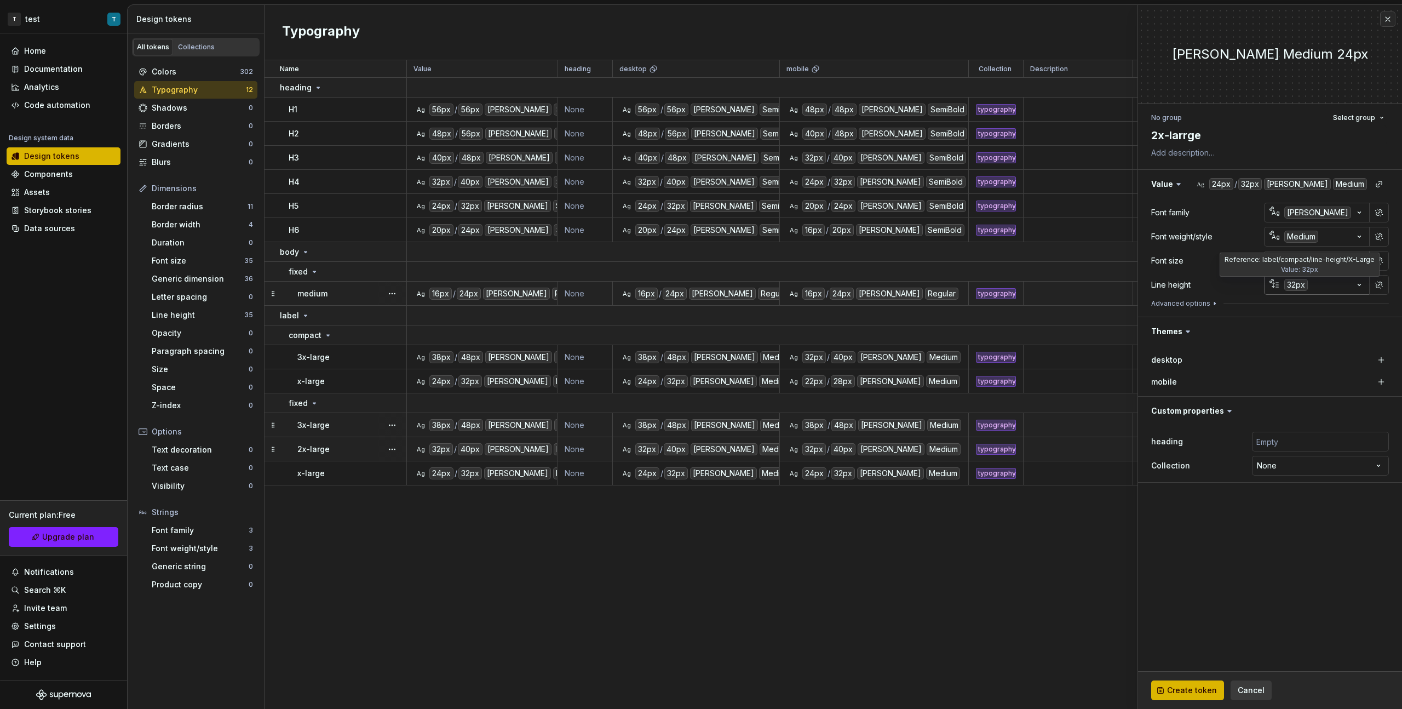
click at [828, 286] on div "32px" at bounding box center [1296, 285] width 24 height 12
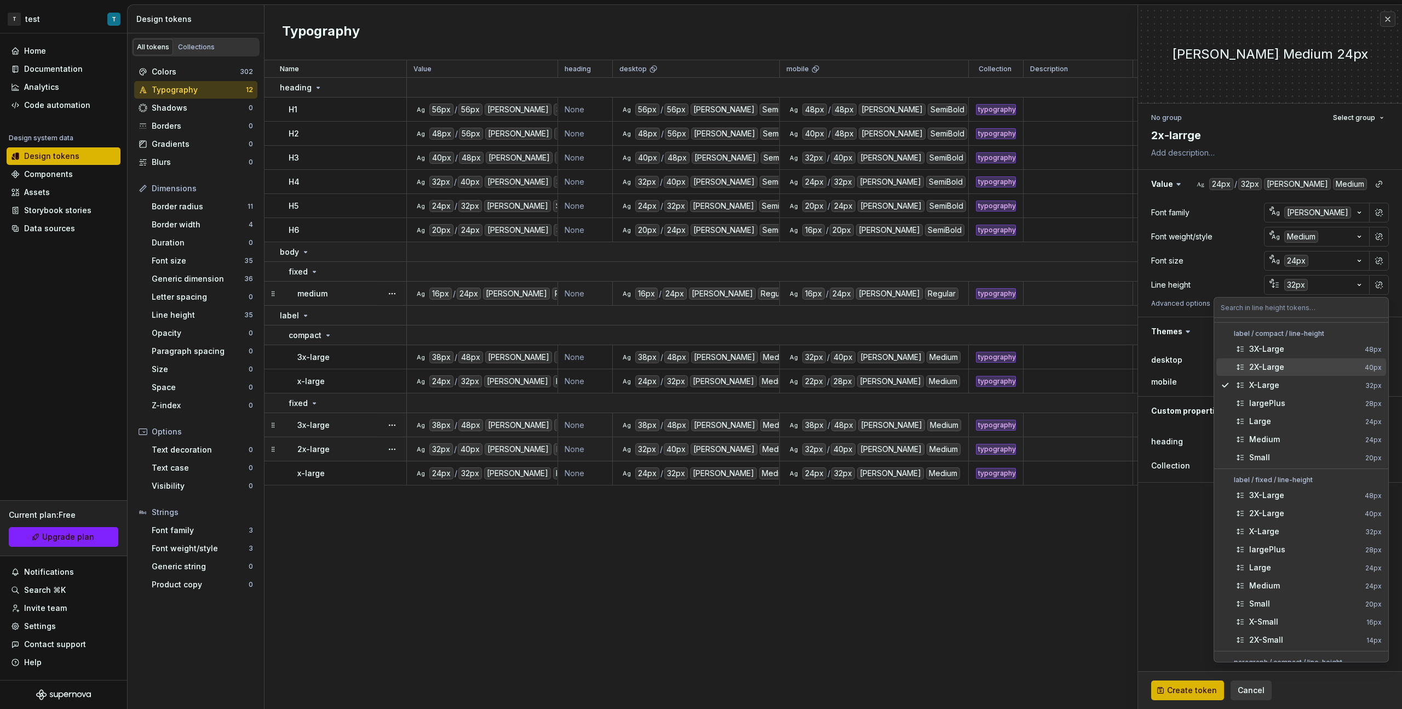
click at [828, 368] on div "2X-Large" at bounding box center [1266, 366] width 35 height 11
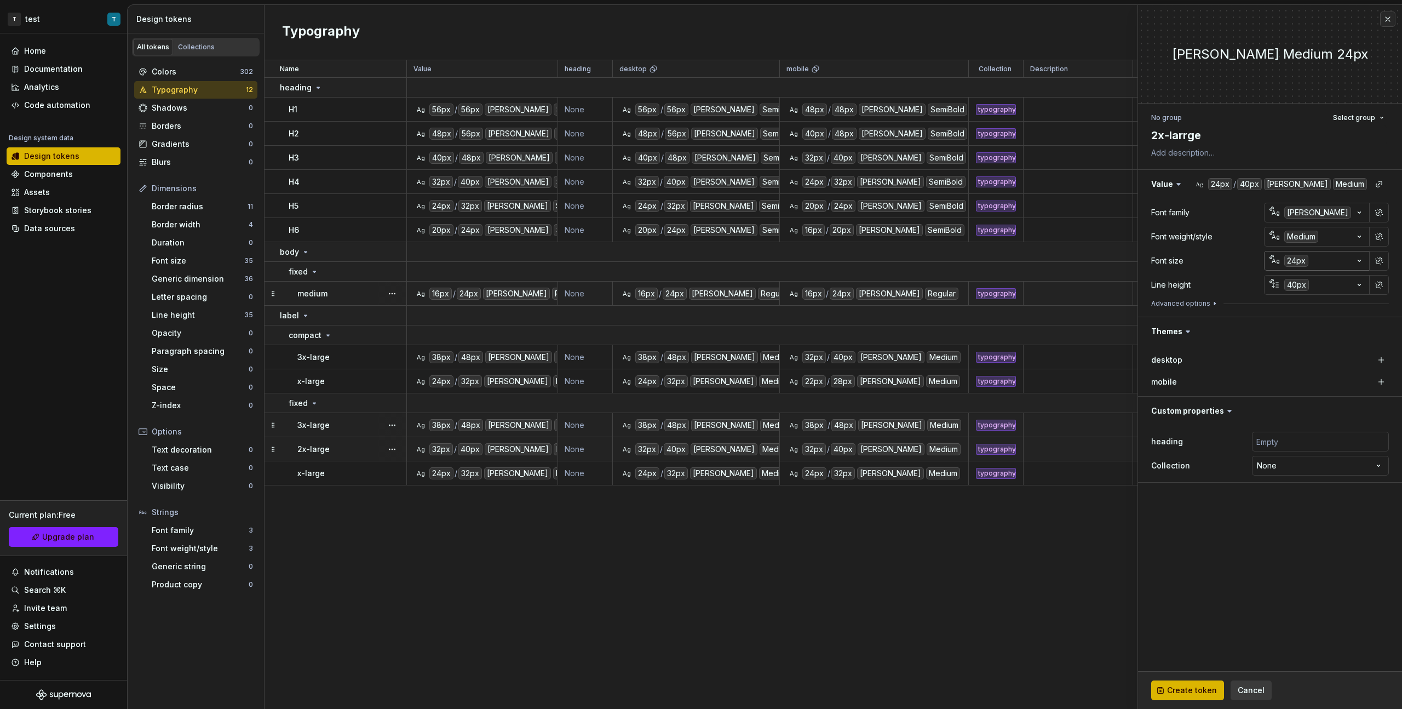
click at [828, 265] on div "24px" at bounding box center [1296, 261] width 24 height 12
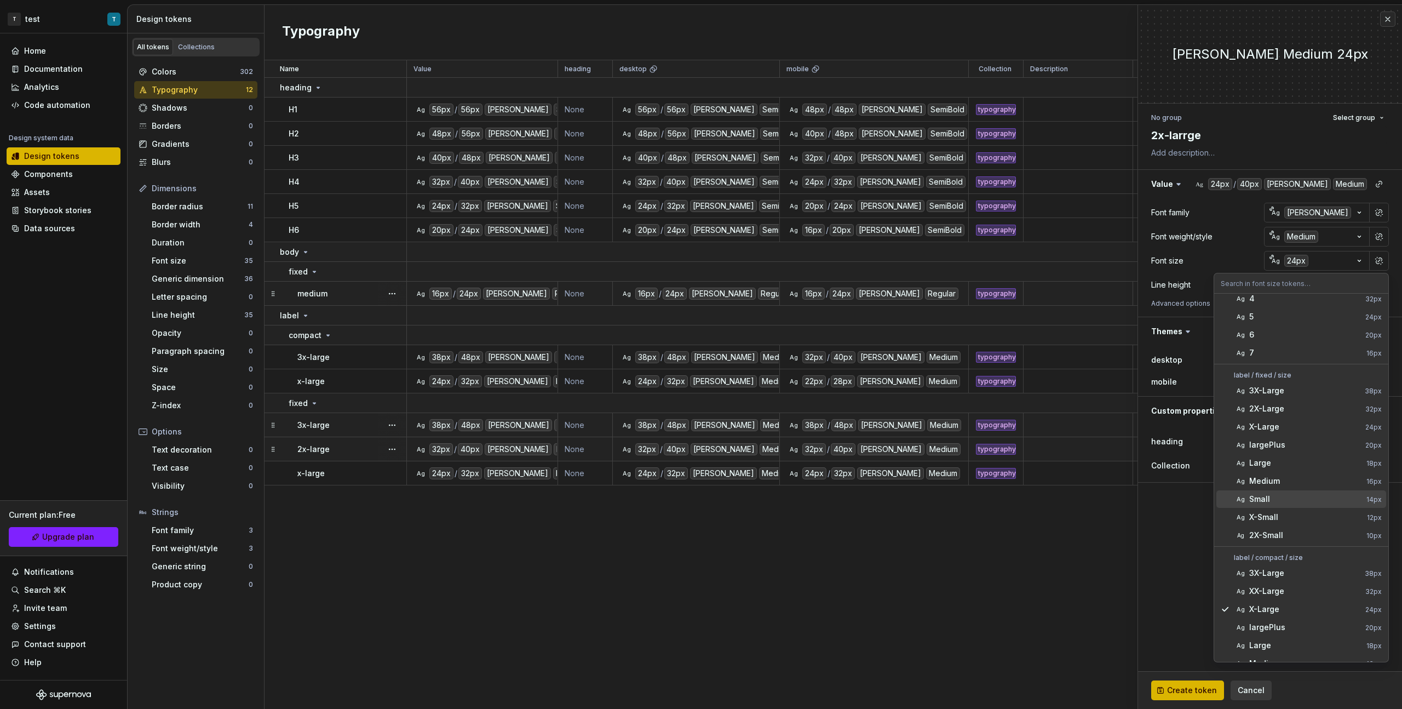
scroll to position [85, 0]
click at [828, 399] on div "XX-Large" at bounding box center [1305, 586] width 112 height 11
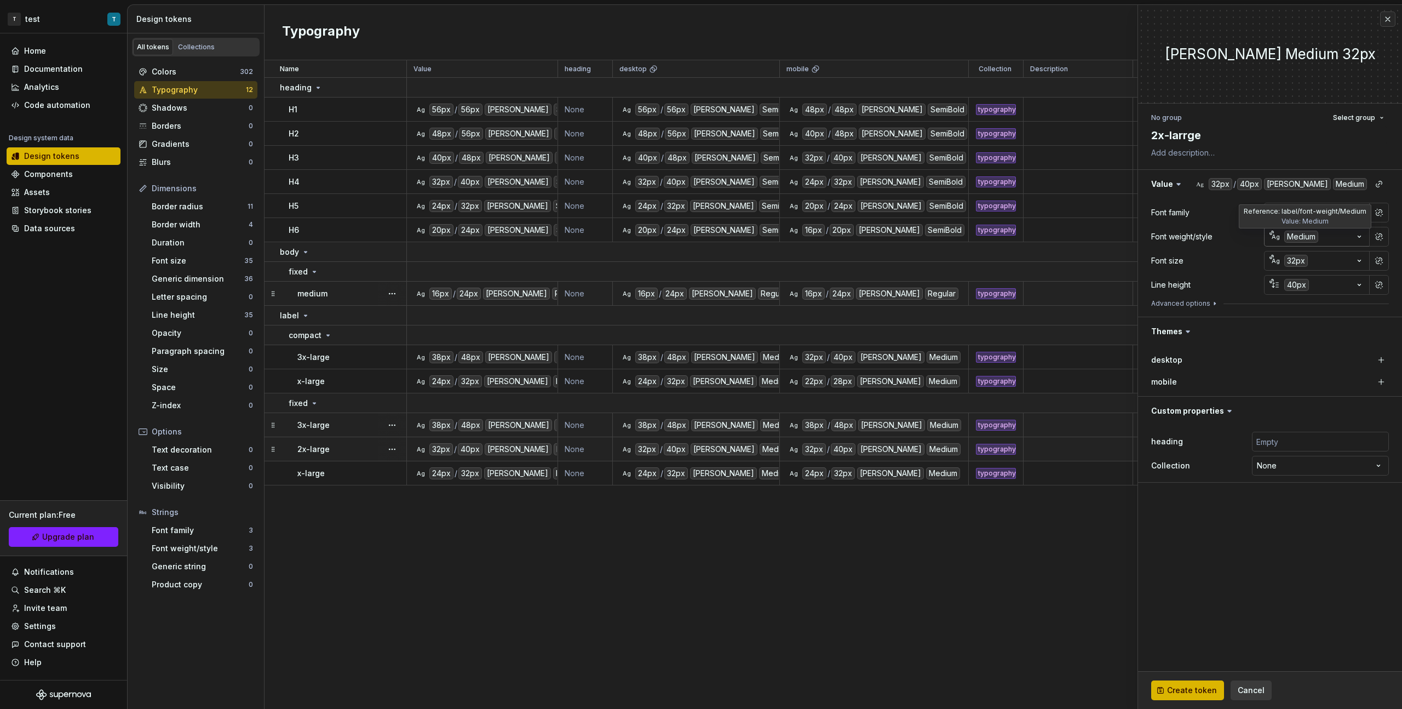
click at [828, 239] on div "Medium" at bounding box center [1301, 237] width 34 height 12
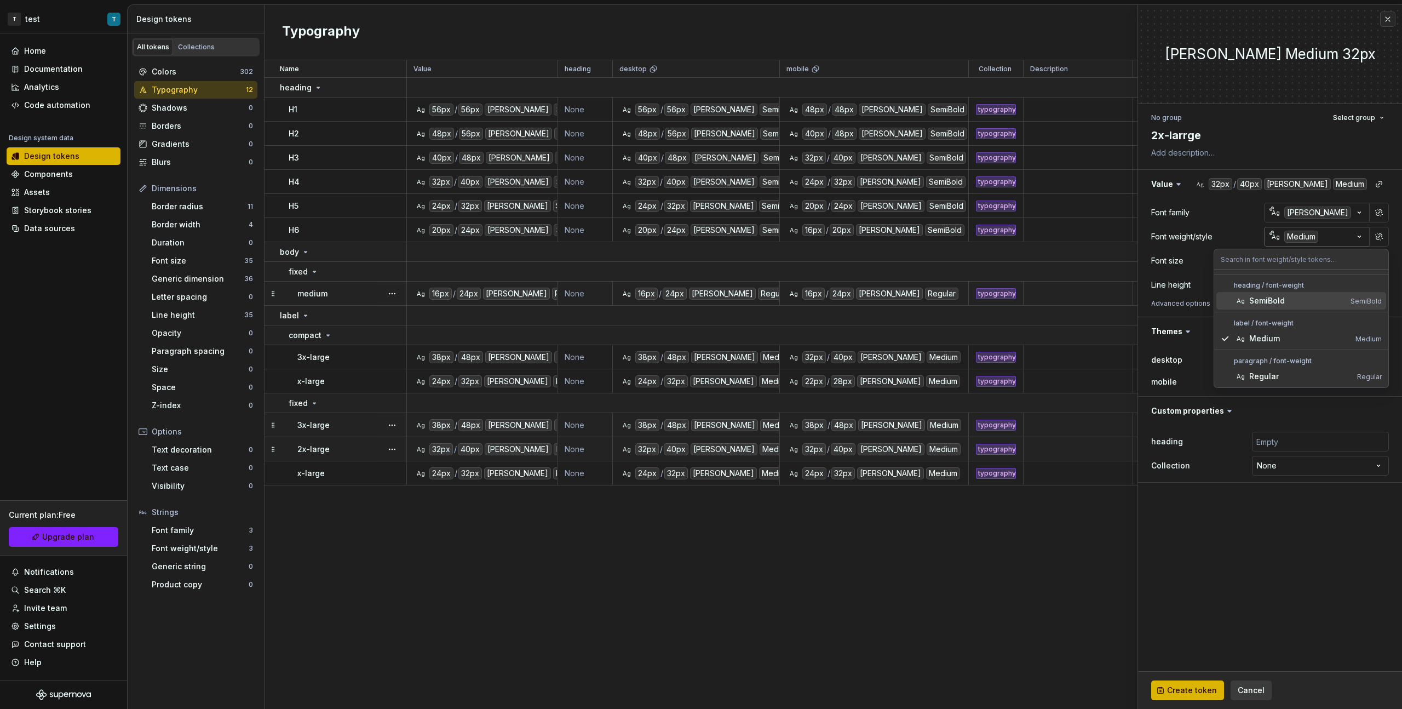
click at [828, 239] on html "T test T Home Documentation Analytics Code automation Design system data Design…" at bounding box center [701, 354] width 1402 height 709
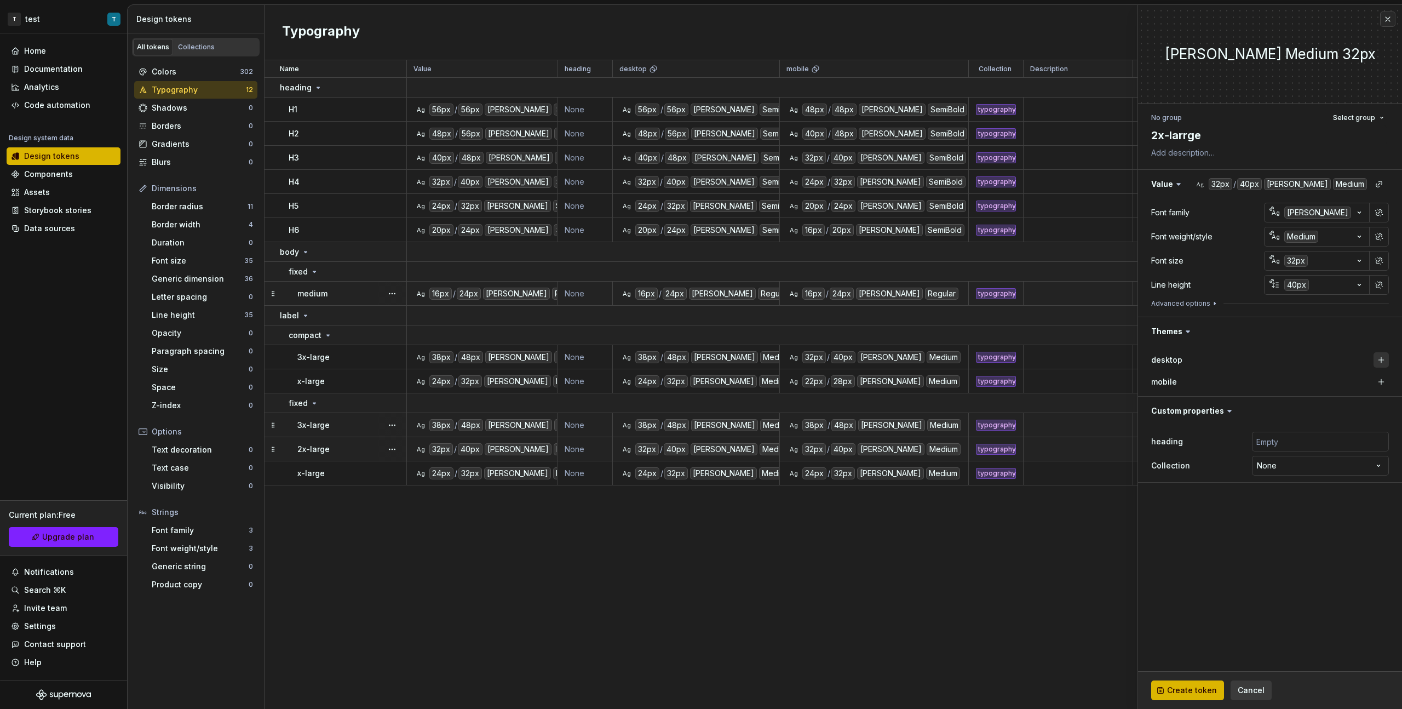
click at [828, 361] on button "button" at bounding box center [1381, 359] width 15 height 15
click at [828, 378] on button "button" at bounding box center [1381, 381] width 15 height 15
type textarea "*"
click at [828, 399] on html "T test T Home Documentation Analytics Code automation Design system data Design…" at bounding box center [701, 354] width 1402 height 709
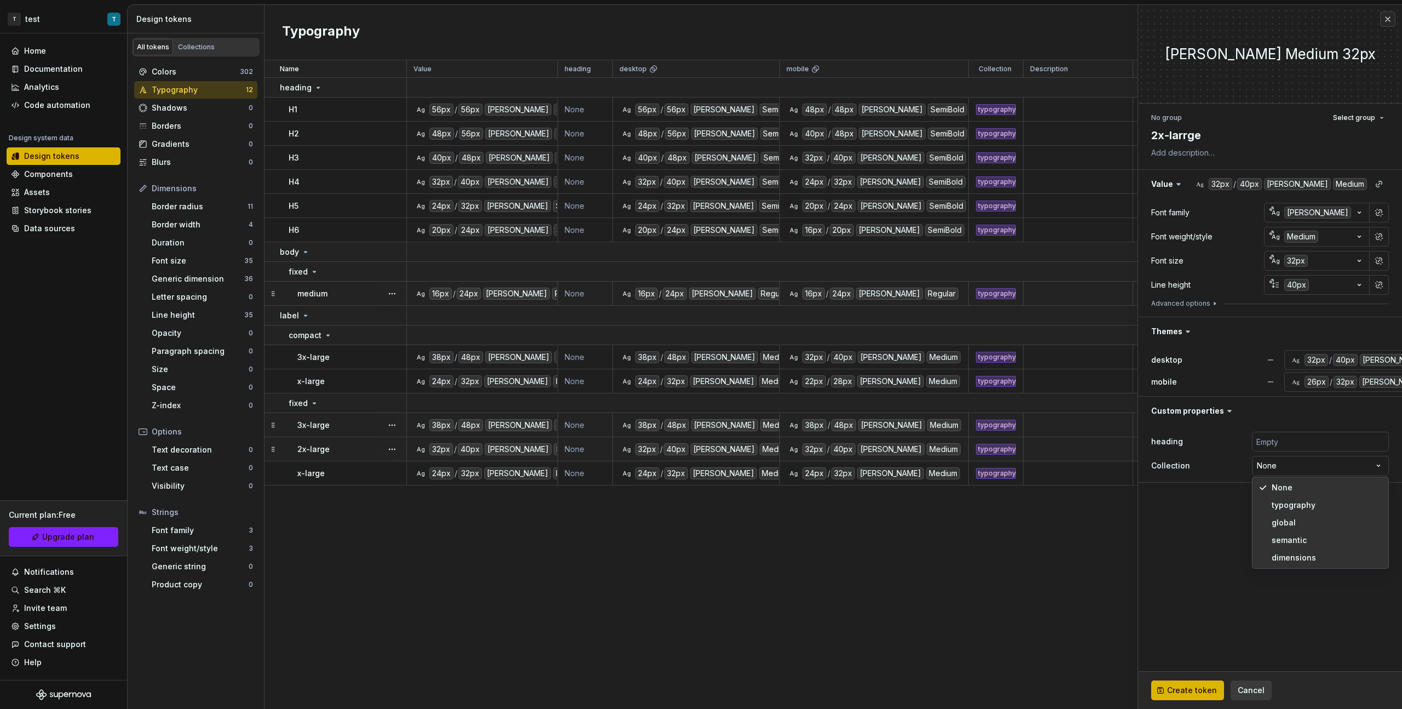
select select "**********"
click at [828, 399] on span "Create token" at bounding box center [1192, 690] width 50 height 11
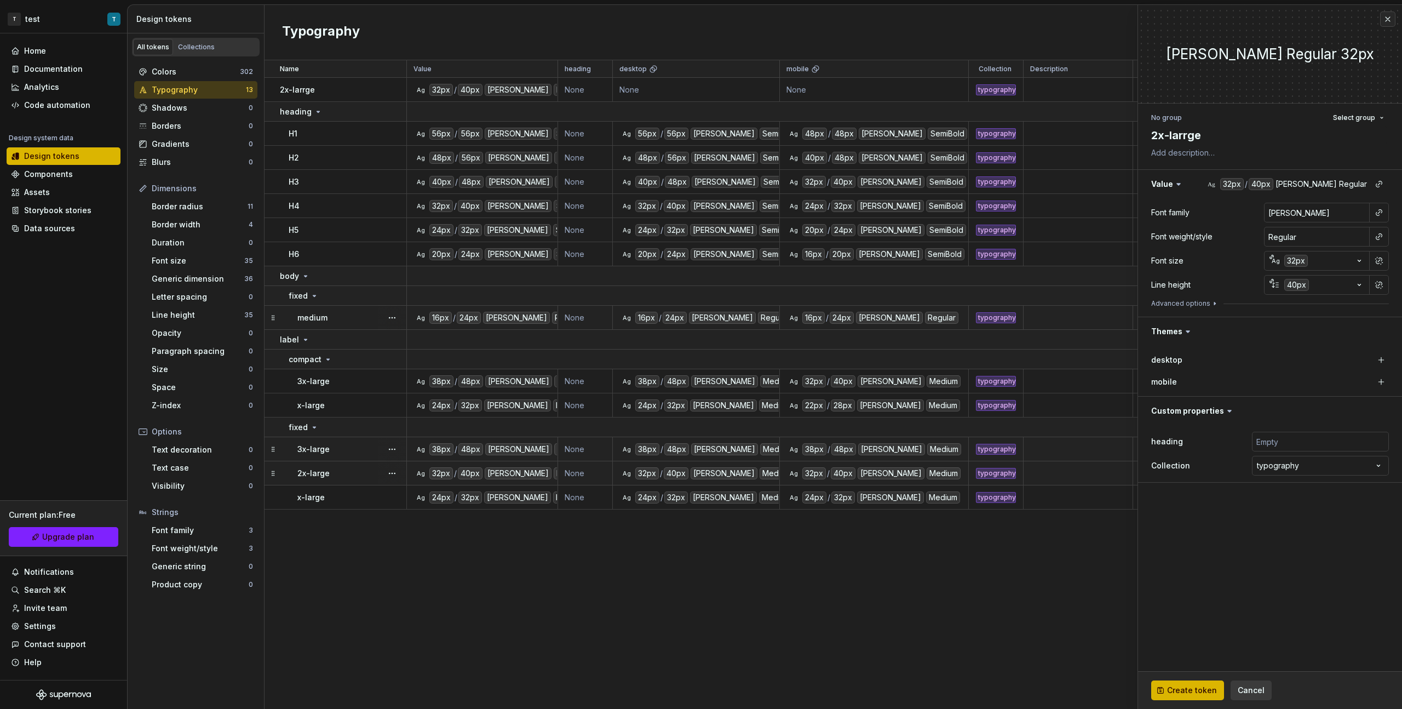
type textarea "*"
type input "Inter"
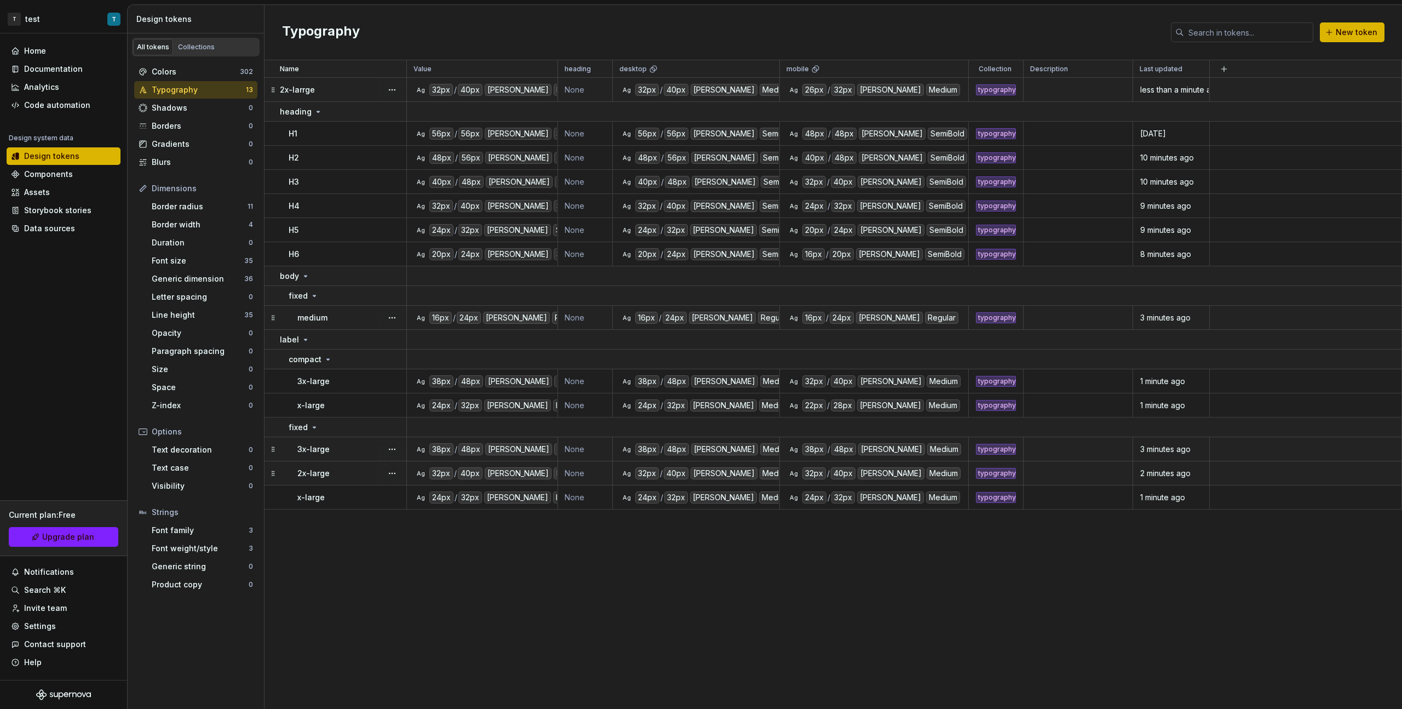
click at [381, 85] on div at bounding box center [392, 90] width 28 height 24
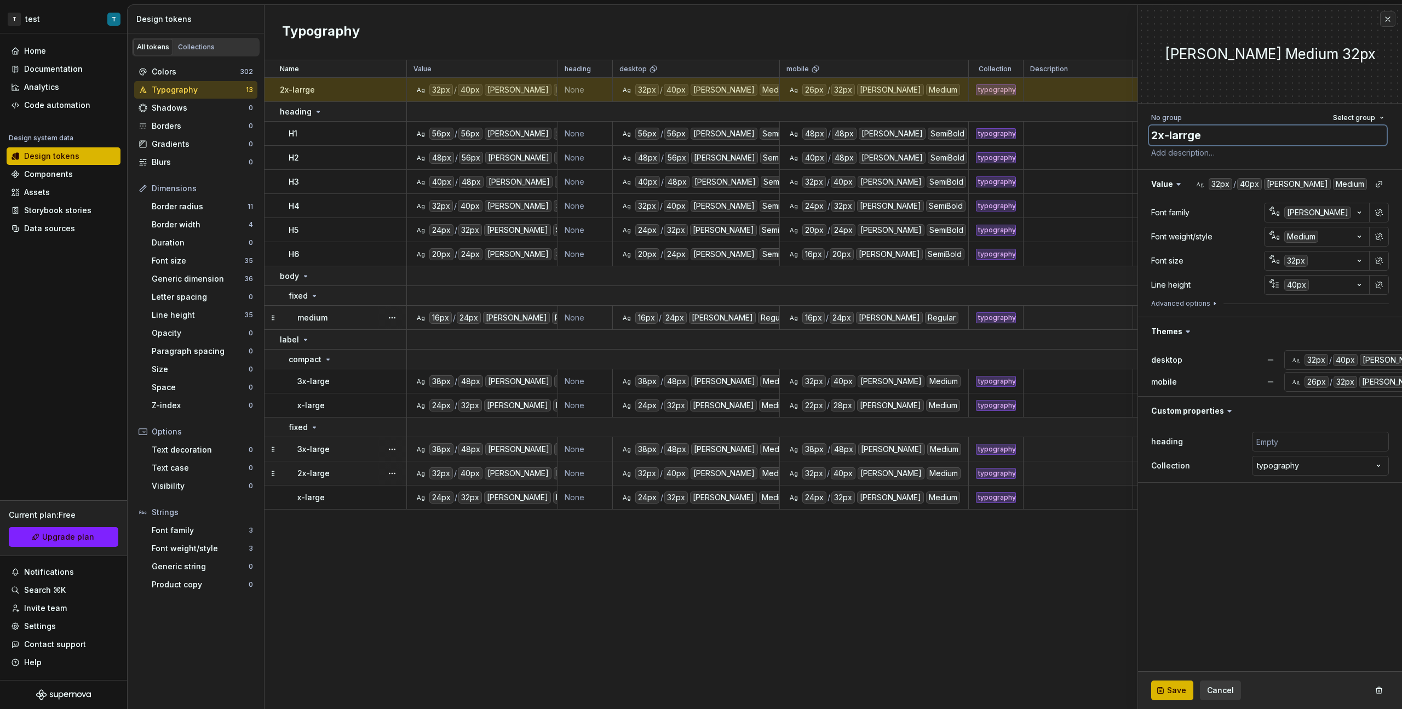
click at [828, 135] on textarea "2x-larrge" at bounding box center [1268, 135] width 238 height 20
type textarea "*"
type textarea "2x-large"
click at [828, 113] on button "Select group" at bounding box center [1358, 117] width 61 height 15
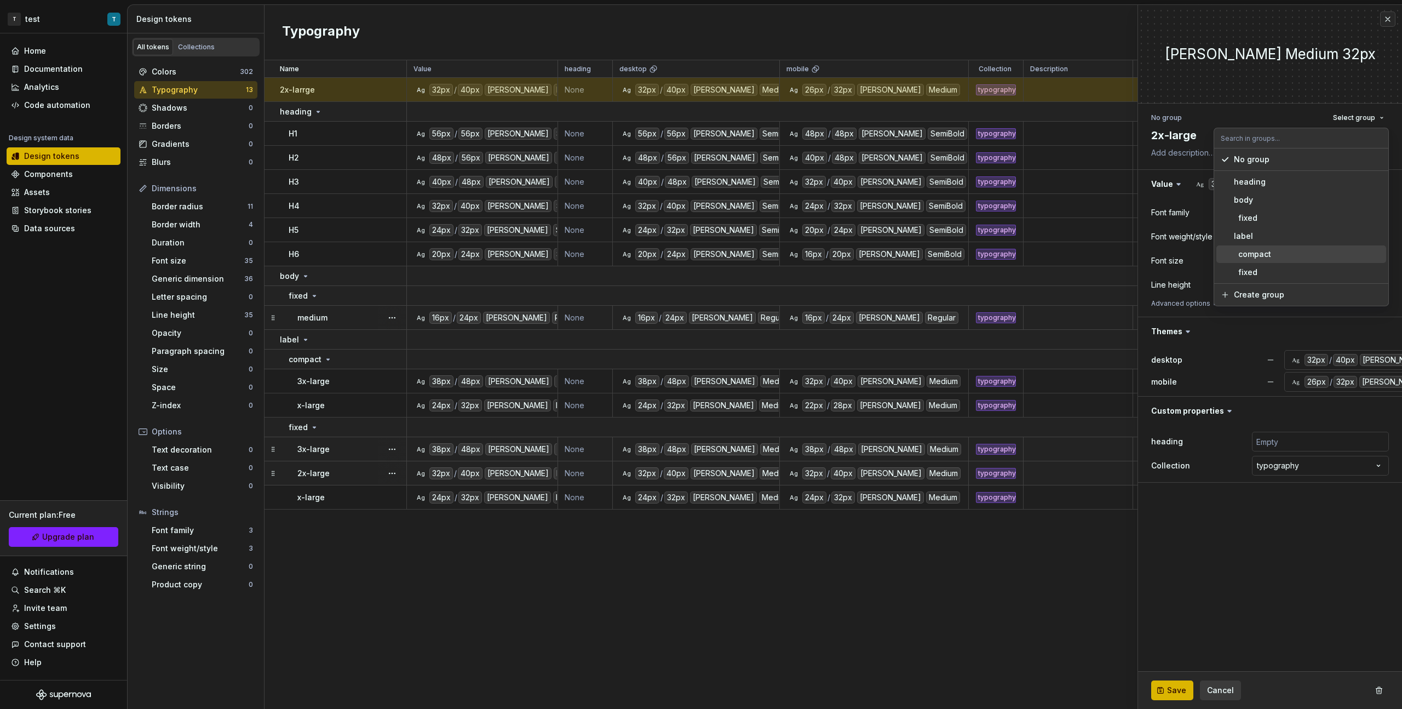
click at [828, 250] on div "compact" at bounding box center [1252, 254] width 37 height 11
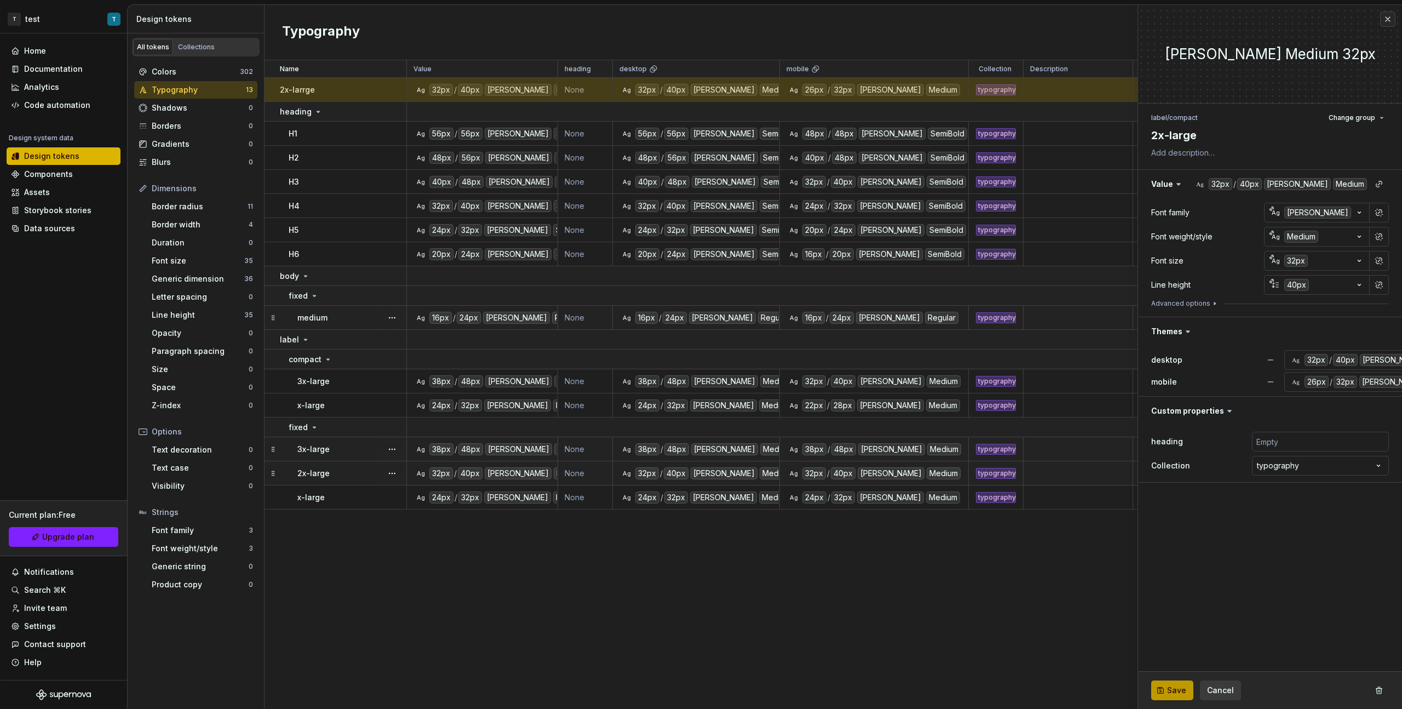
click at [828, 399] on span "Save" at bounding box center [1176, 690] width 19 height 11
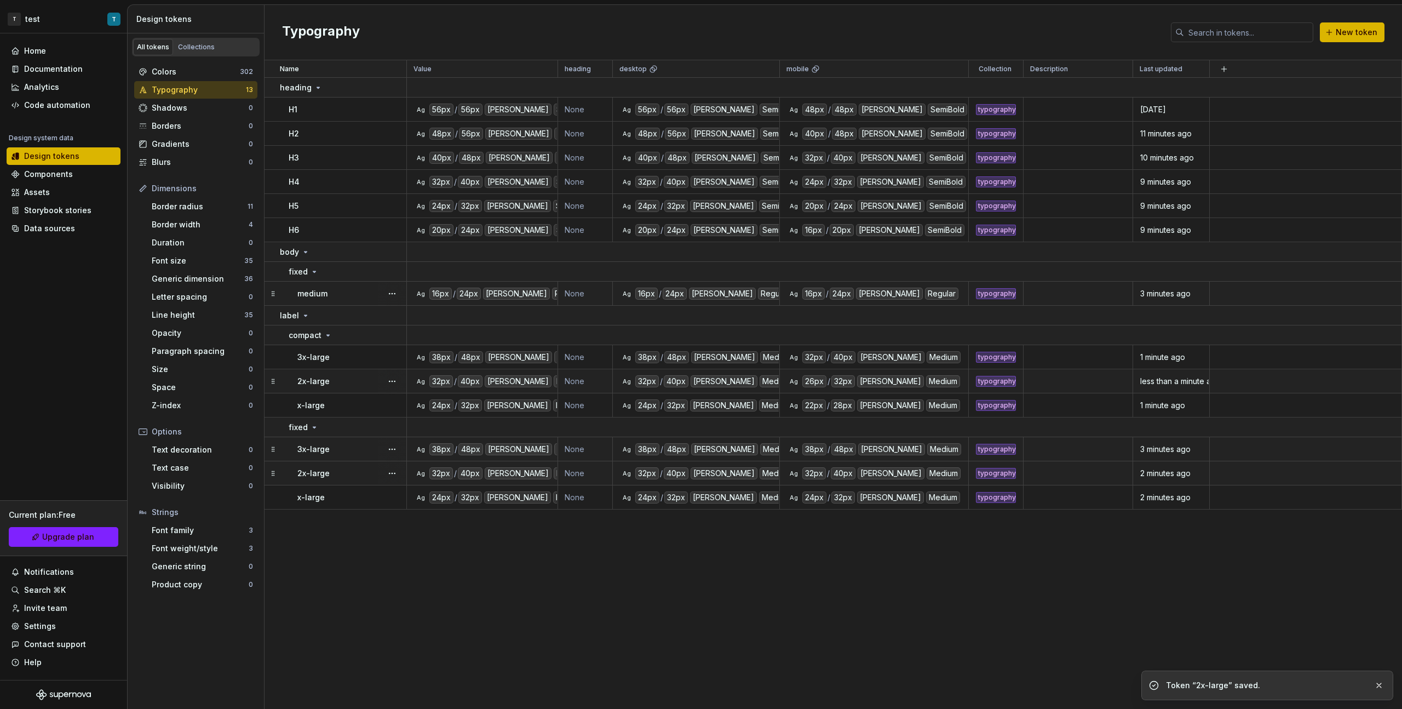
click at [423, 399] on div "Name Value heading desktop mobile Collection Description Last updated heading H…" at bounding box center [834, 384] width 1138 height 648
click at [828, 24] on button "New token" at bounding box center [1352, 32] width 65 height 20
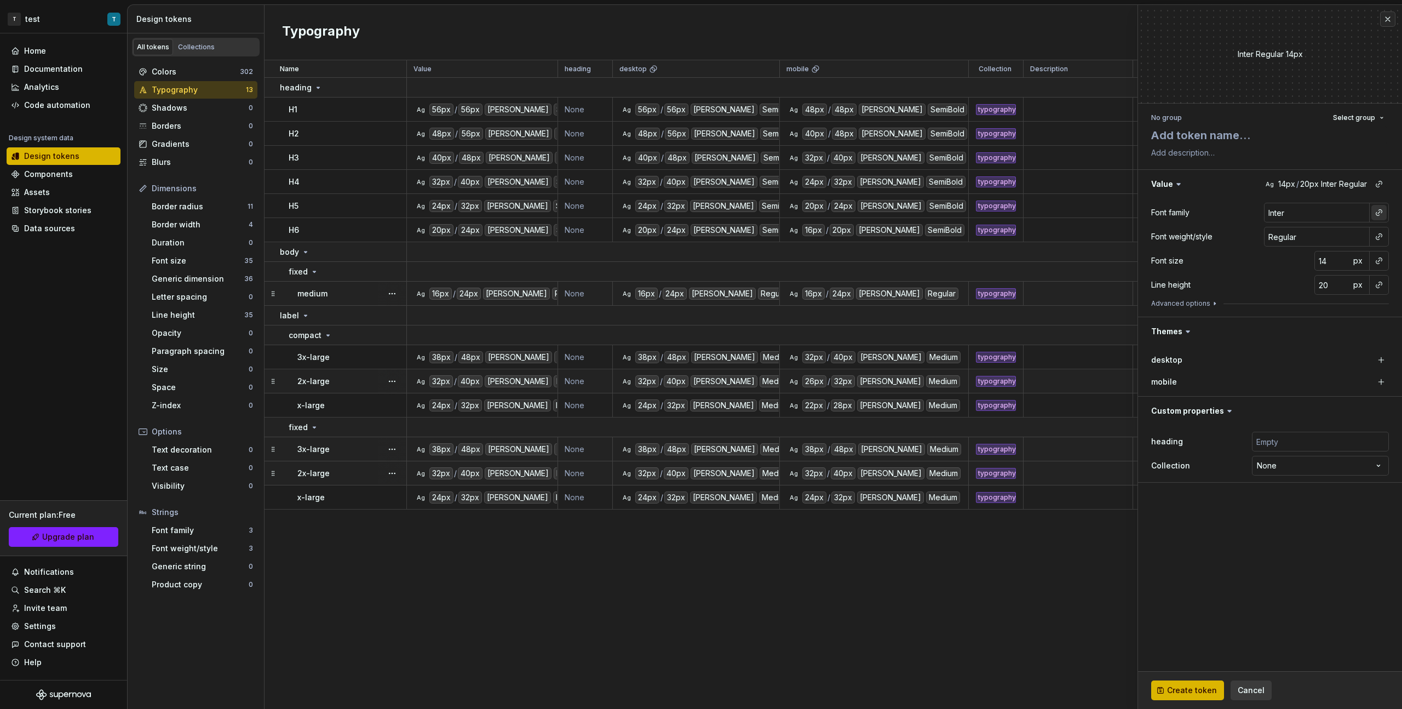
click at [828, 216] on button "button" at bounding box center [1378, 212] width 15 height 15
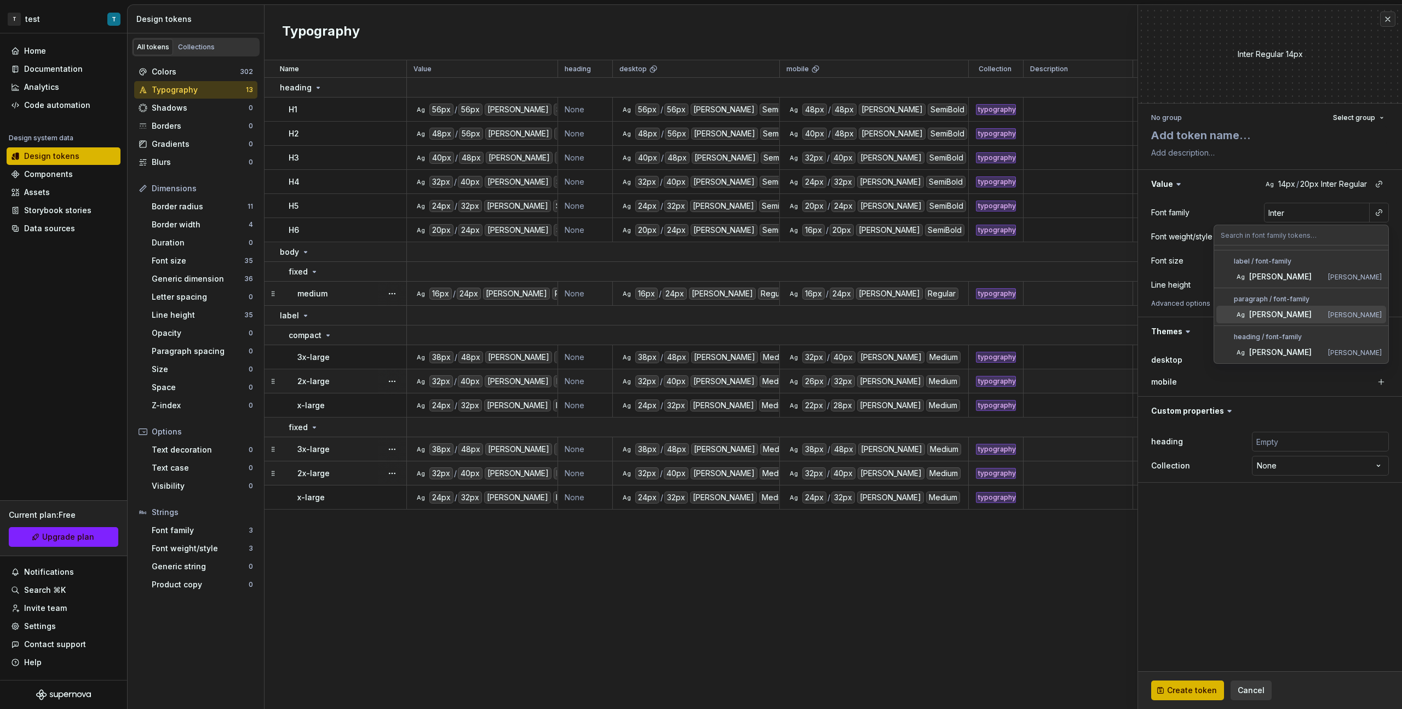
click at [828, 319] on div "[PERSON_NAME]" at bounding box center [1286, 314] width 74 height 11
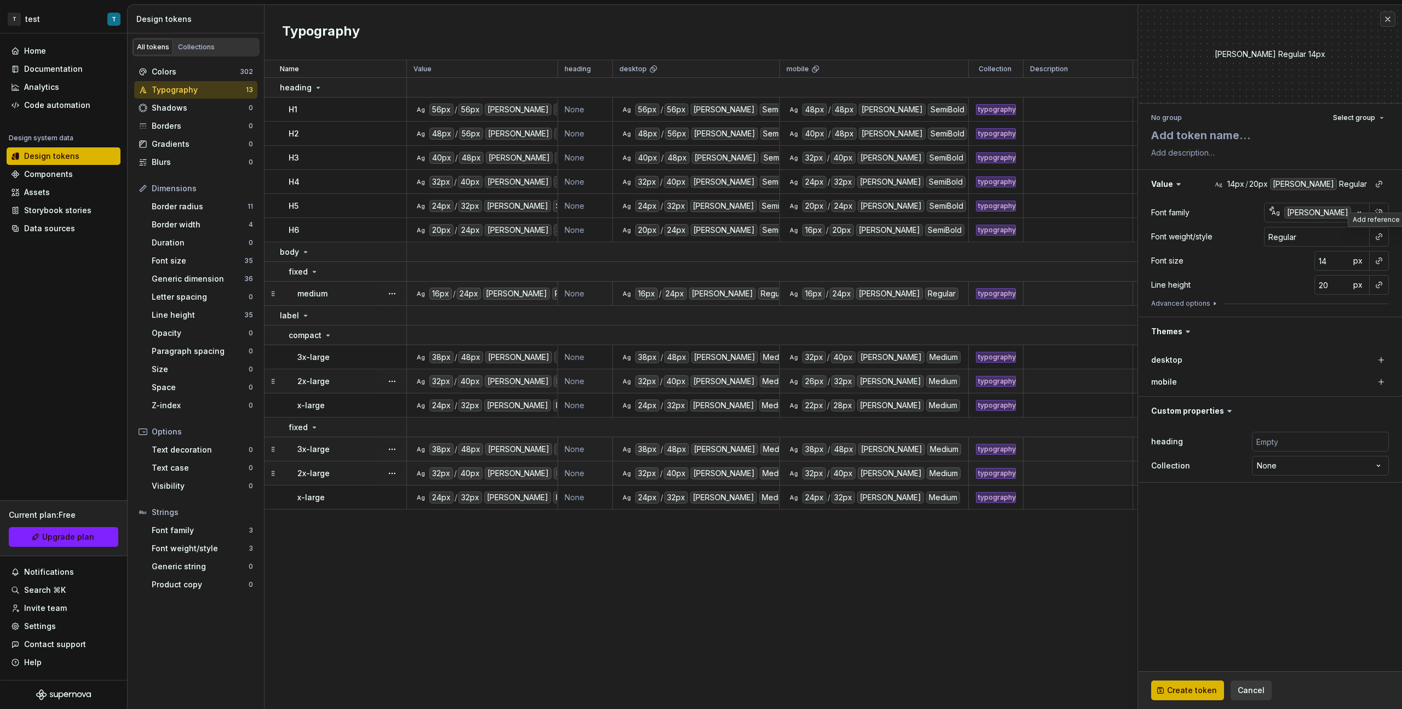
click at [828, 239] on button "button" at bounding box center [1378, 236] width 15 height 15
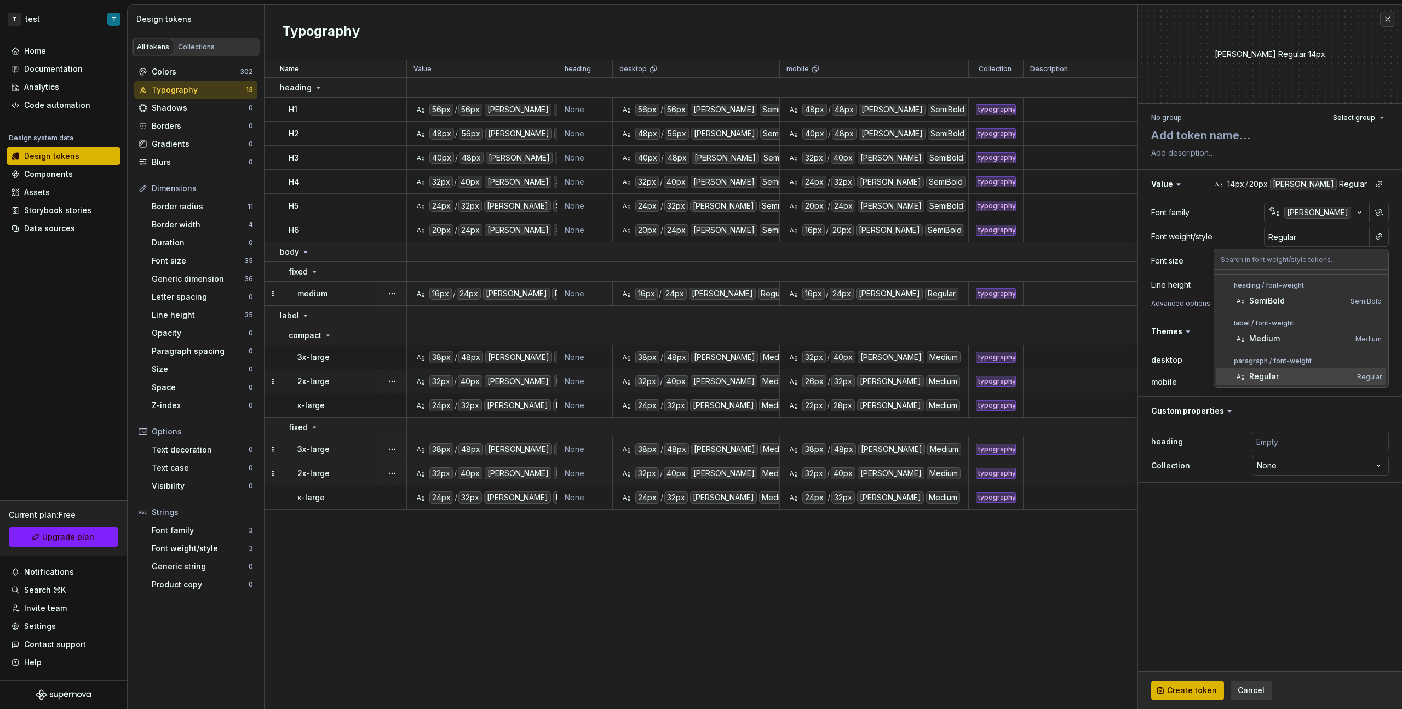
click at [828, 376] on div "Regular" at bounding box center [1301, 376] width 104 height 11
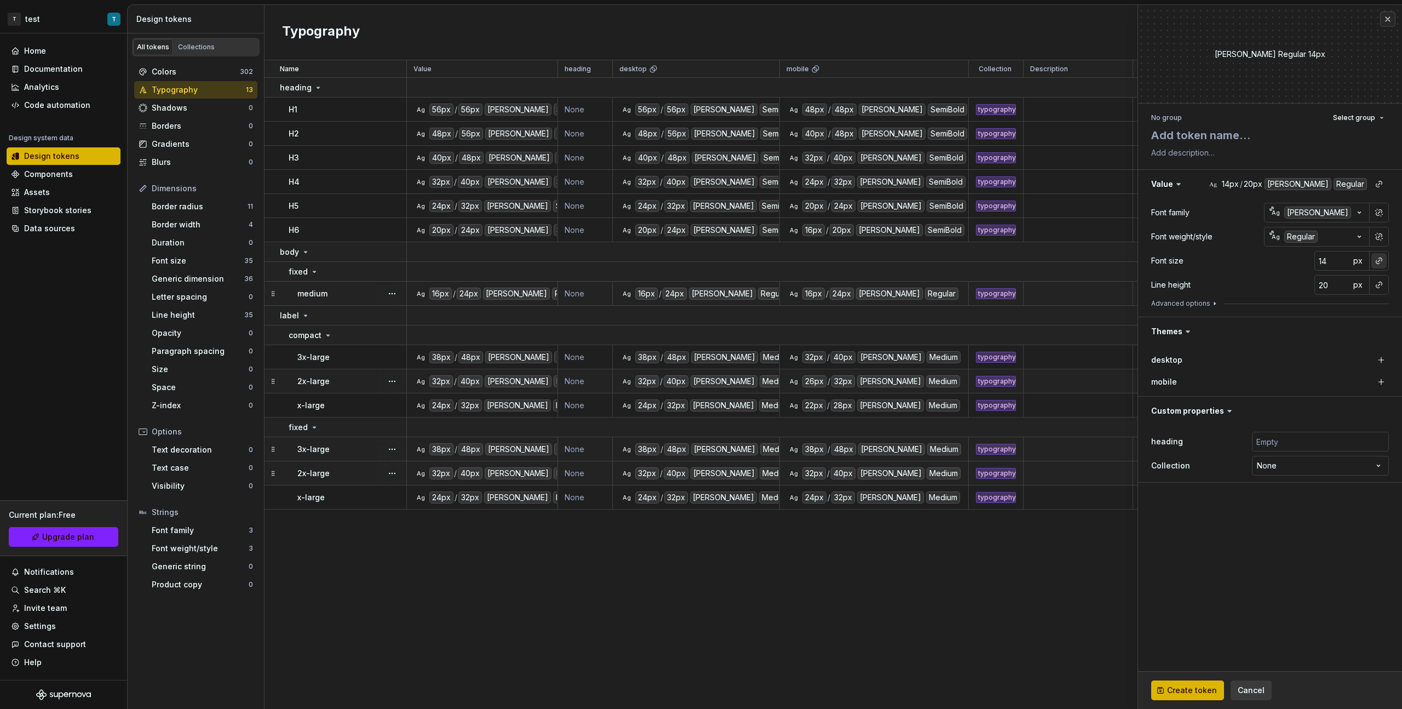
click at [828, 259] on button "button" at bounding box center [1378, 260] width 15 height 15
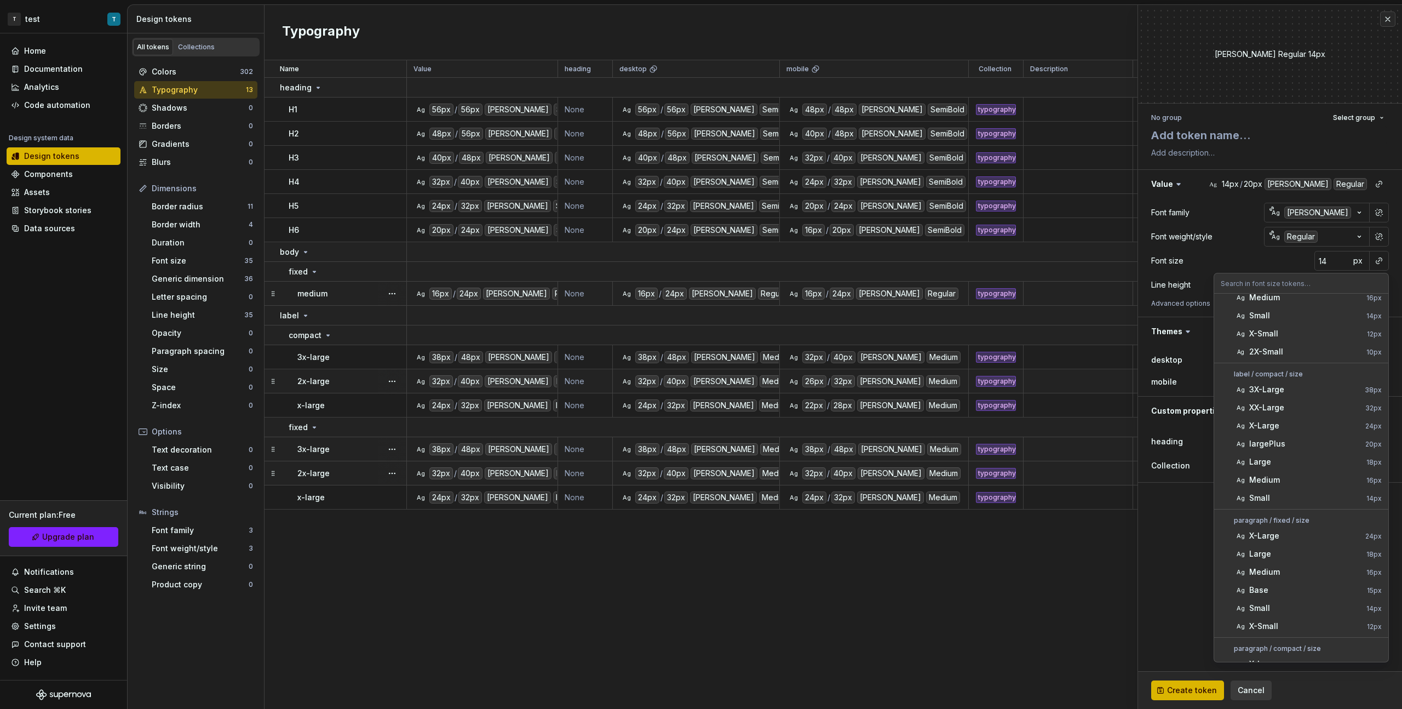
scroll to position [275, 0]
click at [828, 399] on div "X-Large" at bounding box center [1305, 524] width 112 height 11
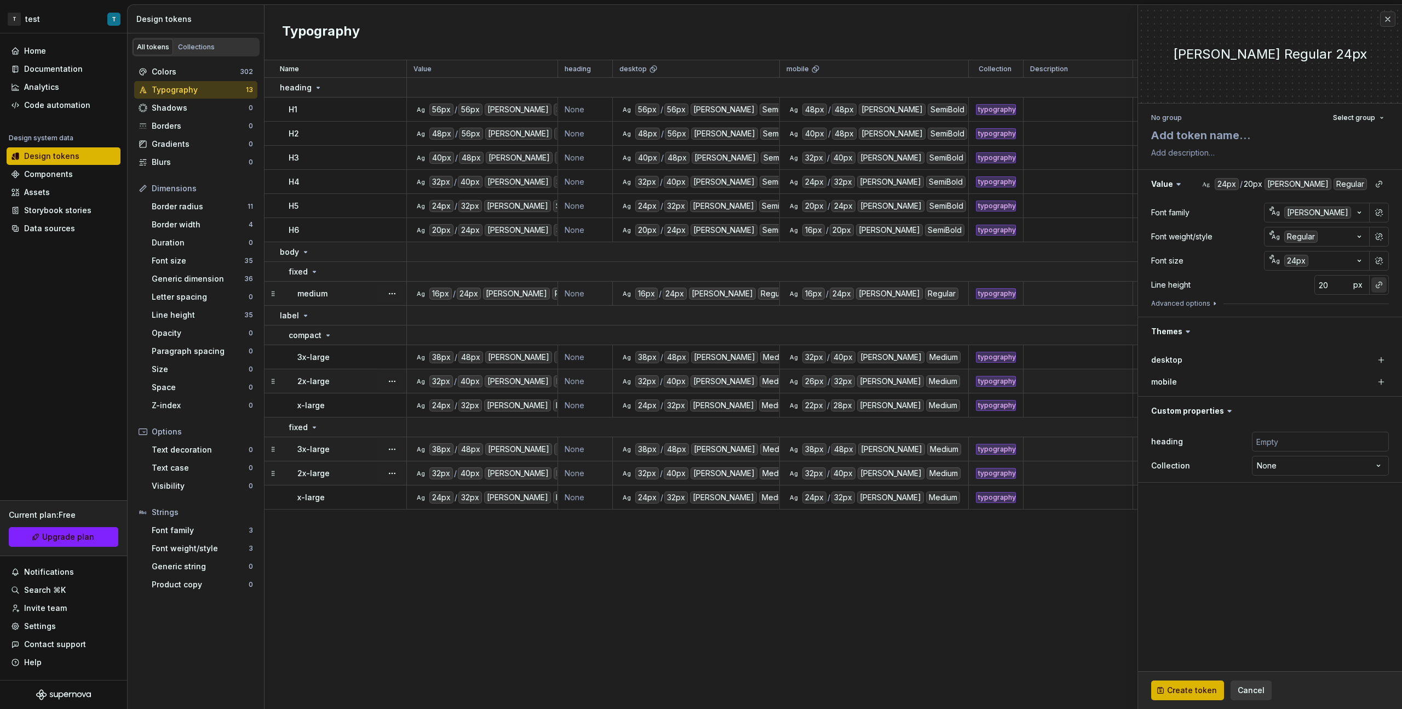
click at [828, 291] on button "button" at bounding box center [1378, 284] width 15 height 15
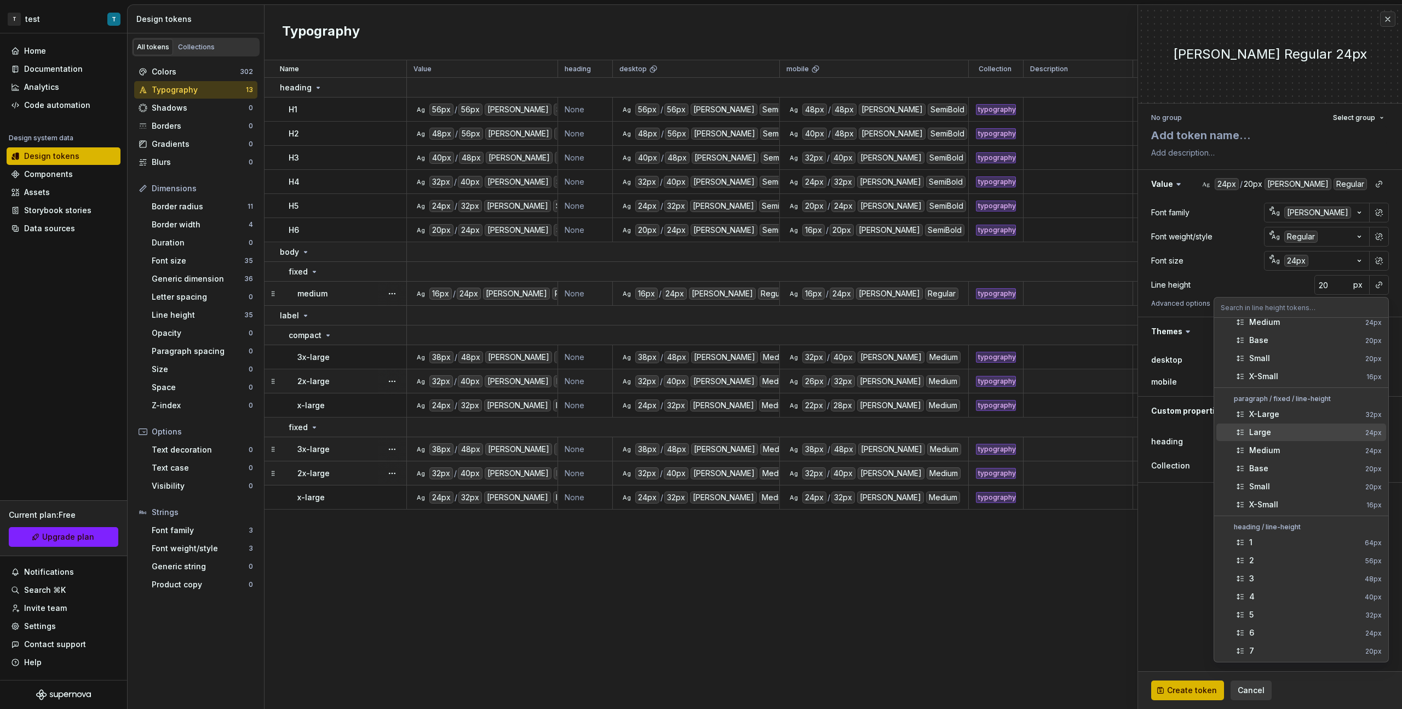
scroll to position [381, 0]
click at [828, 399] on div "X-Large" at bounding box center [1305, 425] width 112 height 11
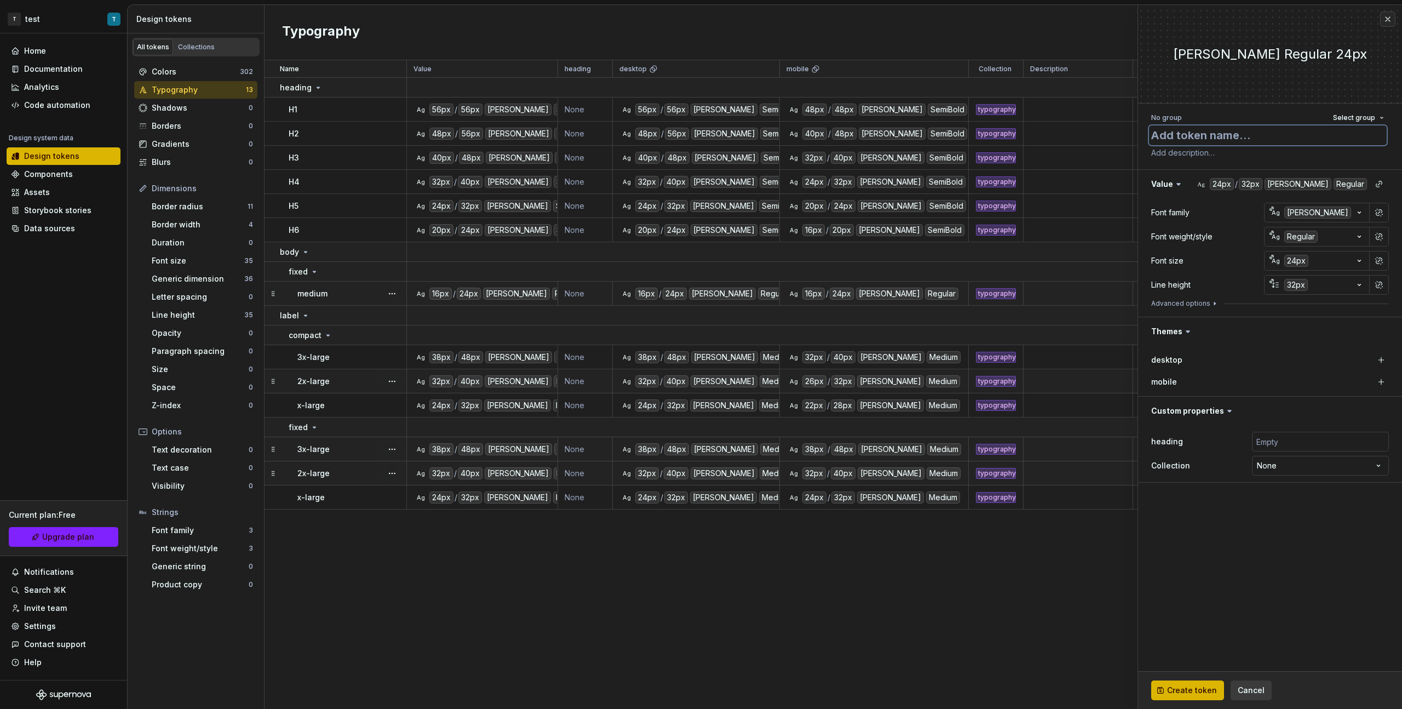
click at [828, 136] on textarea at bounding box center [1268, 135] width 238 height 20
type textarea "*"
type textarea "x"
type textarea "*"
type textarea "x-"
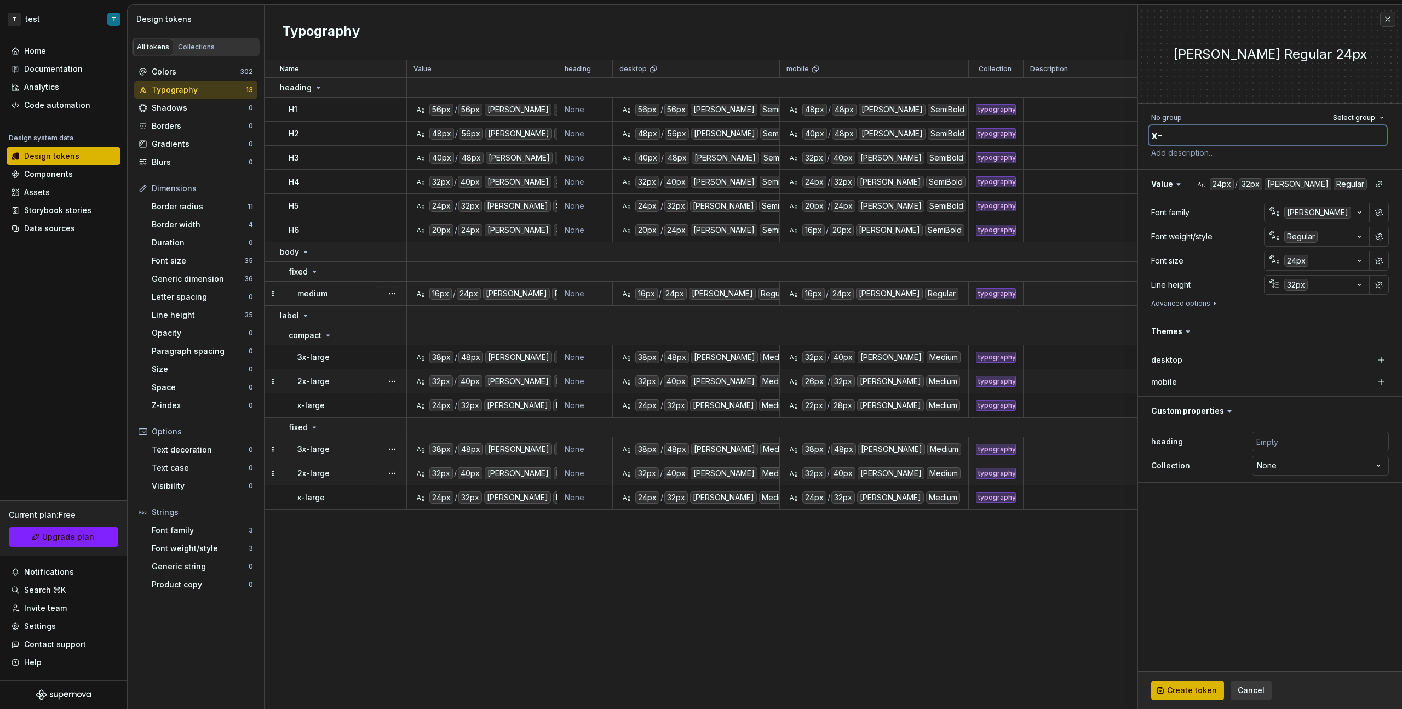
type textarea "*"
type textarea "x-l"
type textarea "*"
type textarea "x-la"
type textarea "*"
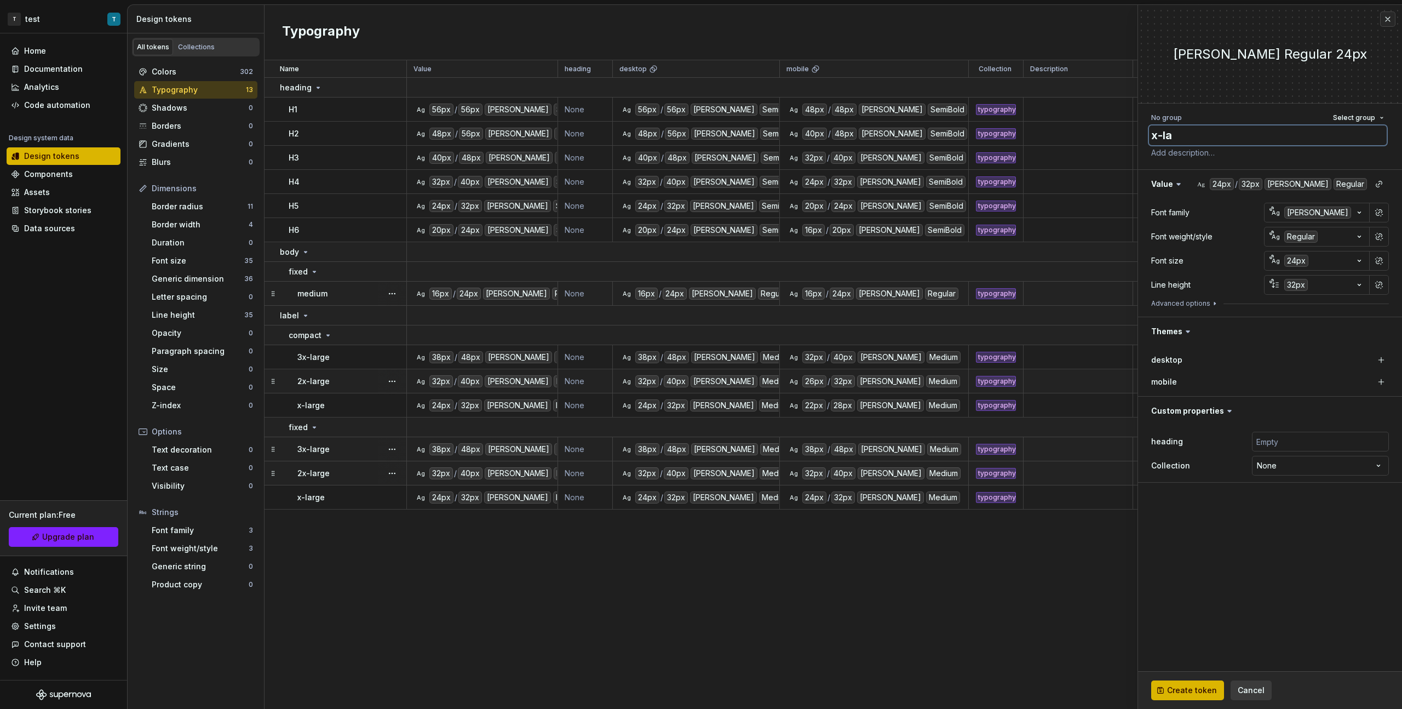
type textarea "x-lar"
type textarea "*"
type textarea "x-larg"
type textarea "*"
type textarea "x-large"
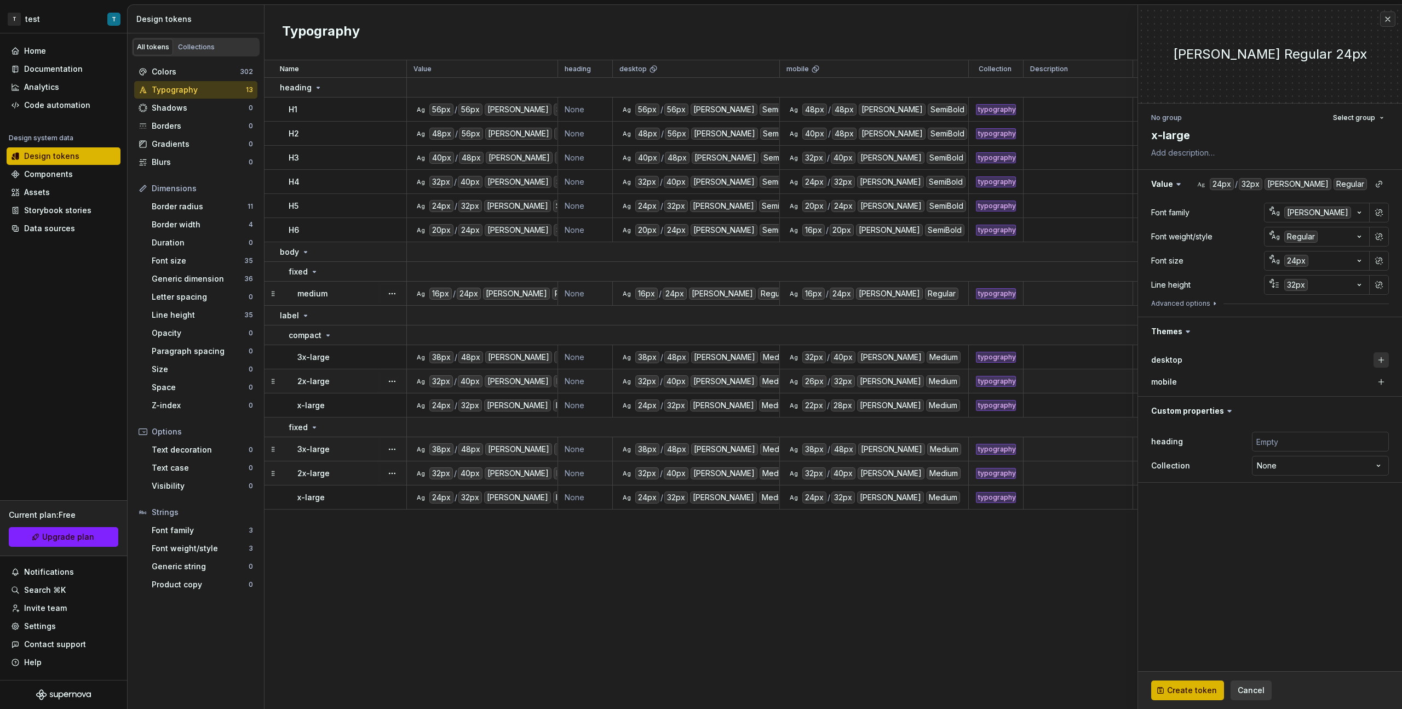
click at [828, 365] on button "button" at bounding box center [1381, 359] width 15 height 15
click at [828, 380] on button "button" at bounding box center [1381, 381] width 15 height 15
click at [828, 399] on html "T test T Home Documentation Analytics Code automation Design system data Design…" at bounding box center [701, 354] width 1402 height 709
click at [828, 127] on textarea "x-large" at bounding box center [1268, 135] width 238 height 20
click at [828, 118] on span "Select group" at bounding box center [1354, 117] width 42 height 9
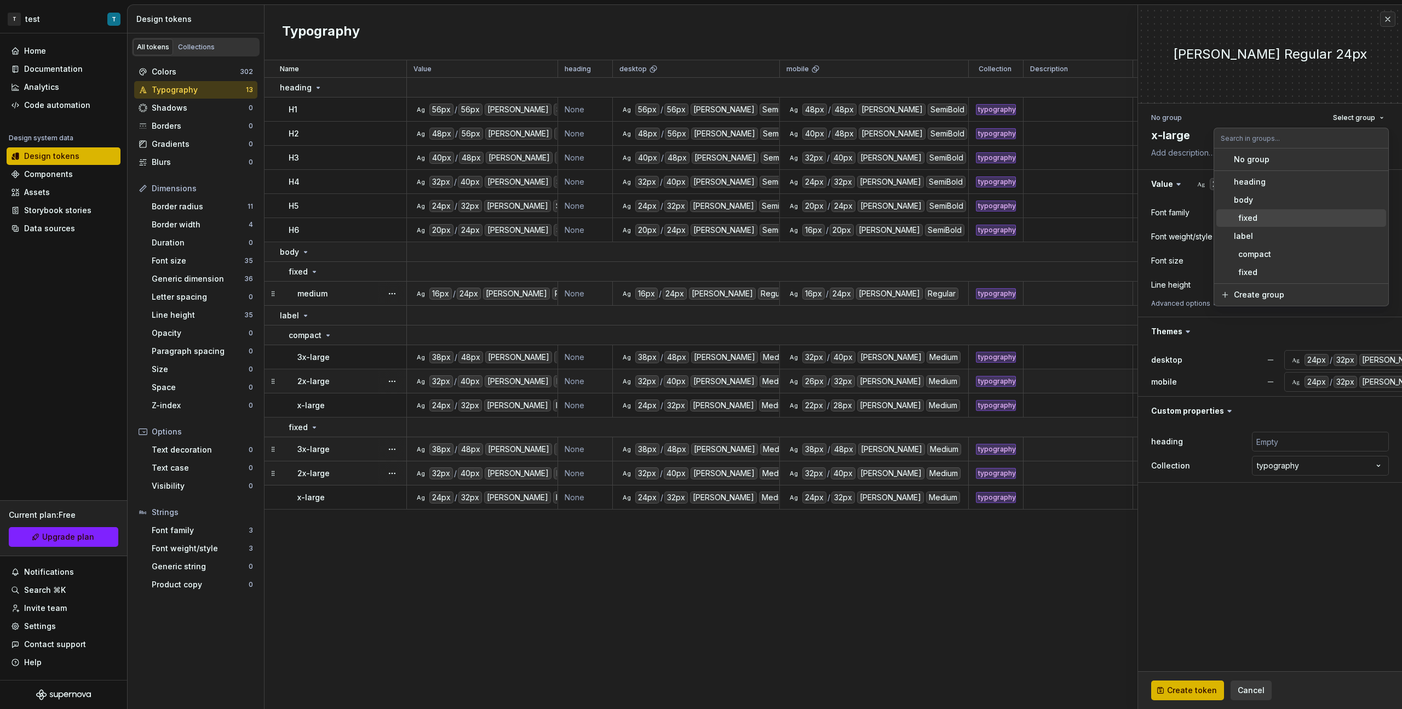
click at [828, 216] on div "fixed" at bounding box center [1308, 218] width 148 height 11
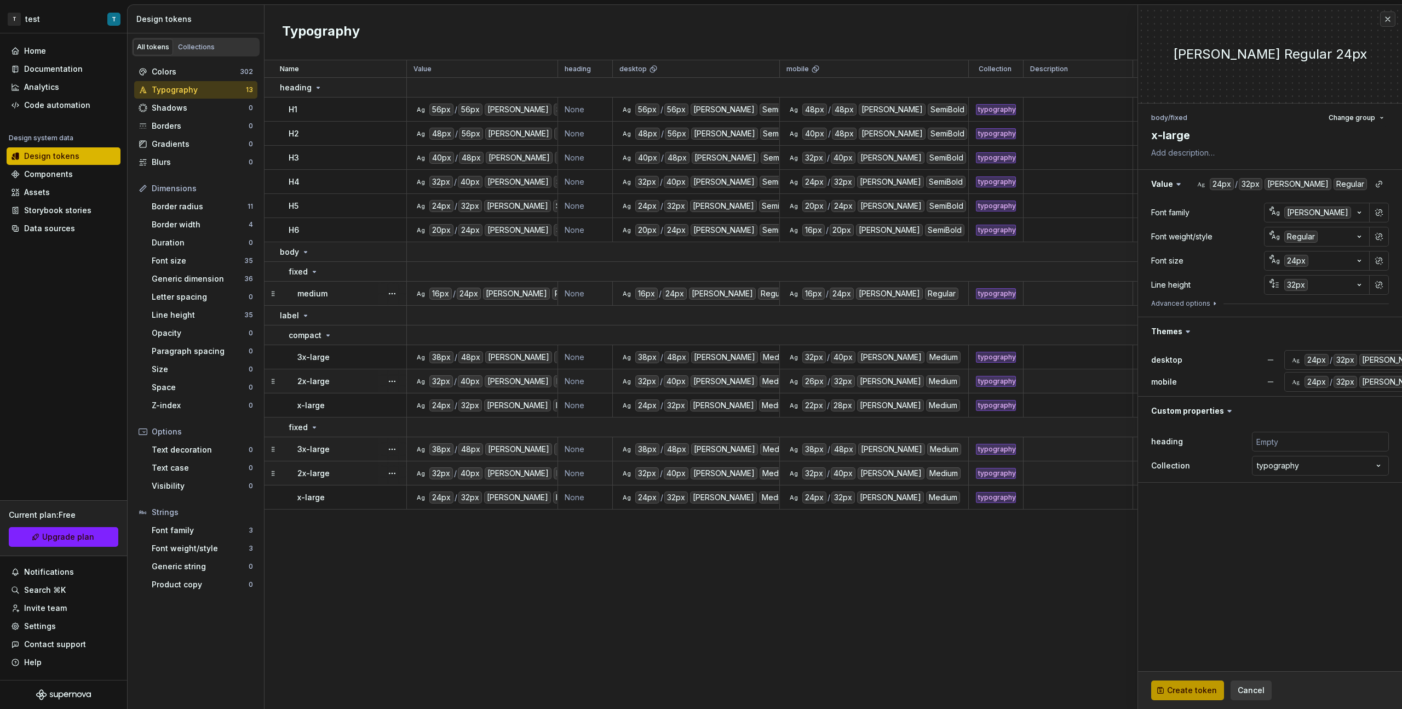
click at [828, 399] on span "Create token" at bounding box center [1192, 690] width 50 height 11
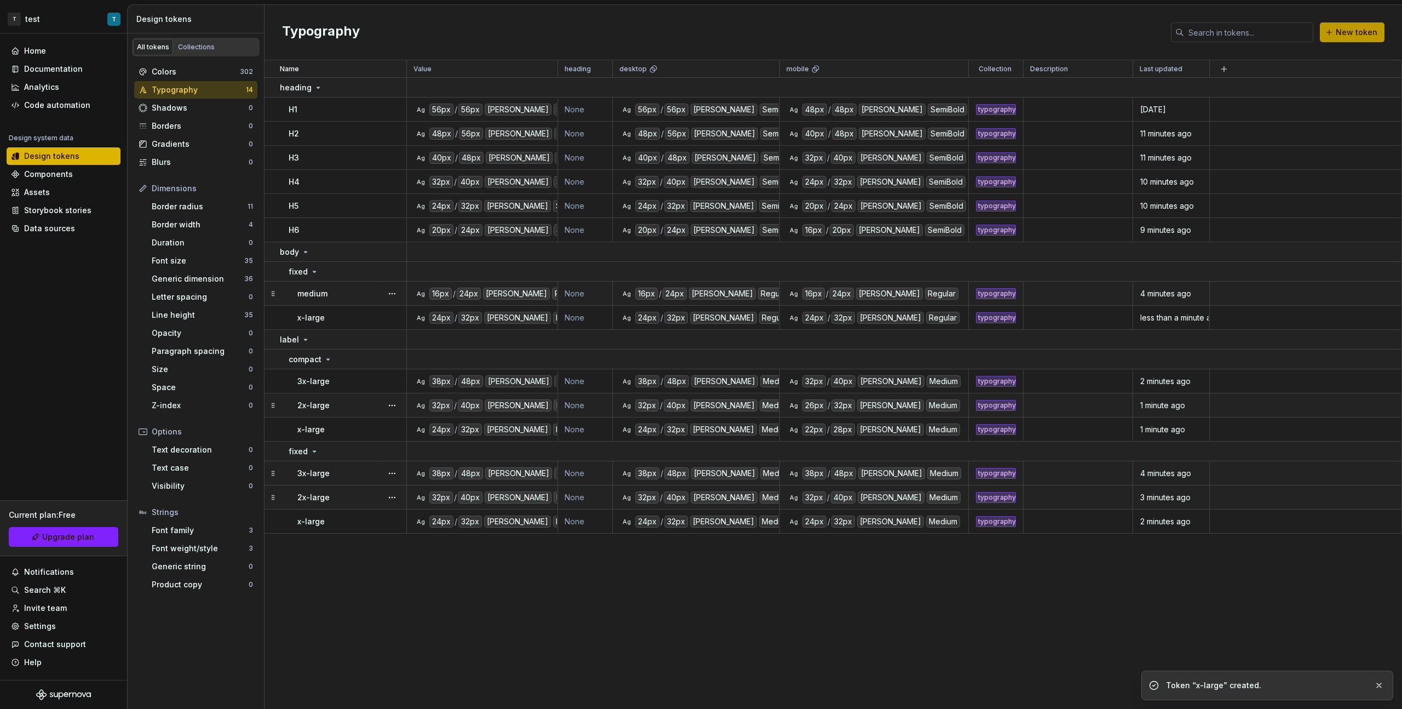
click at [828, 35] on button "New token" at bounding box center [1352, 32] width 65 height 20
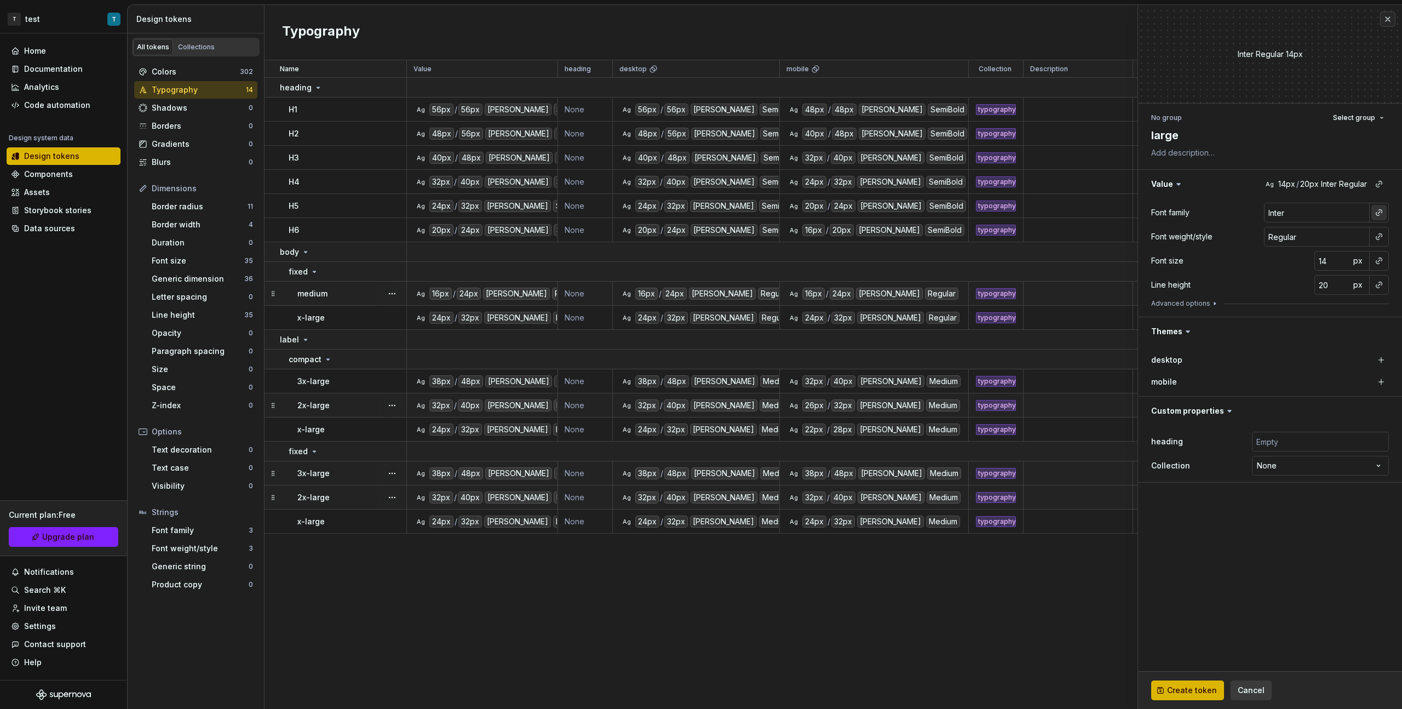
click at [828, 213] on button "button" at bounding box center [1378, 212] width 15 height 15
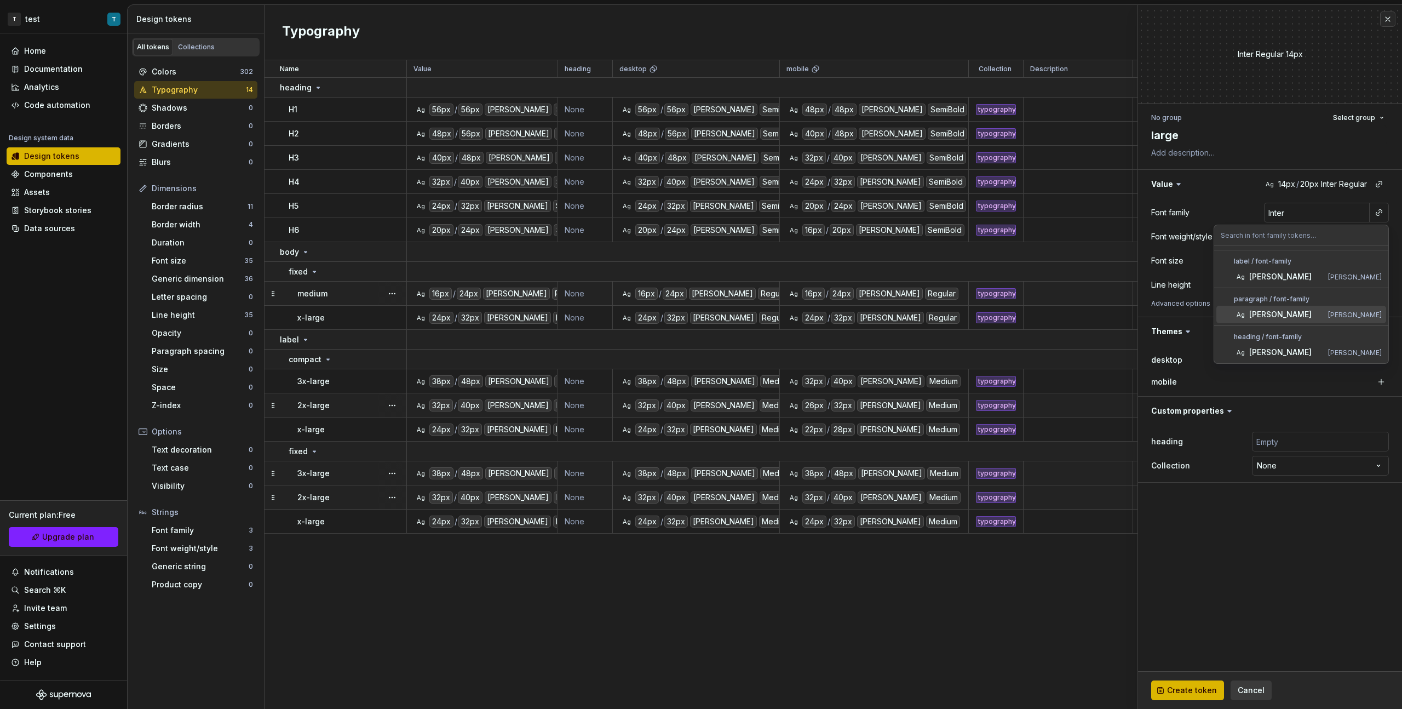
click at [828, 309] on div "[PERSON_NAME]" at bounding box center [1286, 314] width 74 height 11
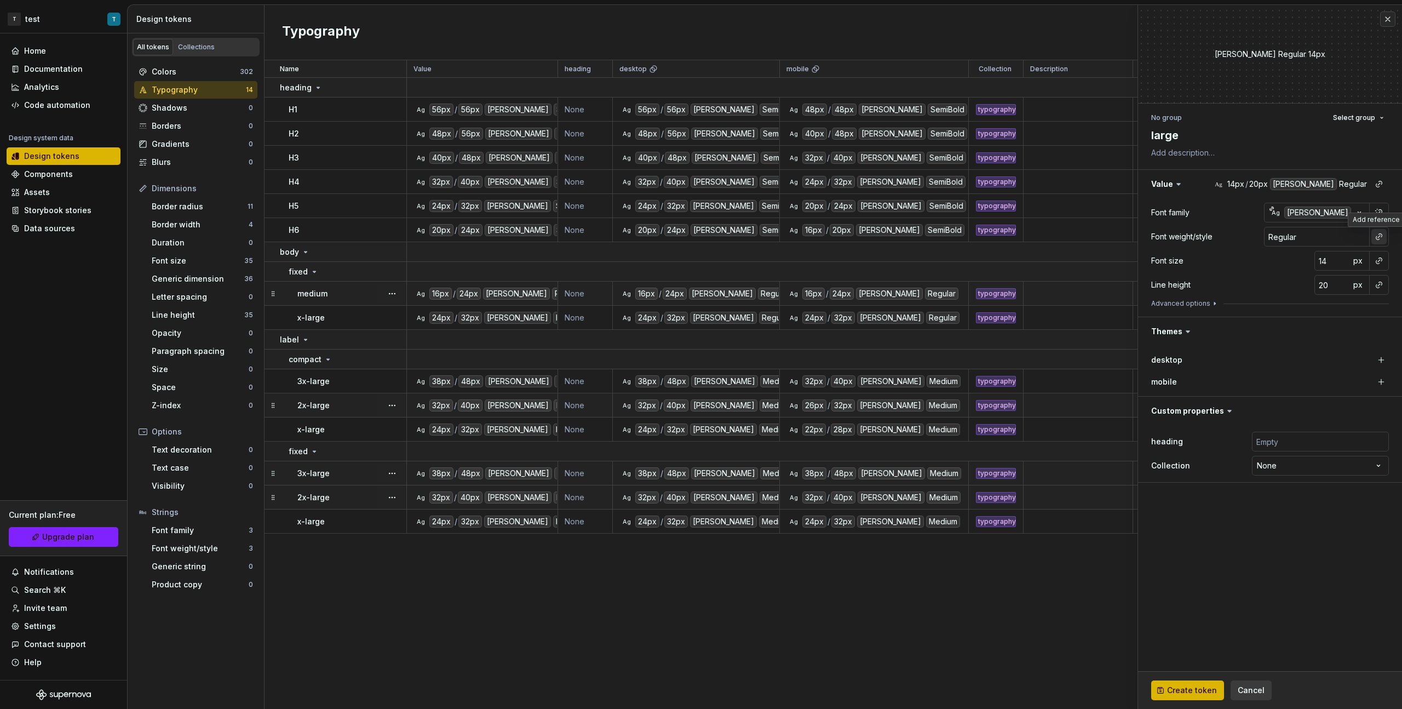
click at [828, 242] on button "button" at bounding box center [1378, 236] width 15 height 15
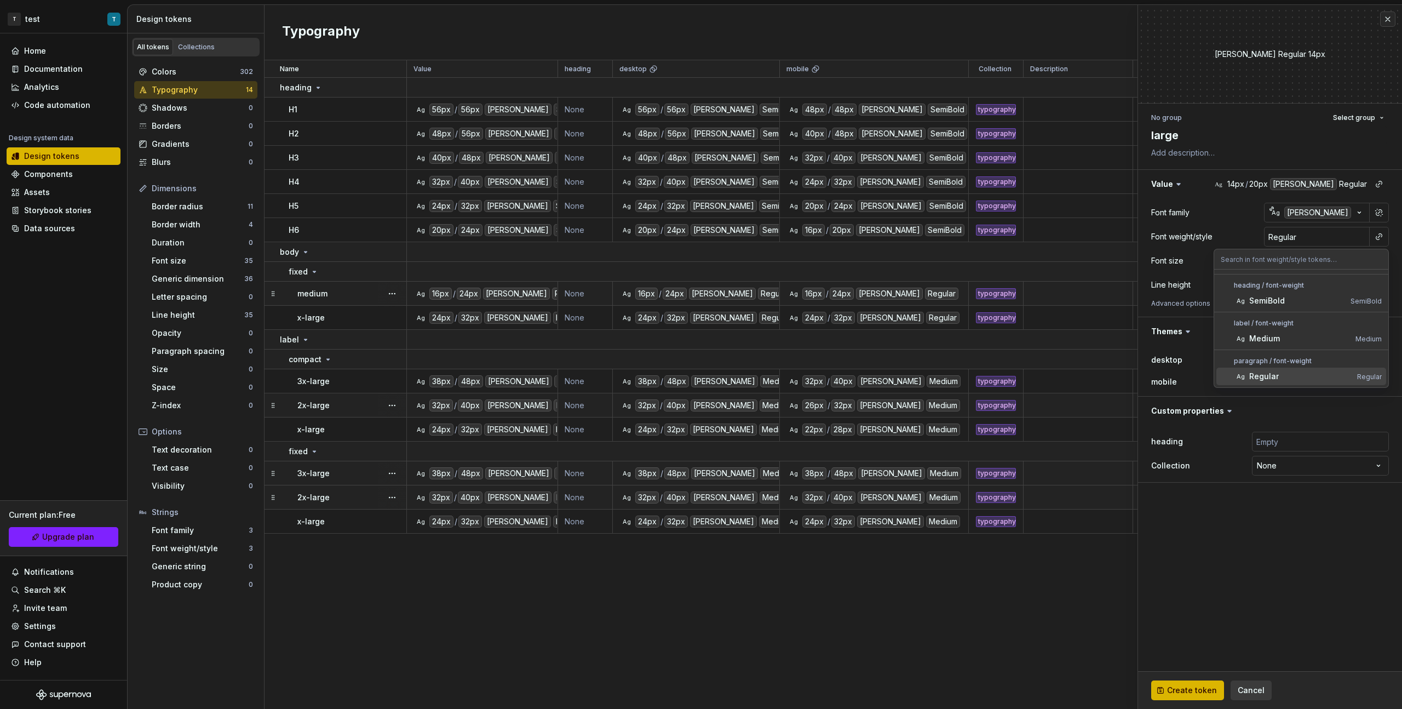
click at [828, 383] on span "Ag Regular Regular" at bounding box center [1301, 377] width 170 height 18
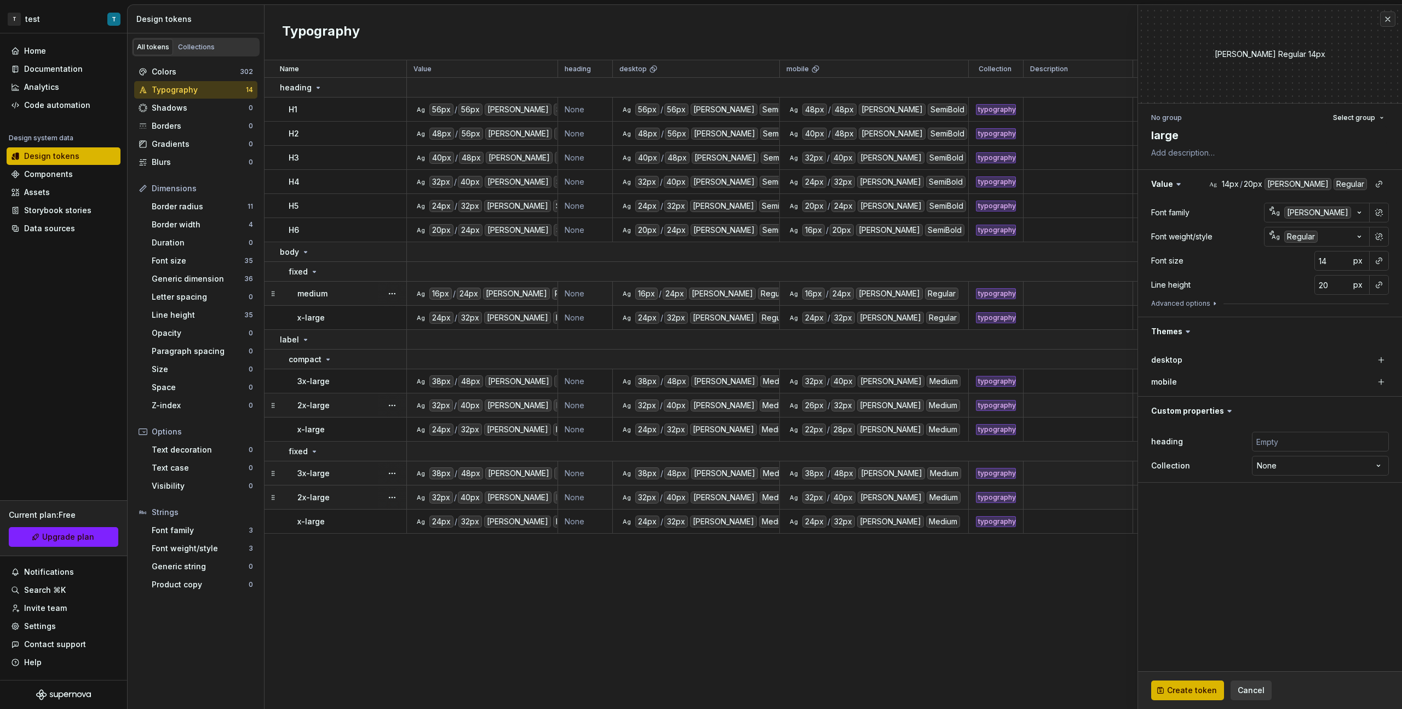
drag, startPoint x: 1382, startPoint y: 261, endPoint x: 1376, endPoint y: 271, distance: 11.6
click at [828, 261] on button "button" at bounding box center [1378, 260] width 15 height 15
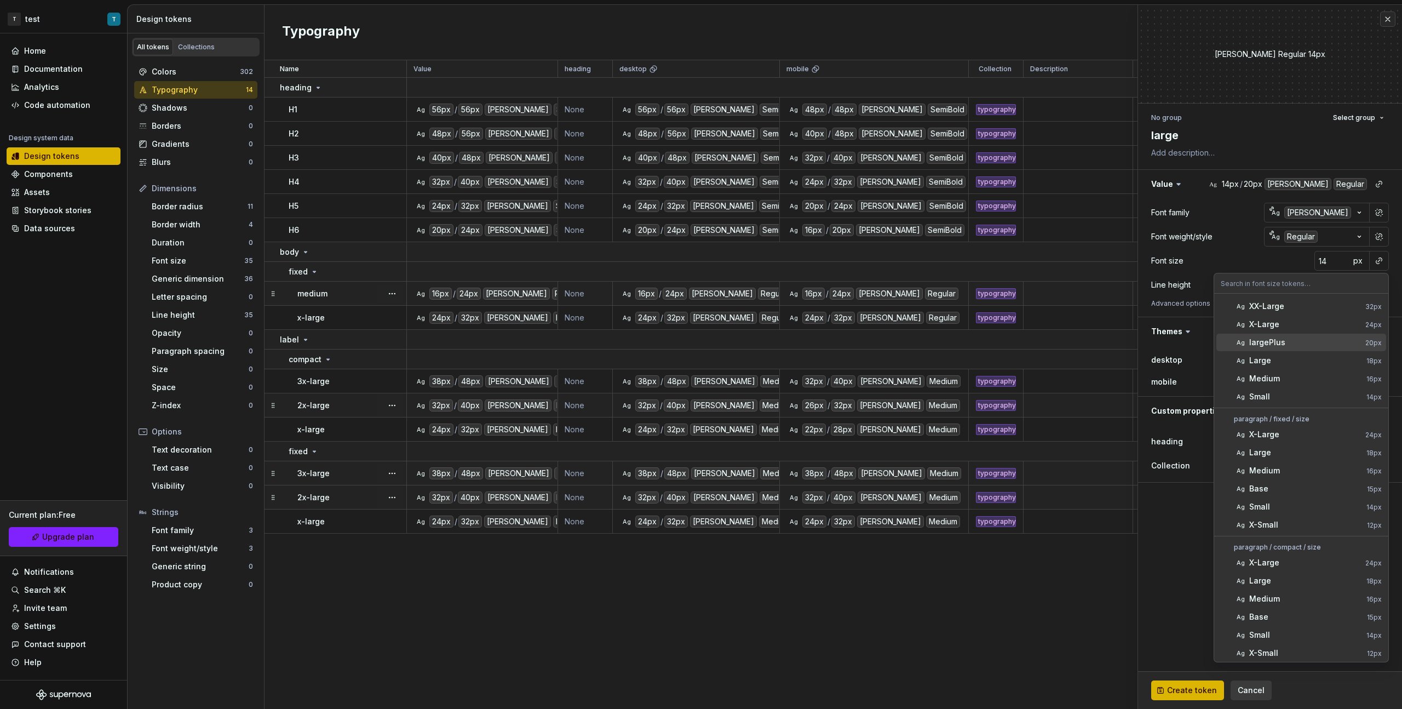
scroll to position [368, 0]
click at [828, 399] on div "Large" at bounding box center [1305, 450] width 113 height 11
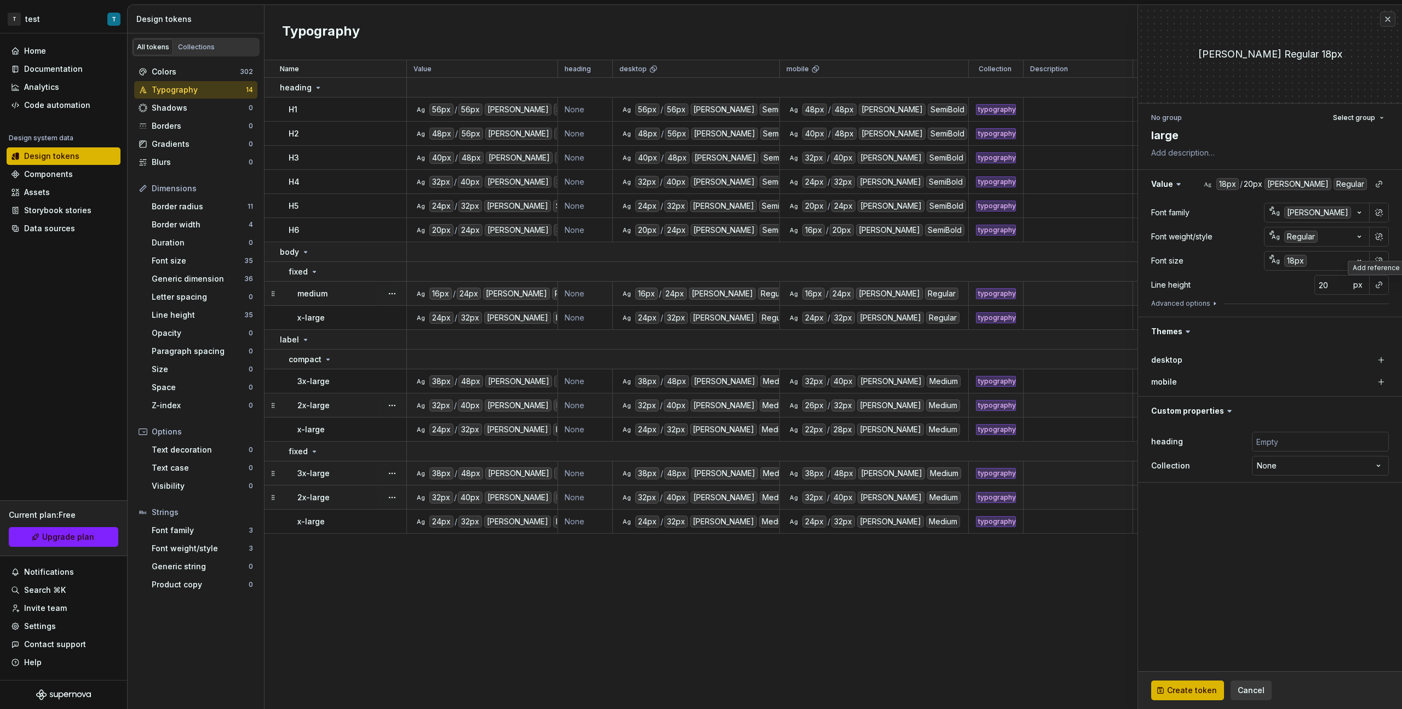
click at [828, 285] on button "button" at bounding box center [1378, 284] width 15 height 15
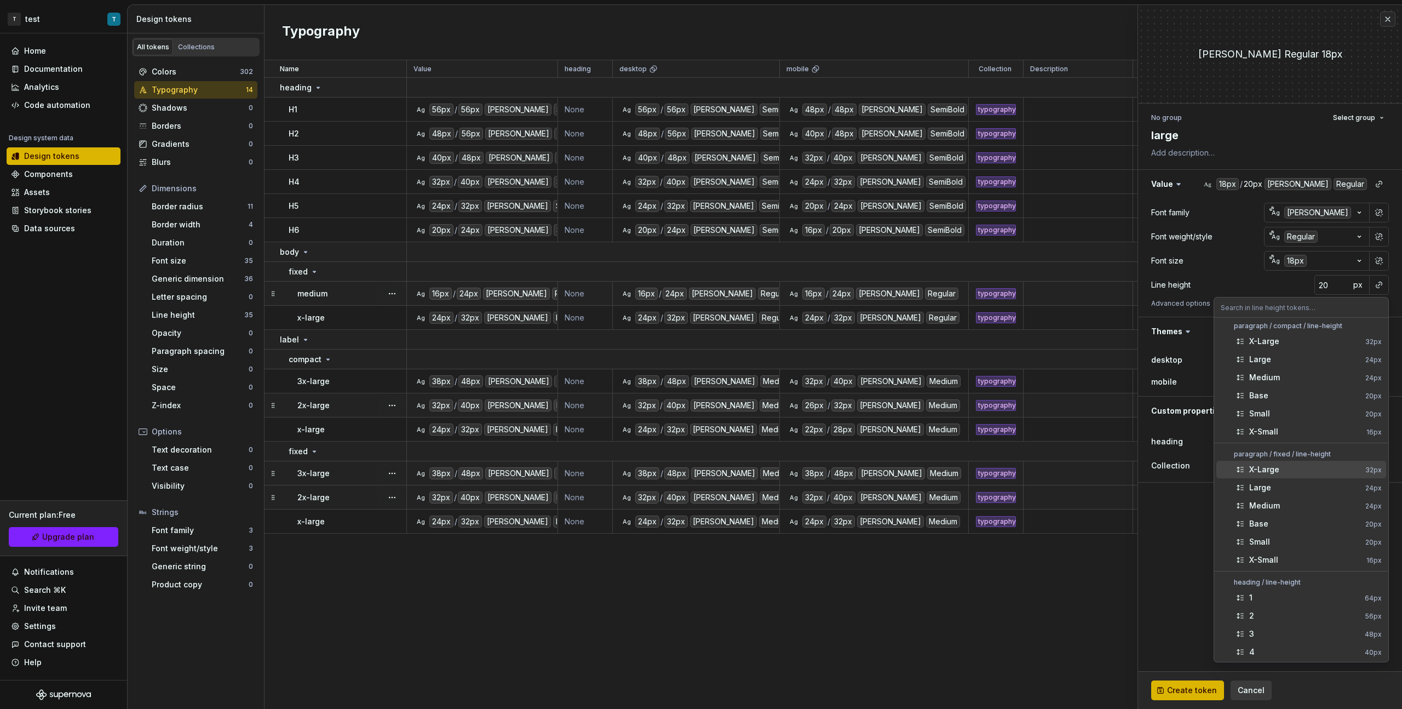
scroll to position [352, 0]
click at [828, 399] on div "Large" at bounding box center [1305, 471] width 112 height 11
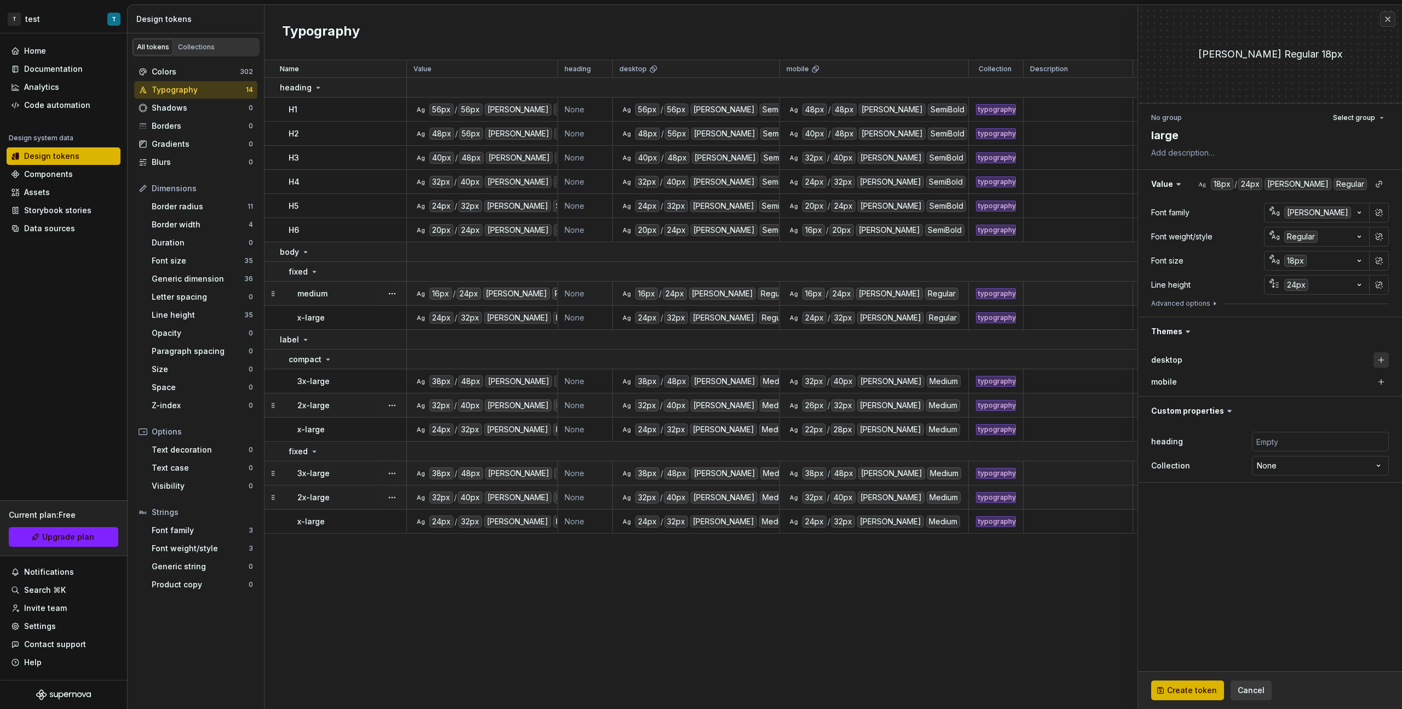
click at [828, 362] on button "button" at bounding box center [1381, 359] width 15 height 15
click at [828, 383] on button "button" at bounding box center [1381, 381] width 15 height 15
click at [828, 399] on html "T test T Home Documentation Analytics Code automation Design system data Design…" at bounding box center [701, 354] width 1402 height 709
click at [828, 120] on span "Select group" at bounding box center [1354, 117] width 42 height 9
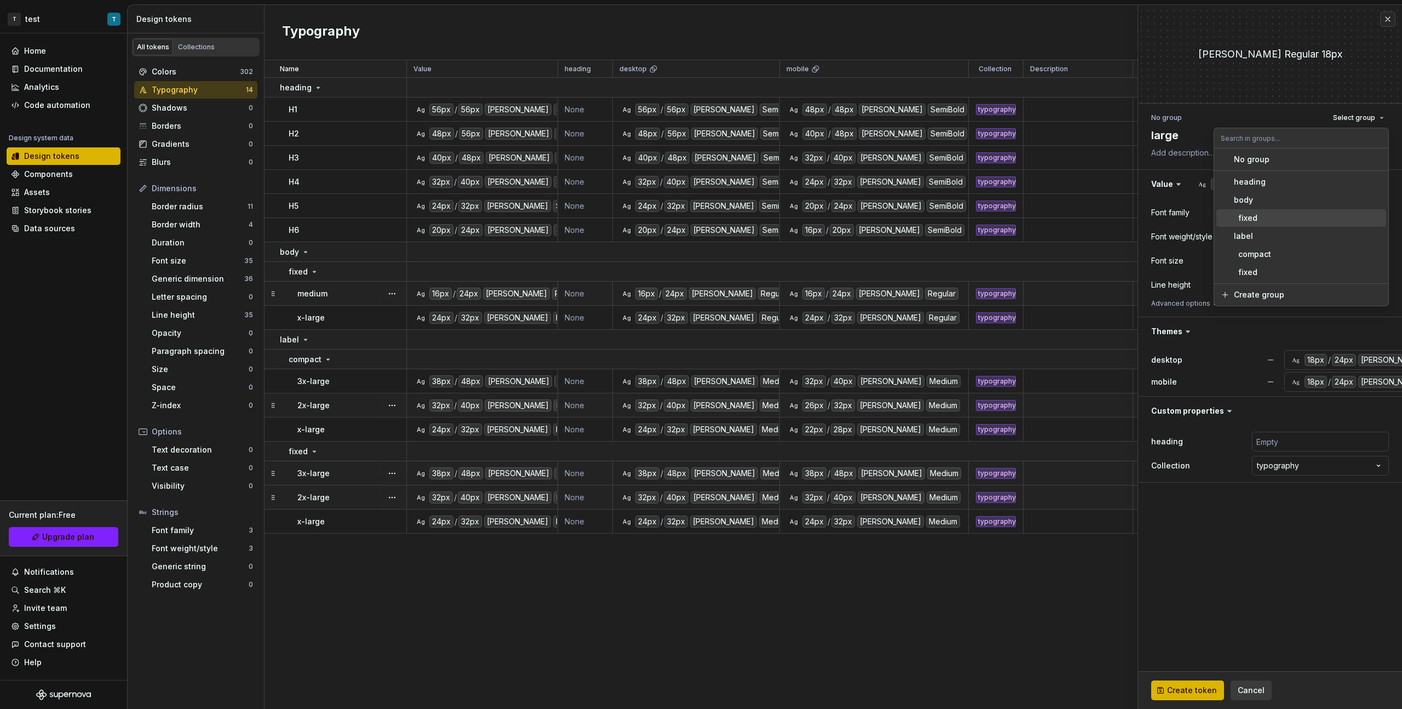
click at [828, 213] on div "fixed" at bounding box center [1308, 218] width 148 height 11
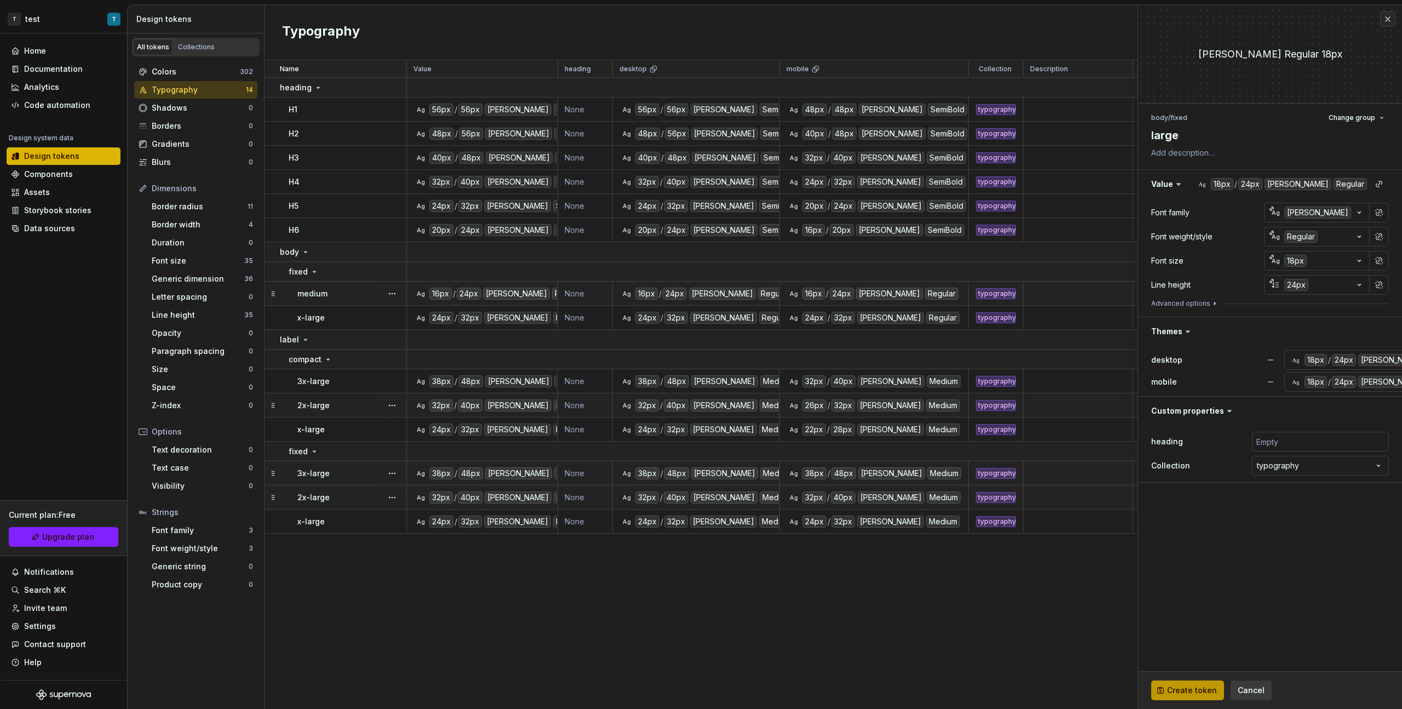
click at [828, 399] on span "Create token" at bounding box center [1192, 690] width 50 height 11
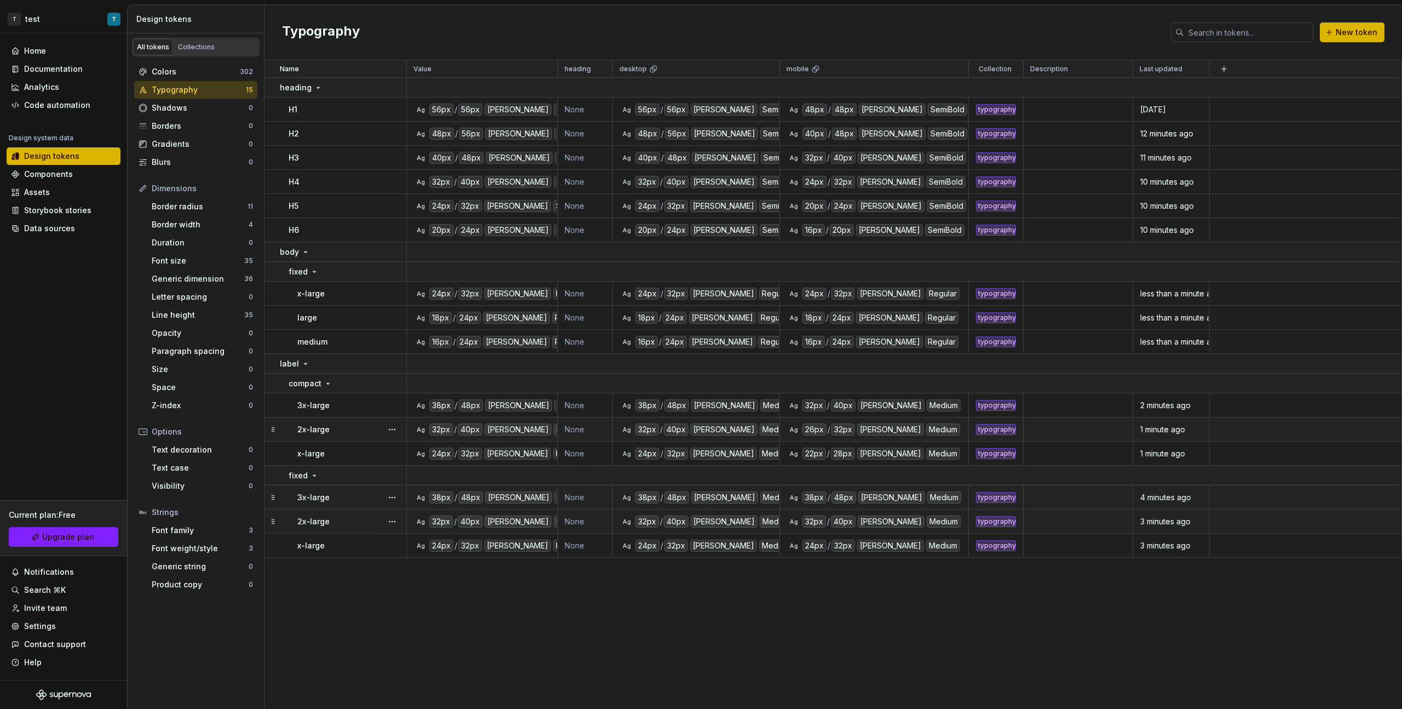
click at [392, 399] on div "Name Value heading desktop mobile Collection Description Last updated heading H…" at bounding box center [834, 384] width 1138 height 648
click at [209, 106] on div "Shadows" at bounding box center [200, 107] width 97 height 11
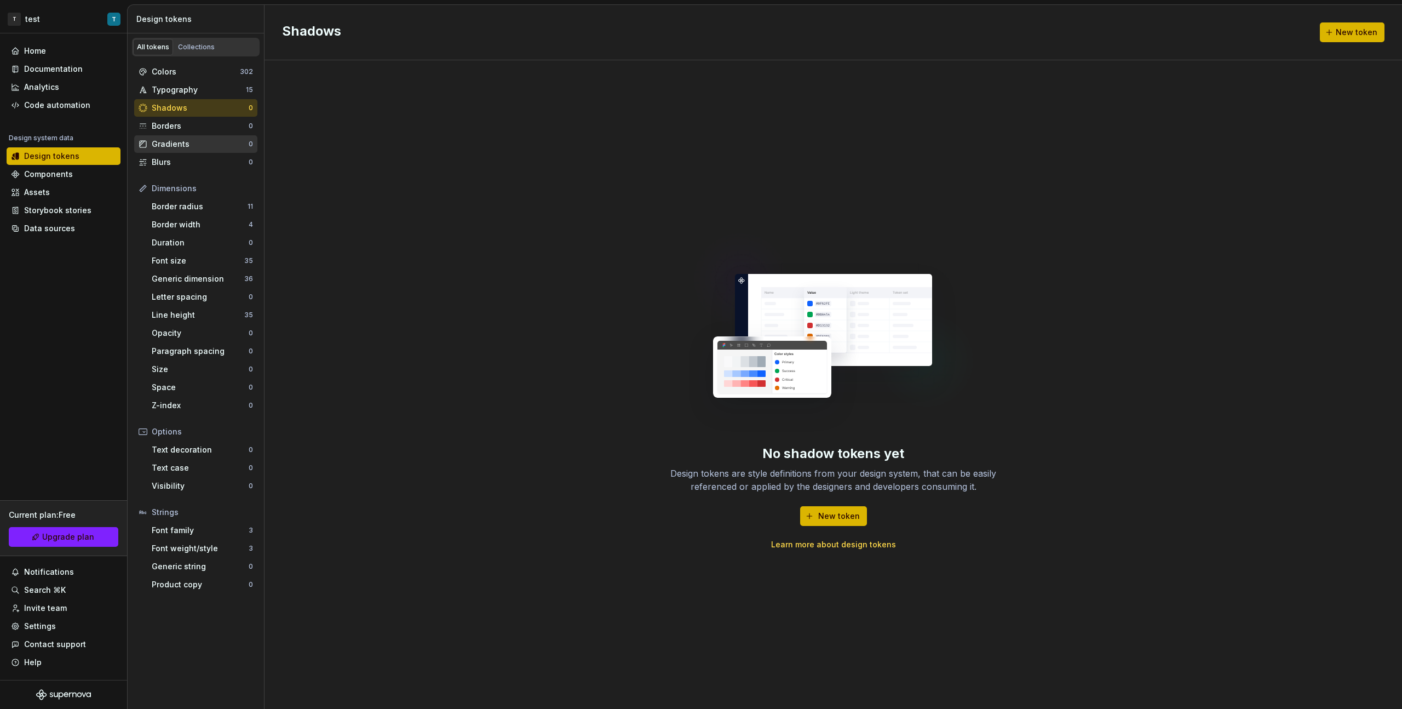
click at [204, 145] on div "Gradients" at bounding box center [200, 144] width 97 height 11
click at [197, 210] on div "Border radius" at bounding box center [200, 206] width 96 height 11
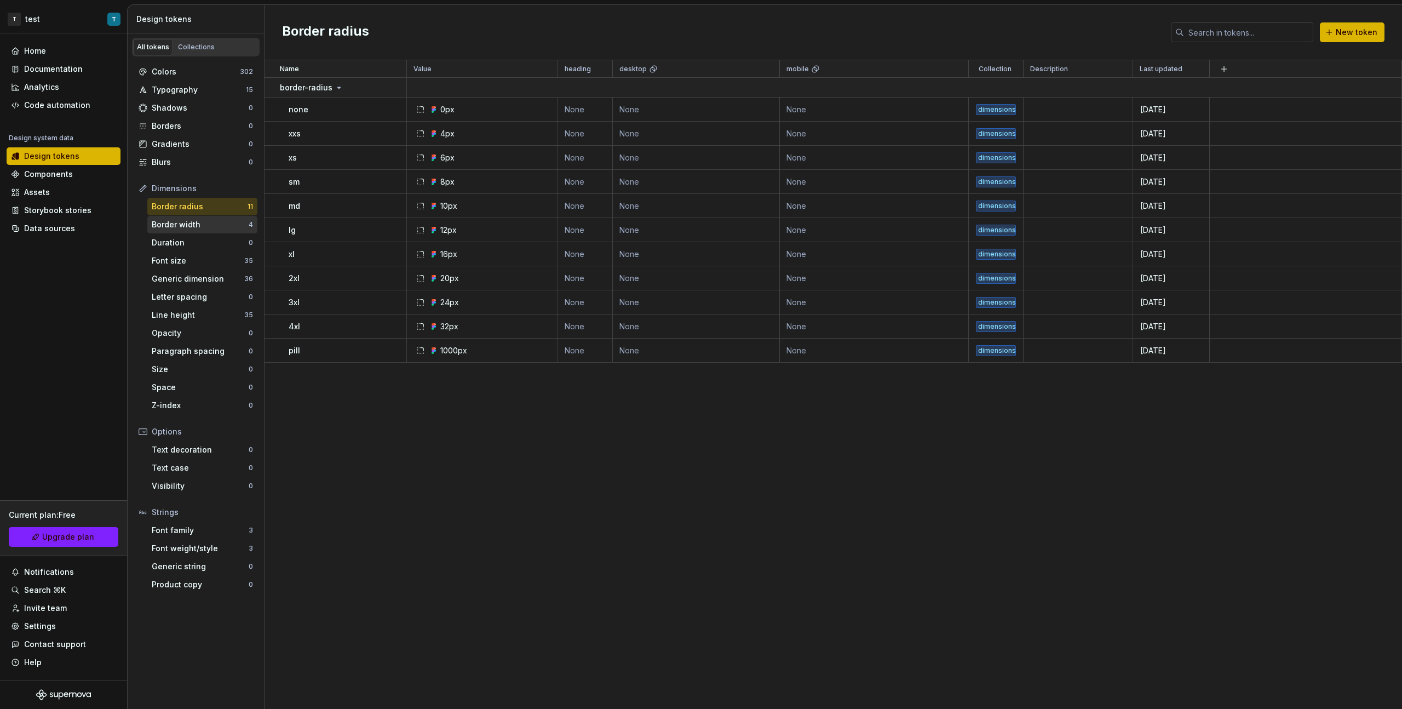
click at [214, 222] on div "Border width" at bounding box center [200, 224] width 97 height 11
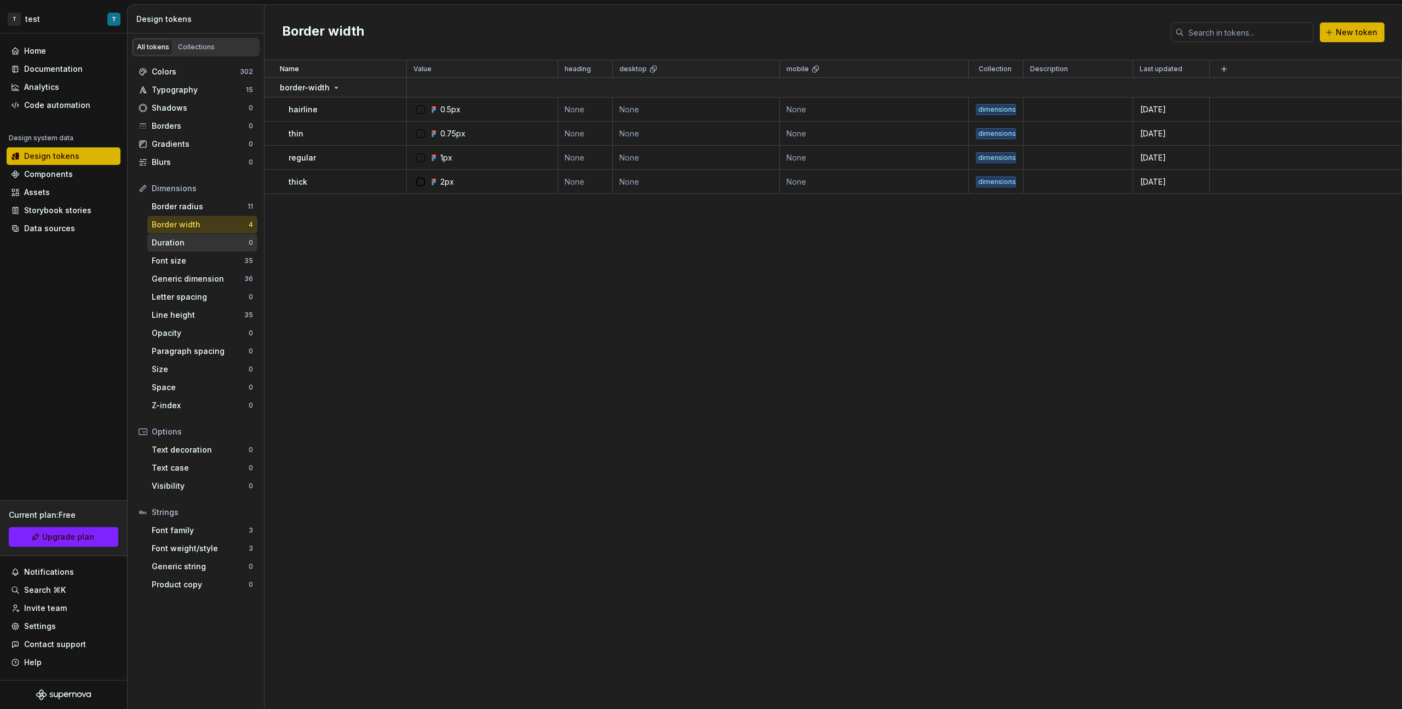
click at [205, 237] on div "Duration" at bounding box center [200, 242] width 97 height 11
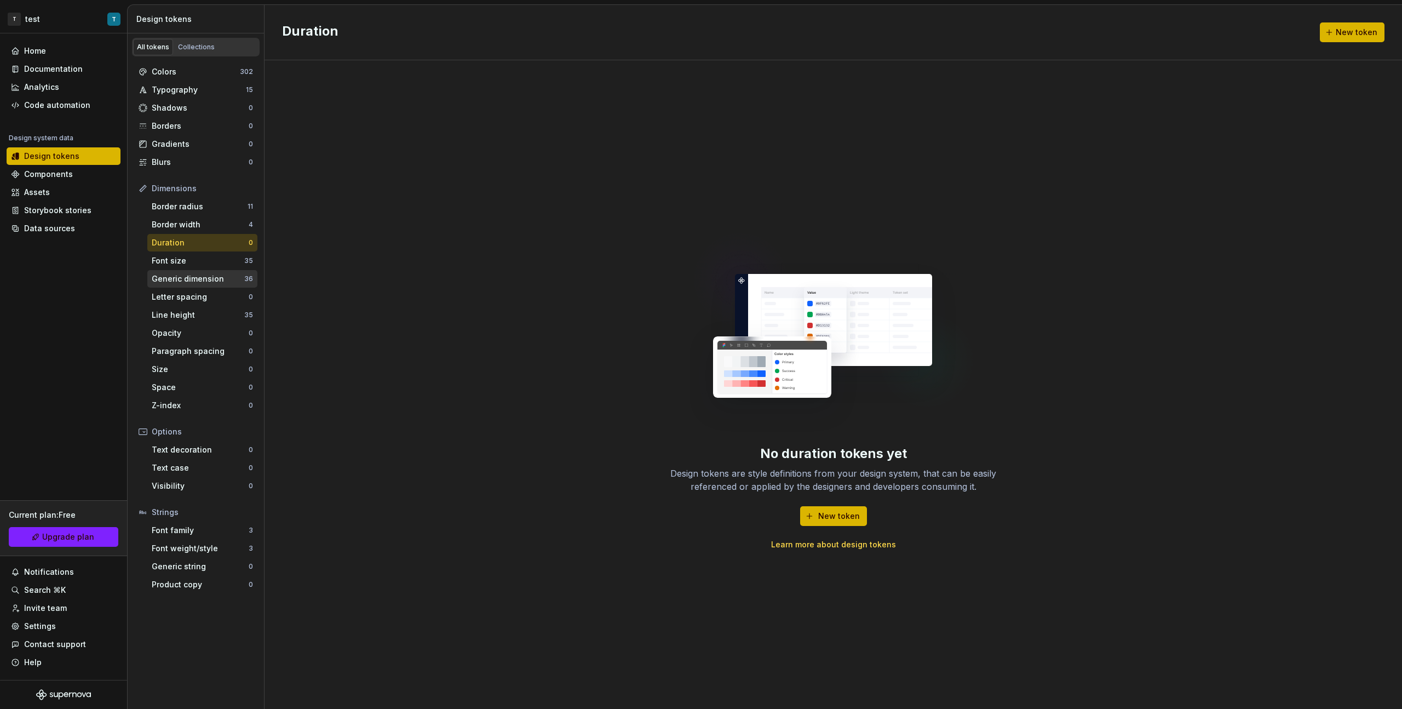
click at [205, 272] on div "Generic dimension 36" at bounding box center [202, 279] width 110 height 18
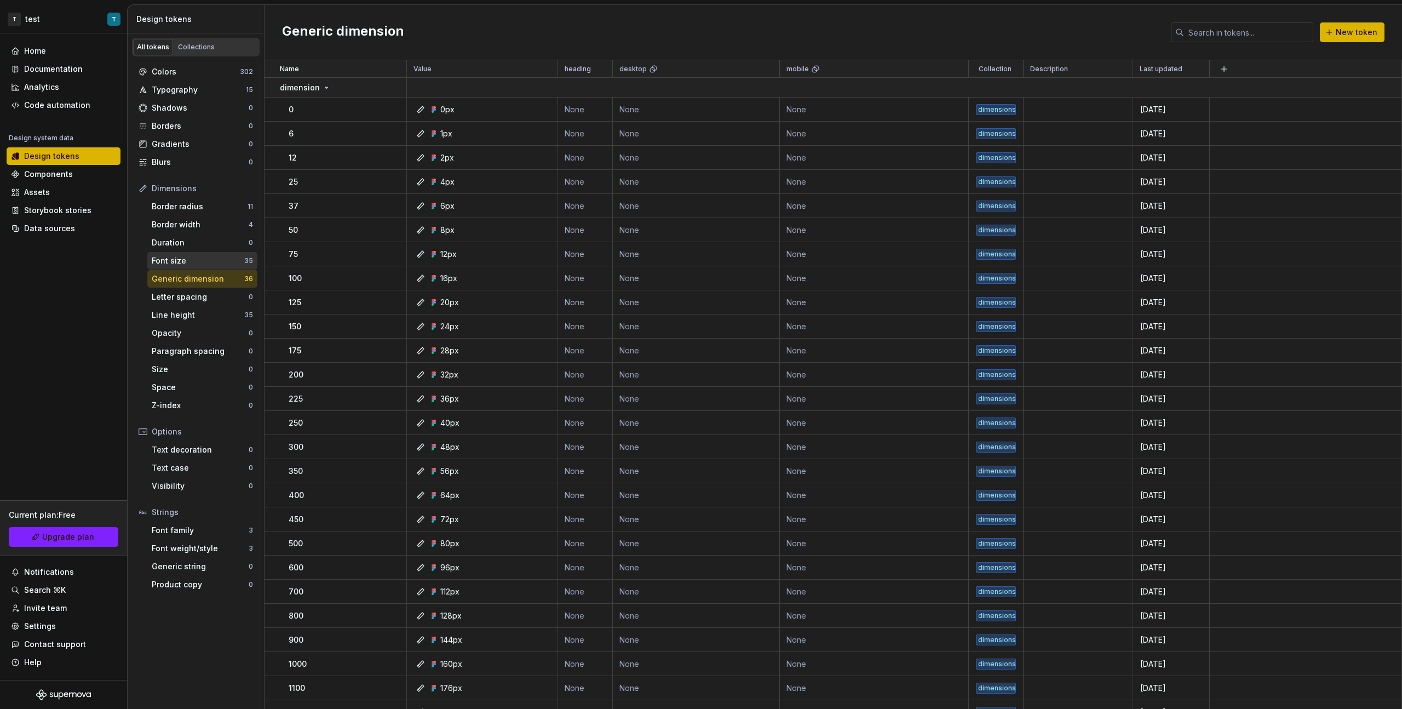
click at [203, 260] on div "Font size" at bounding box center [198, 260] width 93 height 11
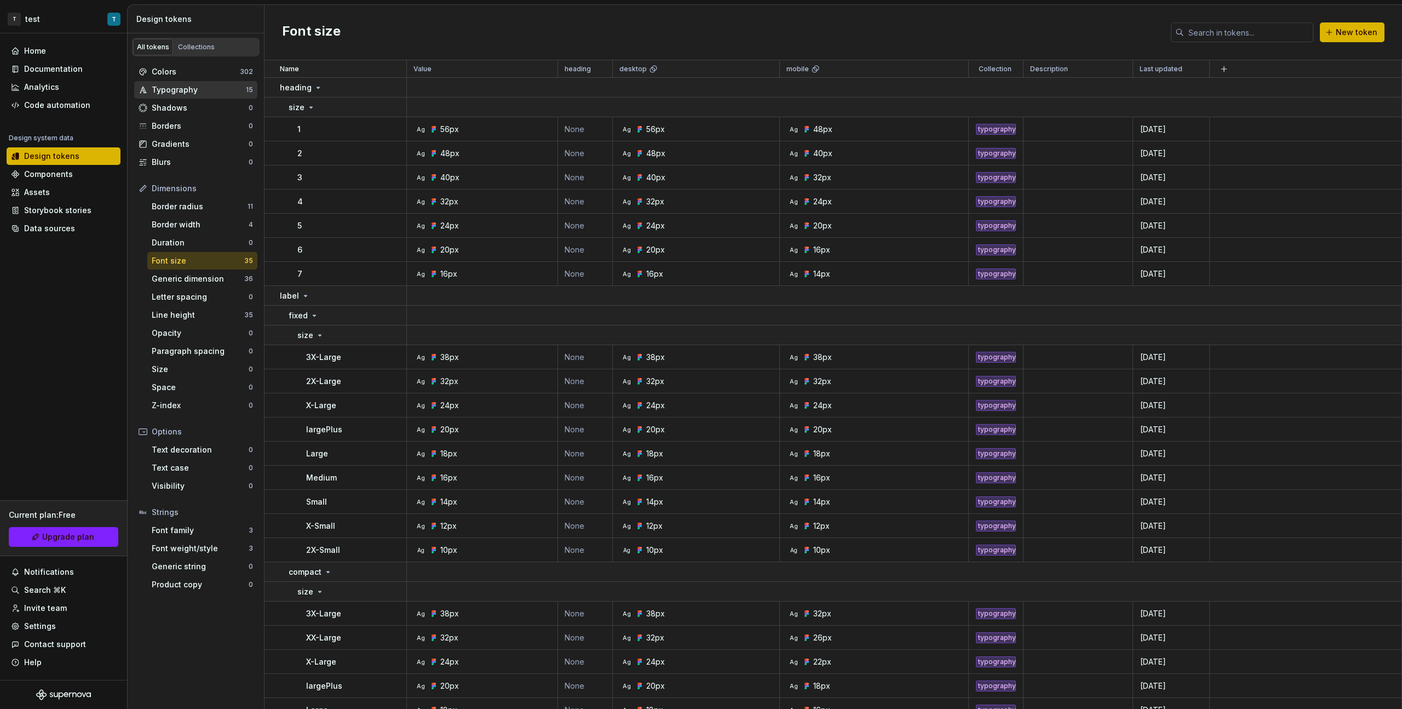
click at [182, 89] on div "Typography" at bounding box center [199, 89] width 94 height 11
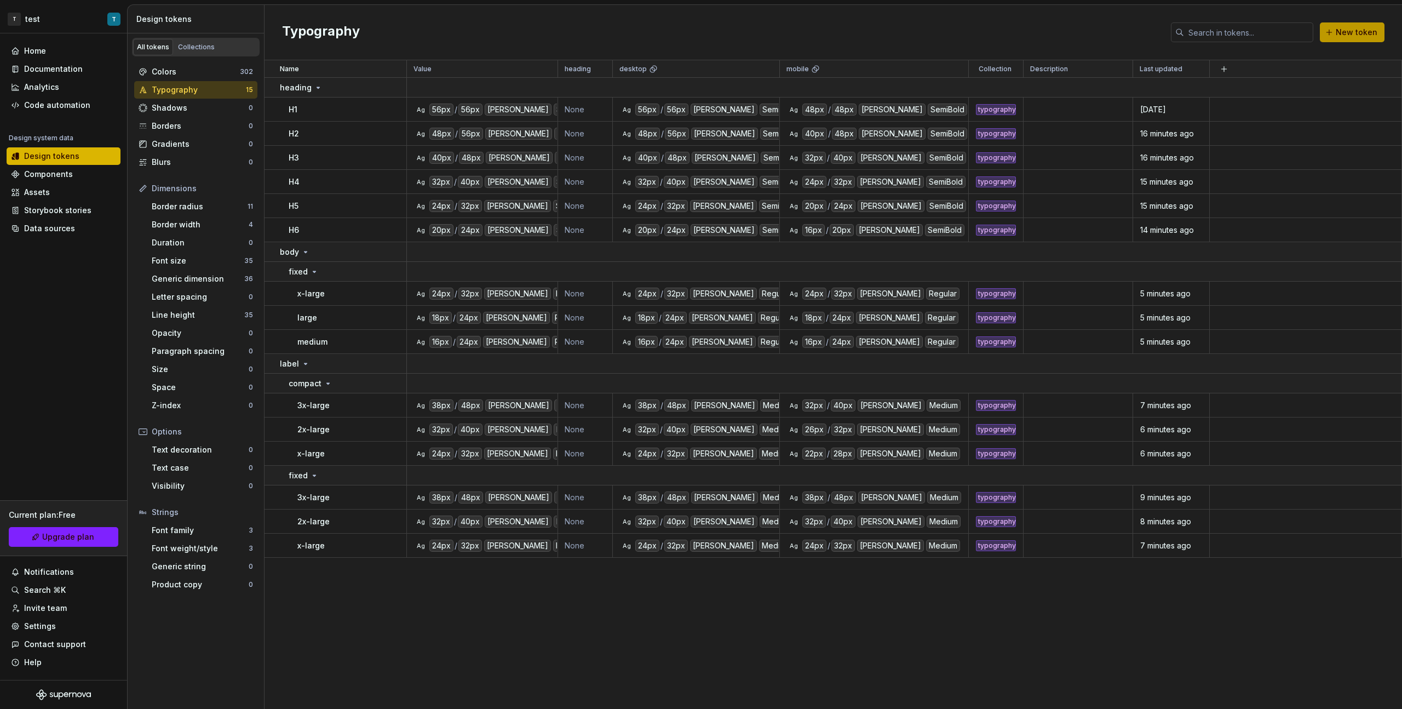
click at [828, 29] on span "New token" at bounding box center [1357, 32] width 42 height 11
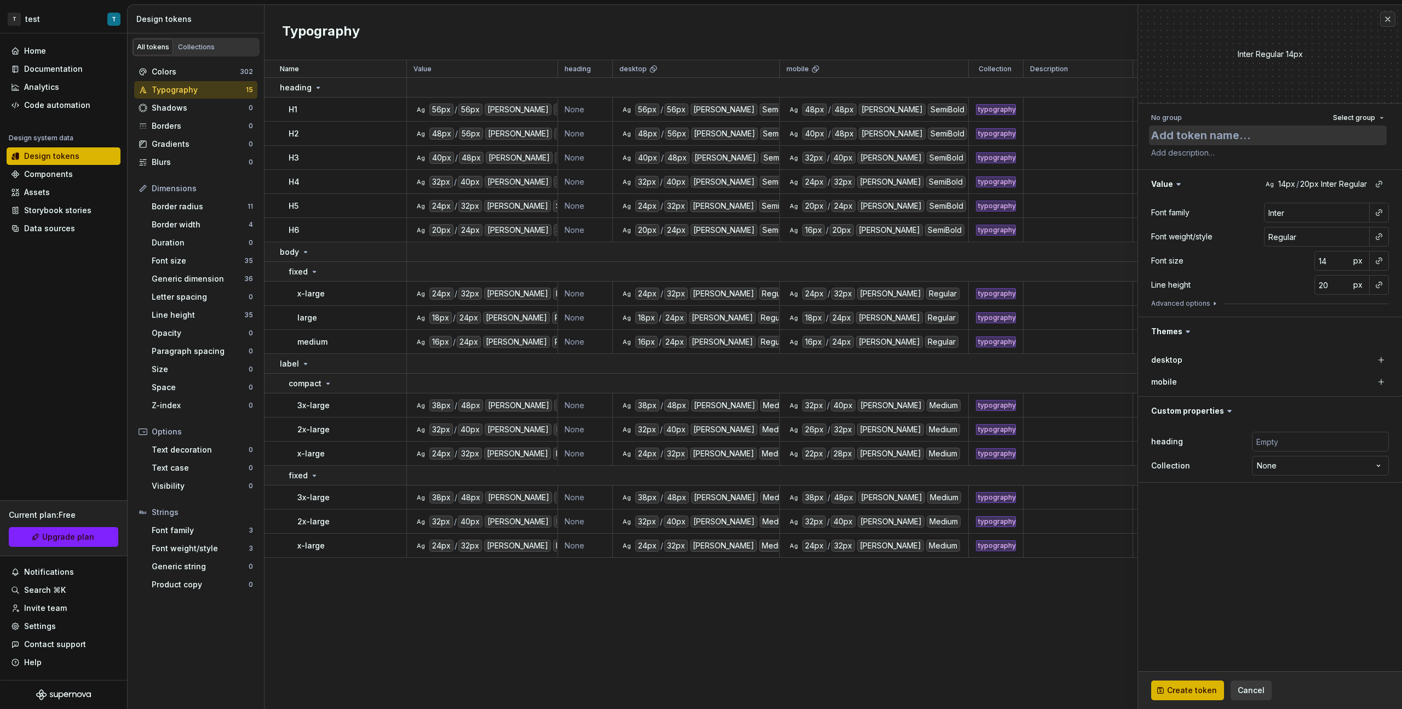
click at [828, 128] on textarea at bounding box center [1268, 135] width 238 height 20
click at [828, 119] on span "Select group" at bounding box center [1354, 117] width 42 height 9
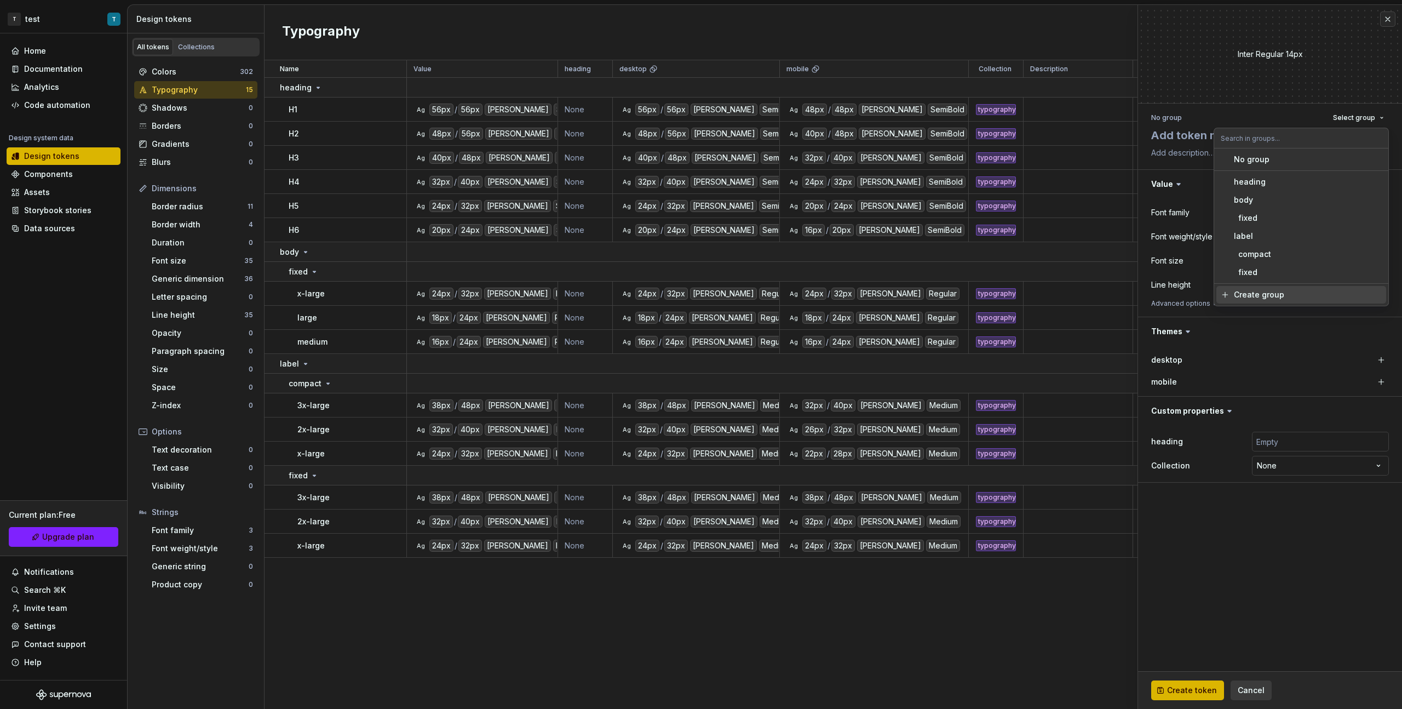
click at [828, 295] on div "Create group" at bounding box center [1259, 294] width 50 height 11
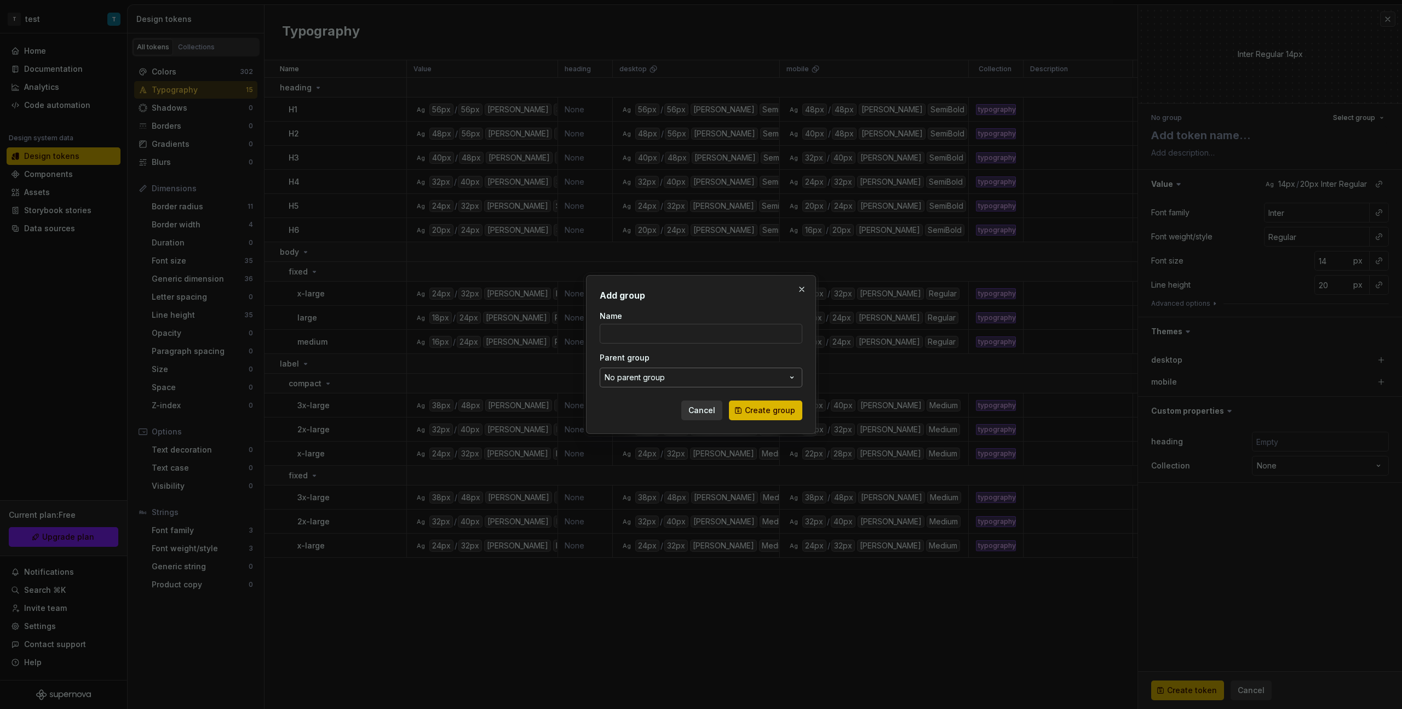
click at [694, 378] on button "No parent group" at bounding box center [701, 378] width 203 height 20
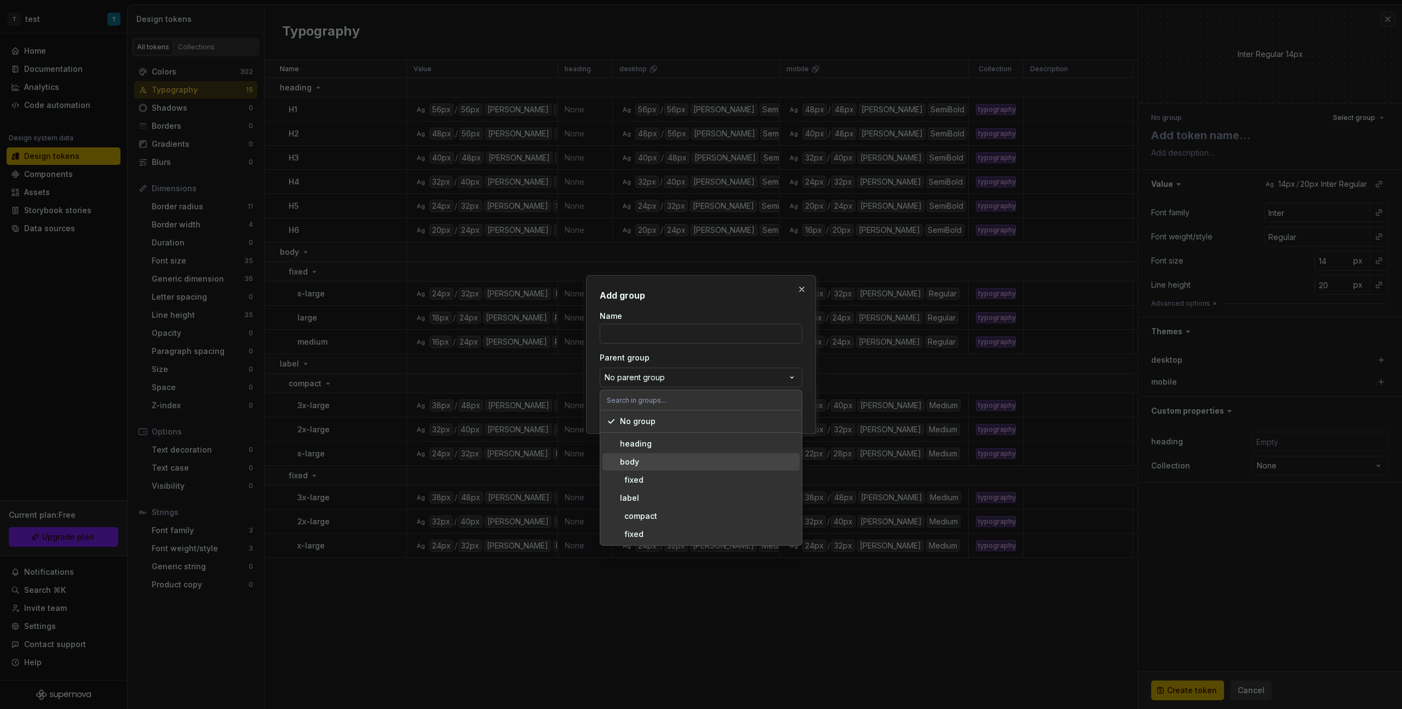
click at [648, 399] on div "body" at bounding box center [707, 461] width 175 height 11
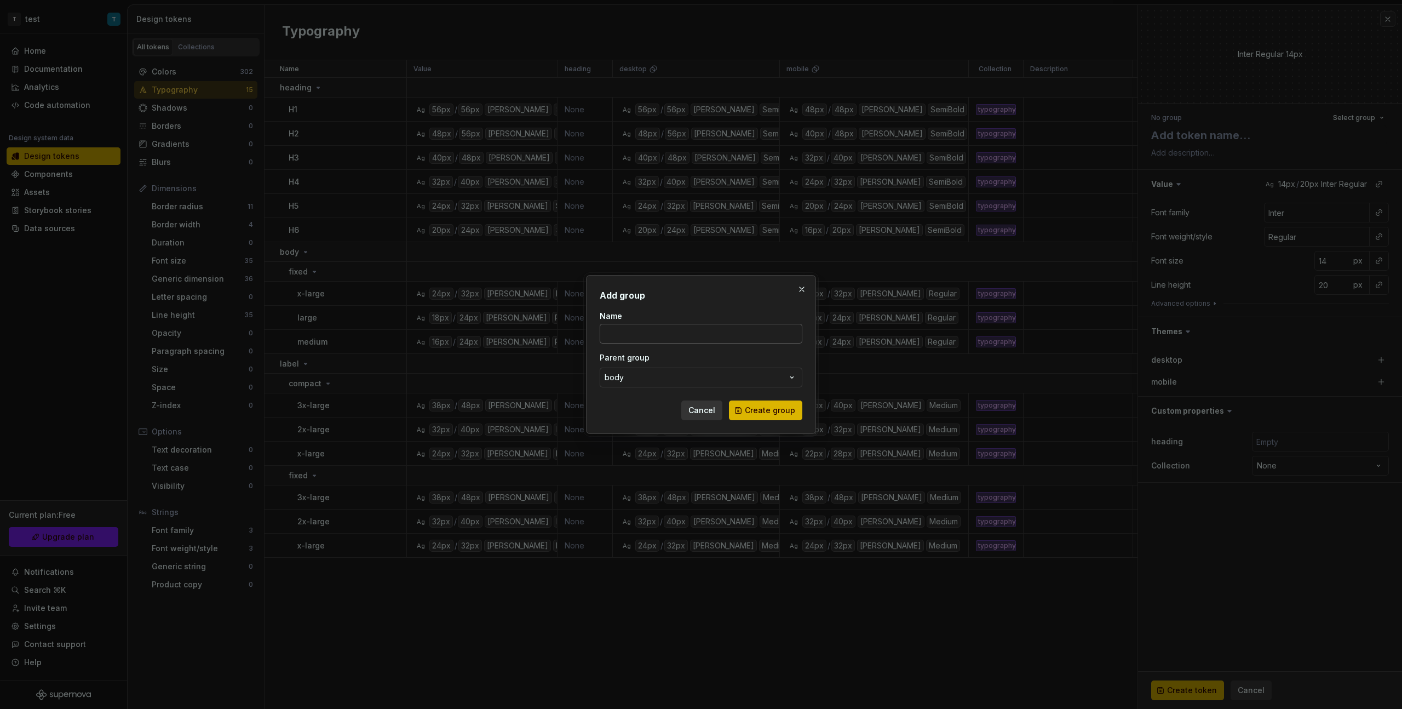
click at [659, 328] on input "Name" at bounding box center [701, 334] width 203 height 20
click at [771, 399] on span "Create group" at bounding box center [770, 410] width 50 height 11
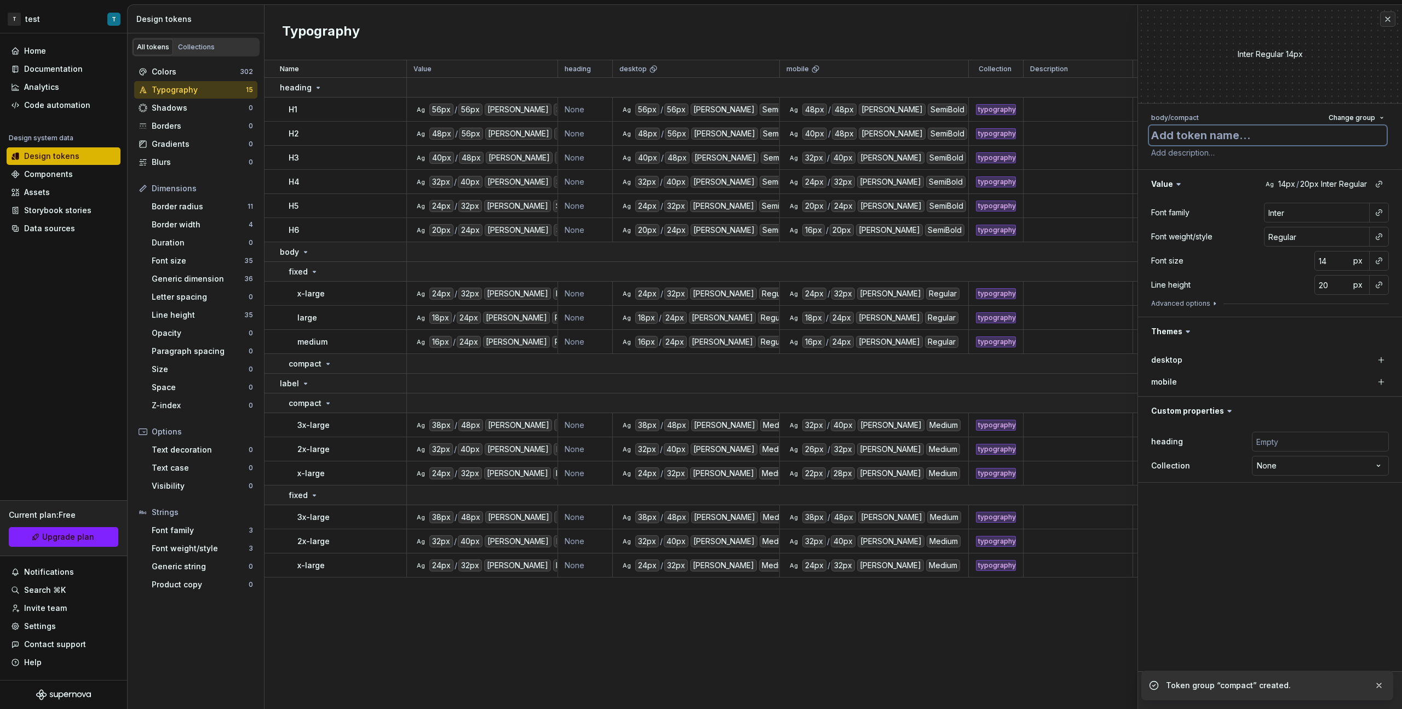
click at [828, 141] on textarea at bounding box center [1268, 135] width 238 height 20
click at [828, 219] on button "button" at bounding box center [1378, 212] width 15 height 15
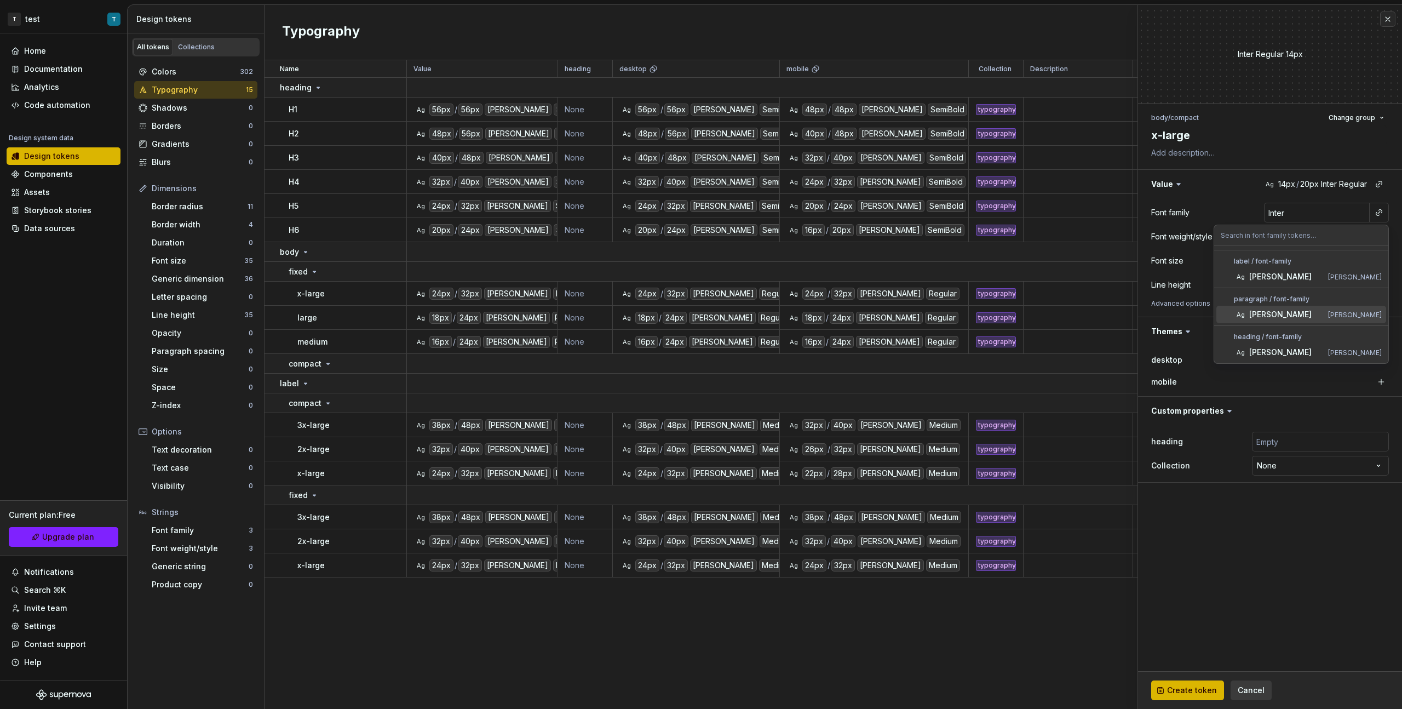
click at [828, 317] on div "[PERSON_NAME]" at bounding box center [1286, 314] width 74 height 11
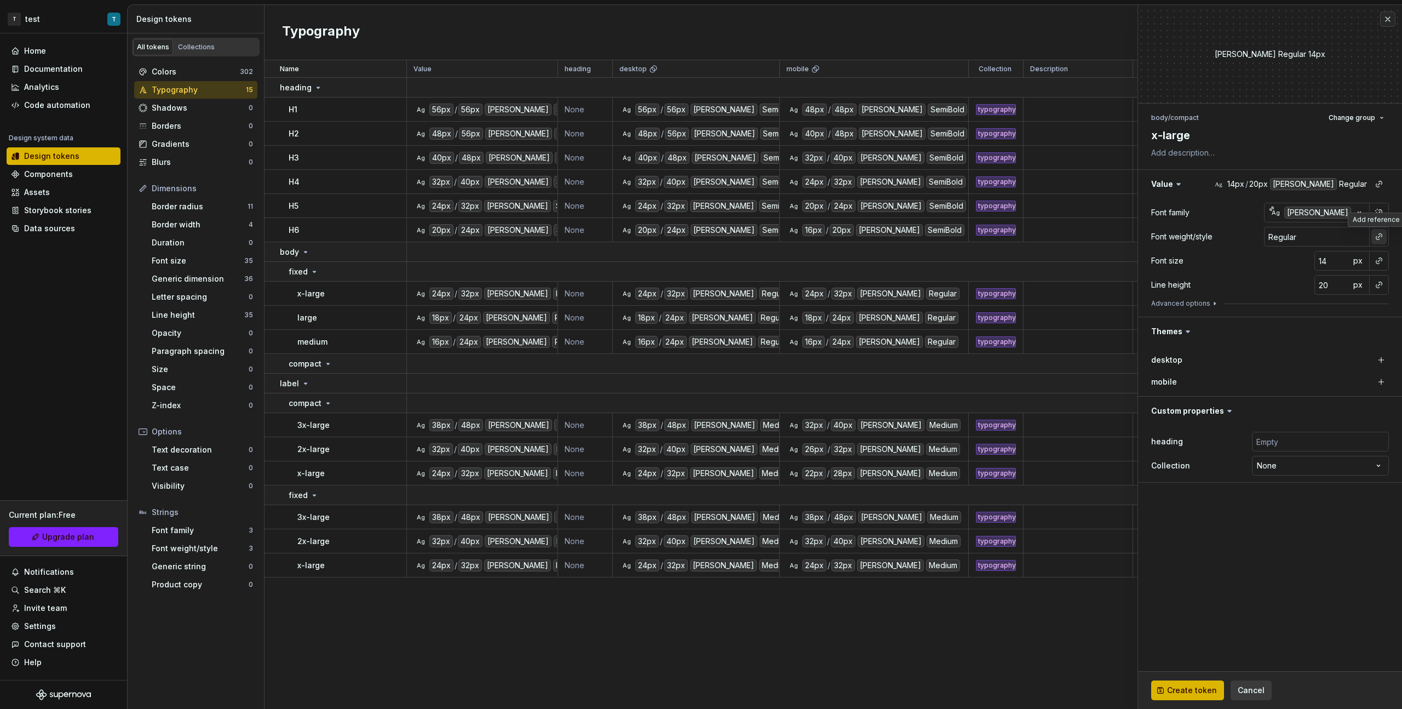
click at [828, 237] on button "button" at bounding box center [1378, 236] width 15 height 15
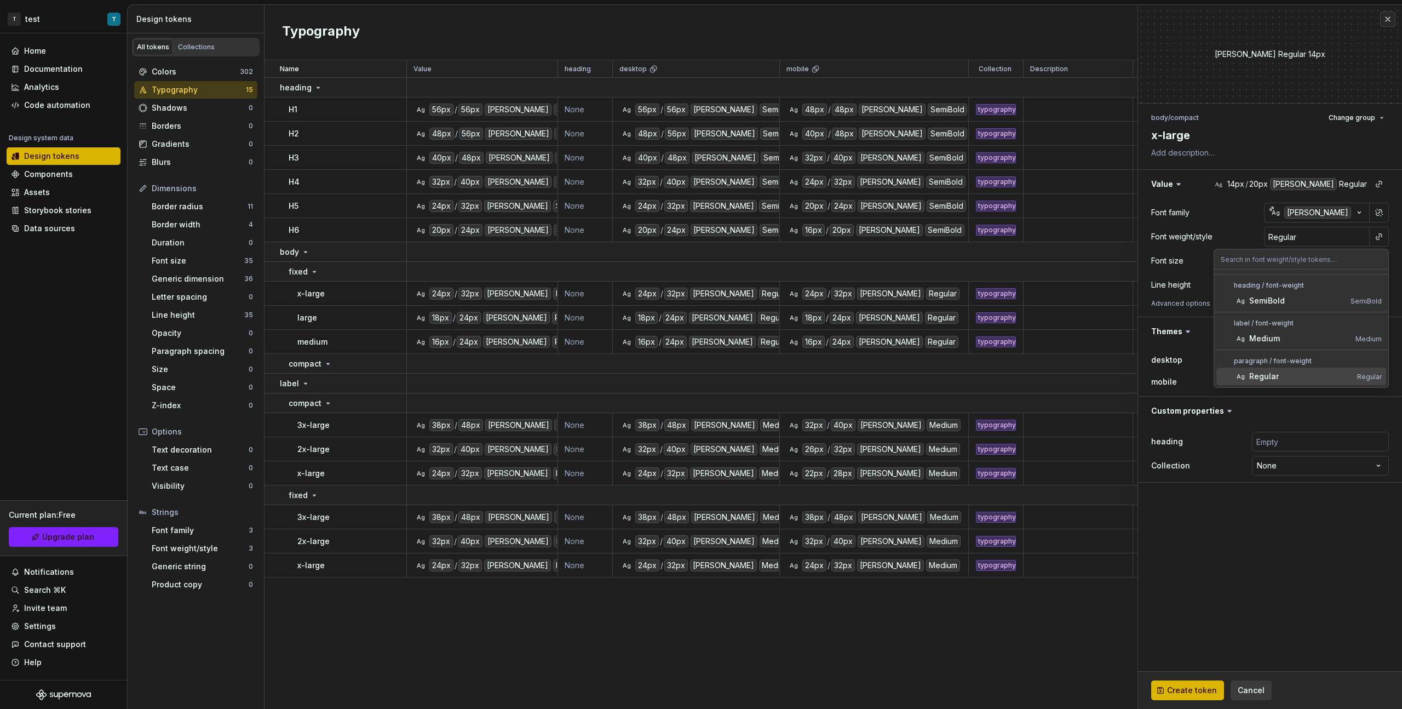
click at [828, 374] on div "Regular" at bounding box center [1301, 376] width 104 height 11
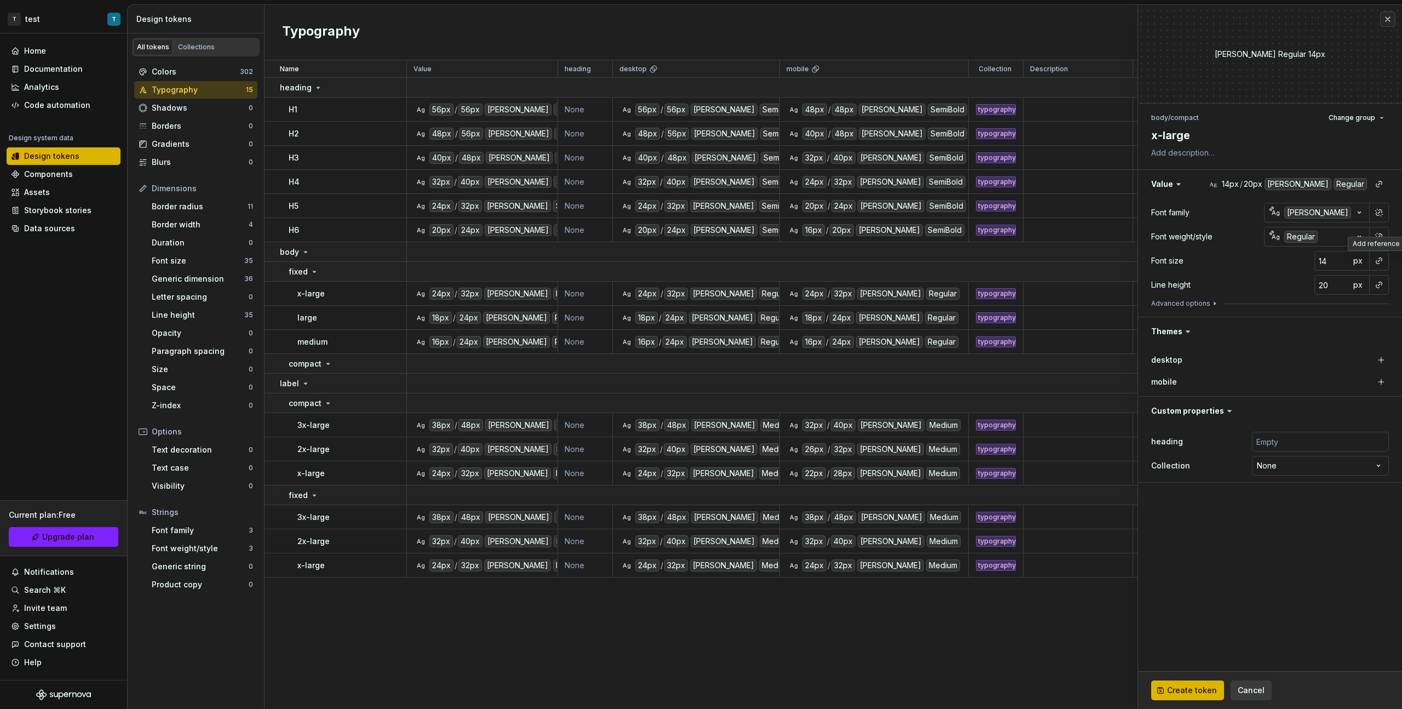
click at [828, 259] on button "button" at bounding box center [1378, 260] width 15 height 15
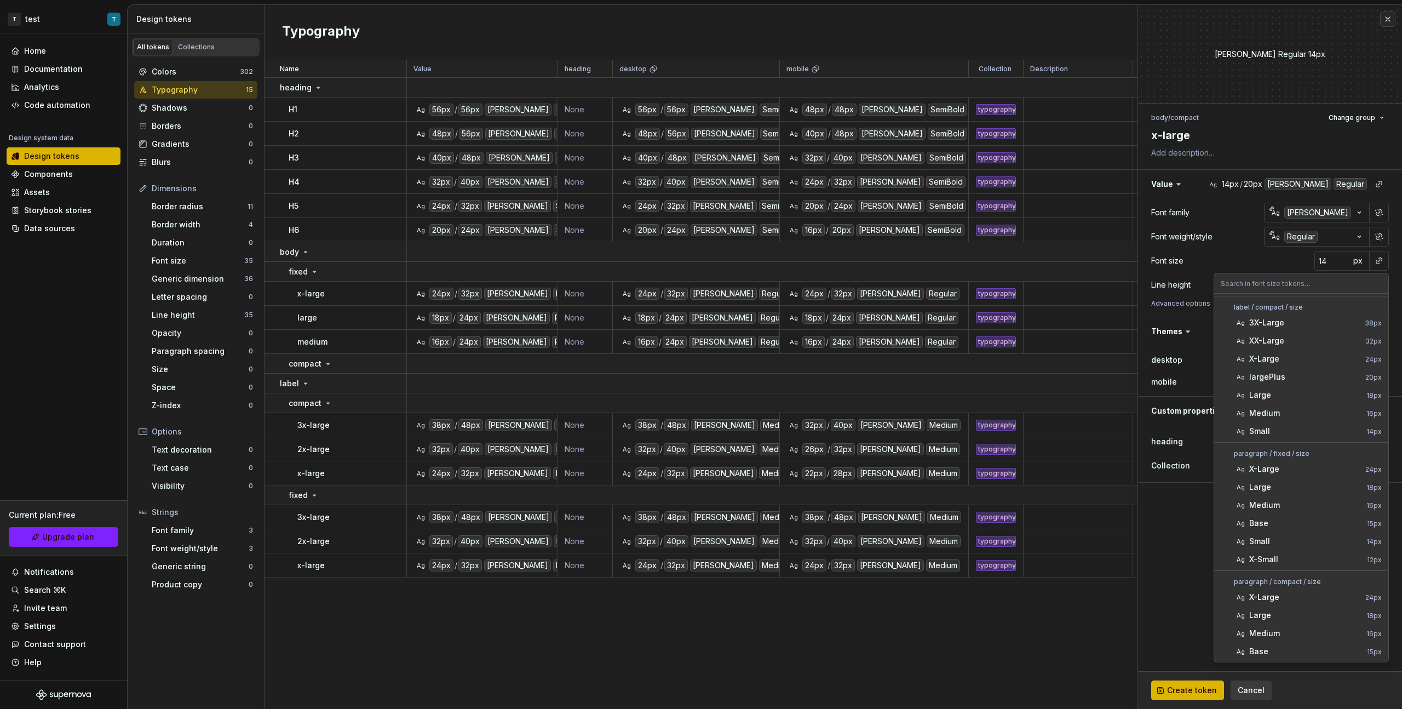
scroll to position [360, 0]
click at [828, 399] on span "Ag X-Large 24px" at bounding box center [1301, 568] width 170 height 18
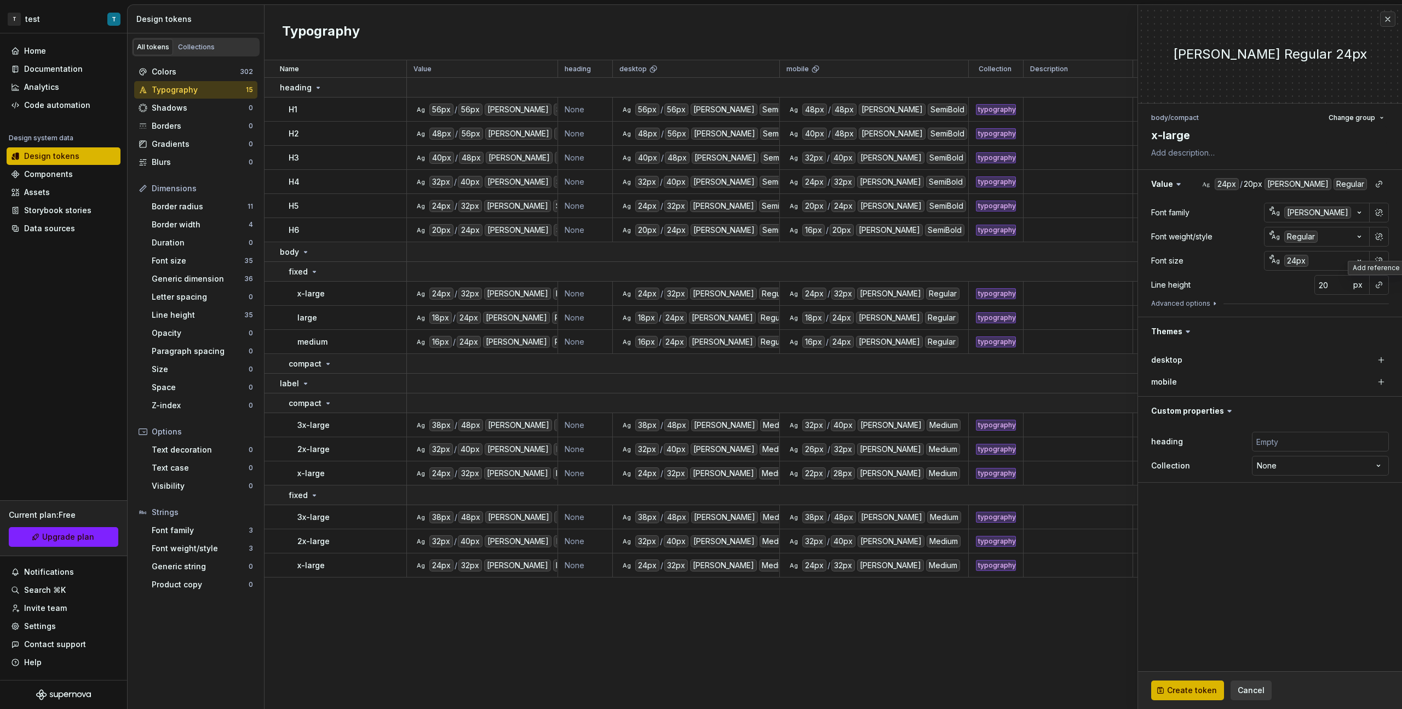
click at [828, 289] on button "button" at bounding box center [1378, 284] width 15 height 15
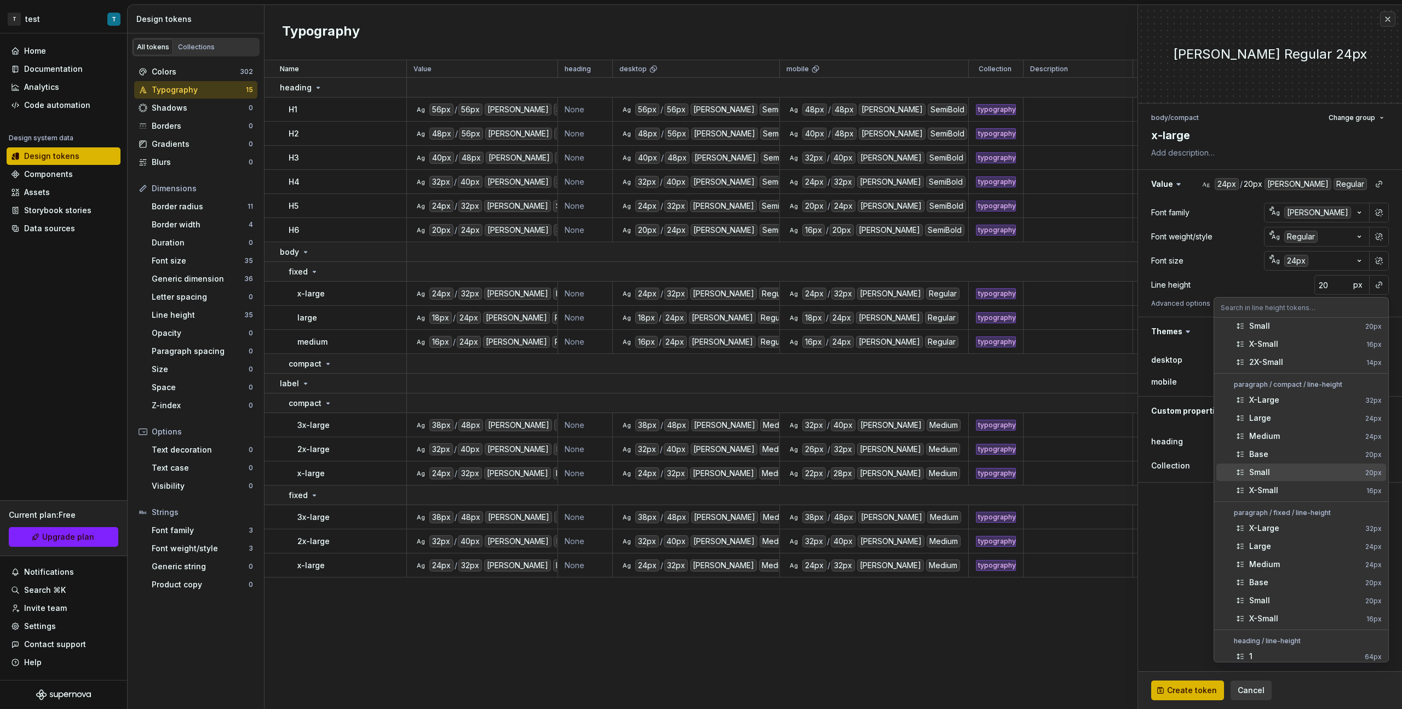
scroll to position [288, 0]
click at [828, 392] on div "X-Large" at bounding box center [1305, 389] width 112 height 11
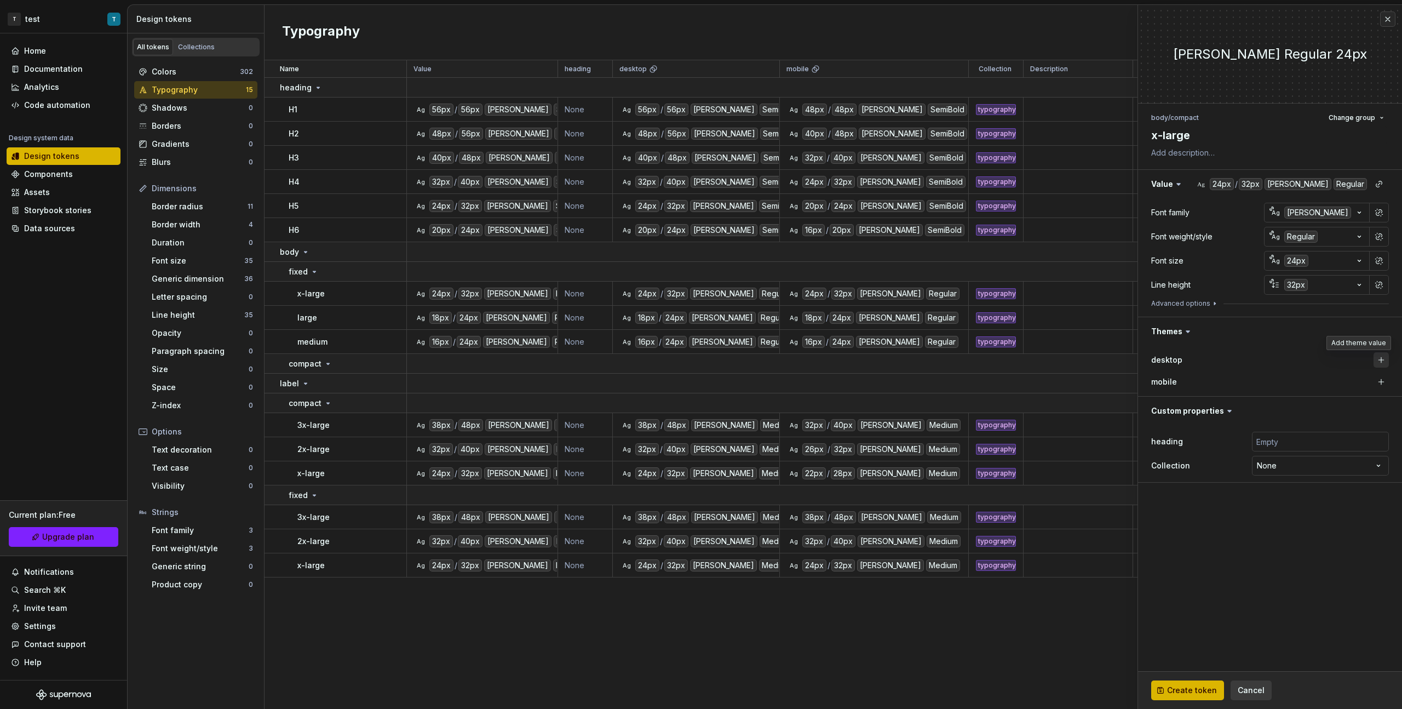
click at [828, 357] on button "button" at bounding box center [1381, 359] width 15 height 15
click at [828, 383] on button "button" at bounding box center [1381, 381] width 15 height 15
click at [828, 399] on html "T test T Home Documentation Analytics Code automation Design system data Design…" at bounding box center [701, 354] width 1402 height 709
click at [828, 399] on span "Create token" at bounding box center [1192, 690] width 50 height 11
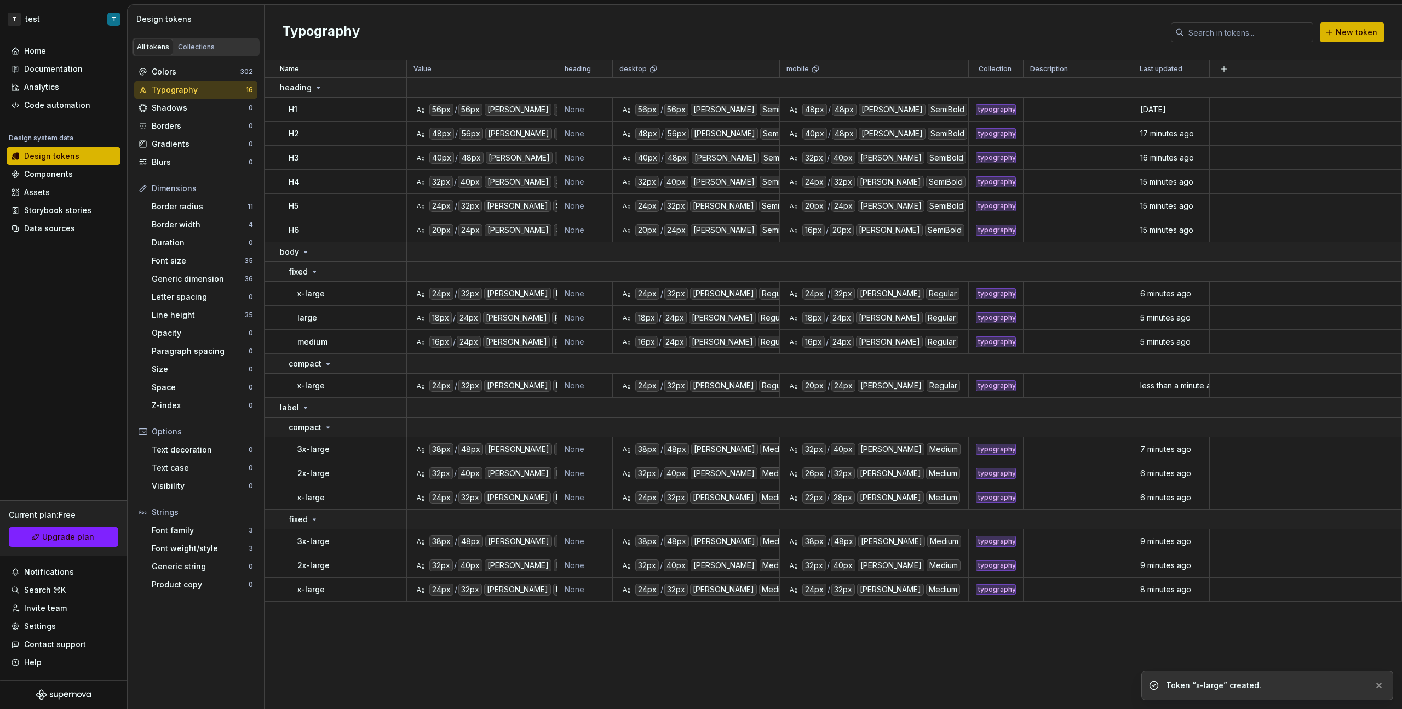
click at [828, 27] on div "Typography New token" at bounding box center [834, 32] width 1138 height 55
click at [828, 32] on button "New token" at bounding box center [1352, 32] width 65 height 20
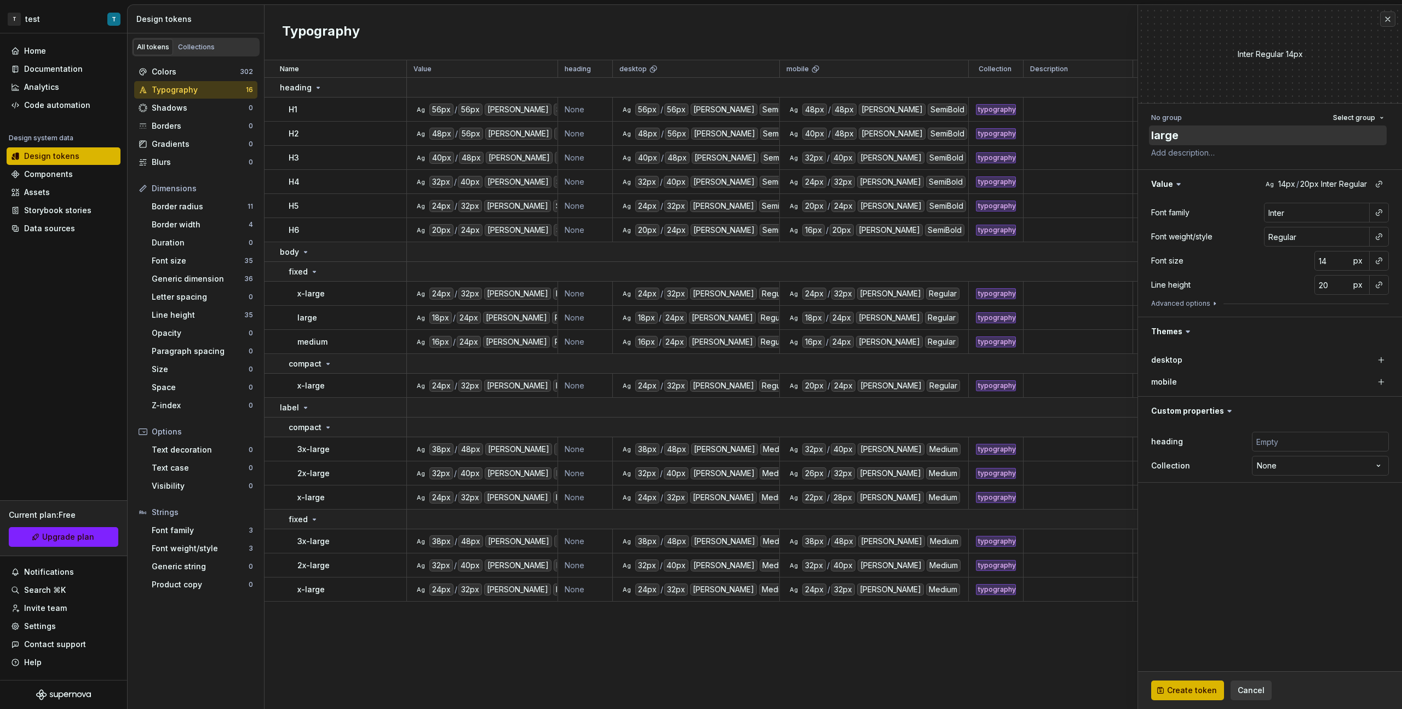
click at [828, 125] on textarea "large" at bounding box center [1268, 135] width 238 height 20
click at [828, 117] on span "Select group" at bounding box center [1354, 117] width 42 height 9
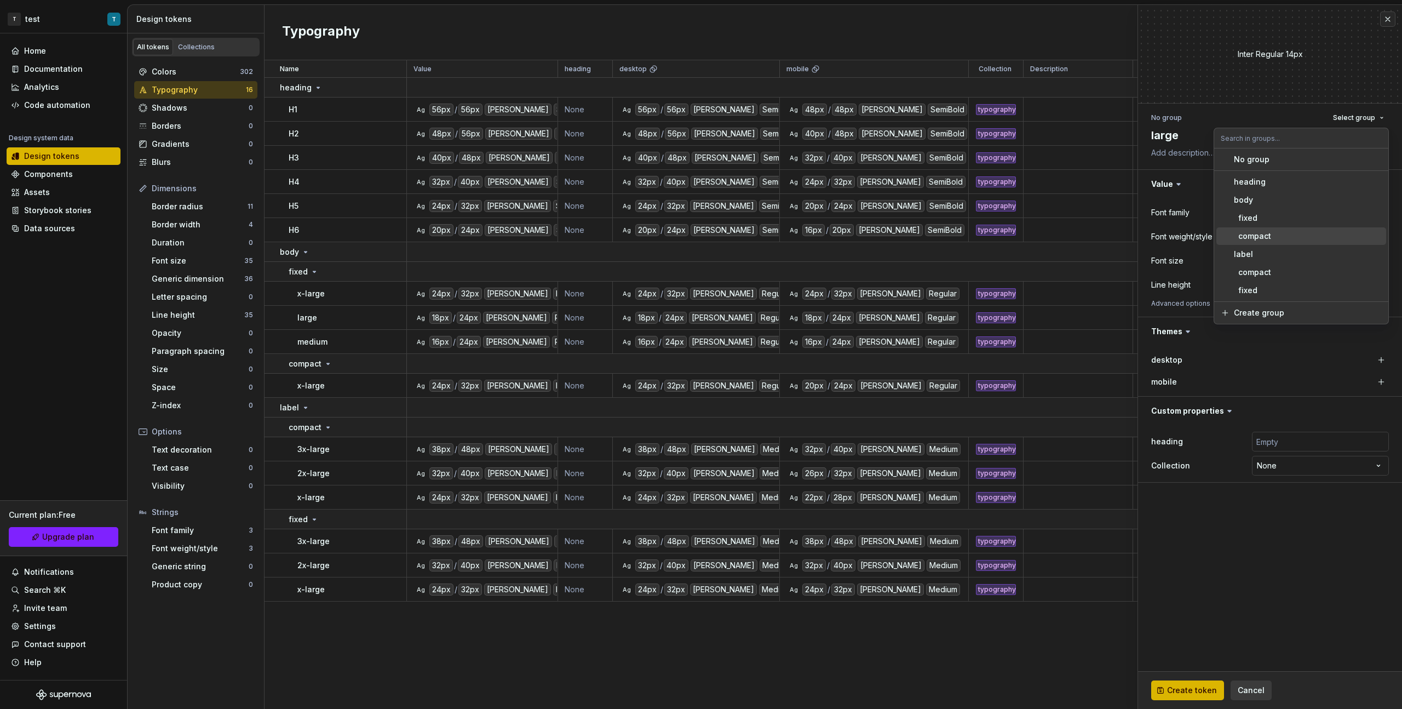
click at [828, 234] on div "compact" at bounding box center [1308, 236] width 148 height 11
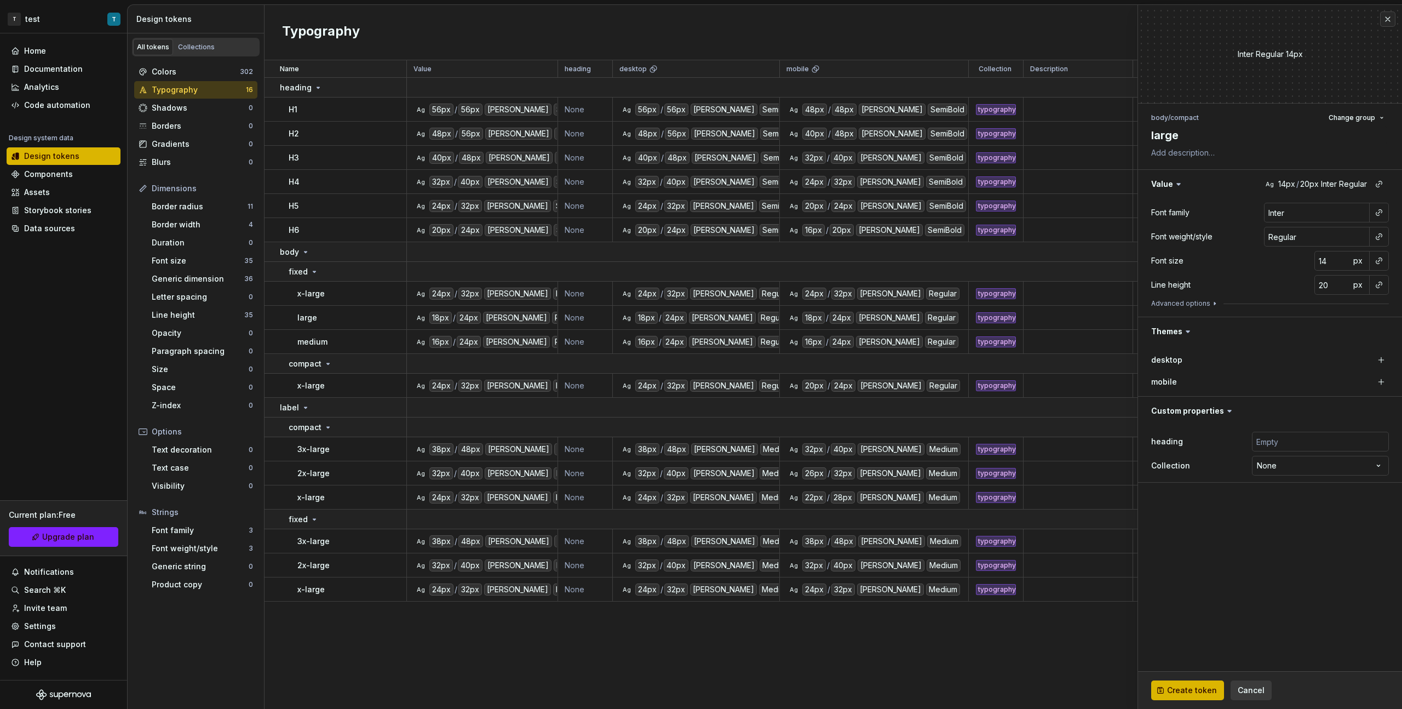
click at [828, 211] on button "button" at bounding box center [1378, 212] width 15 height 15
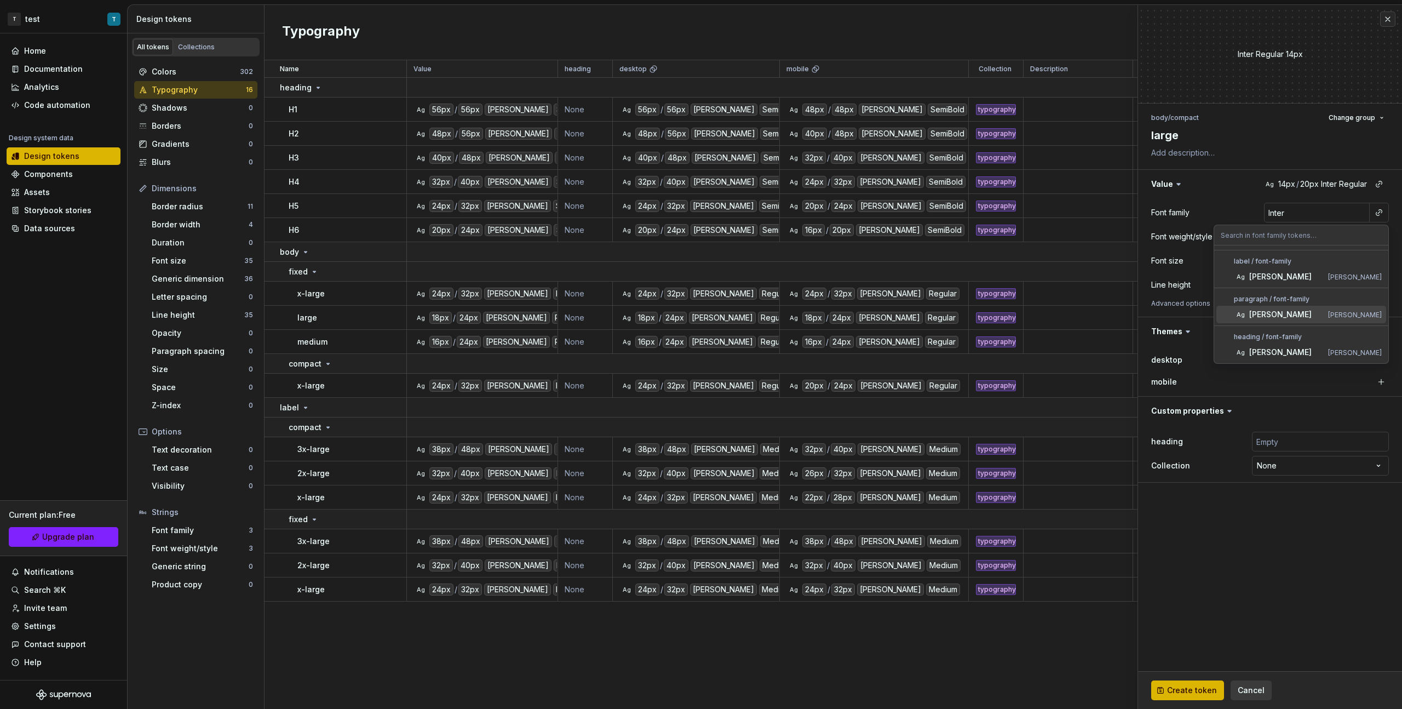
click at [828, 313] on div "[PERSON_NAME]" at bounding box center [1286, 314] width 74 height 11
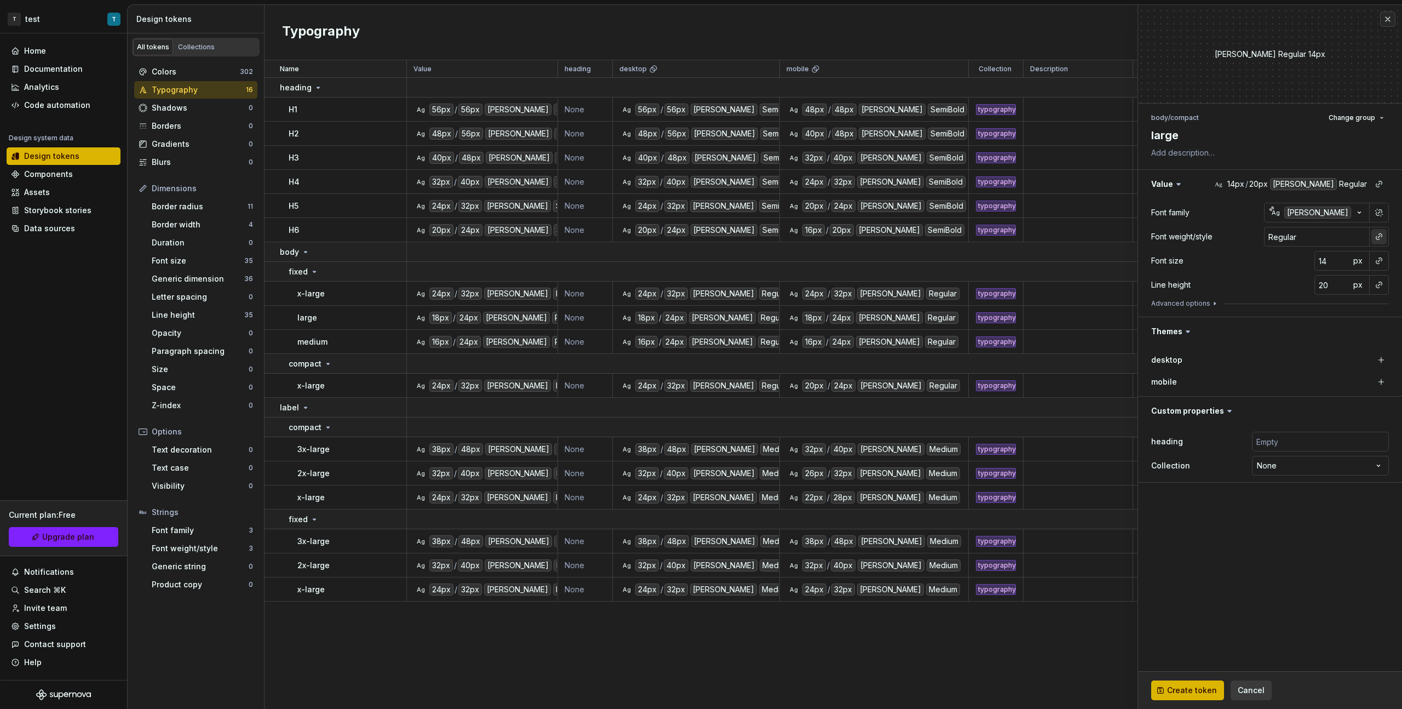
click at [828, 240] on button "button" at bounding box center [1378, 236] width 15 height 15
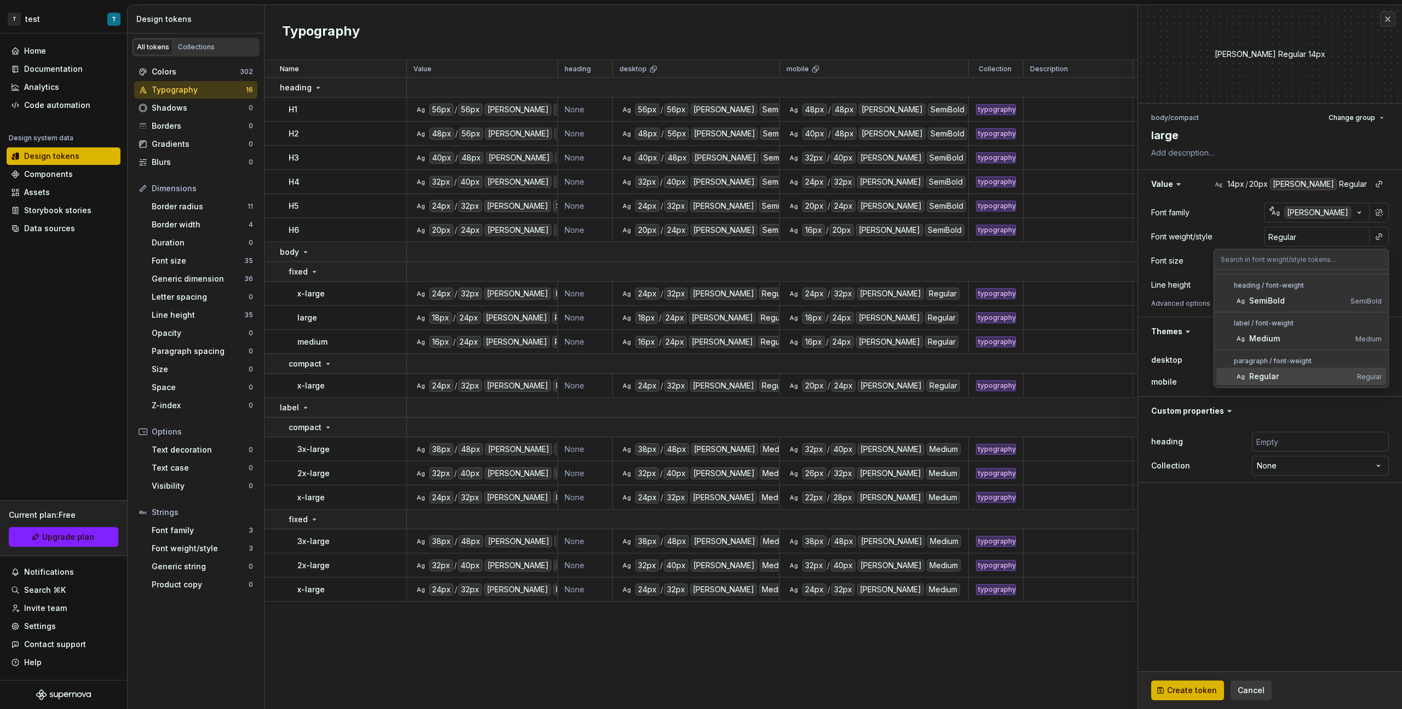
drag, startPoint x: 1291, startPoint y: 372, endPoint x: 1356, endPoint y: 313, distance: 87.2
click at [828, 372] on div "Regular" at bounding box center [1301, 376] width 104 height 11
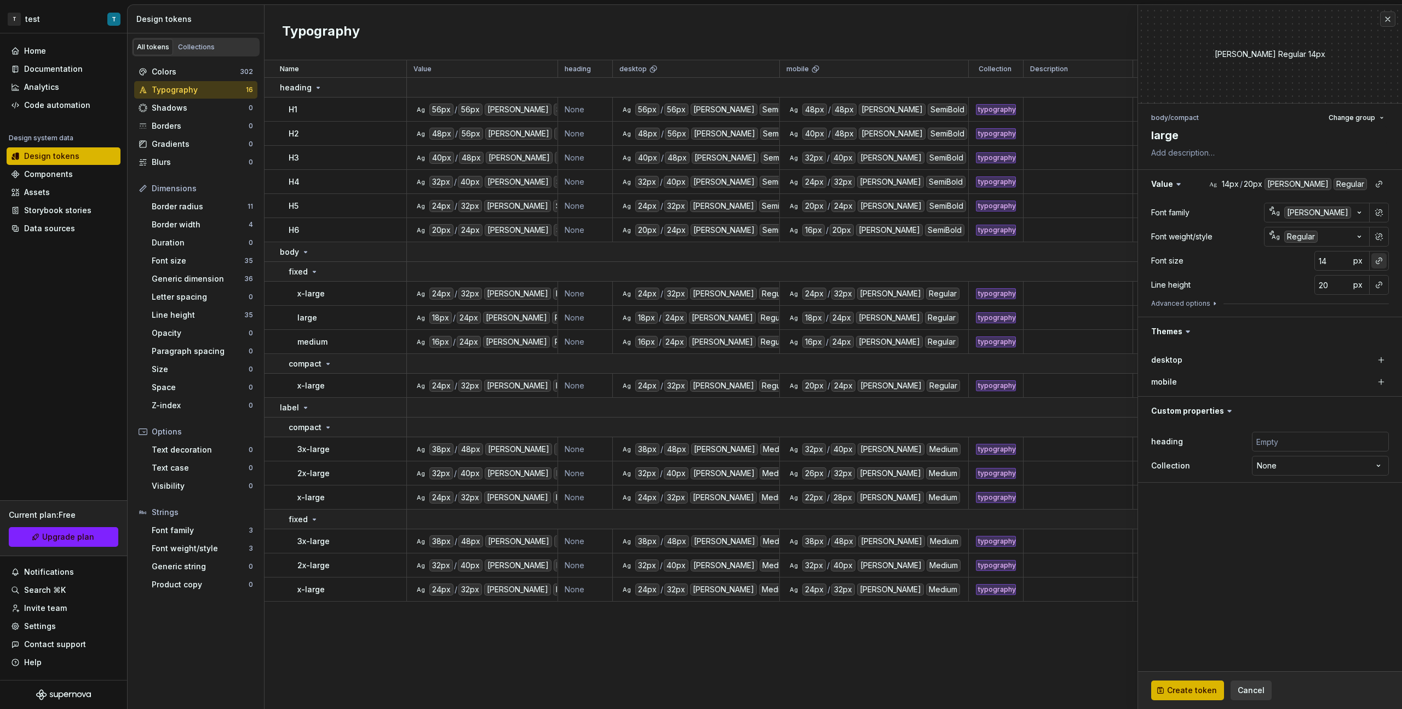
click at [828, 261] on button "button" at bounding box center [1378, 260] width 15 height 15
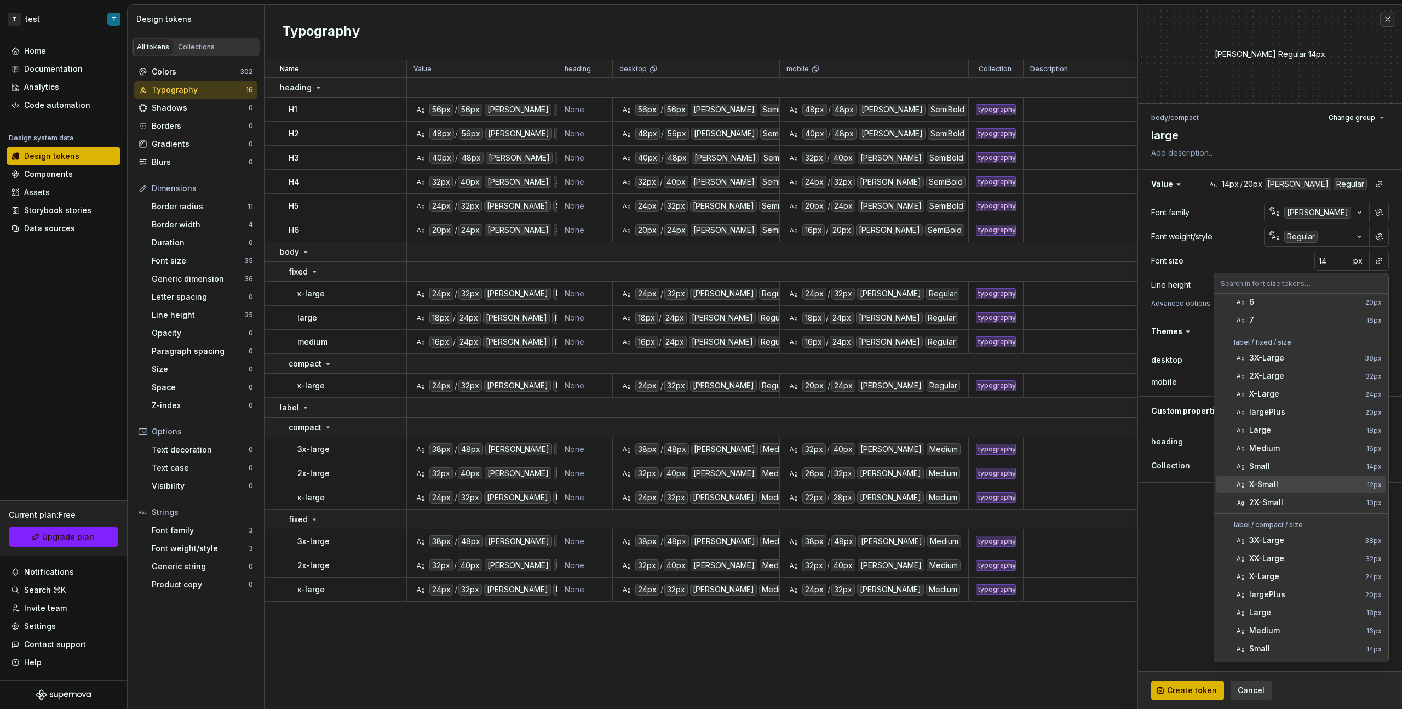
scroll to position [368, 0]
click at [828, 399] on div "Large" at bounding box center [1305, 578] width 113 height 11
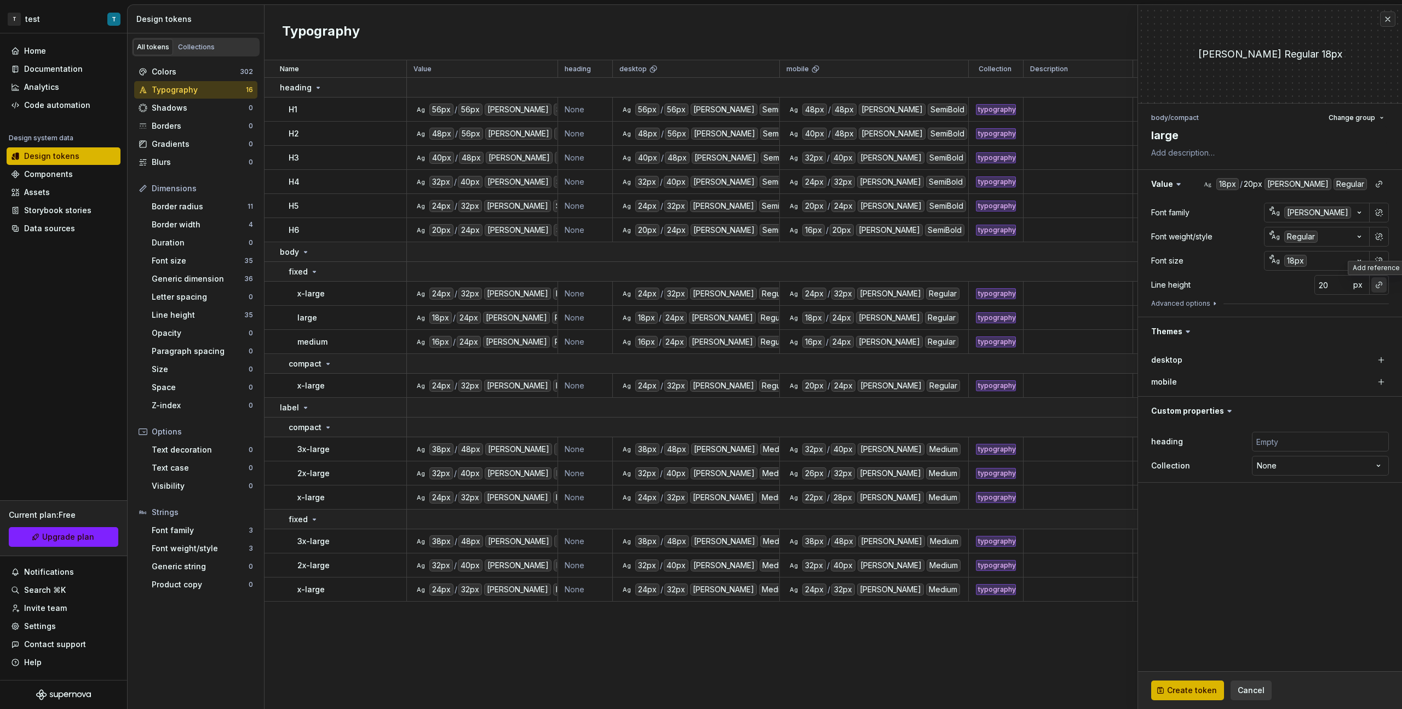
click at [828, 282] on button "button" at bounding box center [1378, 284] width 15 height 15
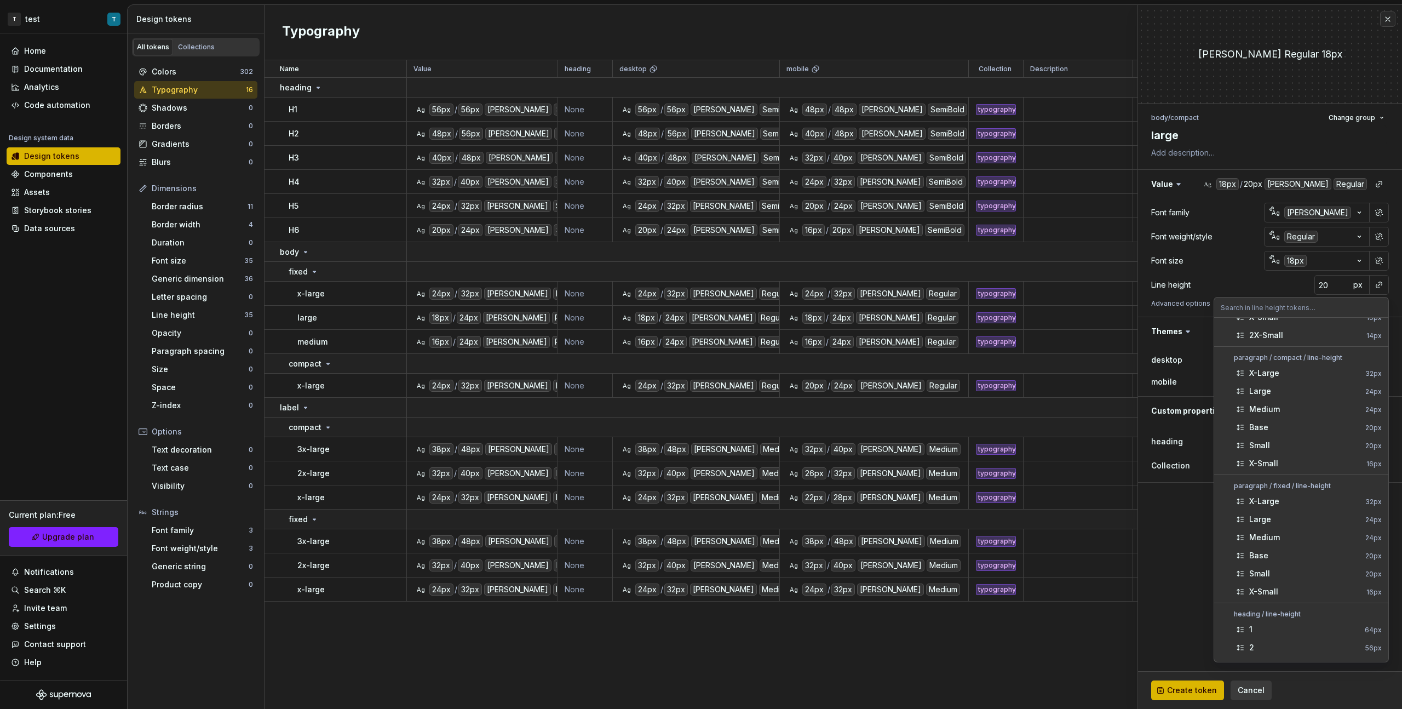
scroll to position [324, 0]
drag, startPoint x: 1305, startPoint y: 374, endPoint x: 1313, endPoint y: 353, distance: 21.9
click at [828, 374] on div "Large" at bounding box center [1305, 371] width 112 height 11
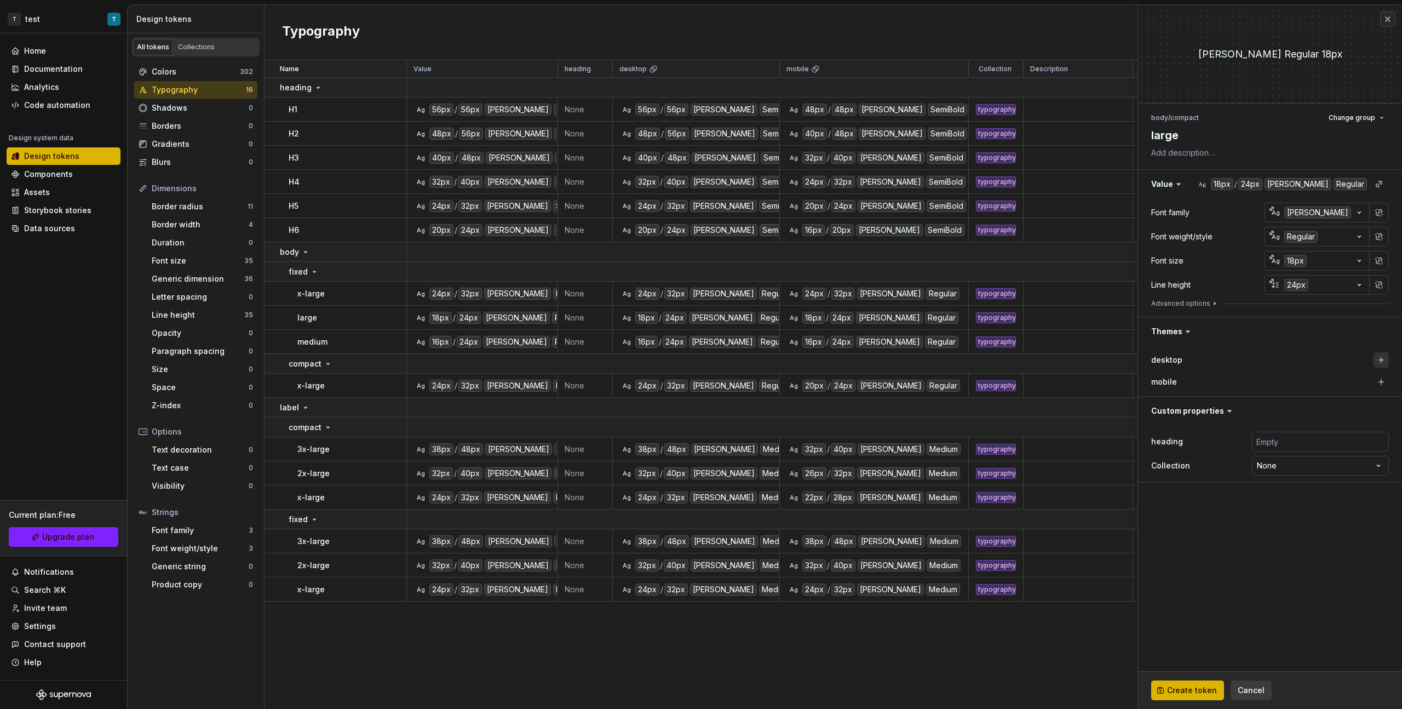
click at [828, 361] on button "button" at bounding box center [1381, 359] width 15 height 15
click at [828, 385] on button "button" at bounding box center [1381, 381] width 15 height 15
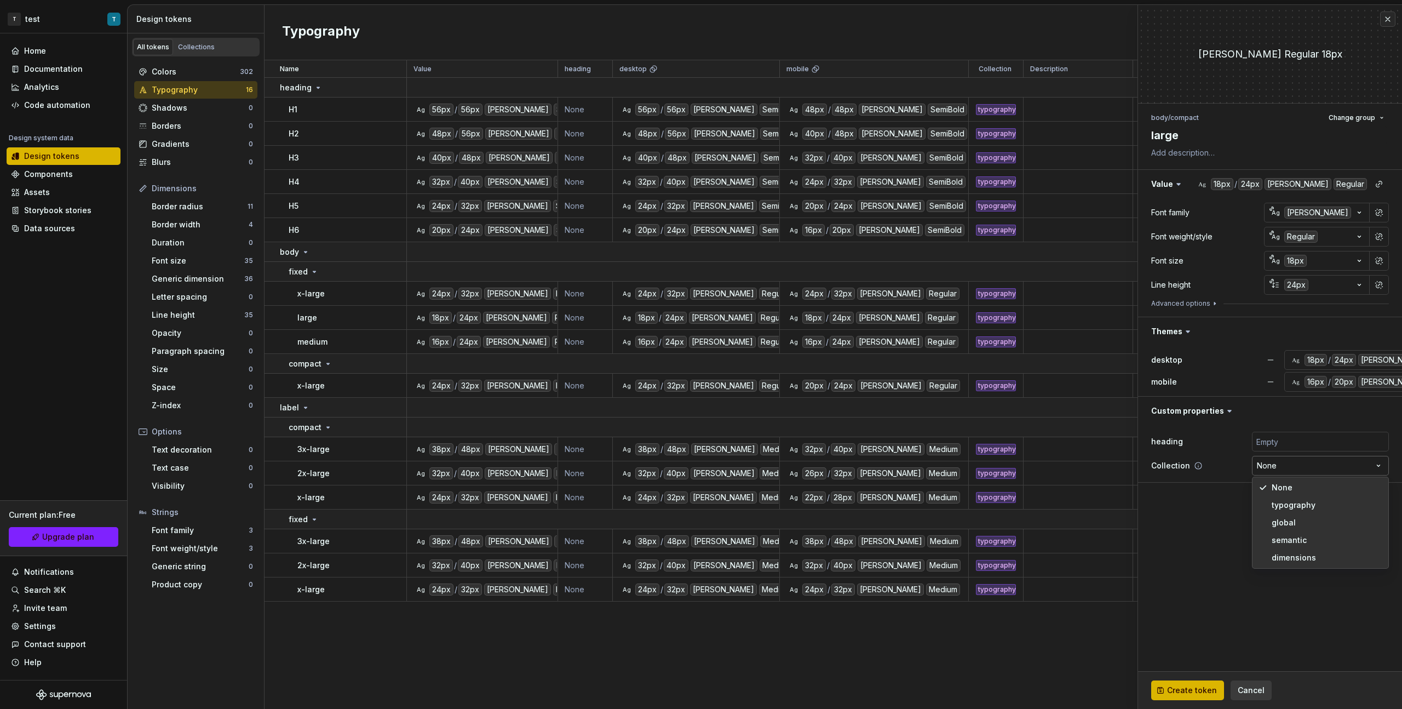
click at [828, 399] on html "T test T Home Documentation Analytics Code automation Design system data Design…" at bounding box center [701, 354] width 1402 height 709
drag, startPoint x: 1290, startPoint y: 502, endPoint x: 1272, endPoint y: 530, distance: 33.7
click at [828, 399] on span "Create token" at bounding box center [1192, 690] width 50 height 11
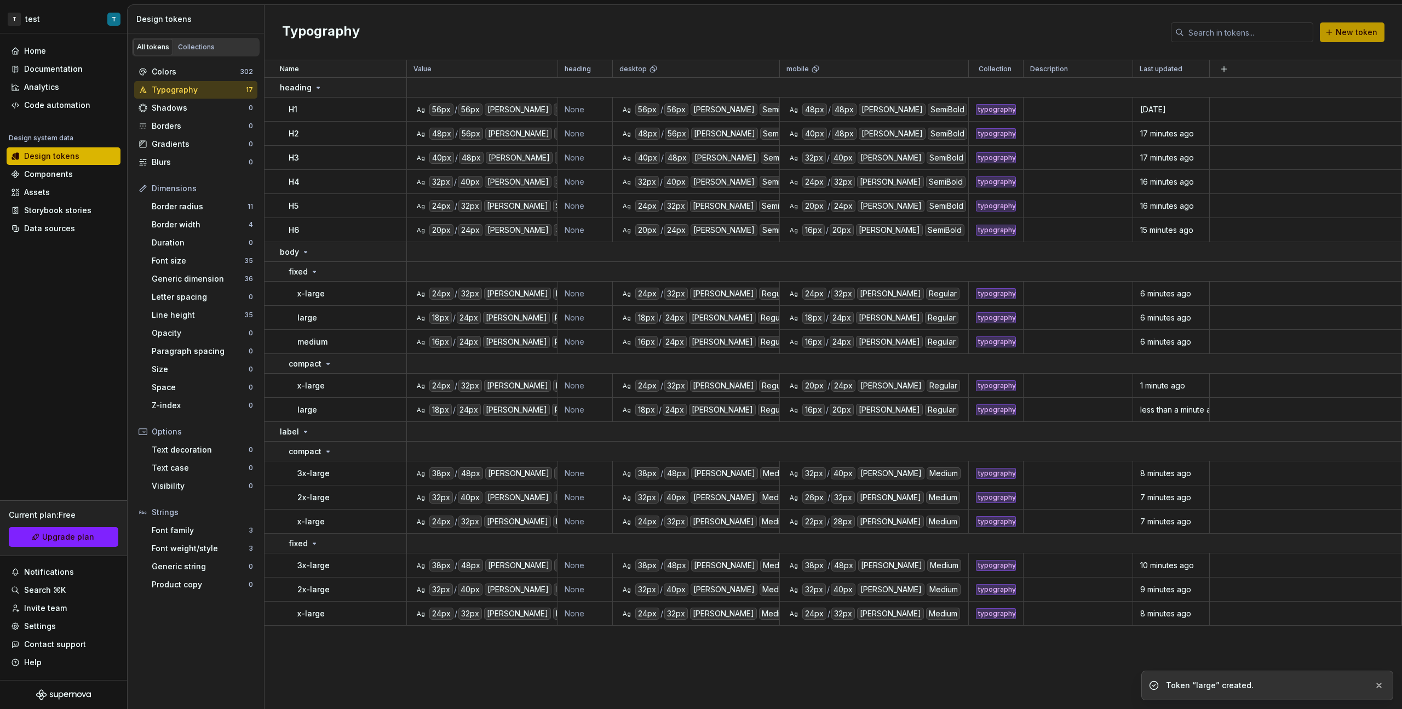
click at [828, 33] on span "New token" at bounding box center [1357, 32] width 42 height 11
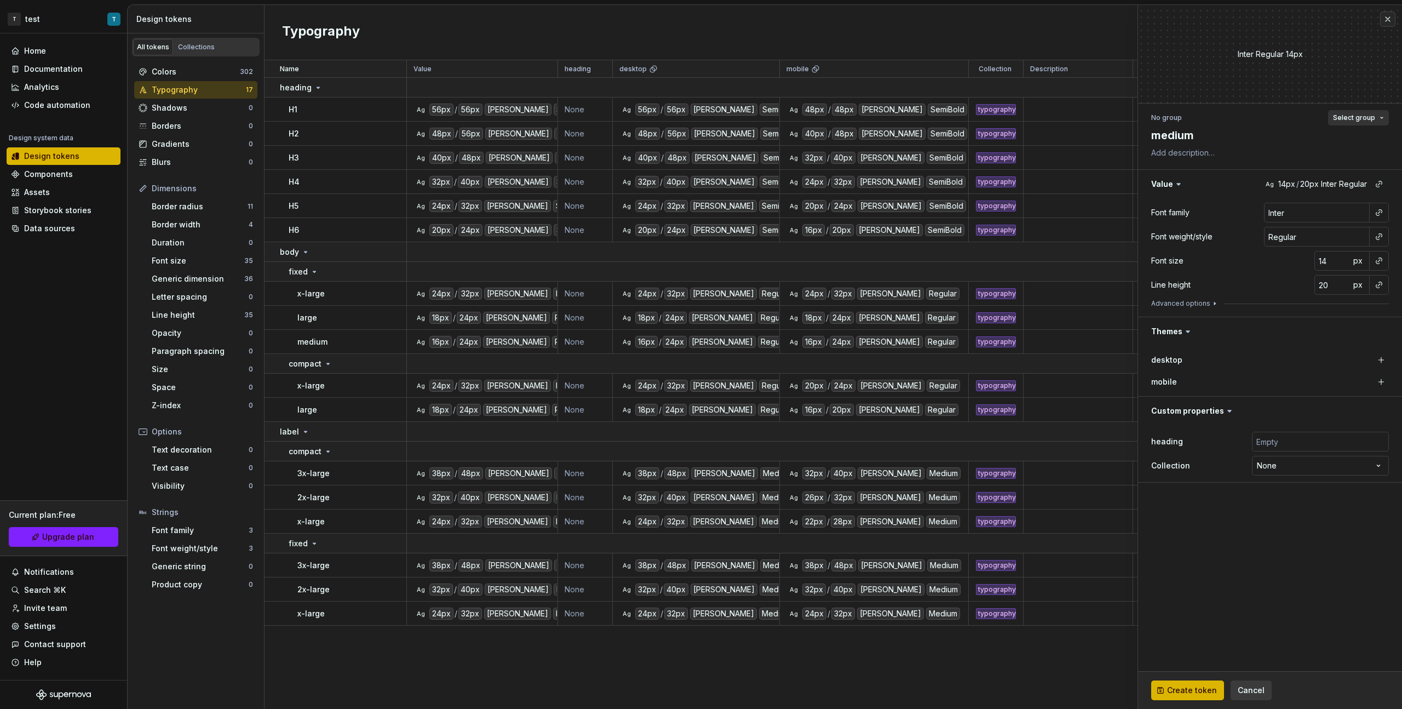
click at [828, 116] on span "Select group" at bounding box center [1354, 117] width 42 height 9
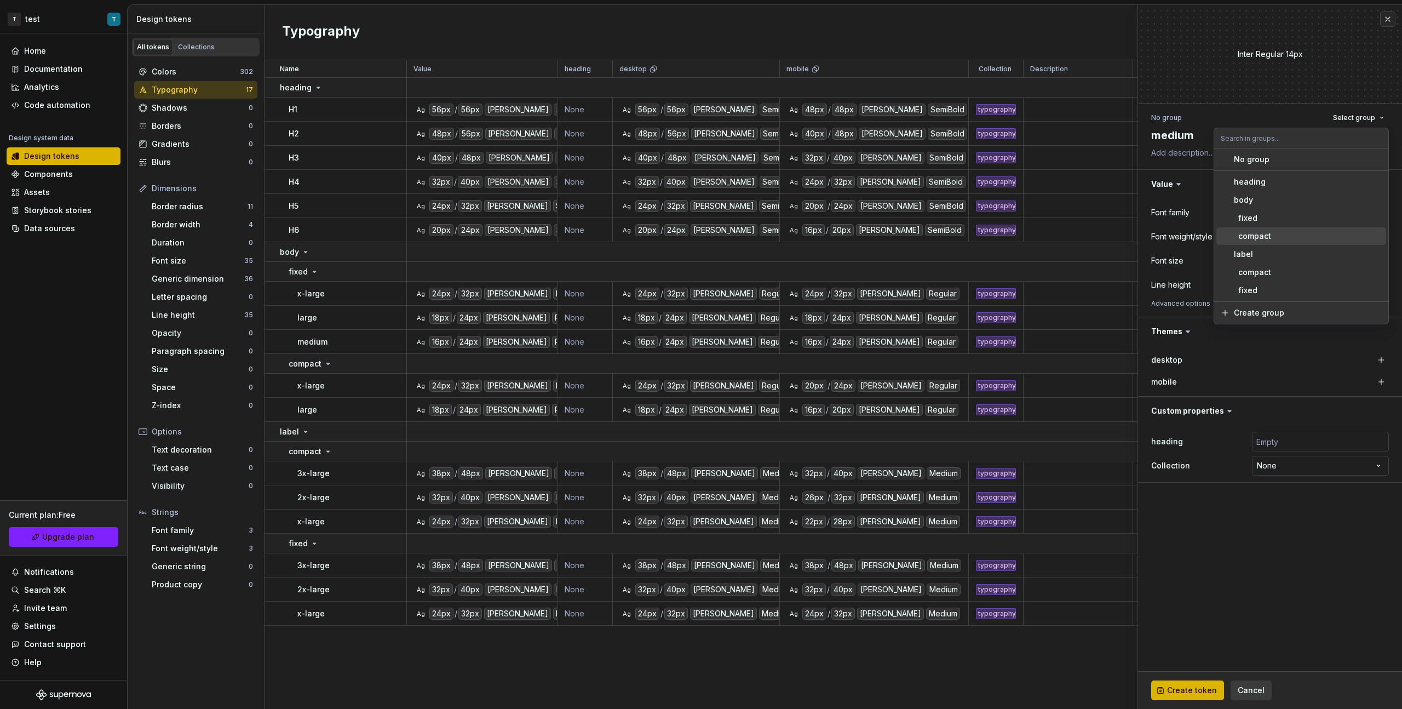
click at [828, 234] on div "compact" at bounding box center [1308, 236] width 148 height 11
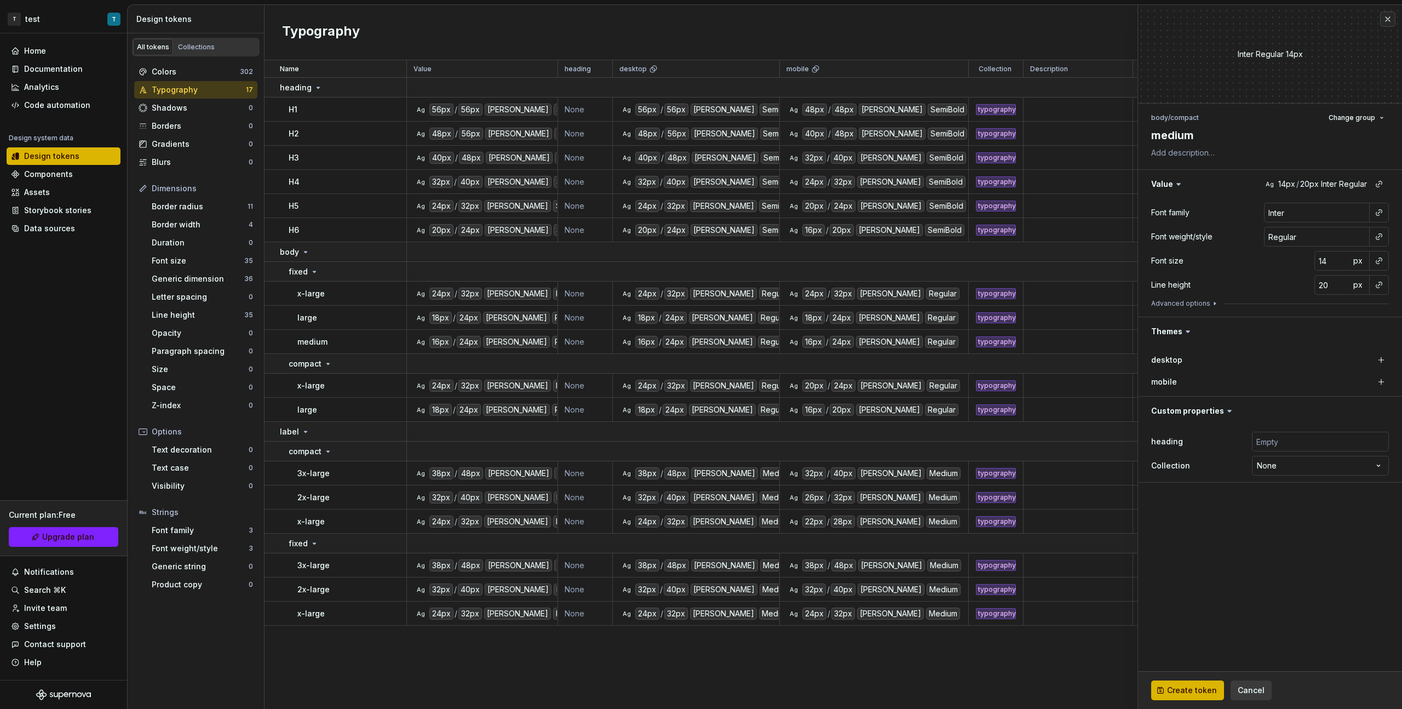
click at [828, 213] on div at bounding box center [1379, 213] width 20 height 20
click at [828, 213] on button "button" at bounding box center [1378, 212] width 15 height 15
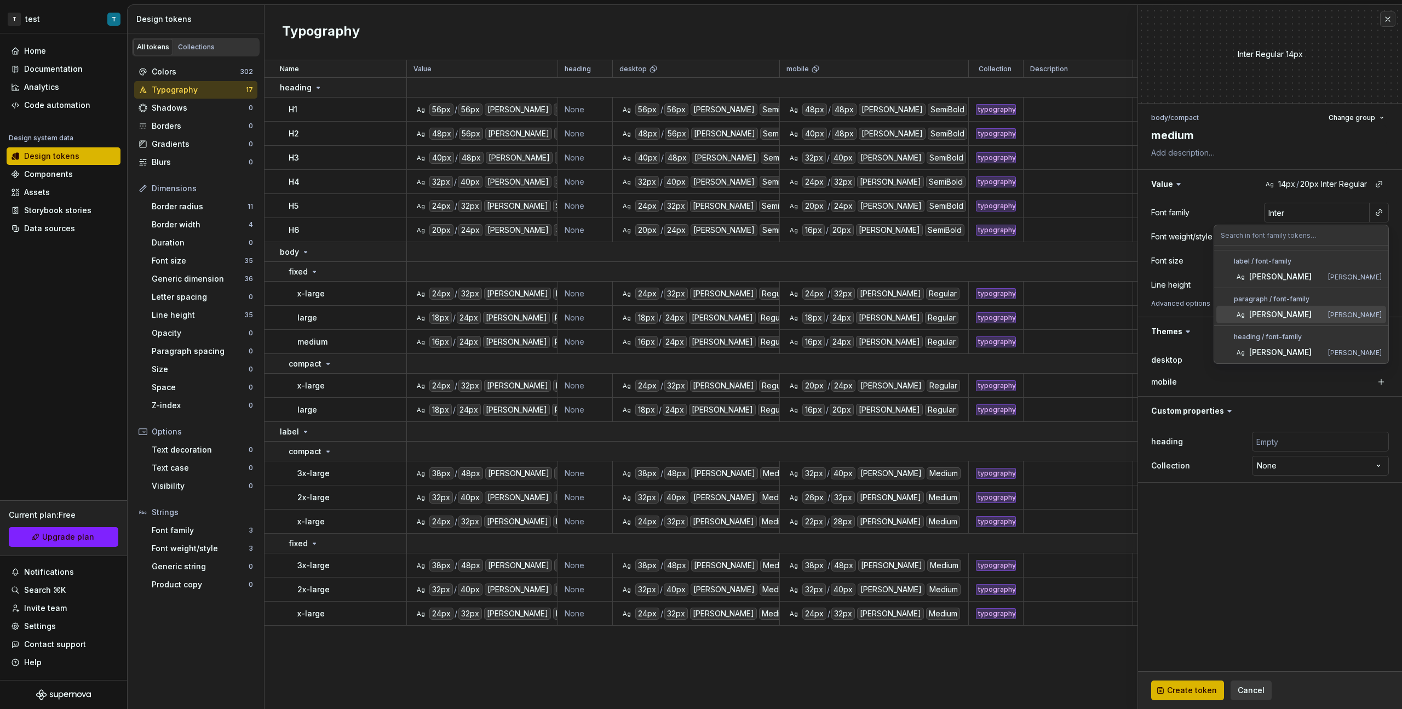
click at [828, 313] on div "[PERSON_NAME]" at bounding box center [1286, 314] width 74 height 11
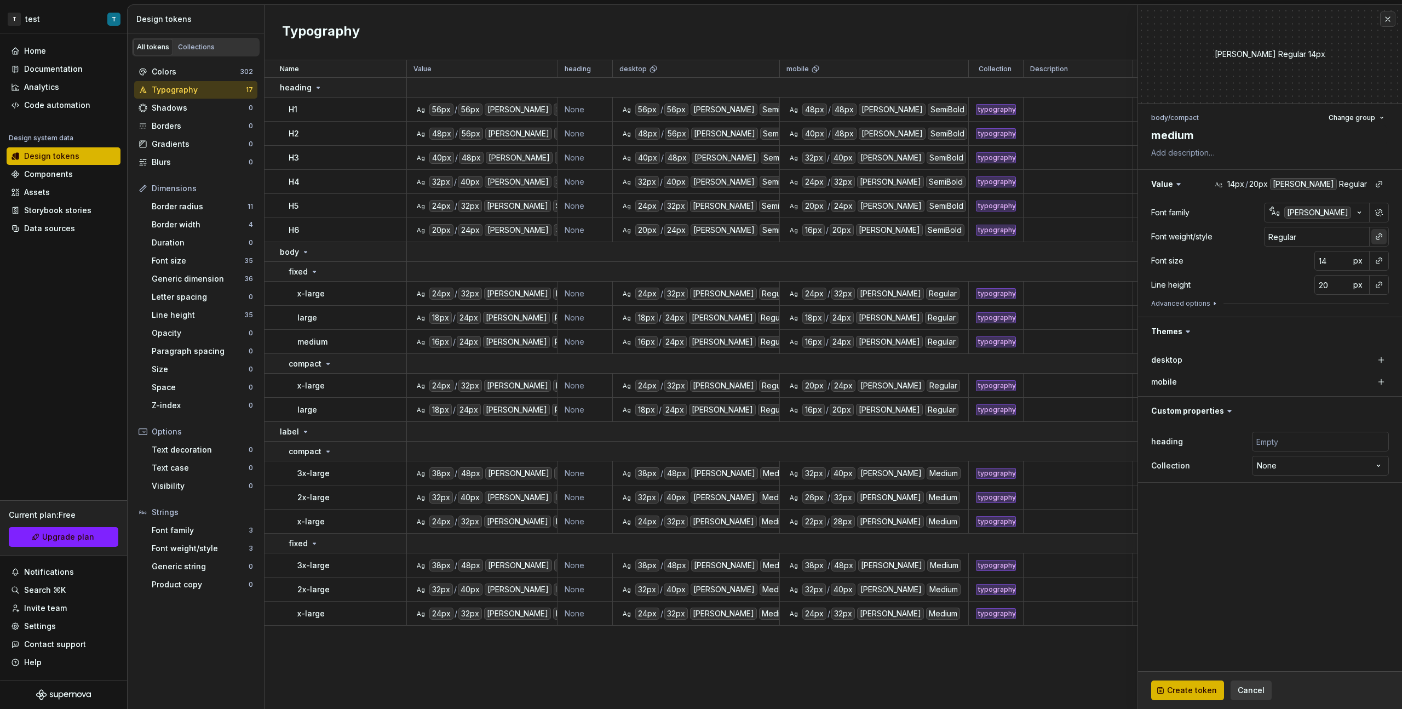
click at [828, 239] on button "button" at bounding box center [1378, 236] width 15 height 15
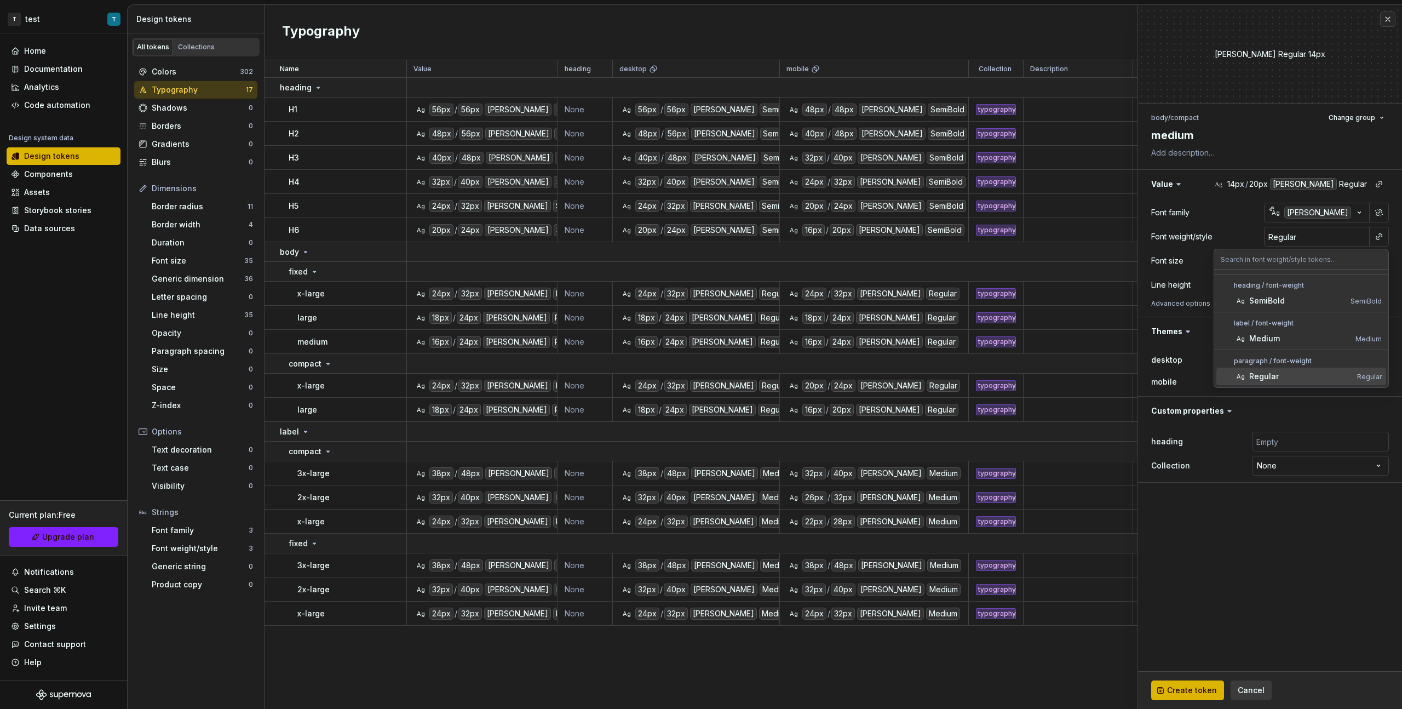
click at [828, 375] on div "Regular" at bounding box center [1301, 376] width 104 height 11
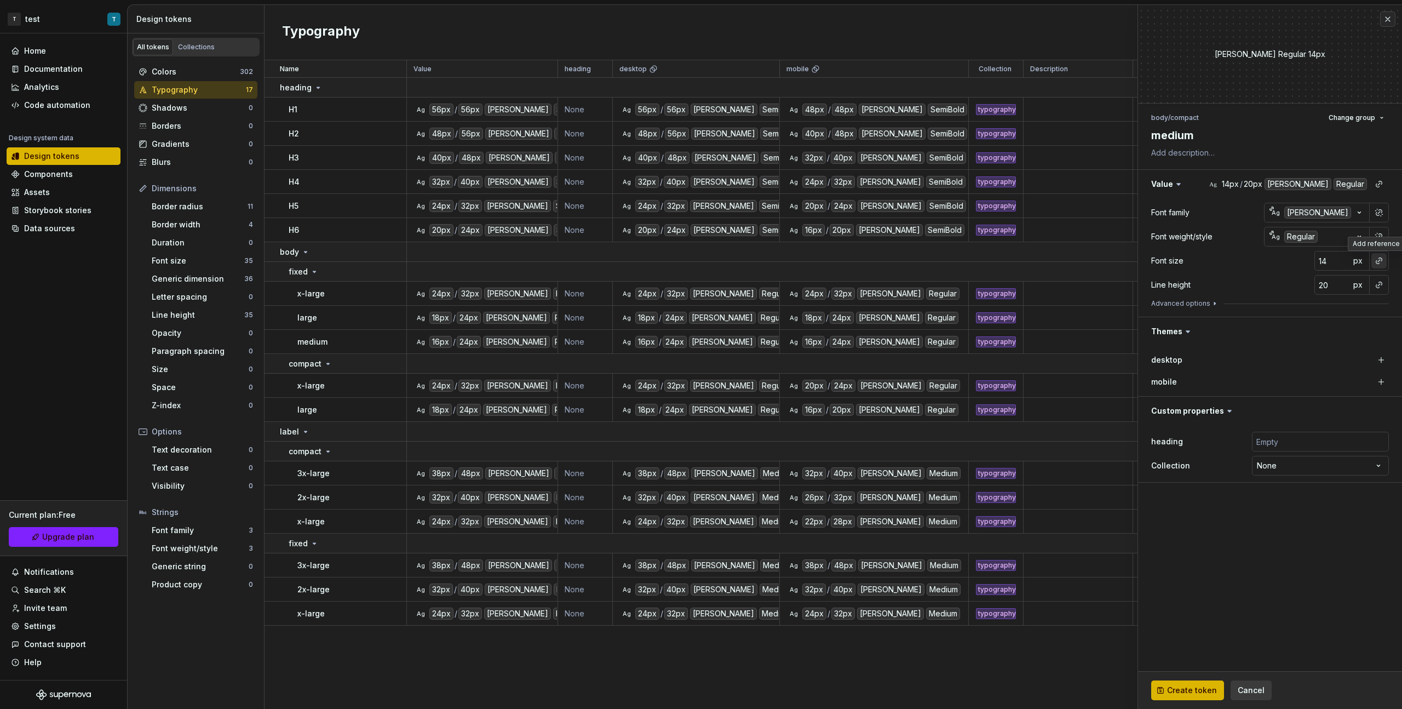
click at [828, 257] on button "button" at bounding box center [1378, 260] width 15 height 15
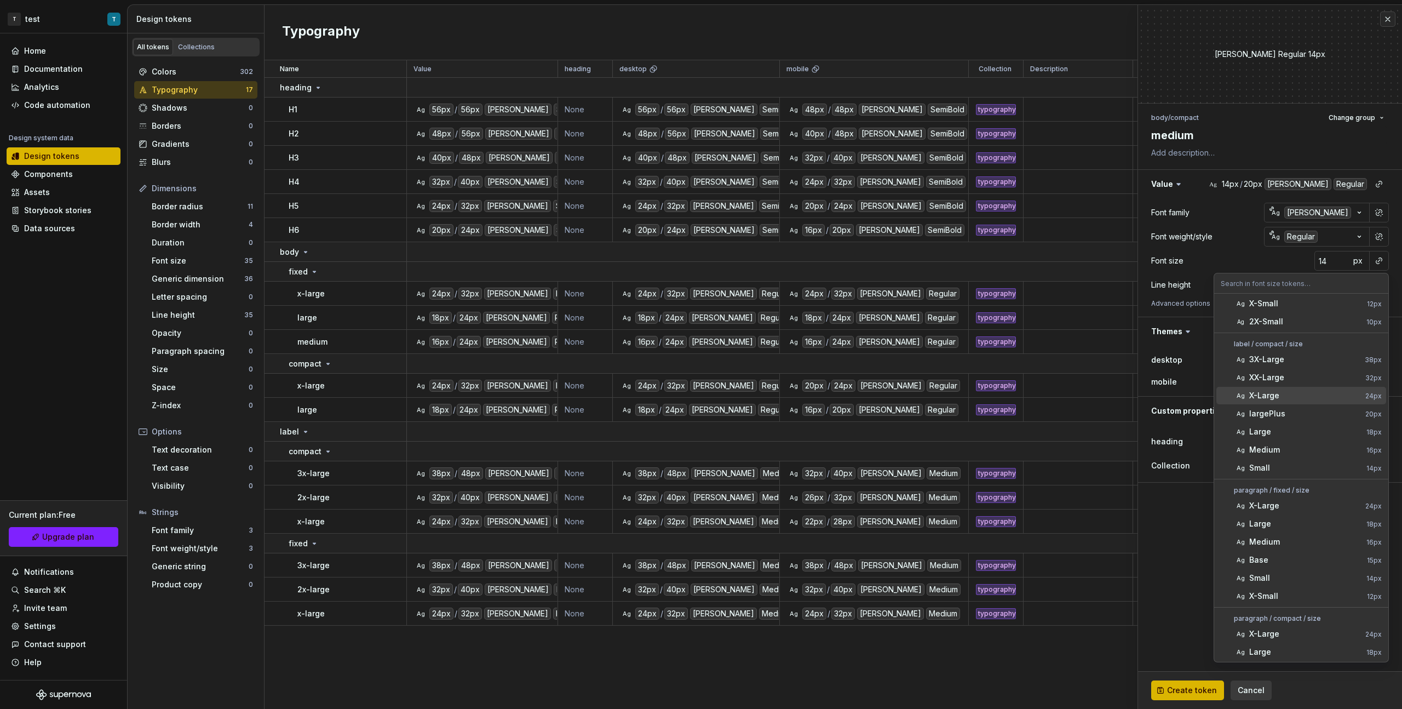
scroll to position [368, 0]
drag, startPoint x: 1293, startPoint y: 593, endPoint x: 1295, endPoint y: 575, distance: 18.7
click at [828, 399] on div "Medium" at bounding box center [1305, 596] width 113 height 11
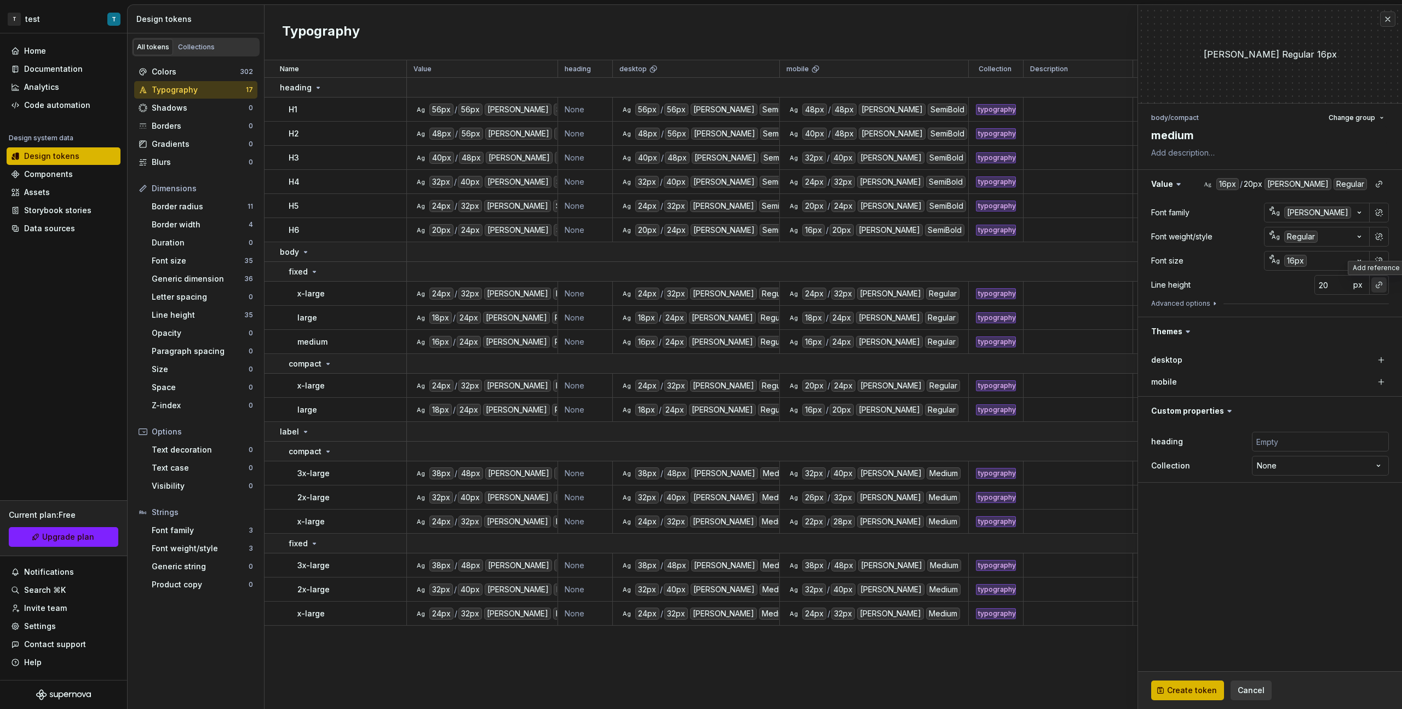
click at [828, 285] on button "button" at bounding box center [1378, 284] width 15 height 15
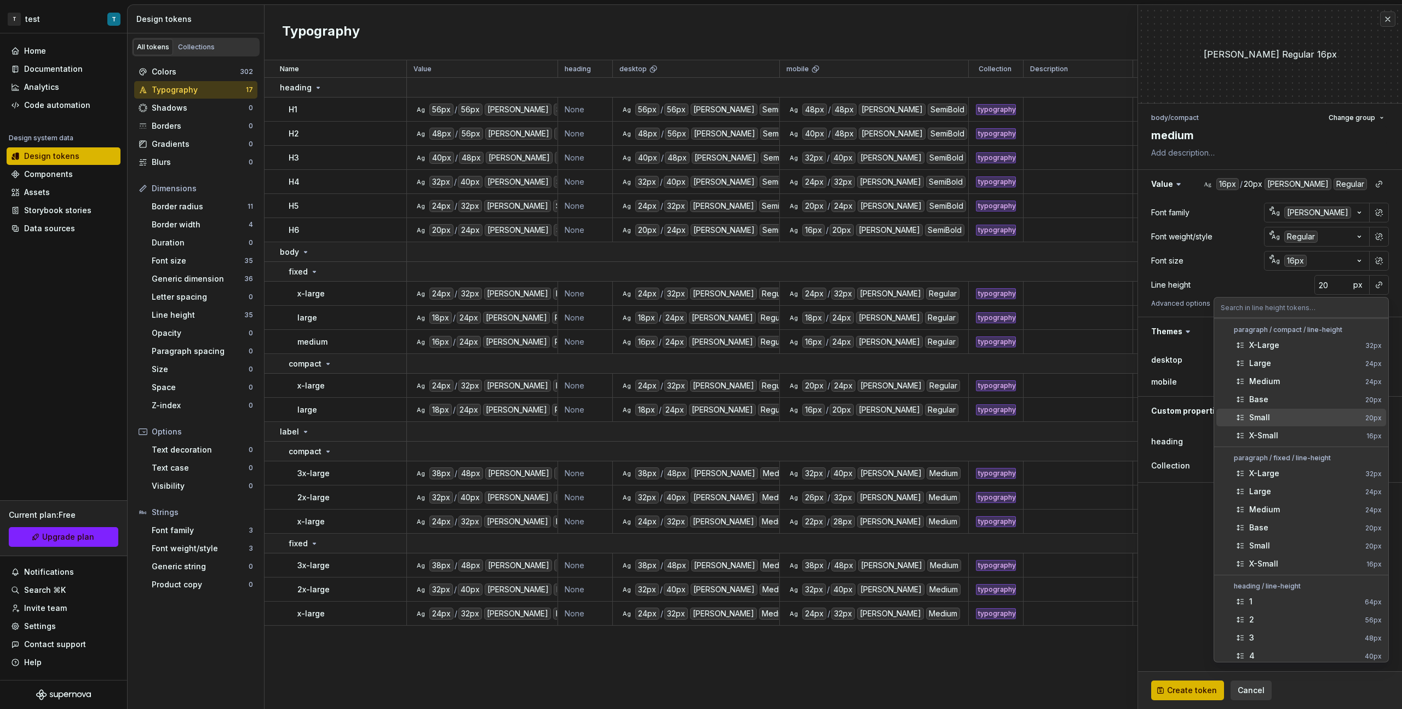
scroll to position [321, 0]
click at [828, 391] on div "Medium" at bounding box center [1305, 392] width 112 height 11
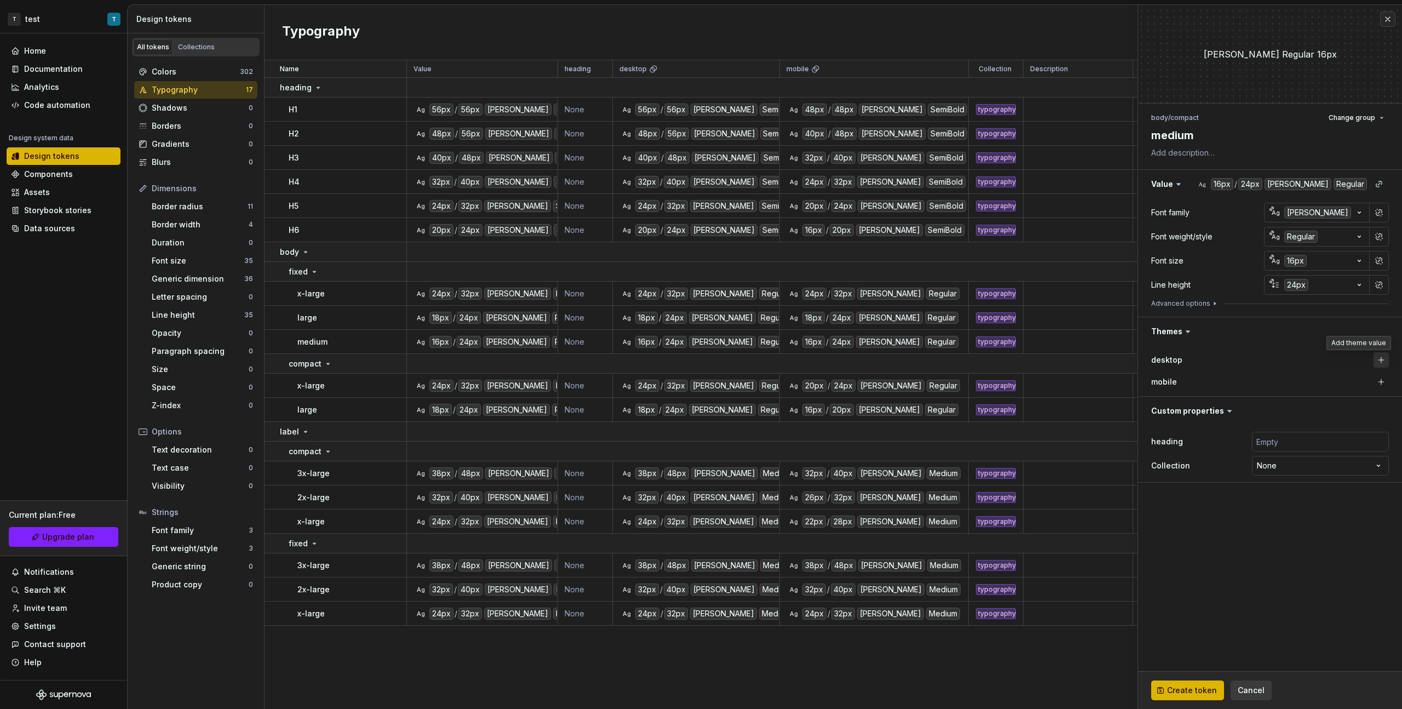
click at [828, 360] on button "button" at bounding box center [1381, 359] width 15 height 15
click at [828, 381] on button "button" at bounding box center [1381, 381] width 15 height 15
click at [828, 399] on html "T test T Home Documentation Analytics Code automation Design system data Design…" at bounding box center [701, 354] width 1402 height 709
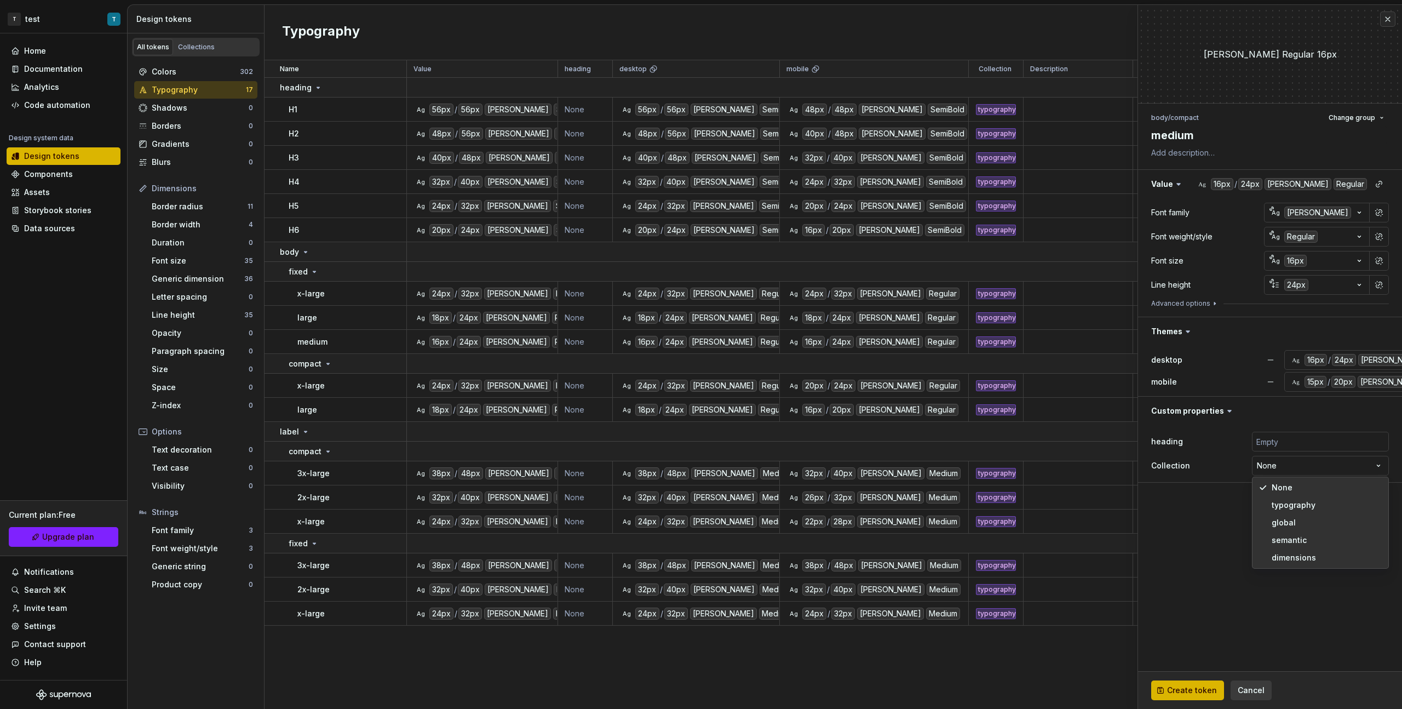
click at [828, 399] on html "T test T Home Documentation Analytics Code automation Design system data Design…" at bounding box center [701, 354] width 1402 height 709
click at [828, 399] on span "Create token" at bounding box center [1192, 690] width 50 height 11
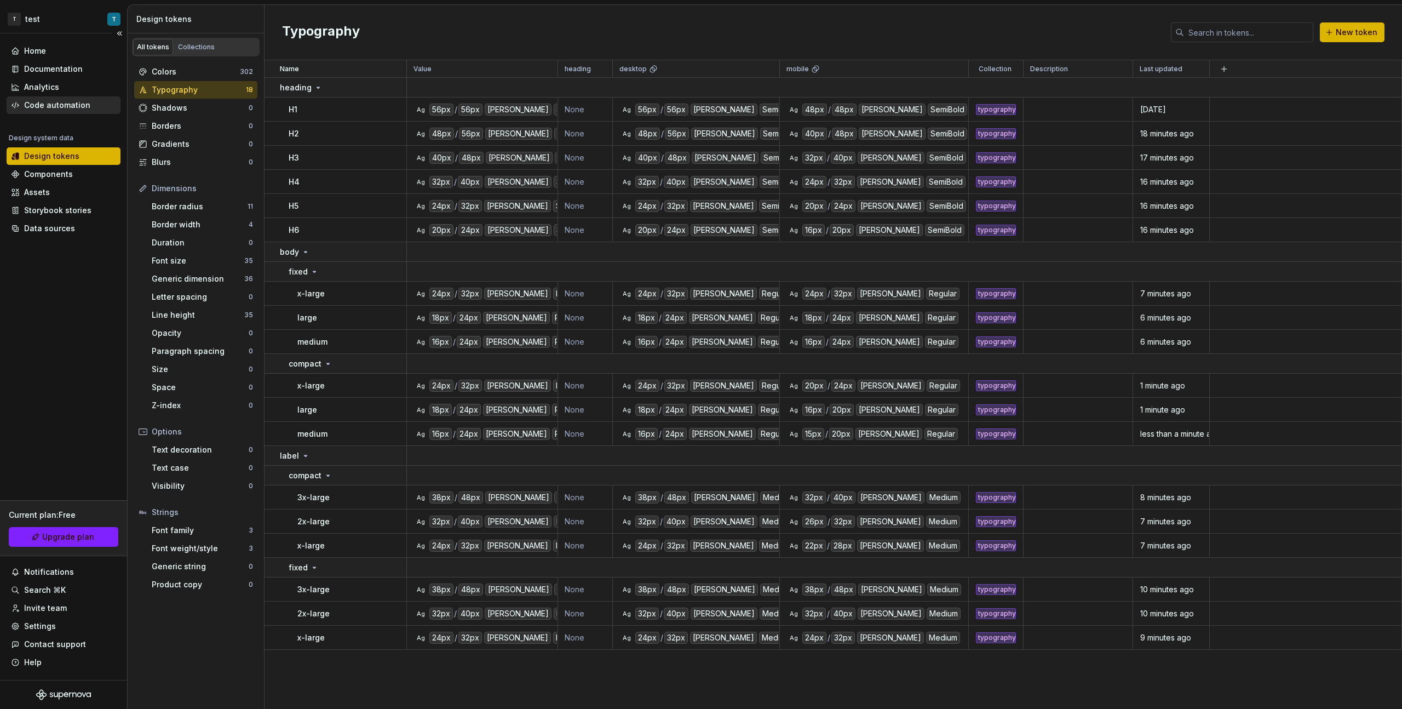
click at [66, 102] on div "Code automation" at bounding box center [57, 105] width 66 height 11
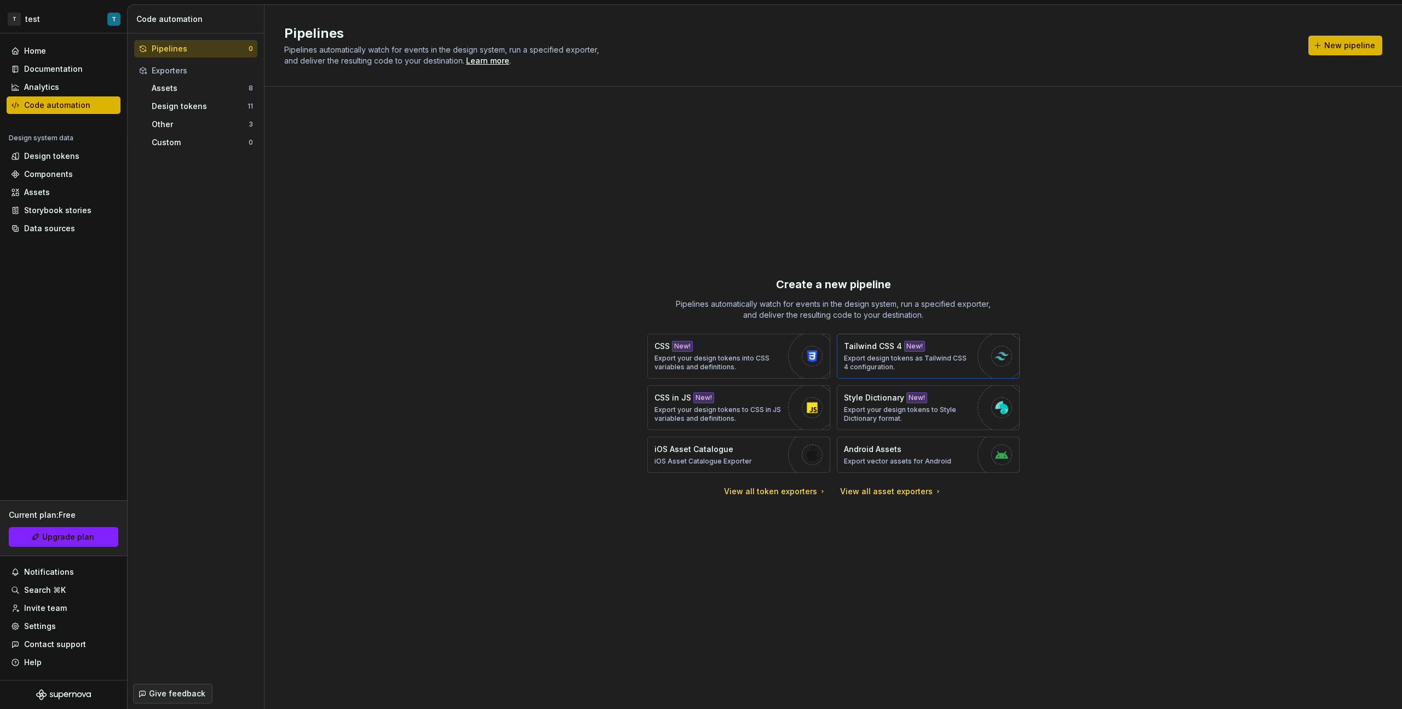
click at [828, 357] on p "Export design tokens as Tailwind CSS 4 configuration." at bounding box center [908, 363] width 128 height 18
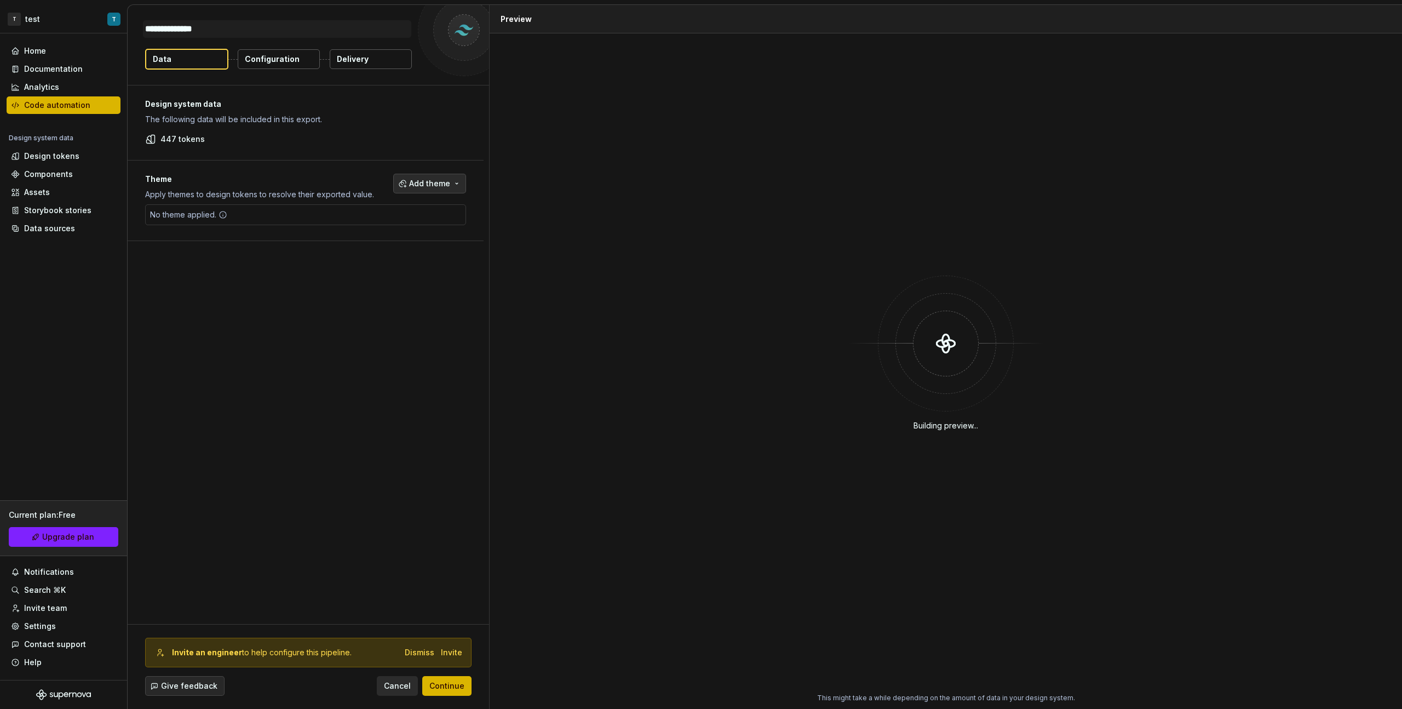
click at [439, 191] on button "Add theme" at bounding box center [429, 184] width 73 height 20
click at [393, 229] on div "desktop" at bounding box center [406, 227] width 104 height 11
click at [388, 240] on div "mobile" at bounding box center [406, 244] width 104 height 11
click at [384, 399] on html "T test T Home Documentation Analytics Code automation Design system data Design…" at bounding box center [701, 354] width 1402 height 709
click at [449, 399] on span "Continue" at bounding box center [446, 685] width 35 height 11
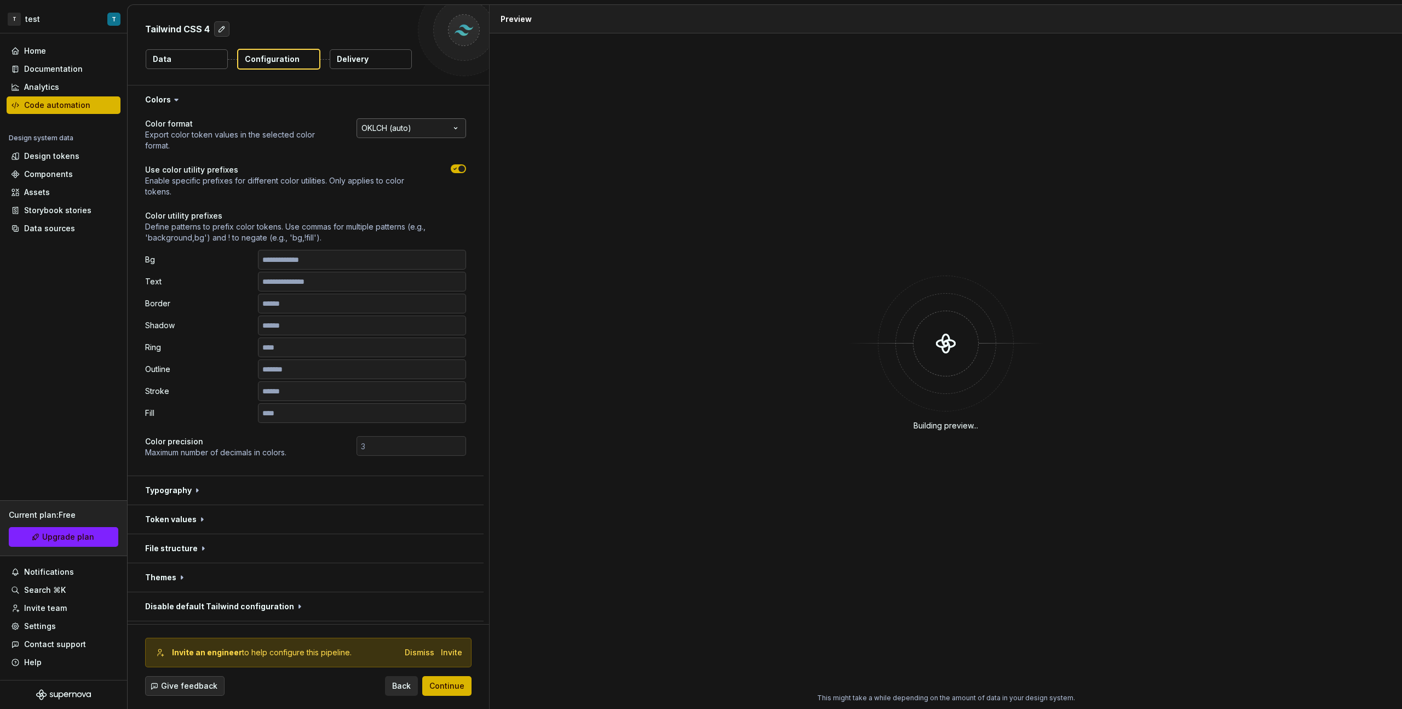
click at [394, 122] on html "**********" at bounding box center [701, 354] width 1402 height 709
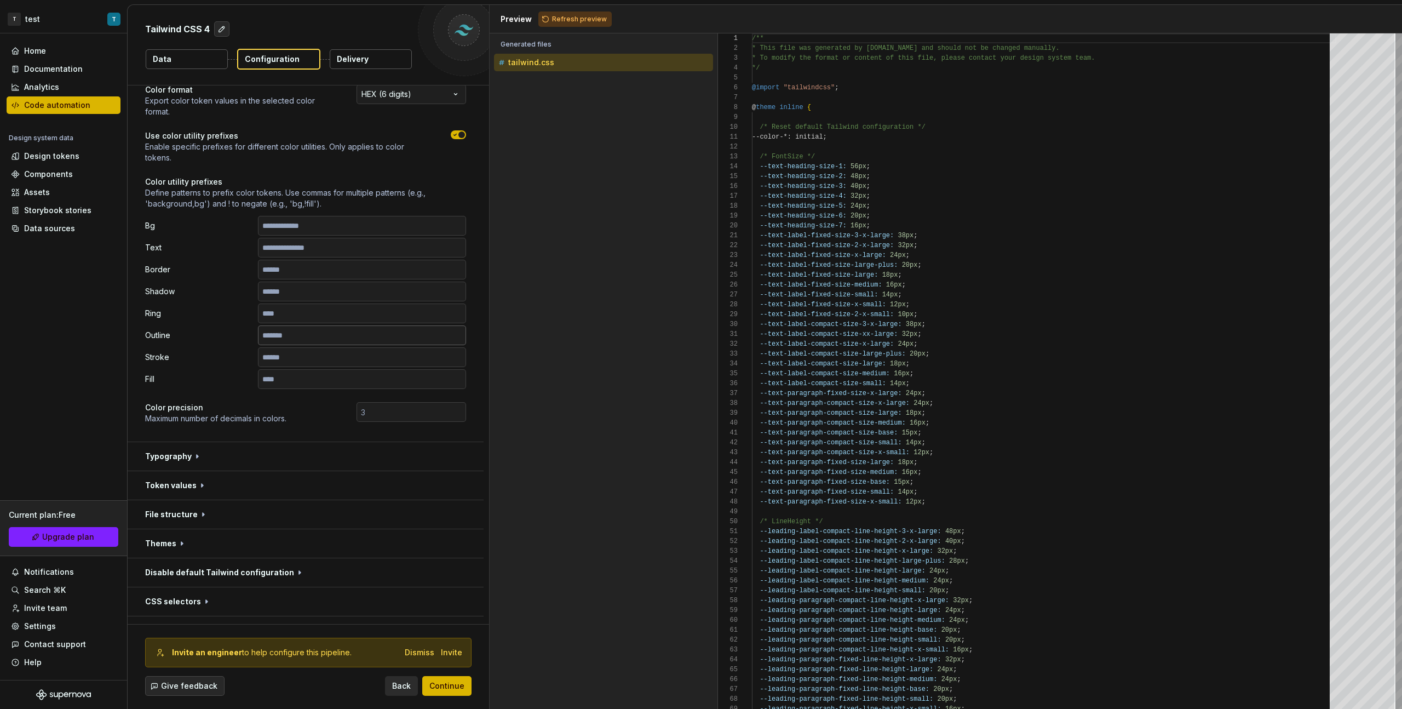
scroll to position [113, 0]
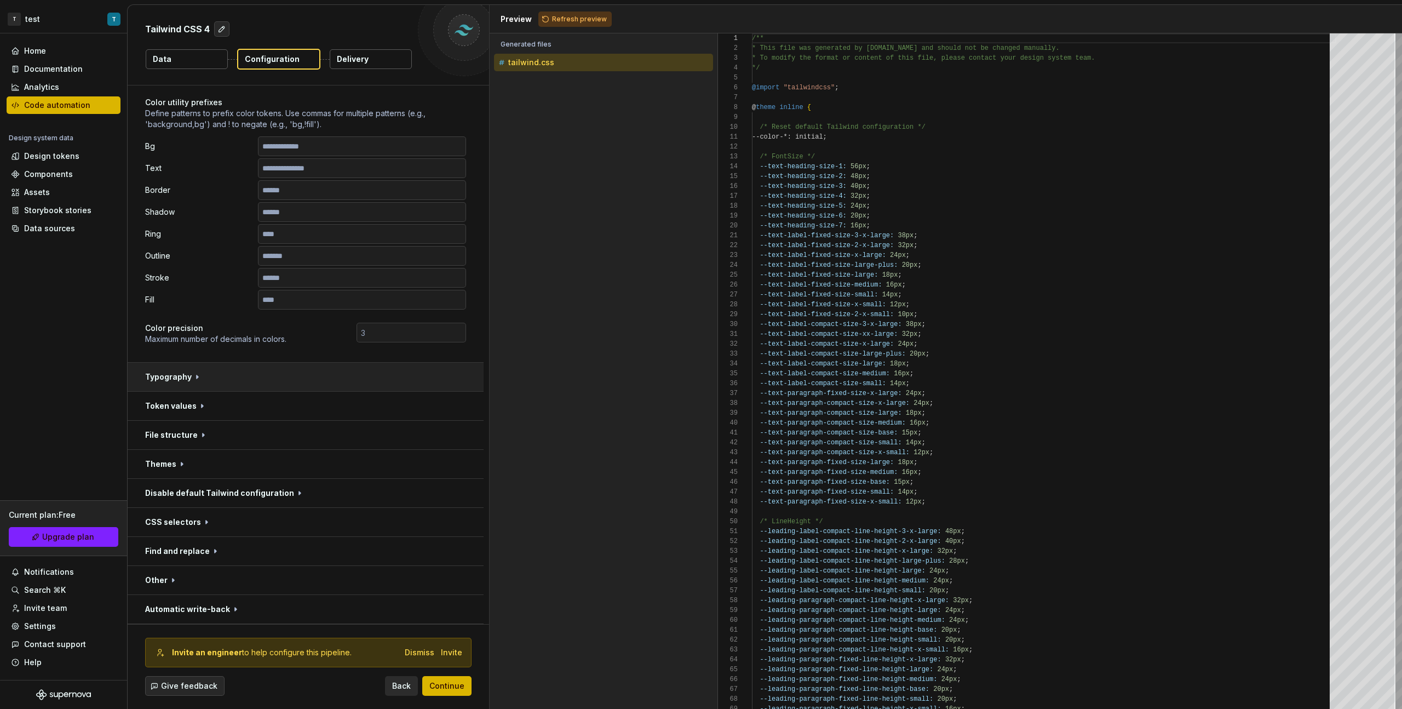
click at [202, 383] on button "button" at bounding box center [306, 377] width 356 height 28
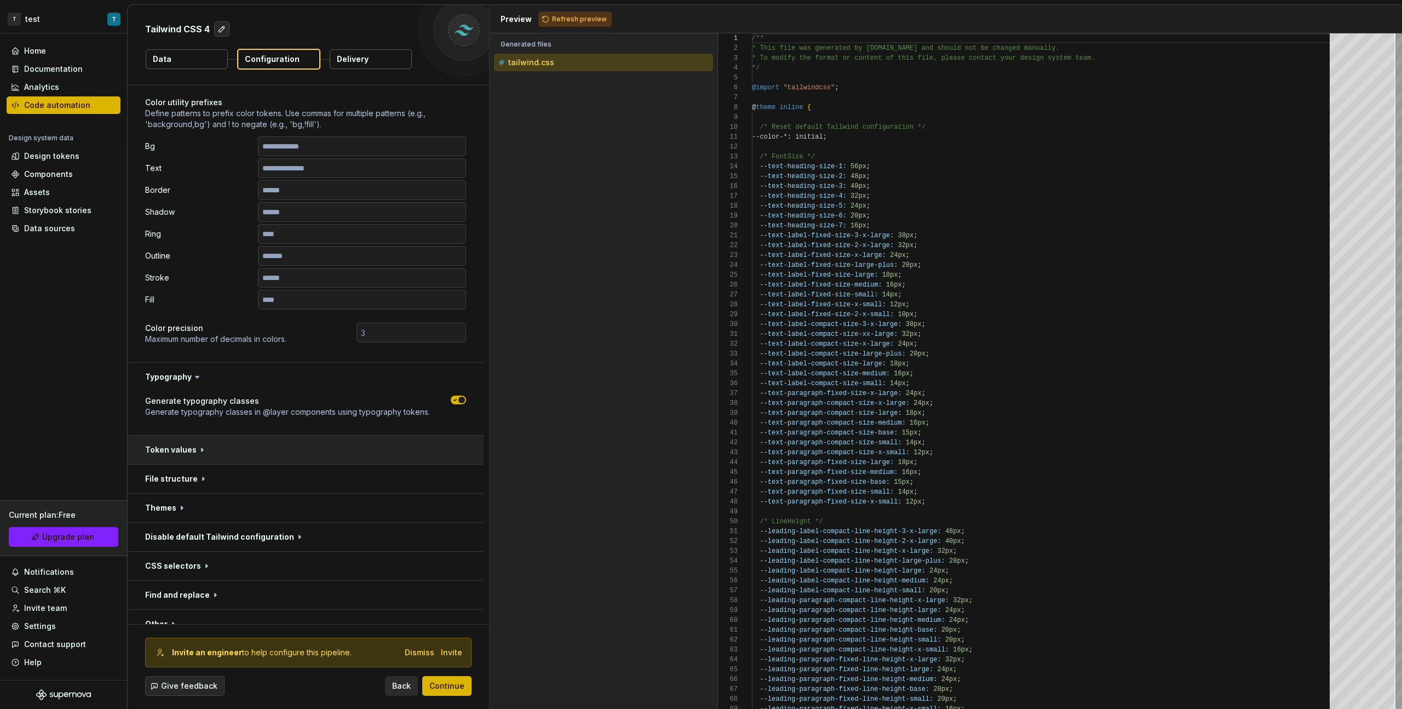
click at [300, 399] on button "button" at bounding box center [306, 449] width 356 height 28
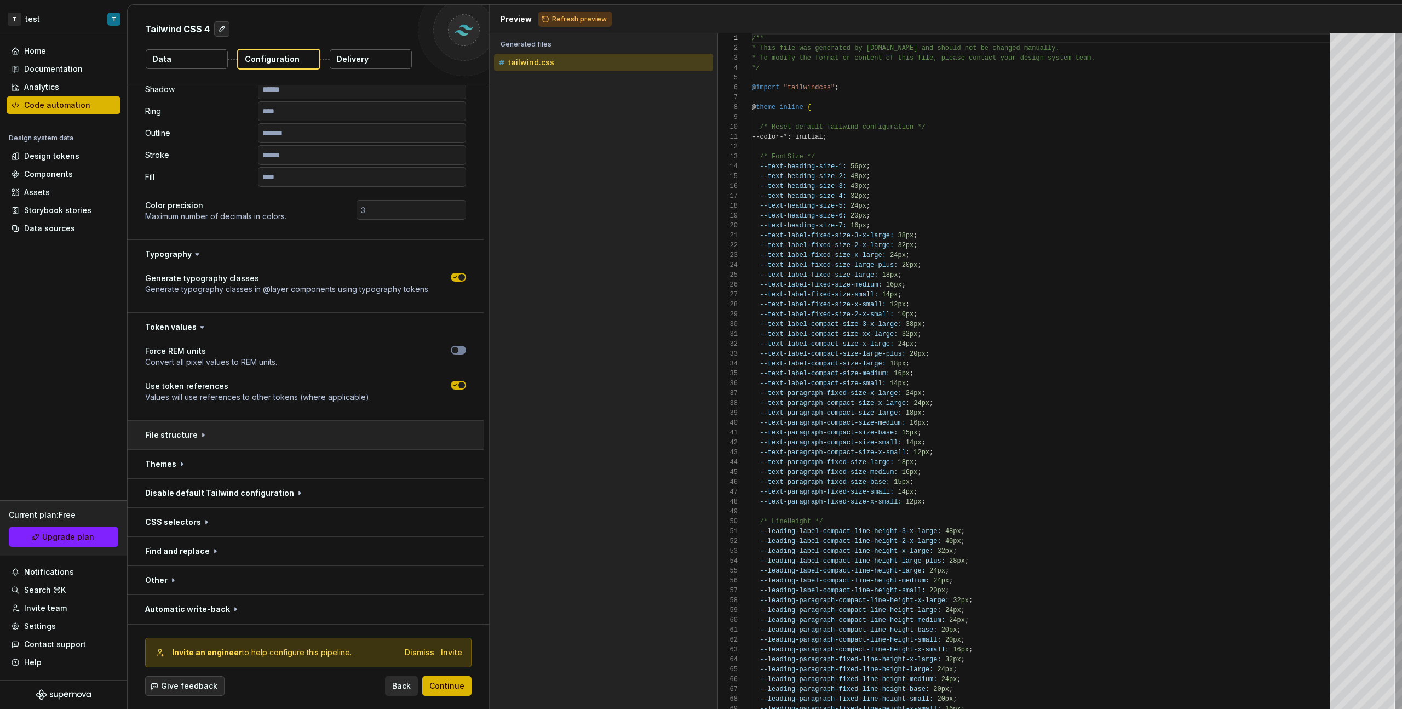
click at [277, 399] on button "button" at bounding box center [306, 435] width 356 height 28
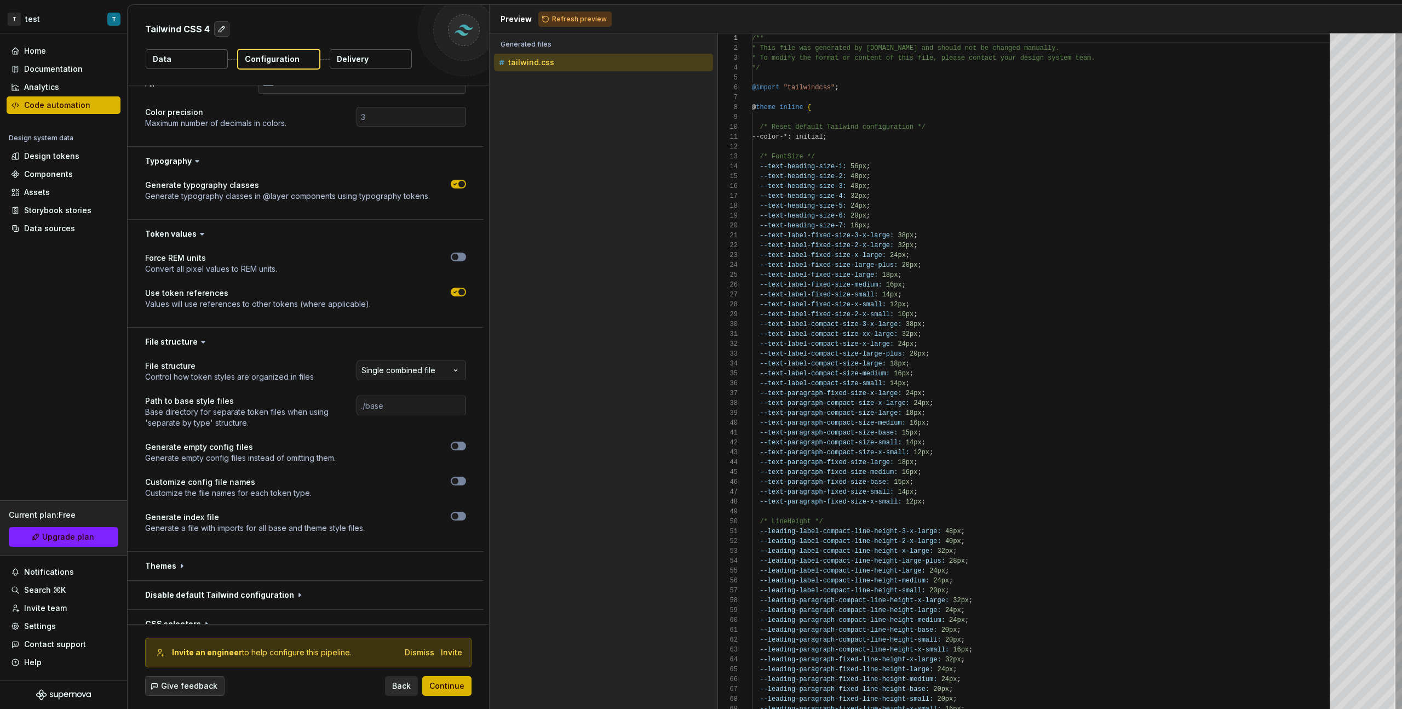
scroll to position [330, 0]
click at [410, 364] on html "**********" at bounding box center [701, 354] width 1402 height 709
drag, startPoint x: 446, startPoint y: 682, endPoint x: 629, endPoint y: 196, distance: 518.9
click at [624, 208] on div "**********" at bounding box center [765, 357] width 1274 height 704
click at [556, 21] on span "Refresh preview" at bounding box center [579, 19] width 55 height 9
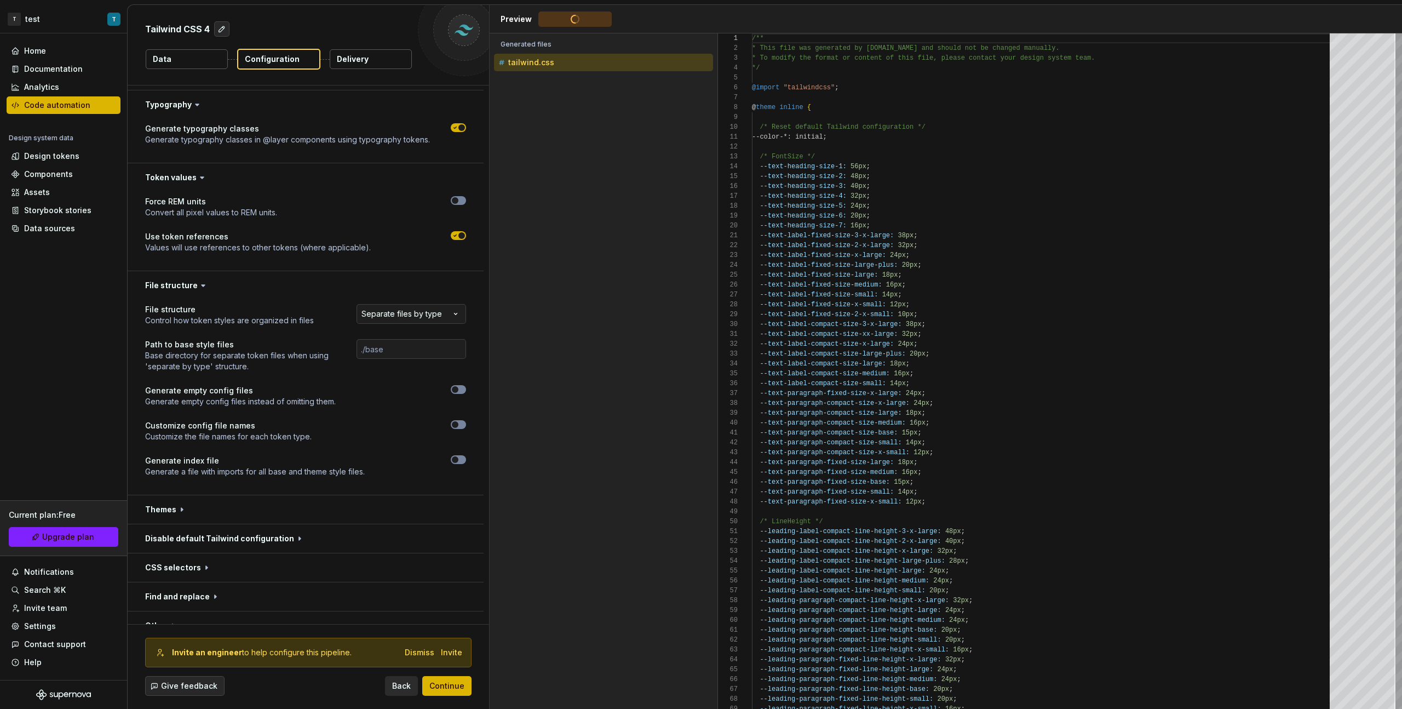
scroll to position [431, 0]
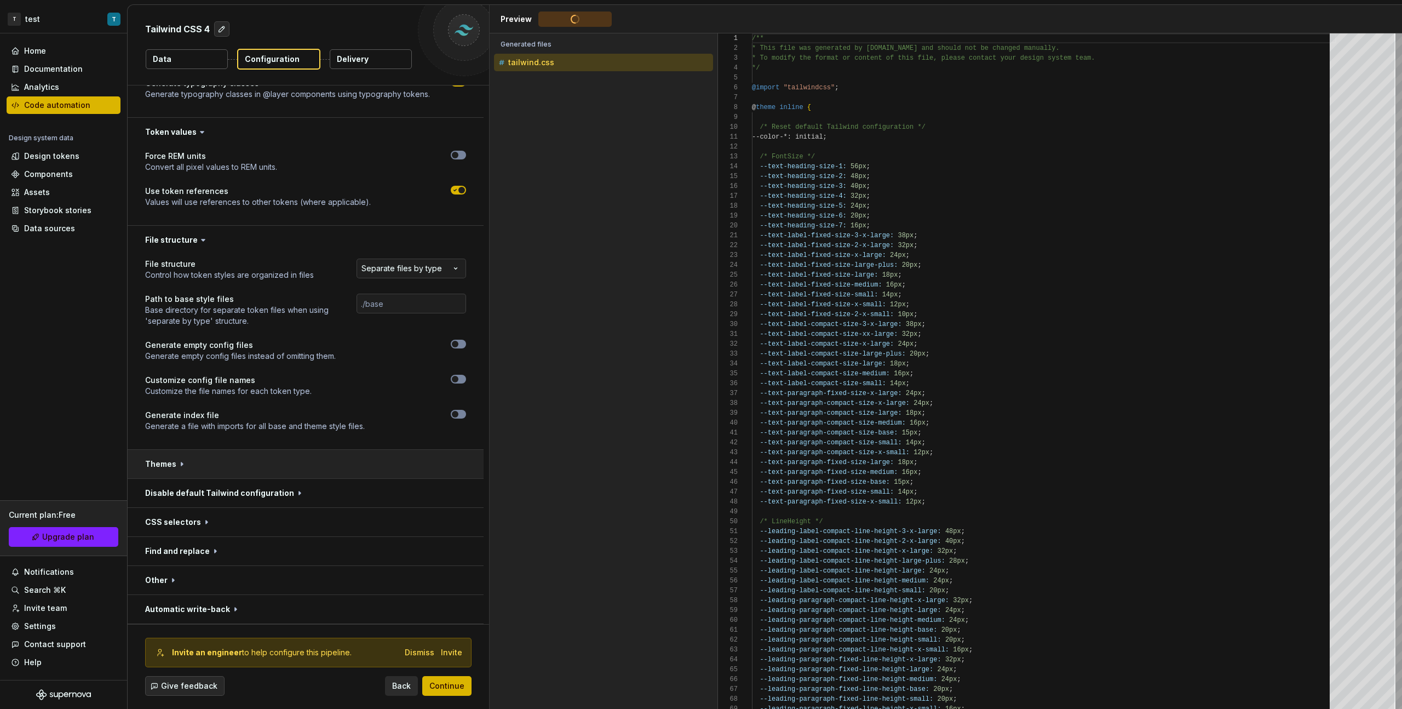
click at [280, 399] on button "button" at bounding box center [306, 464] width 356 height 28
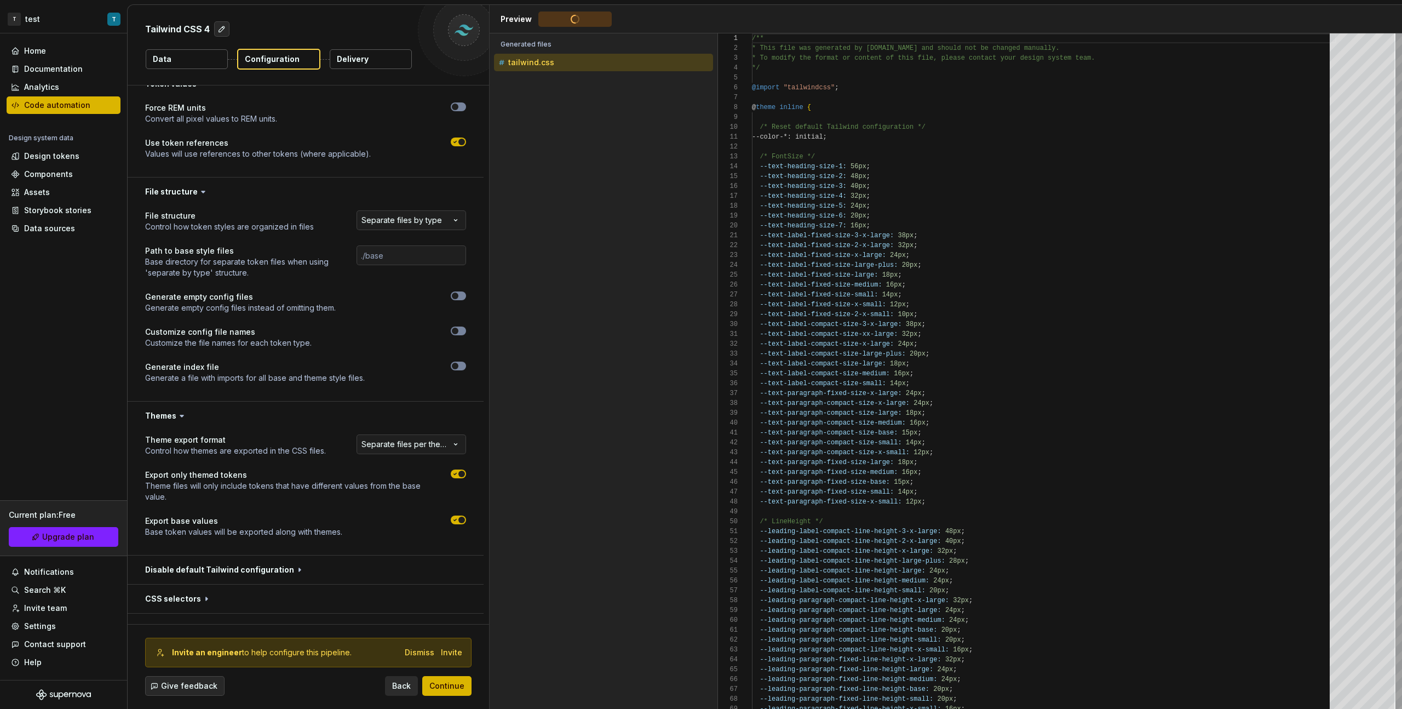
scroll to position [484, 0]
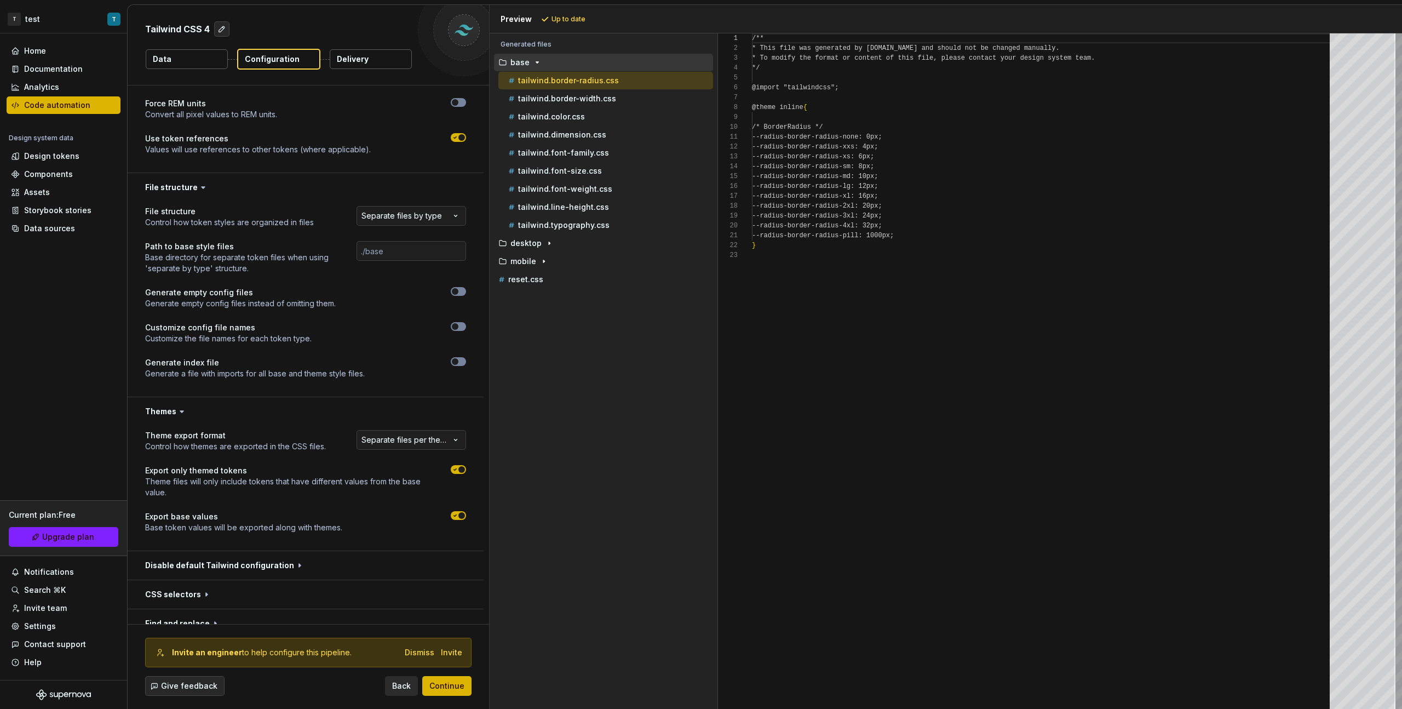
click at [423, 399] on div "**********" at bounding box center [406, 441] width 120 height 22
click at [426, 399] on html "**********" at bounding box center [701, 354] width 1402 height 709
click at [556, 22] on span "Refresh preview" at bounding box center [579, 19] width 55 height 9
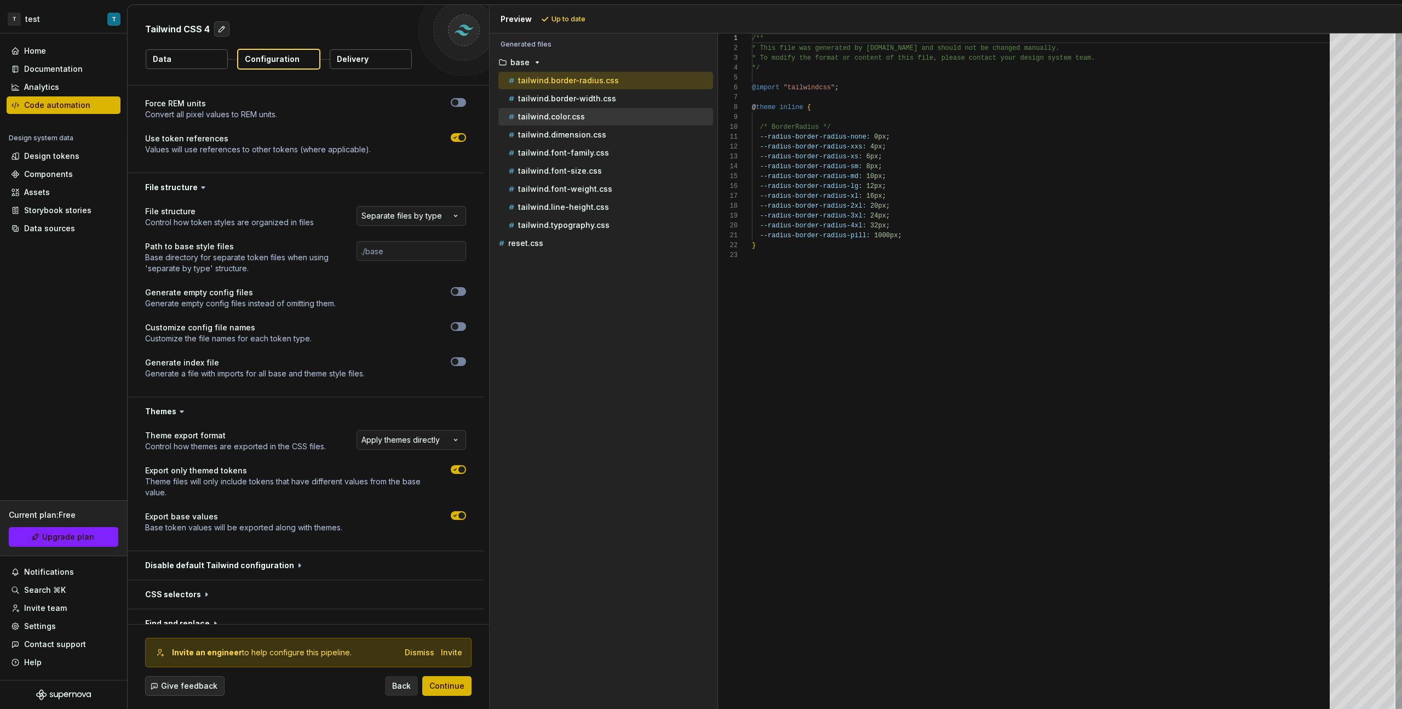
click at [595, 118] on div "tailwind.color.css" at bounding box center [609, 116] width 207 height 11
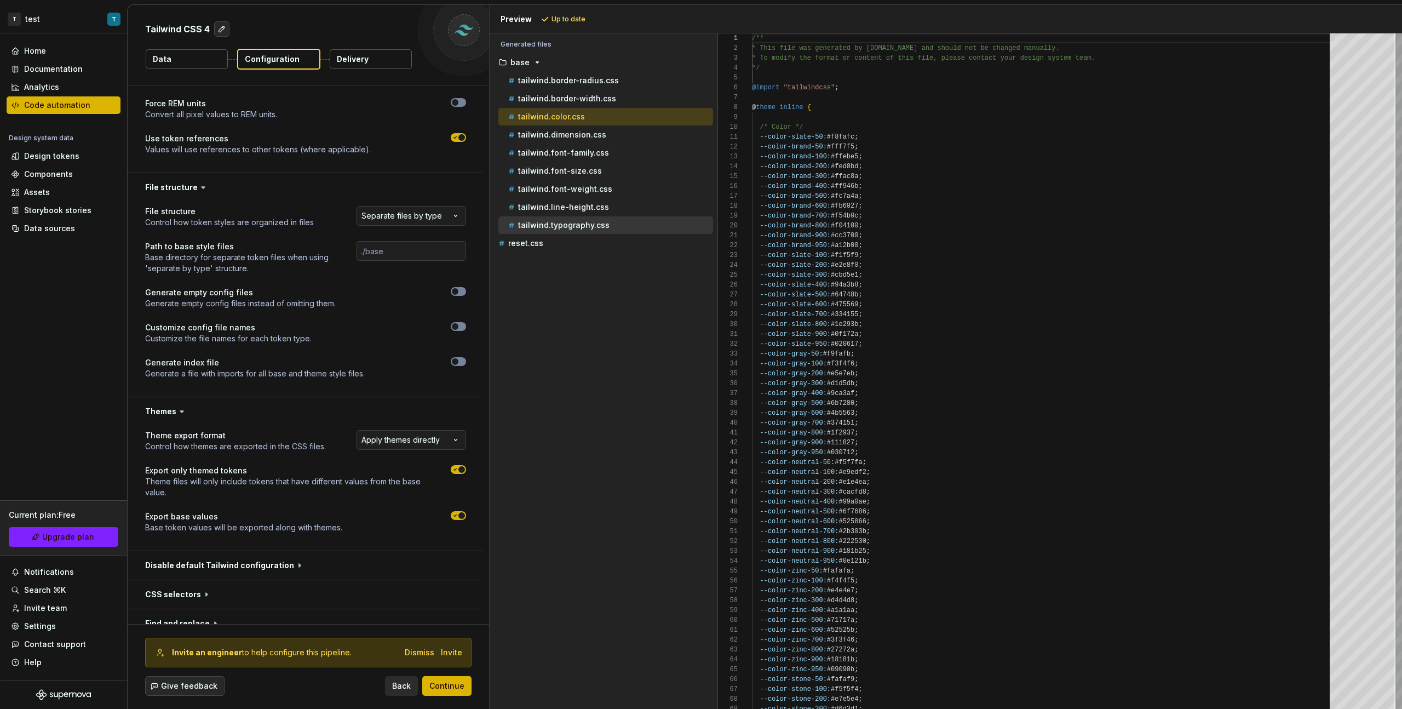
click at [595, 228] on p "tailwind.typography.css" at bounding box center [563, 225] width 91 height 9
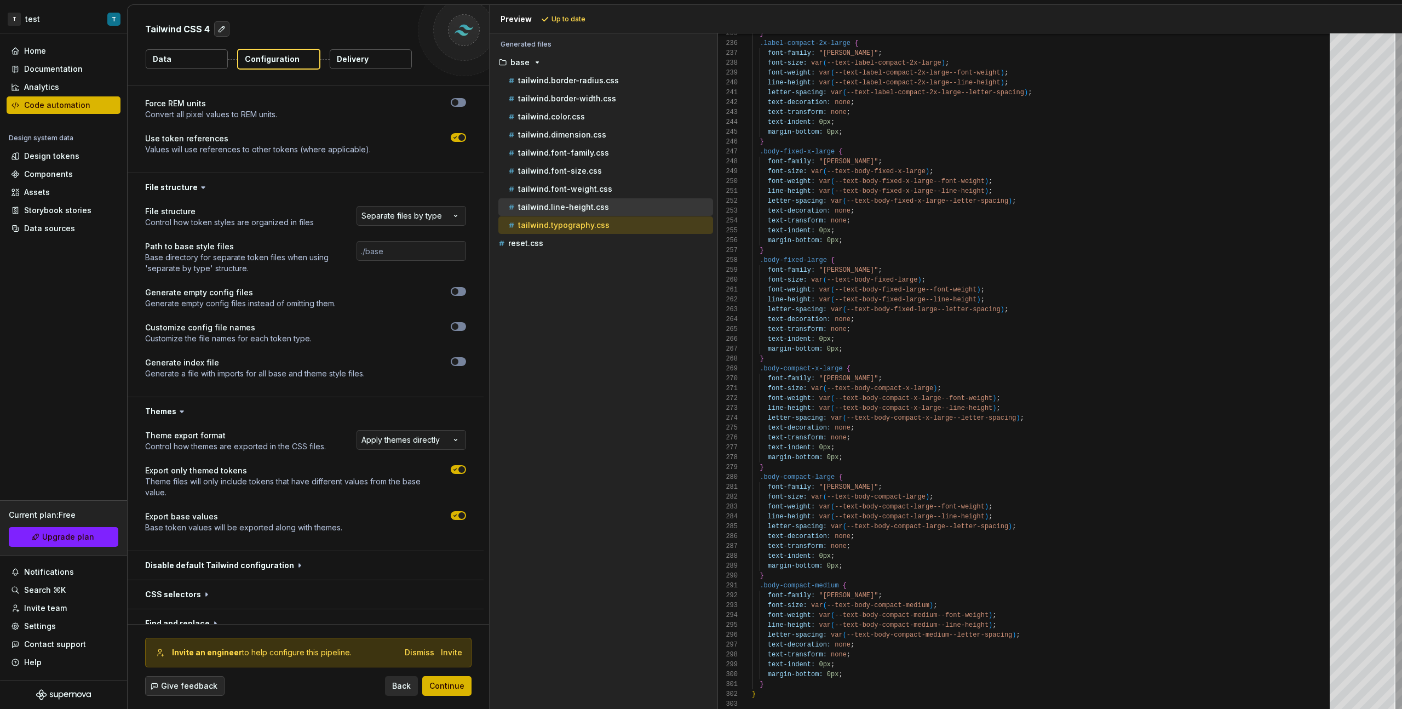
click at [617, 214] on div "tailwind.line-height.css" at bounding box center [605, 207] width 215 height 18
click at [617, 194] on div "tailwind.font-weight.css" at bounding box center [605, 189] width 215 height 18
click at [607, 174] on div "tailwind.font-size.css" at bounding box center [609, 170] width 207 height 11
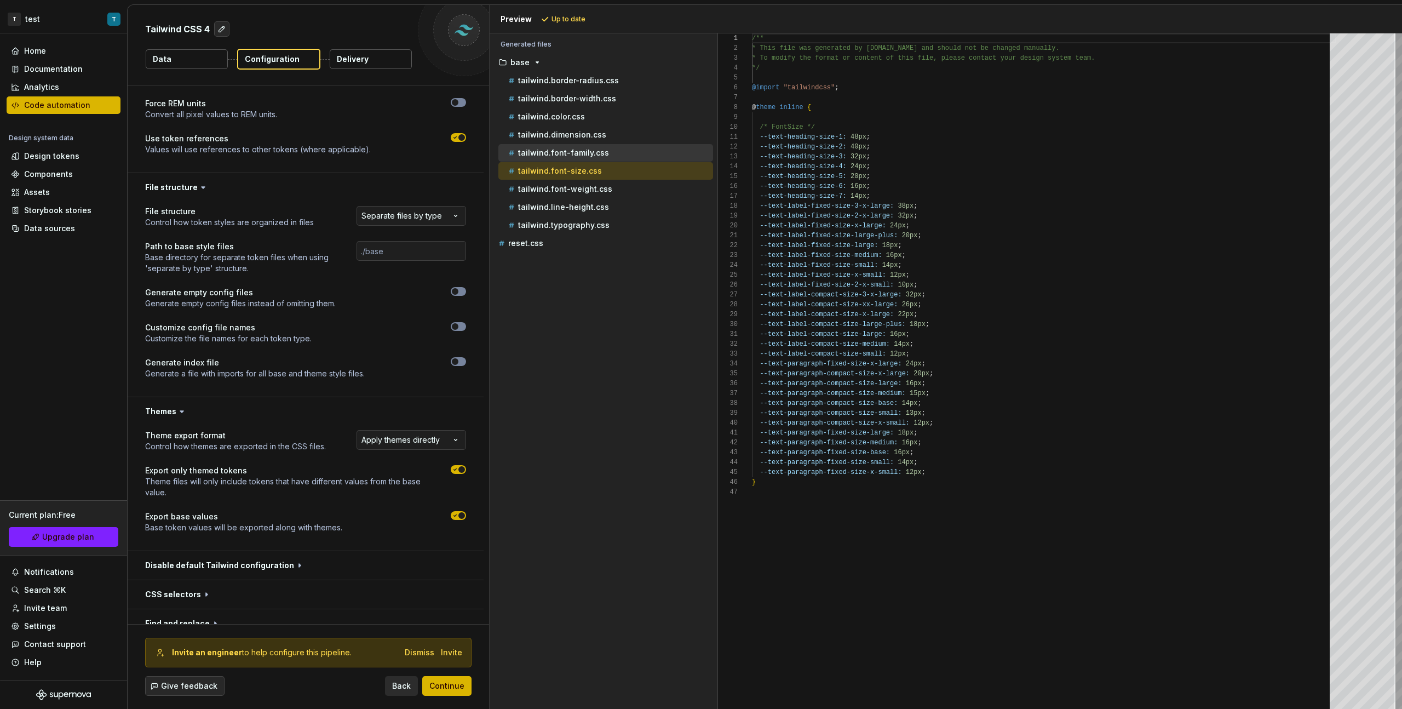
click at [606, 156] on div "tailwind.font-family.css" at bounding box center [609, 152] width 207 height 11
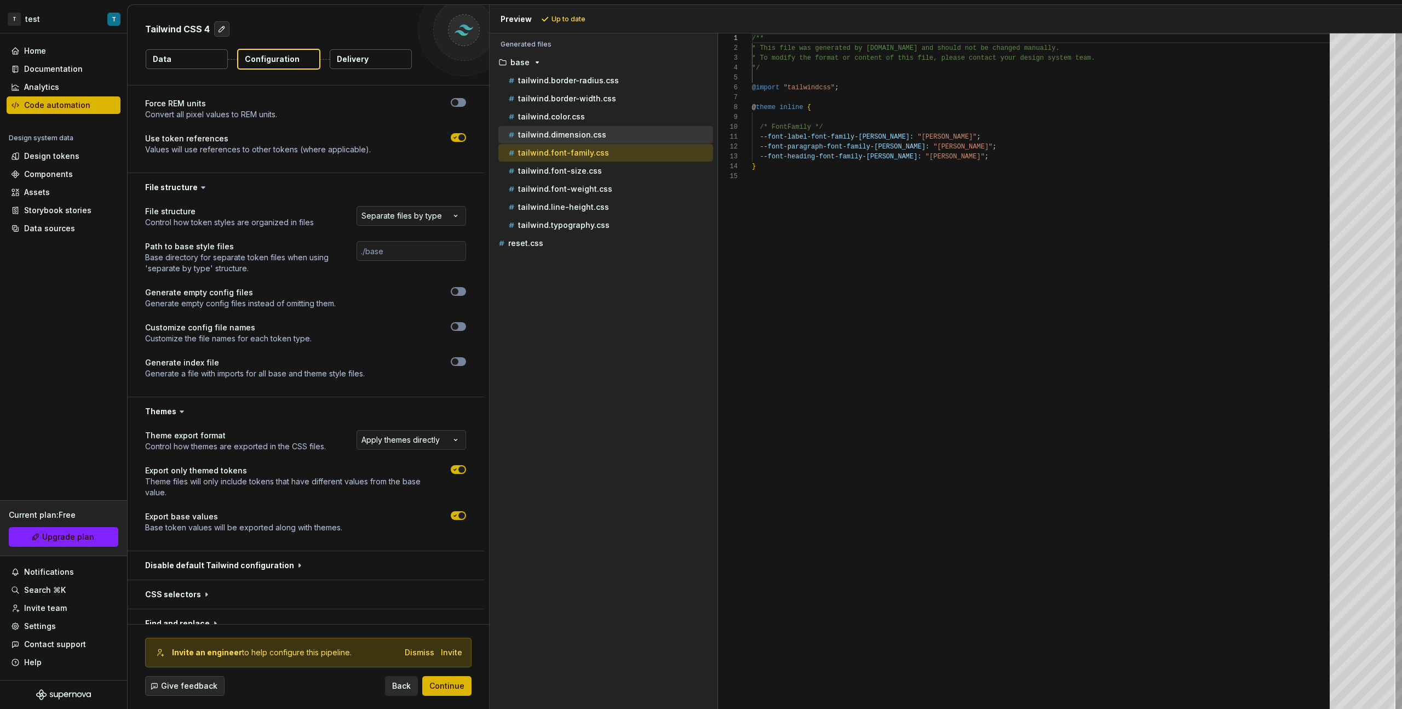
click at [605, 142] on div "tailwind.dimension.css" at bounding box center [605, 135] width 215 height 18
click at [605, 135] on div "tailwind.dimension.css" at bounding box center [609, 134] width 207 height 11
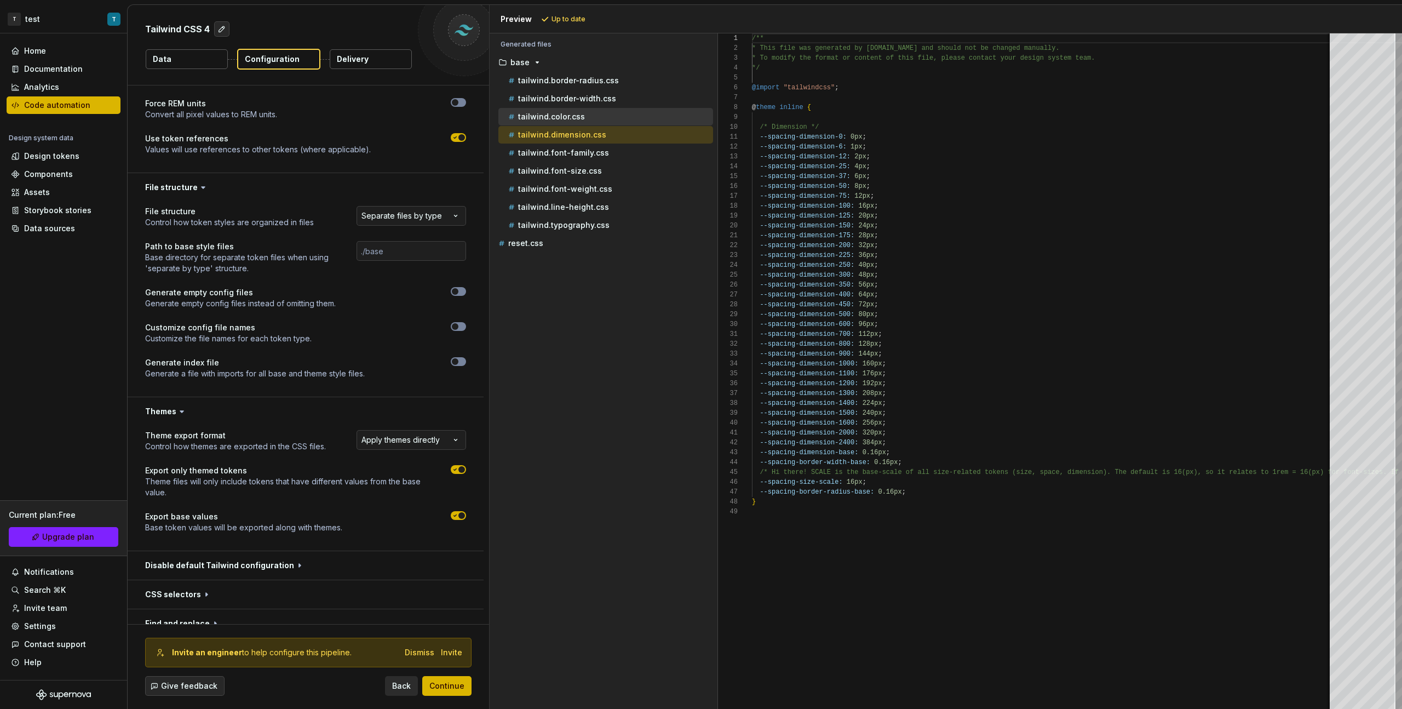
click at [605, 123] on div "tailwind.color.css" at bounding box center [605, 117] width 215 height 18
click at [606, 120] on div "tailwind.color.css" at bounding box center [609, 116] width 207 height 11
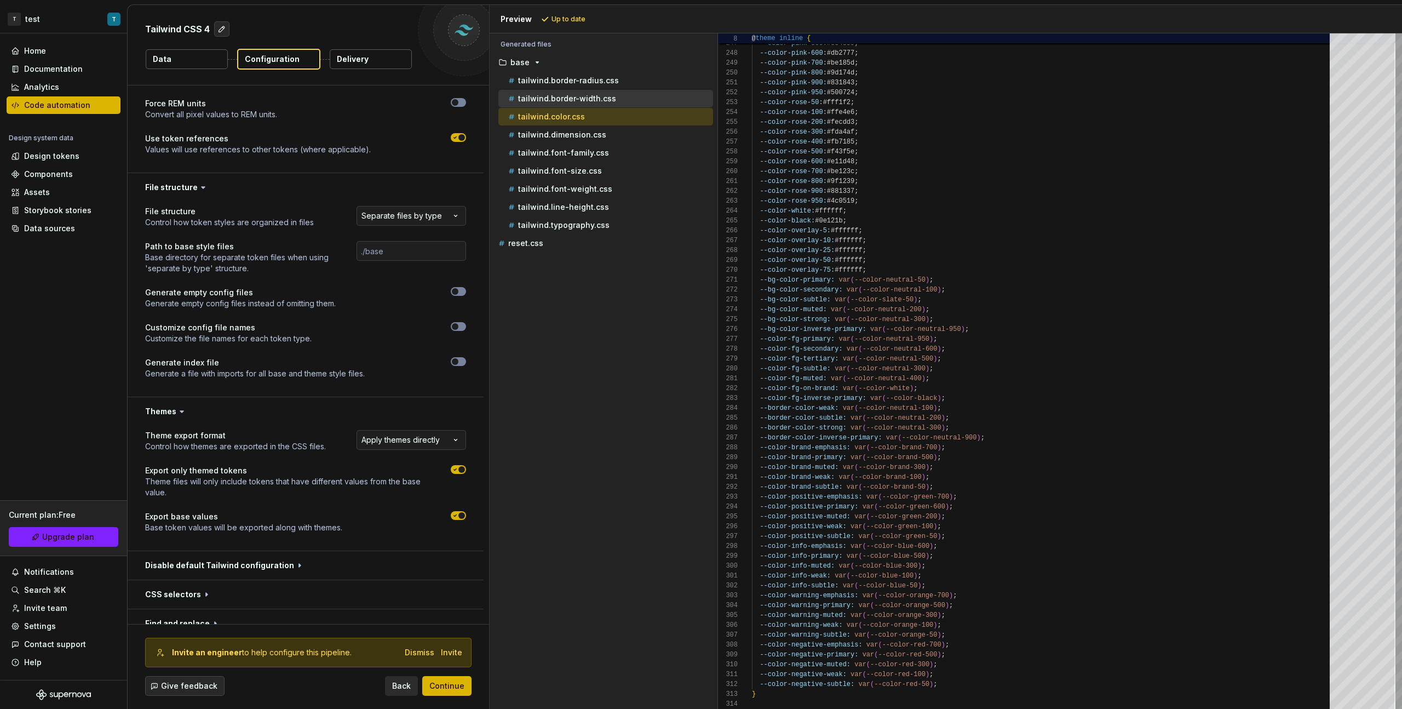
click at [575, 105] on div "tailwind.border-width.css" at bounding box center [605, 99] width 215 height 18
click at [581, 96] on p "tailwind.border-width.css" at bounding box center [567, 98] width 98 height 9
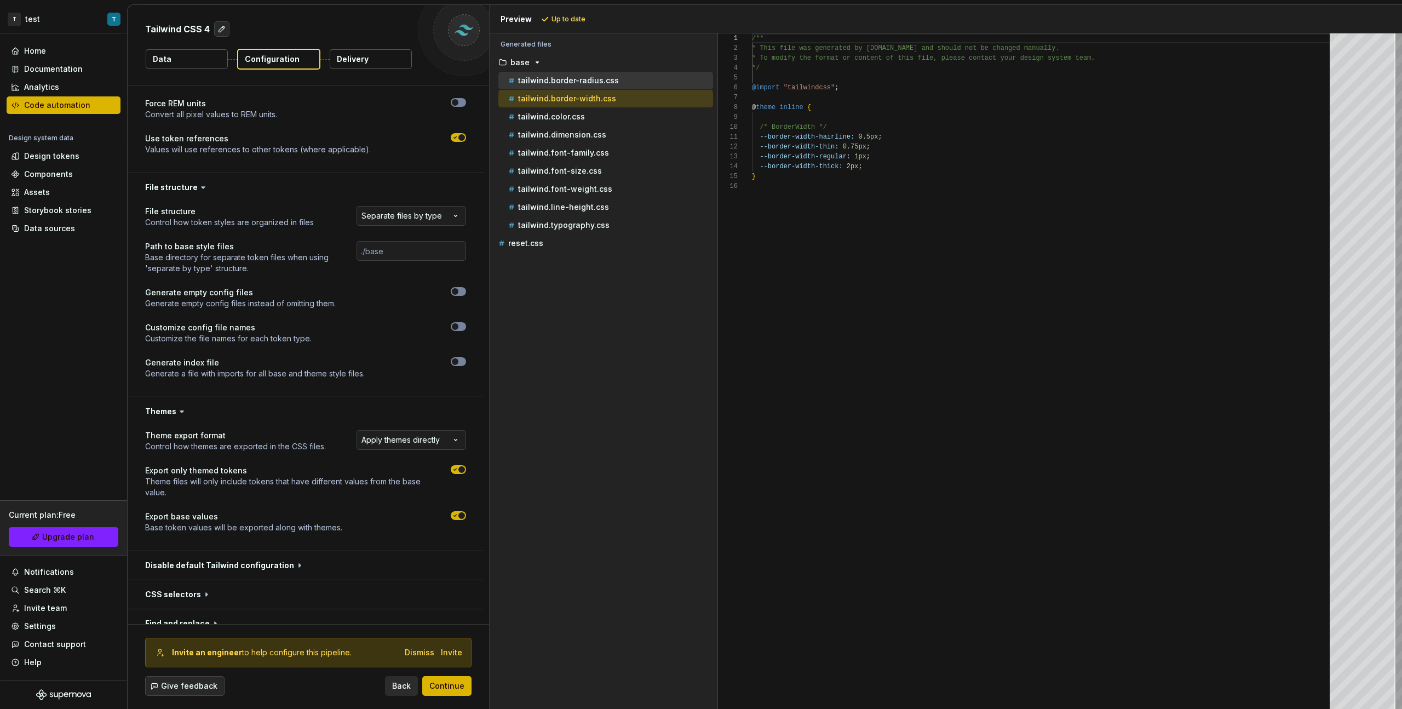
click at [635, 73] on div "tailwind.border-radius.css" at bounding box center [605, 81] width 215 height 18
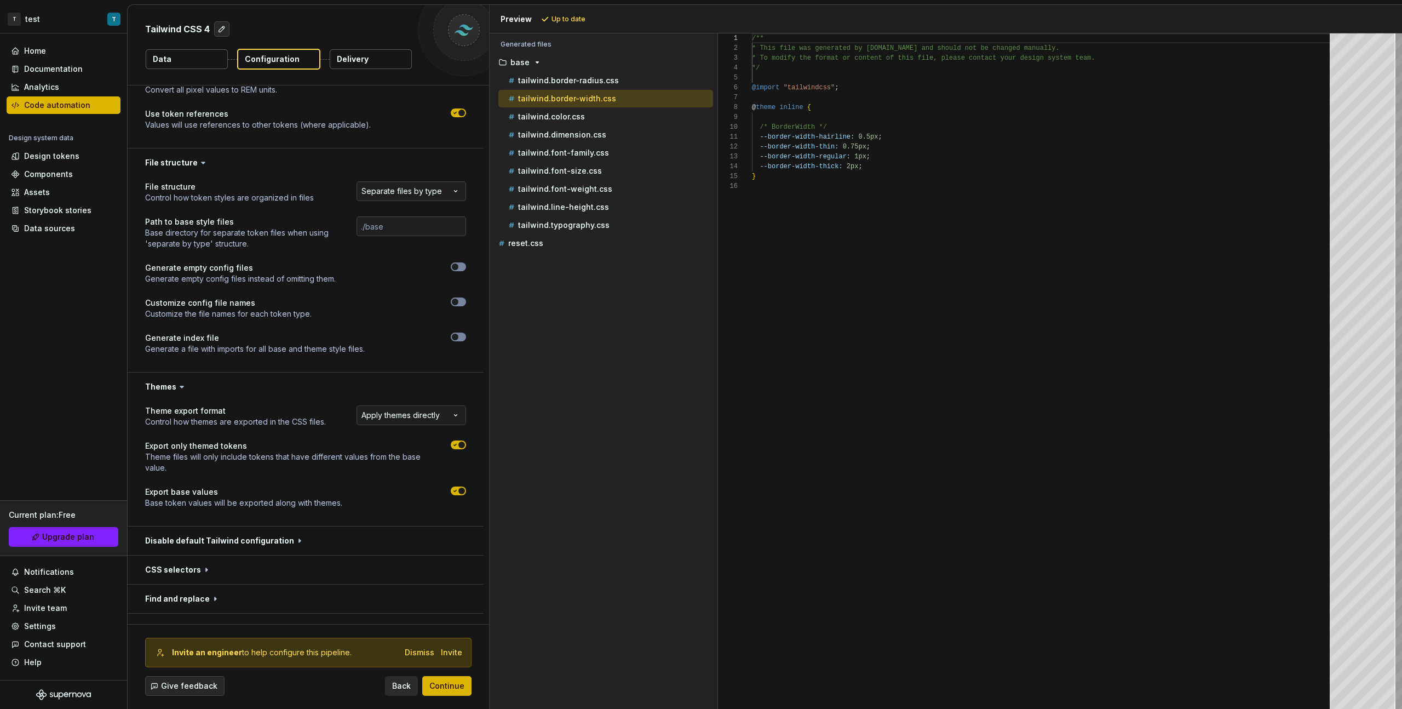
scroll to position [556, 0]
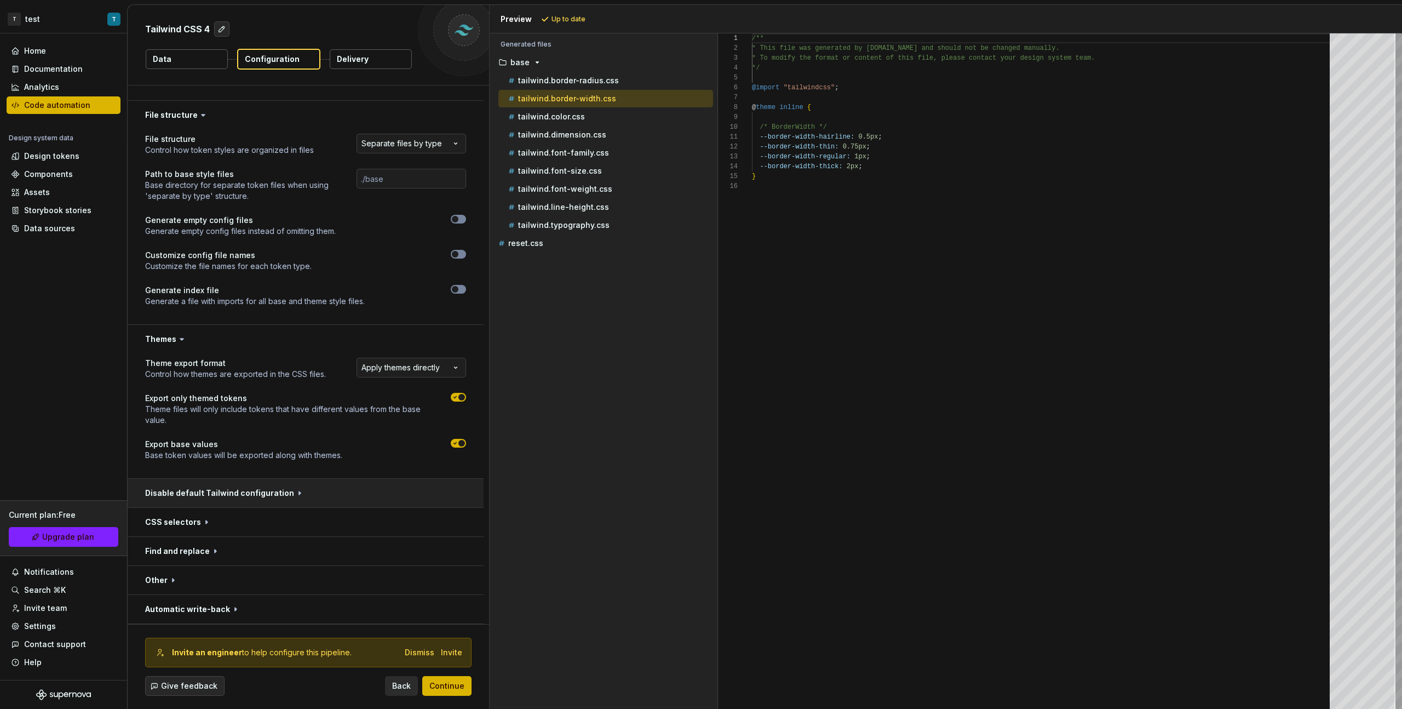
click at [265, 399] on button "button" at bounding box center [306, 493] width 356 height 28
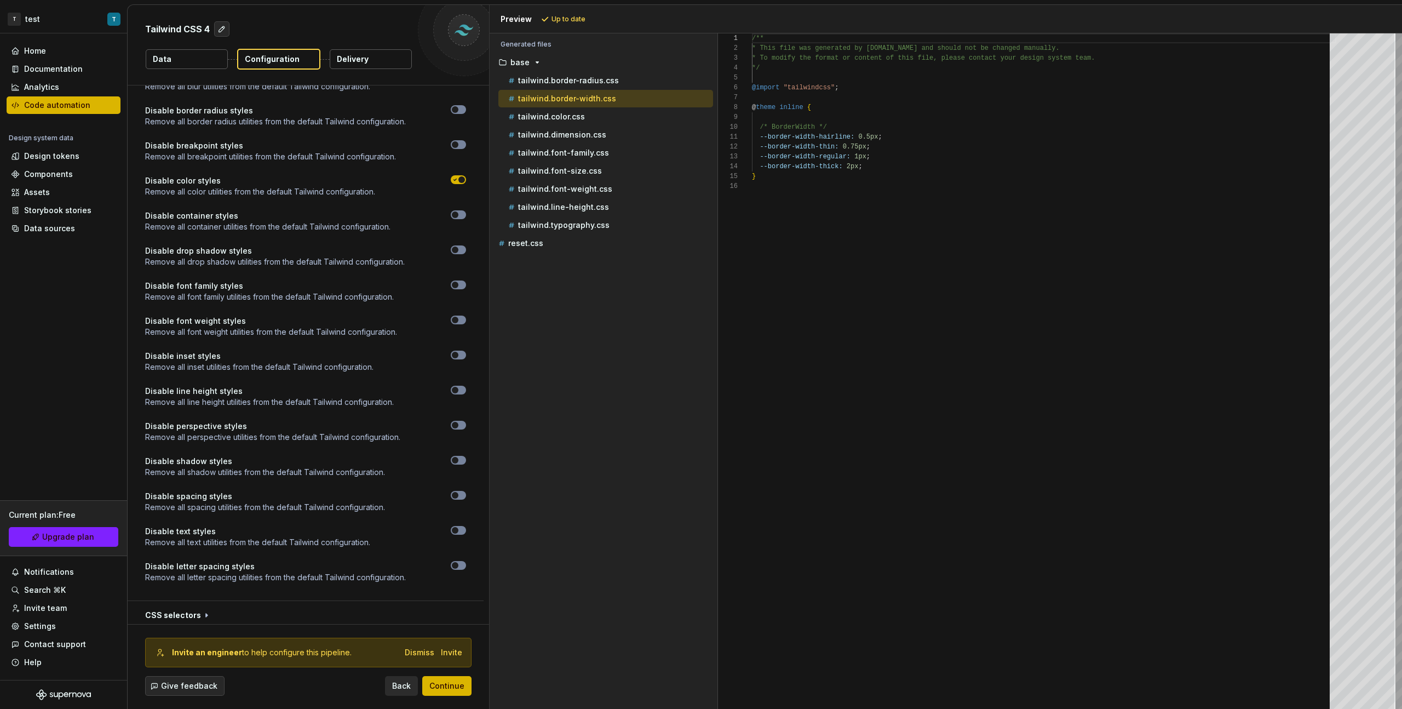
scroll to position [1161, 0]
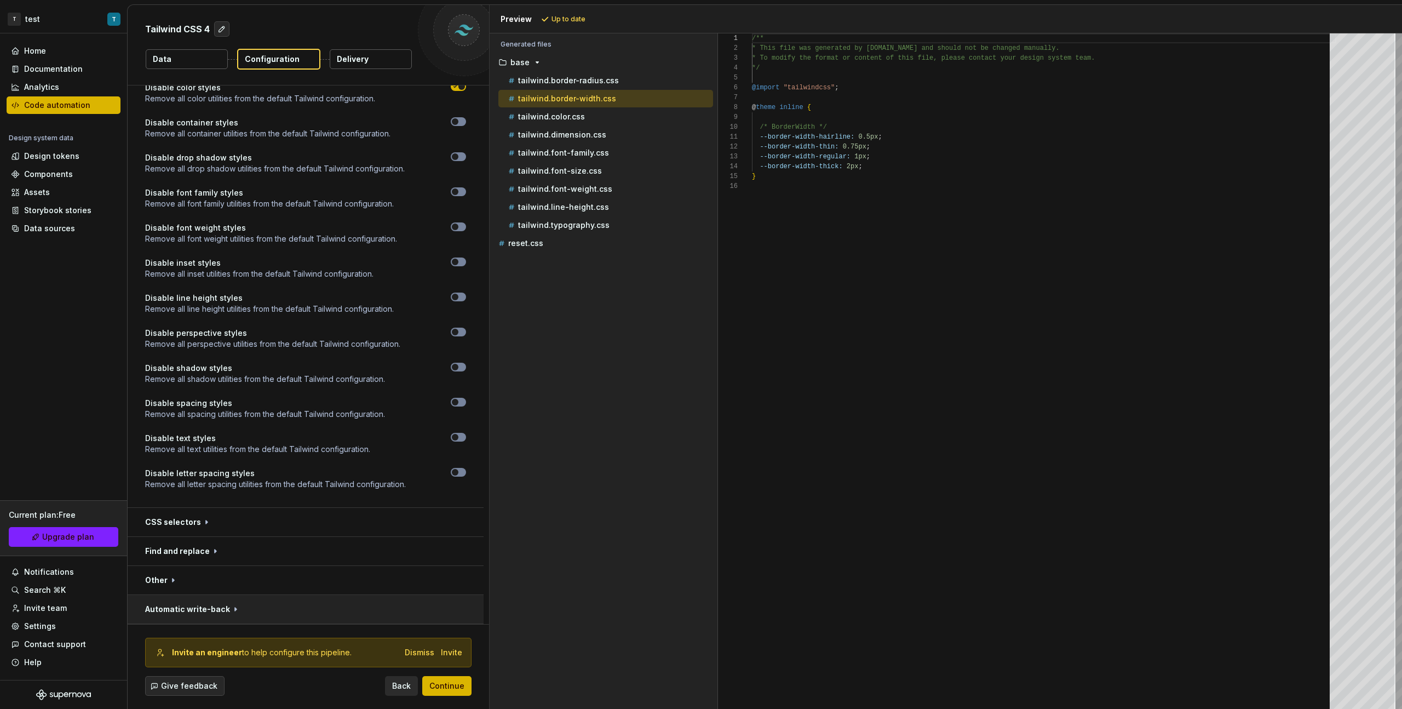
click at [244, 399] on button "button" at bounding box center [306, 609] width 356 height 28
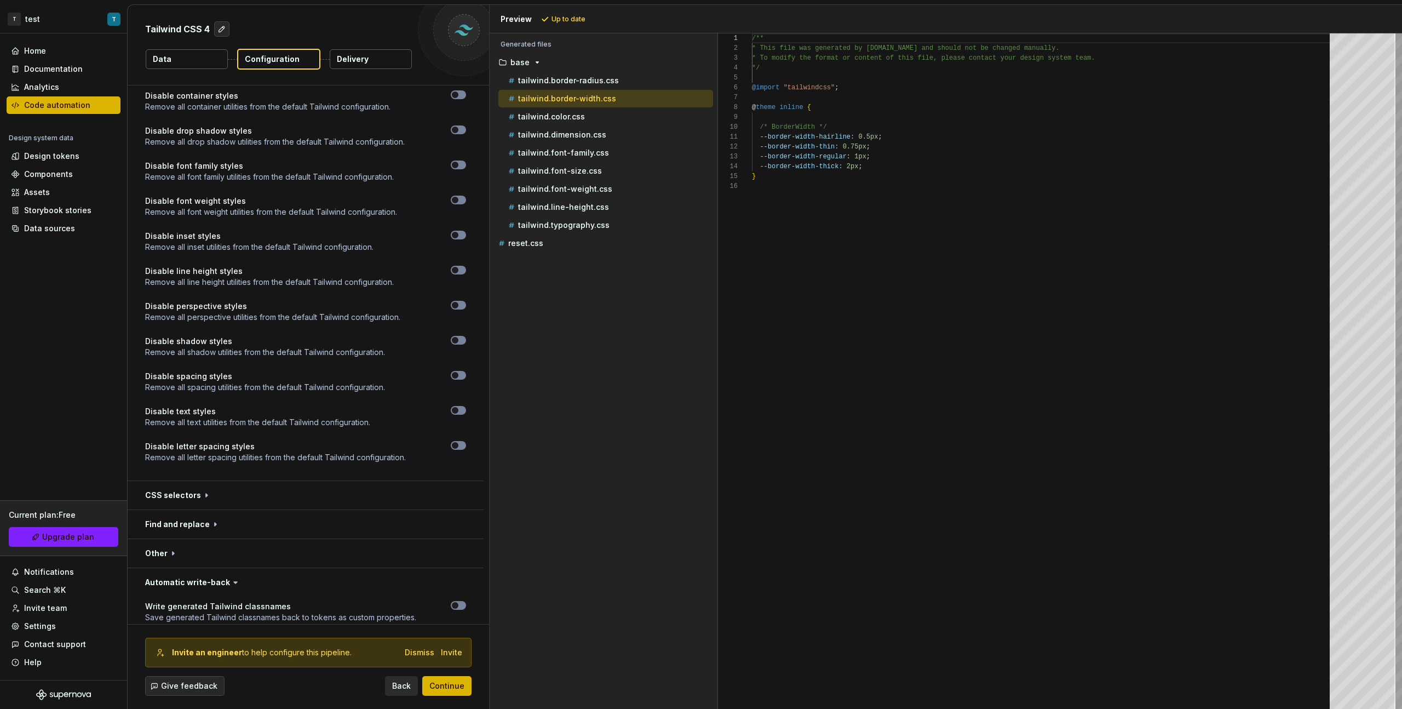
scroll to position [1239, 0]
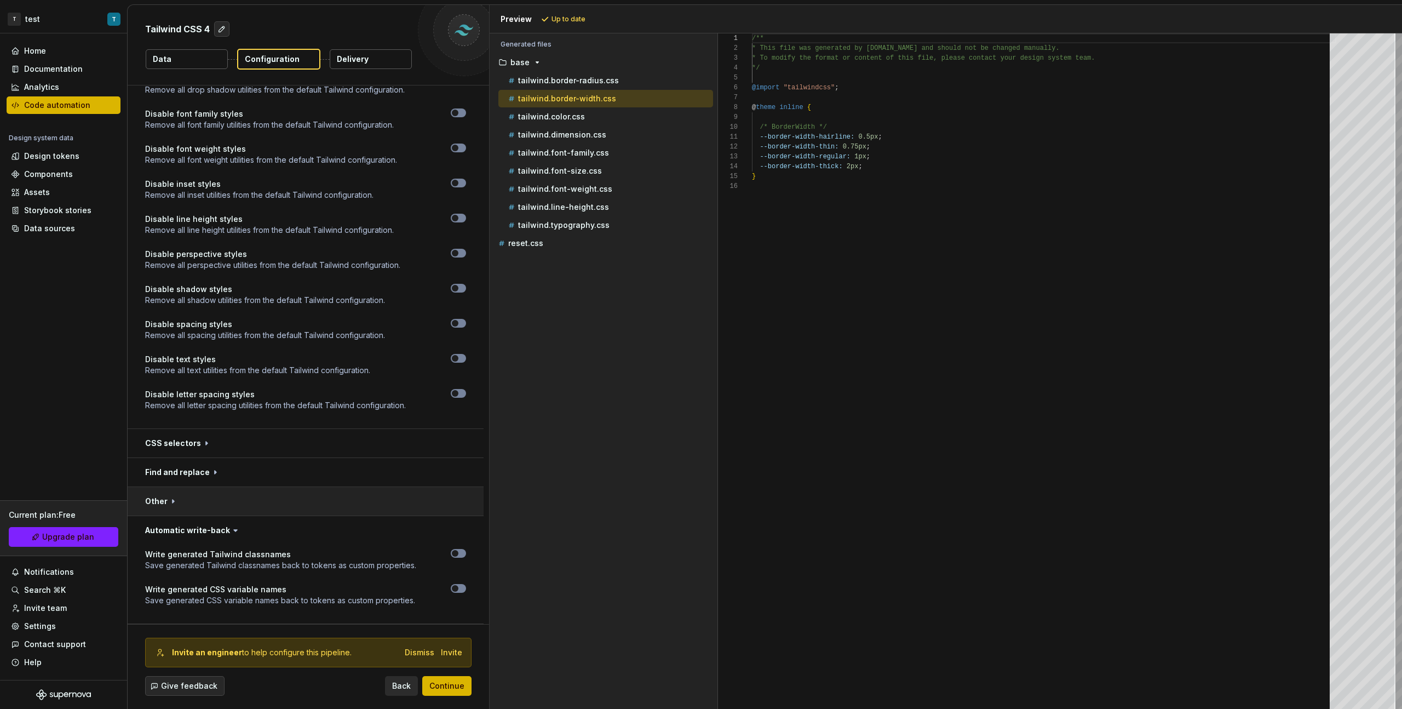
click at [254, 399] on button "button" at bounding box center [306, 501] width 356 height 28
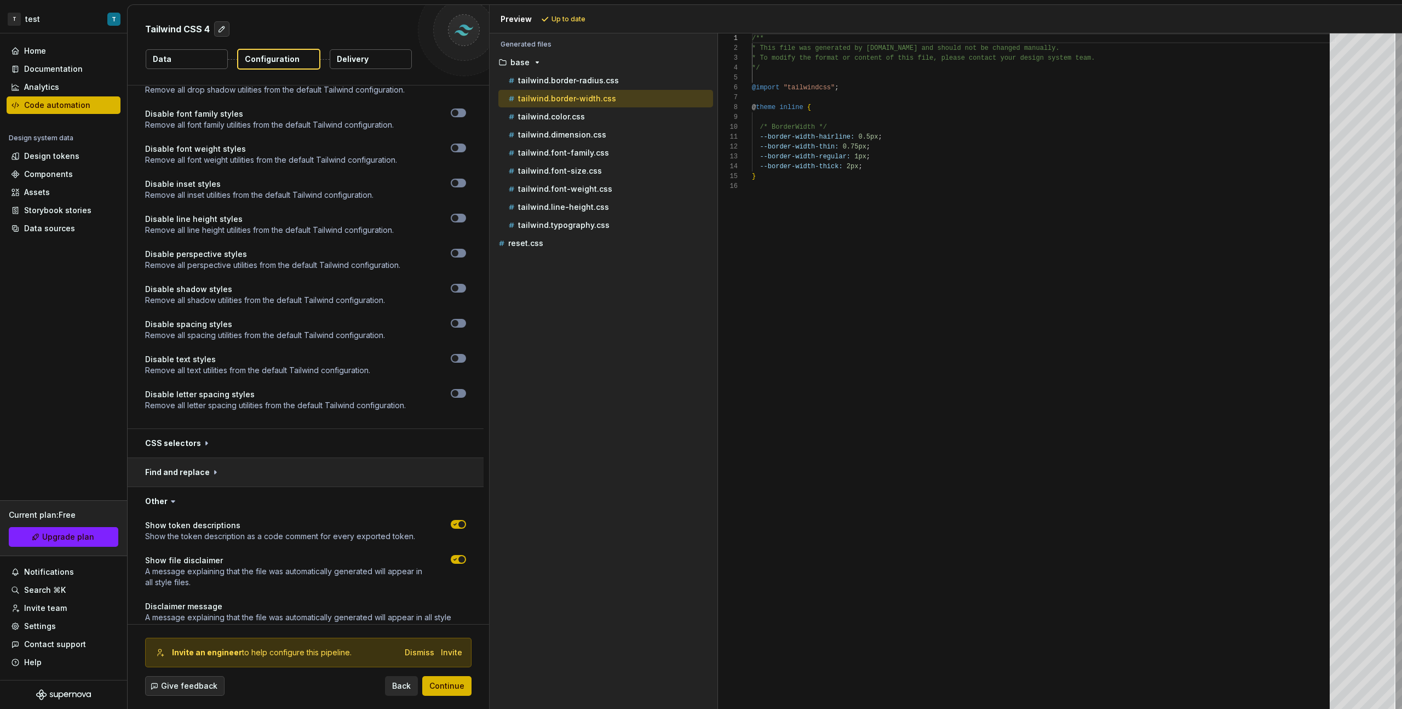
click at [254, 399] on button "button" at bounding box center [306, 472] width 356 height 28
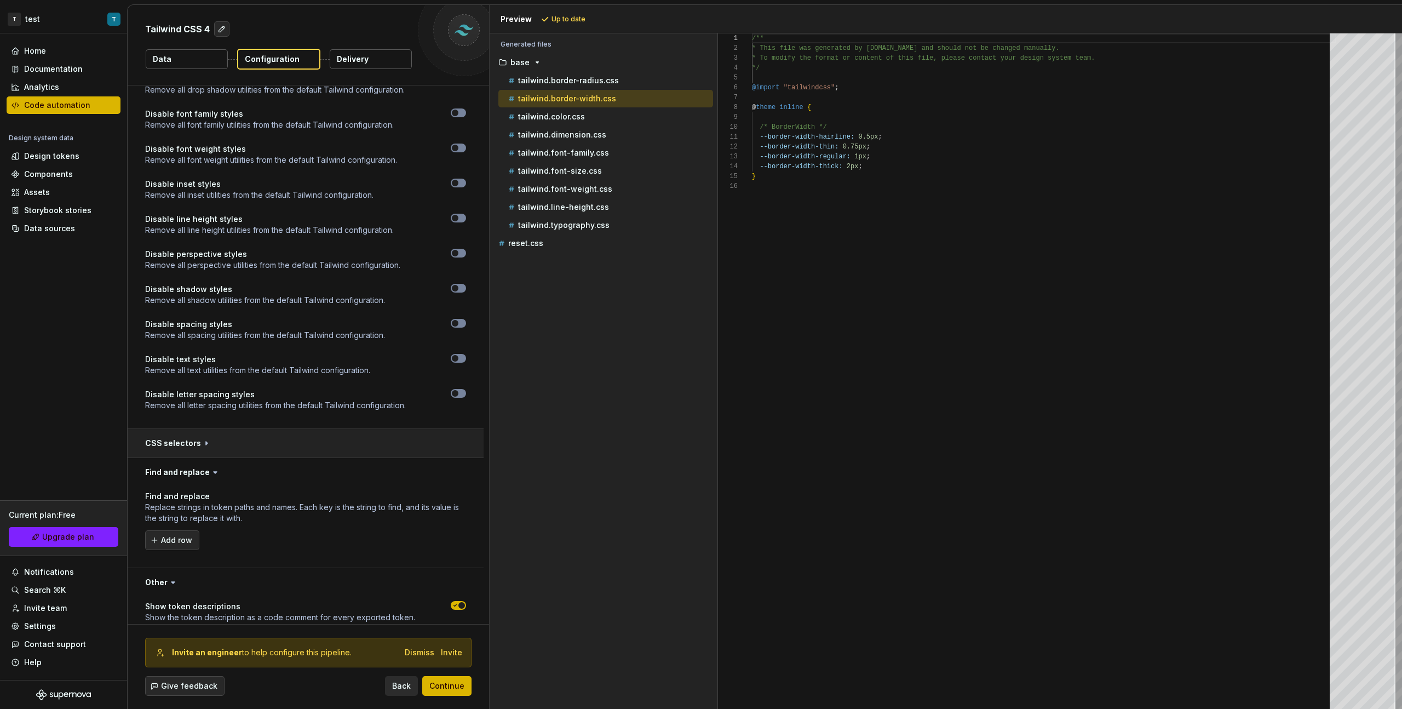
click at [250, 399] on button "button" at bounding box center [306, 443] width 356 height 28
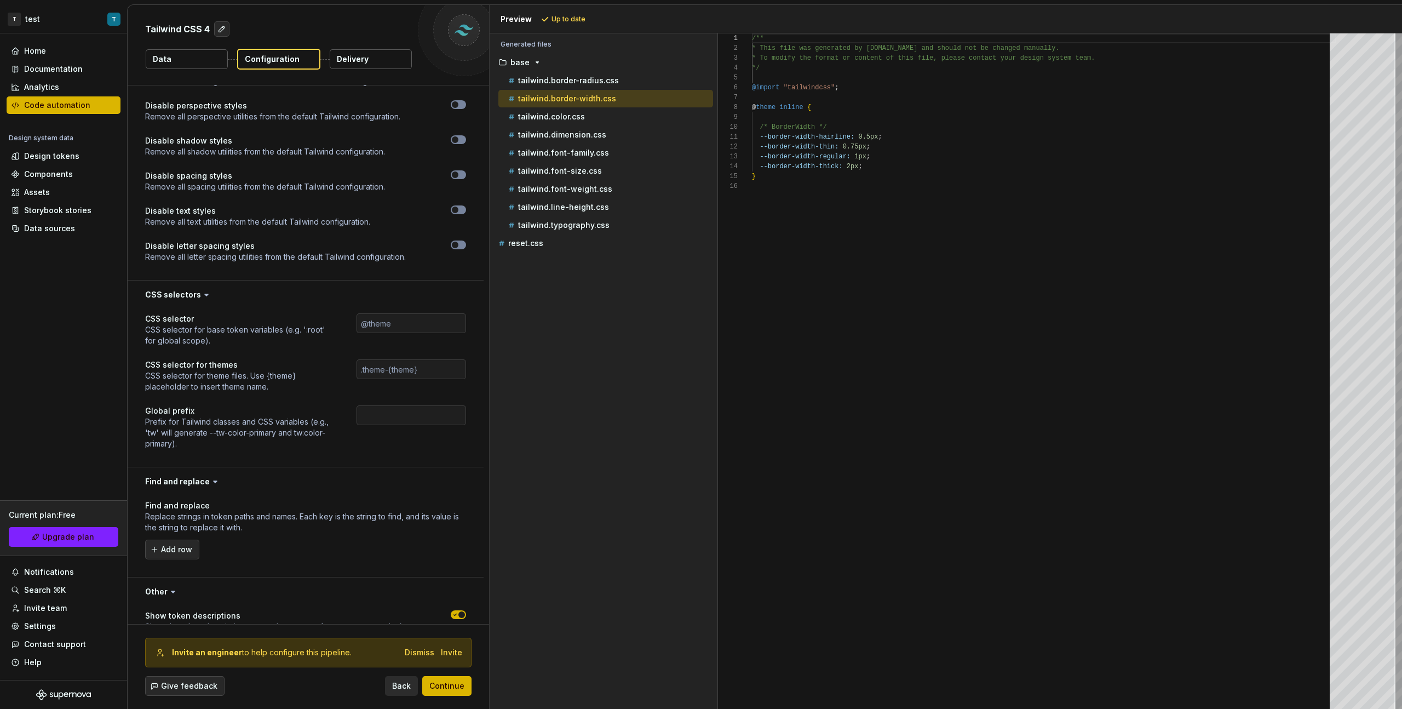
scroll to position [1417, 0]
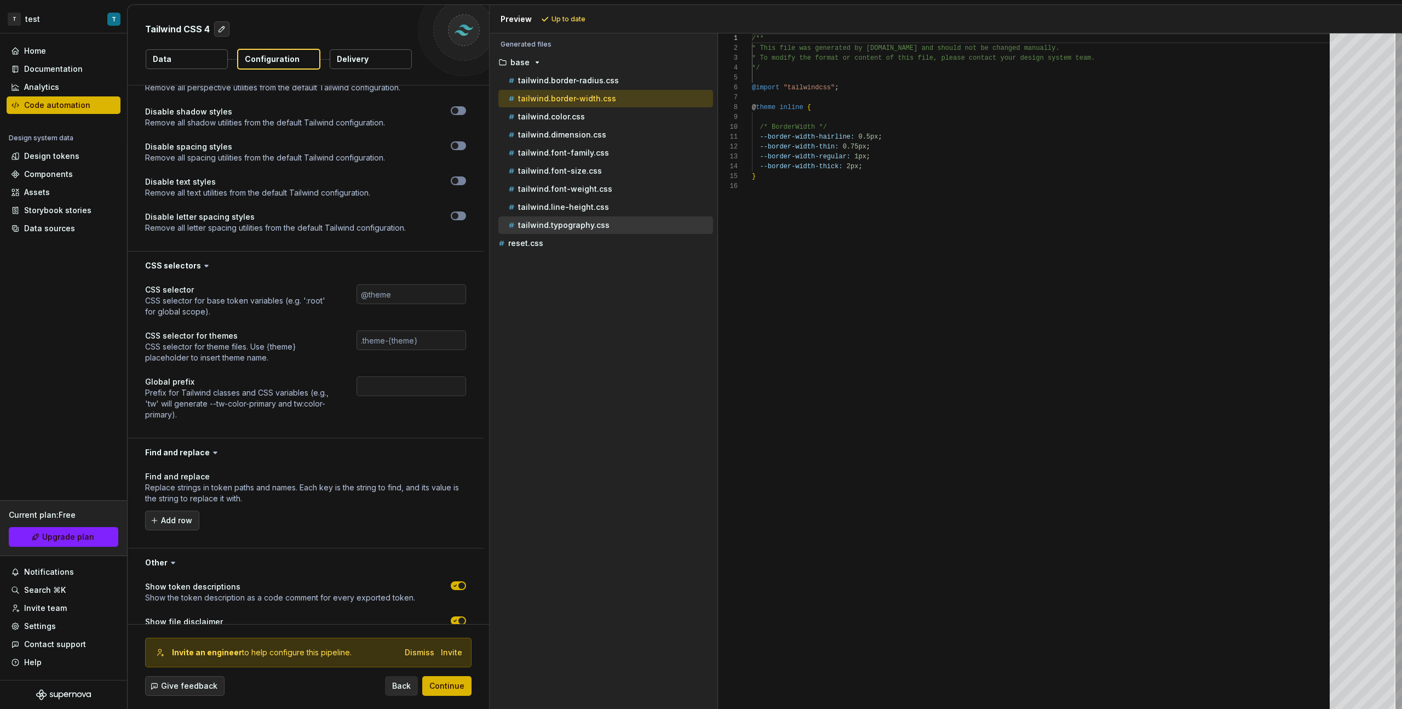
click at [602, 227] on p "tailwind.typography.css" at bounding box center [563, 225] width 91 height 9
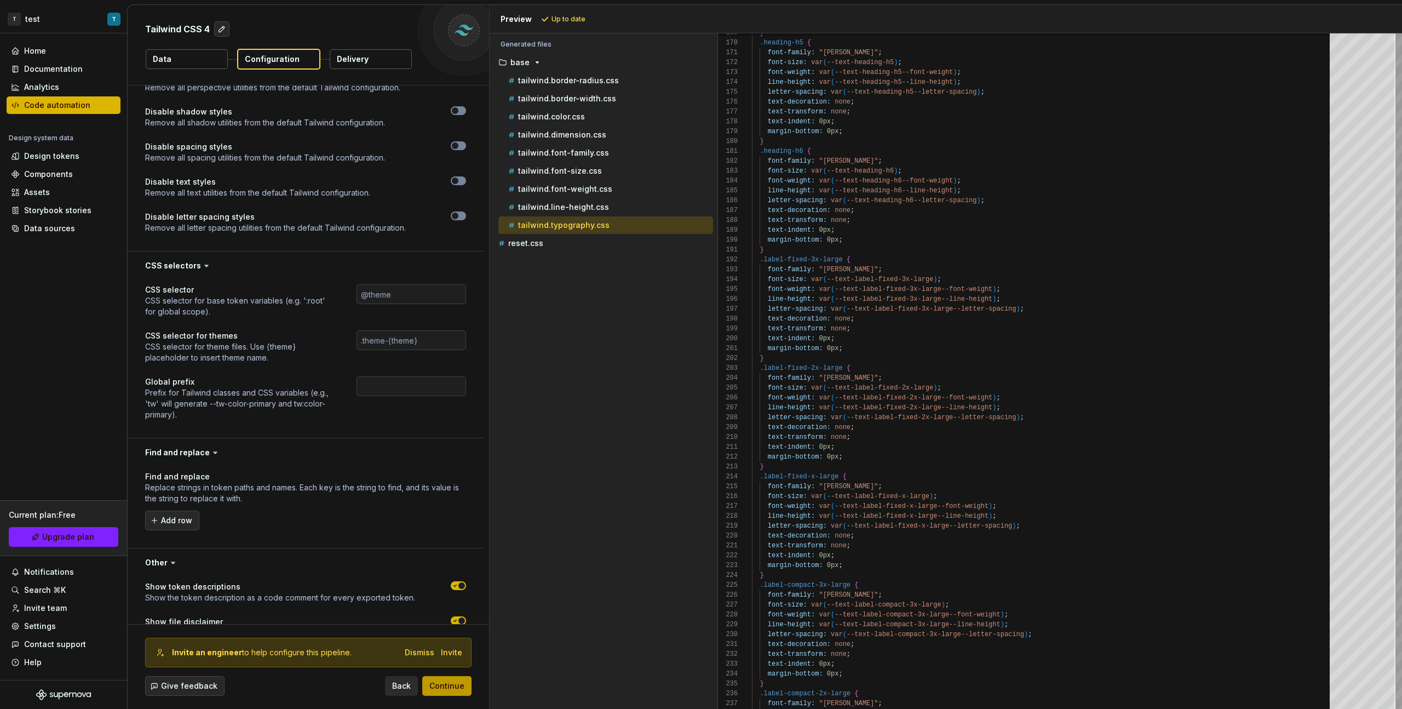
click at [462, 399] on span "Continue" at bounding box center [446, 685] width 35 height 11
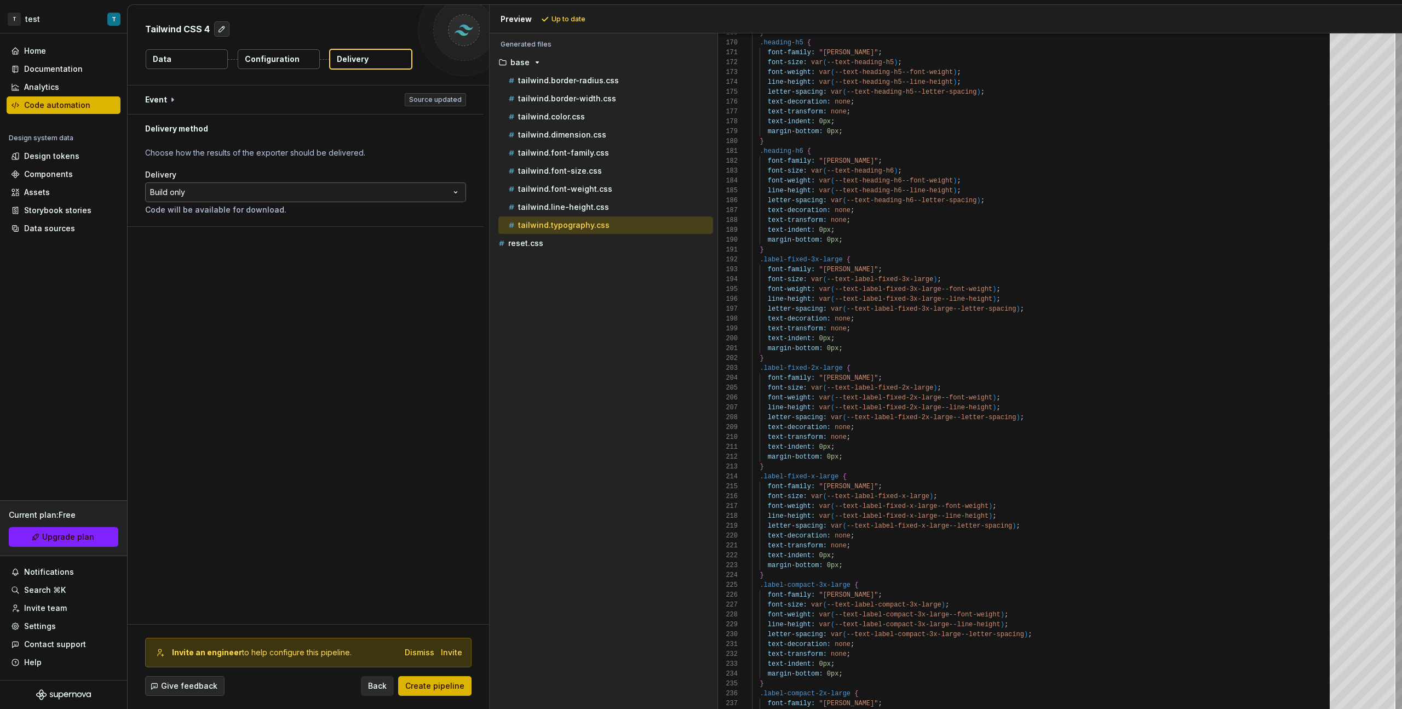
click at [301, 194] on html "**********" at bounding box center [701, 354] width 1402 height 709
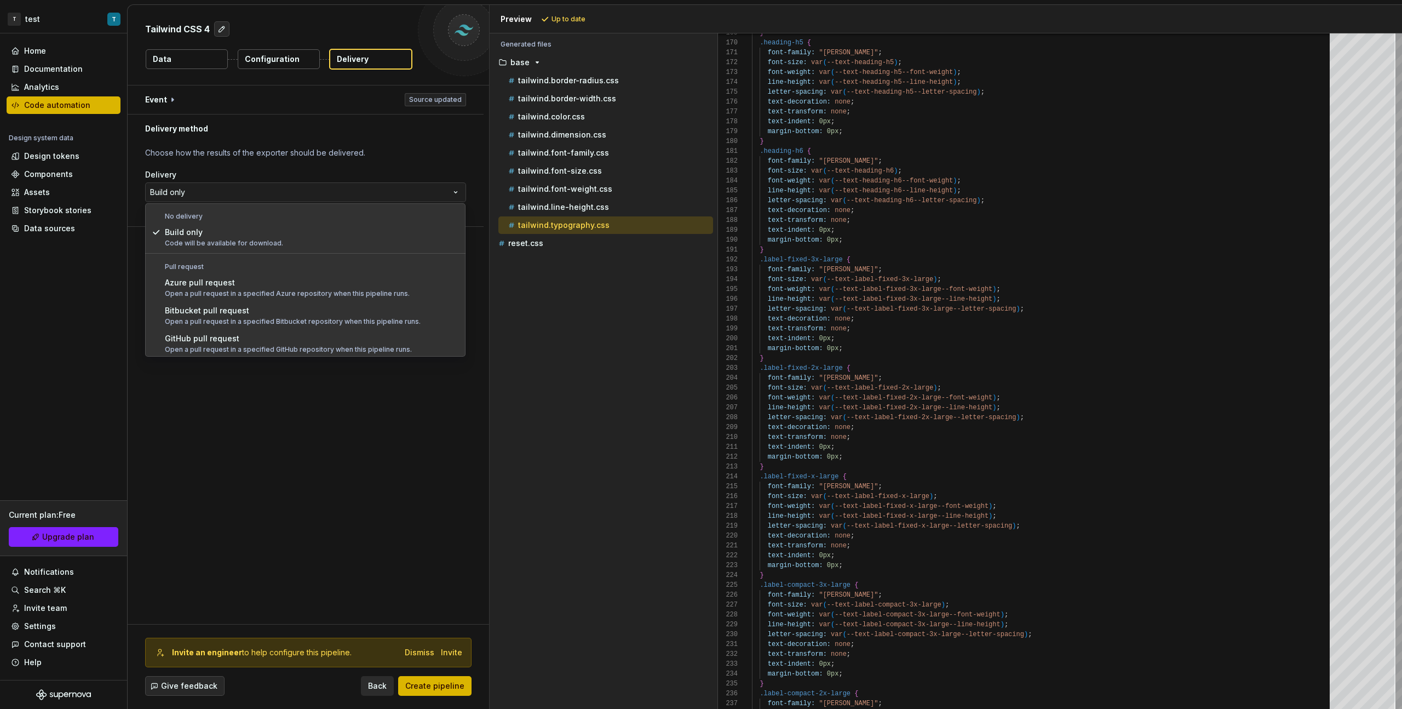
scroll to position [31, 0]
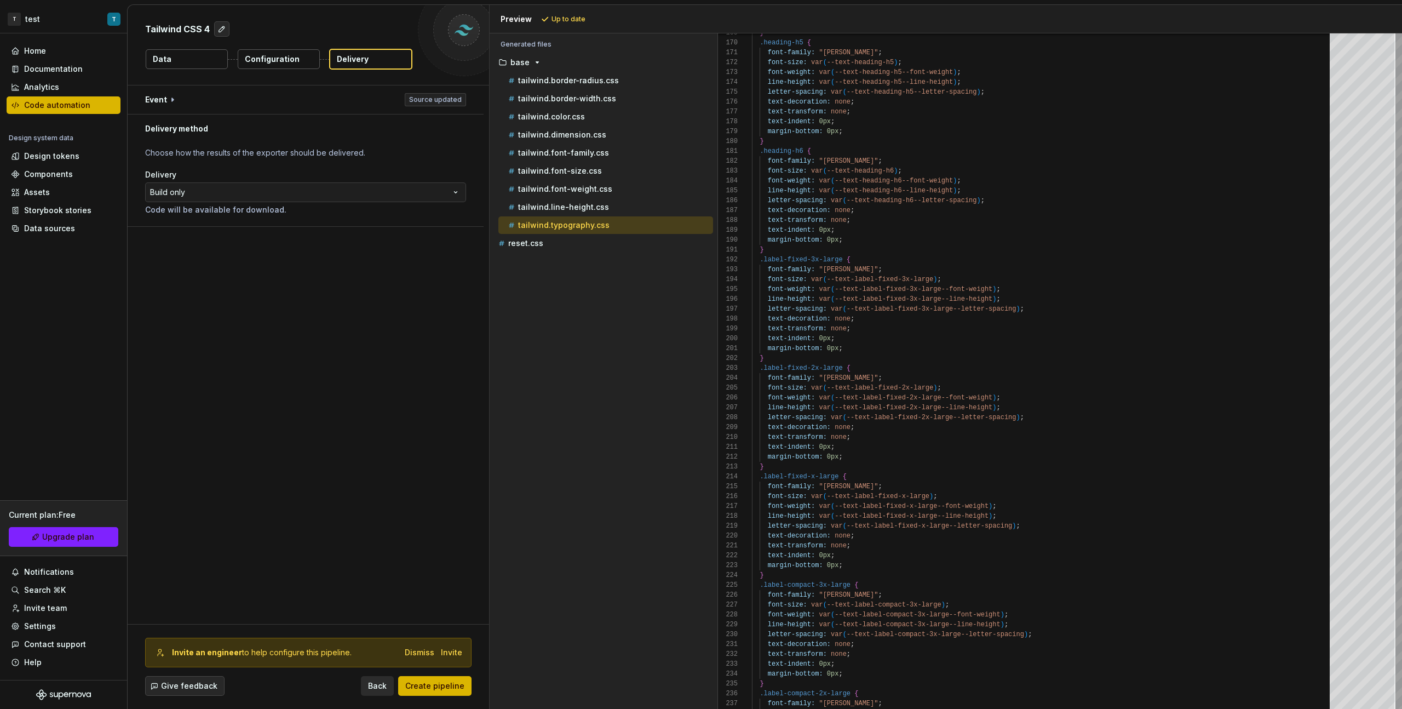
click at [326, 399] on html "**********" at bounding box center [701, 354] width 1402 height 709
click at [419, 90] on button "button" at bounding box center [306, 99] width 356 height 28
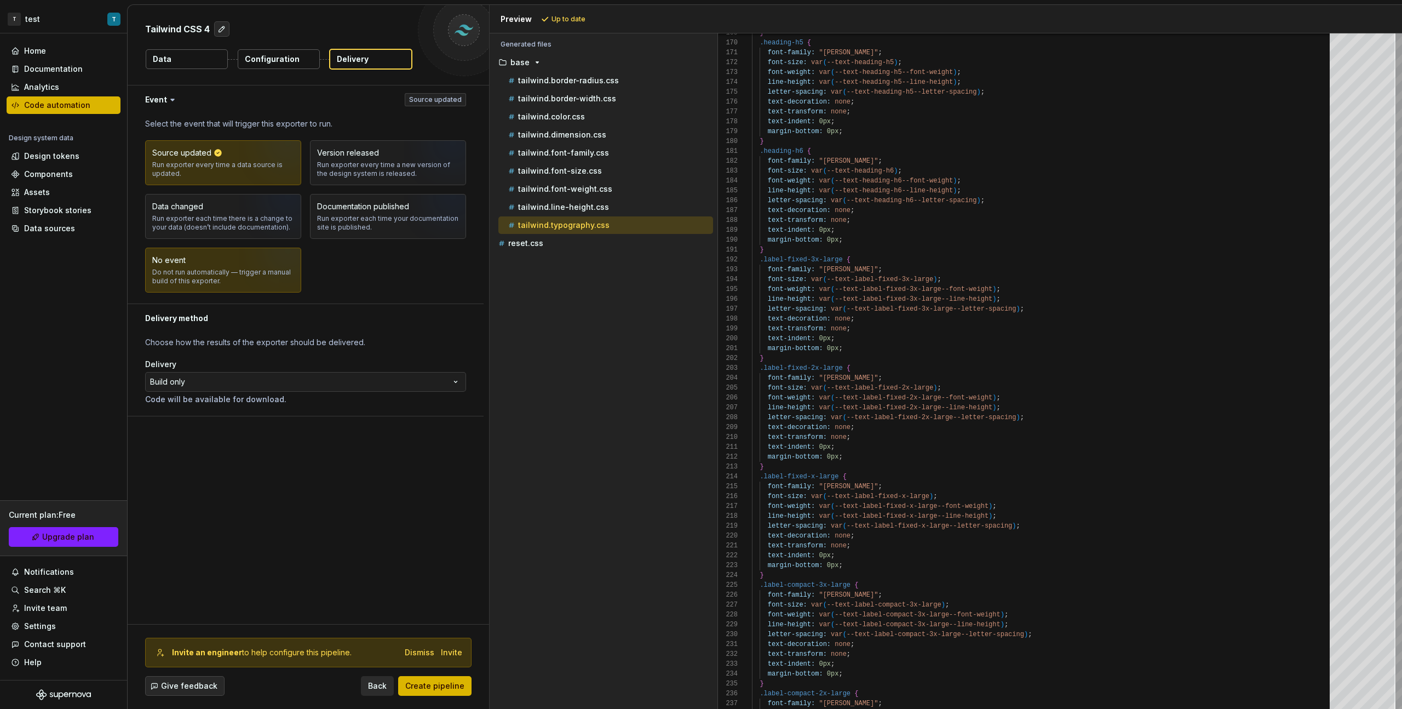
click at [263, 285] on img "button" at bounding box center [274, 273] width 70 height 73
click at [457, 399] on span "Create pipeline" at bounding box center [434, 685] width 59 height 11
